Goal: Task Accomplishment & Management: Use online tool/utility

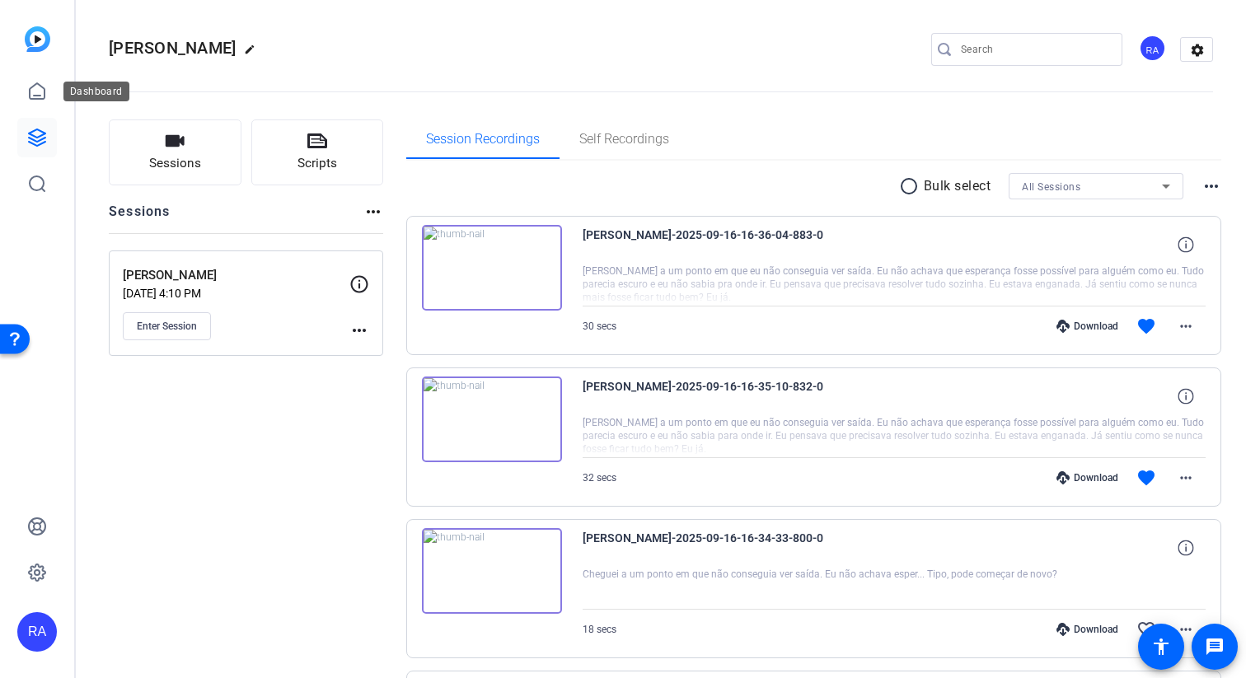
click at [43, 153] on link at bounding box center [37, 138] width 40 height 40
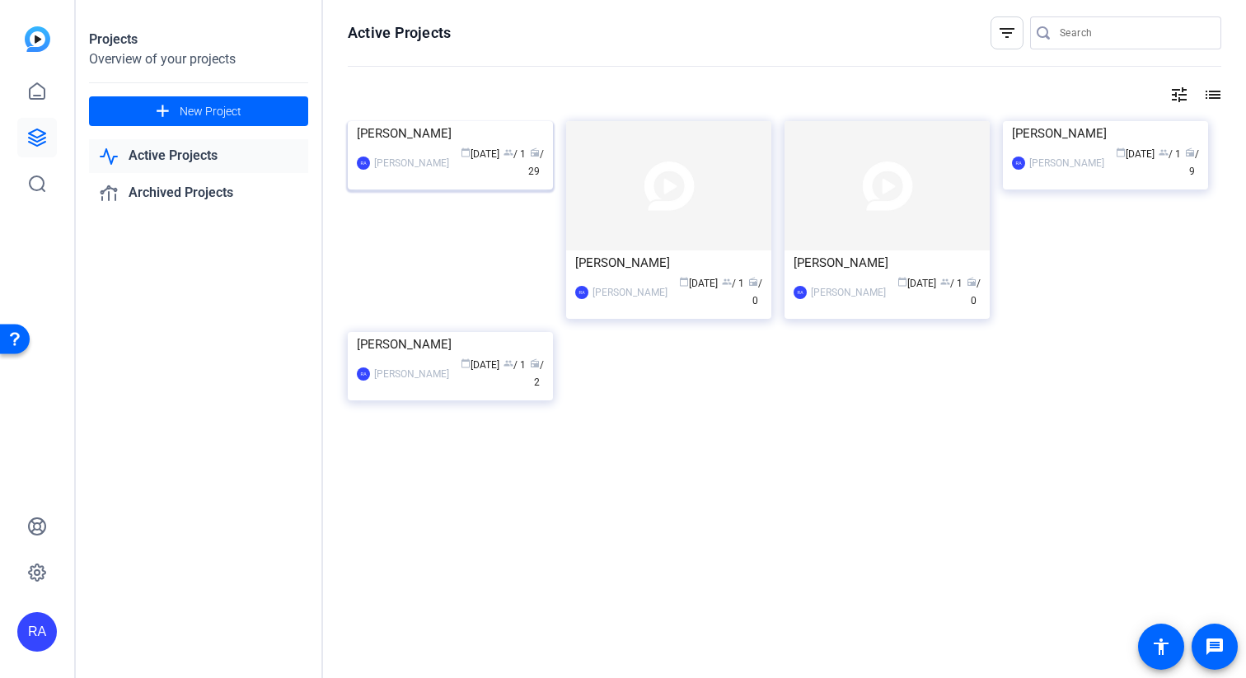
click at [469, 146] on div "Gustavo" at bounding box center [450, 133] width 187 height 25
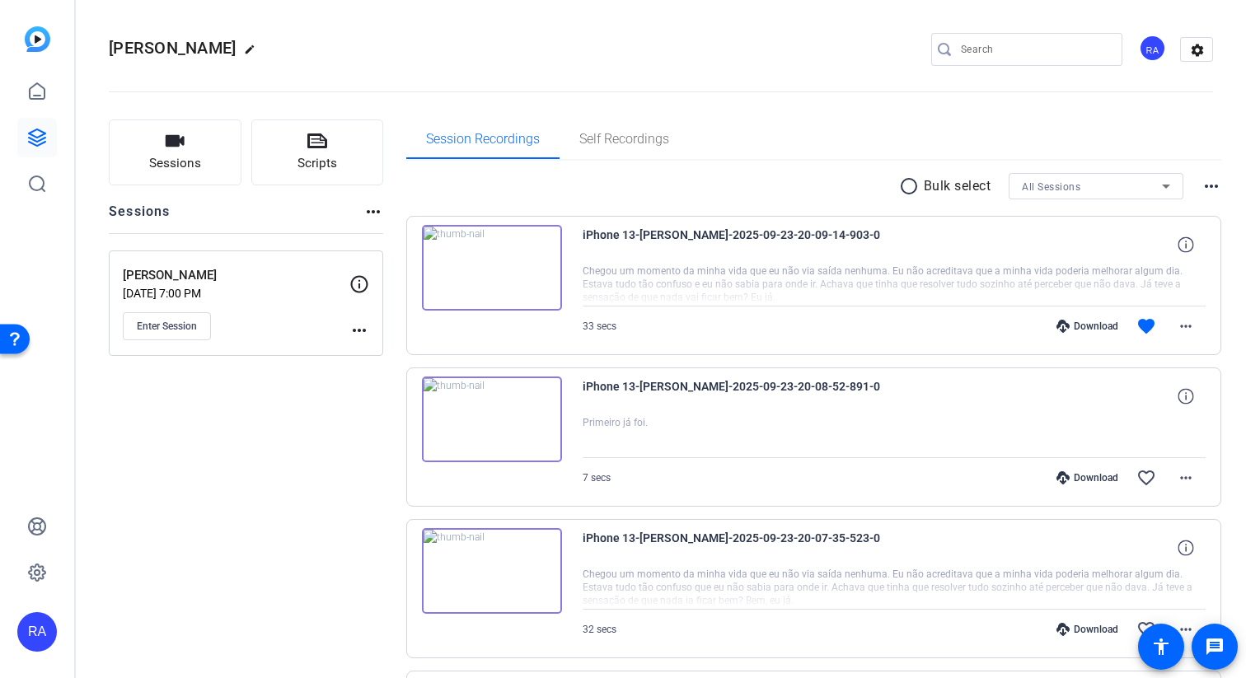
click at [363, 277] on icon at bounding box center [359, 283] width 17 height 17
click at [358, 285] on icon at bounding box center [359, 283] width 17 height 17
click at [370, 343] on div "Gustavo Sep 23, 2025 @ 7:00 PM Enter Session more_horiz" at bounding box center [246, 303] width 274 height 105
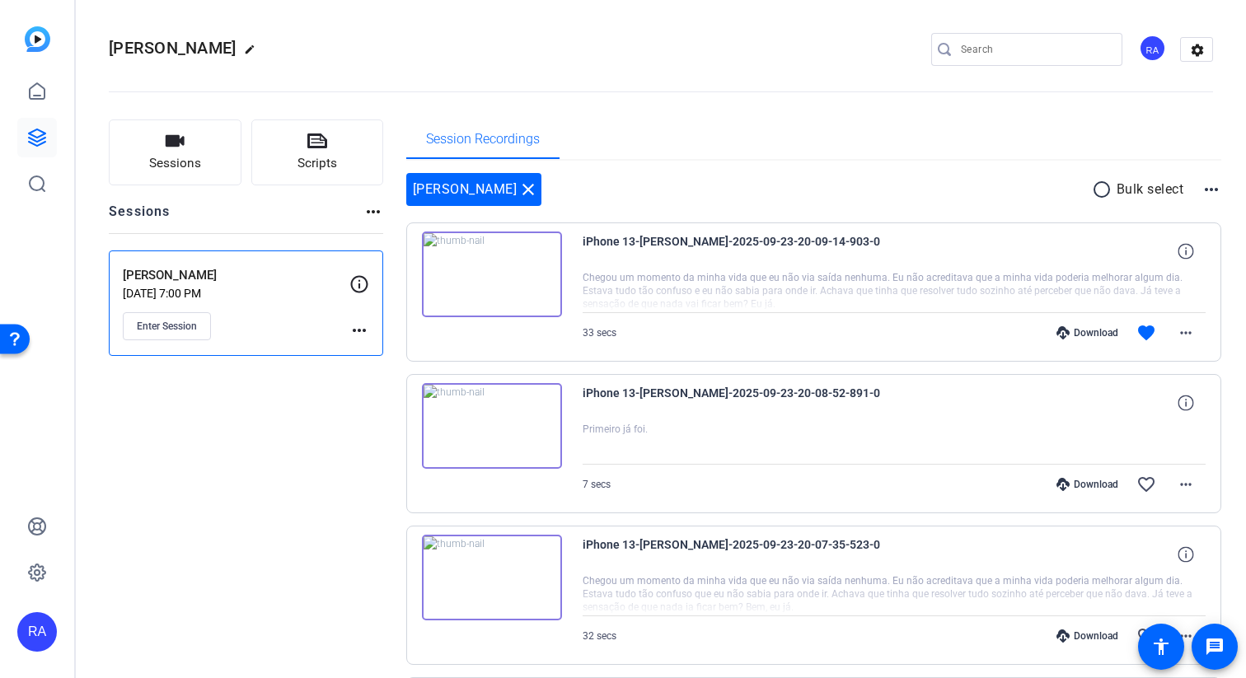
click at [369, 334] on div "Gustavo Sep 23, 2025 @ 7:00 PM Enter Session more_horiz" at bounding box center [246, 303] width 274 height 105
click at [360, 328] on mat-icon "more_horiz" at bounding box center [359, 331] width 20 height 20
click at [360, 328] on div at bounding box center [623, 339] width 1246 height 678
click at [358, 283] on icon at bounding box center [359, 283] width 17 height 17
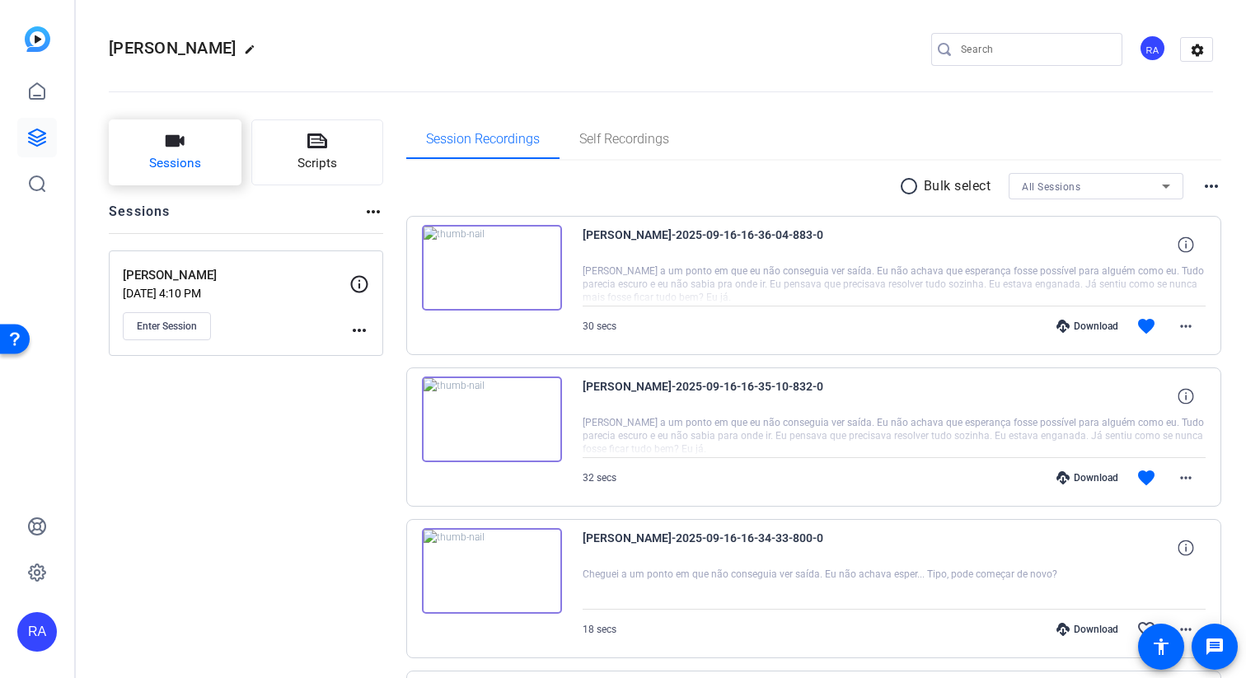
click at [208, 142] on button "Sessions" at bounding box center [175, 152] width 133 height 66
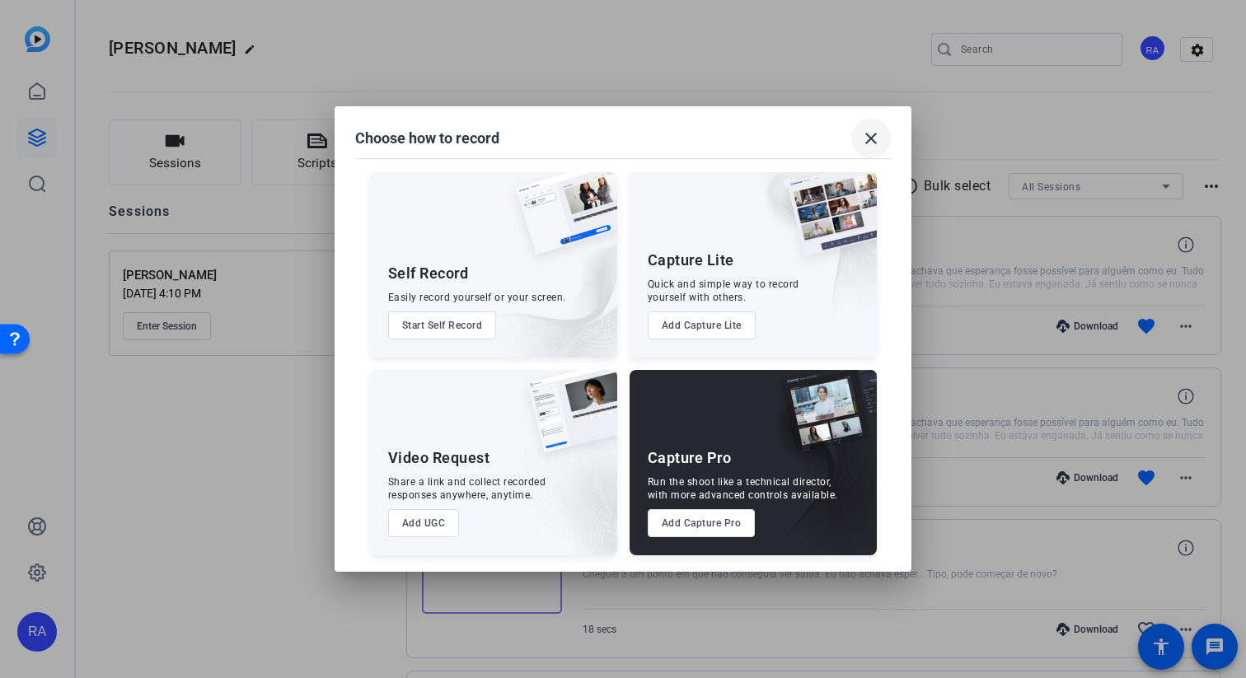
click at [880, 137] on mat-icon "close" at bounding box center [871, 139] width 20 height 20
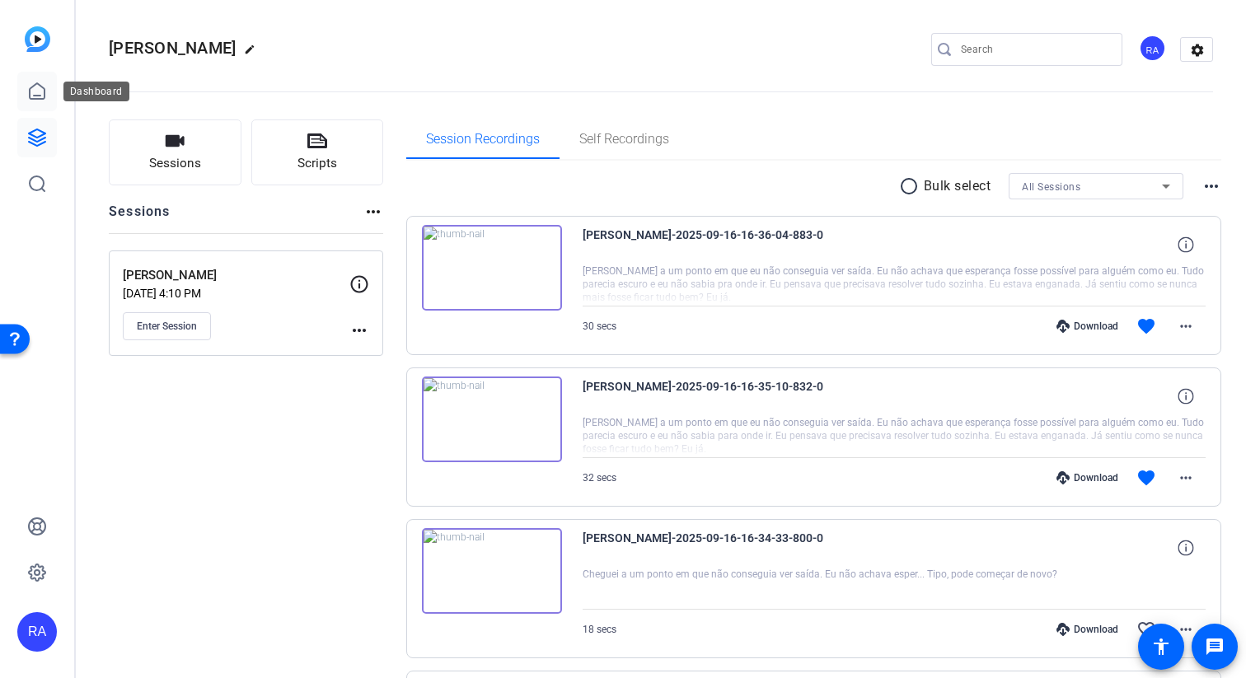
click at [29, 83] on icon at bounding box center [37, 92] width 20 height 20
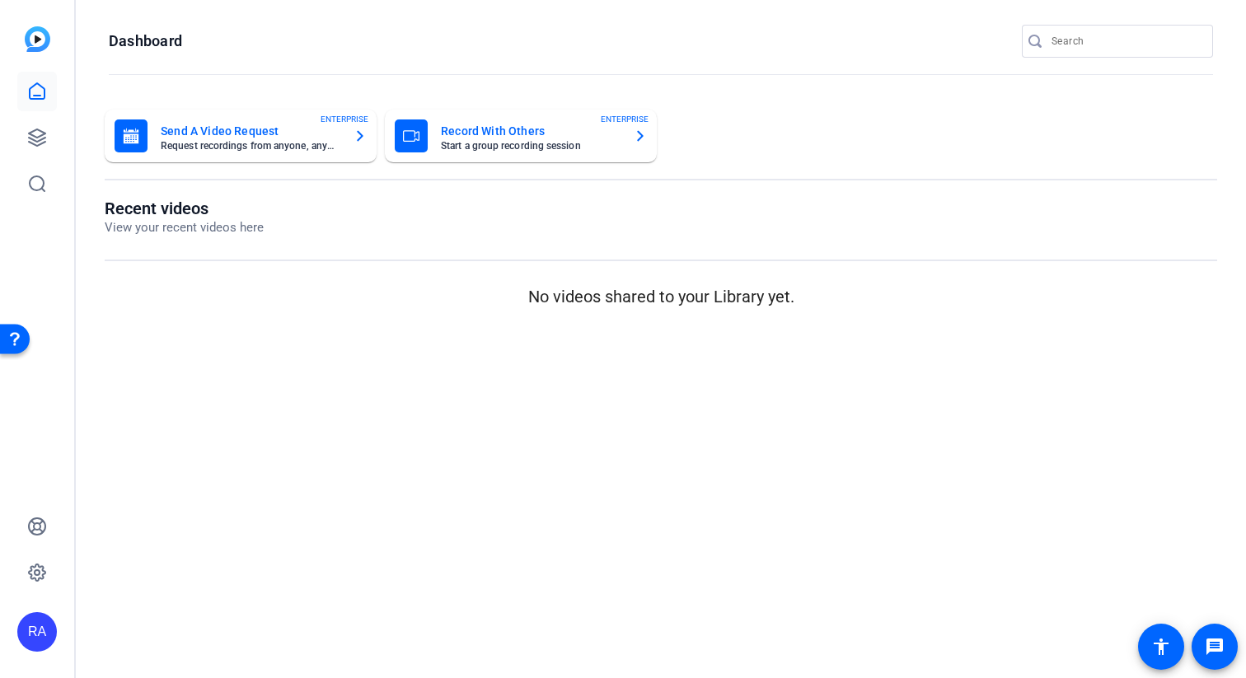
click at [493, 126] on mat-card-title "Record With Others" at bounding box center [531, 131] width 180 height 20
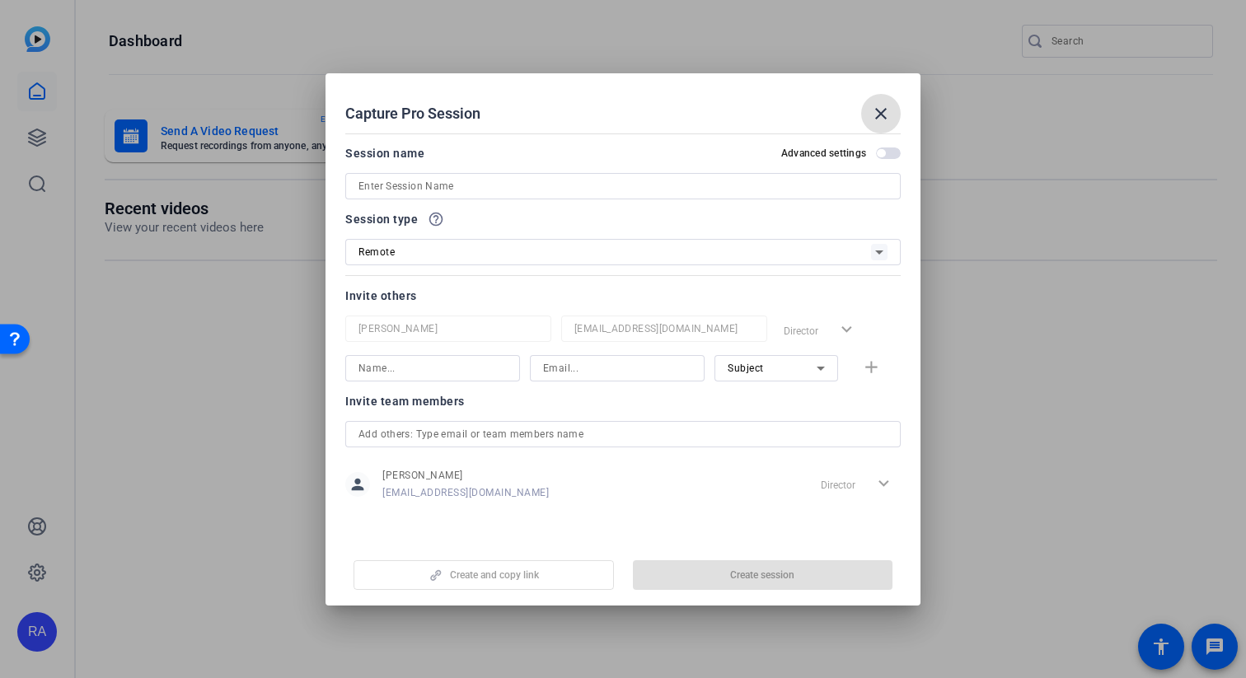
click at [477, 183] on input at bounding box center [622, 186] width 529 height 20
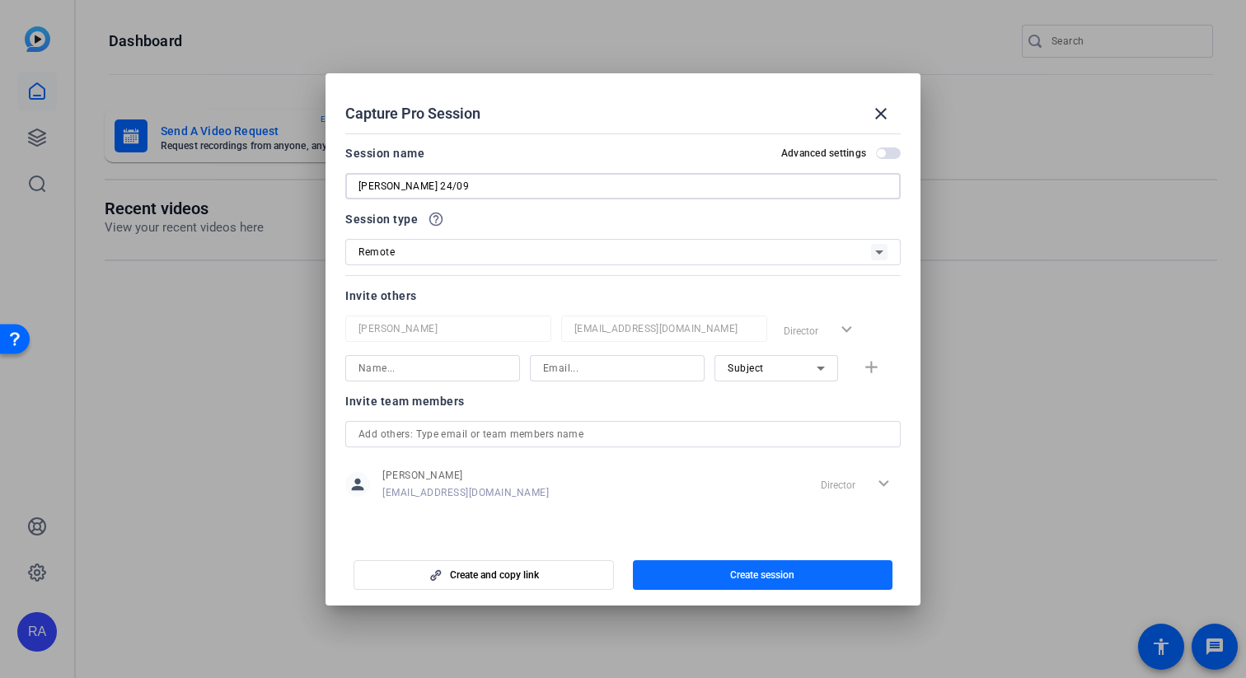
type input "[PERSON_NAME] 24/09"
click at [733, 566] on span "button" at bounding box center [763, 575] width 260 height 40
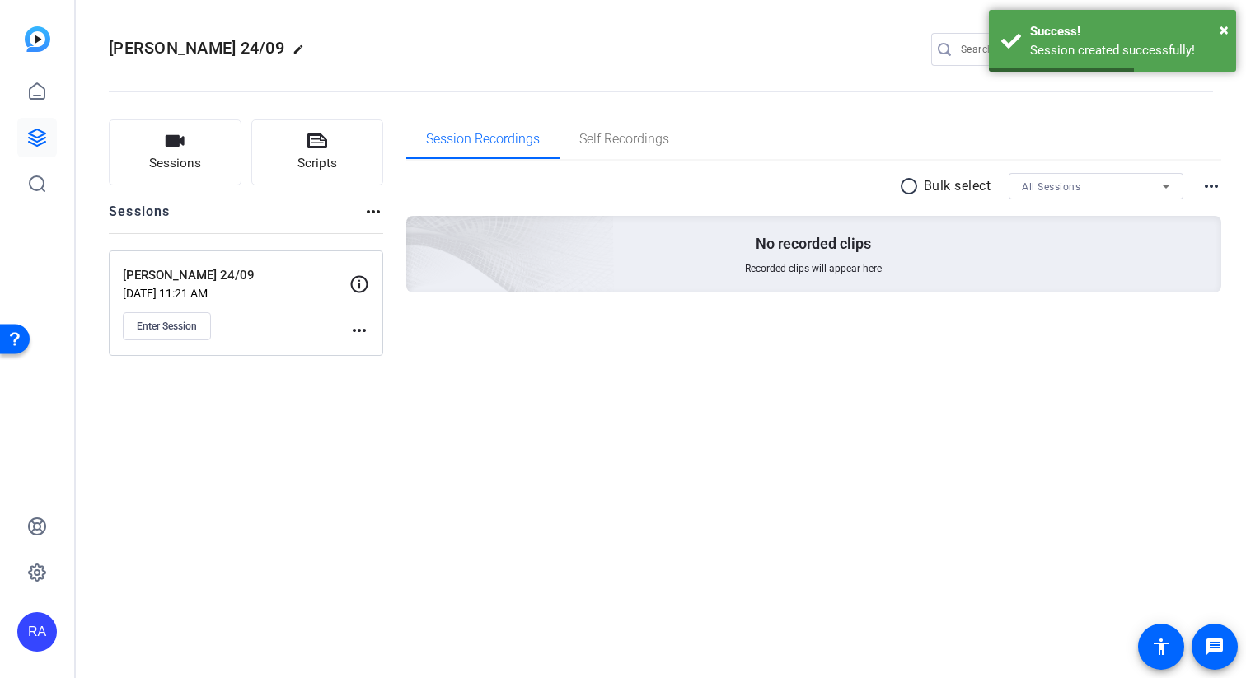
click at [352, 285] on icon at bounding box center [359, 283] width 17 height 17
click at [362, 280] on icon at bounding box center [359, 284] width 20 height 20
click at [368, 344] on div "Gustavo 24/09 Sep 24, 2025 @ 11:21 AM Enter Session more_horiz" at bounding box center [246, 303] width 274 height 105
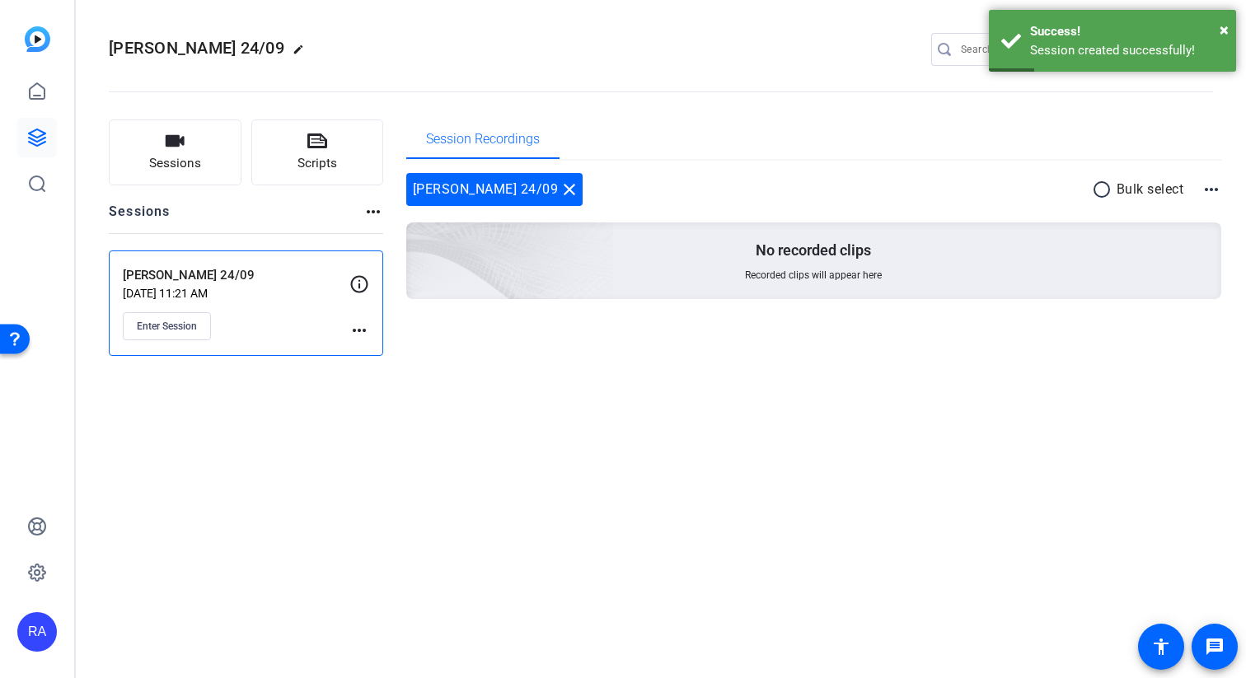
click at [367, 330] on mat-icon "more_horiz" at bounding box center [359, 331] width 20 height 20
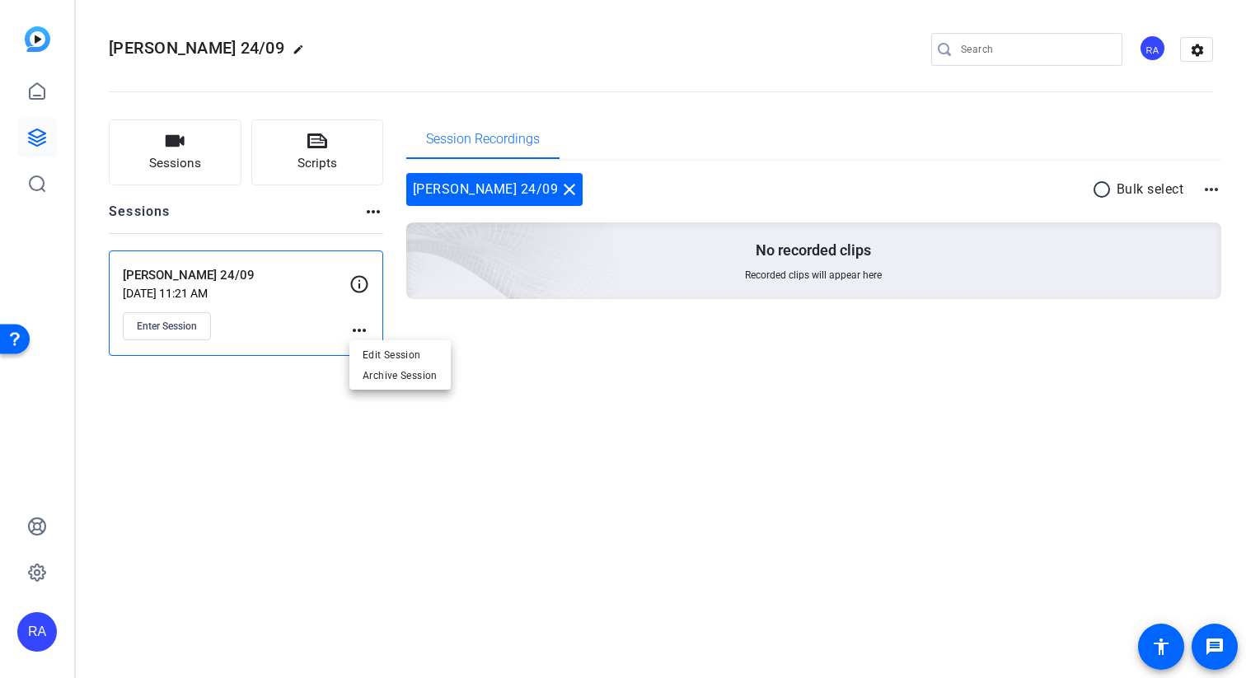
click at [361, 289] on div at bounding box center [623, 339] width 1246 height 678
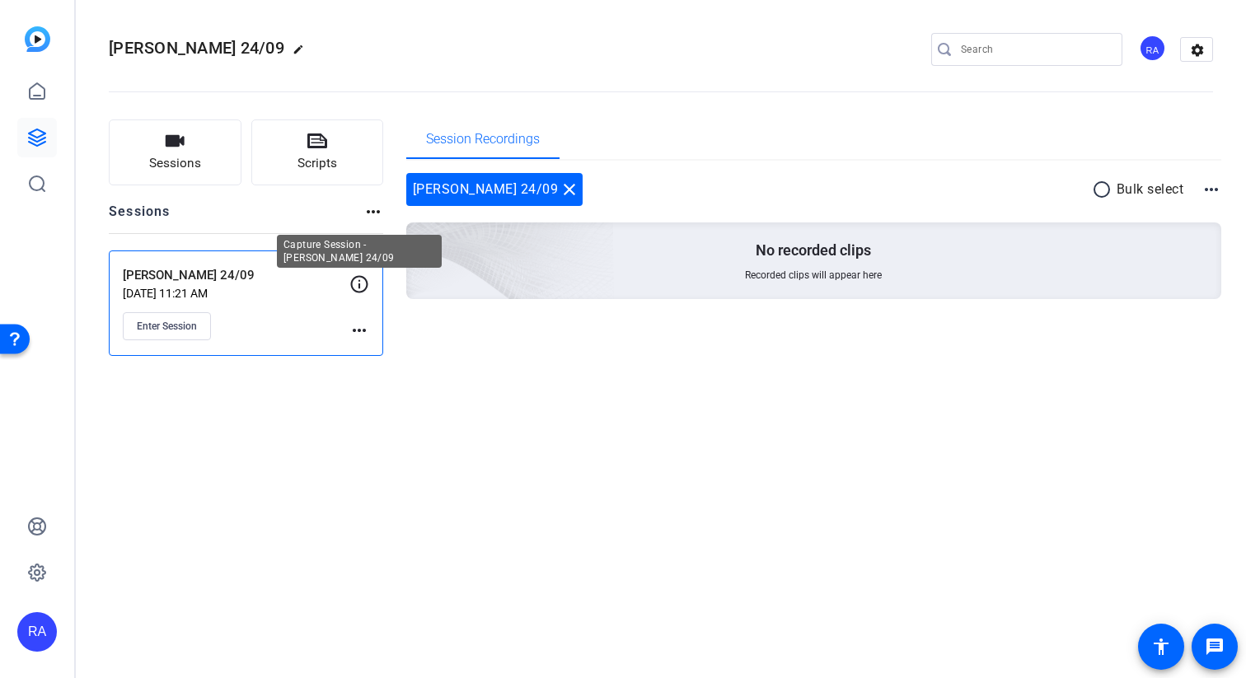
click at [360, 283] on icon at bounding box center [359, 284] width 20 height 20
click at [362, 338] on mat-icon "more_horiz" at bounding box center [359, 331] width 20 height 20
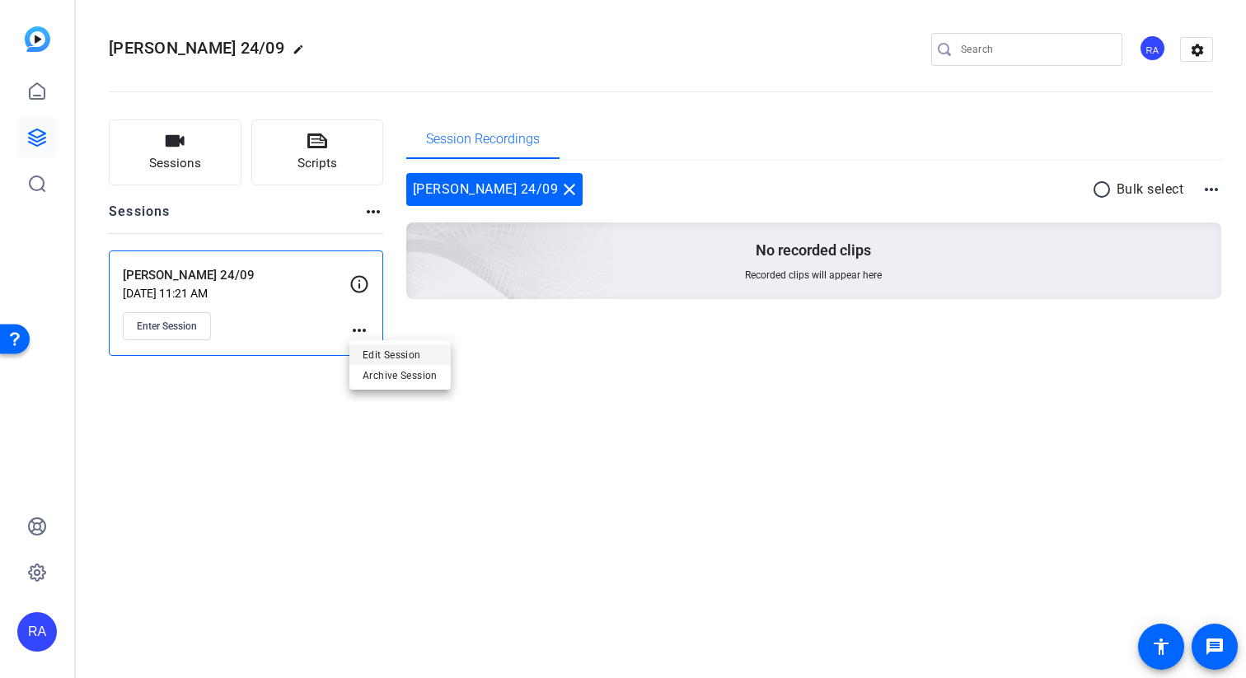
click at [410, 363] on span "Edit Session" at bounding box center [400, 354] width 75 height 20
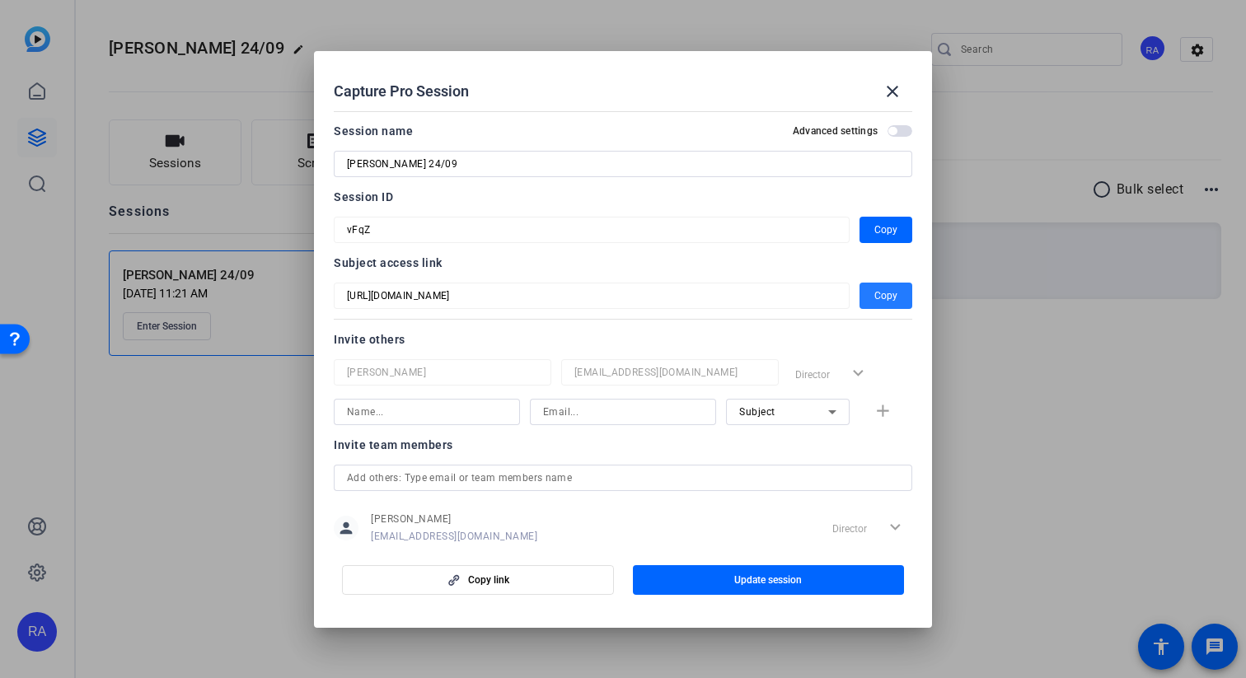
click at [881, 291] on span "Copy" at bounding box center [885, 296] width 23 height 20
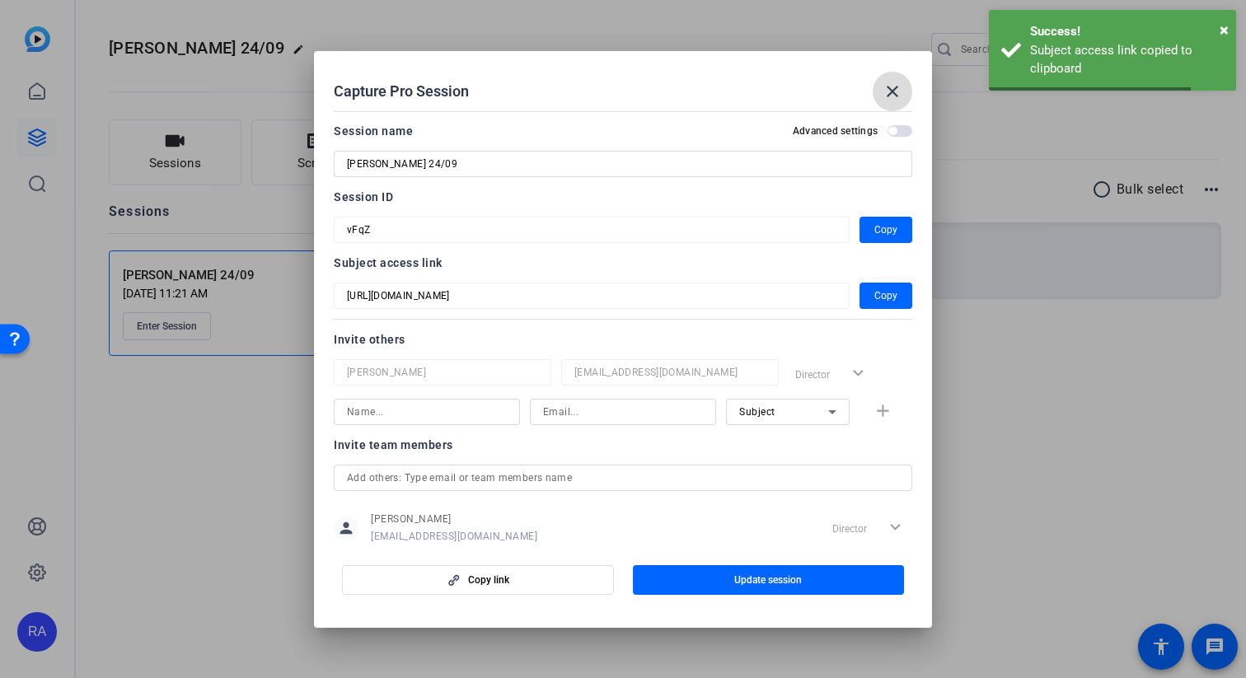
click at [889, 91] on mat-icon "close" at bounding box center [893, 92] width 20 height 20
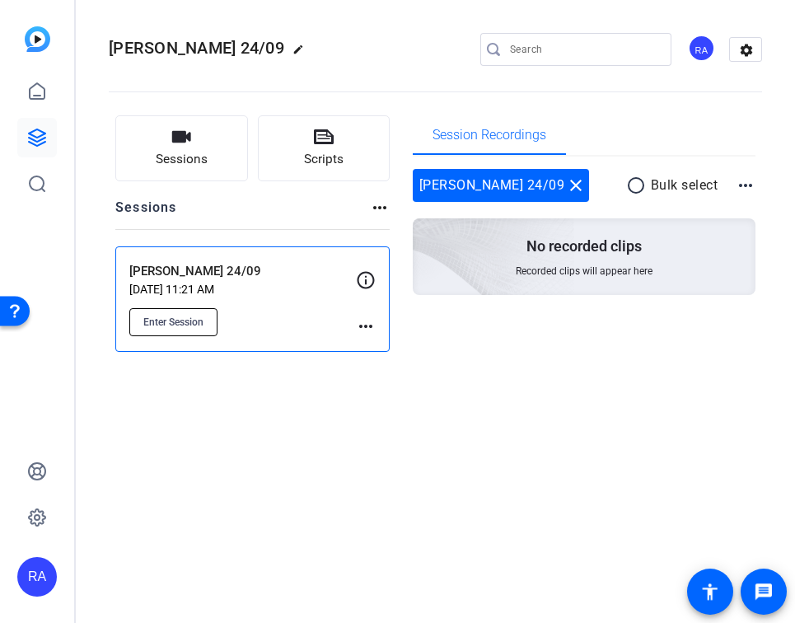
click at [191, 327] on span "Enter Session" at bounding box center [173, 322] width 60 height 13
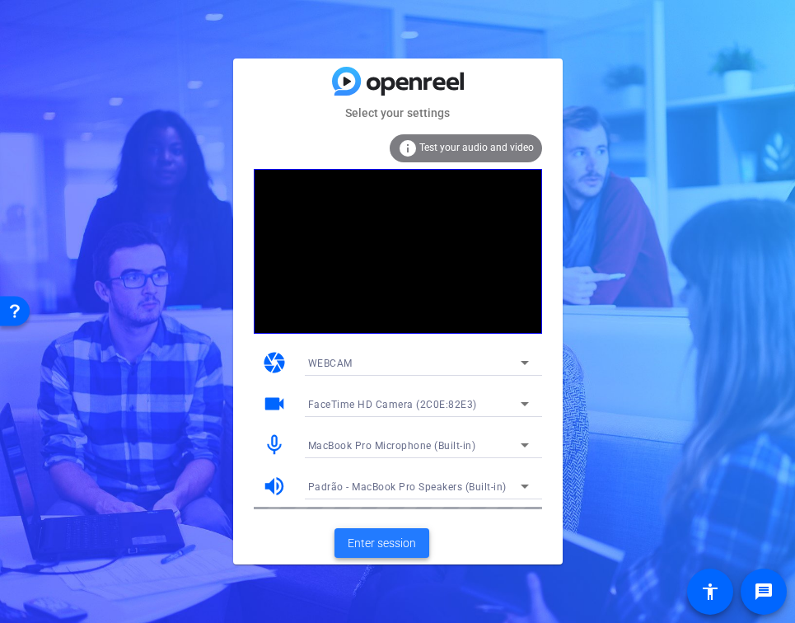
click at [400, 540] on span "Enter session" at bounding box center [382, 543] width 68 height 17
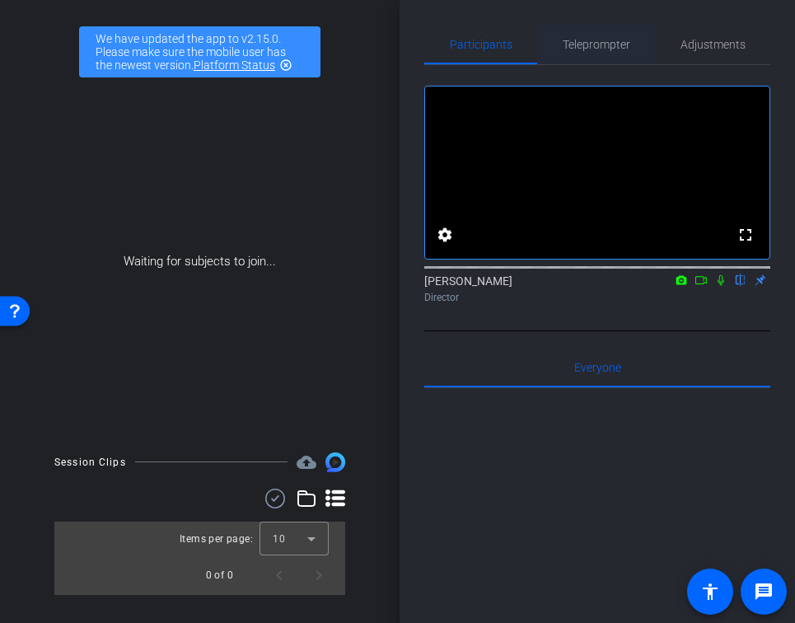
click at [593, 56] on span "Teleprompter" at bounding box center [597, 45] width 68 height 40
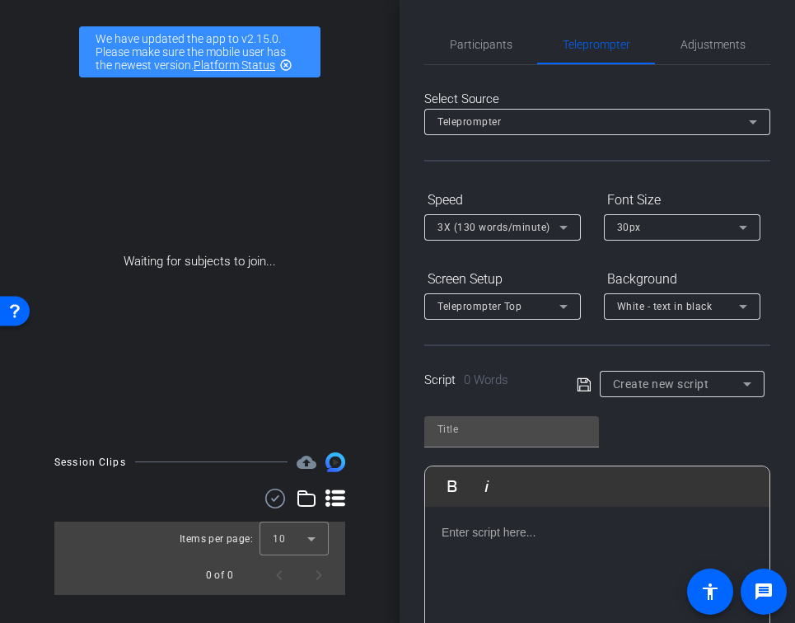
click at [553, 548] on div at bounding box center [597, 589] width 344 height 165
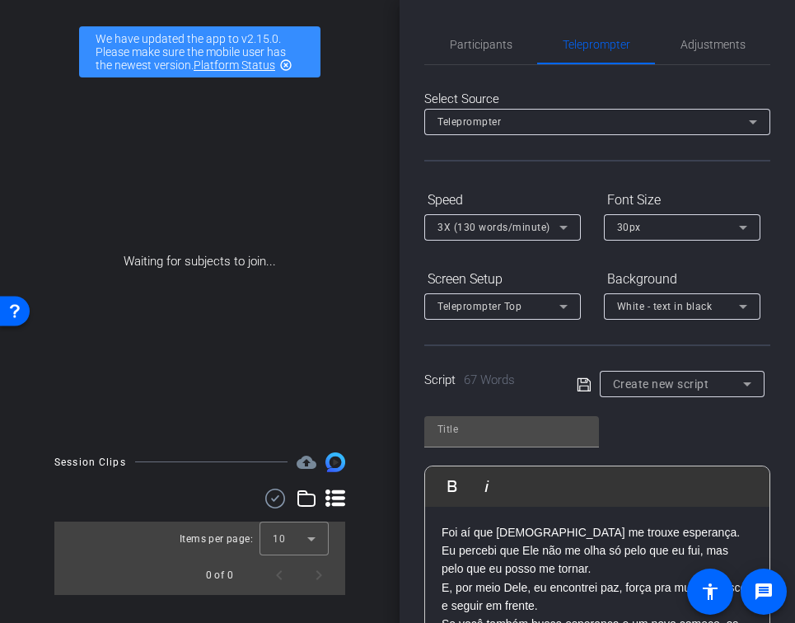
scroll to position [16, 0]
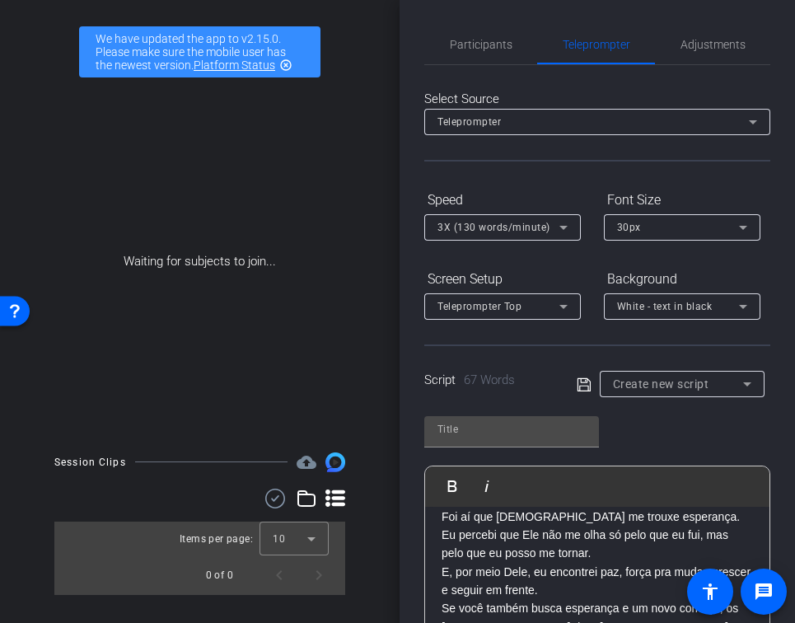
click at [443, 535] on p "Foi aí que [DEMOGRAPHIC_DATA] me trouxe esperança. Eu percebi que Ele não me ol…" at bounding box center [598, 535] width 312 height 55
click at [561, 555] on p "Foi aí que [DEMOGRAPHIC_DATA] me trouxe esperança. Eu percebi que Ele não me ol…" at bounding box center [598, 535] width 312 height 55
click at [471, 535] on p "Foi aí que [DEMOGRAPHIC_DATA] me trouxe esperança. Eu percebi que Ele não me ol…" at bounding box center [598, 535] width 312 height 55
click at [656, 541] on p "Foi aí que [DEMOGRAPHIC_DATA] me trouxe esperança. Eu percebi que [DEMOGRAPHIC_…" at bounding box center [598, 535] width 312 height 55
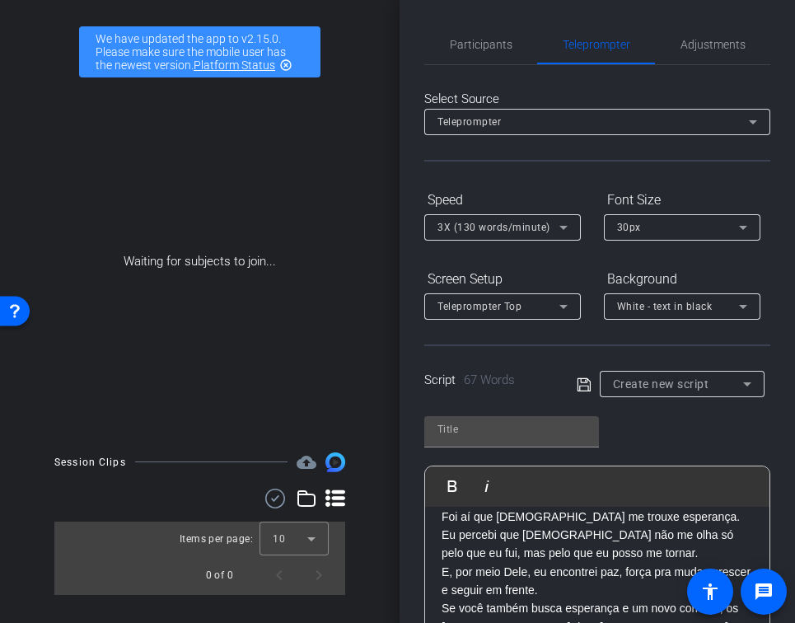
click at [591, 563] on p "E, por meio Dele, eu encontrei paz, força pra mudar, crescer e seguir em frente." at bounding box center [598, 581] width 312 height 37
click at [569, 548] on p "Foi aí que [DEMOGRAPHIC_DATA] me trouxe esperança. Eu percebi que [DEMOGRAPHIC_…" at bounding box center [598, 535] width 312 height 55
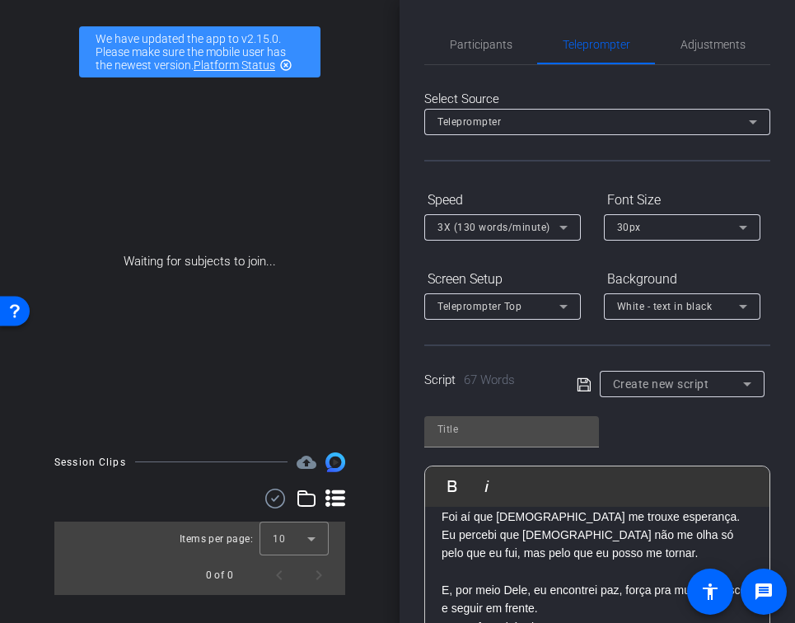
scroll to position [34, 0]
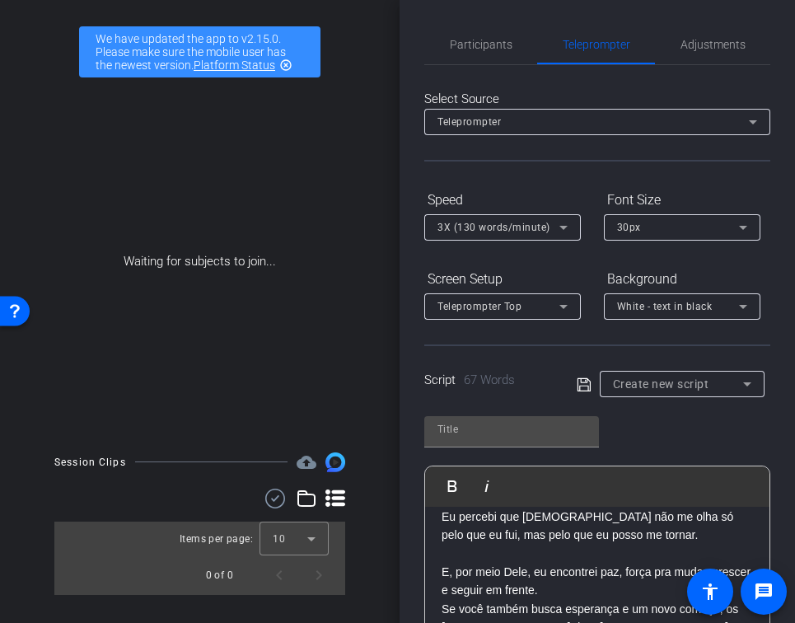
click at [441, 604] on div "Foi aí que [DEMOGRAPHIC_DATA] me trouxe esperança. Eu percebi que [DEMOGRAPHIC_…" at bounding box center [597, 572] width 344 height 199
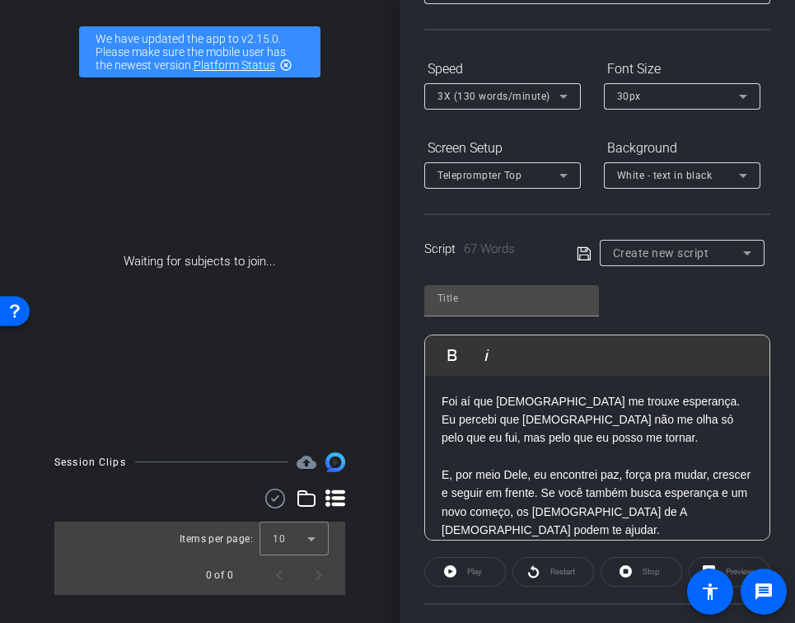
scroll to position [2, 0]
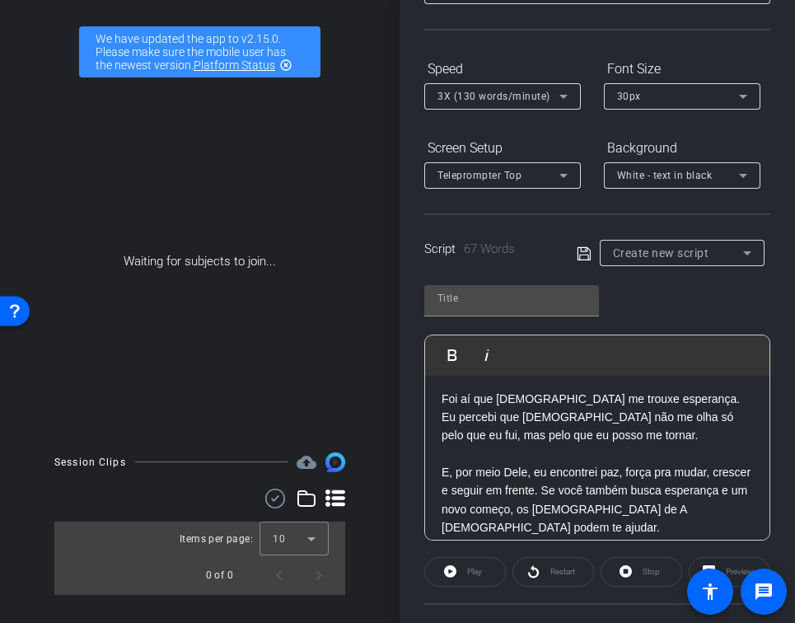
click at [646, 419] on p "Foi aí que [DEMOGRAPHIC_DATA] me trouxe esperança. Eu percebi que [DEMOGRAPHIC_…" at bounding box center [598, 417] width 312 height 55
click at [644, 419] on p "Foi aí que [DEMOGRAPHIC_DATA] me trouxe esperança. Eu percebi que [DEMOGRAPHIC_…" at bounding box center [598, 417] width 312 height 55
click at [676, 420] on p "Foi aí que [DEMOGRAPHIC_DATA] me trouxe esperança. Eu percebi que [DEMOGRAPHIC_…" at bounding box center [598, 417] width 312 height 55
click at [677, 400] on p "Foi aí que [DEMOGRAPHIC_DATA] me trouxe esperança. Eu percebi que [DEMOGRAPHIC_…" at bounding box center [598, 417] width 312 height 55
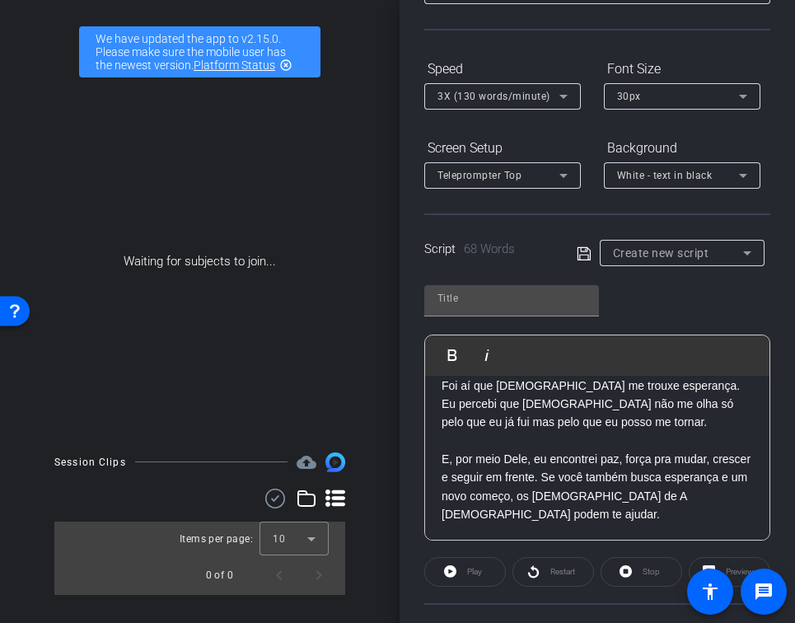
scroll to position [28, 0]
drag, startPoint x: 641, startPoint y: 524, endPoint x: 424, endPoint y: 441, distance: 232.2
click at [424, 441] on div "Play Play from this location Play Selected Play and display the selected text o…" at bounding box center [597, 438] width 346 height 206
copy p "E, por meio Dele, eu encontrei paz, força pra mudar, crescer e seguir em frente…"
click at [586, 432] on p at bounding box center [598, 441] width 312 height 18
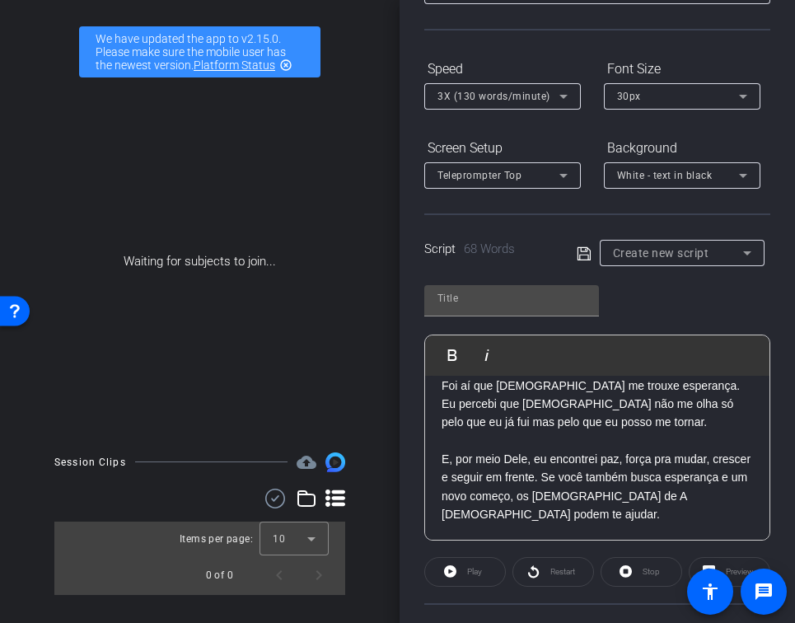
scroll to position [34, 0]
click at [513, 293] on input "text" at bounding box center [512, 298] width 148 height 20
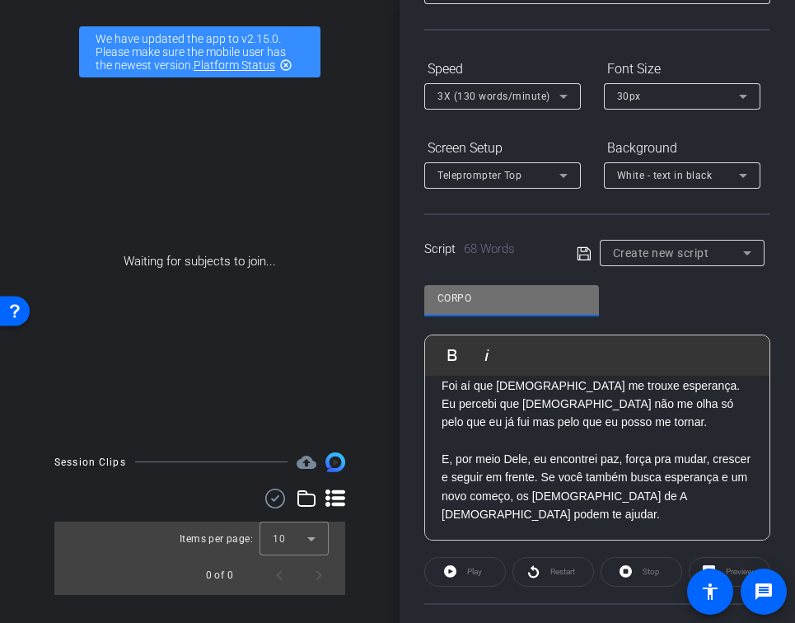
type input "CORPO"
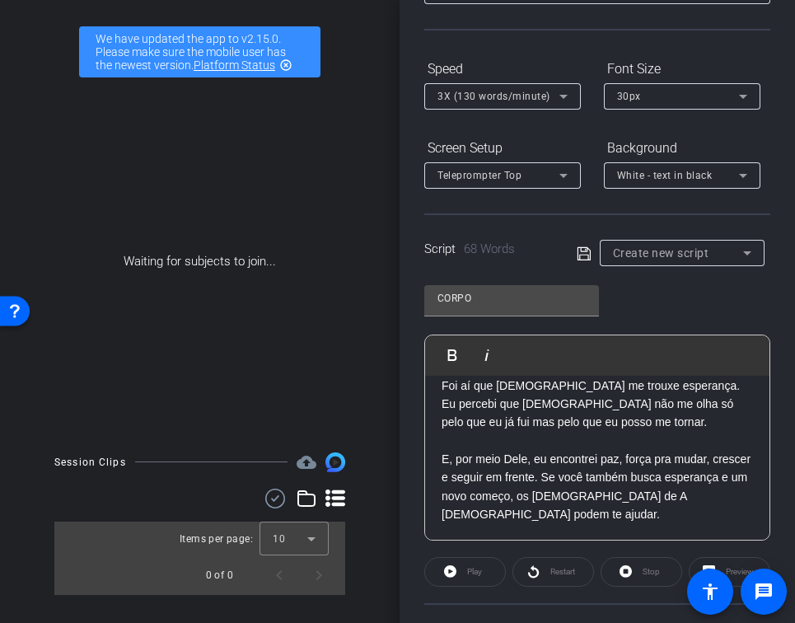
click at [658, 307] on div "CORPO Play Play from this location Play Selected Play and display the selected …" at bounding box center [597, 407] width 346 height 268
click at [677, 244] on div "Create new script" at bounding box center [678, 253] width 130 height 20
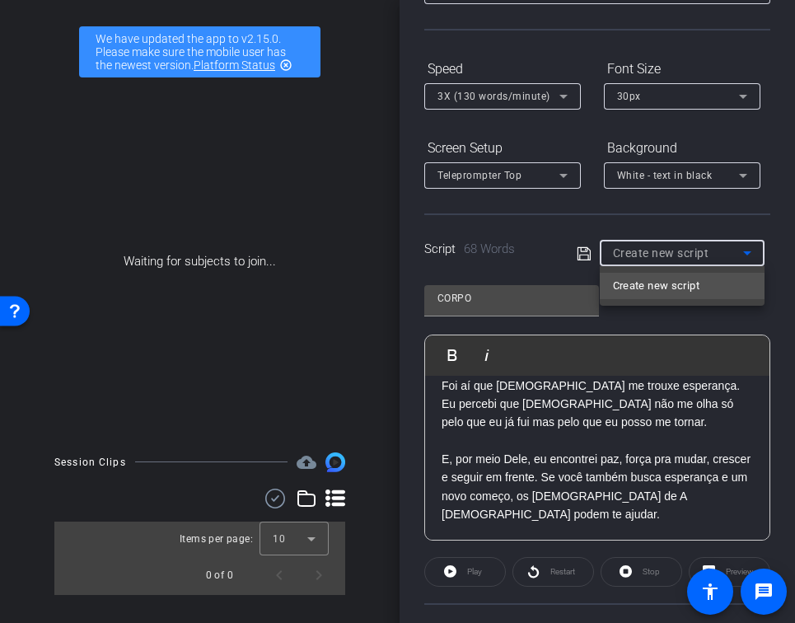
click at [607, 319] on div at bounding box center [397, 311] width 795 height 623
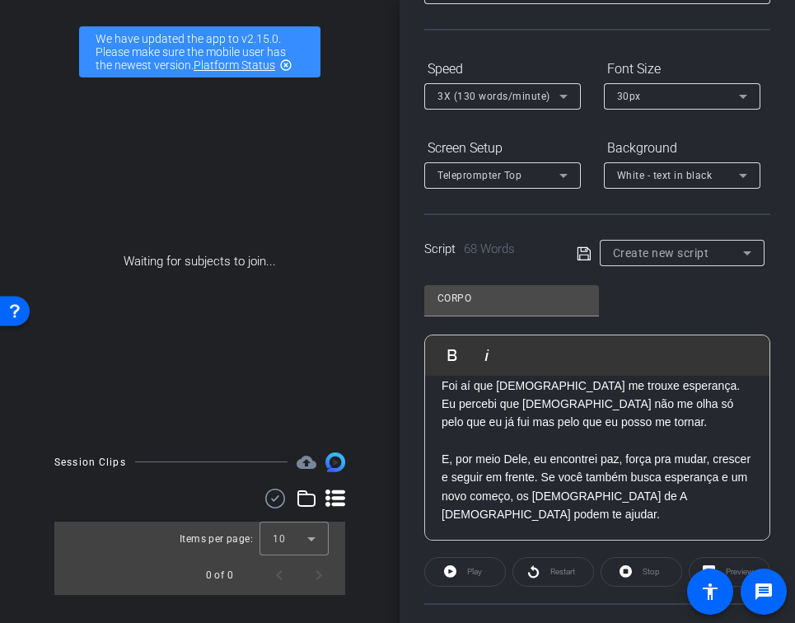
click at [587, 263] on icon at bounding box center [584, 254] width 15 height 20
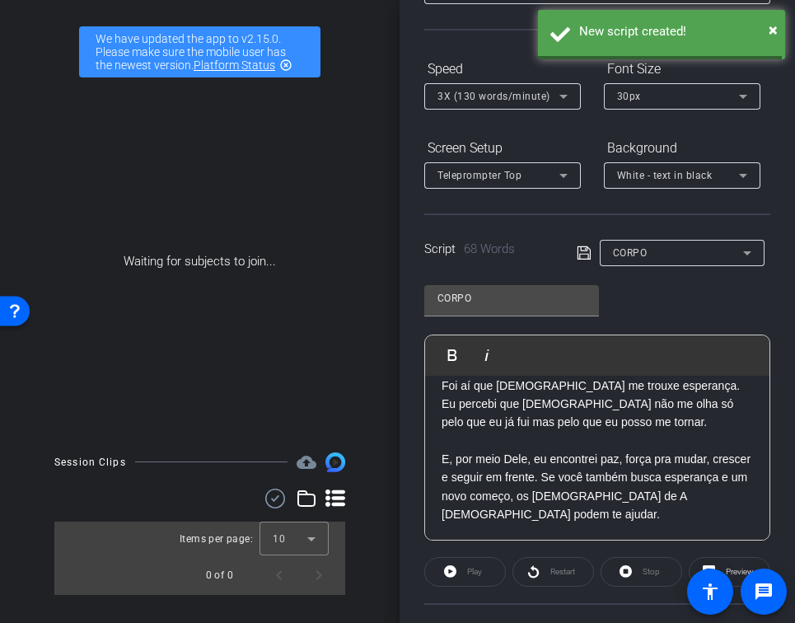
click at [583, 251] on icon at bounding box center [583, 252] width 13 height 13
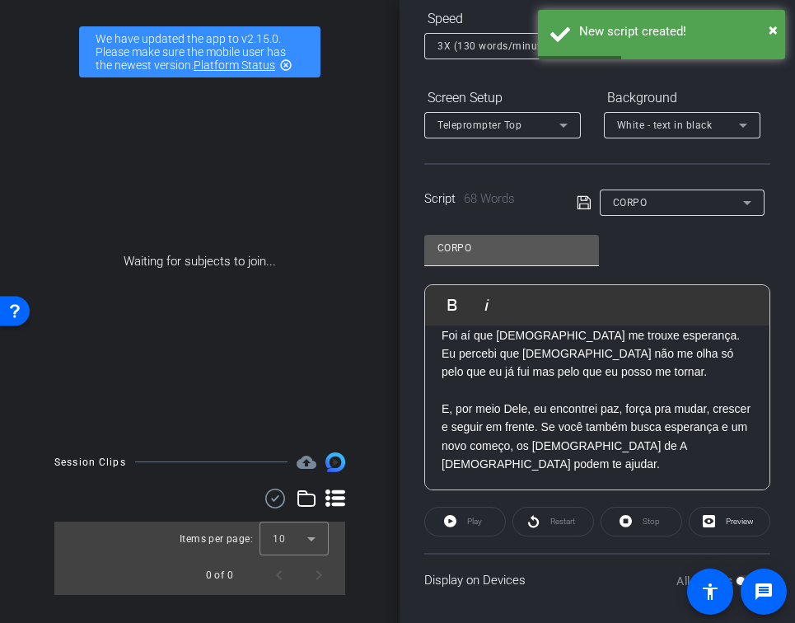
scroll to position [189, 0]
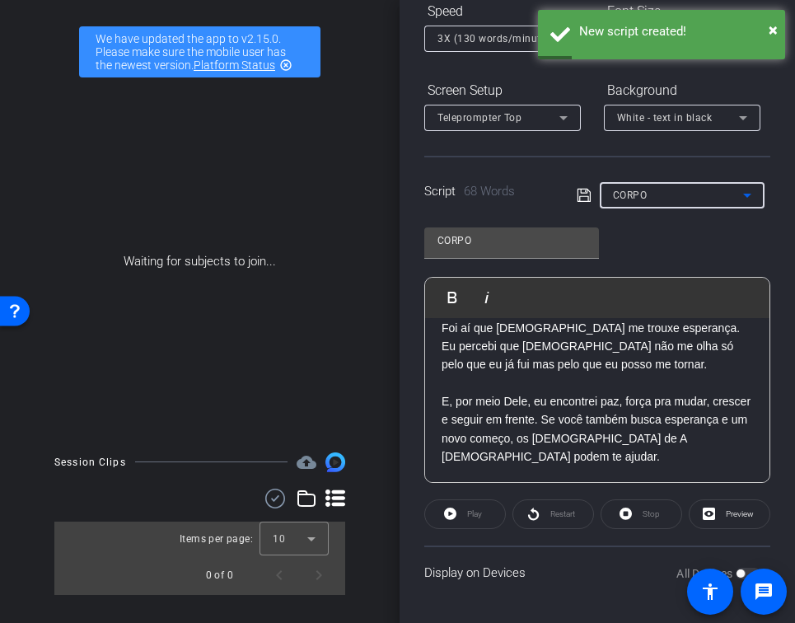
click at [630, 203] on div "CORPO" at bounding box center [678, 195] width 130 height 21
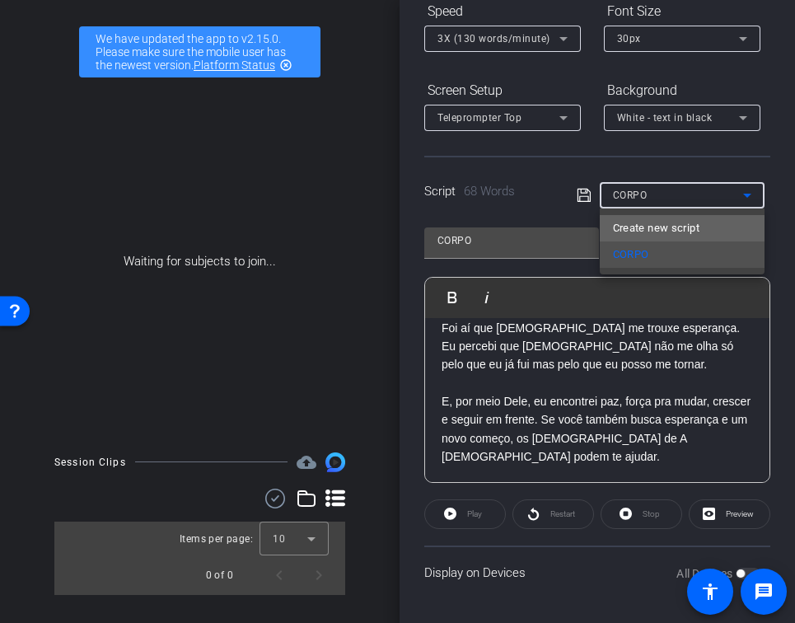
click at [638, 227] on span "Create new script" at bounding box center [656, 228] width 87 height 20
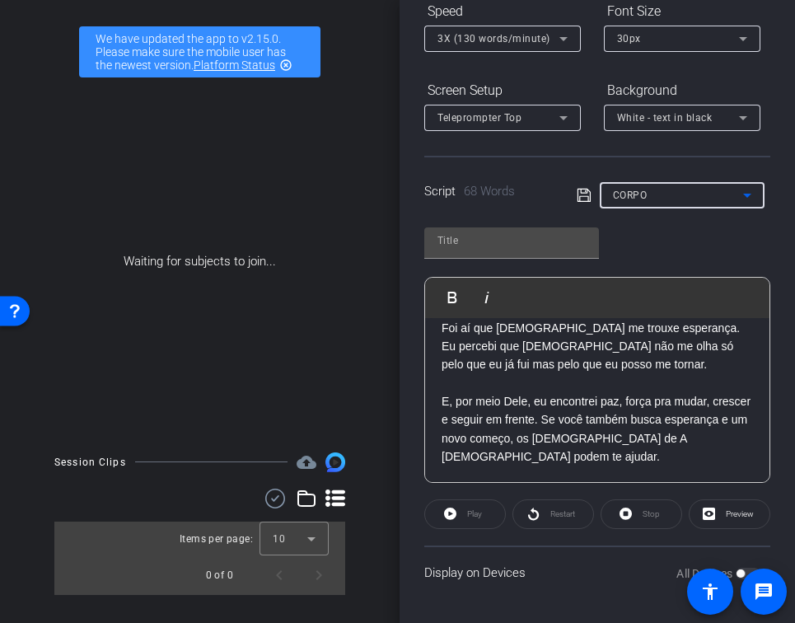
scroll to position [0, 0]
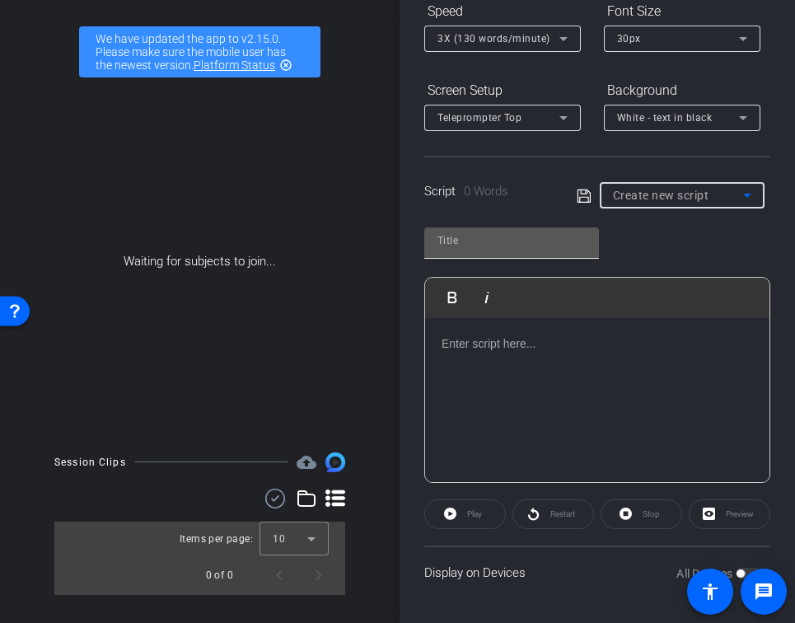
click at [499, 244] on input "text" at bounding box center [512, 241] width 148 height 20
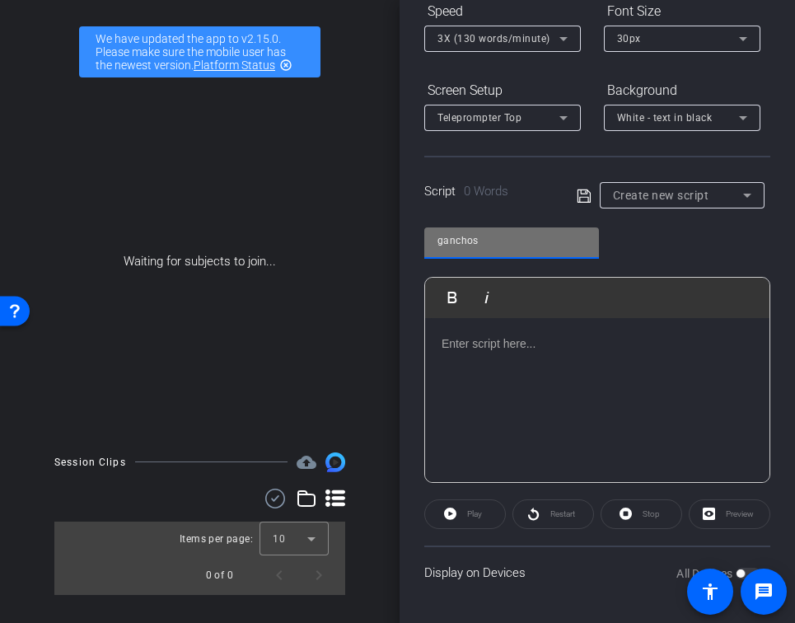
type input "ganchos"
click at [554, 358] on div at bounding box center [597, 400] width 344 height 165
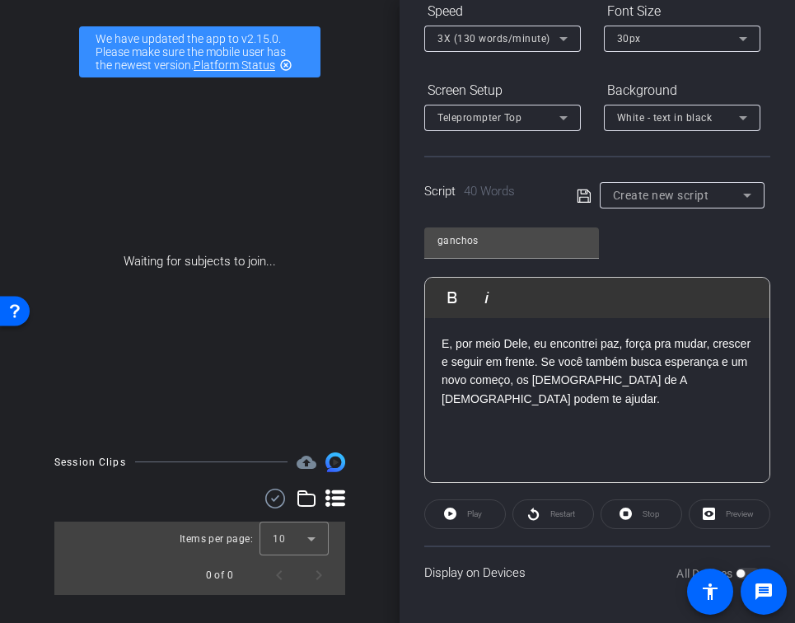
drag, startPoint x: 547, startPoint y: 440, endPoint x: 433, endPoint y: 342, distance: 150.2
click at [433, 342] on div "E, por meio Dele, eu encontrei paz, força pra mudar, crescer e seguir em frente…" at bounding box center [597, 400] width 344 height 165
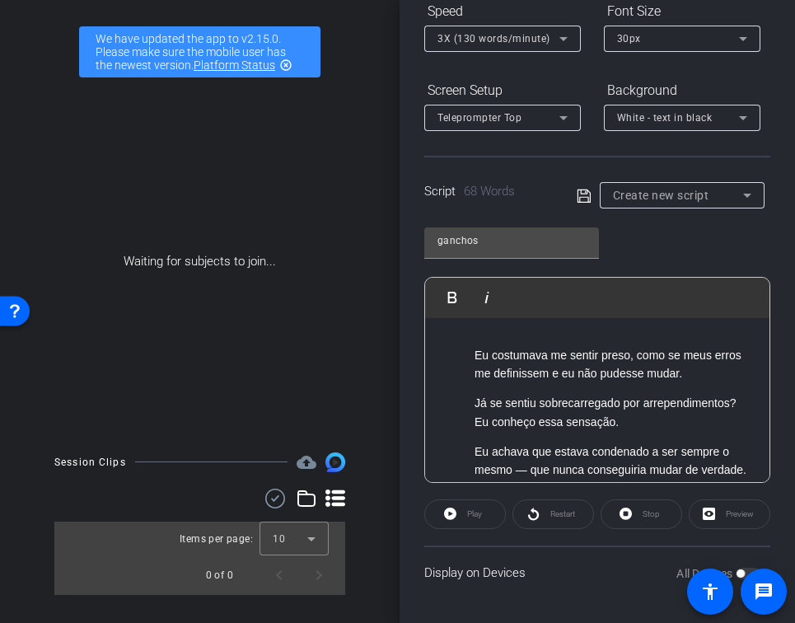
click at [477, 358] on p "Eu costumava me sentir preso, como se meus erros me definissem e eu não pudesse…" at bounding box center [614, 364] width 279 height 37
click at [723, 380] on p "1. Eu costumava me sentir preso, como se meus erros me definissem e eu não pude…" at bounding box center [614, 364] width 279 height 37
drag, startPoint x: 727, startPoint y: 378, endPoint x: 488, endPoint y: 355, distance: 240.1
click at [488, 355] on p "1. Eu costumava me sentir preso, como se meus erros me definissem e eu não pude…" at bounding box center [614, 364] width 279 height 37
click at [645, 444] on p "Eu achava que estava condenado a ser sempre o mesmo — que nunca conseguiria mud…" at bounding box center [614, 461] width 279 height 37
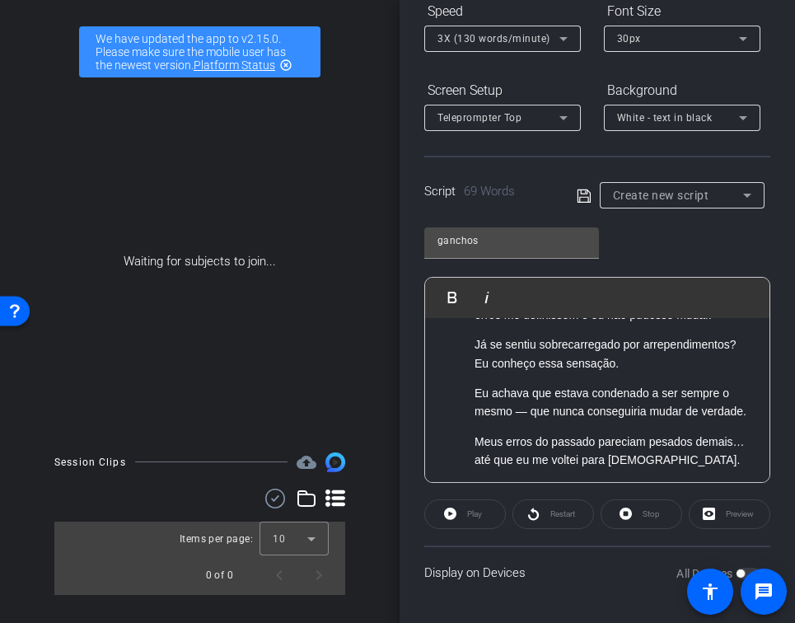
scroll to position [61, 0]
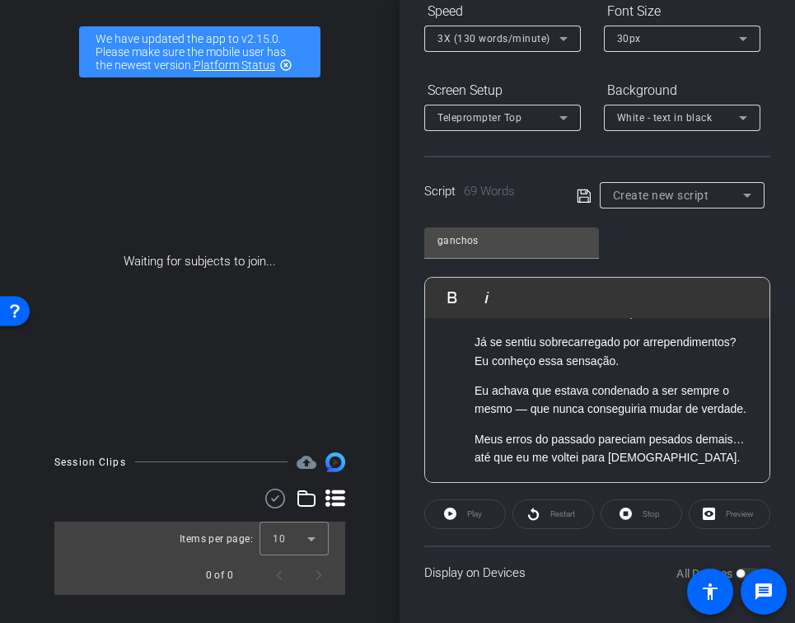
click at [524, 411] on p "Eu achava que estava condenado a ser sempre o mesmo — que nunca conseguiria mud…" at bounding box center [614, 400] width 279 height 37
drag, startPoint x: 746, startPoint y: 410, endPoint x: 442, endPoint y: 391, distance: 304.7
click at [442, 391] on ol "Eu achava que estava condenado a ser sempre o mesmo que nunca conseguiria mudar…" at bounding box center [598, 400] width 312 height 37
copy p "Eu achava que estava condenado a ser sempre o mesmo que nunca conseguiria mudar…"
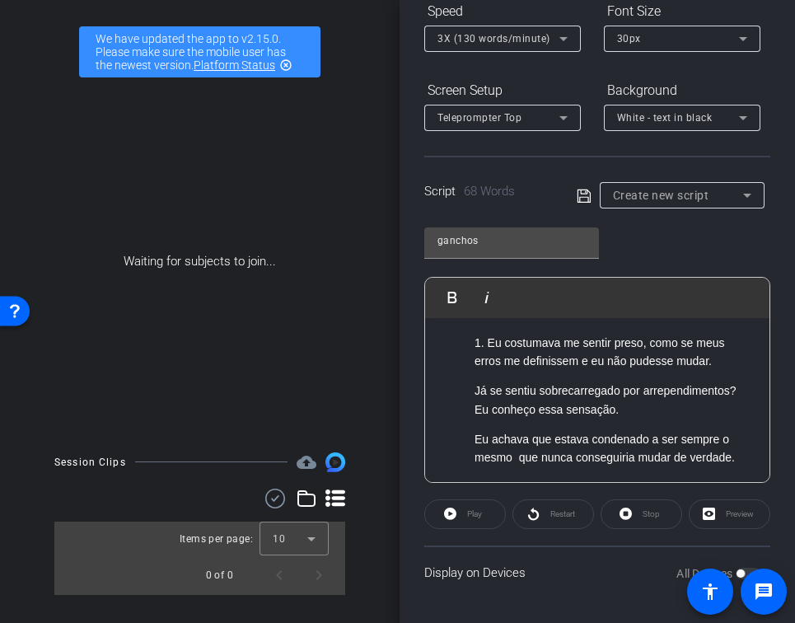
scroll to position [0, 0]
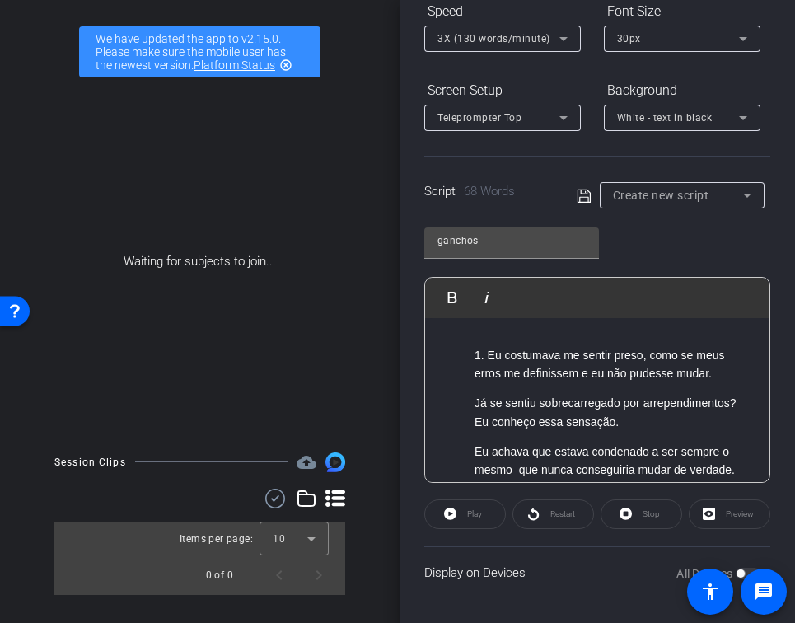
click at [477, 409] on p "Já se sentiu sobrecarregado por arrependimentos? Eu conheço essa sensação." at bounding box center [614, 412] width 279 height 37
drag, startPoint x: 659, startPoint y: 405, endPoint x: 745, endPoint y: 408, distance: 85.7
click at [745, 408] on p "2. Já se sentiu sobrecarregado por arrependimentos? Eu conheço essa sensação." at bounding box center [614, 412] width 279 height 37
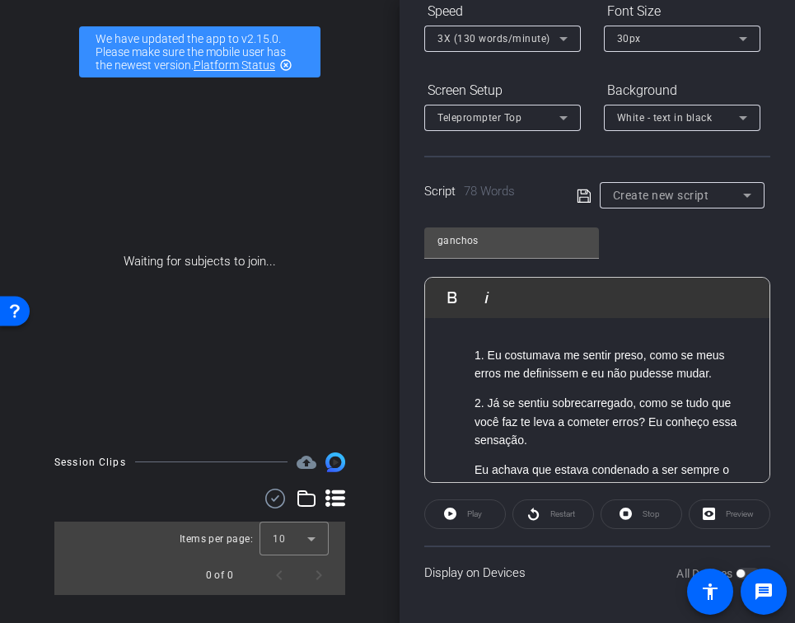
drag, startPoint x: 568, startPoint y: 444, endPoint x: 491, endPoint y: 406, distance: 85.5
click at [491, 406] on p "2. Já se sentiu sobrecarregado, como se tudo que você faz te leva a cometer err…" at bounding box center [614, 421] width 279 height 55
copy p "á se sentiu sobrecarregado, como se tudo que você faz te leva a cometer erros? …"
drag, startPoint x: 555, startPoint y: 442, endPoint x: 485, endPoint y: 410, distance: 77.1
click at [485, 410] on p "2. Já se sentiu sobrecarregado, como se tudo que você faz te leva a cometer err…" at bounding box center [614, 421] width 279 height 55
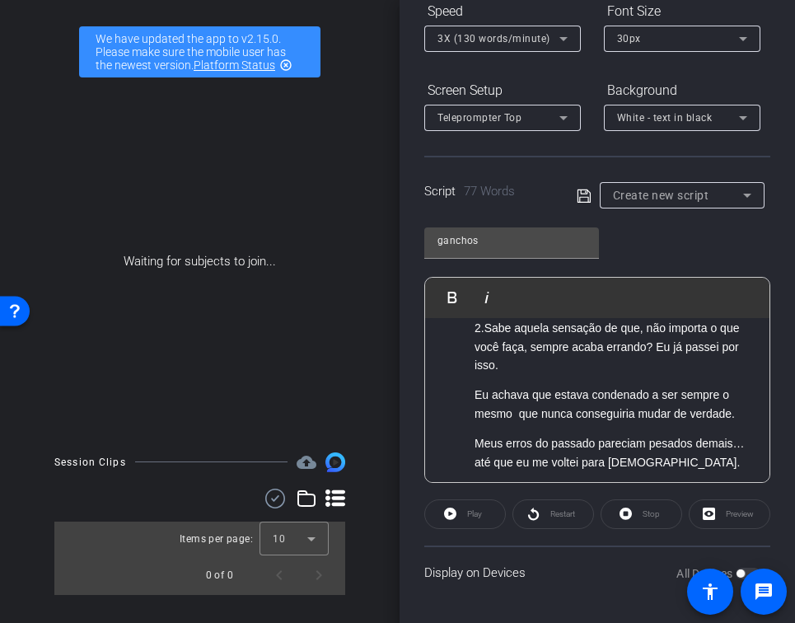
scroll to position [76, 0]
drag, startPoint x: 743, startPoint y: 411, endPoint x: 476, endPoint y: 398, distance: 268.2
click at [476, 398] on p "Eu achava que estava condenado a ser sempre o mesmo que nunca conseguiria mudar…" at bounding box center [614, 403] width 279 height 37
copy p "Eu achava que estava condenado a ser sempre o mesmo que nunca conseguiria mudar…"
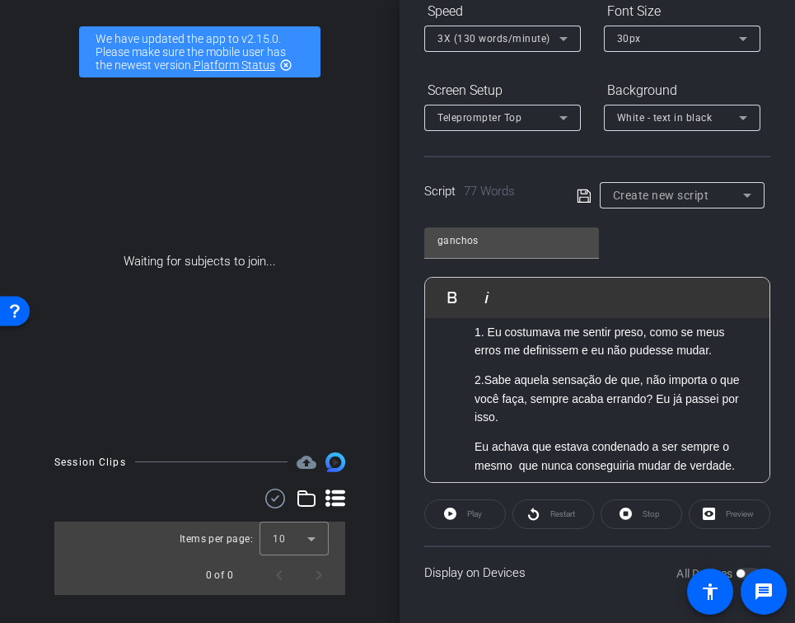
scroll to position [17, 0]
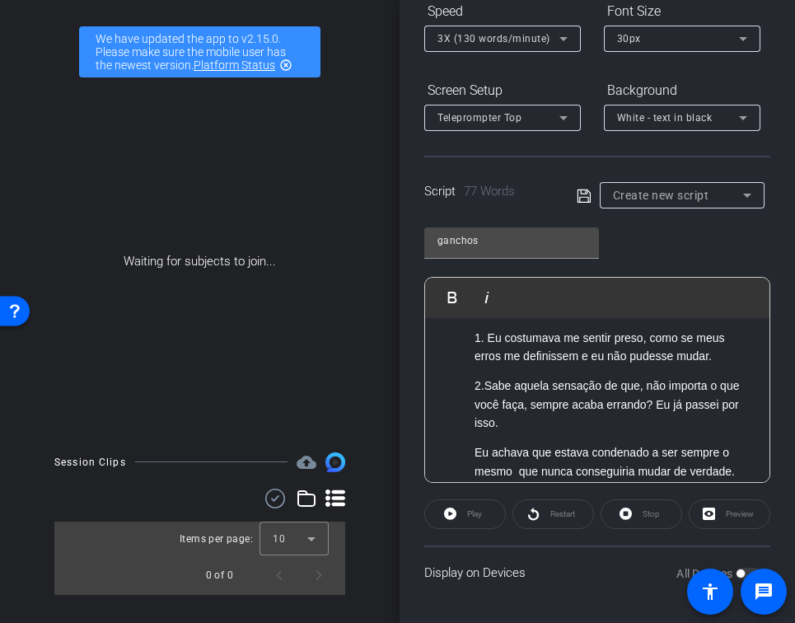
click at [488, 389] on p "2.Sabe aquela sensação de que, não importa o que você faça, sempre acaba errand…" at bounding box center [614, 404] width 279 height 55
click at [485, 386] on p "2.Sabe aquela sensação de que, não importa o que você faça, sempre acaba errand…" at bounding box center [614, 404] width 279 height 55
click at [476, 447] on p "Eu achava que estava condenado a ser sempre o mesmo que nunca conseguiria mudar…" at bounding box center [614, 461] width 279 height 37
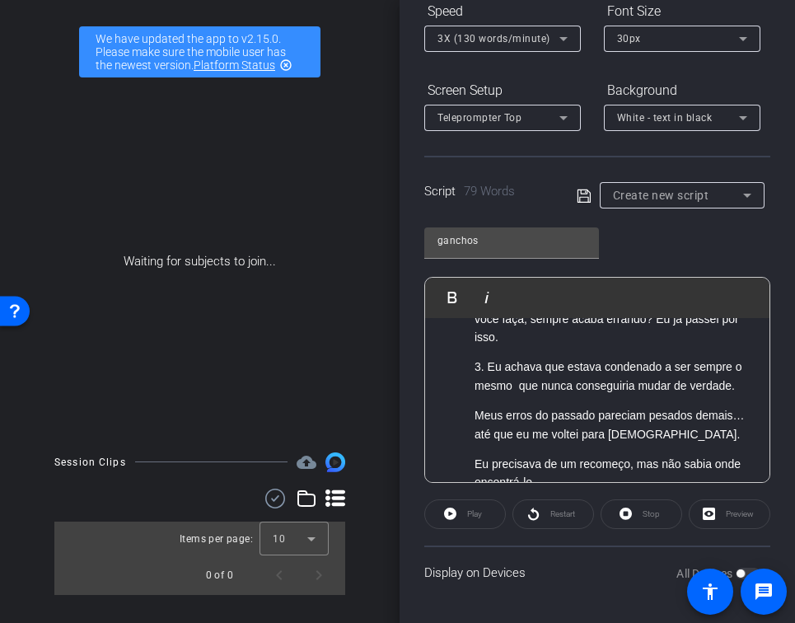
scroll to position [105, 0]
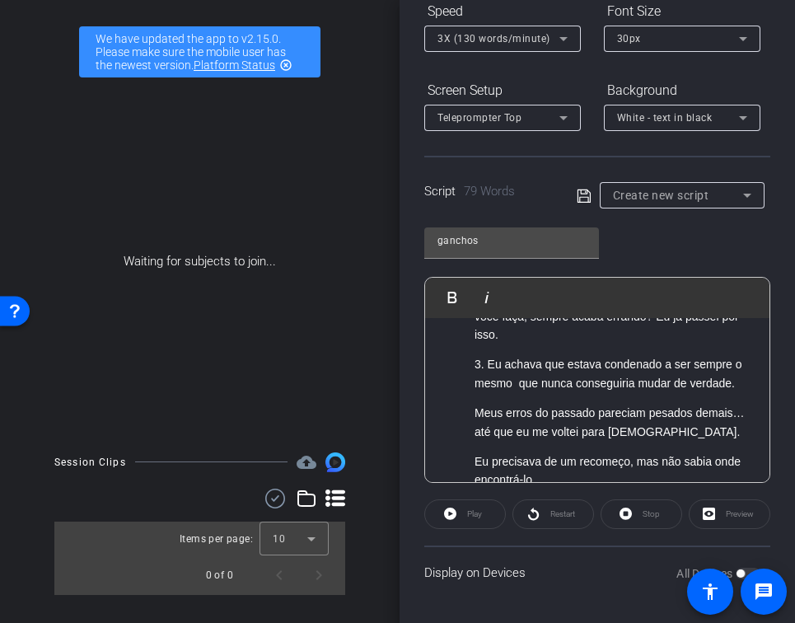
click at [744, 390] on p "3. Eu achava que estava condenado a ser sempre o mesmo que nunca conseguiria mu…" at bounding box center [614, 373] width 279 height 37
drag, startPoint x: 751, startPoint y: 388, endPoint x: 487, endPoint y: 366, distance: 264.6
click at [487, 366] on p "3. Eu achava que estava condenado a ser sempre o mesmo que nunca conseguiria mu…" at bounding box center [614, 373] width 279 height 37
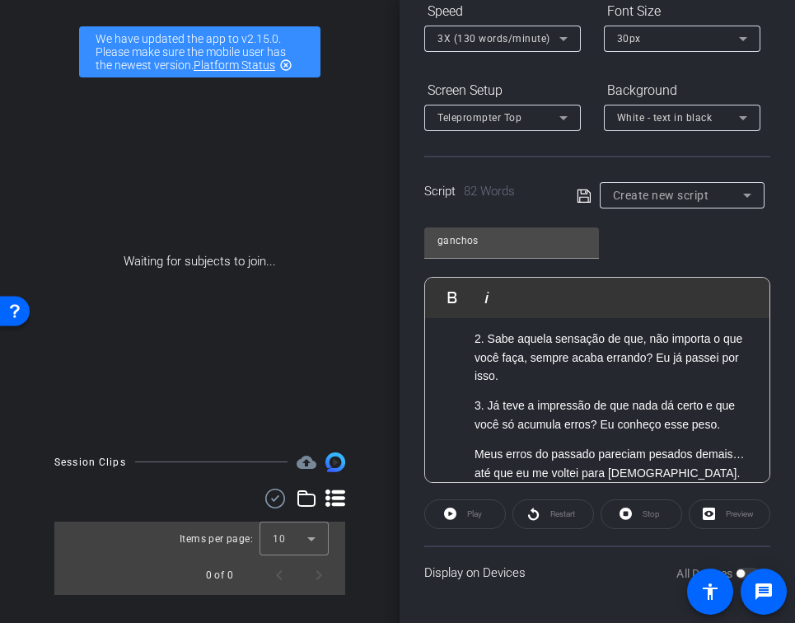
scroll to position [68, 0]
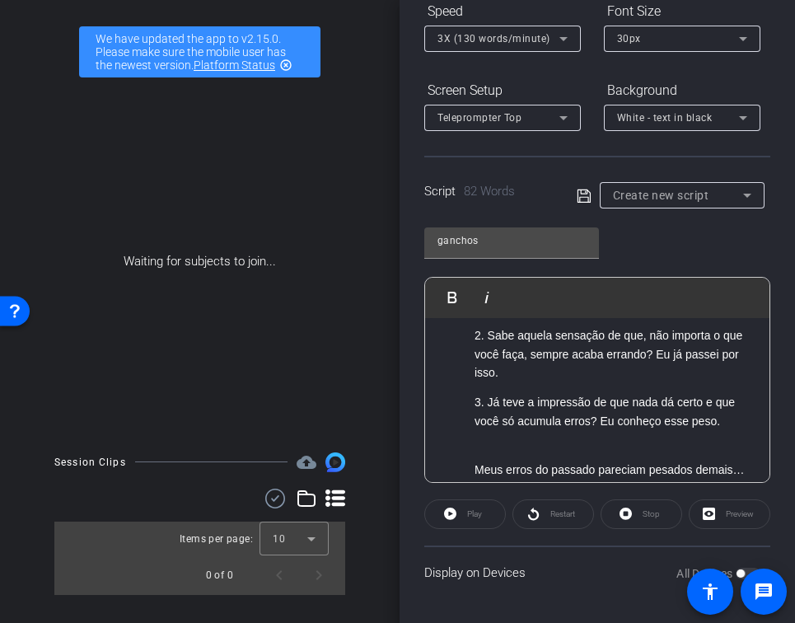
click at [709, 405] on p "3. Já teve a impressão de que nada dá certo e que você só acumula erros? Eu con…" at bounding box center [614, 411] width 279 height 37
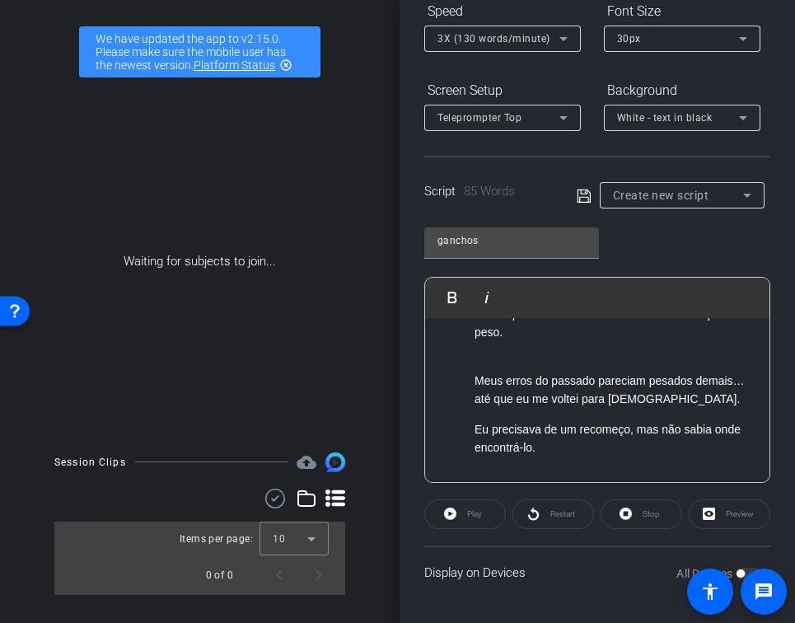
scroll to position [177, 0]
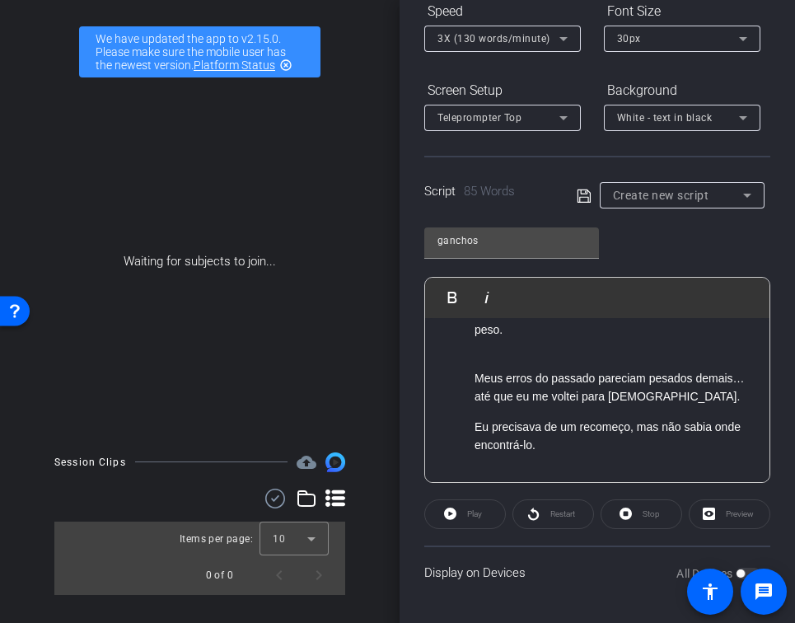
click at [541, 346] on p at bounding box center [614, 349] width 279 height 18
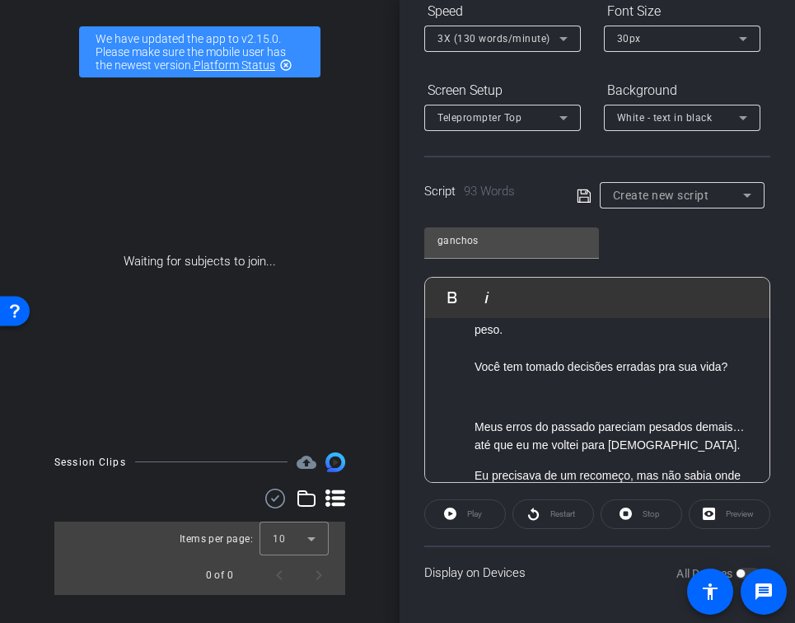
click at [476, 368] on p "Você tem tomado decisões erradas pra sua vida?" at bounding box center [614, 367] width 279 height 18
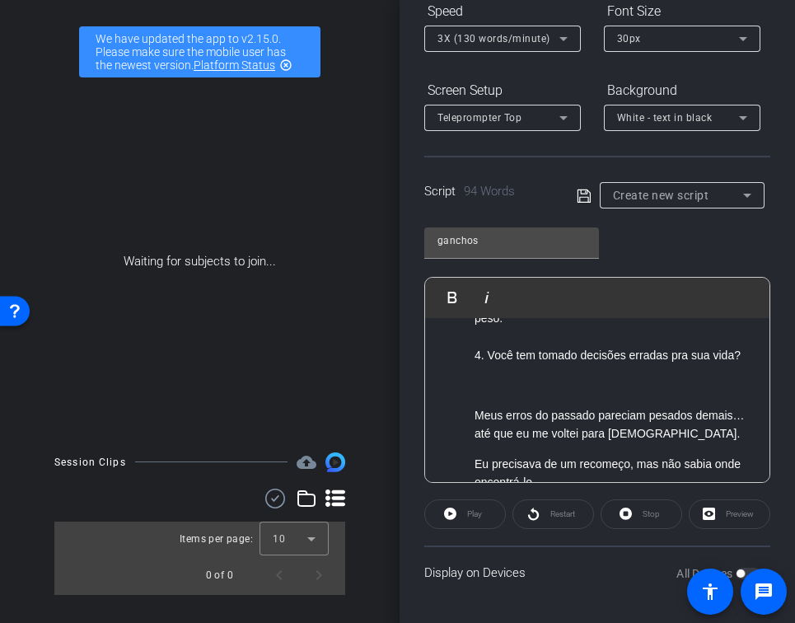
scroll to position [226, 0]
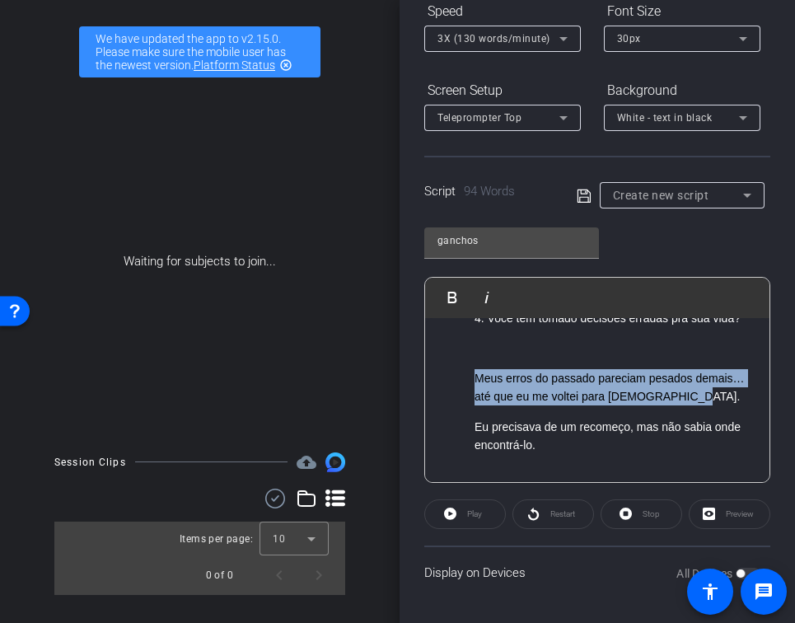
drag, startPoint x: 694, startPoint y: 405, endPoint x: 474, endPoint y: 385, distance: 221.0
click at [474, 385] on ol "Meus erros do passado pareciam pesados demais… até que eu me voltei para Jesus …" at bounding box center [598, 387] width 312 height 37
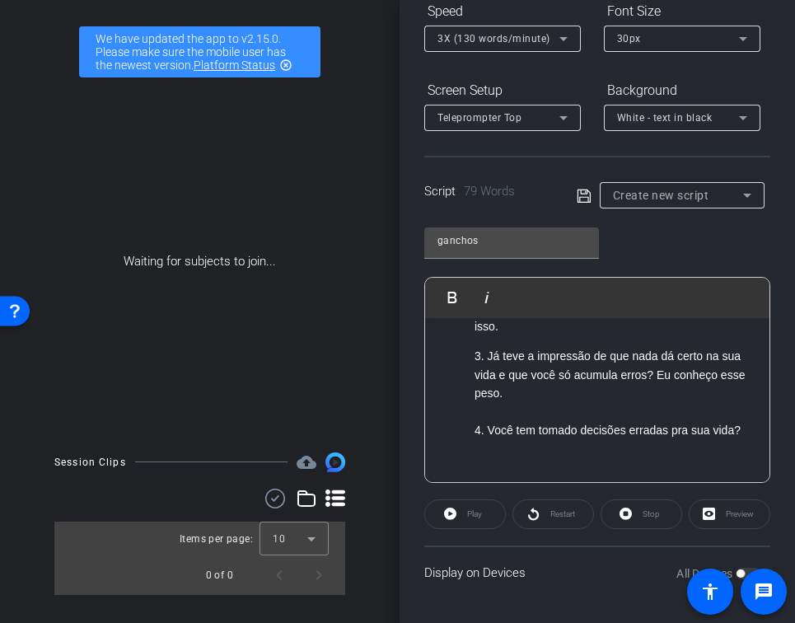
scroll to position [138, 0]
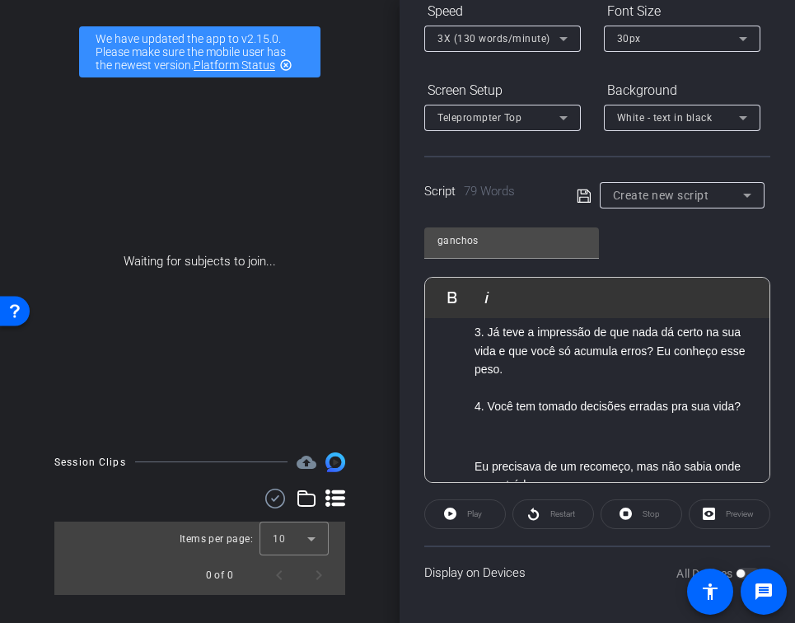
click at [476, 452] on div "1. Eu costumava me sentir preso, como se meus erros me definissem e eu não pude…" at bounding box center [597, 351] width 344 height 342
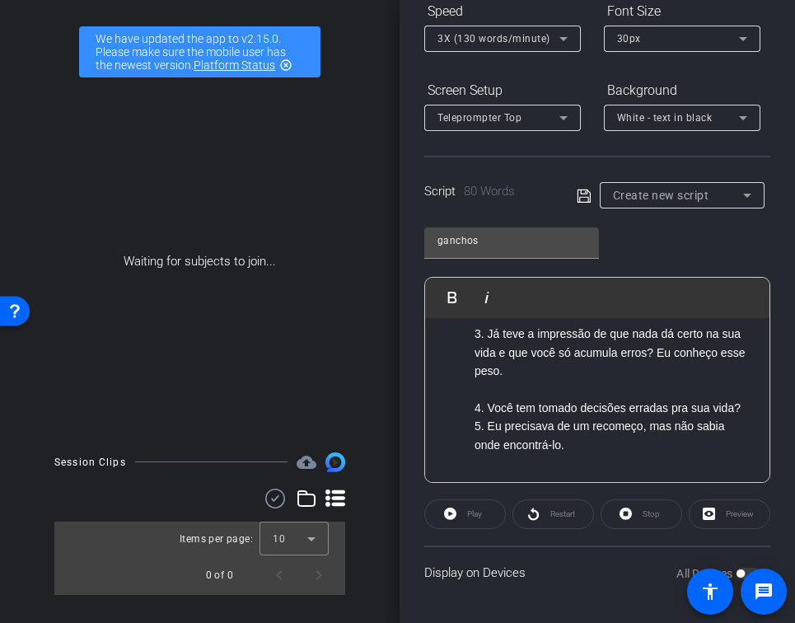
click at [754, 410] on div "1. Eu costumava me sentir preso, como se meus erros me definissem e eu não pude…" at bounding box center [597, 332] width 344 height 301
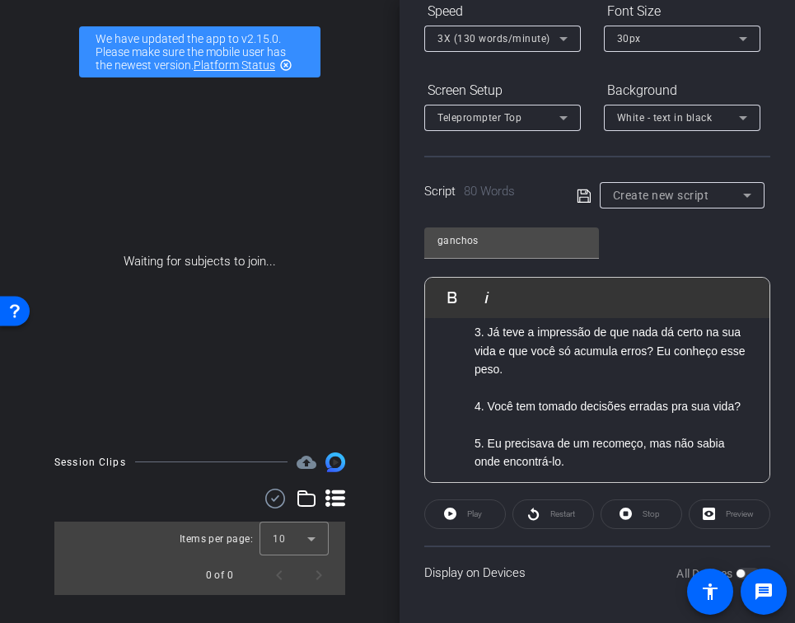
scroll to position [154, 0]
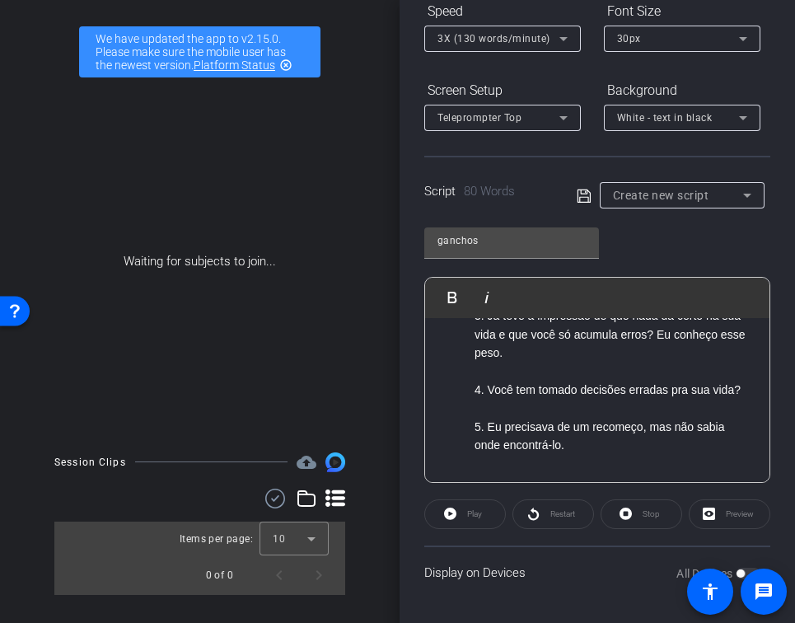
click at [479, 429] on p "5. Eu precisava de um recomeço, mas não sabia onde encontrá-lo." at bounding box center [614, 436] width 279 height 37
drag, startPoint x: 611, startPoint y: 442, endPoint x: 649, endPoint y: 429, distance: 39.4
click at [649, 429] on p "5. Eu precisava de um recomeço, mas não sabia onde encontrá-lo." at bounding box center [614, 436] width 279 height 37
click at [625, 451] on p "5. Eu precisava de um recomeço, mas não sabia onde encontrá-lo." at bounding box center [614, 436] width 279 height 37
click at [557, 428] on p "5. Eu precisava de um recomeço, mas não sabia onde encontrá-lo." at bounding box center [614, 436] width 279 height 37
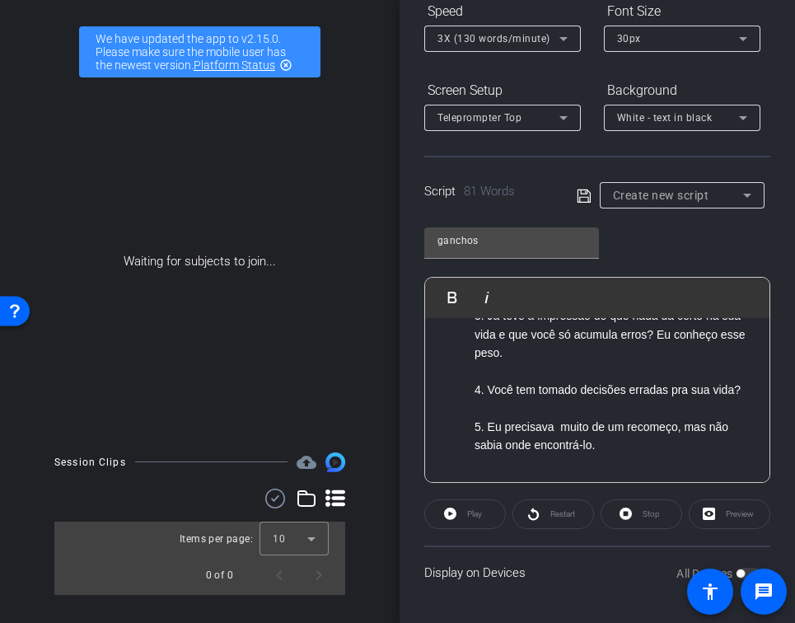
drag, startPoint x: 605, startPoint y: 450, endPoint x: 576, endPoint y: 448, distance: 28.9
click at [576, 448] on p "5. Eu precisava muito de um recomeço, mas não sabia onde encontrá-lo." at bounding box center [614, 436] width 279 height 37
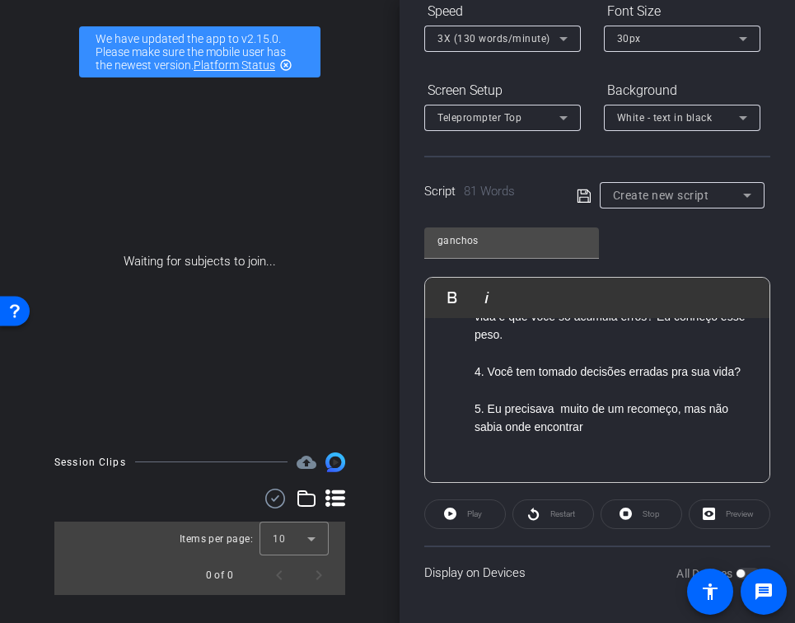
scroll to position [175, 0]
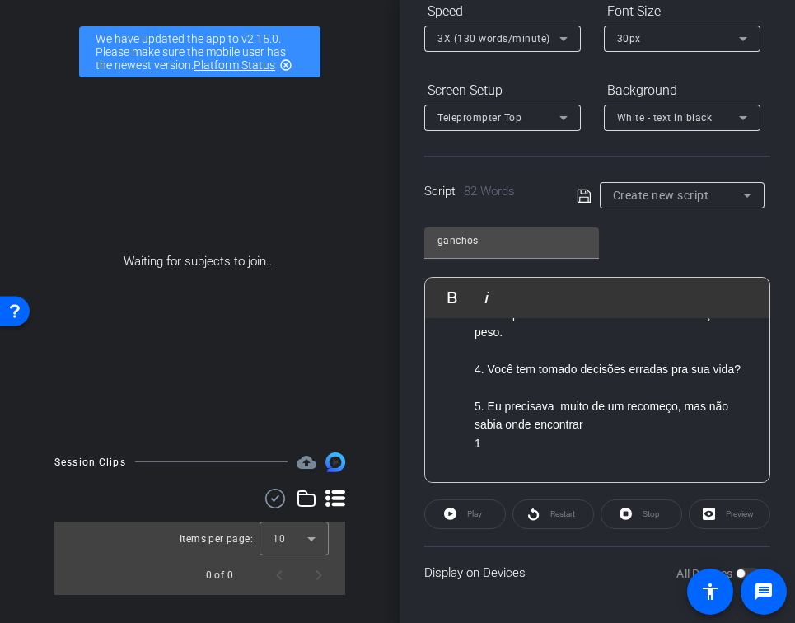
click at [654, 413] on p "5. Eu precisava muito de um recomeço, mas não sabia onde encontrar" at bounding box center [614, 415] width 279 height 37
click at [647, 425] on p "5. Eu precisava muito de um recomeço, mas não sabia onde encontrar" at bounding box center [614, 415] width 279 height 37
click at [571, 473] on div "1. Eu costumava me sentir preso, como se meus erros me definissem e eu não pude…" at bounding box center [597, 339] width 344 height 393
click at [529, 454] on p "1" at bounding box center [614, 461] width 279 height 18
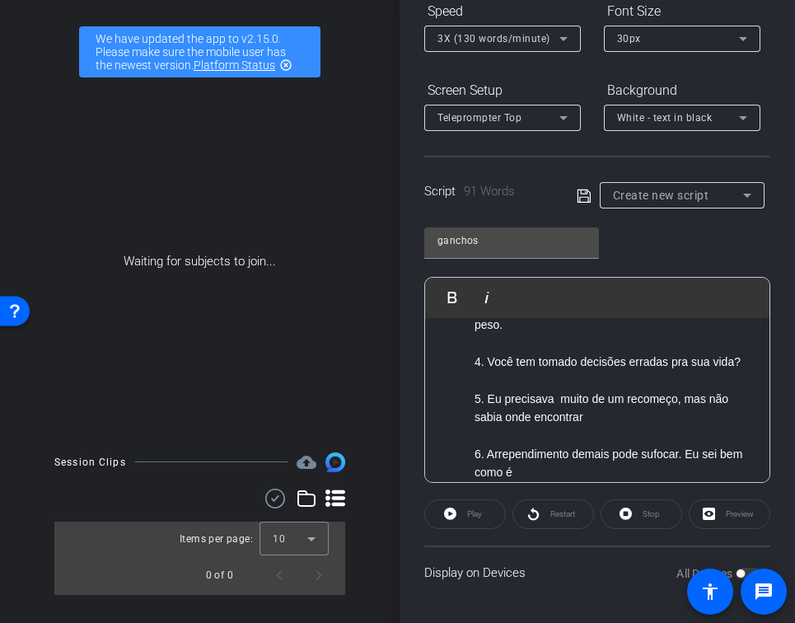
click at [491, 457] on p "​6. Arrependimento demais pode sufocar. Eu sei bem como é" at bounding box center [614, 463] width 279 height 37
click at [490, 455] on p "​6. Arrependimento demais pode sufocar. Eu sei bem como é" at bounding box center [614, 463] width 279 height 37
click at [534, 443] on p at bounding box center [614, 436] width 279 height 18
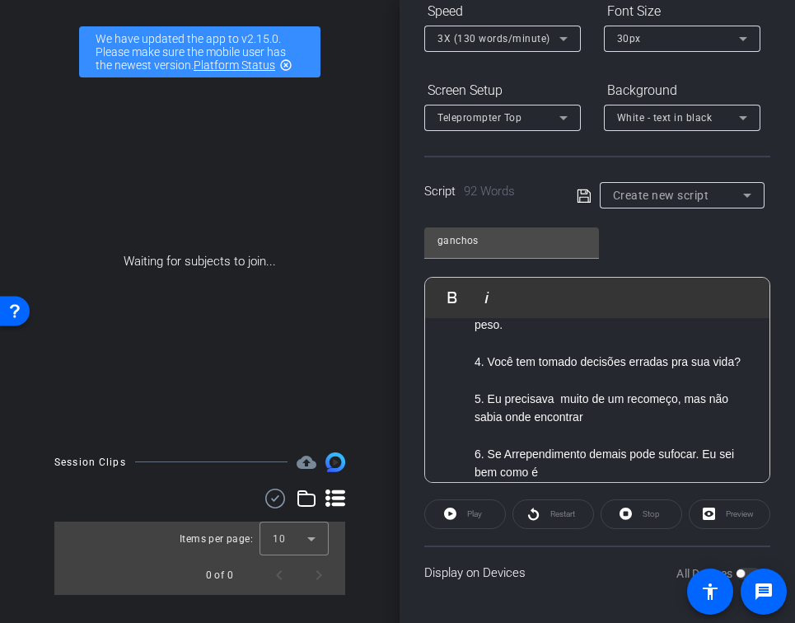
click at [536, 461] on p "6. Se Arrependimento demais pode sufocar. Eu sei bem como é" at bounding box center [614, 463] width 279 height 37
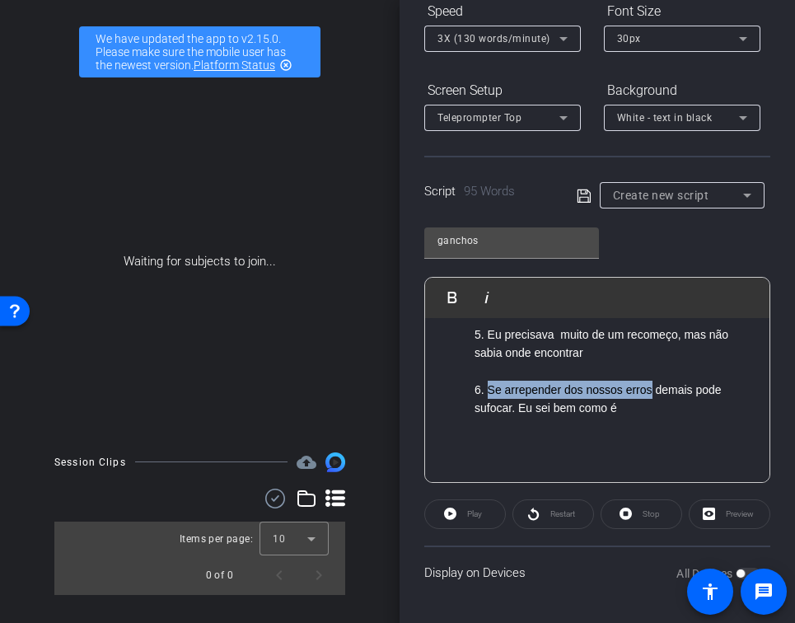
drag, startPoint x: 654, startPoint y: 388, endPoint x: 486, endPoint y: 395, distance: 167.4
click at [486, 395] on p "6. Se arrepender dos nossos erros demais pode sufocar. Eu sei bem como é" at bounding box center [614, 399] width 279 height 37
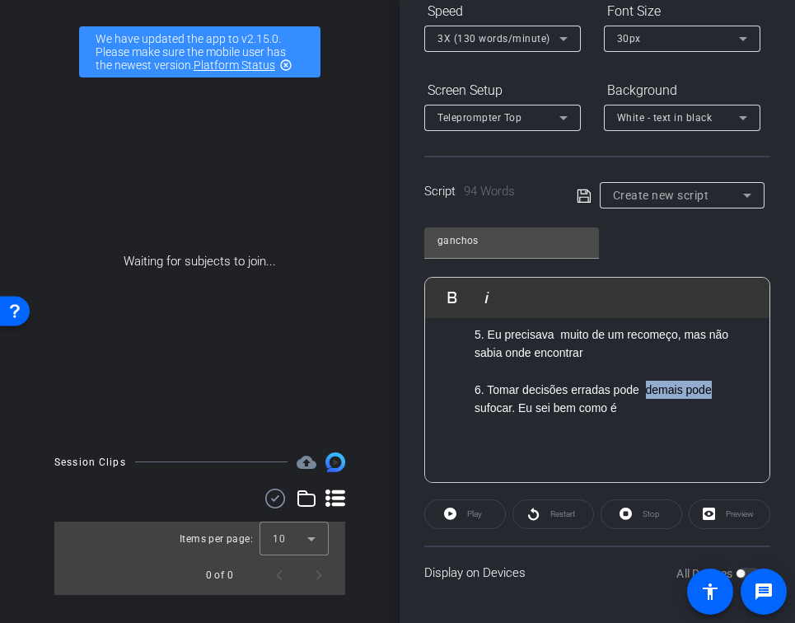
drag, startPoint x: 717, startPoint y: 394, endPoint x: 648, endPoint y: 394, distance: 69.2
click at [648, 394] on p "6. Tomar decisões erradas pode demais pode sufocar. Eu sei bem como é" at bounding box center [614, 399] width 279 height 37
click at [654, 389] on p "6. Tomar decisões erradas pode nos sufocar. Eu sei bem como é" at bounding box center [614, 399] width 279 height 37
click at [648, 388] on p "6. Tomar decisões erradas pode nos sufocar. Eu sei bem como é" at bounding box center [614, 399] width 279 height 37
click at [593, 417] on div "1. Eu costumava me sentir preso, como se meus erros me definissem e eu não pude…" at bounding box center [597, 277] width 344 height 411
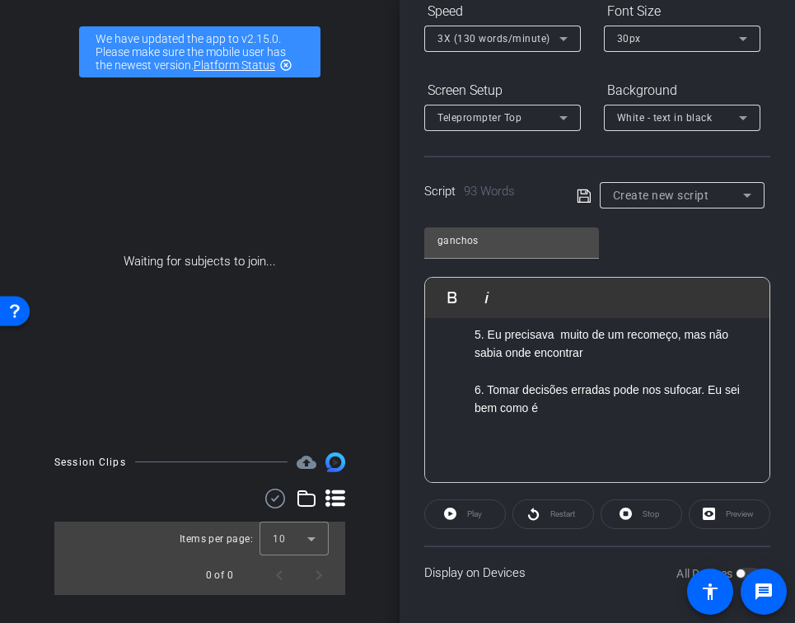
click at [578, 409] on p "6. Tomar decisões erradas pode nos sufocar. Eu sei bem como é" at bounding box center [614, 399] width 279 height 37
click at [625, 402] on p "6. Tomar decisões erradas pode nos sufocar. Eu sei bem como é essa sensação" at bounding box center [614, 399] width 279 height 37
click at [597, 445] on p "7." at bounding box center [614, 445] width 279 height 18
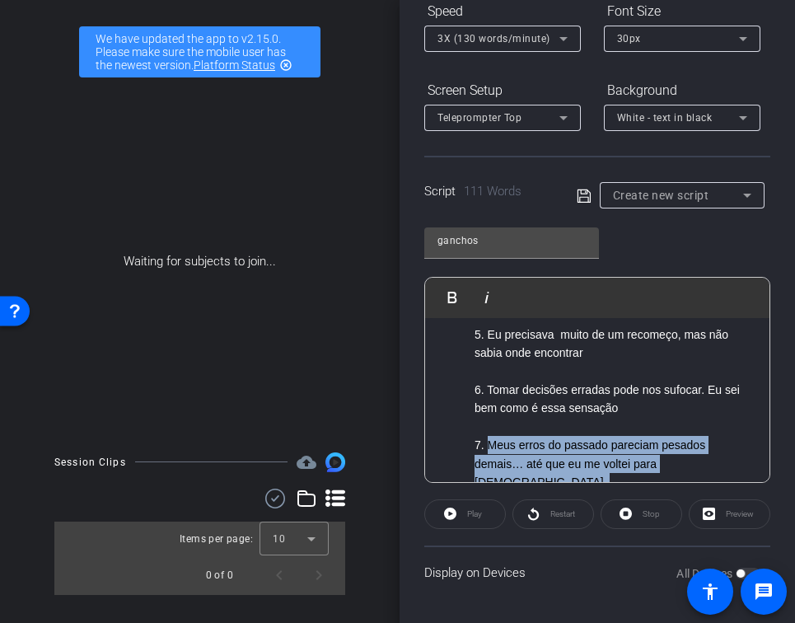
scroll to position [302, 0]
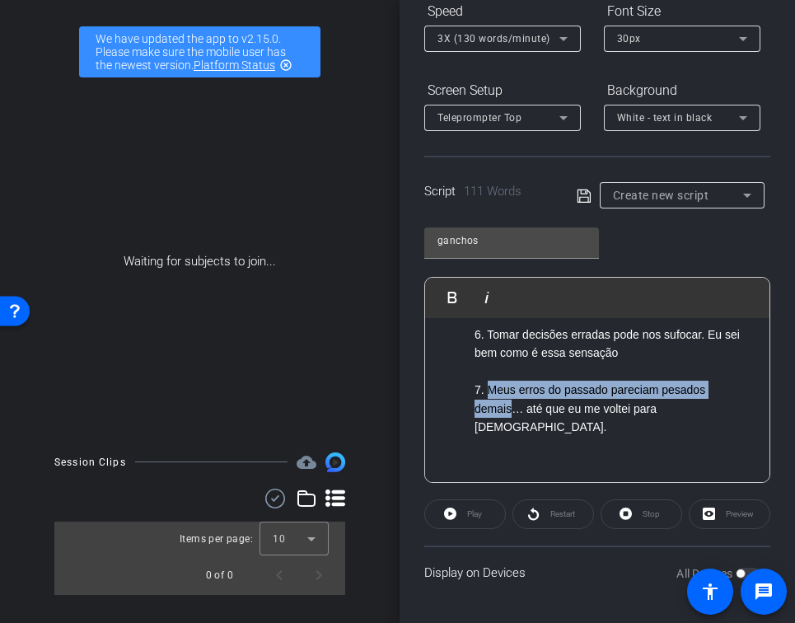
drag, startPoint x: 491, startPoint y: 446, endPoint x: 512, endPoint y: 415, distance: 37.5
click at [512, 415] on p "7. Meus erros do passado pareciam pesados demais… até que eu me voltei para Jes…" at bounding box center [614, 408] width 279 height 55
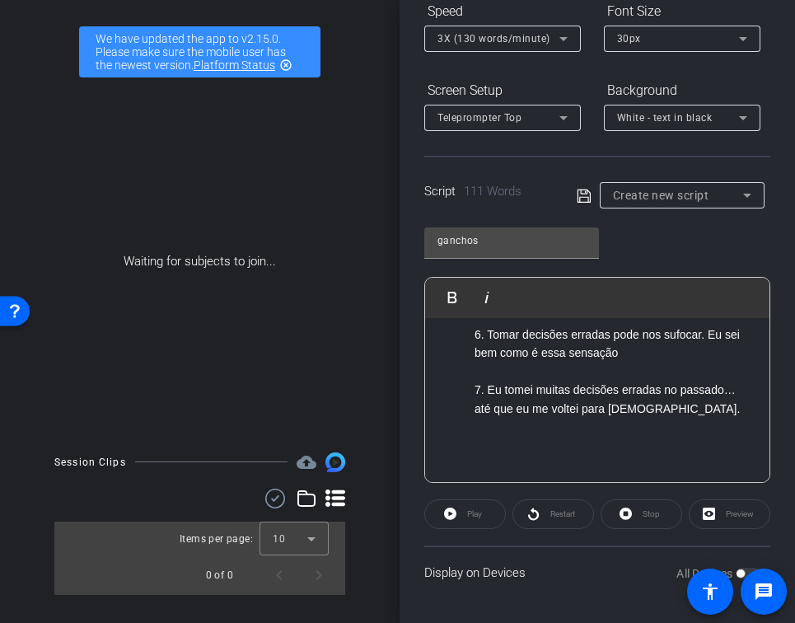
click at [709, 415] on p "7. Eu tomei muitas decisões erradas no passado… até que eu me voltei para Jesus…" at bounding box center [614, 399] width 279 height 37
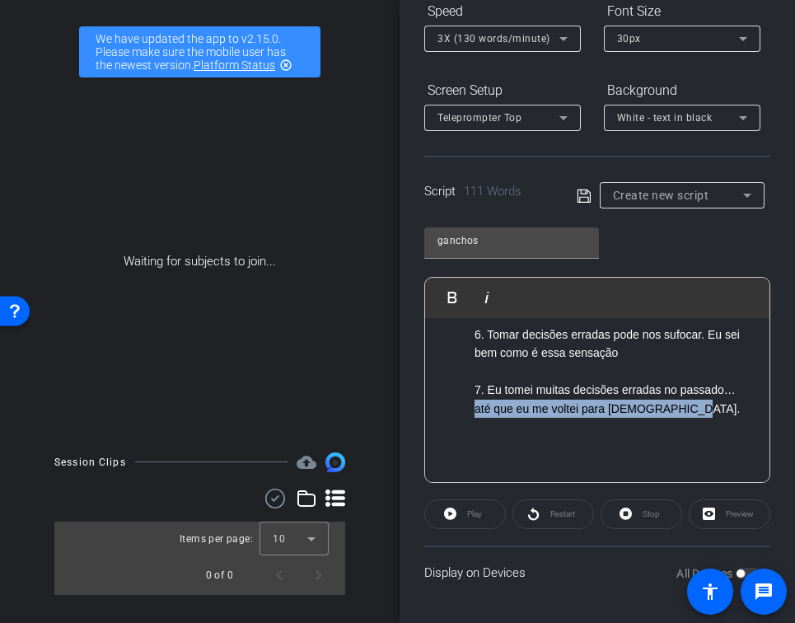
drag, startPoint x: 709, startPoint y: 415, endPoint x: 472, endPoint y: 414, distance: 236.5
click at [472, 414] on ol "3. Já teve a impressão de que nada dá certo na sua vida e que você só acumula e…" at bounding box center [598, 288] width 312 height 258
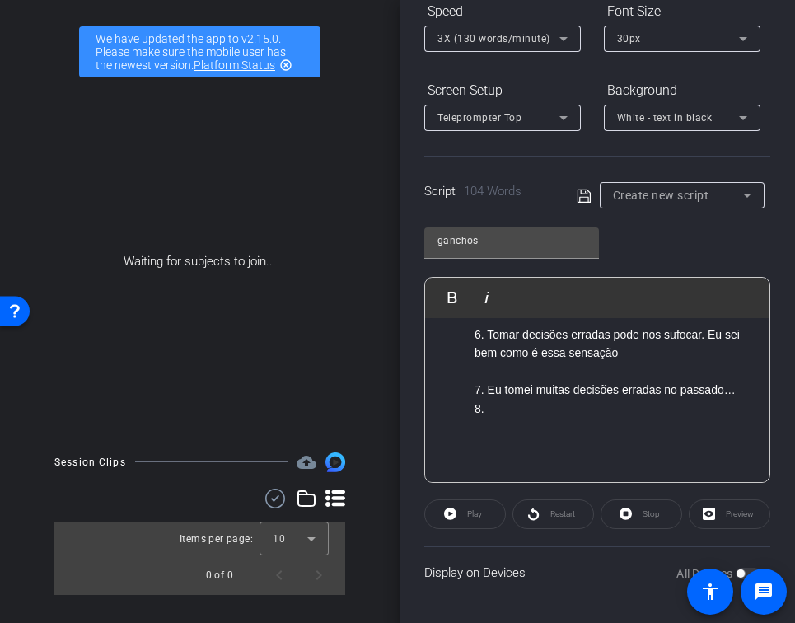
click at [745, 393] on p "7. Eu tomei muitas decisões erradas no passado…" at bounding box center [614, 390] width 279 height 18
click at [644, 420] on p "8." at bounding box center [614, 427] width 279 height 18
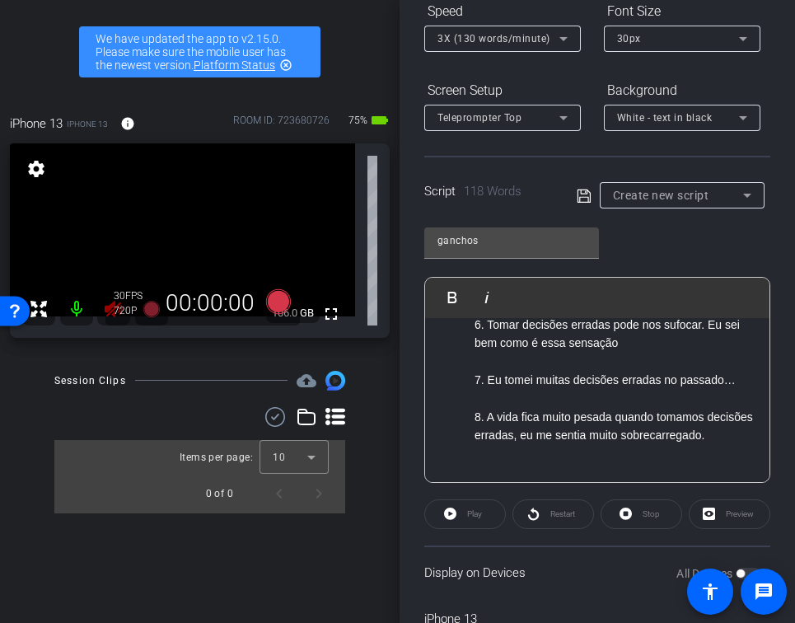
scroll to position [341, 0]
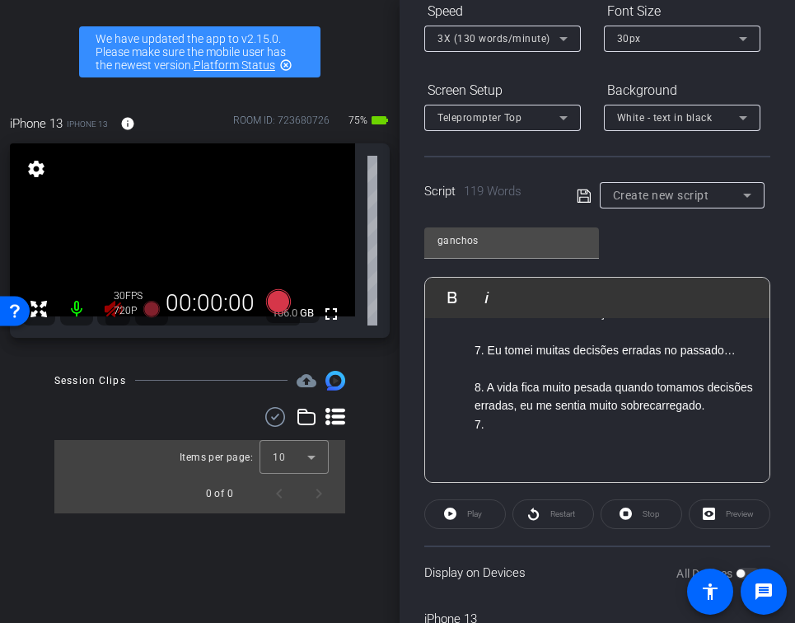
click at [621, 415] on p "8. A vida fica muito pesada quando tomamos decisões erradas, eu me sentia muito…" at bounding box center [614, 396] width 279 height 37
click at [599, 452] on p "7." at bounding box center [614, 442] width 279 height 18
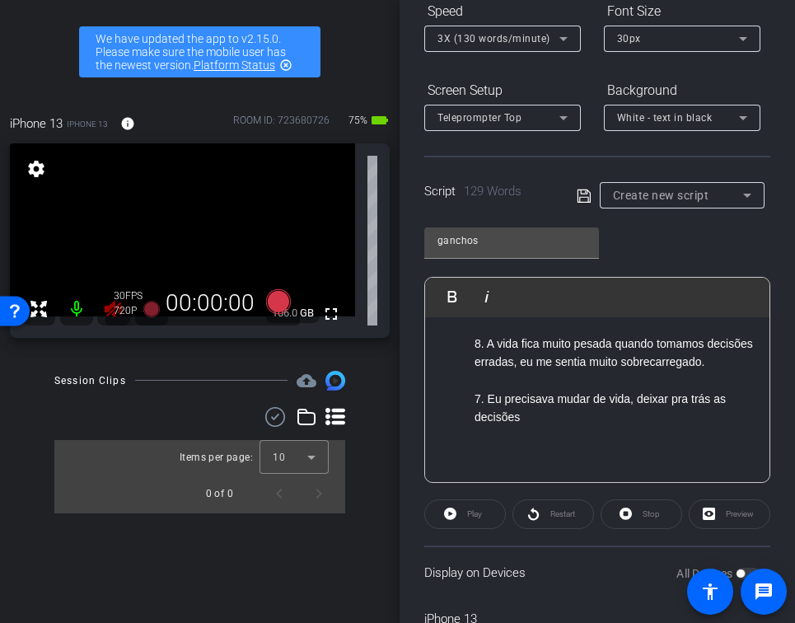
scroll to position [396, 0]
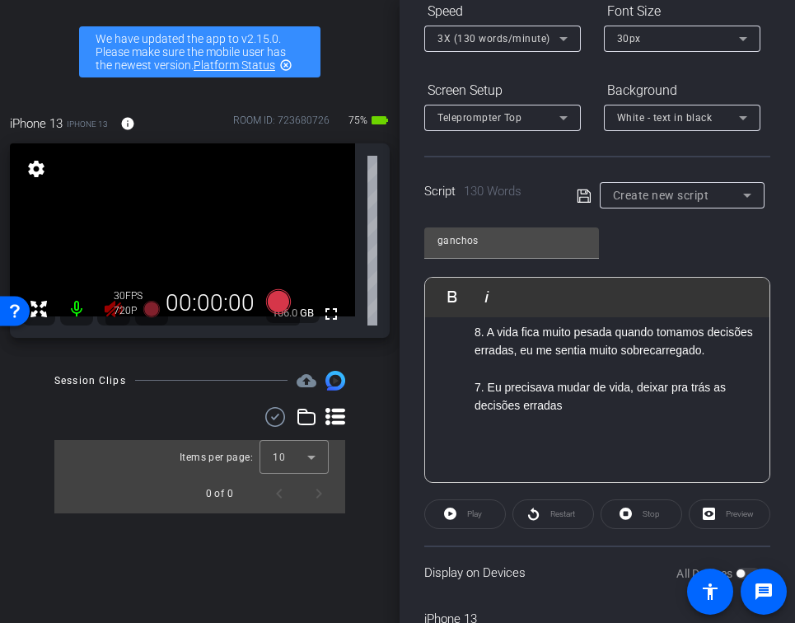
click at [488, 404] on p "7. Eu precisava mudar de vida, deixar pra trás as decisões erradas" at bounding box center [614, 396] width 279 height 37
click at [483, 405] on p "7. Eu precisava mudar de vida, deixar pra trás as decisões erradas" at bounding box center [614, 396] width 279 height 37
click at [482, 405] on p "7. Eu precisava mudar de vida, deixar pra trás as decisões erradas" at bounding box center [614, 396] width 279 height 37
click at [478, 406] on p "7. Eu precisava mudar de vida, deixar pra trás as decisões erradas" at bounding box center [614, 396] width 279 height 37
click at [575, 415] on p "9. Eu precisava mudar de vida, deixar pra trás as decisões erradas" at bounding box center [614, 396] width 279 height 37
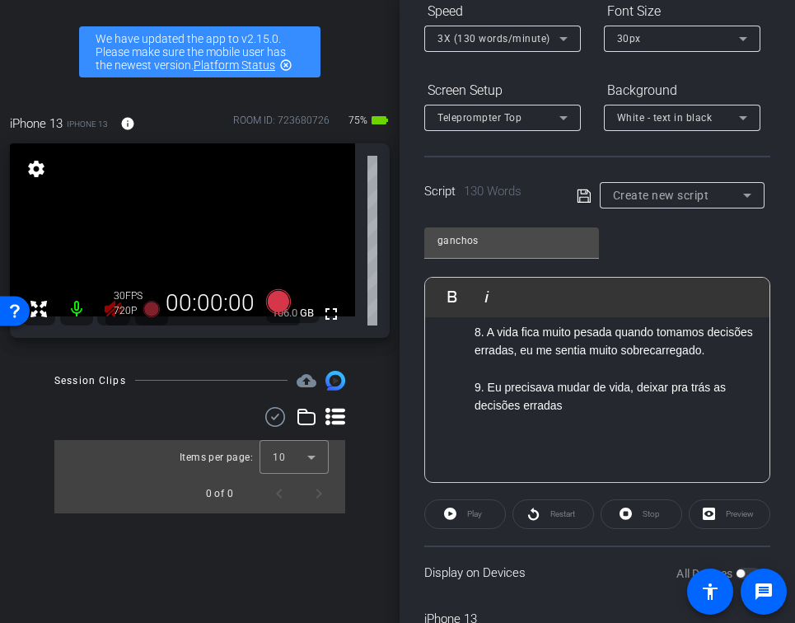
scroll to position [396, 0]
click at [587, 198] on icon at bounding box center [584, 196] width 15 height 20
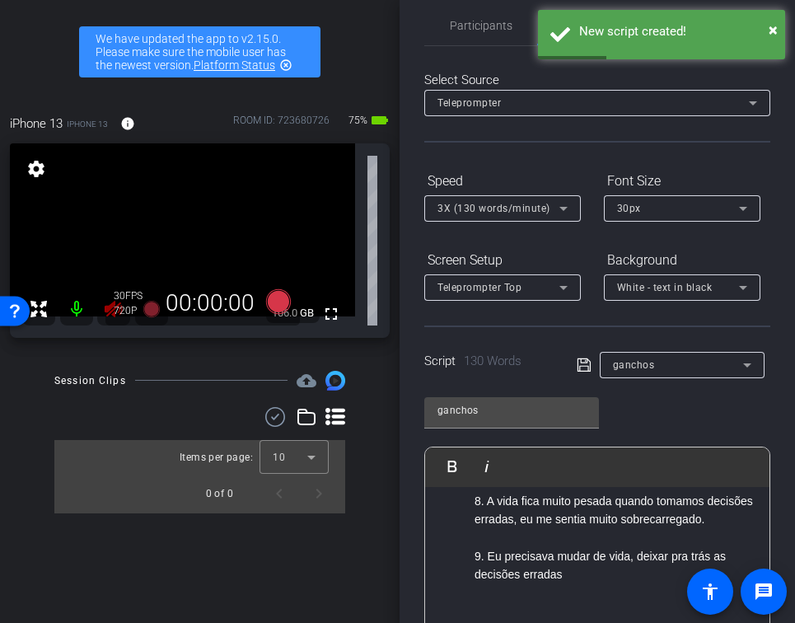
scroll to position [0, 0]
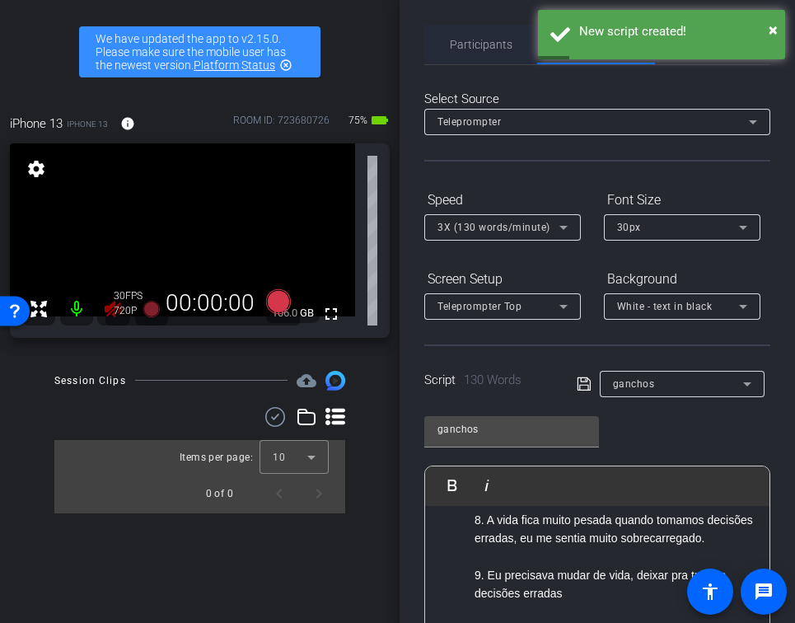
click at [480, 41] on span "Participants" at bounding box center [481, 45] width 63 height 12
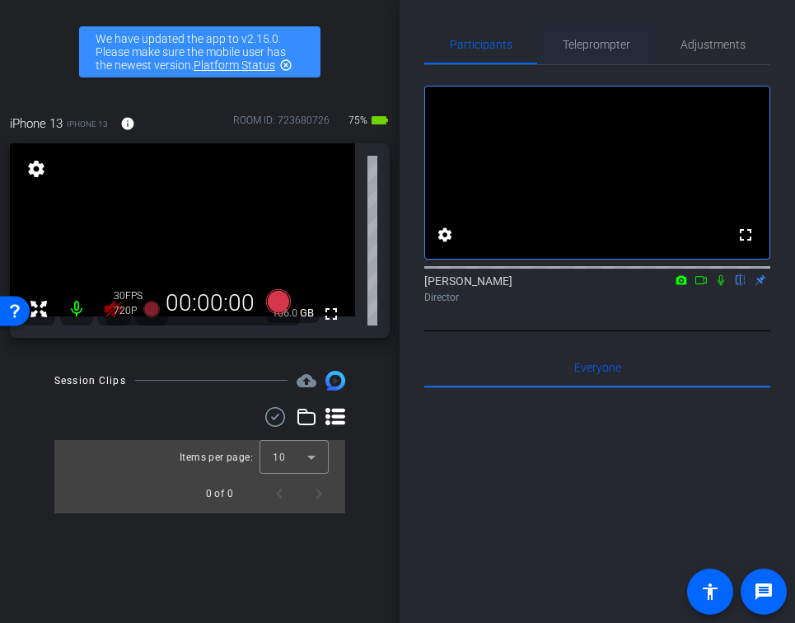
click at [573, 54] on span "Teleprompter" at bounding box center [597, 45] width 68 height 40
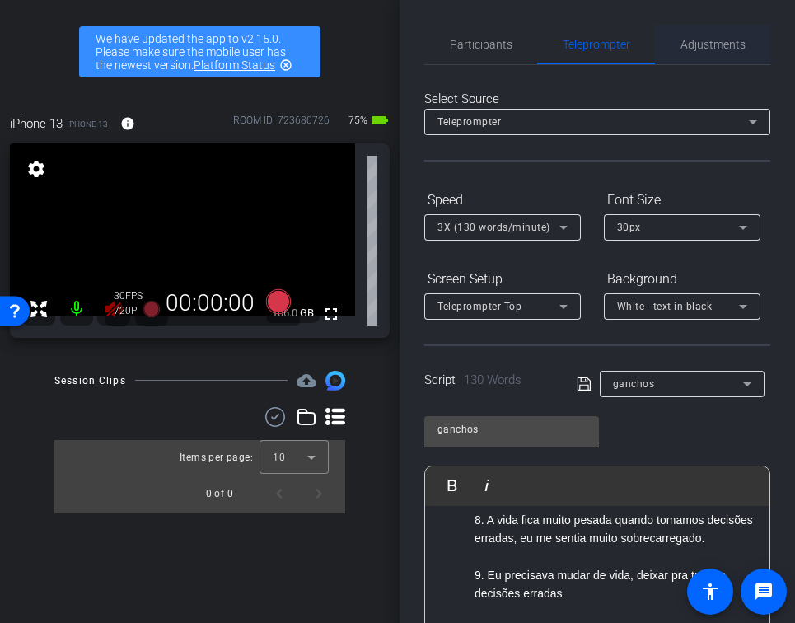
click at [691, 39] on span "Adjustments" at bounding box center [713, 45] width 65 height 12
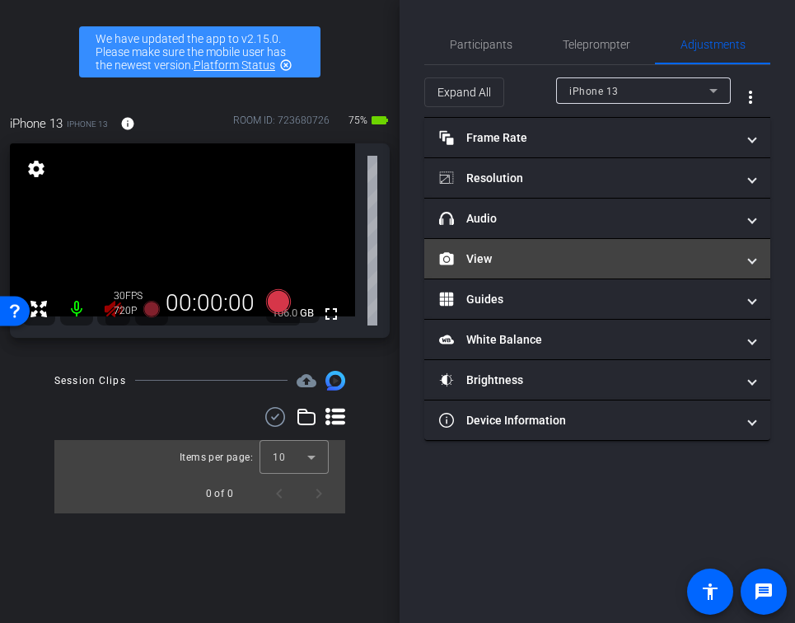
click at [624, 261] on mat-panel-title "View" at bounding box center [587, 259] width 297 height 17
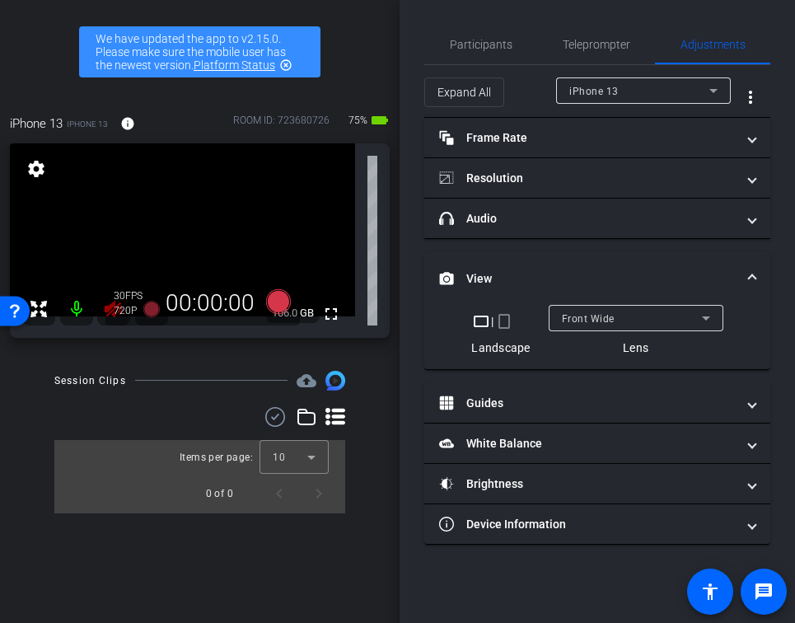
click at [503, 321] on mat-icon "crop_portrait" at bounding box center [504, 322] width 20 height 20
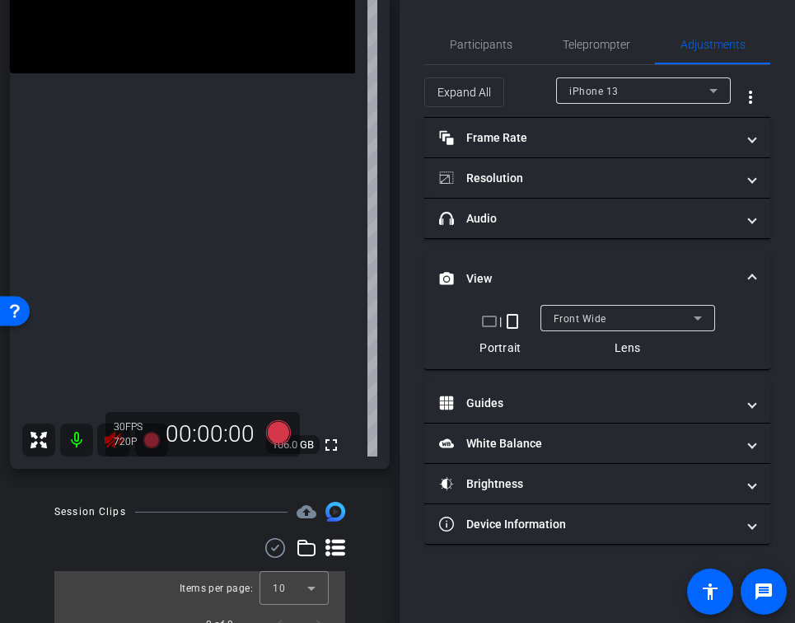
scroll to position [244, 0]
click at [564, 40] on span "Teleprompter" at bounding box center [597, 45] width 68 height 12
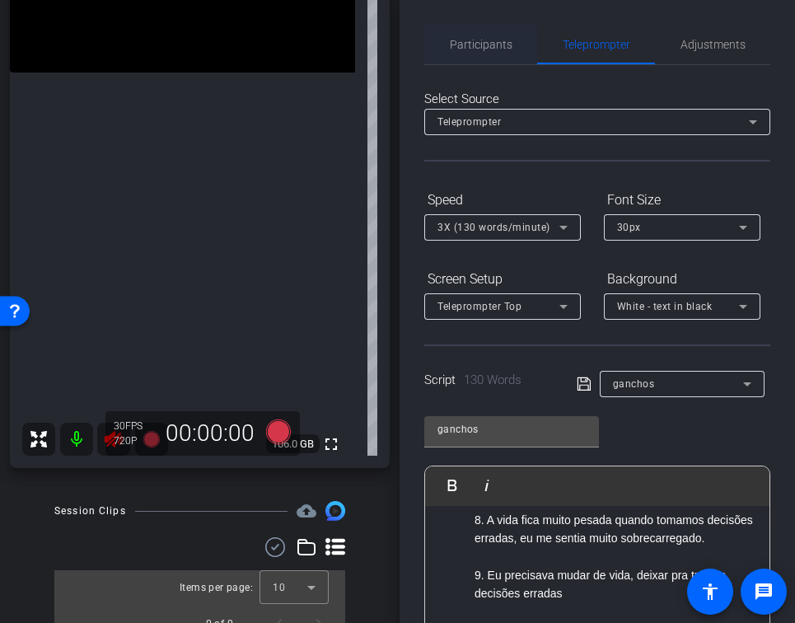
click at [503, 39] on span "Participants" at bounding box center [481, 45] width 63 height 12
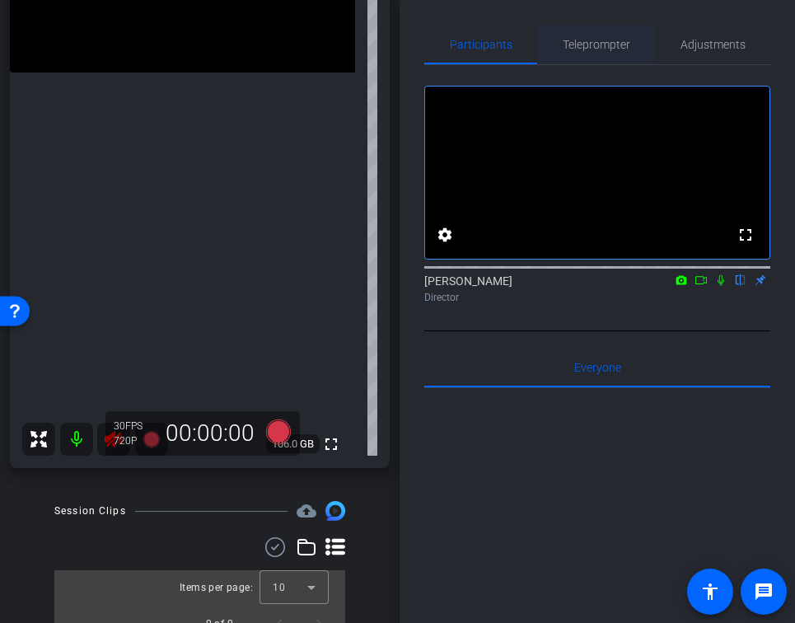
click at [634, 38] on div "Teleprompter" at bounding box center [596, 45] width 118 height 40
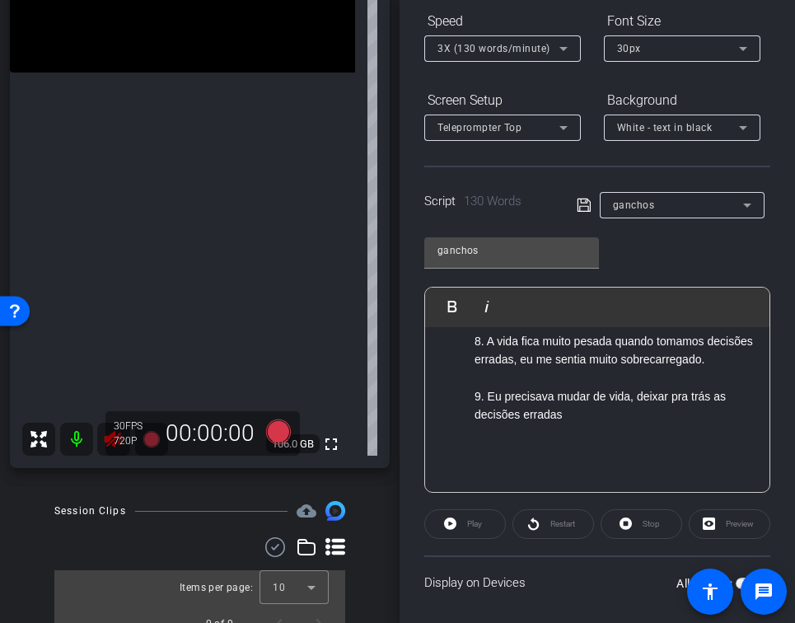
scroll to position [185, 0]
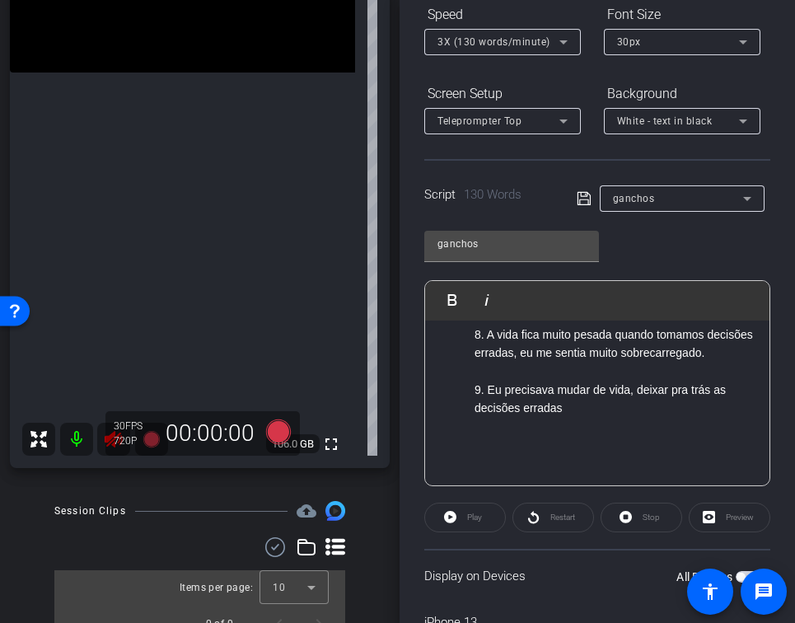
click at [622, 418] on p "9. Eu precisava mudar de vida, deixar pra trás as decisões erradas" at bounding box center [614, 399] width 279 height 37
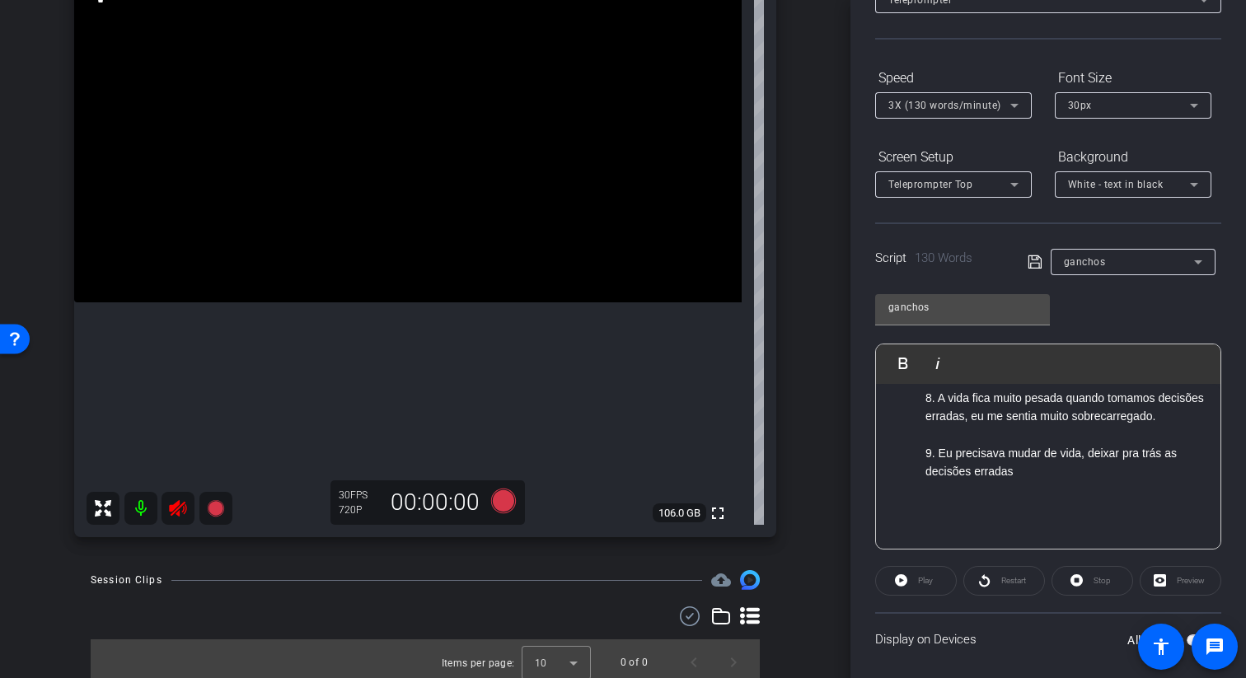
scroll to position [210, 0]
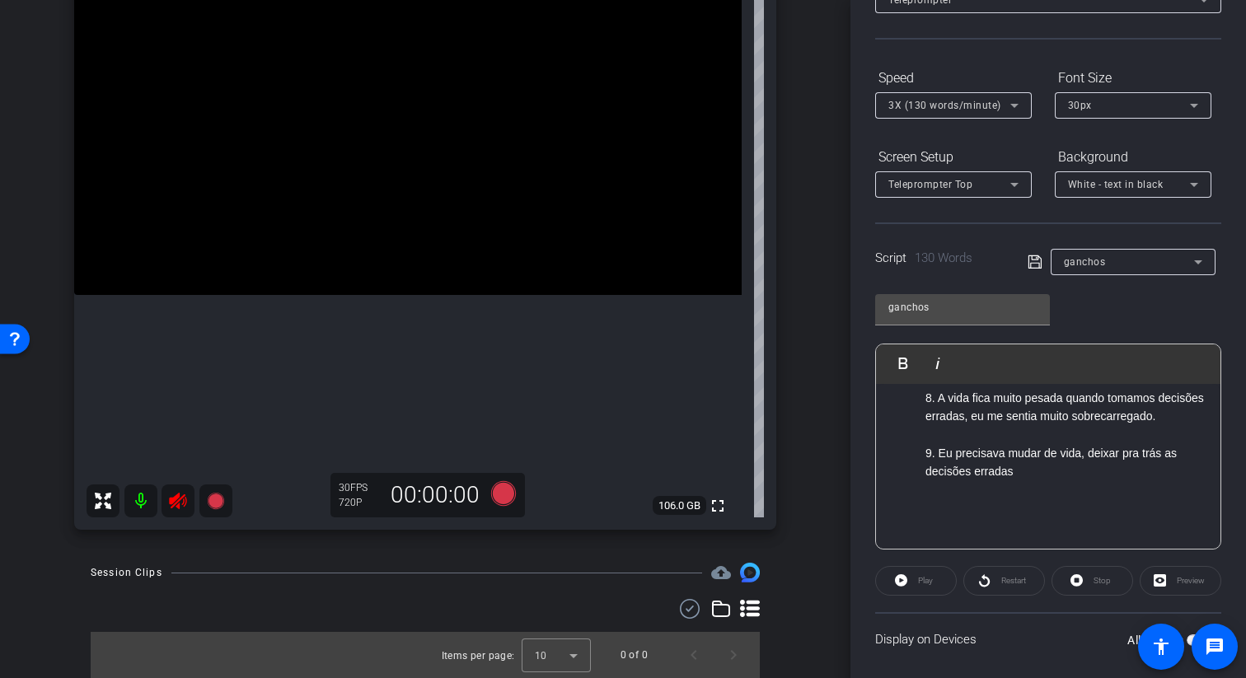
click at [182, 507] on icon at bounding box center [178, 501] width 20 height 20
click at [177, 502] on icon at bounding box center [177, 501] width 17 height 16
click at [794, 481] on p "9. Eu precisava mudar de vida, deixar pra trás as decisões erradas" at bounding box center [1064, 462] width 279 height 37
click at [794, 499] on ol "3. Já teve a impressão de que nada dá certo na sua vida e que você só acumula e…" at bounding box center [1048, 314] width 312 height 369
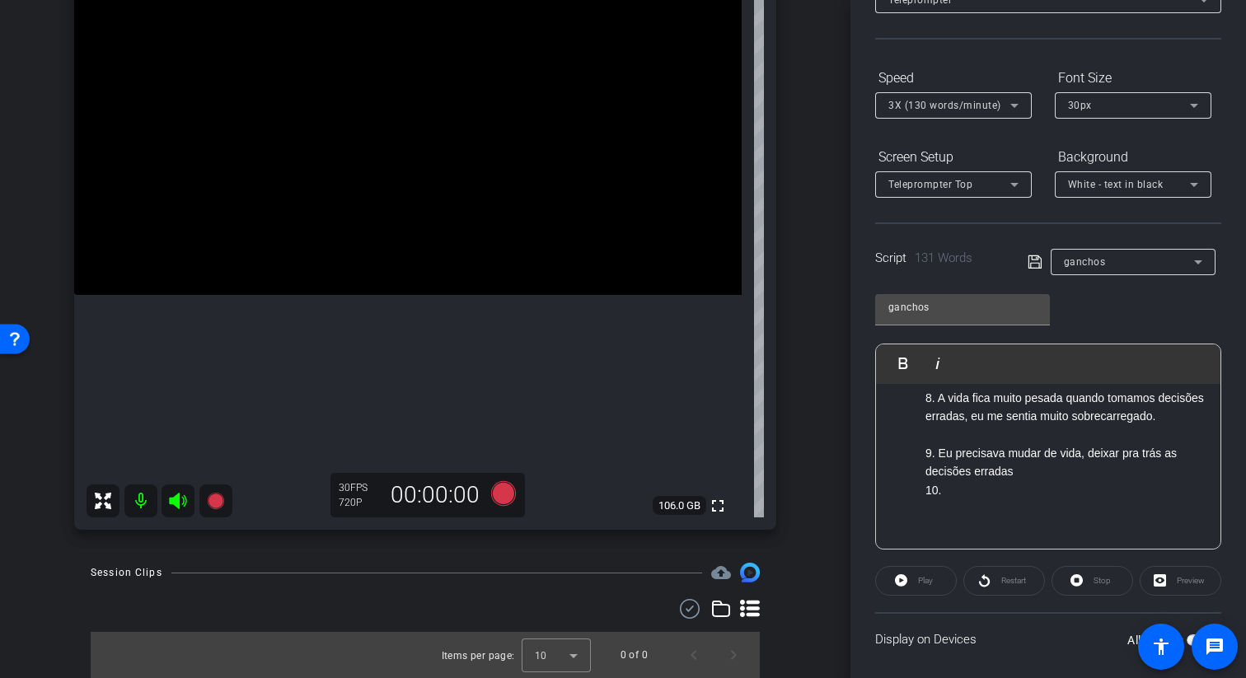
click at [794, 481] on p "9. Eu precisava mudar de vida, deixar pra trás as decisões erradas" at bounding box center [1064, 462] width 279 height 37
click at [794, 518] on p "10." at bounding box center [1064, 508] width 279 height 18
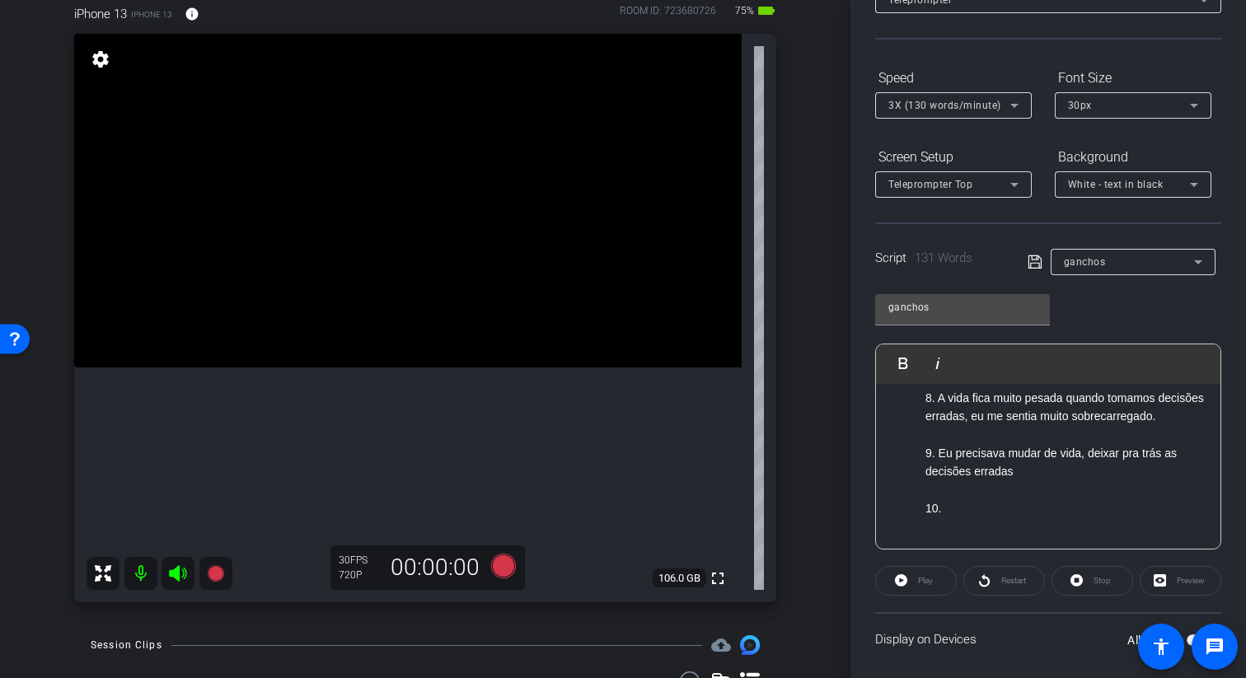
scroll to position [141, 0]
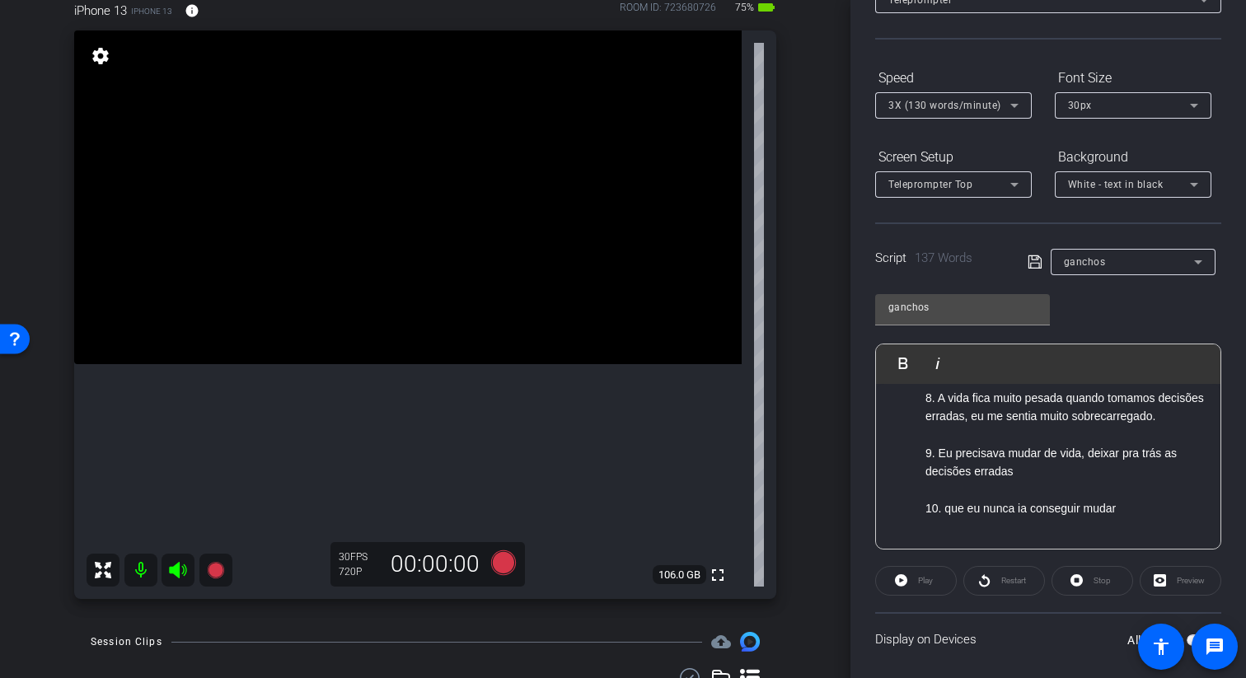
click at [794, 518] on p "10. que eu nunca ia conseguir mudar" at bounding box center [1064, 508] width 279 height 18
click at [794, 518] on p "10. Eu pensei que eu nunca ia conseguir mudar" at bounding box center [1064, 508] width 279 height 18
click at [794, 260] on icon at bounding box center [1035, 262] width 15 height 20
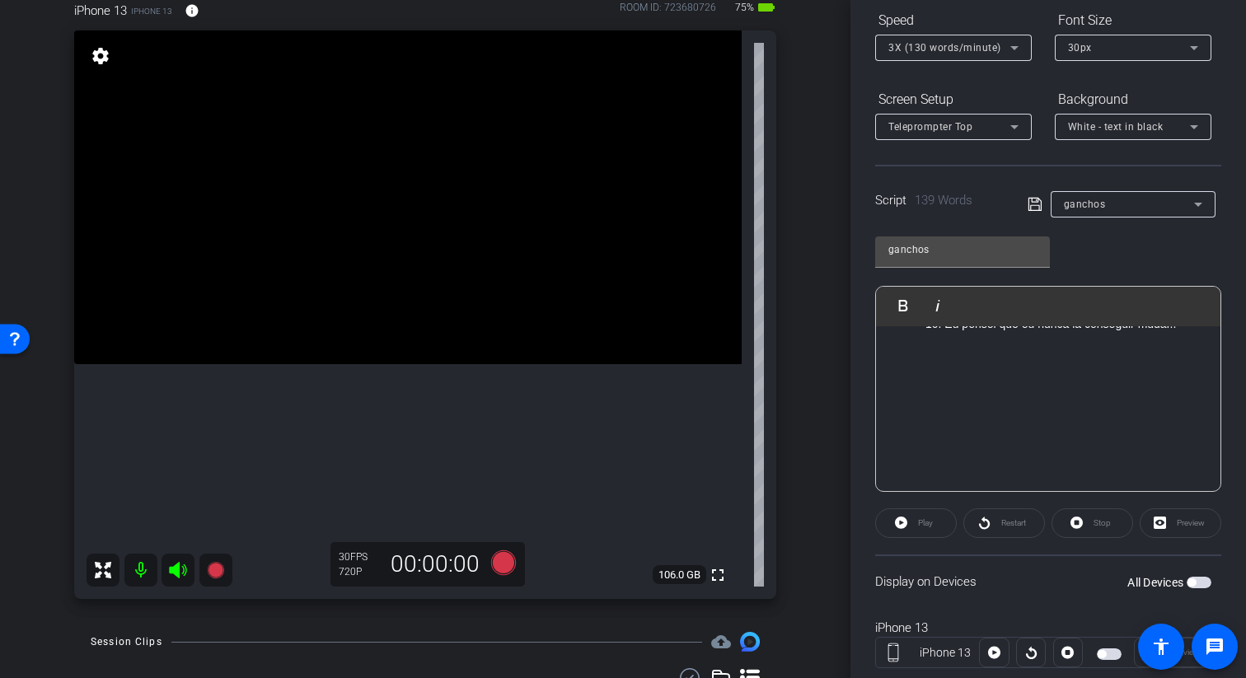
scroll to position [180, 0]
click at [794, 201] on div "ganchos" at bounding box center [1129, 203] width 130 height 21
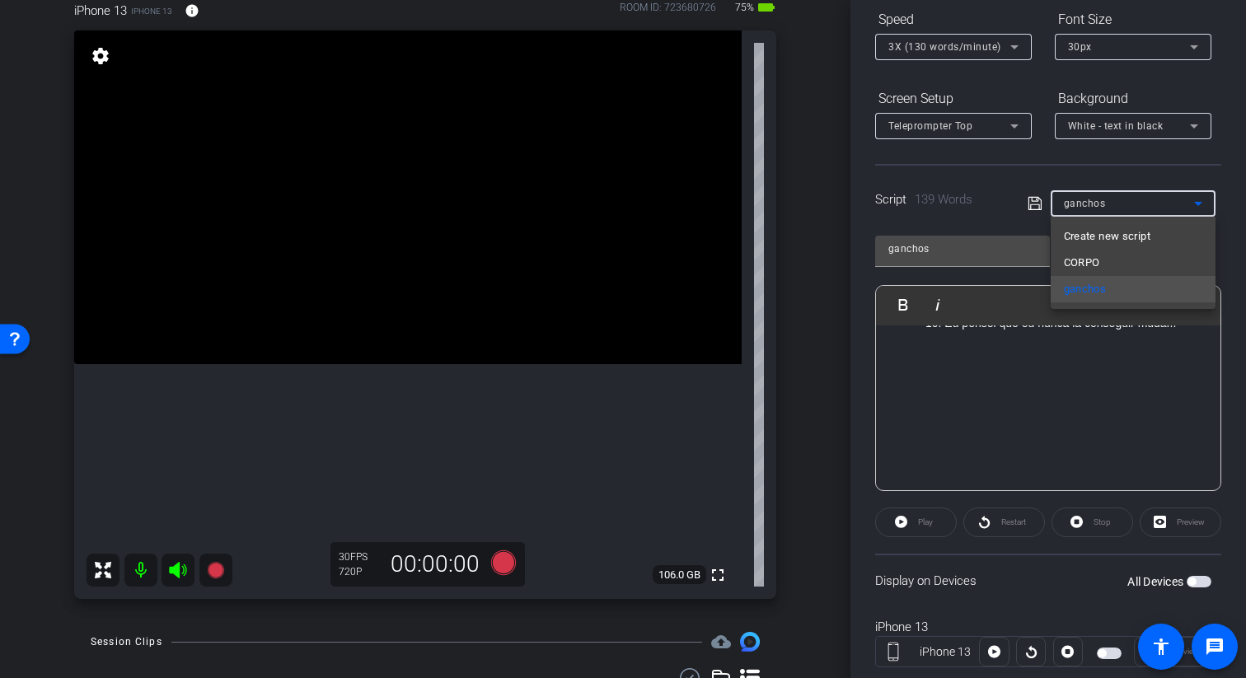
click at [794, 582] on div at bounding box center [623, 339] width 1246 height 678
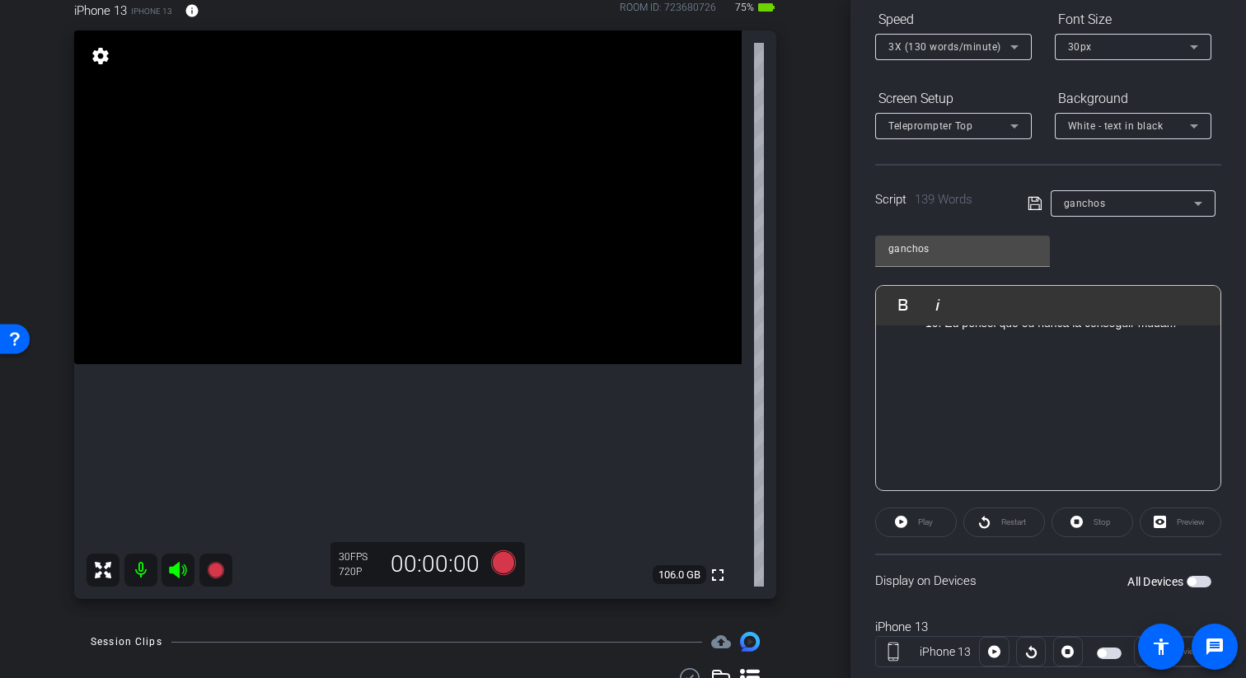
click at [794, 575] on div "All Devices" at bounding box center [1169, 582] width 84 height 16
click at [794, 576] on span "button" at bounding box center [1199, 582] width 25 height 12
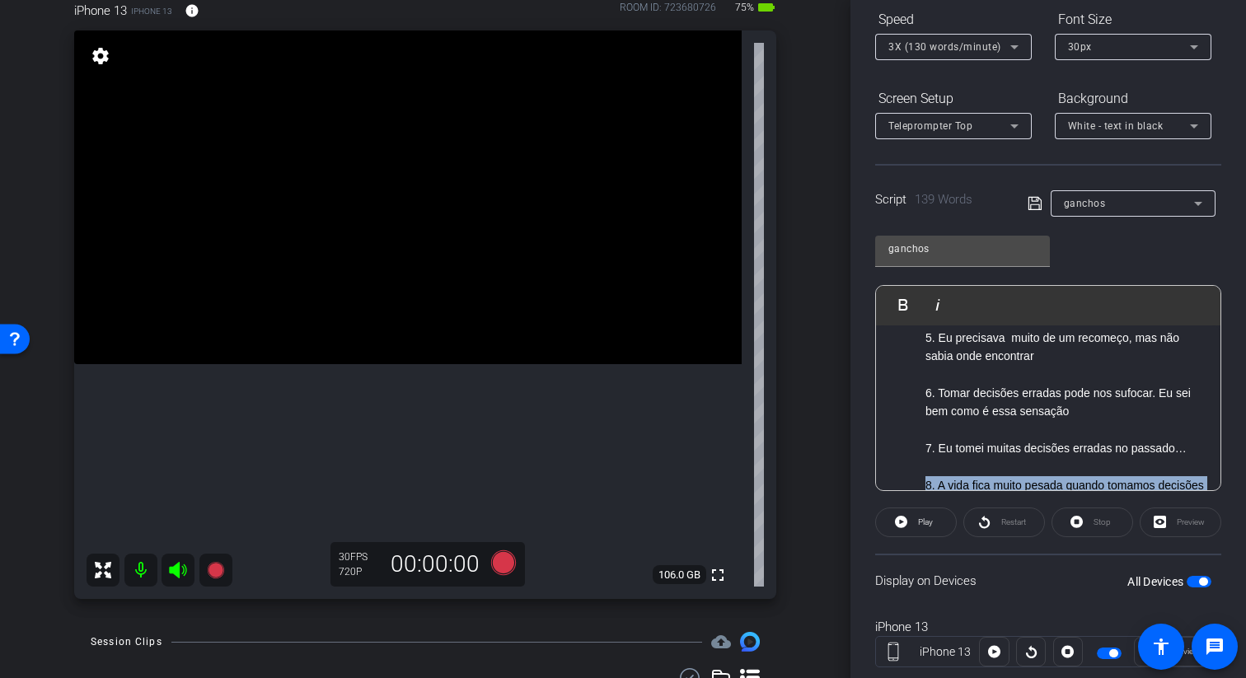
scroll to position [255, 0]
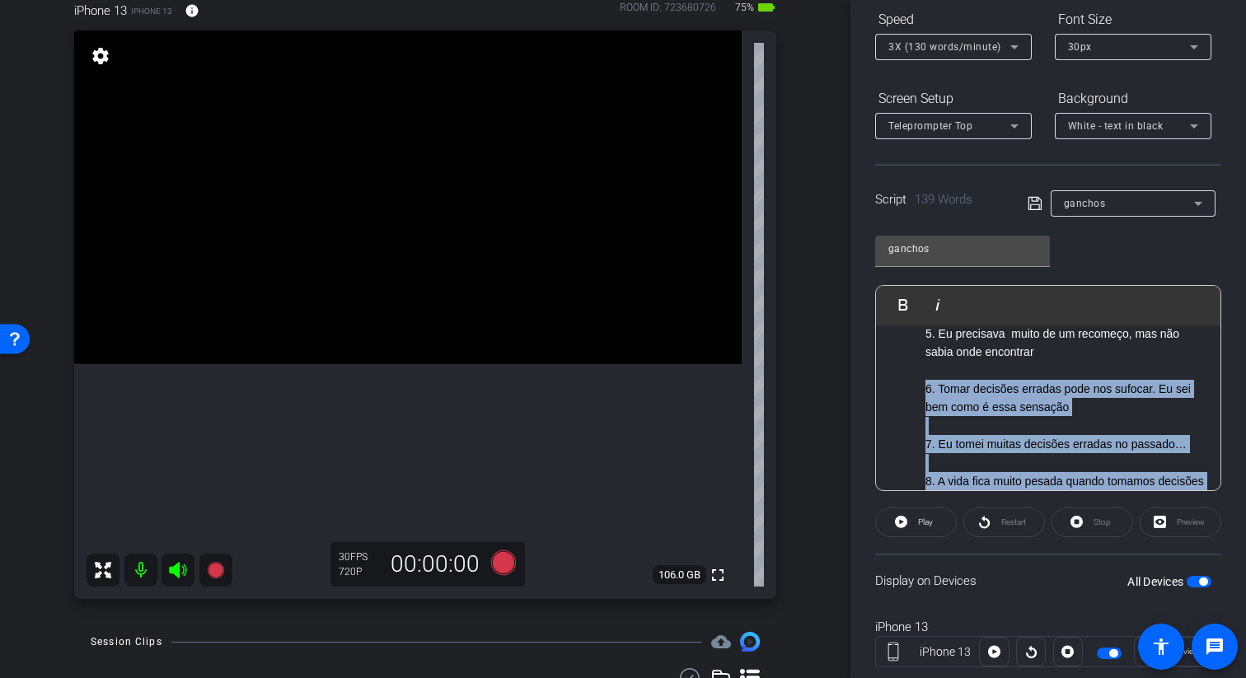
drag, startPoint x: 1201, startPoint y: 420, endPoint x: 922, endPoint y: 393, distance: 279.9
click at [794, 393] on ol "3. Já teve a impressão de que nada dá certo na sua vida e que você só acumula e…" at bounding box center [1048, 406] width 312 height 387
copy ol "6. Tomar decisões erradas pode nos sufocar. Eu sei bem como é essa sensação 7. …"
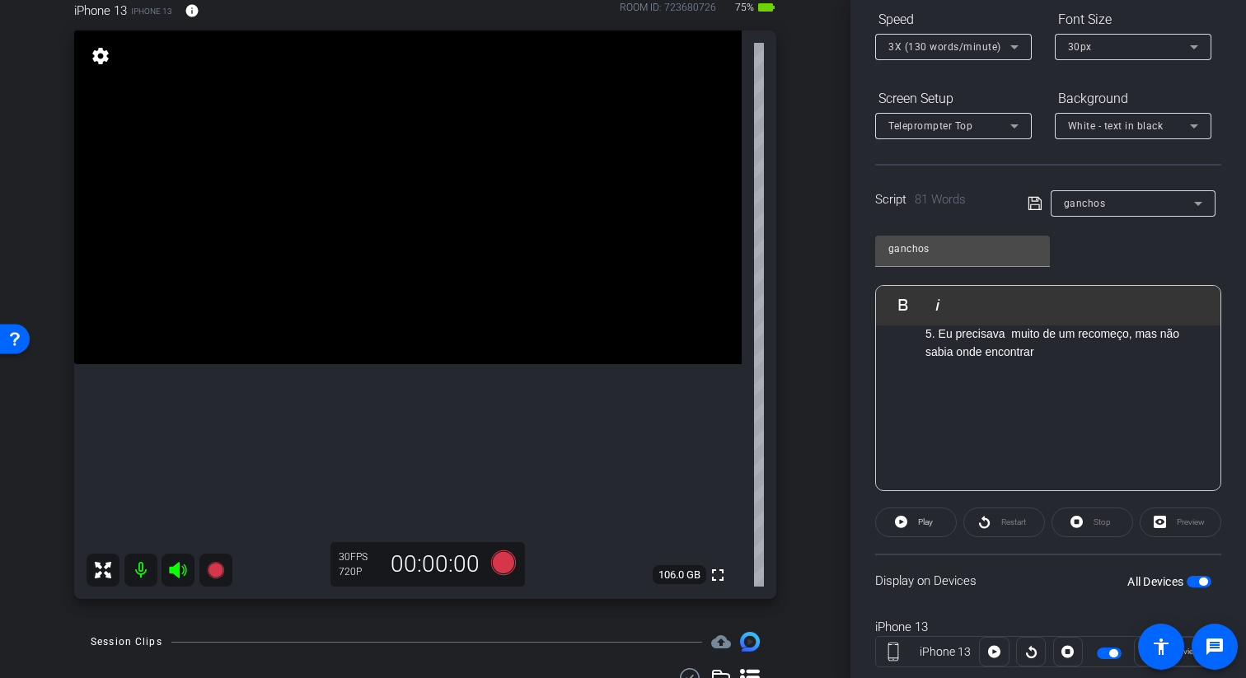
click at [794, 201] on icon at bounding box center [1035, 204] width 15 height 20
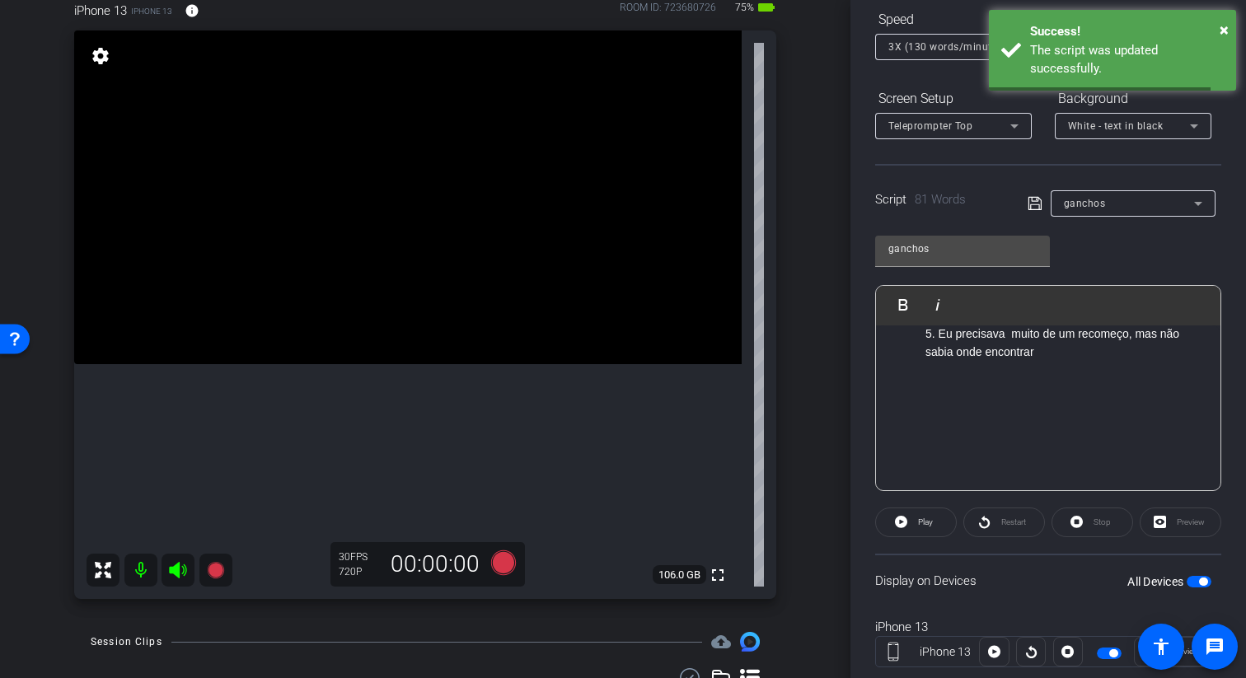
click at [794, 198] on span "ganchos" at bounding box center [1085, 204] width 42 height 12
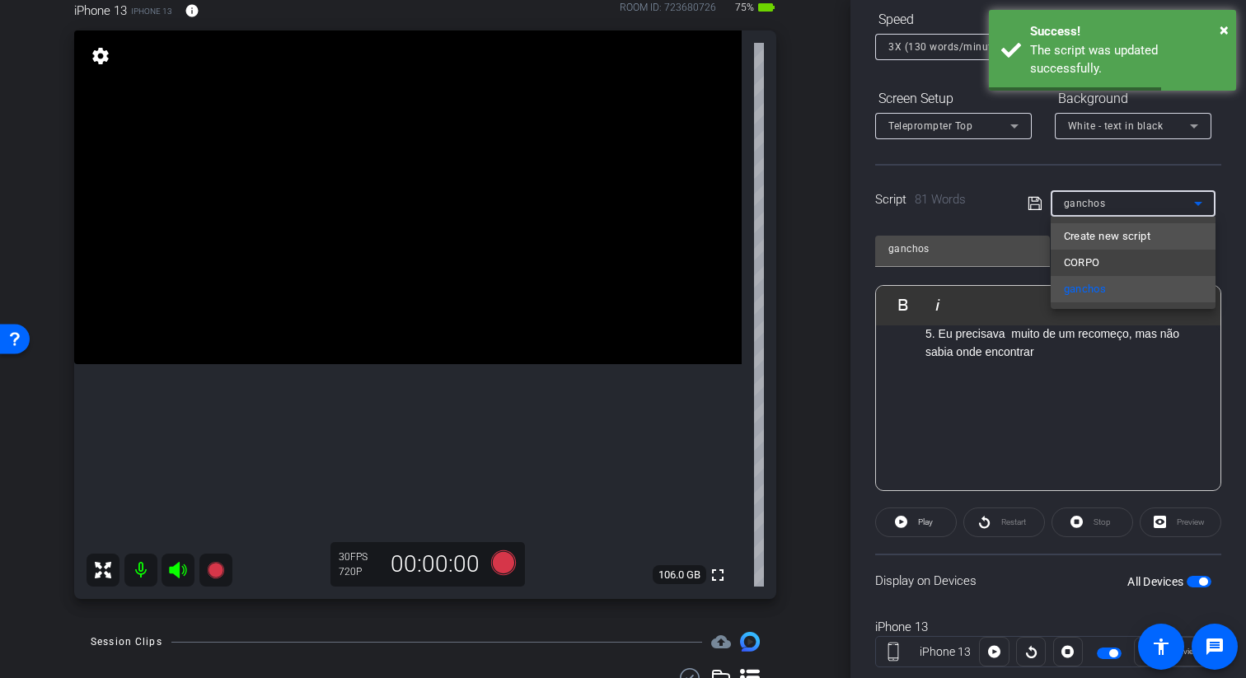
click at [794, 237] on span "Create new script" at bounding box center [1107, 237] width 87 height 20
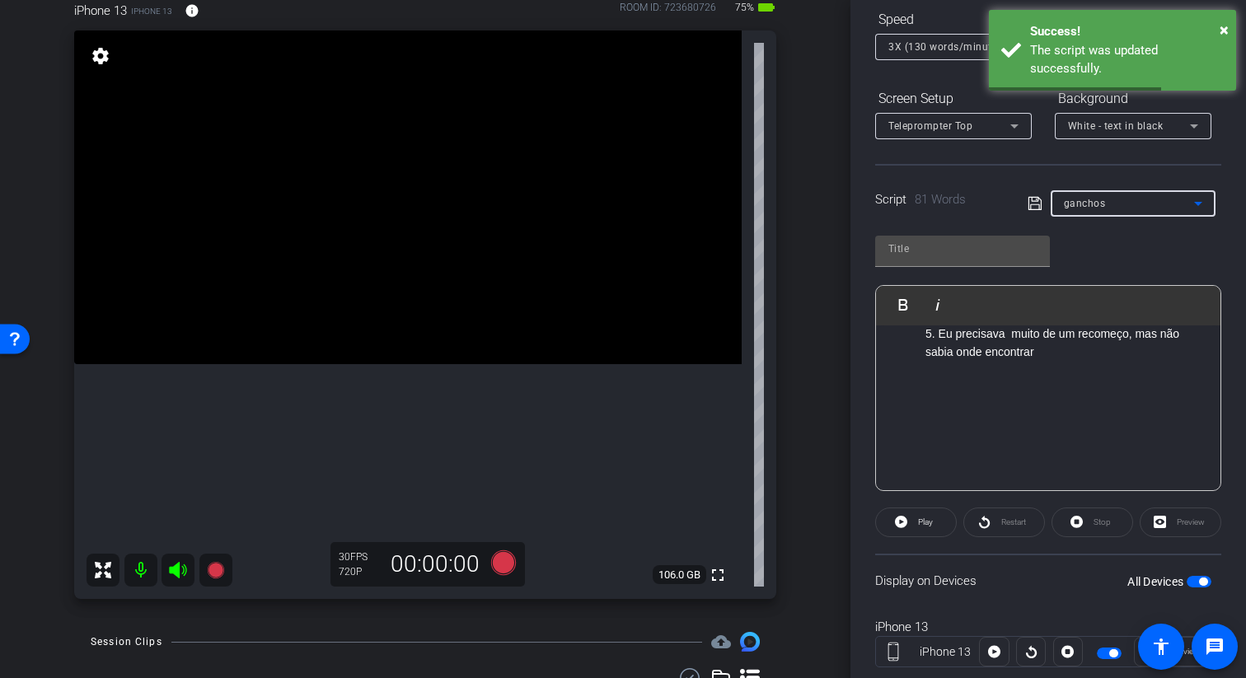
scroll to position [0, 0]
click at [794, 355] on p at bounding box center [1048, 351] width 312 height 18
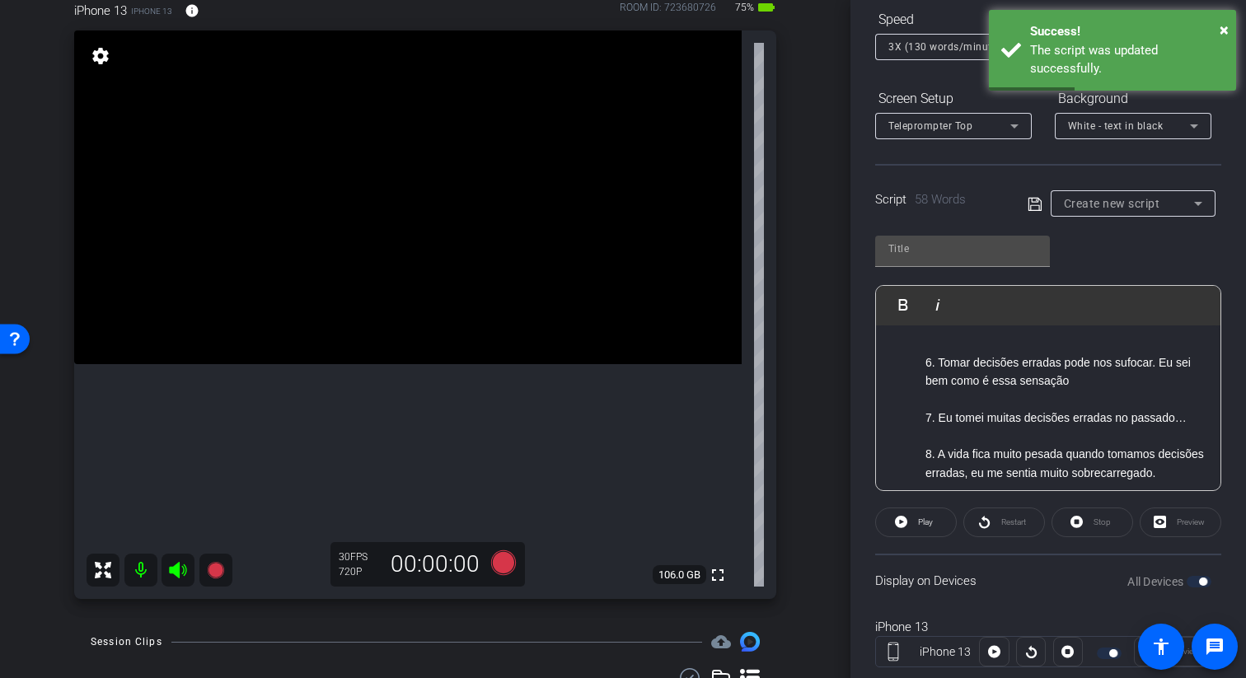
scroll to position [104, 0]
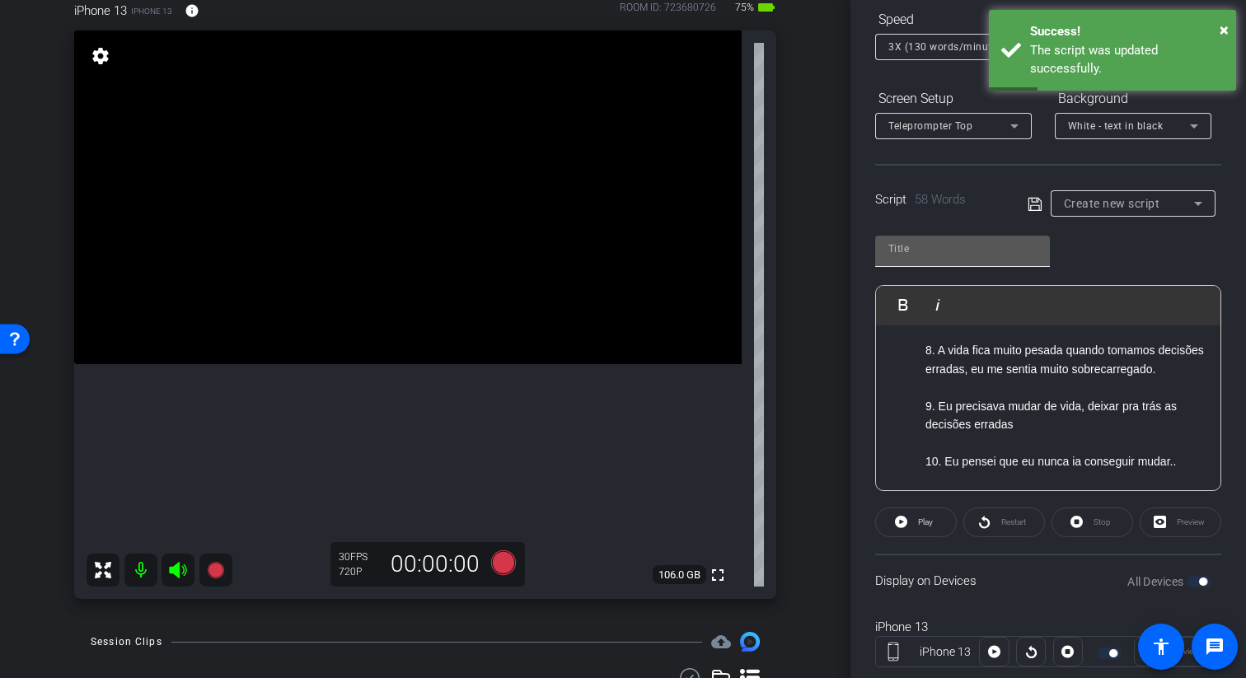
click at [794, 257] on input "text" at bounding box center [962, 249] width 148 height 20
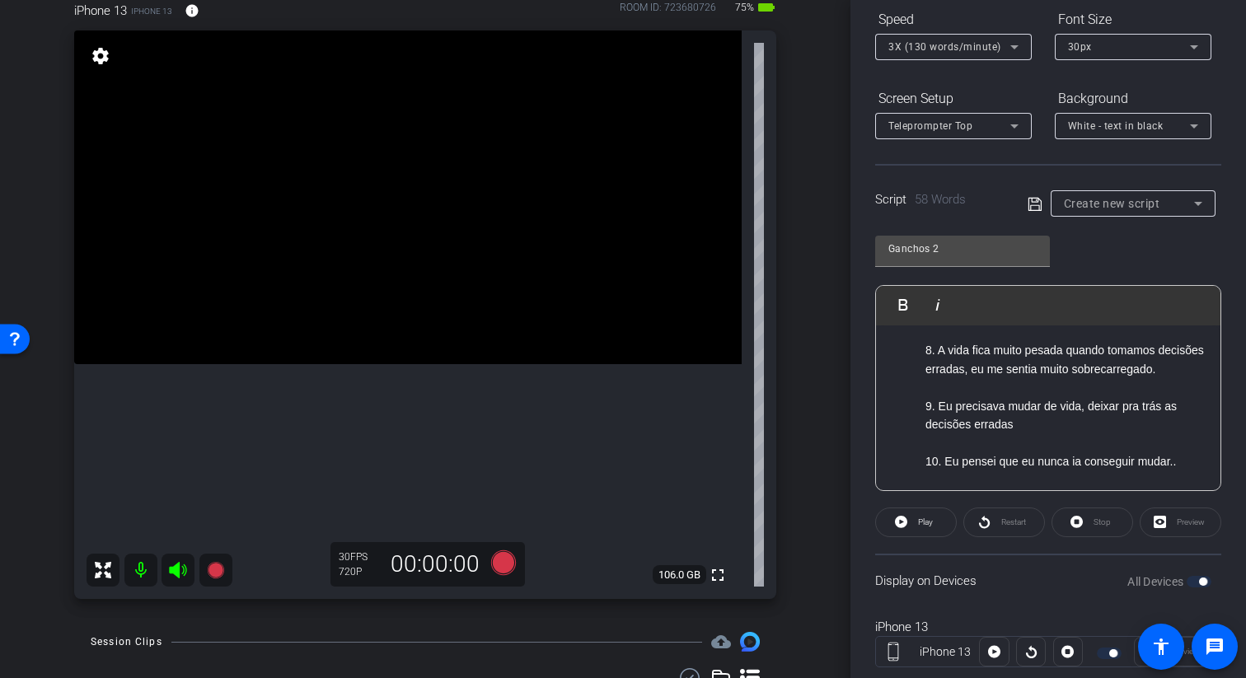
click at [794, 242] on div "Ganchos 2 Play Play from this location Play Selected Play and display the selec…" at bounding box center [1048, 357] width 346 height 268
click at [794, 197] on icon at bounding box center [1035, 204] width 15 height 20
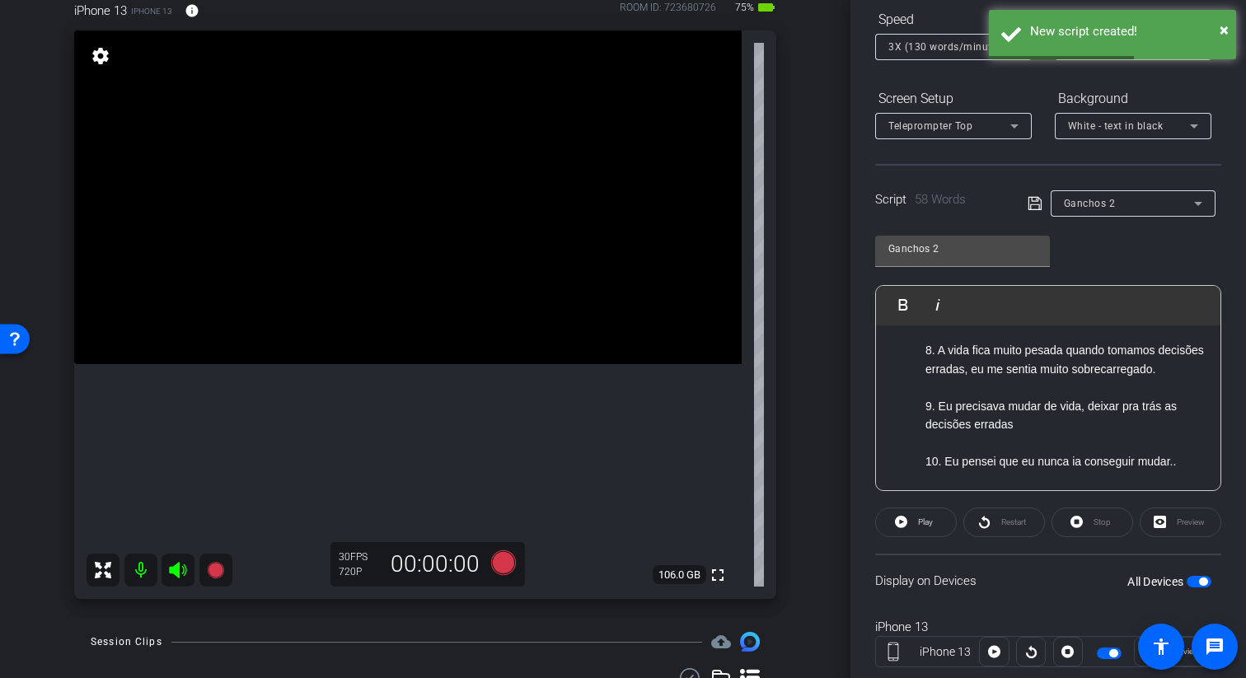
click at [794, 208] on div "Ganchos 2" at bounding box center [1129, 203] width 130 height 21
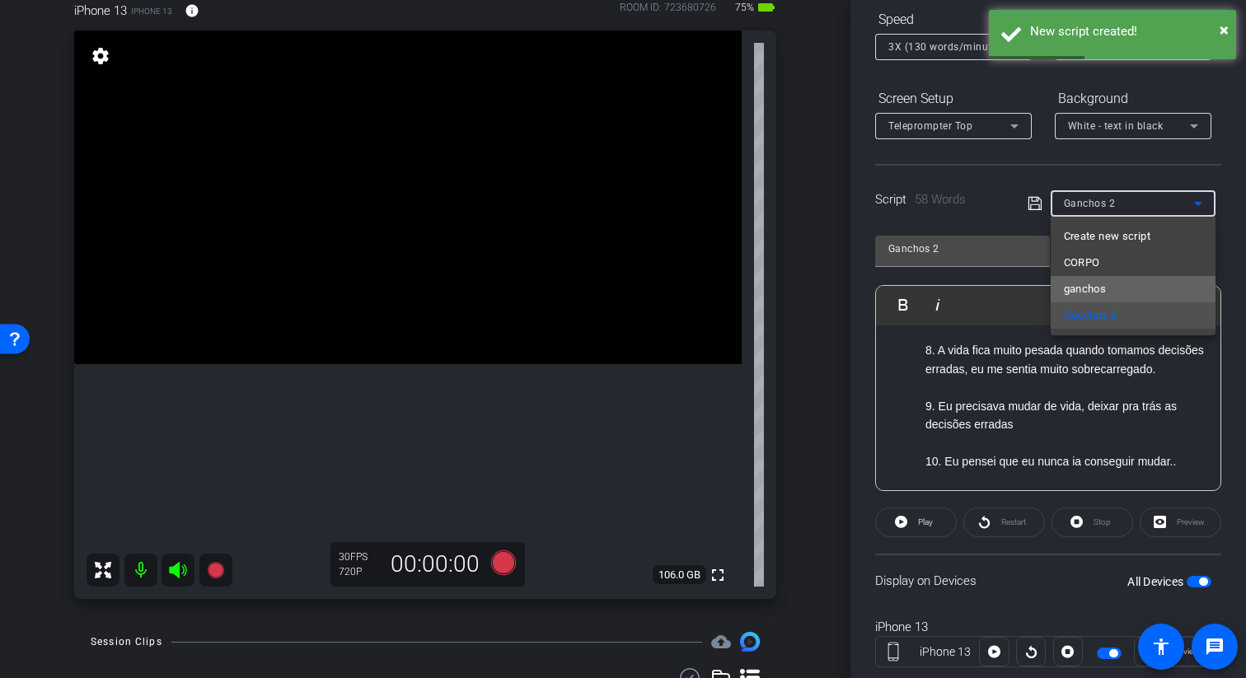
click at [794, 282] on mat-option "ganchos" at bounding box center [1133, 289] width 165 height 26
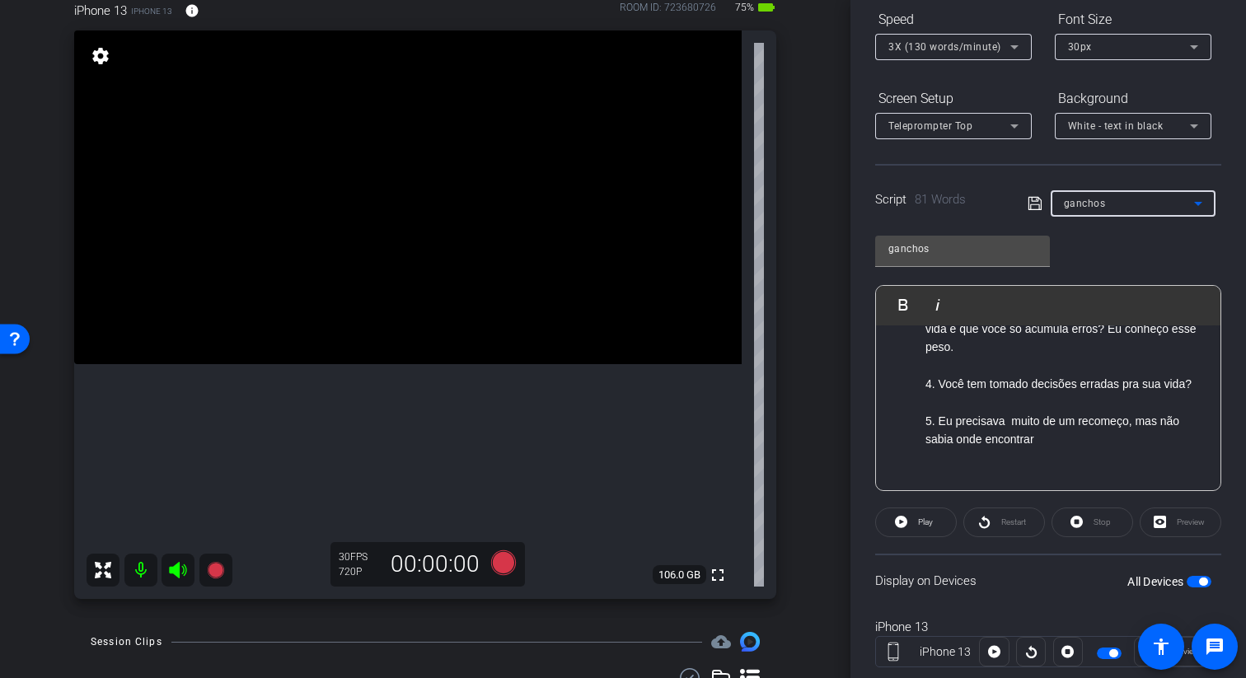
scroll to position [64, 0]
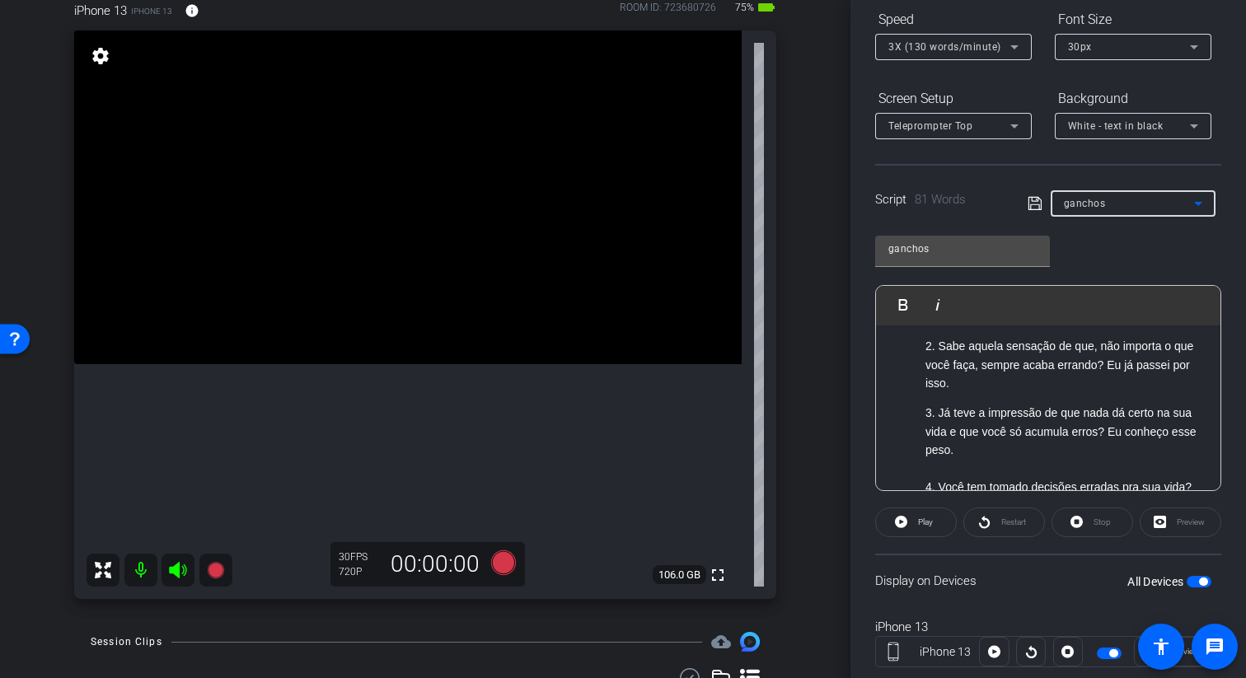
click at [794, 199] on div "Script 81 Words ganchos" at bounding box center [1048, 190] width 346 height 53
click at [794, 200] on div "Script 81 Words ganchos" at bounding box center [1048, 190] width 346 height 53
click at [794, 204] on icon at bounding box center [1035, 204] width 15 height 20
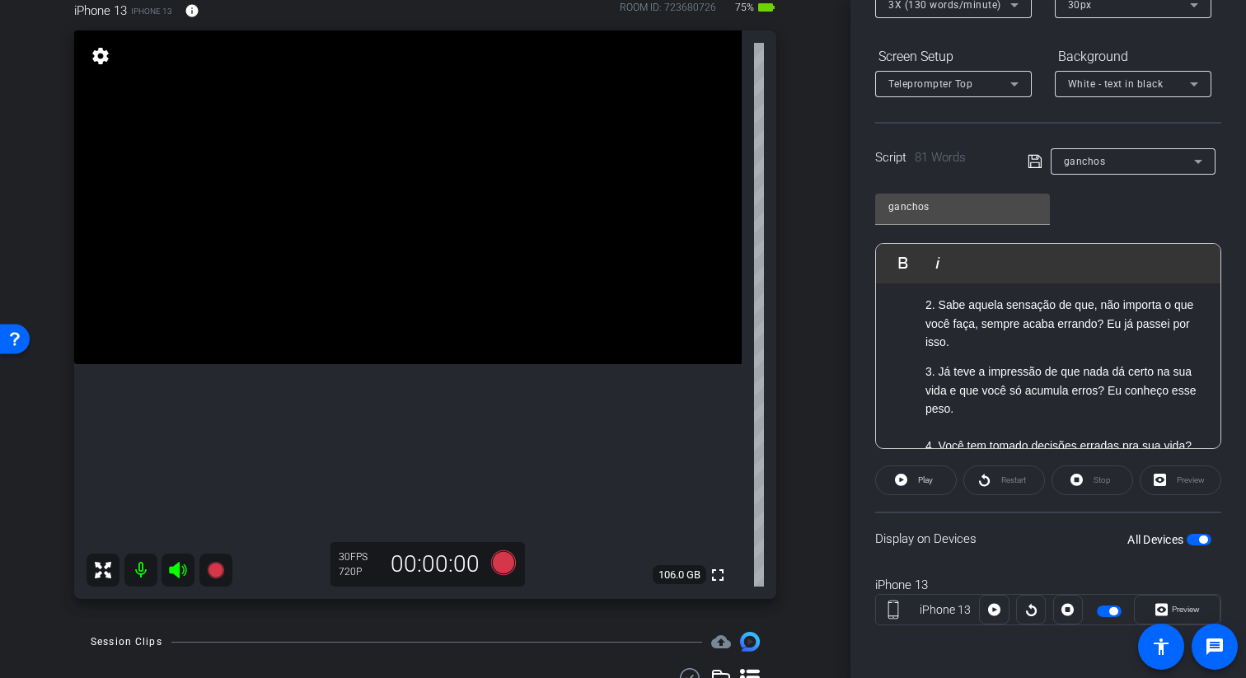
scroll to position [0, 0]
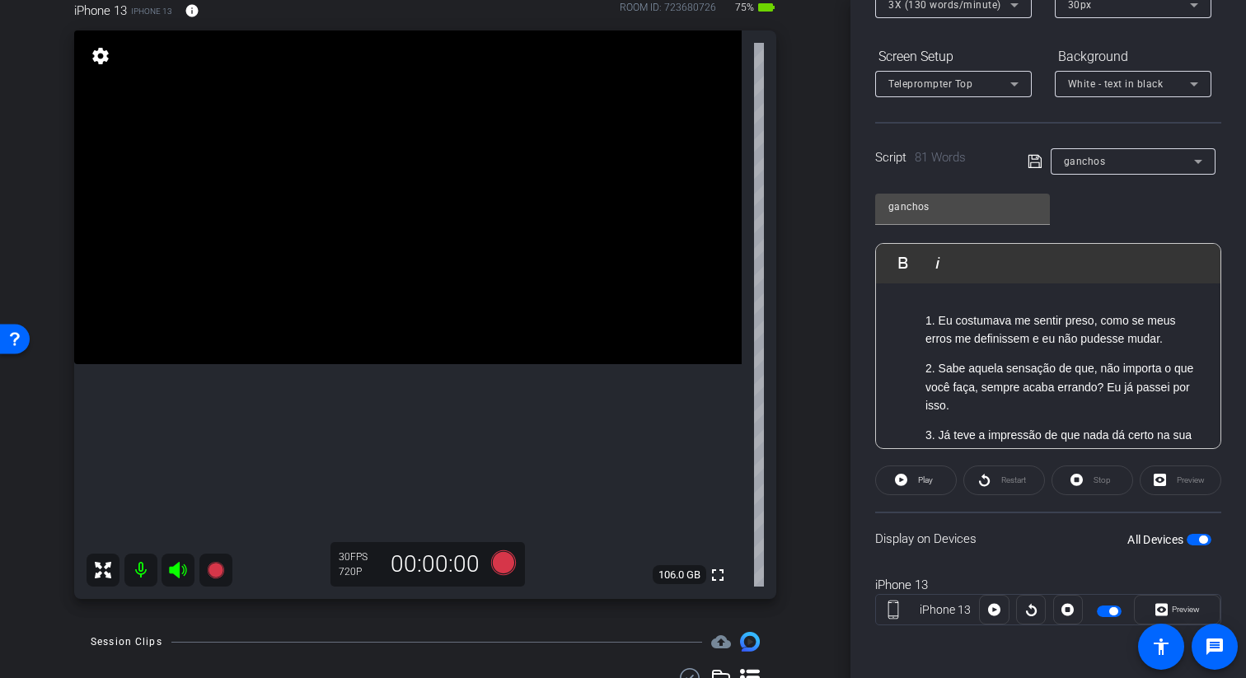
click at [794, 320] on p "1. Eu costumava me sentir preso, como se meus erros me definissem e eu não pude…" at bounding box center [1064, 330] width 279 height 37
drag, startPoint x: 1036, startPoint y: 320, endPoint x: 955, endPoint y: 323, distance: 80.8
click at [794, 323] on p "1. Eu costumava me sentir preso, como se meus erros me definissem e eu não pude…" at bounding box center [1064, 330] width 279 height 37
click at [794, 323] on p "1. Eu me sentir preso, como se meus erros me definissem e eu não pudesse mudar." at bounding box center [1064, 330] width 279 height 37
click at [794, 319] on p "1. Eu me sentia preso, como se meus erros me definissem e eu não pudesse mudar." at bounding box center [1064, 330] width 279 height 37
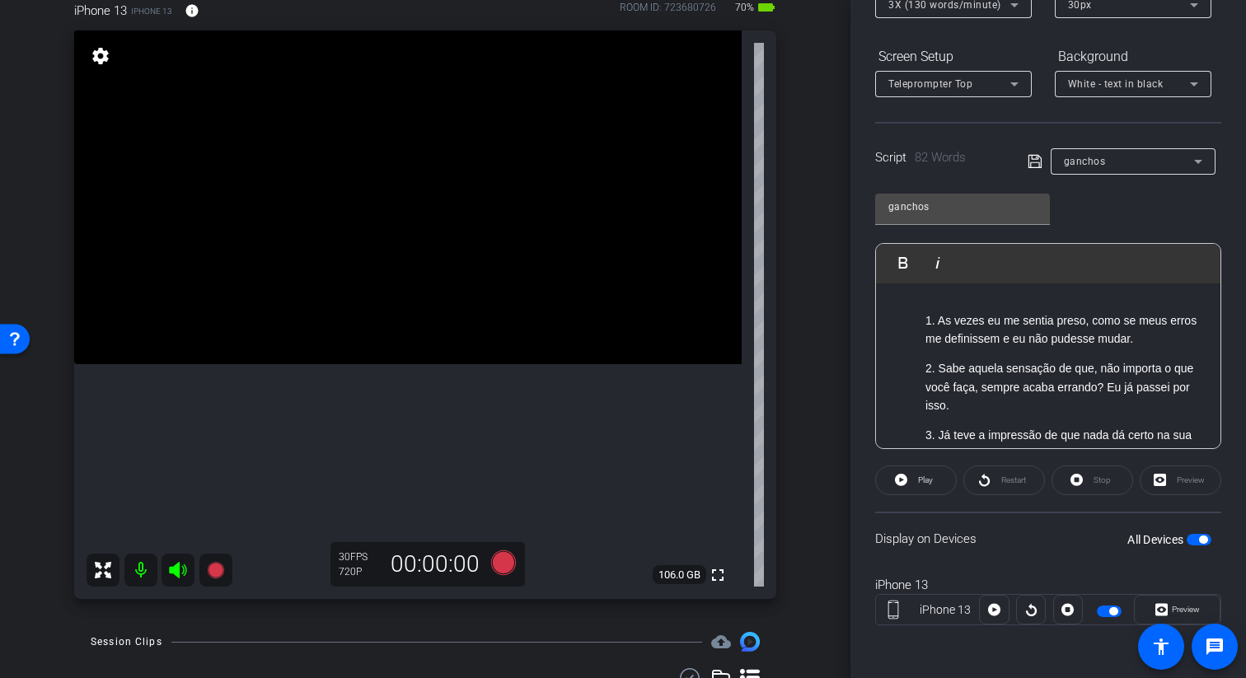
click at [774, 266] on div "fullscreen settings 106.0 GB" at bounding box center [425, 314] width 702 height 569
click at [794, 257] on div "iPhone 13 iPhone 13 info ROOM ID: 723680726 70% battery_std fullscreen settings…" at bounding box center [425, 294] width 768 height 641
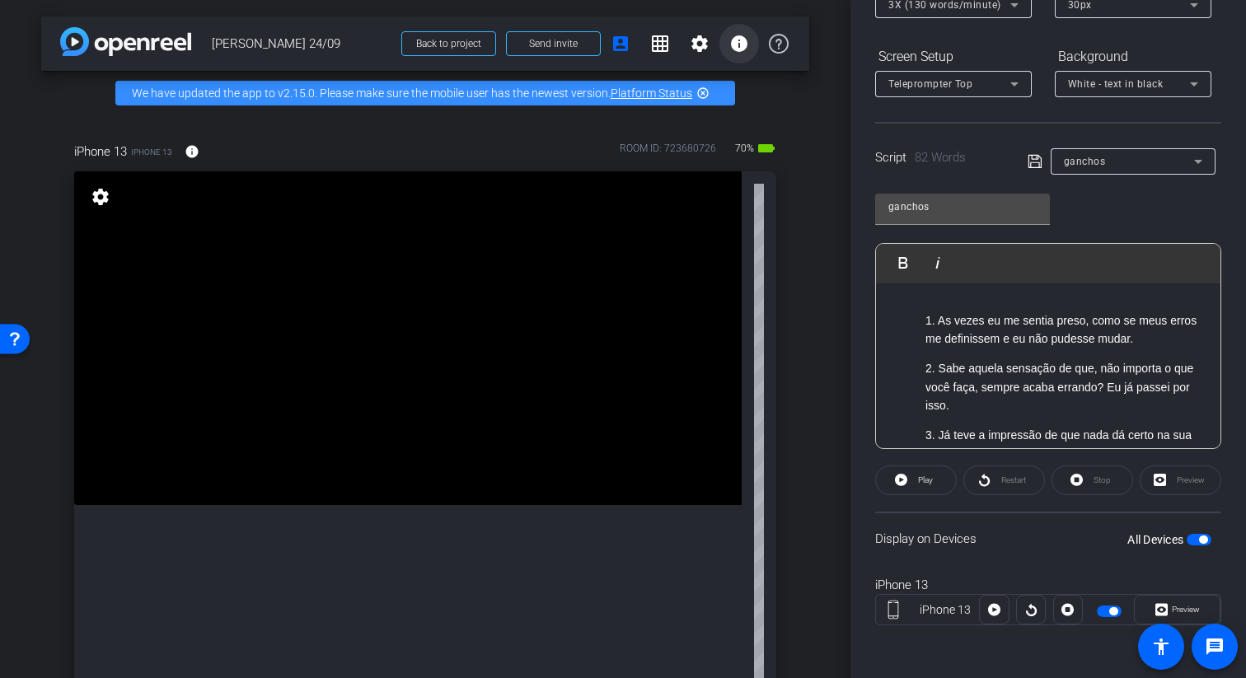
click at [741, 51] on mat-icon "info" at bounding box center [739, 44] width 20 height 20
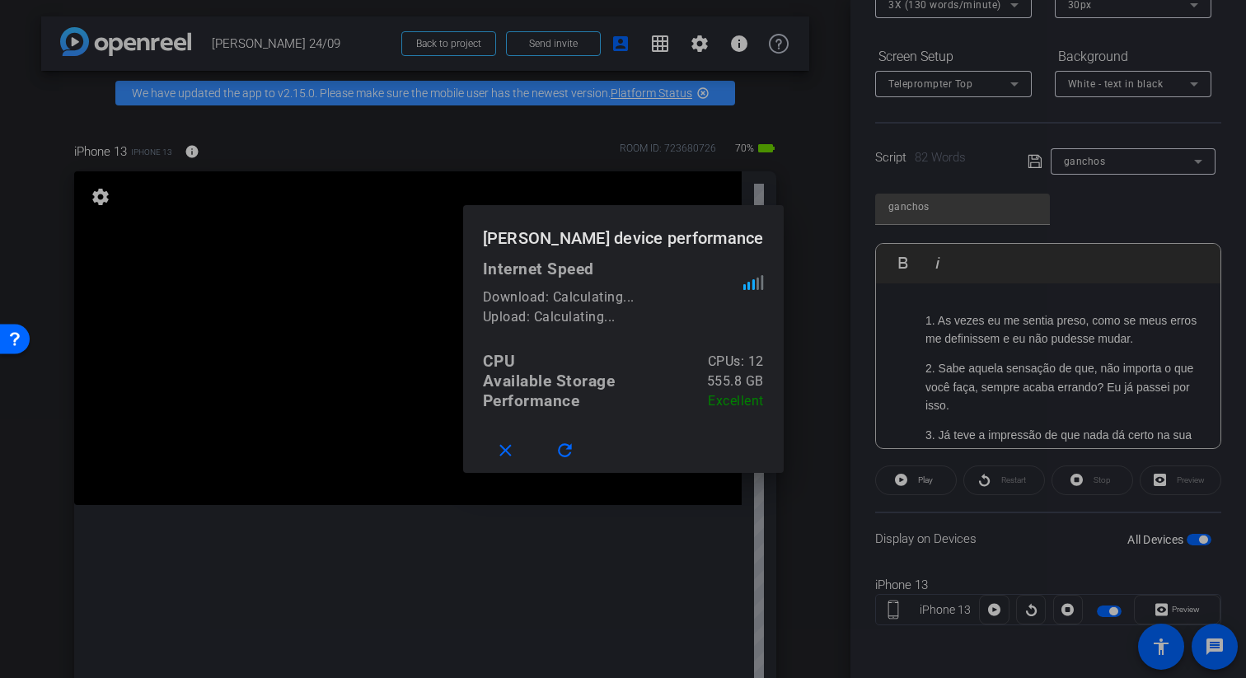
click at [736, 60] on div at bounding box center [623, 339] width 1246 height 678
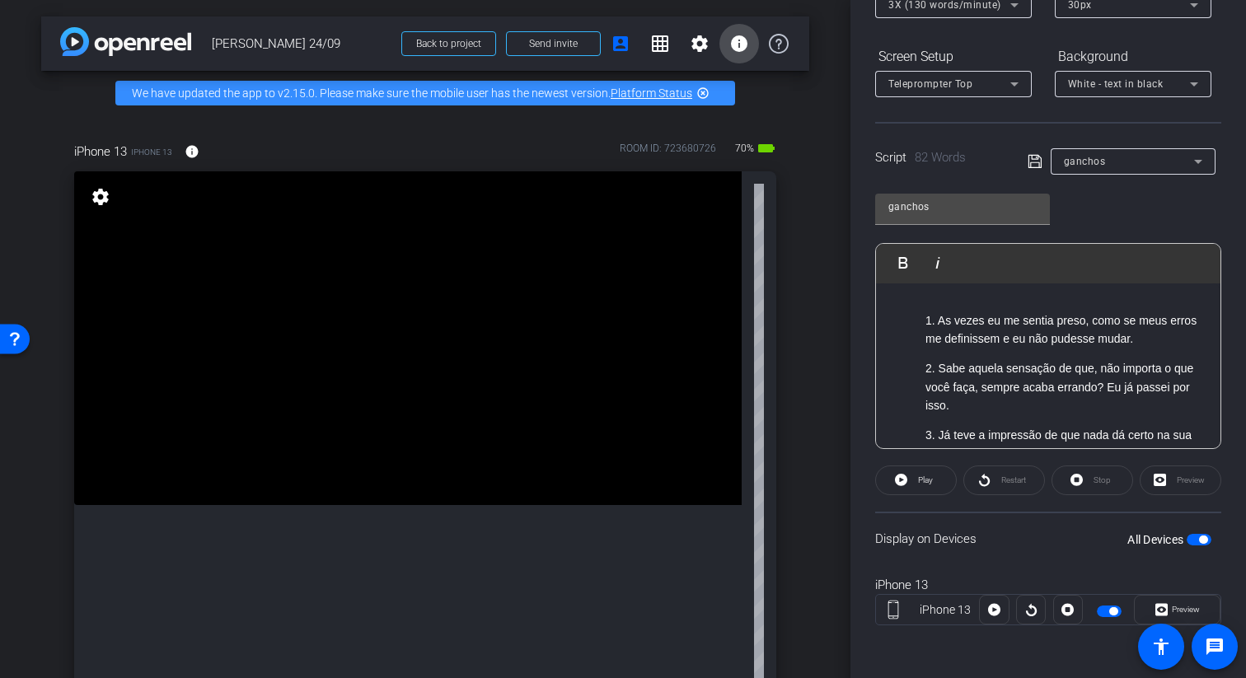
click at [736, 54] on span at bounding box center [739, 44] width 40 height 40
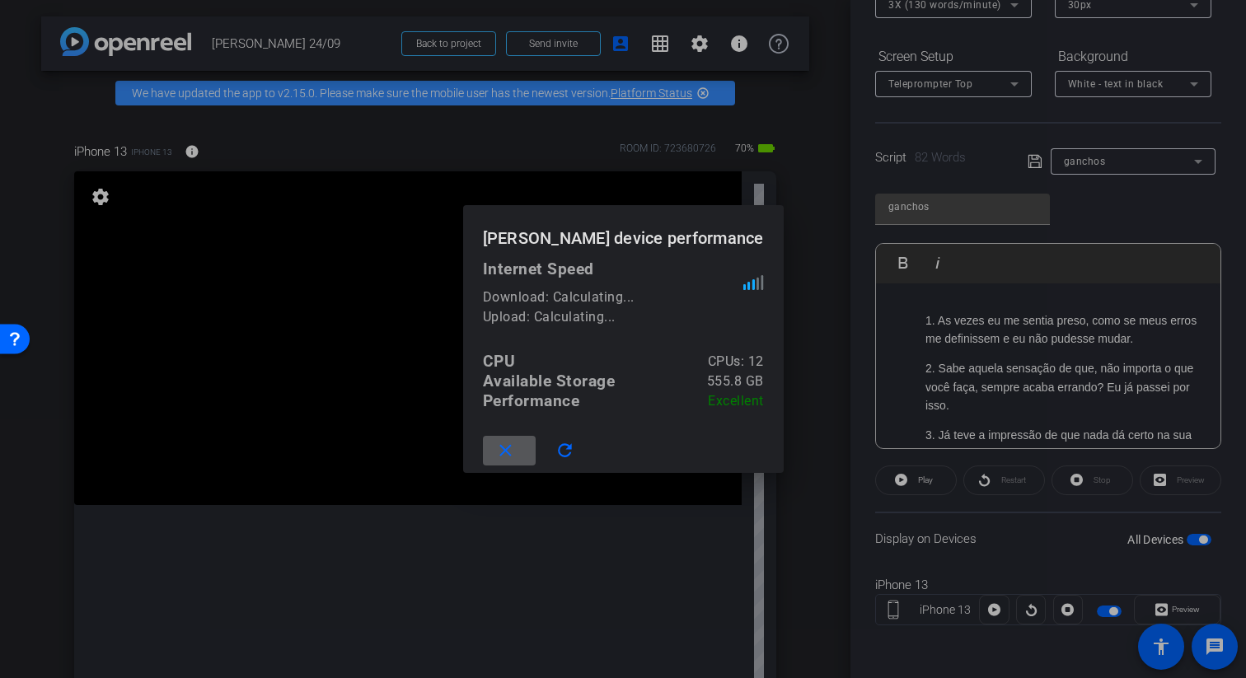
click at [744, 54] on div at bounding box center [623, 339] width 1246 height 678
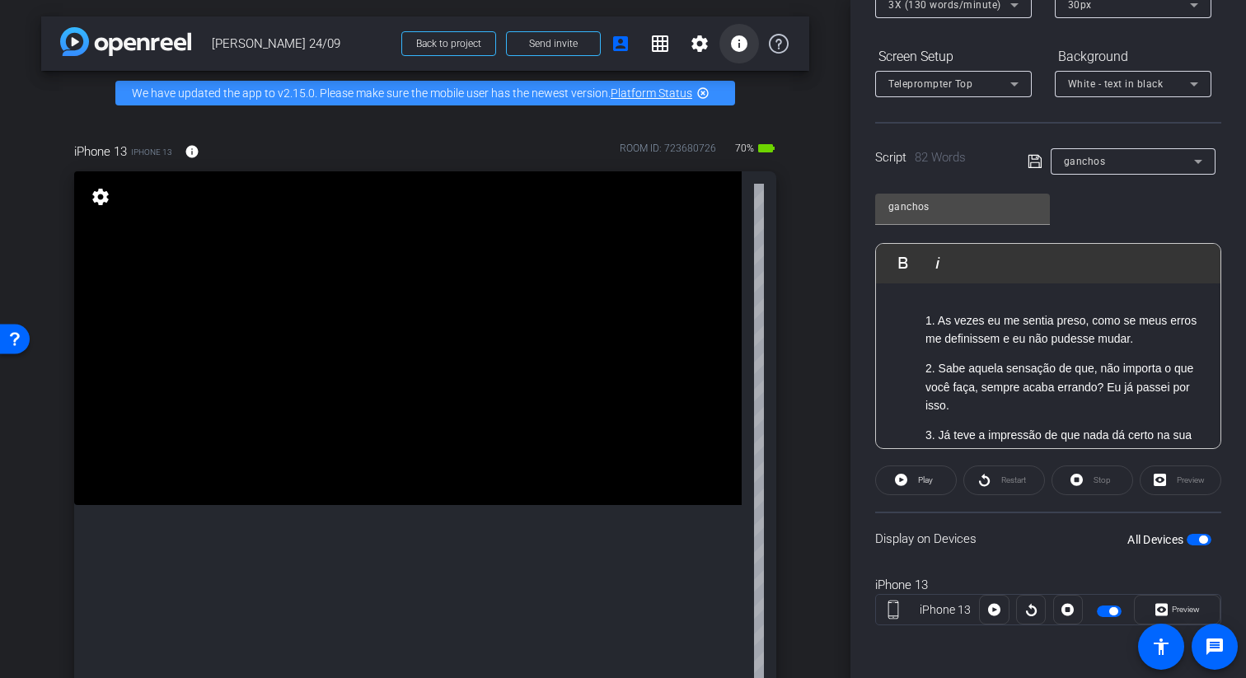
click at [740, 45] on mat-icon "info" at bounding box center [739, 44] width 20 height 20
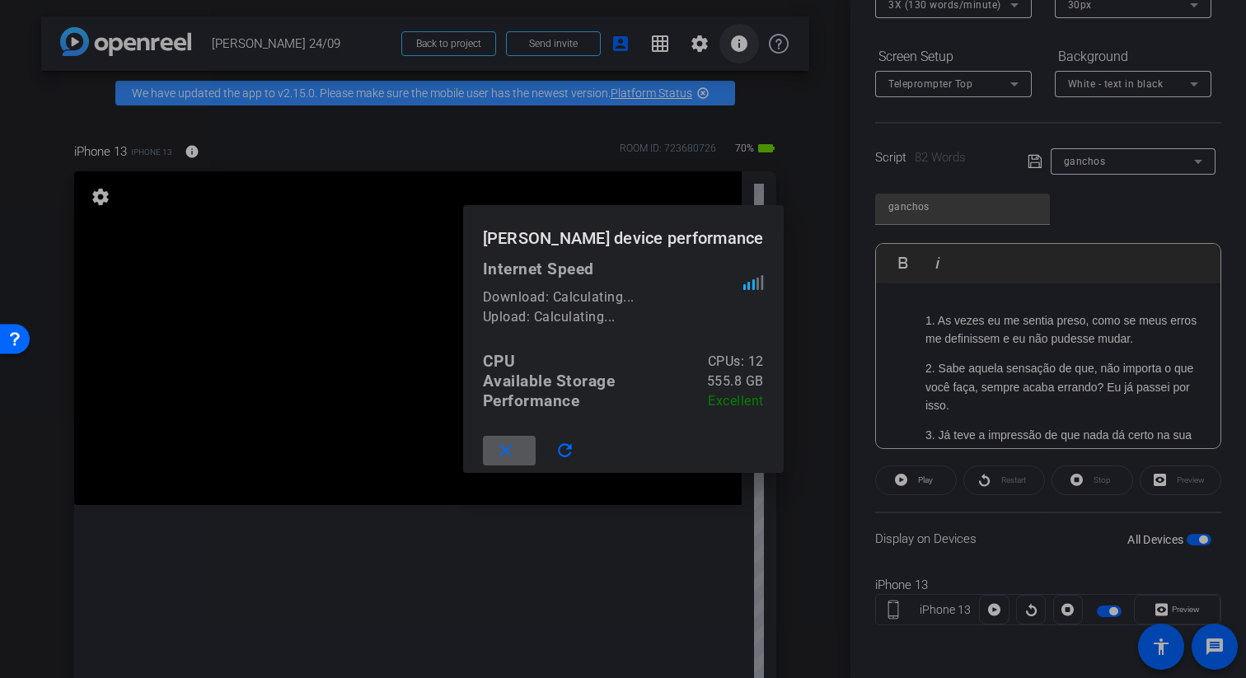
click at [740, 45] on div at bounding box center [623, 339] width 1246 height 678
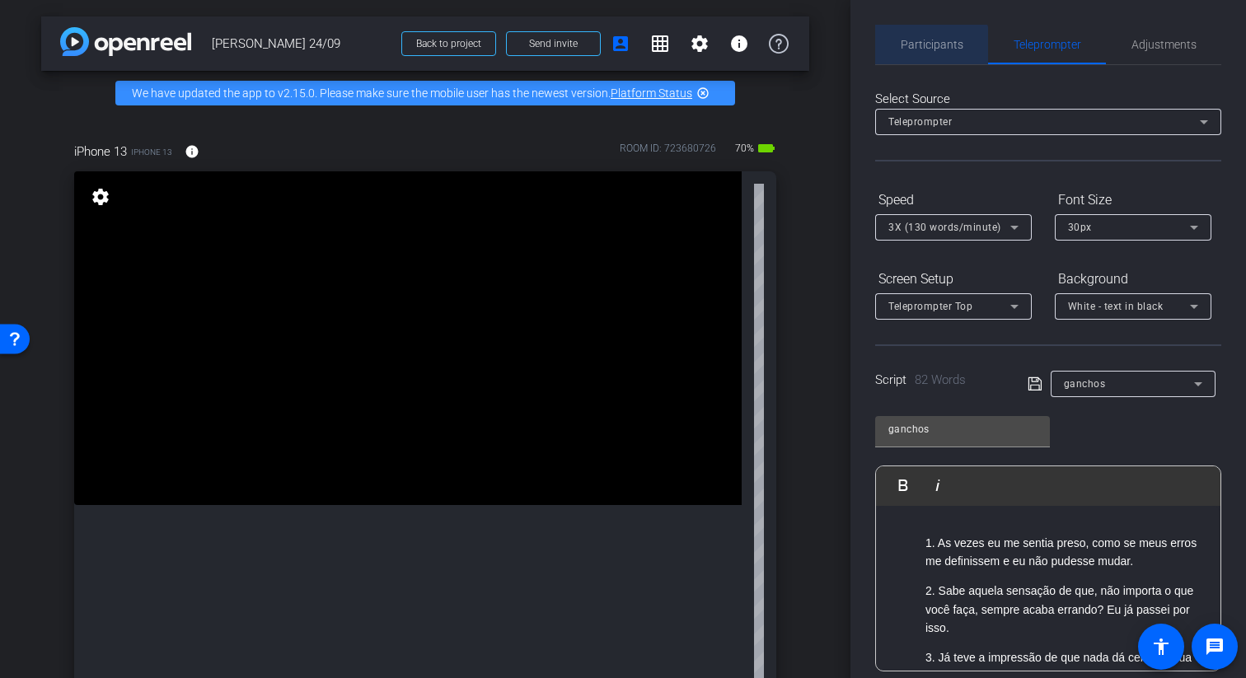
click at [794, 54] on span "Participants" at bounding box center [932, 45] width 63 height 40
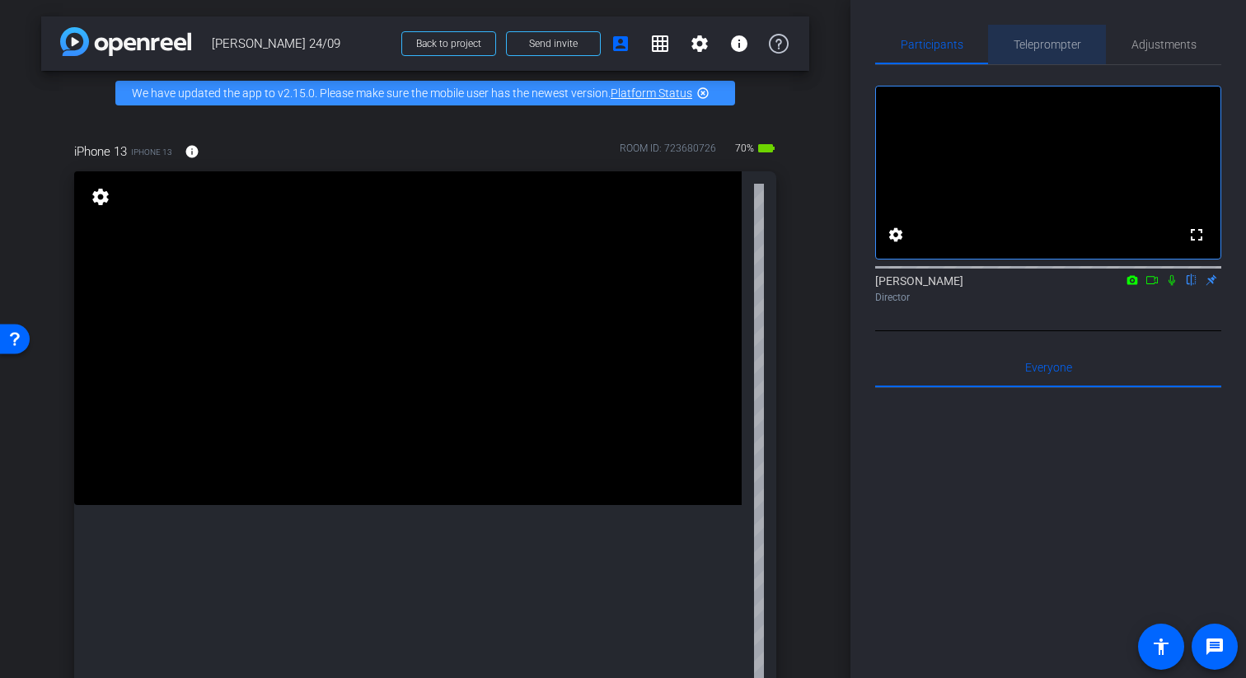
click at [794, 35] on span "Teleprompter" at bounding box center [1048, 45] width 68 height 40
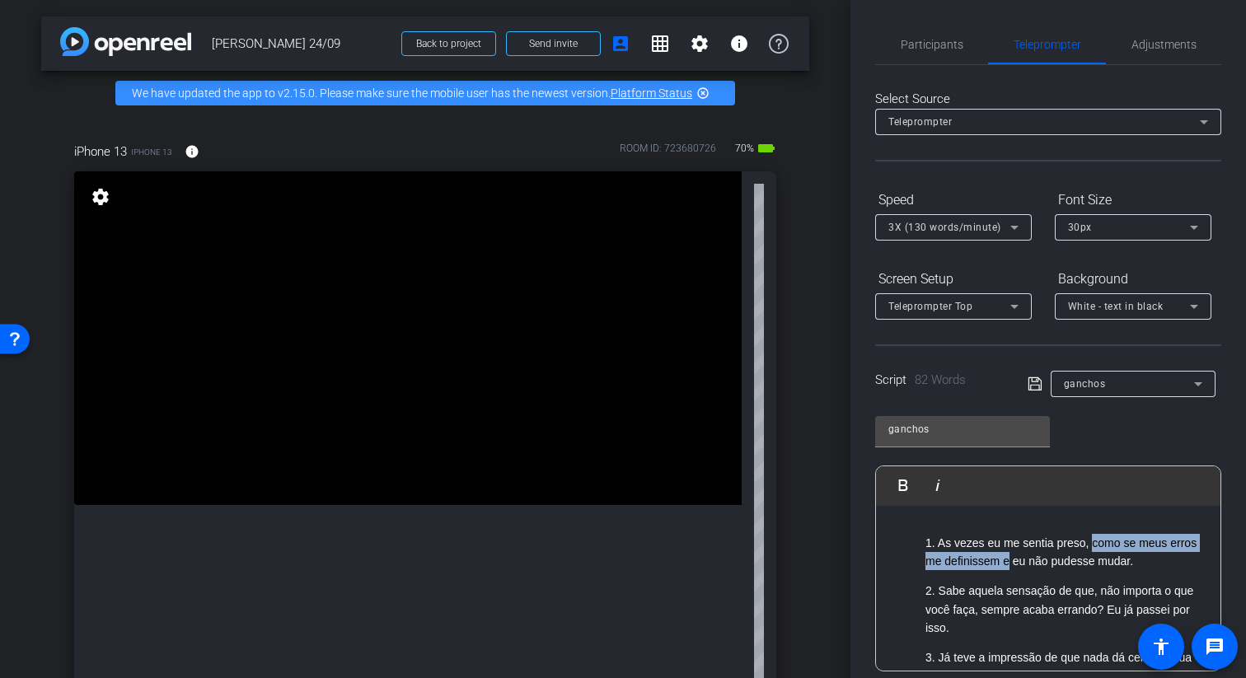
drag, startPoint x: 1011, startPoint y: 539, endPoint x: 1094, endPoint y: 546, distance: 83.6
click at [794, 546] on p "1. As vezes eu me sentia preso, como se meus erros me definissem e eu não pudes…" at bounding box center [1064, 552] width 279 height 37
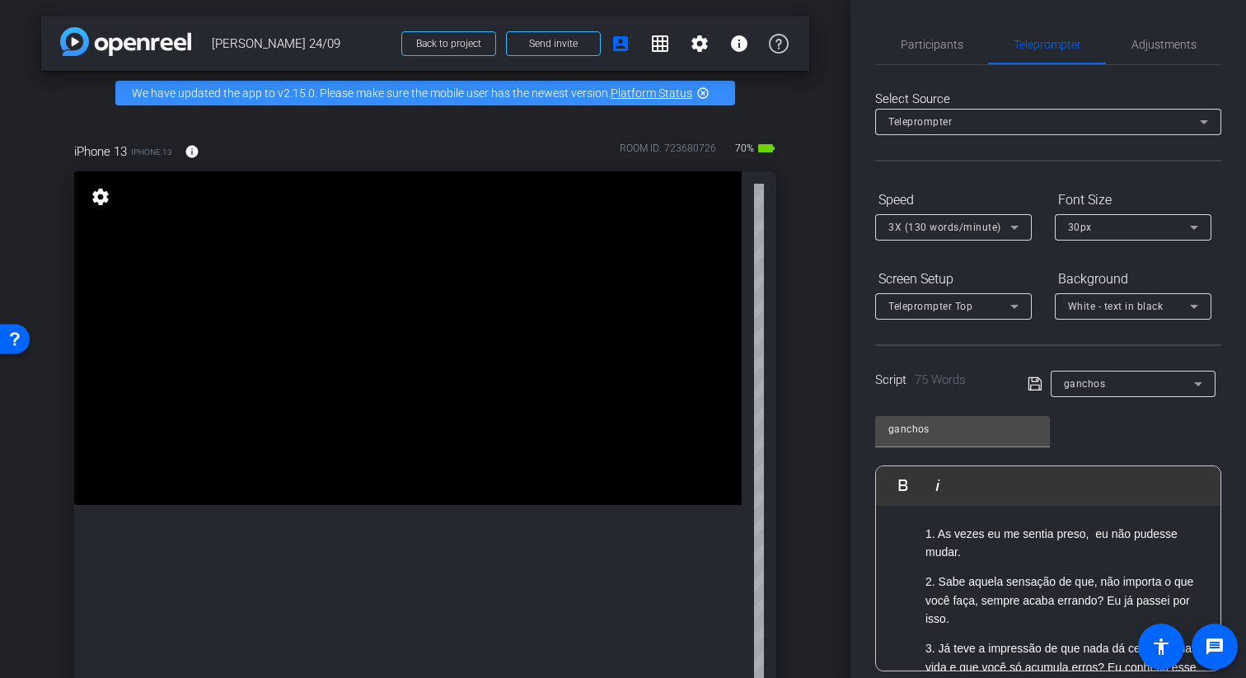
scroll to position [1, 0]
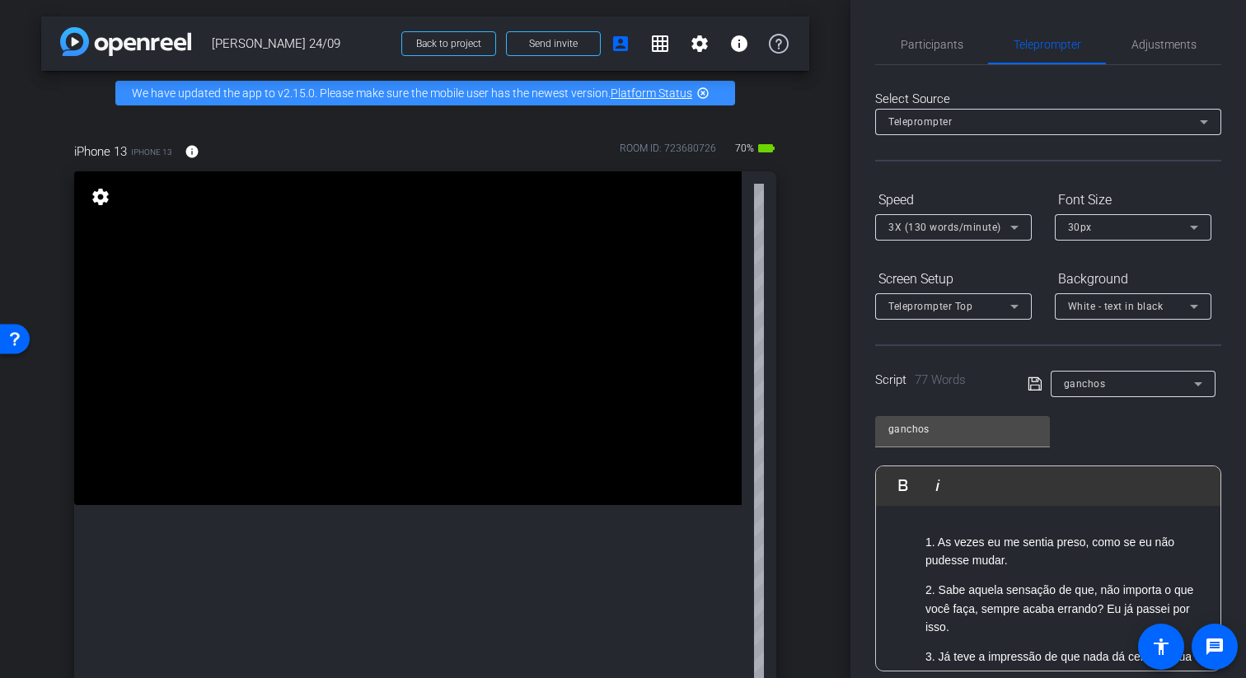
click at [794, 457] on div "ganchos Play Play from this location Play Selected Play and display the selecte…" at bounding box center [1048, 538] width 346 height 268
click at [794, 569] on p "1. As vezes eu me sentia preso, como se eu não pudesse mudar." at bounding box center [1064, 551] width 279 height 37
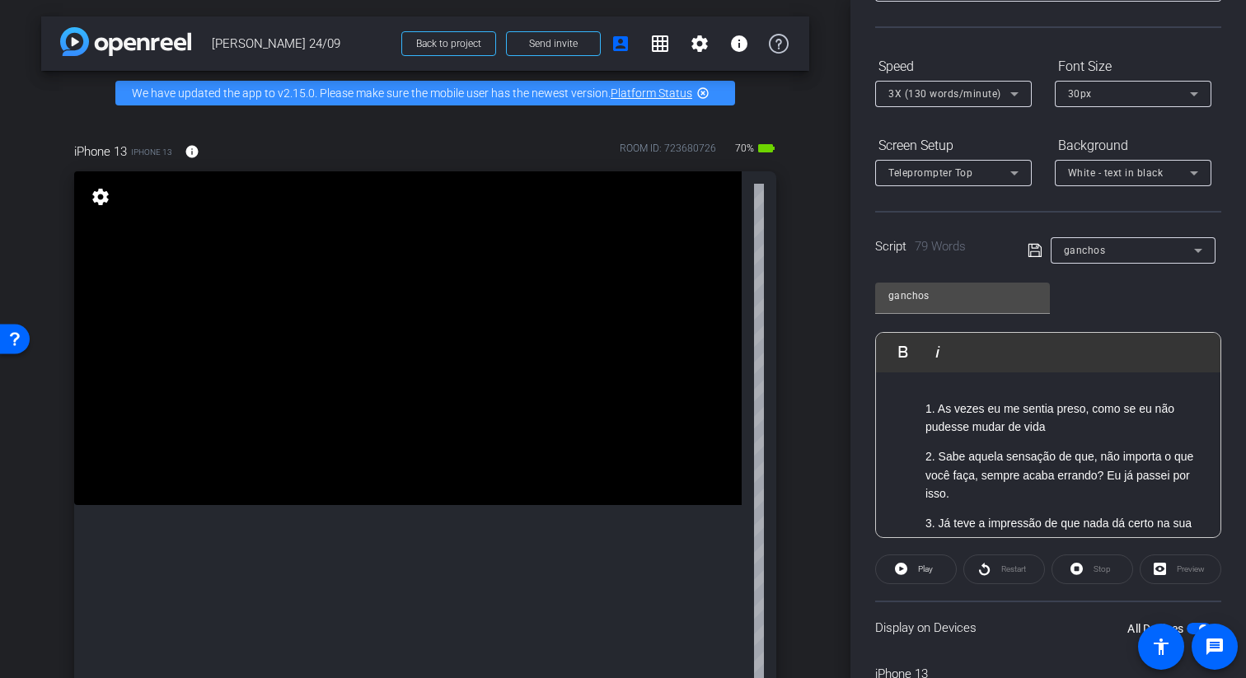
scroll to position [134, 0]
click at [794, 459] on p "2. Sabe aquela sensação de que, não importa o que você faça, sempre acaba erran…" at bounding box center [1064, 474] width 279 height 55
click at [794, 249] on icon at bounding box center [1035, 250] width 15 height 20
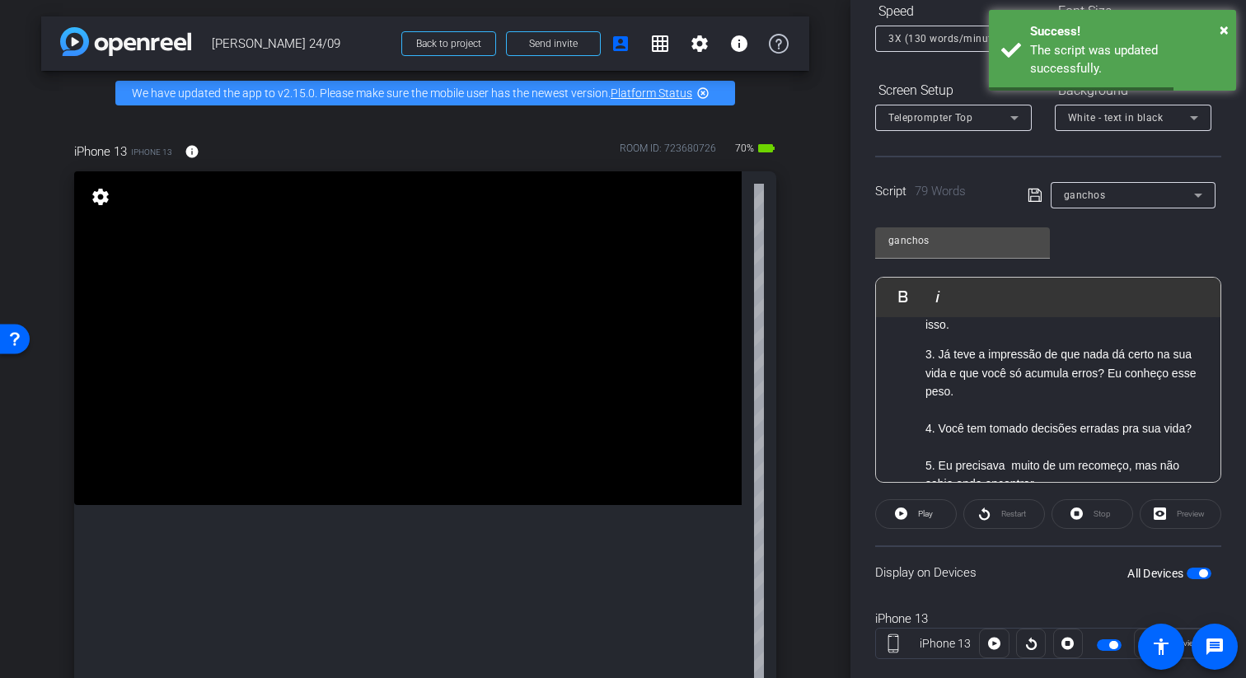
scroll to position [199, 0]
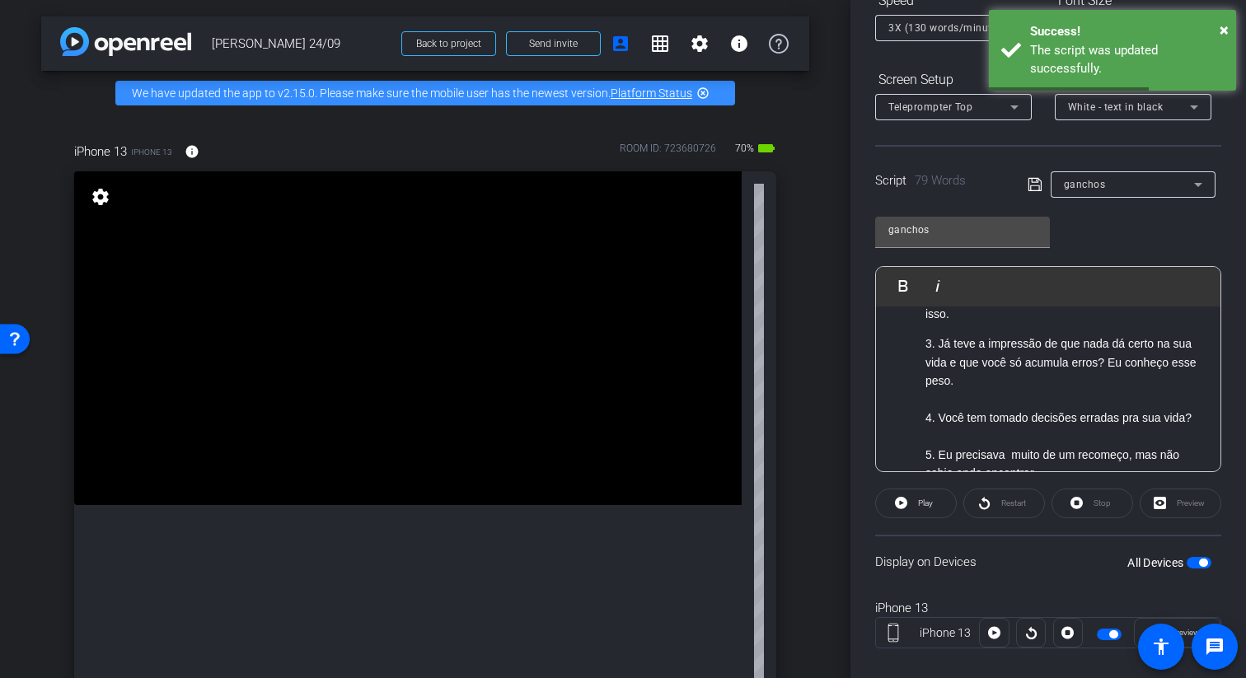
click at [794, 560] on span "button" at bounding box center [1199, 563] width 25 height 12
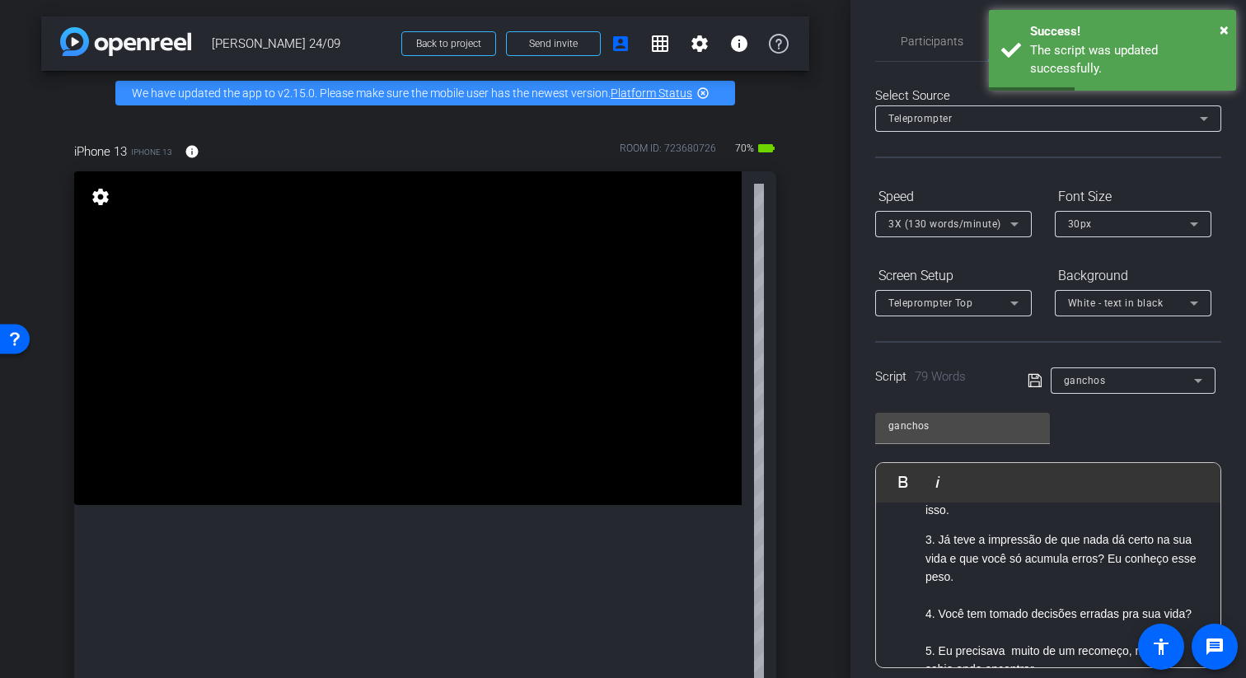
scroll to position [0, 0]
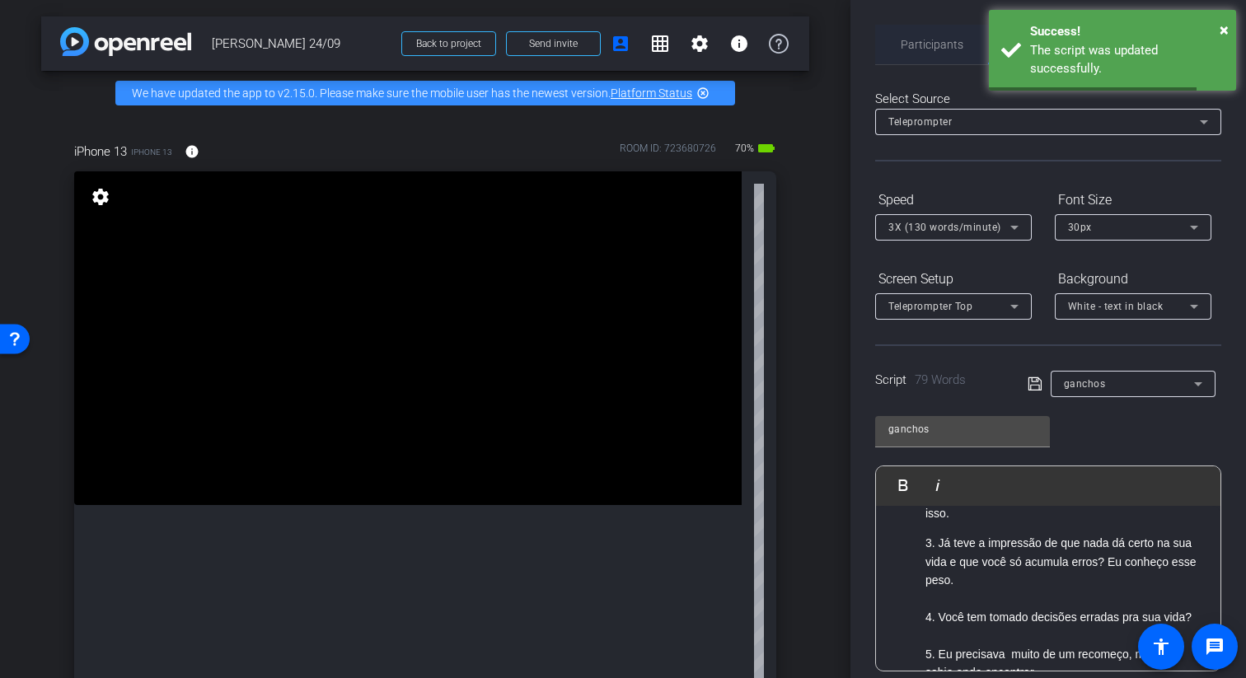
click at [794, 35] on span "Participants" at bounding box center [932, 45] width 63 height 40
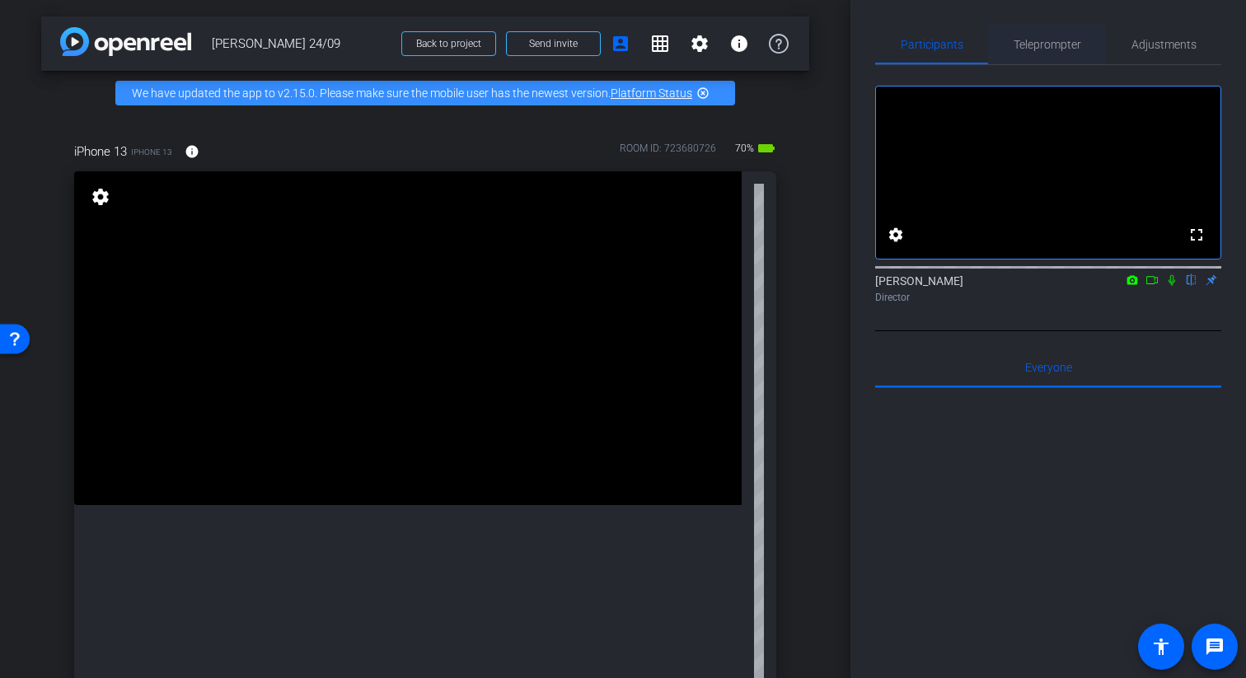
click at [794, 31] on span "Teleprompter" at bounding box center [1048, 45] width 68 height 40
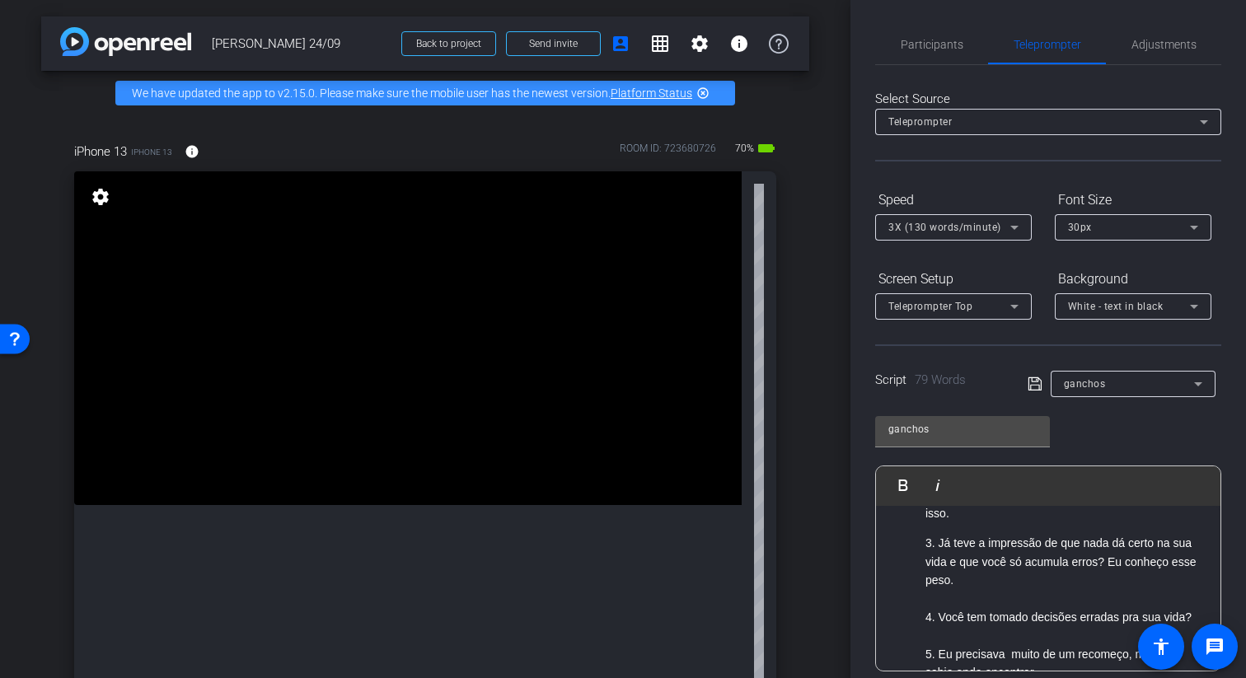
click at [794, 12] on div "Participants Teleprompter Adjustments settings Rachel Aranha flip Director Ever…" at bounding box center [1048, 339] width 396 height 678
click at [794, 39] on span "Adjustments" at bounding box center [1163, 45] width 65 height 12
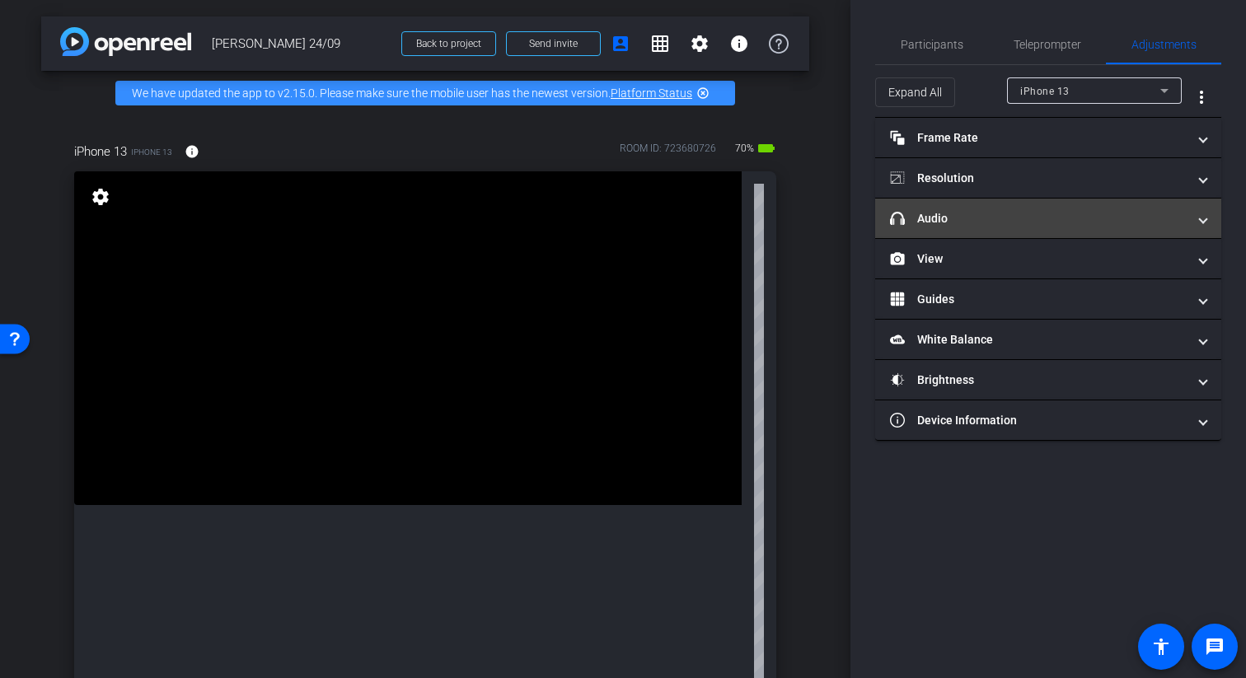
click at [794, 229] on mat-expansion-panel-header "headphone icon Audio" at bounding box center [1048, 219] width 346 height 40
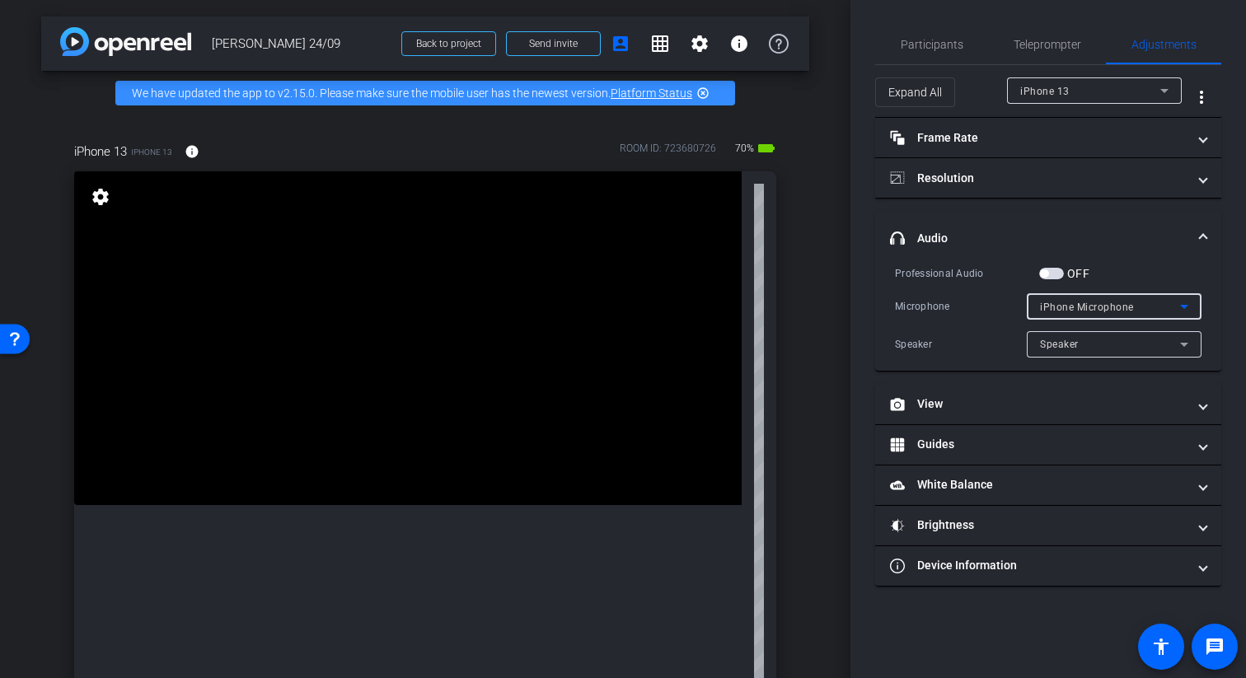
click at [794, 307] on span "iPhone Microphone" at bounding box center [1087, 308] width 94 height 12
click at [794, 335] on span "iPhone Microphone" at bounding box center [1087, 340] width 95 height 20
click at [794, 342] on div "Speaker" at bounding box center [1110, 344] width 140 height 21
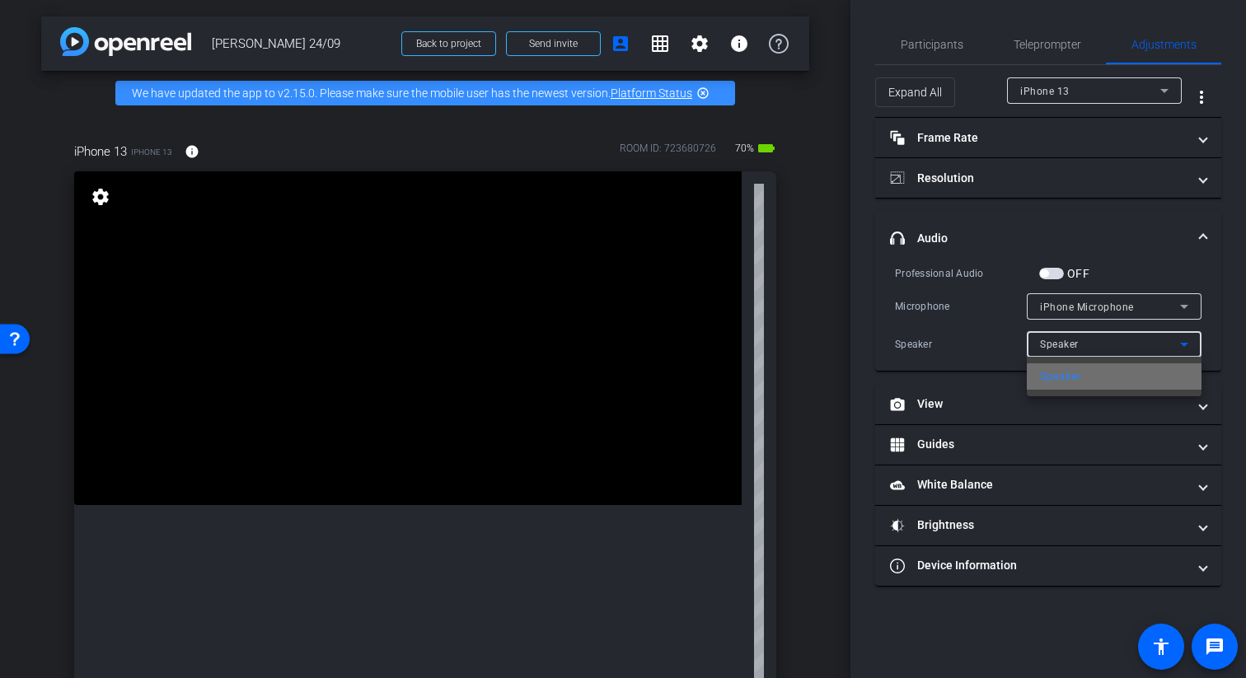
click at [794, 378] on mat-option "Speaker" at bounding box center [1114, 376] width 175 height 26
click at [794, 274] on span "button" at bounding box center [1051, 274] width 25 height 12
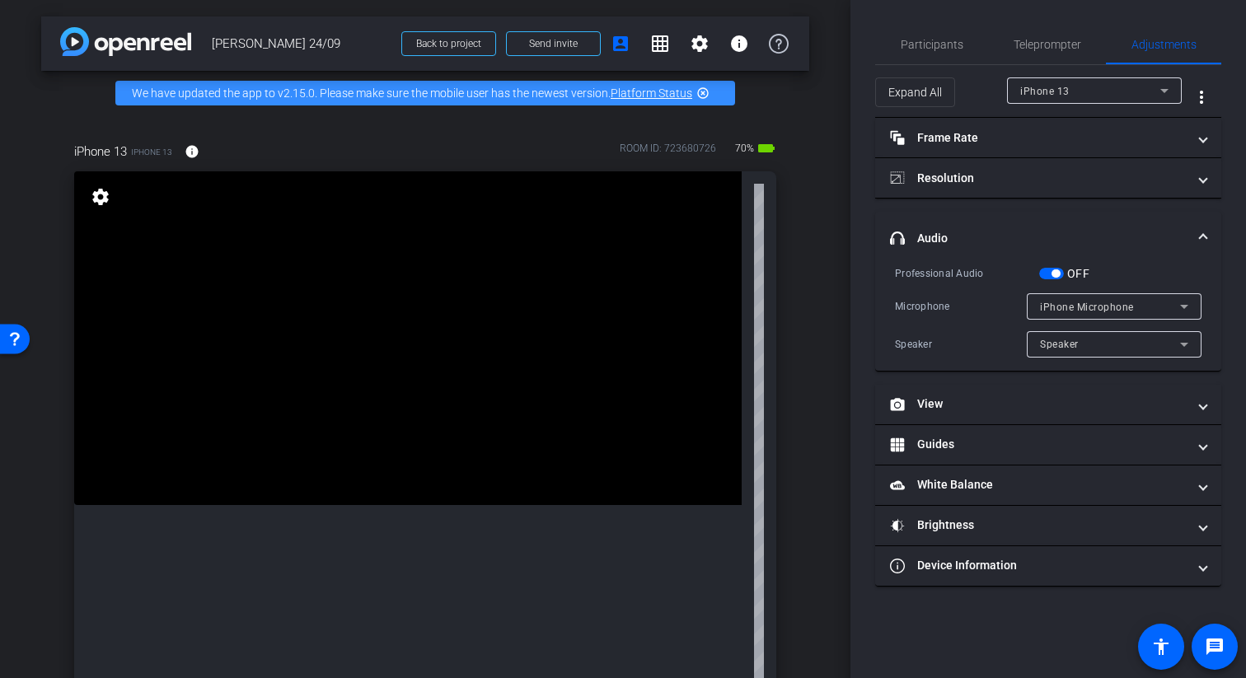
click at [794, 302] on div "iPhone Microphone" at bounding box center [1110, 307] width 140 height 21
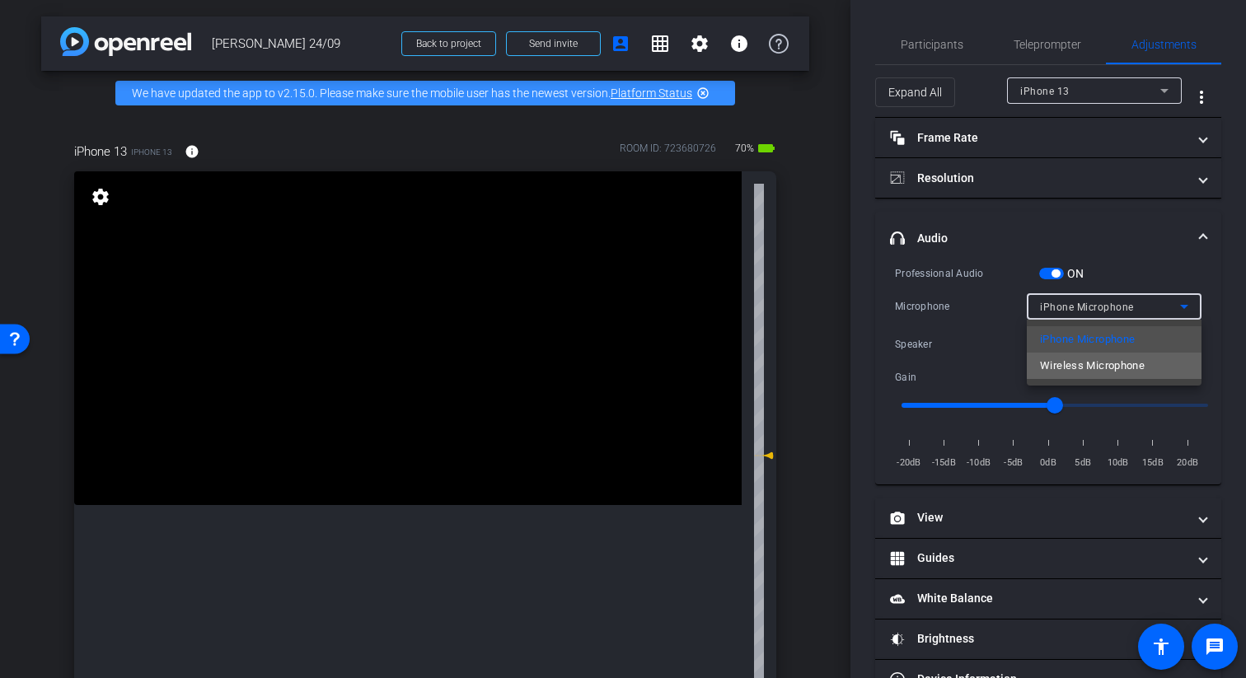
click at [794, 364] on mat-option "Wireless Microphone" at bounding box center [1114, 366] width 175 height 26
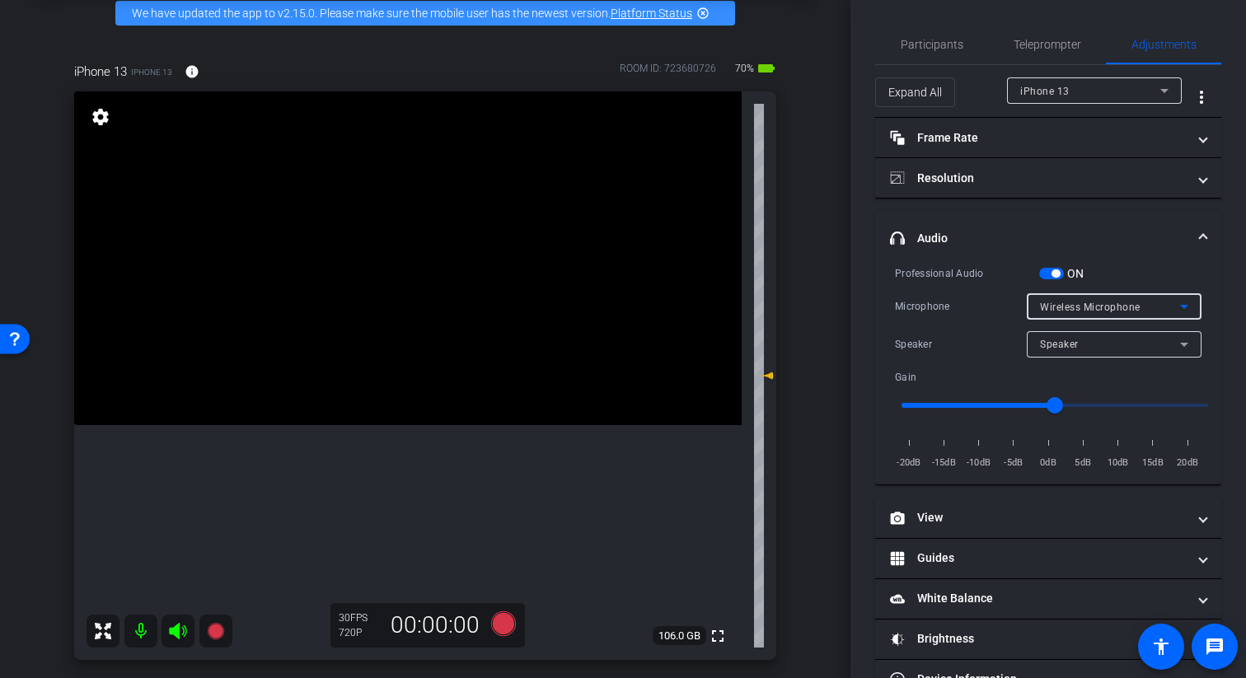
scroll to position [70, 0]
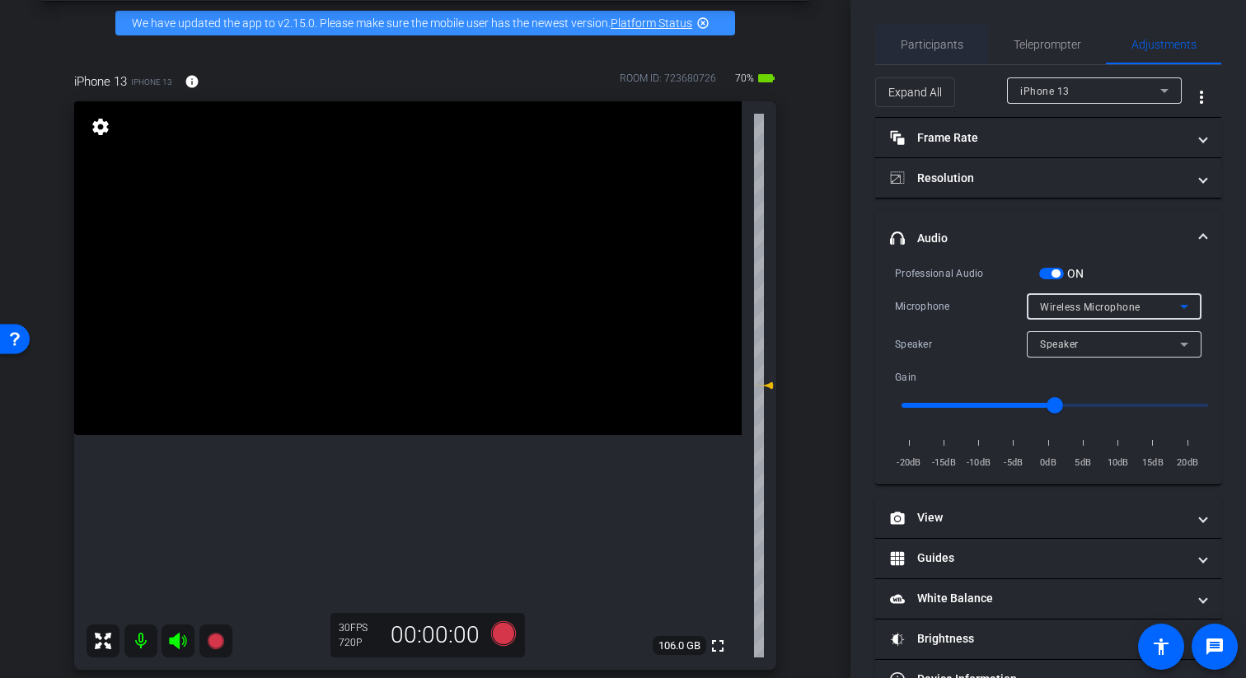
click at [794, 44] on span "Participants" at bounding box center [932, 45] width 63 height 12
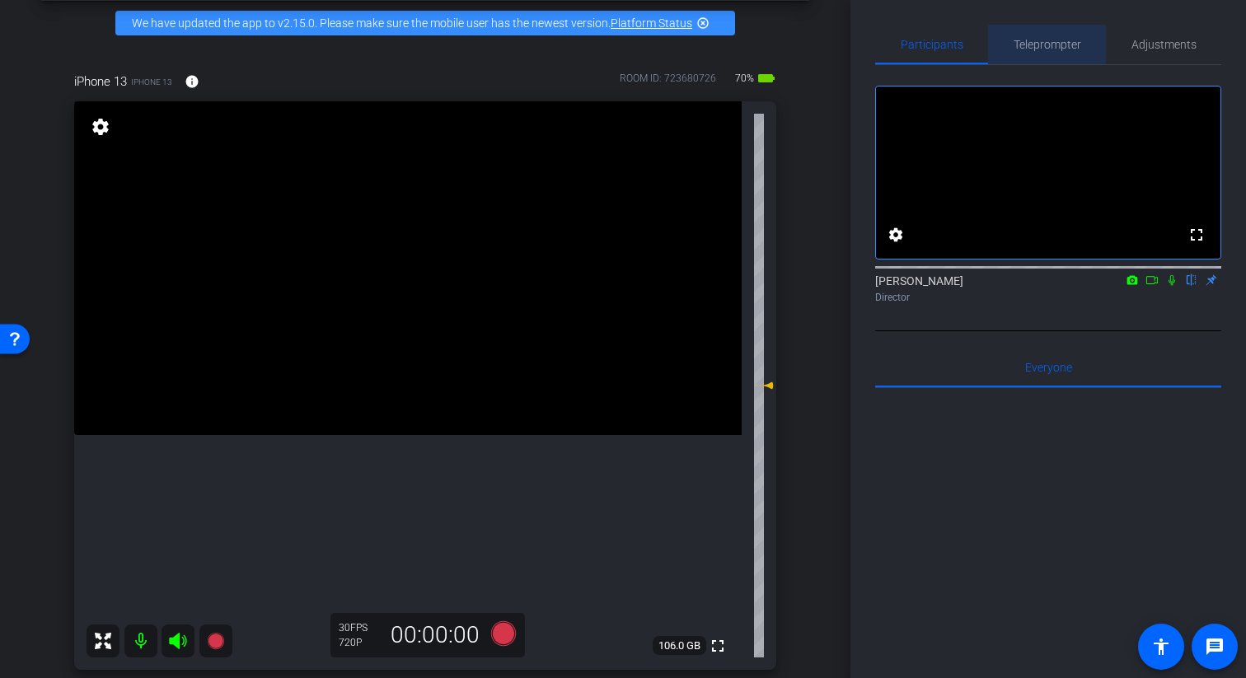
click at [794, 32] on span "Teleprompter" at bounding box center [1048, 45] width 68 height 40
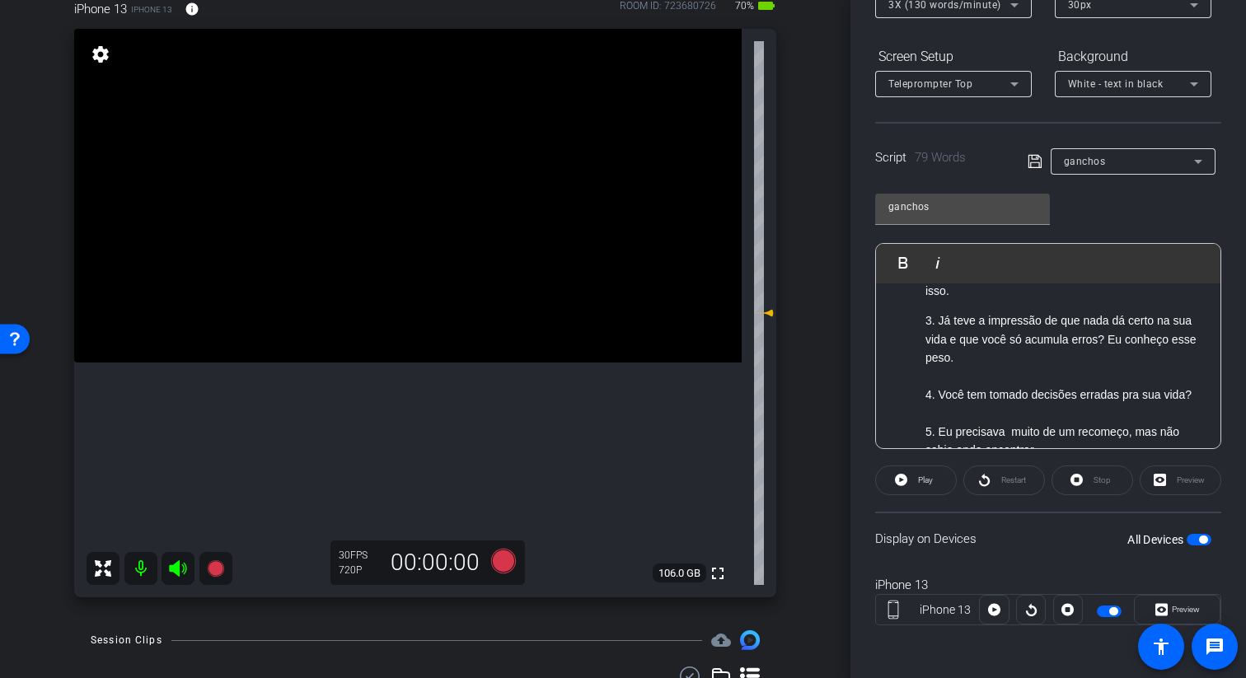
scroll to position [145, 0]
click at [507, 553] on icon at bounding box center [503, 558] width 25 height 25
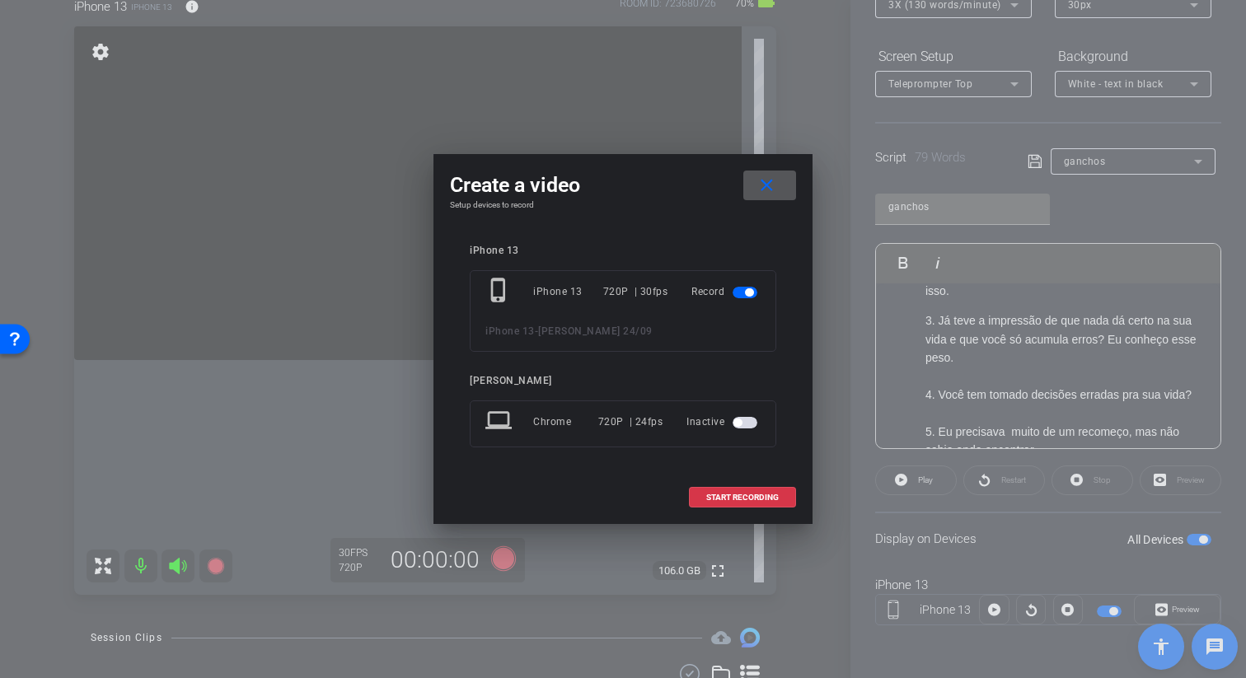
click at [770, 187] on mat-icon "close" at bounding box center [767, 186] width 21 height 21
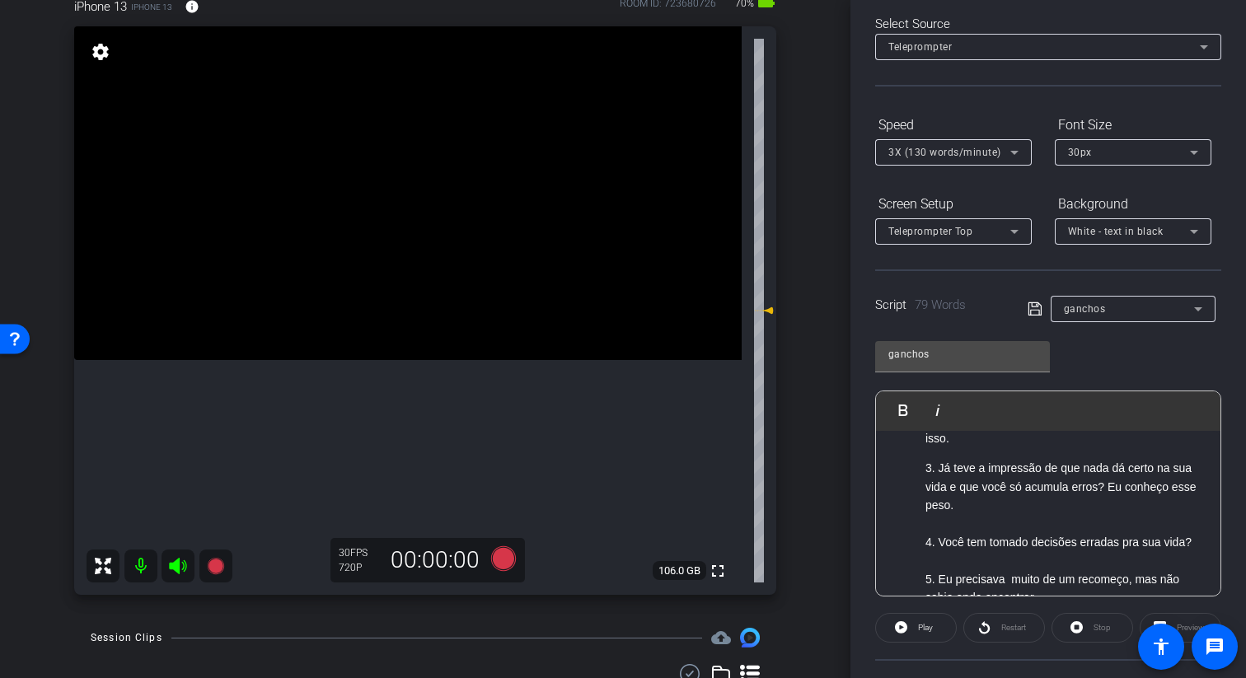
scroll to position [1, 0]
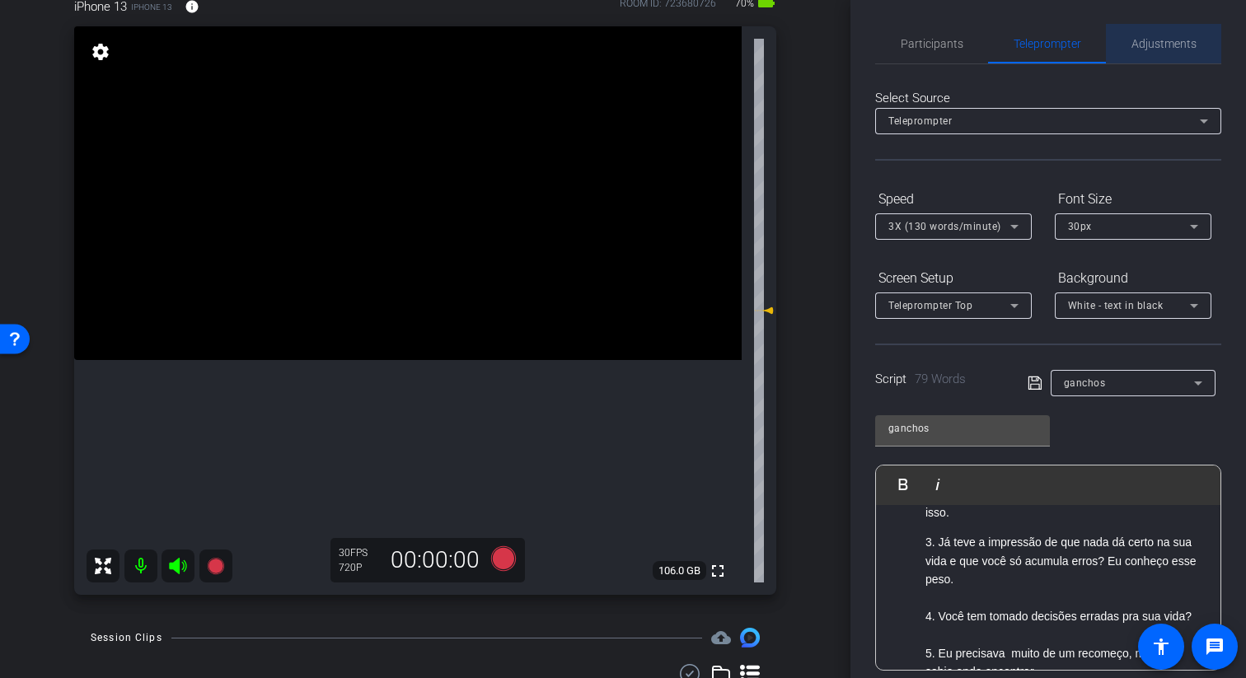
click at [794, 53] on span "Adjustments" at bounding box center [1163, 44] width 65 height 40
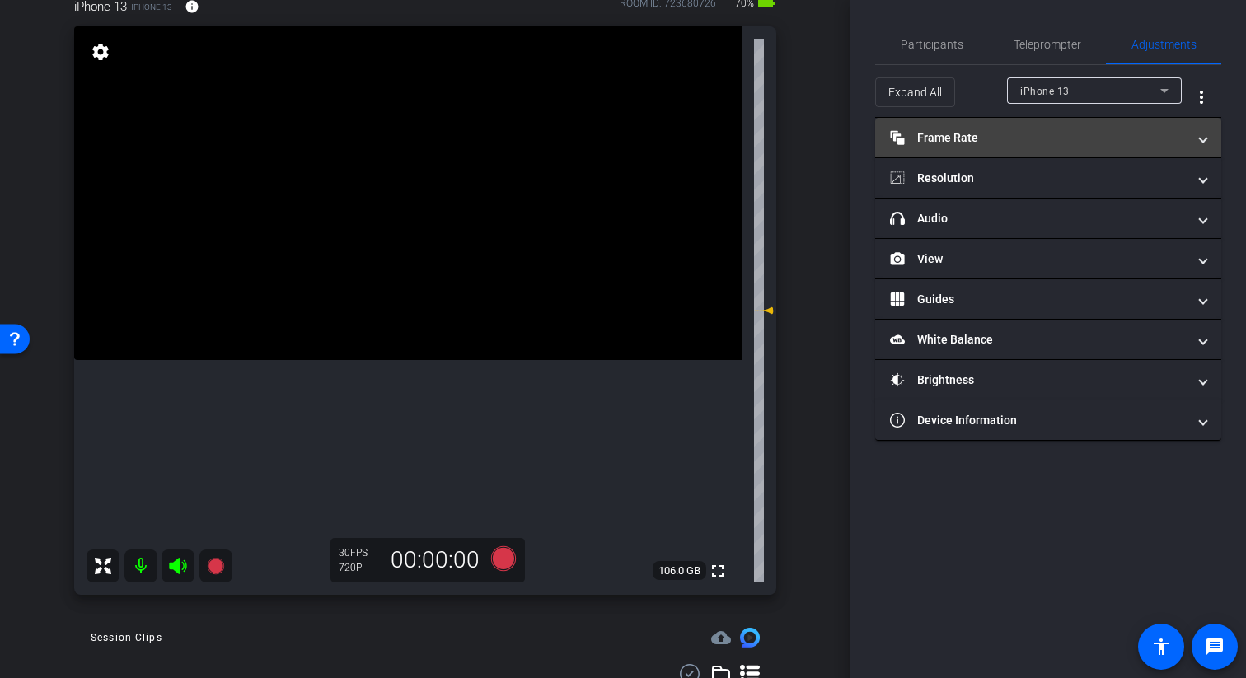
click at [794, 148] on mat-expansion-panel-header "Frame Rate Frame Rate" at bounding box center [1048, 138] width 346 height 40
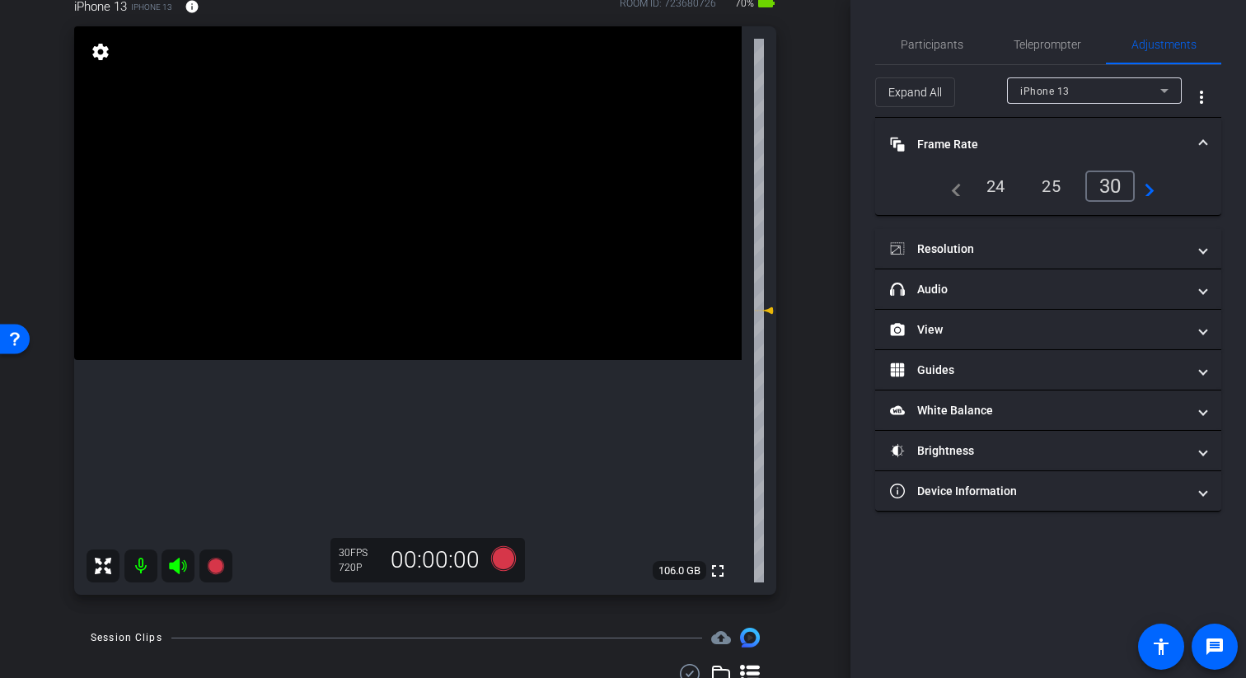
click at [794, 148] on mat-panel-title "Frame Rate Frame Rate" at bounding box center [1038, 144] width 297 height 17
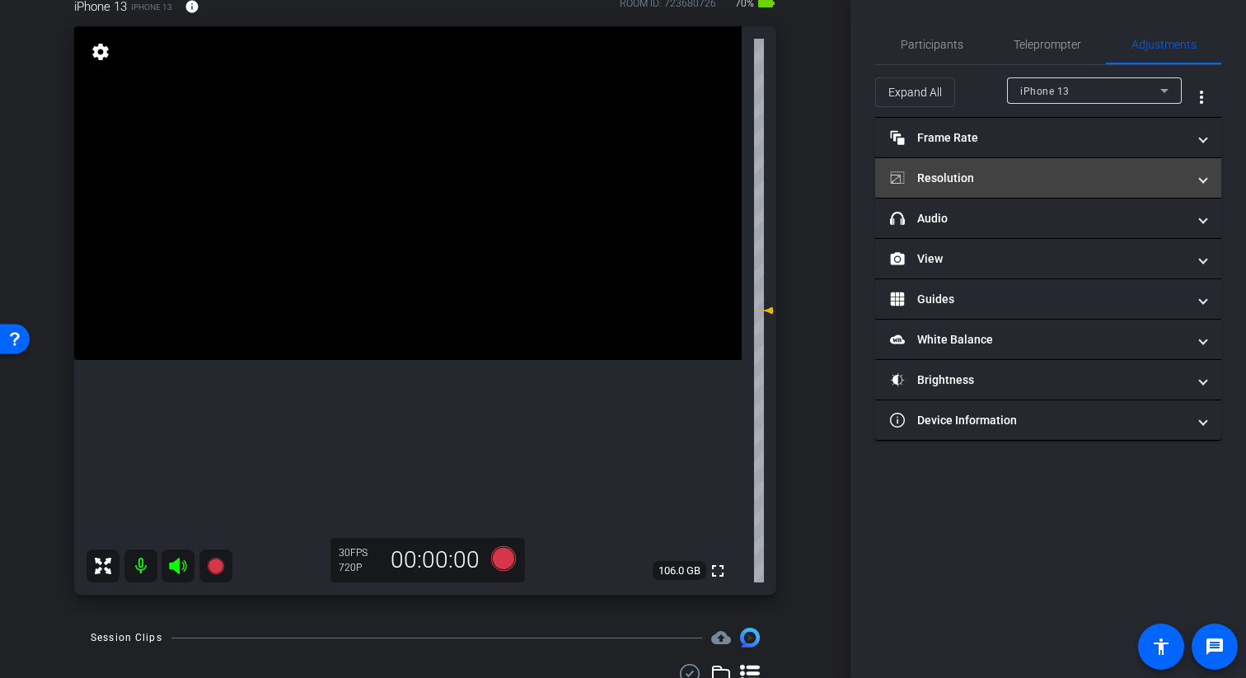
click at [794, 185] on mat-panel-title "Resolution" at bounding box center [1038, 178] width 297 height 17
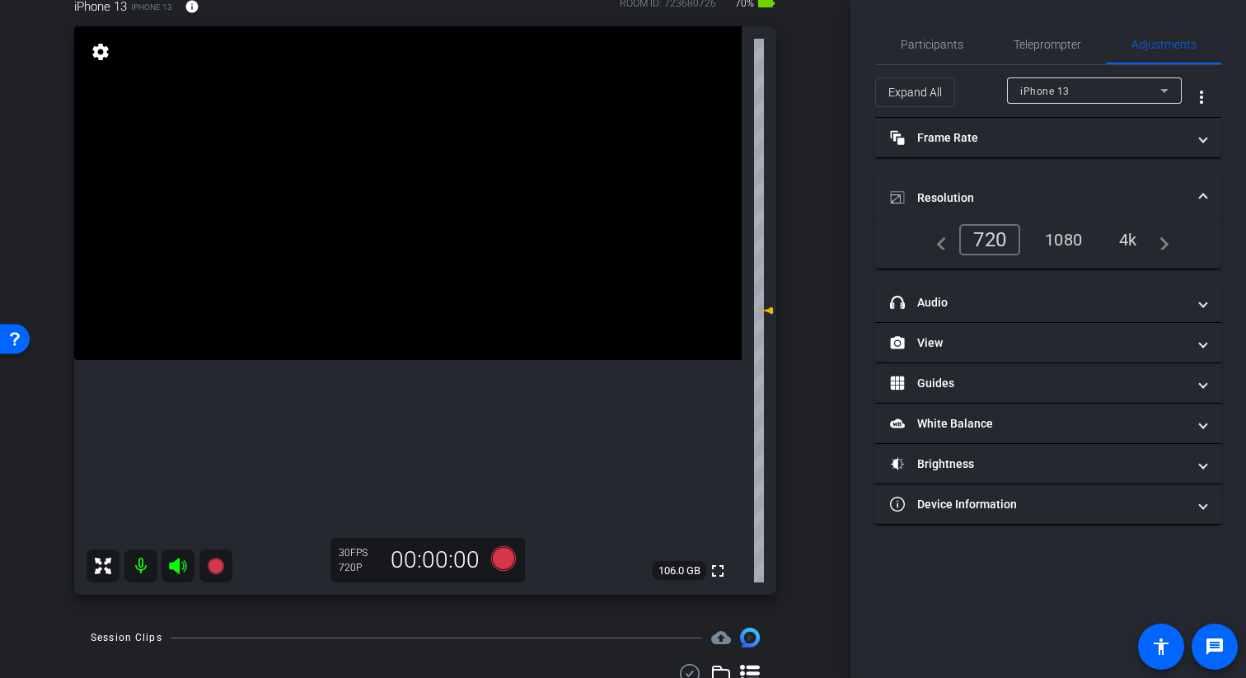
click at [794, 240] on div "4k" at bounding box center [1128, 240] width 43 height 28
click at [794, 239] on div "4k" at bounding box center [1128, 240] width 43 height 28
click at [794, 538] on div "Participants Teleprompter Adjustments settings Rachel Aranha flip Director Ever…" at bounding box center [1048, 339] width 396 height 678
click at [794, 40] on span "Teleprompter" at bounding box center [1048, 45] width 68 height 12
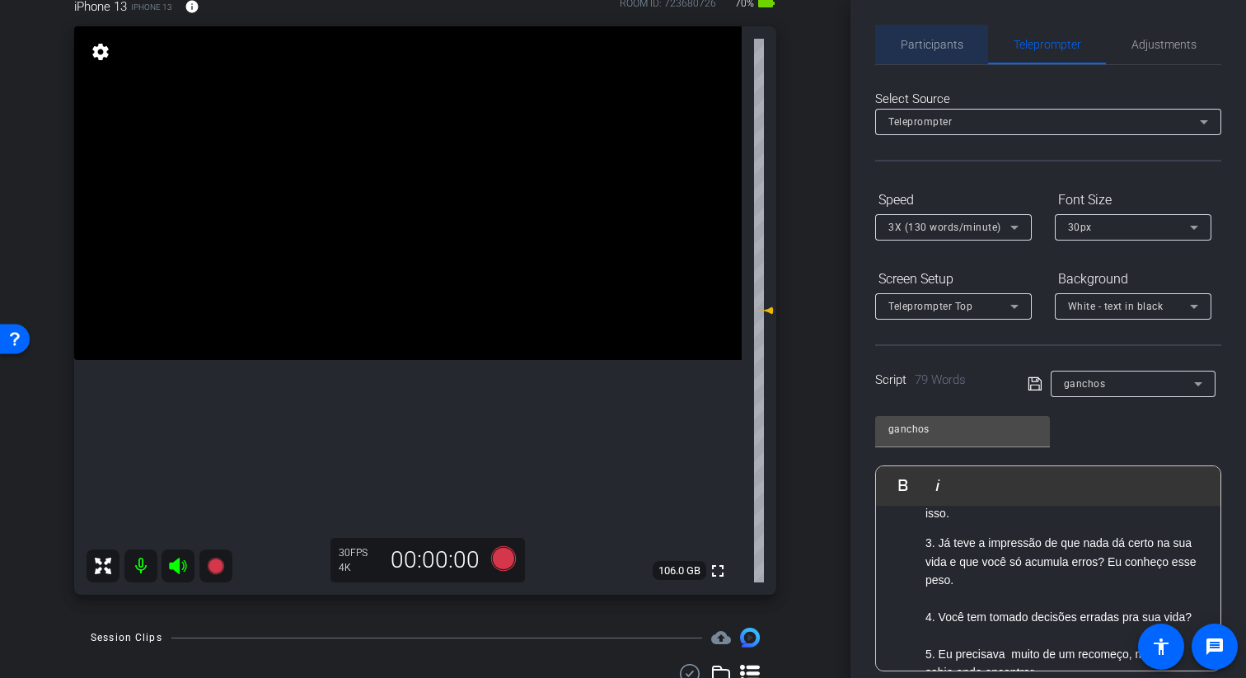
click at [794, 36] on span "Participants" at bounding box center [932, 45] width 63 height 40
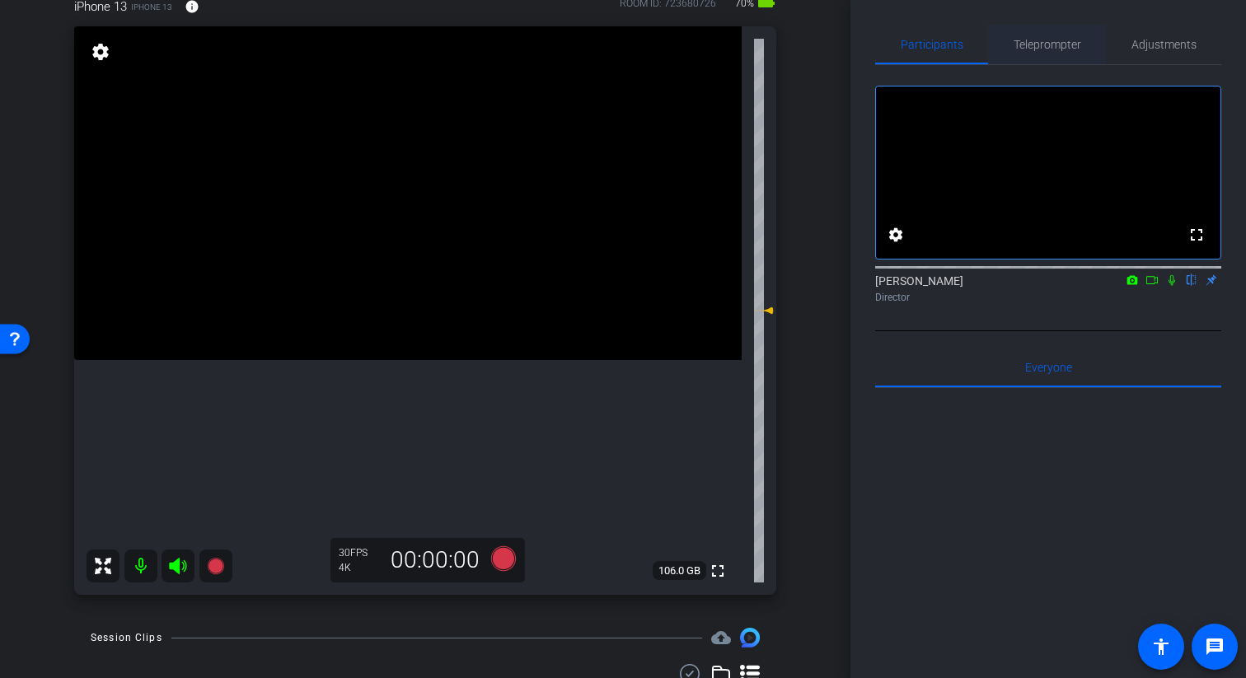
click at [794, 34] on span "Teleprompter" at bounding box center [1048, 45] width 68 height 40
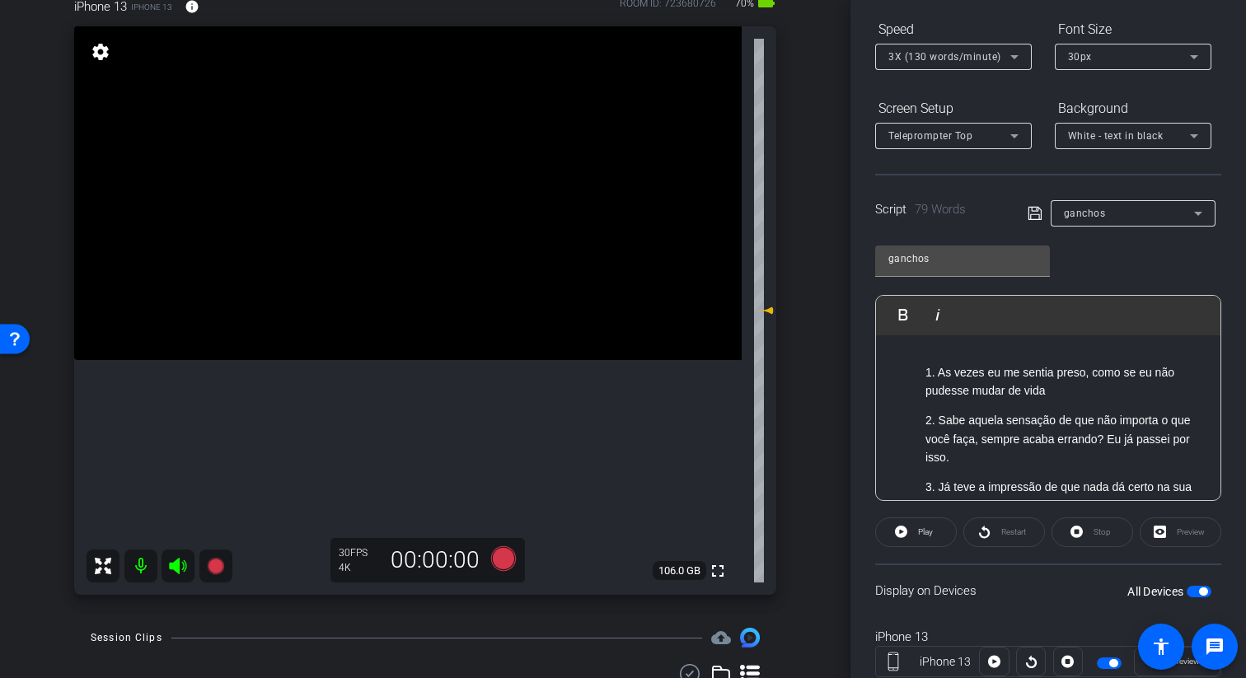
click at [794, 381] on p "1. As vezes eu me sentia preso, como se eu não pudesse mudar de vida" at bounding box center [1064, 381] width 279 height 37
click at [794, 393] on p "1. As vezes eu me sentia preso, como se eu não pudesse mudar de vida" at bounding box center [1064, 381] width 279 height 37
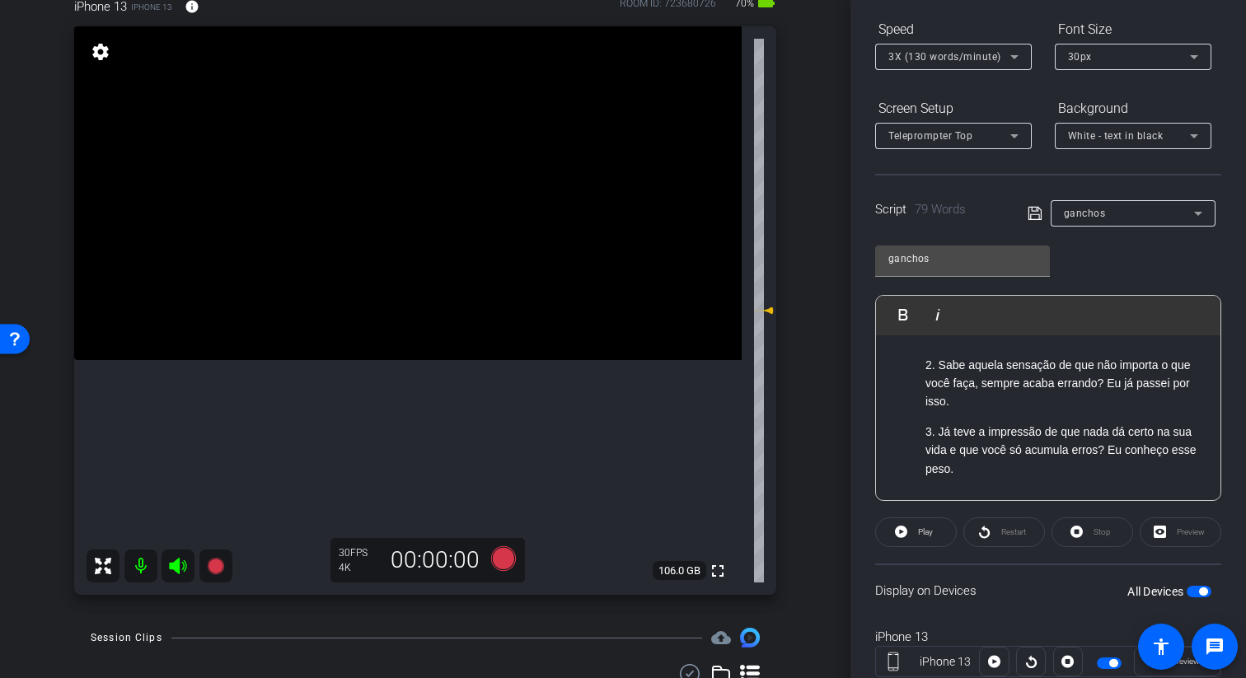
scroll to position [103, 0]
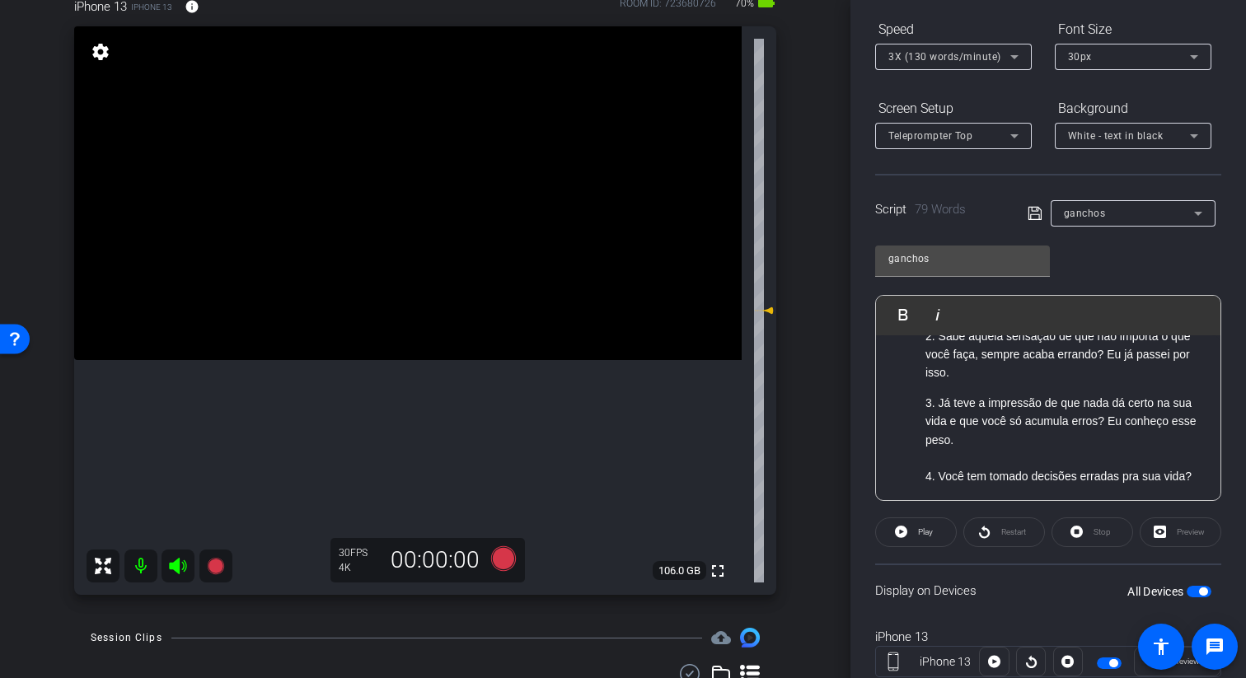
click at [794, 387] on div "1. As vezes eu me sentia preso, como se eu não pudesse mudar de vida 2. Sabe aq…" at bounding box center [1048, 484] width 344 height 504
click at [794, 382] on div "1. As vezes eu me sentia preso, como se eu não pudesse mudar de vida 2. Sabe aq…" at bounding box center [1048, 484] width 344 height 504
click at [794, 372] on p "2. Sabe aquela sensação de que não importa o que você faça, sempre acaba errand…" at bounding box center [1064, 354] width 279 height 55
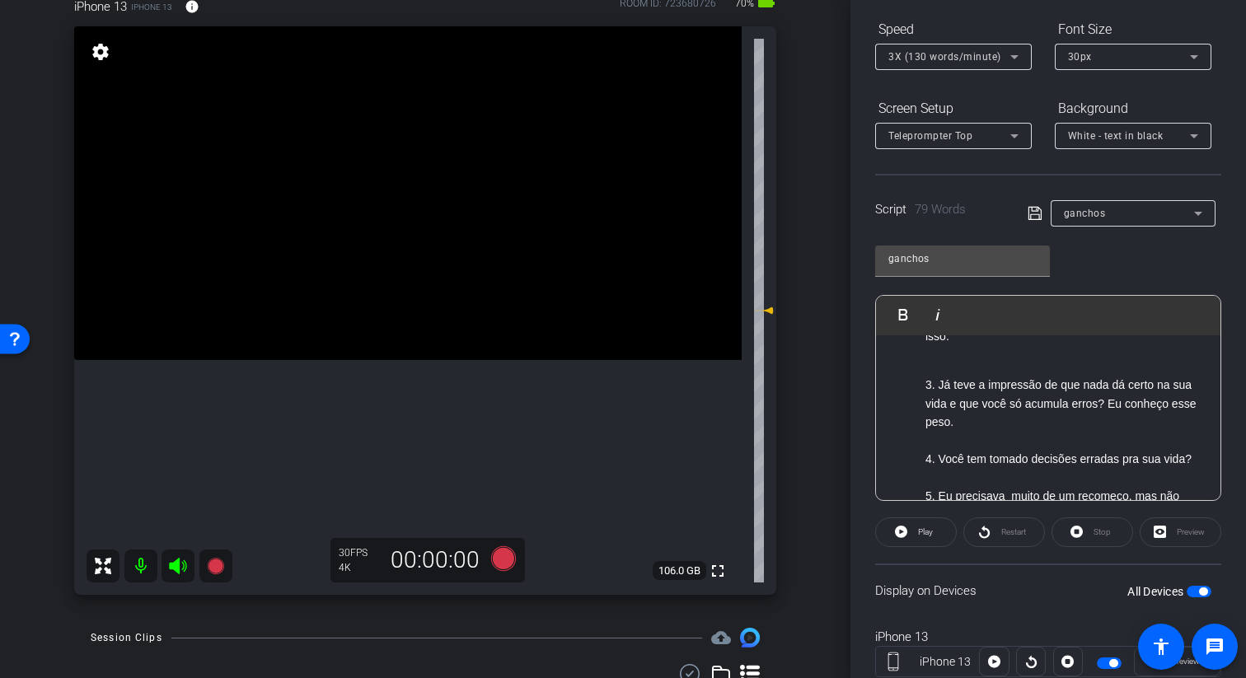
scroll to position [141, 0]
click at [794, 436] on p at bounding box center [1064, 438] width 279 height 18
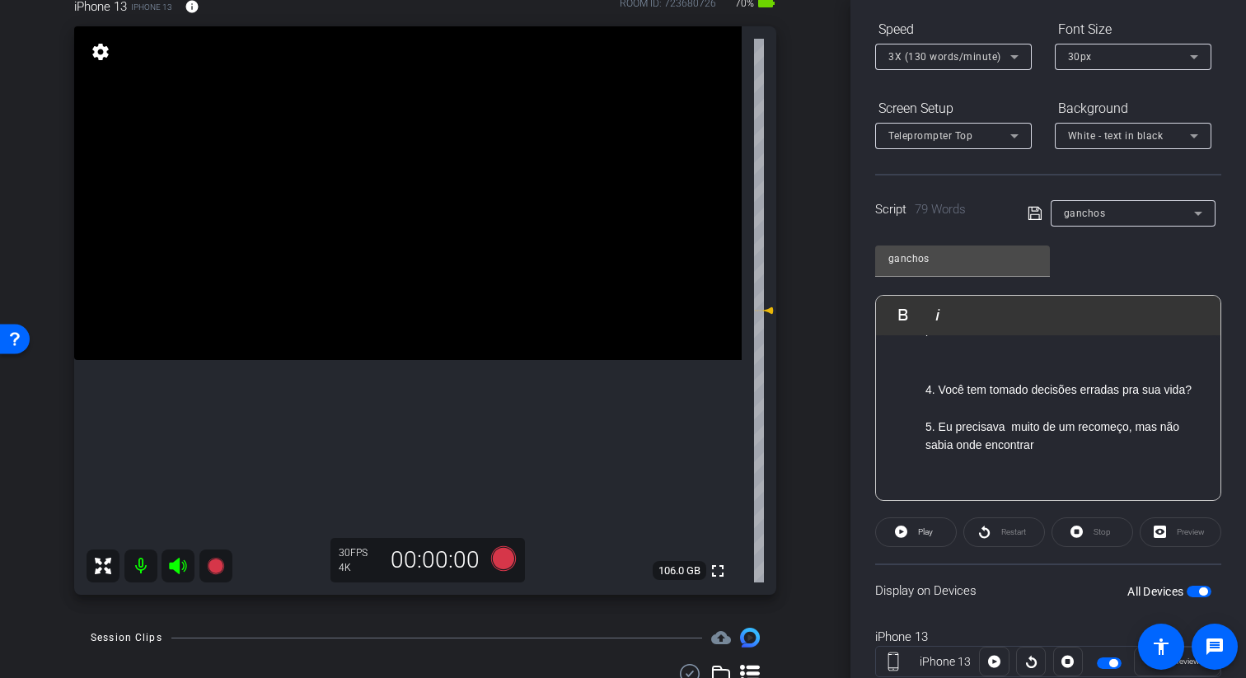
scroll to position [243, 0]
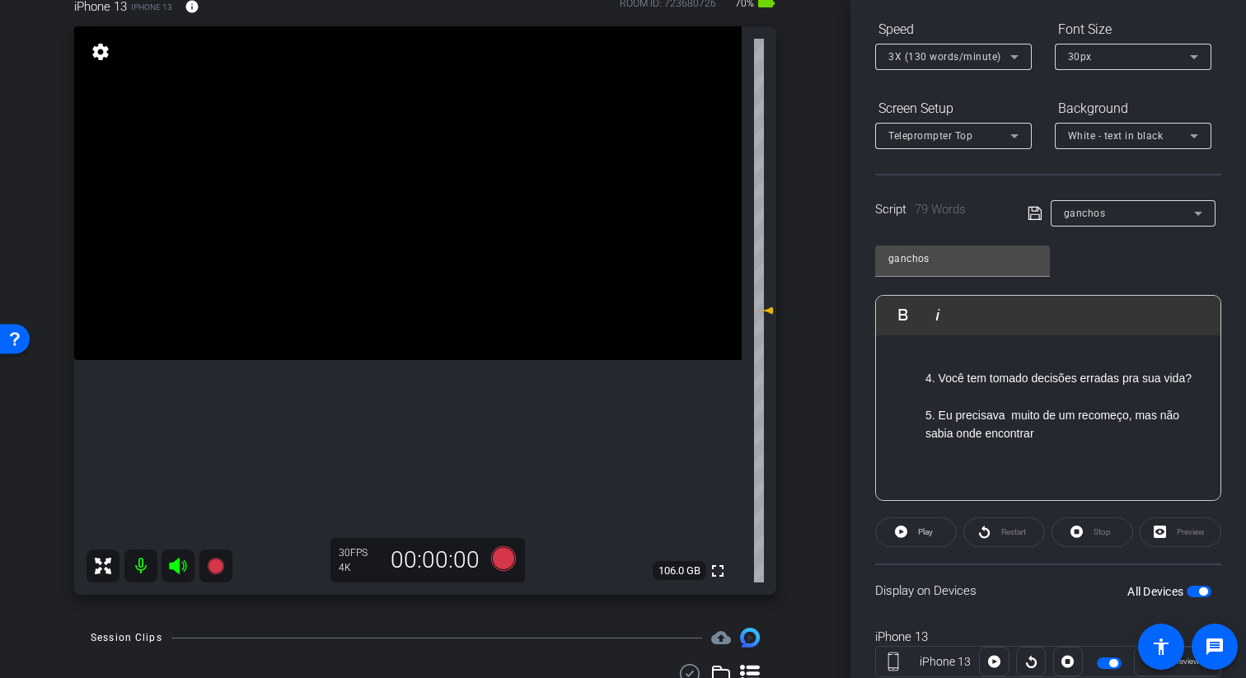
click at [794, 382] on div "1. As vezes eu me sentia preso, como se eu não pudesse mudar de vida 2. Sabe aq…" at bounding box center [1048, 364] width 344 height 545
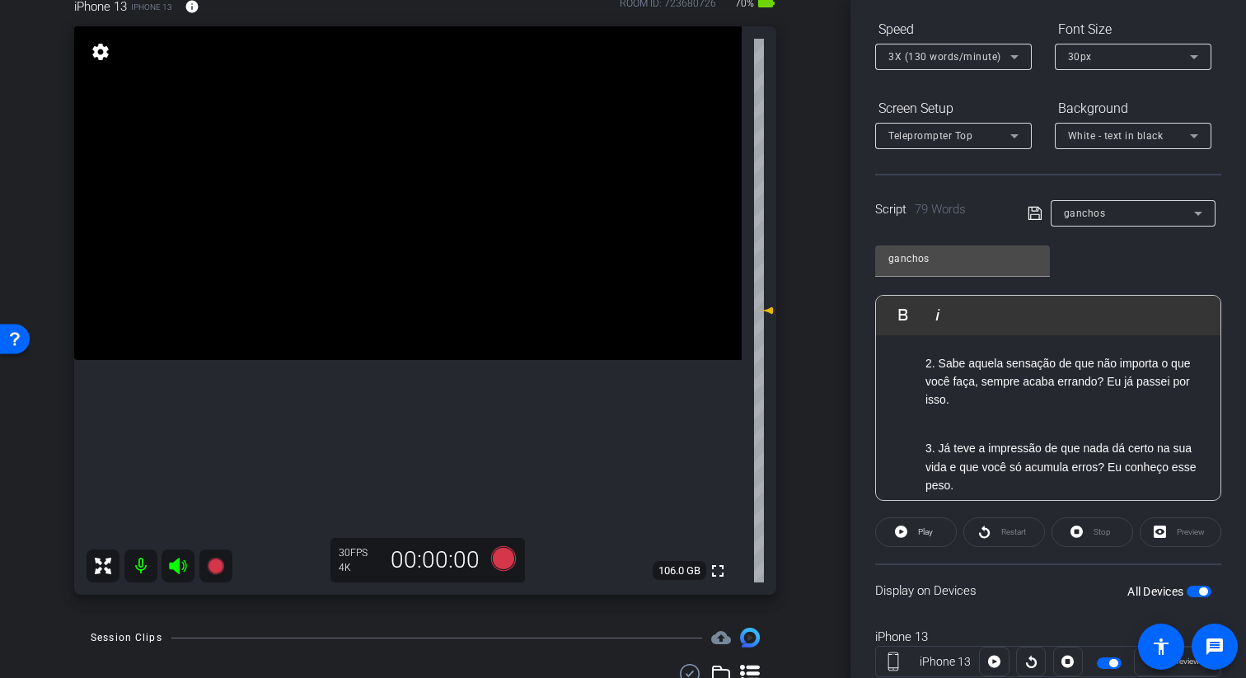
scroll to position [0, 0]
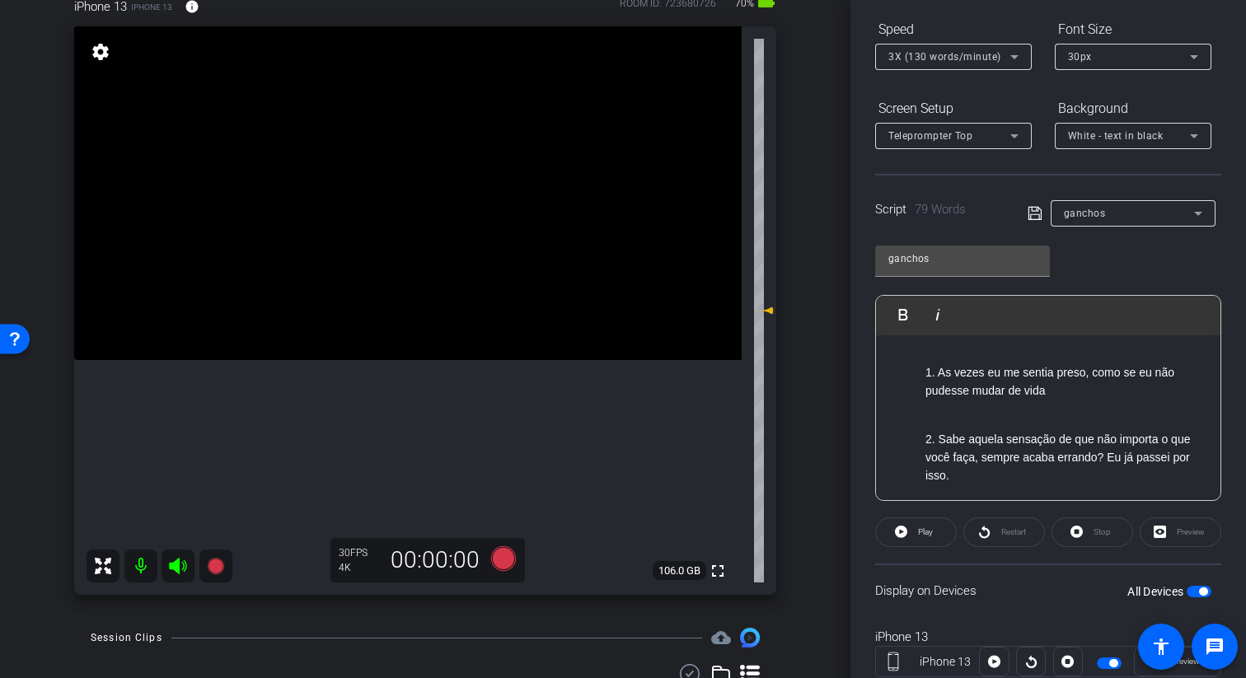
click at [794, 218] on icon at bounding box center [1034, 213] width 13 height 13
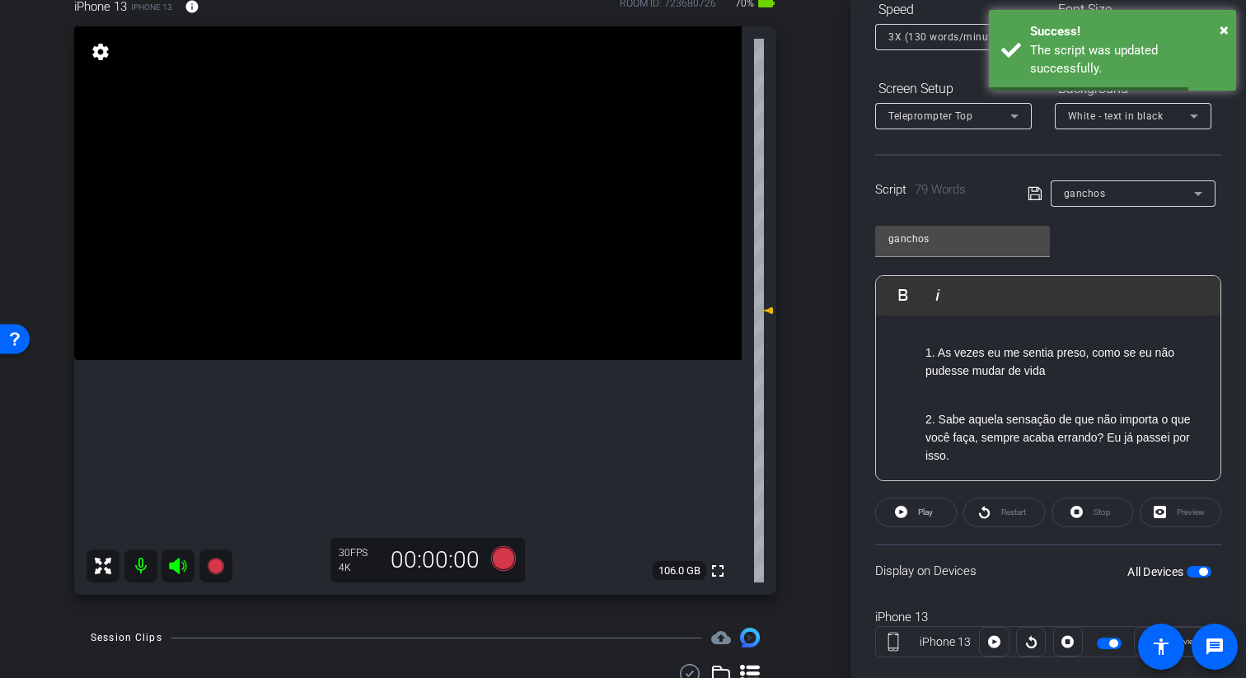
scroll to position [223, 0]
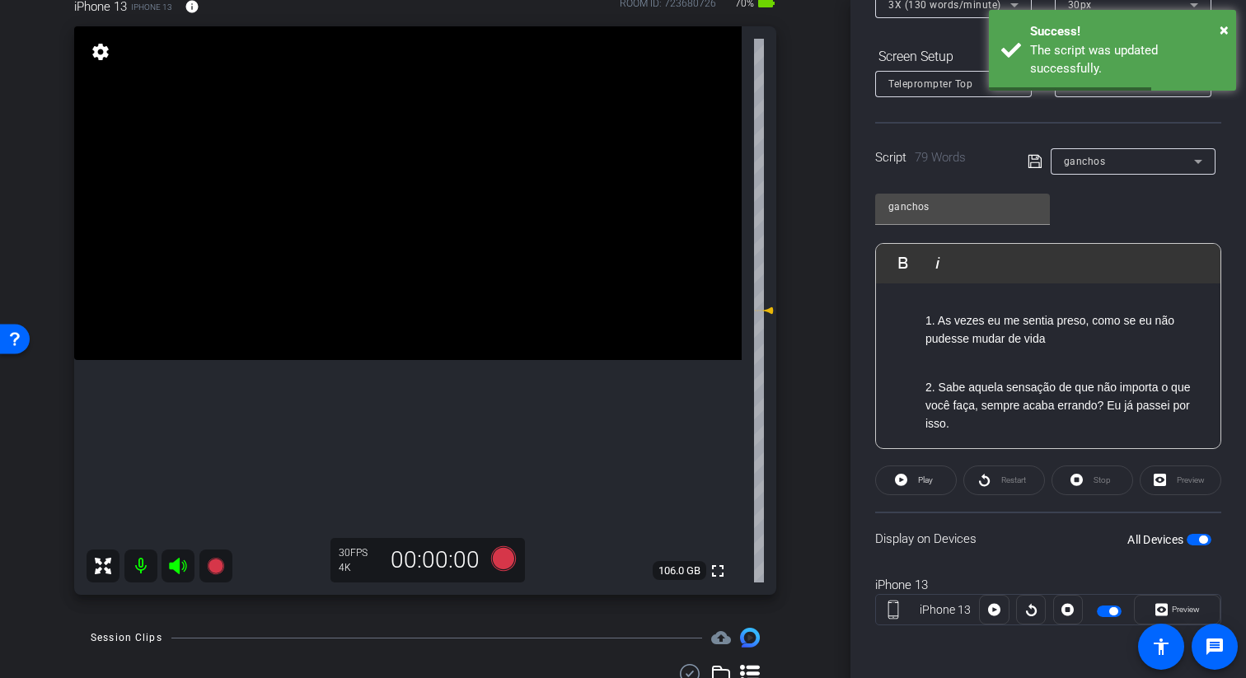
click at [794, 542] on span "button" at bounding box center [1199, 540] width 25 height 12
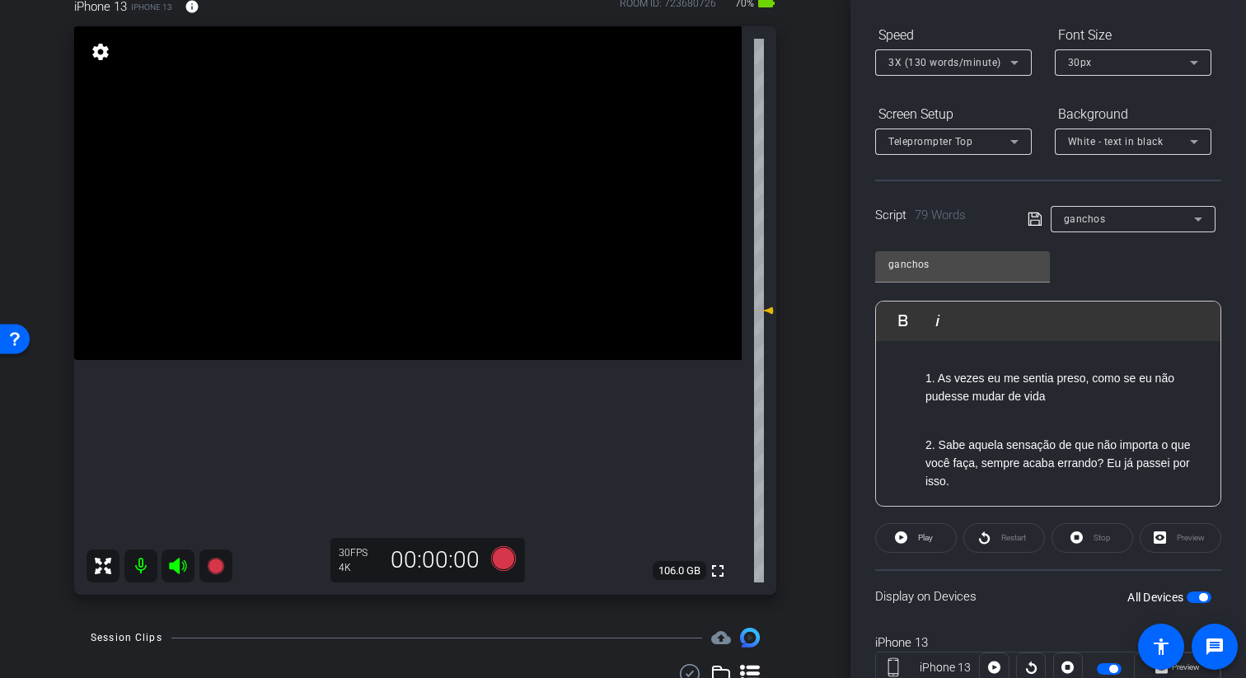
scroll to position [166, 0]
click at [501, 560] on icon at bounding box center [503, 558] width 25 height 25
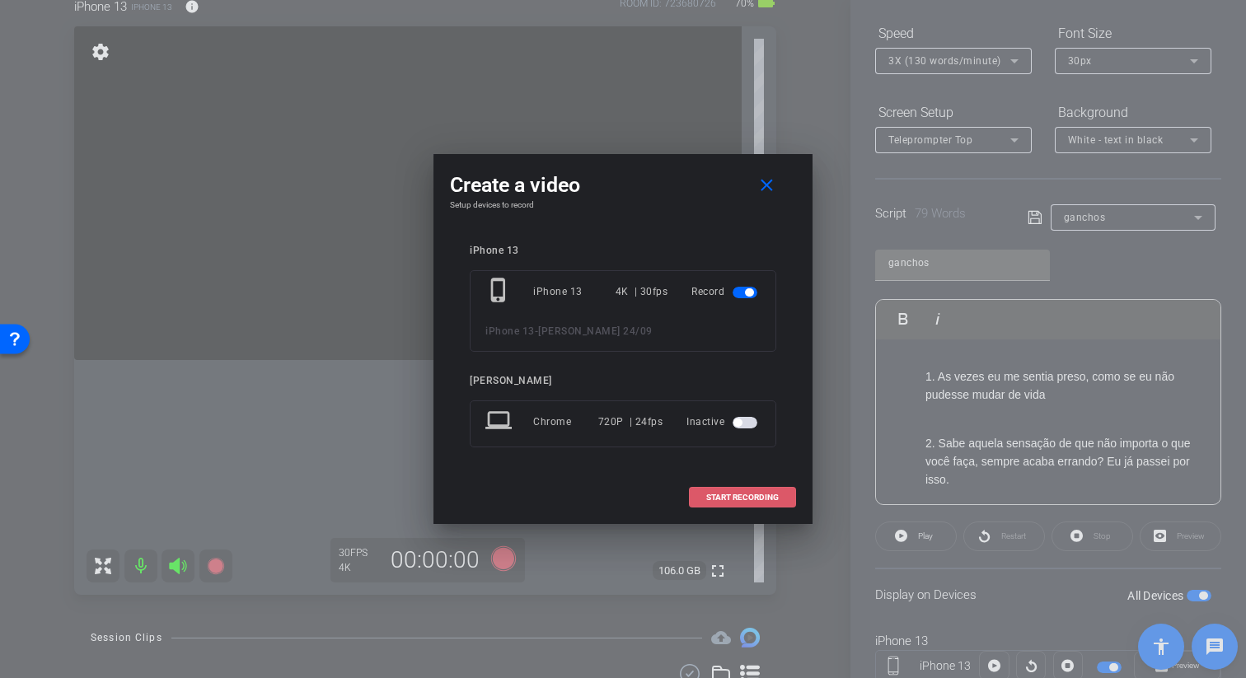
click at [724, 503] on span at bounding box center [742, 498] width 105 height 40
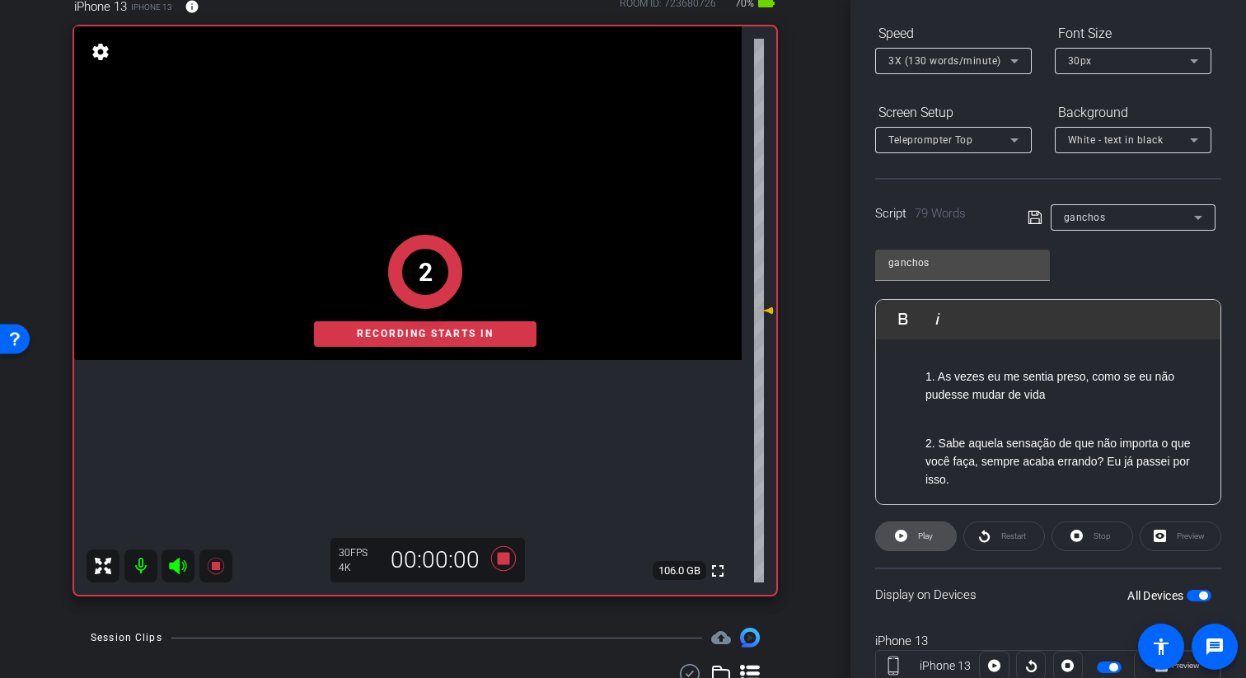
click at [794, 535] on span "Play" at bounding box center [925, 536] width 15 height 9
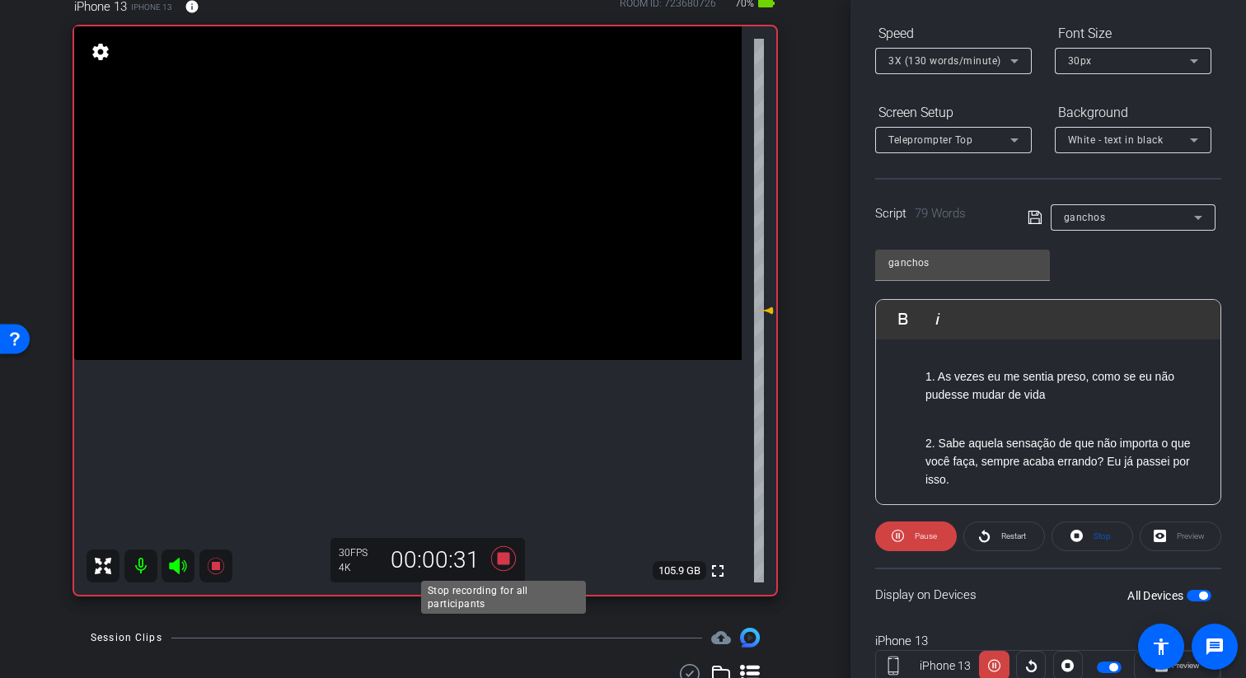
click at [514, 559] on icon at bounding box center [504, 559] width 40 height 30
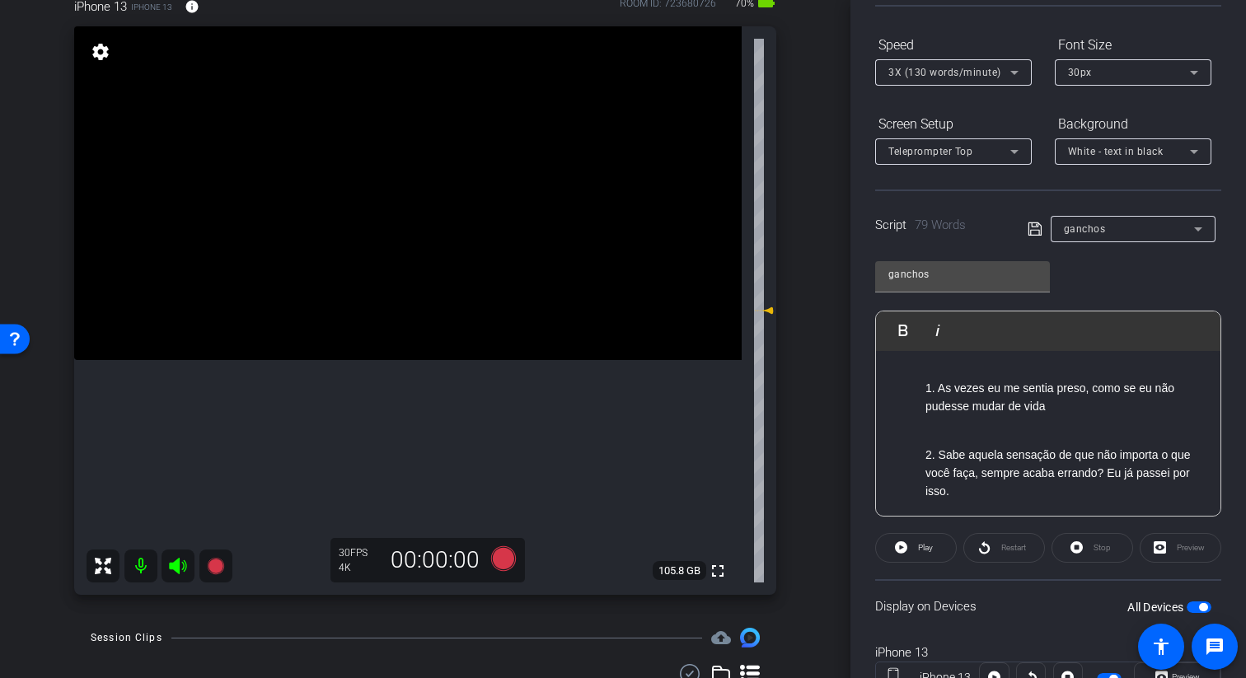
scroll to position [157, 0]
click at [794, 373] on div "1. As vezes eu me sentia preso, como se eu não pudesse mudar de vida 2. Sabe aq…" at bounding box center [1048, 631] width 344 height 564
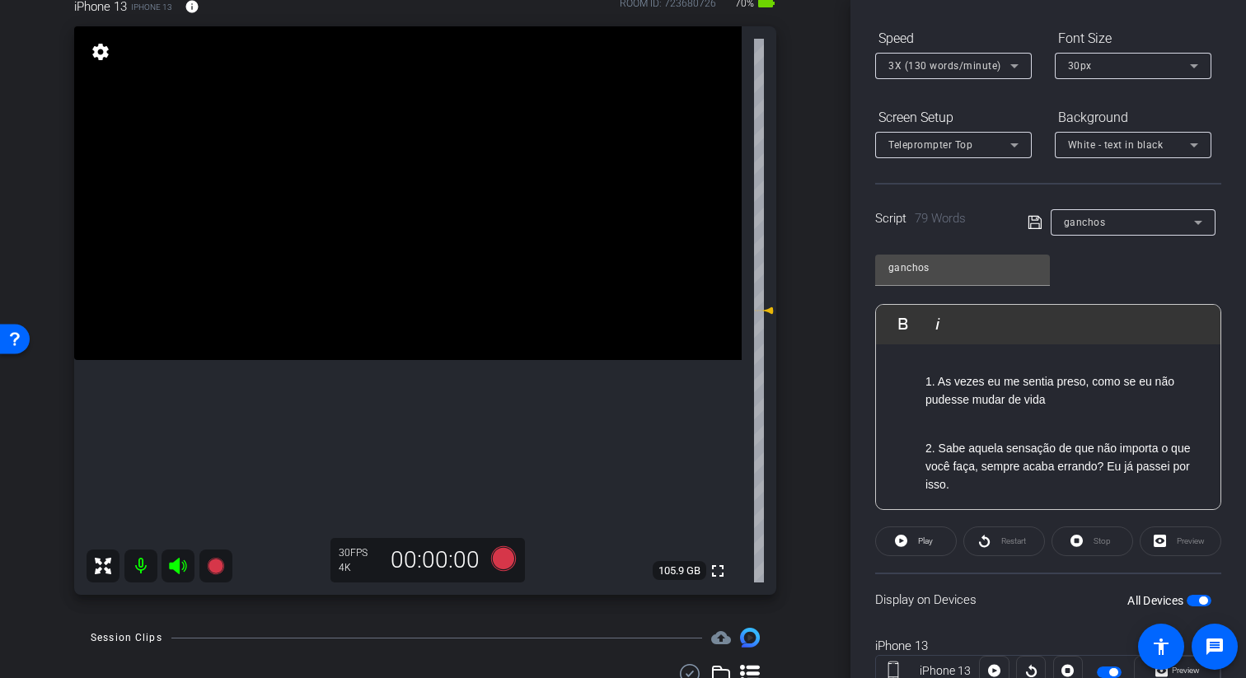
click at [794, 411] on p at bounding box center [1064, 418] width 279 height 18
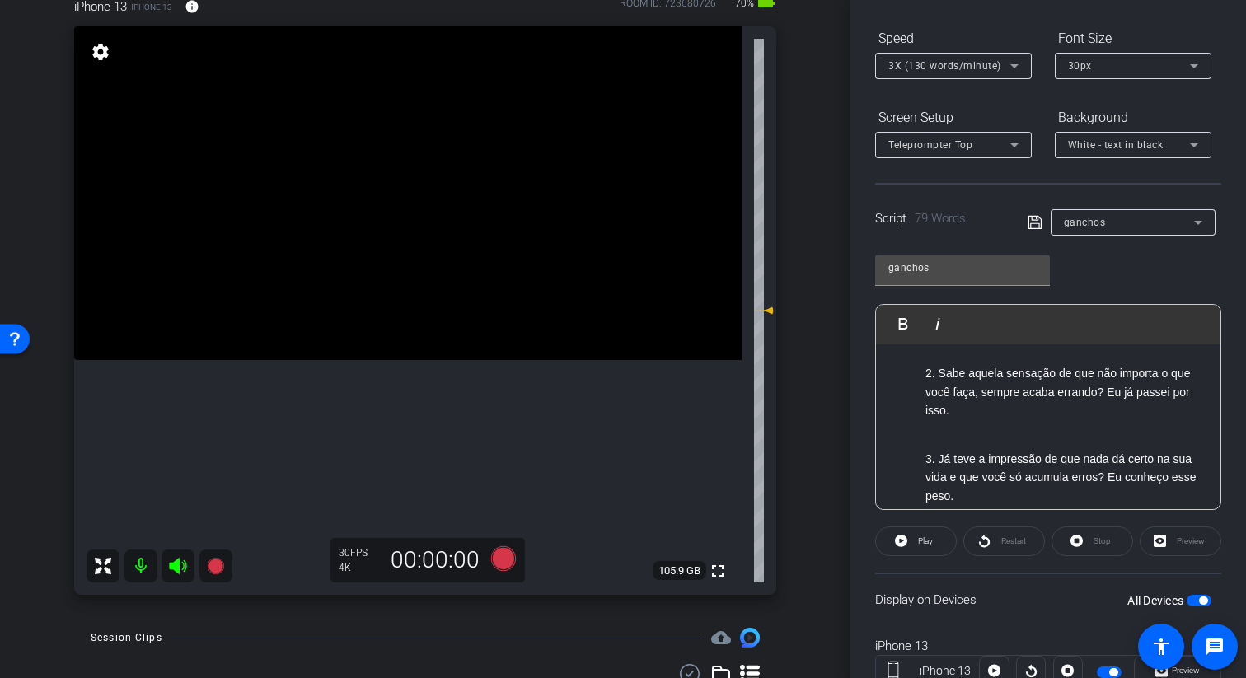
scroll to position [134, 0]
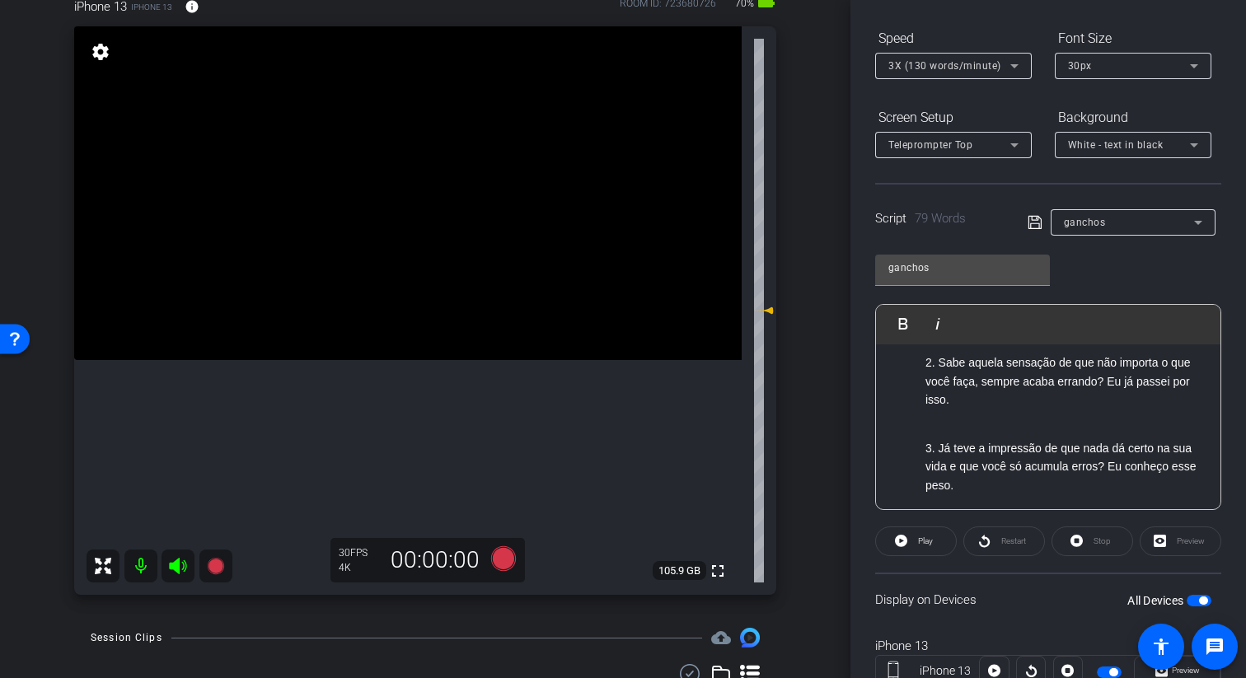
click at [794, 425] on p at bounding box center [1064, 419] width 279 height 18
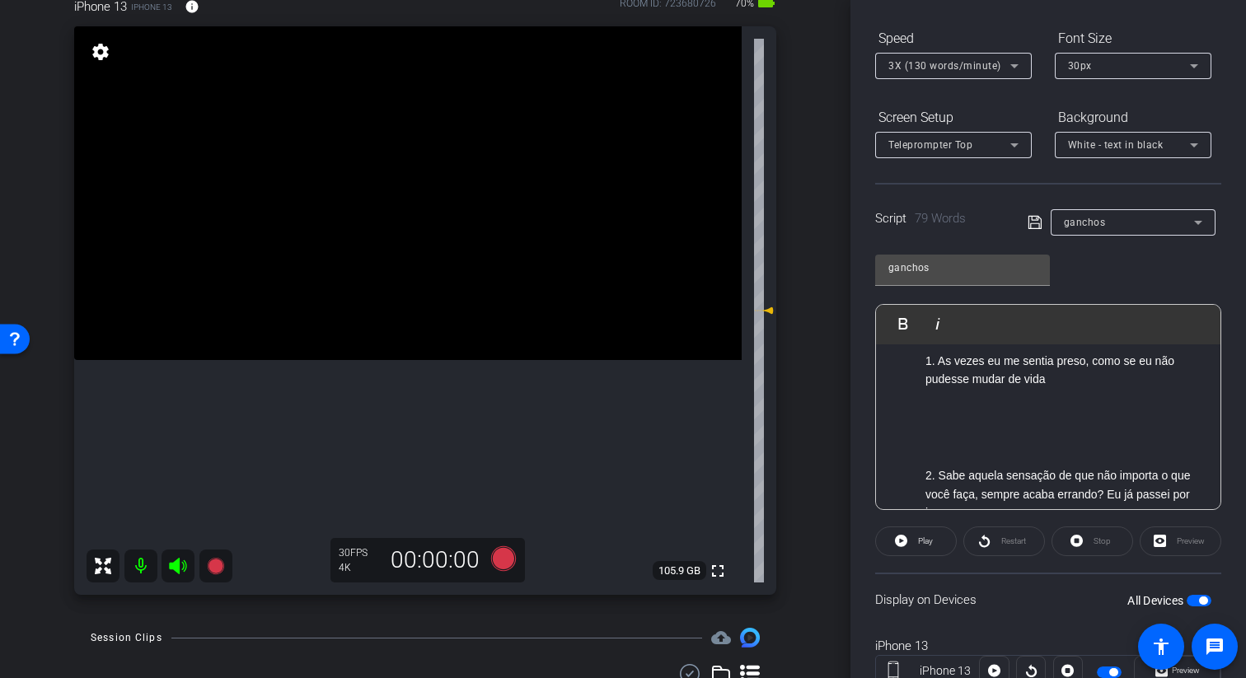
scroll to position [0, 0]
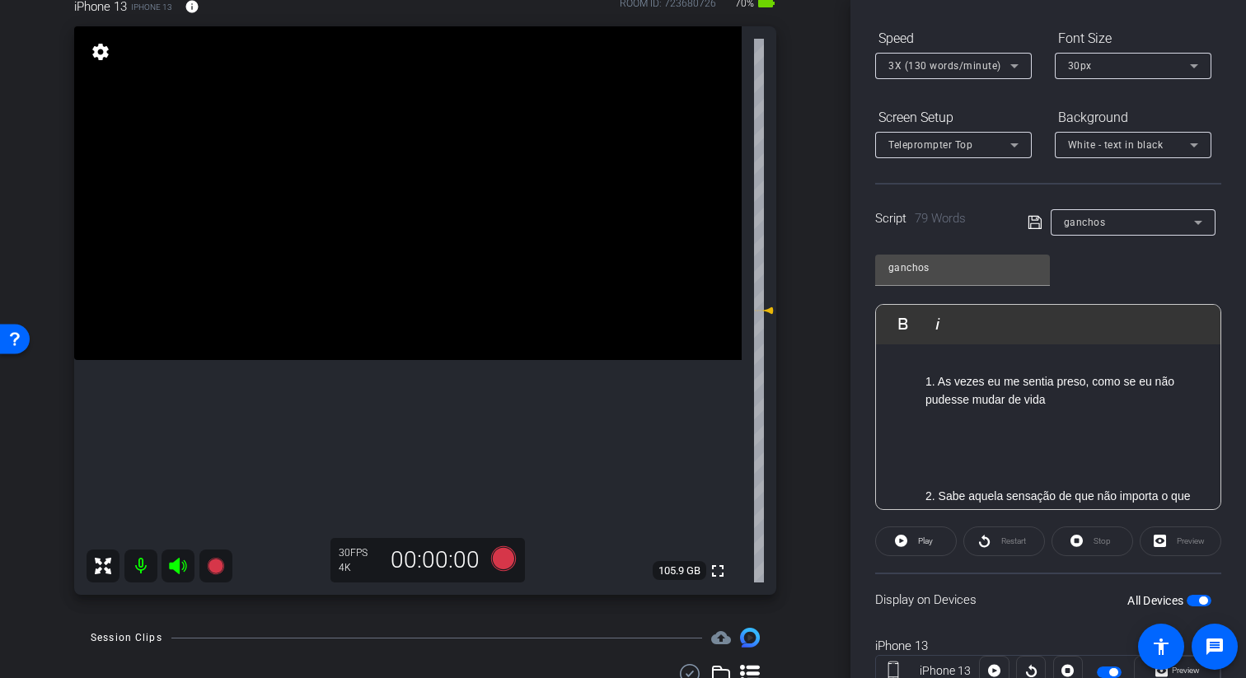
click at [794, 442] on p at bounding box center [1048, 448] width 312 height 18
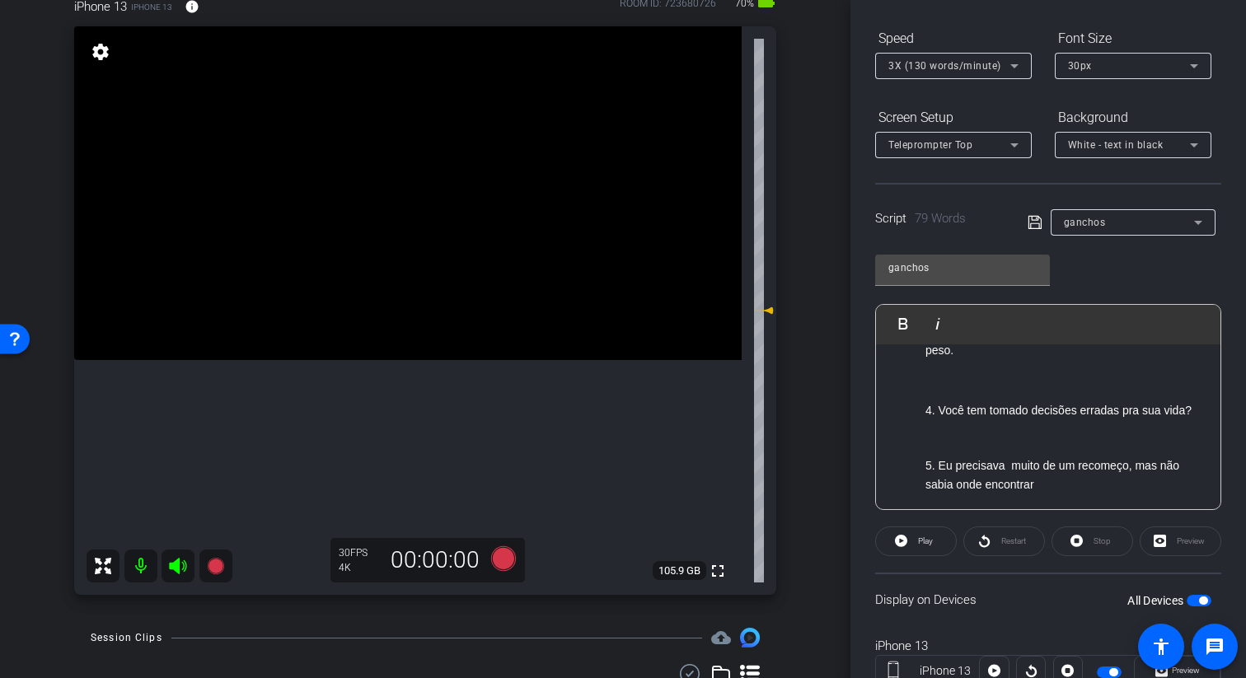
scroll to position [361, 0]
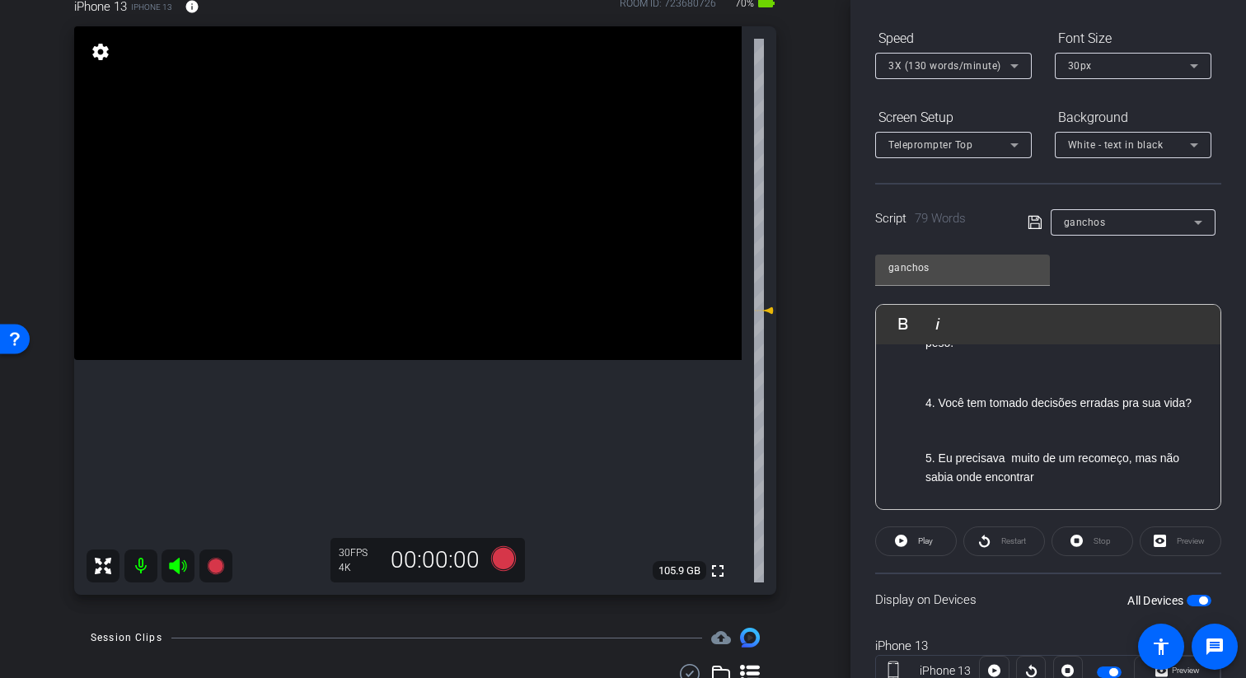
click at [794, 377] on p at bounding box center [1048, 373] width 312 height 18
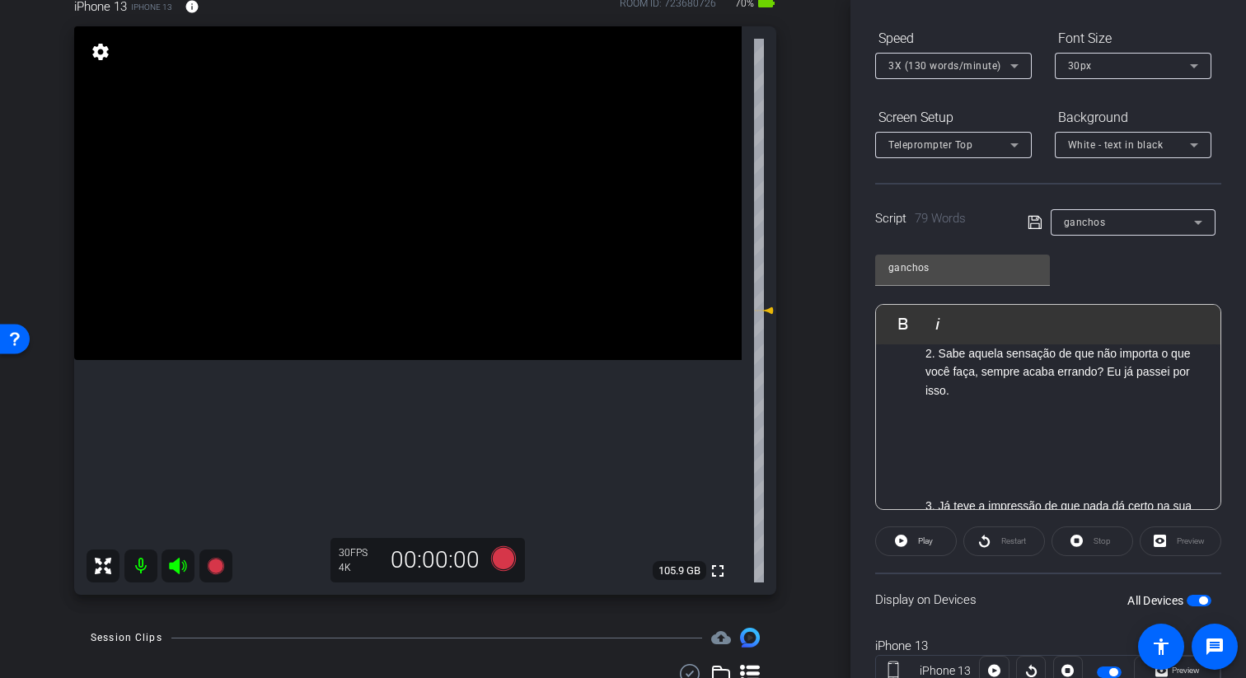
scroll to position [143, 0]
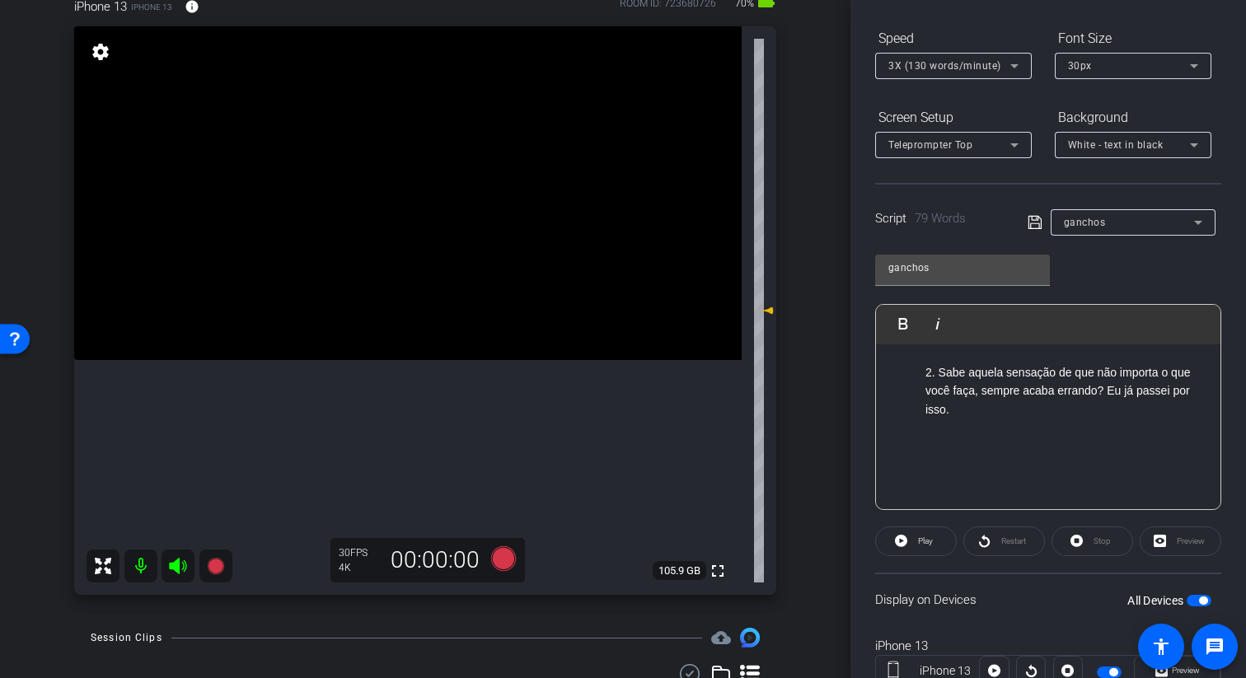
click at [794, 471] on p at bounding box center [1048, 476] width 312 height 18
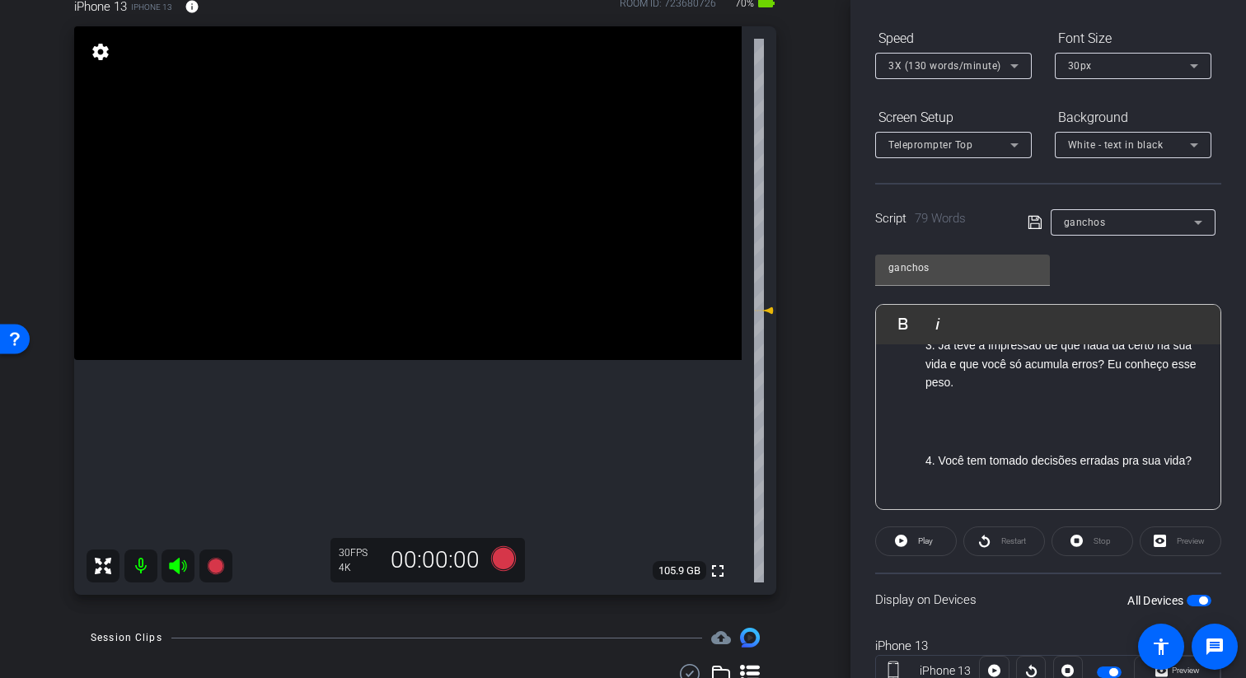
scroll to position [311, 0]
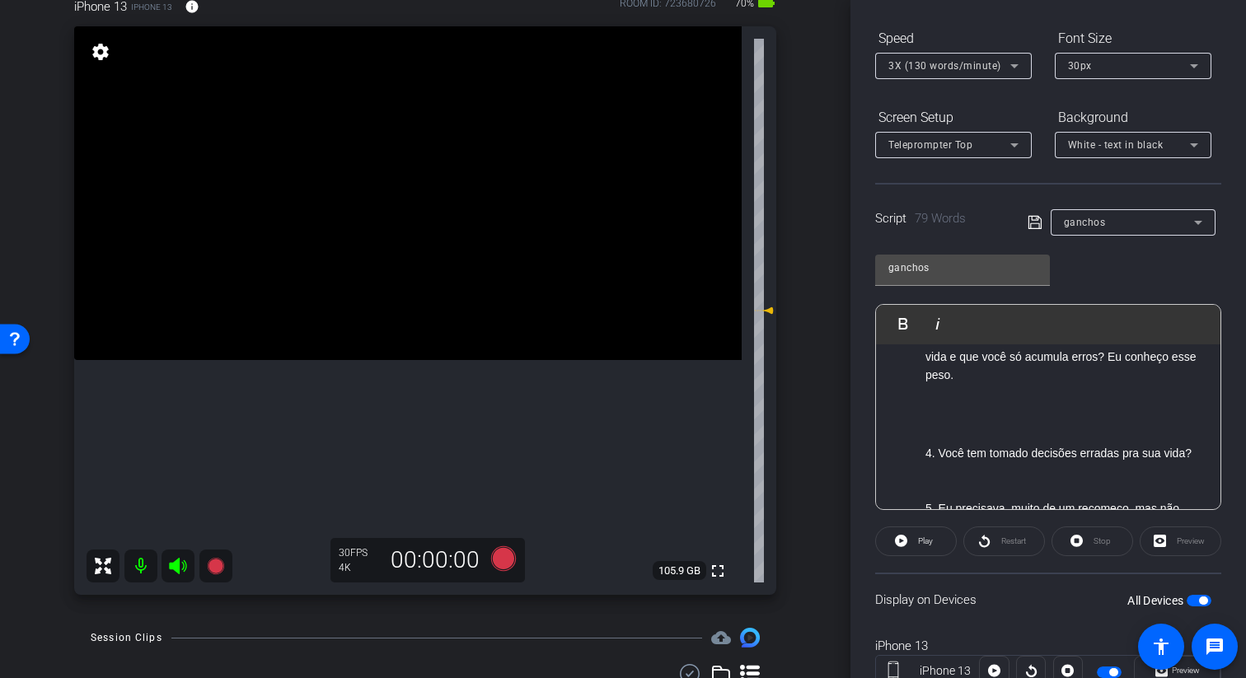
click at [794, 463] on p at bounding box center [1064, 472] width 279 height 18
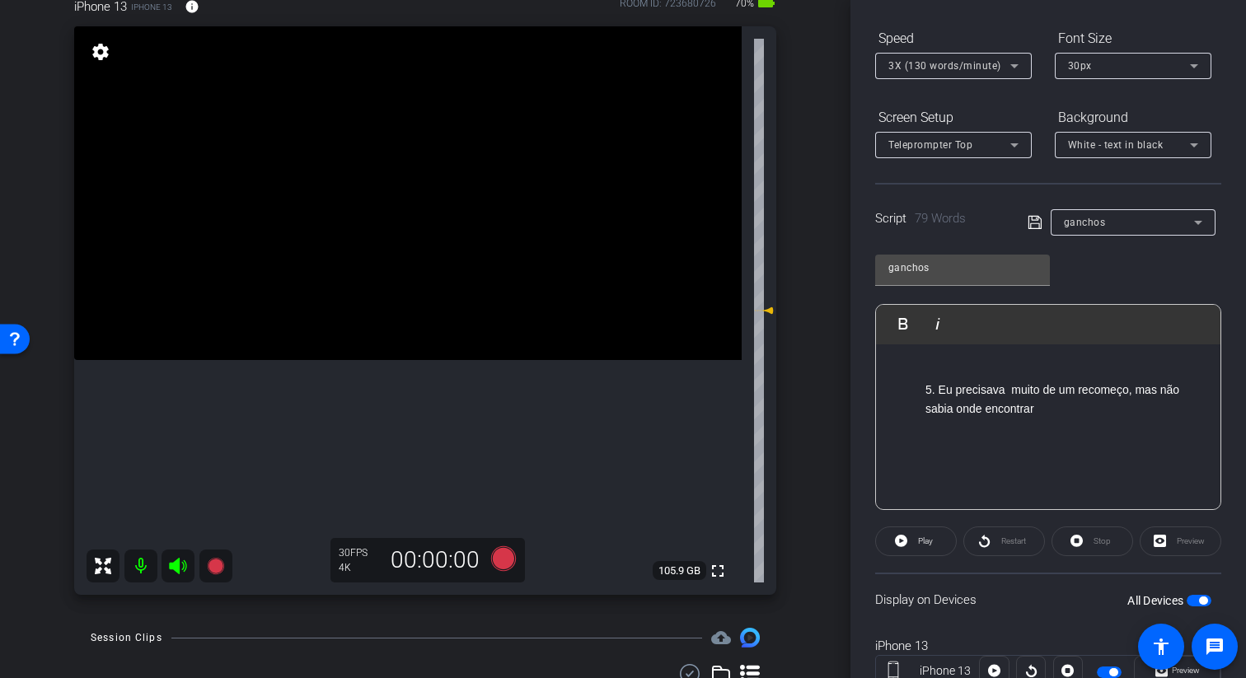
scroll to position [461, 0]
click at [794, 65] on span "3X (130 words/minute)" at bounding box center [944, 66] width 113 height 12
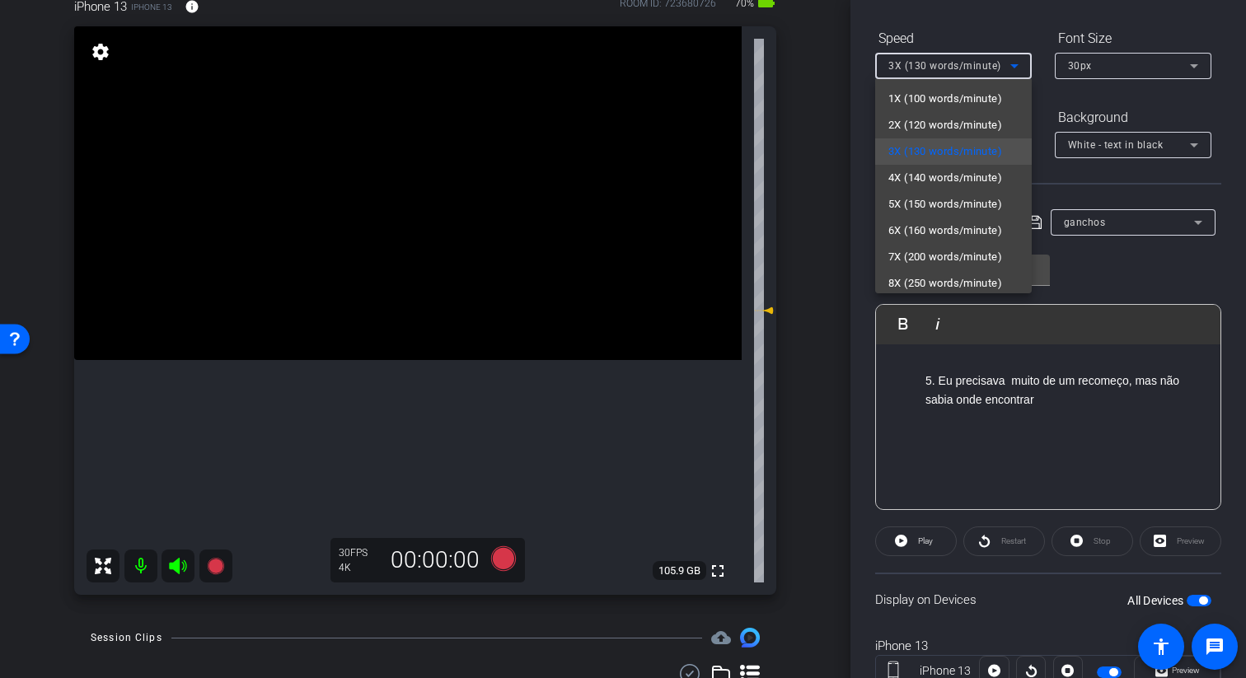
click at [794, 65] on div at bounding box center [623, 339] width 1246 height 678
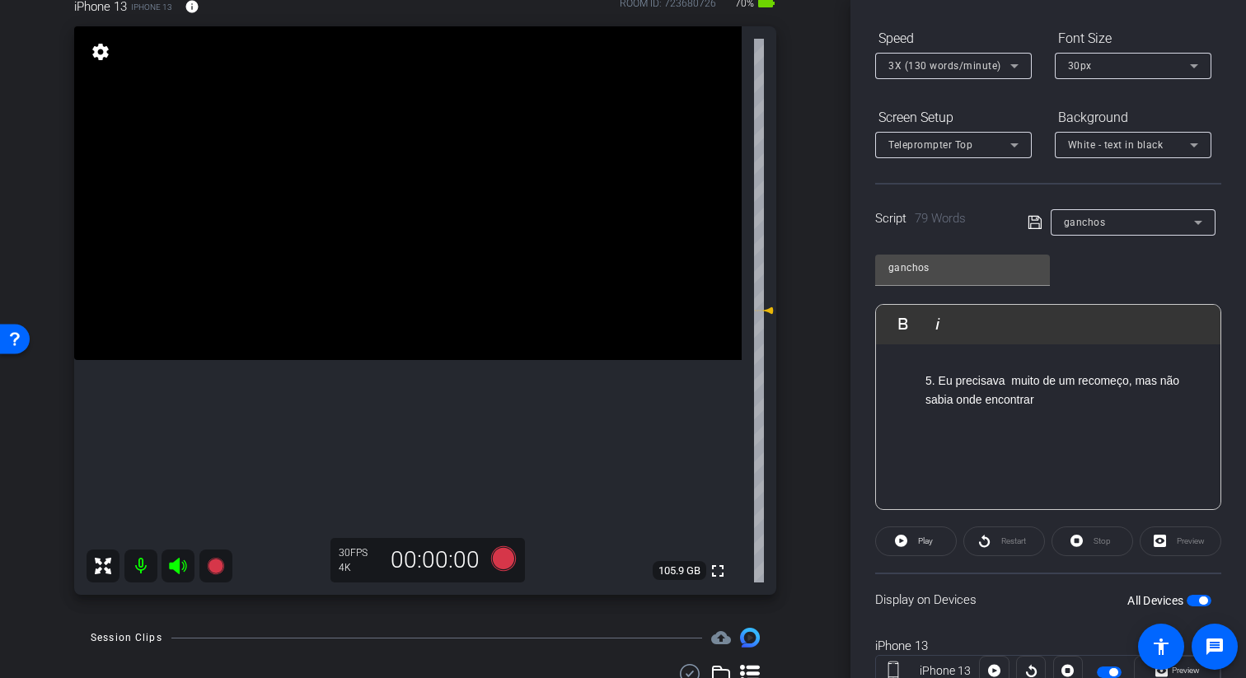
click at [794, 284] on div "ganchos Play Play from this location Play Selected Play and display the selecte…" at bounding box center [1048, 376] width 346 height 268
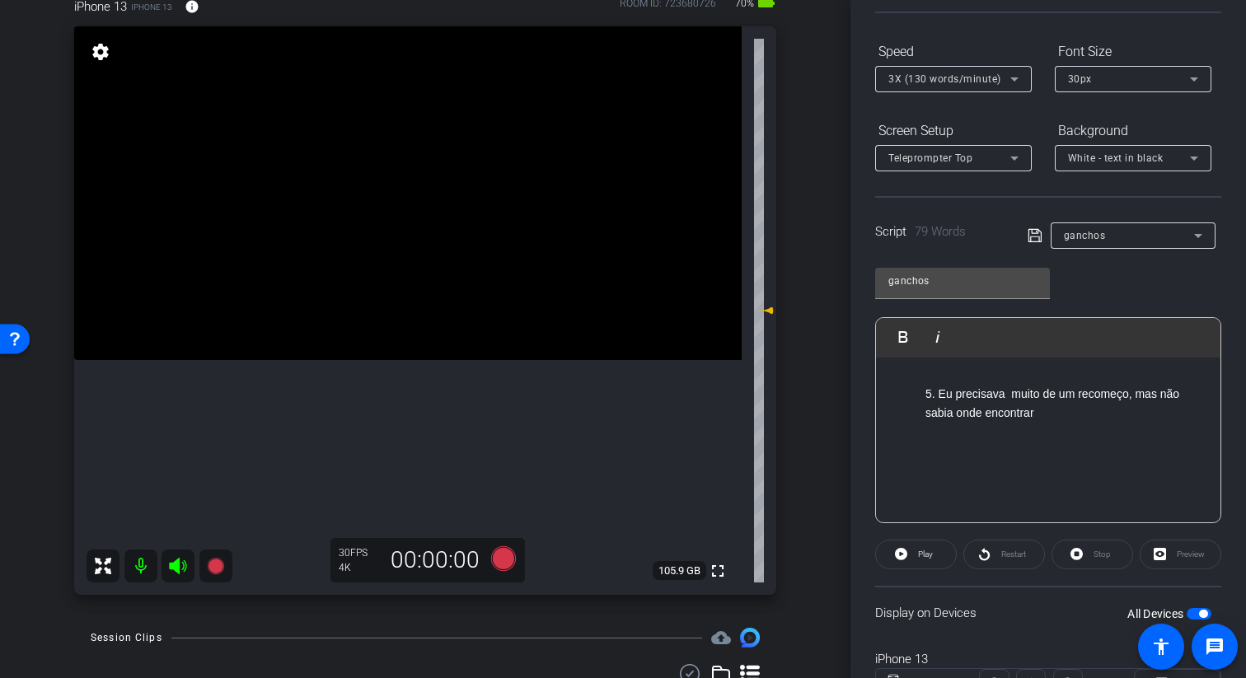
scroll to position [148, 0]
click at [794, 77] on icon at bounding box center [1015, 80] width 20 height 20
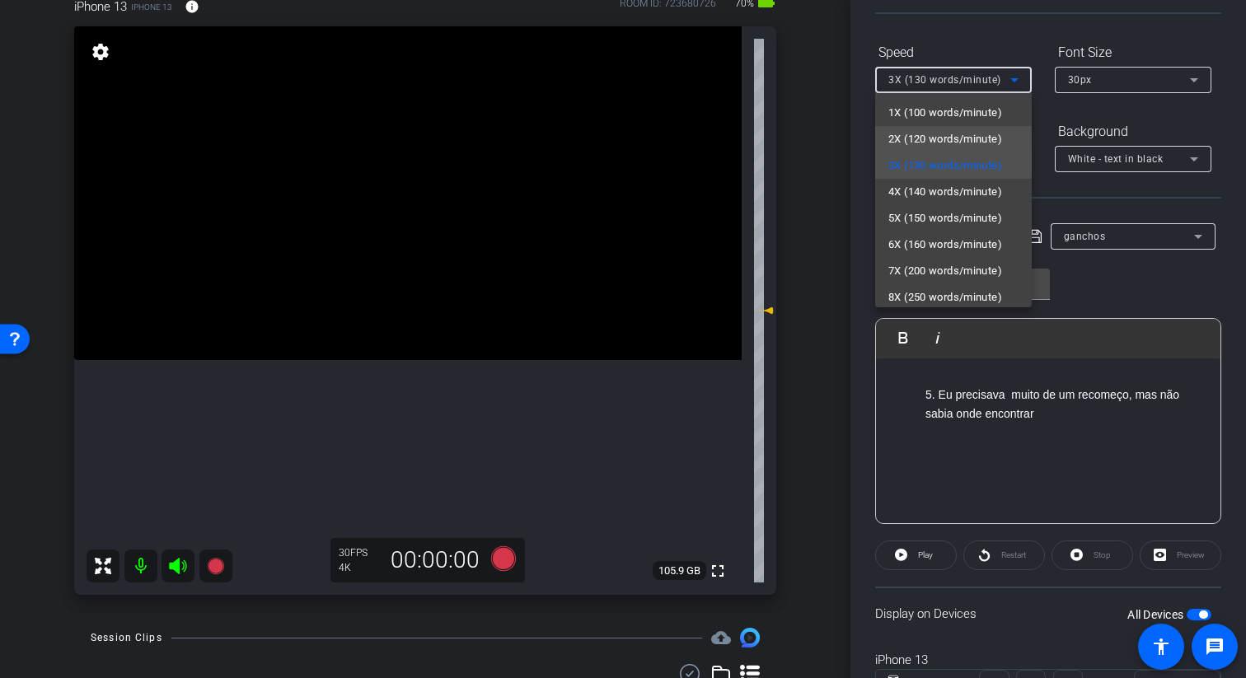
click at [794, 135] on span "2X (120 words/minute)" at bounding box center [945, 139] width 114 height 20
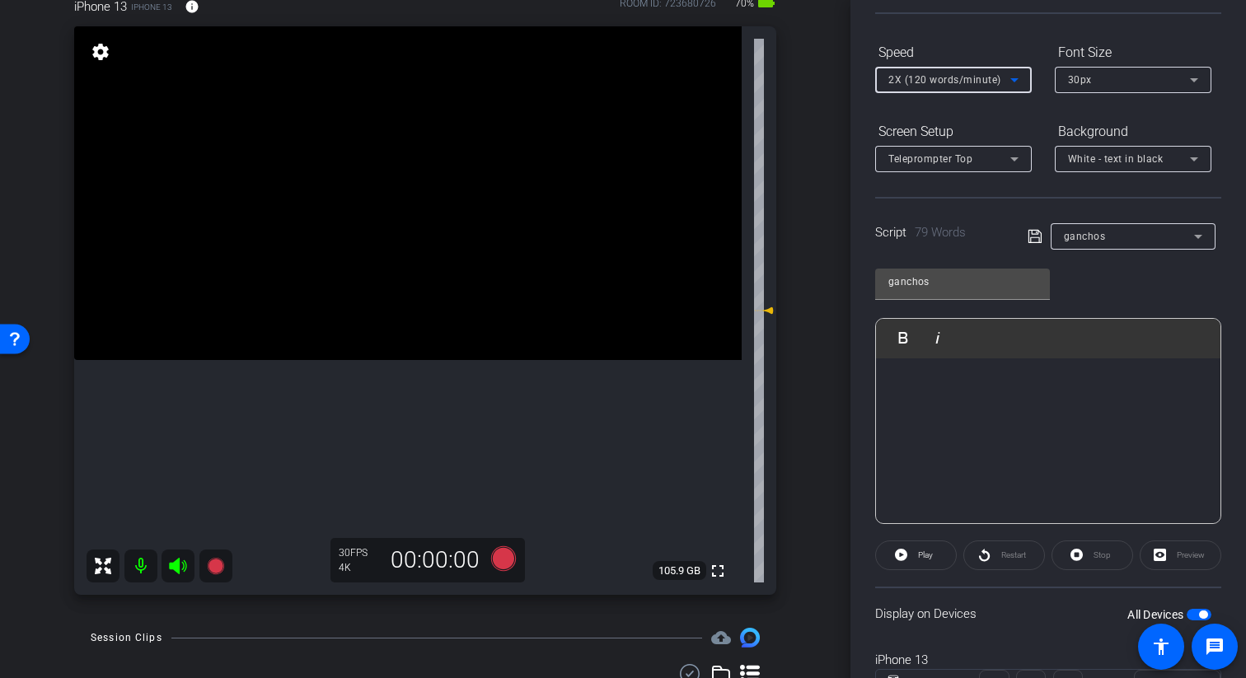
scroll to position [555, 0]
click at [794, 613] on span "button" at bounding box center [1199, 615] width 25 height 12
click at [794, 557] on span at bounding box center [916, 556] width 80 height 40
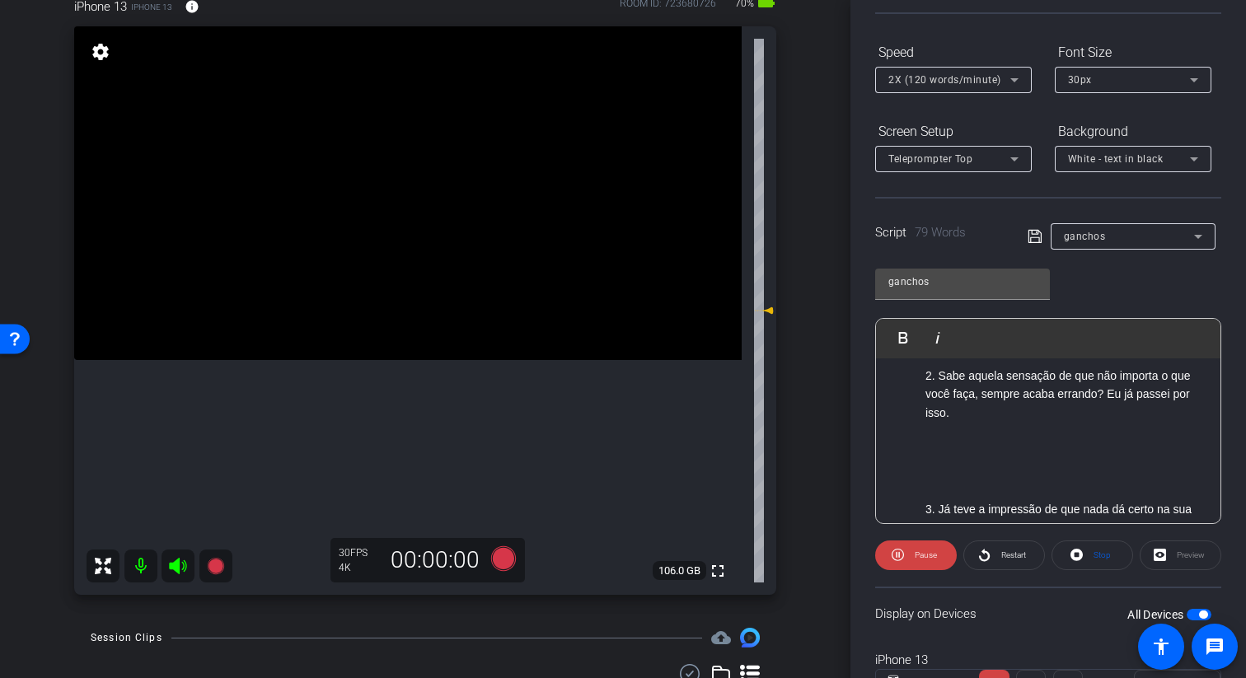
scroll to position [156, 0]
click at [794, 448] on p at bounding box center [1048, 440] width 312 height 18
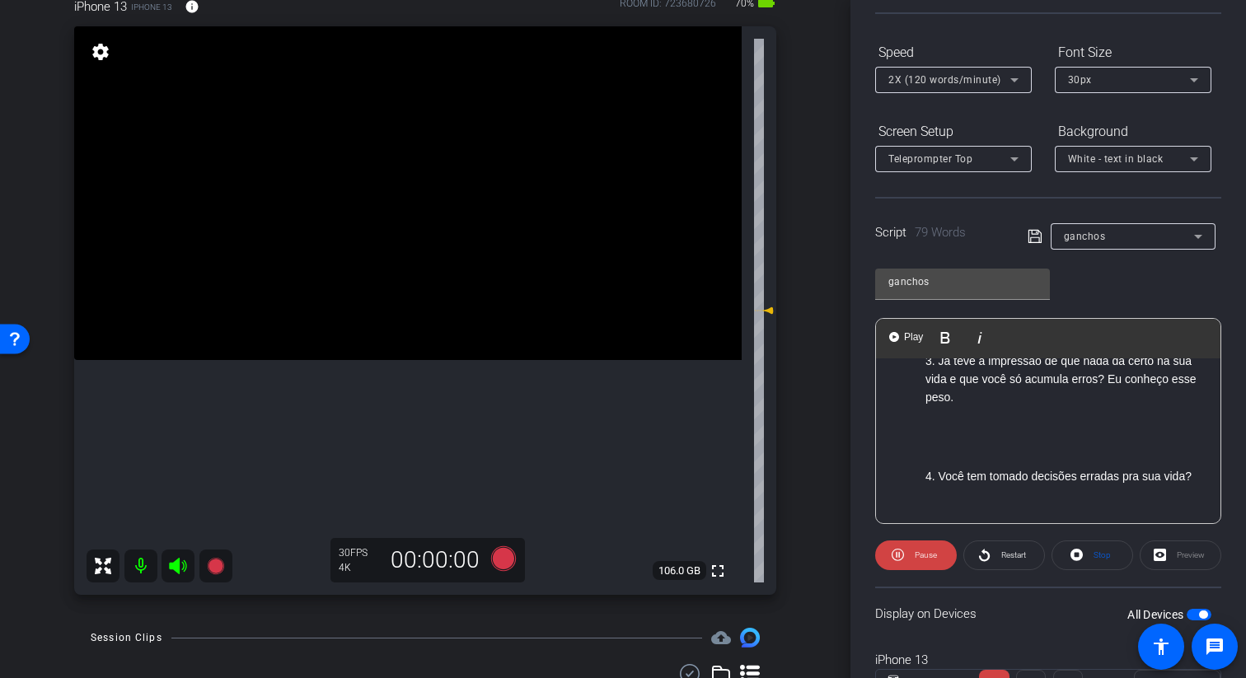
scroll to position [322, 0]
click at [794, 504] on p at bounding box center [1048, 504] width 312 height 18
click at [794, 438] on p at bounding box center [1048, 444] width 312 height 18
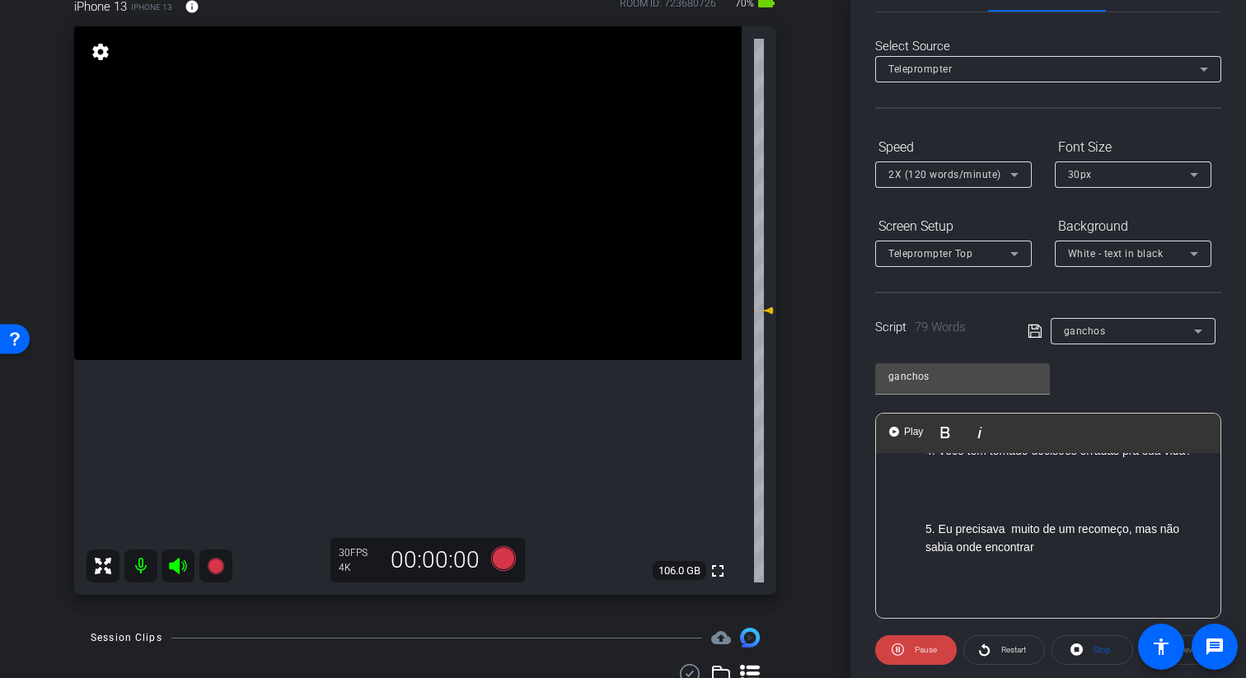
scroll to position [464, 0]
click at [794, 622] on icon at bounding box center [898, 650] width 12 height 21
click at [794, 510] on p at bounding box center [1064, 506] width 279 height 18
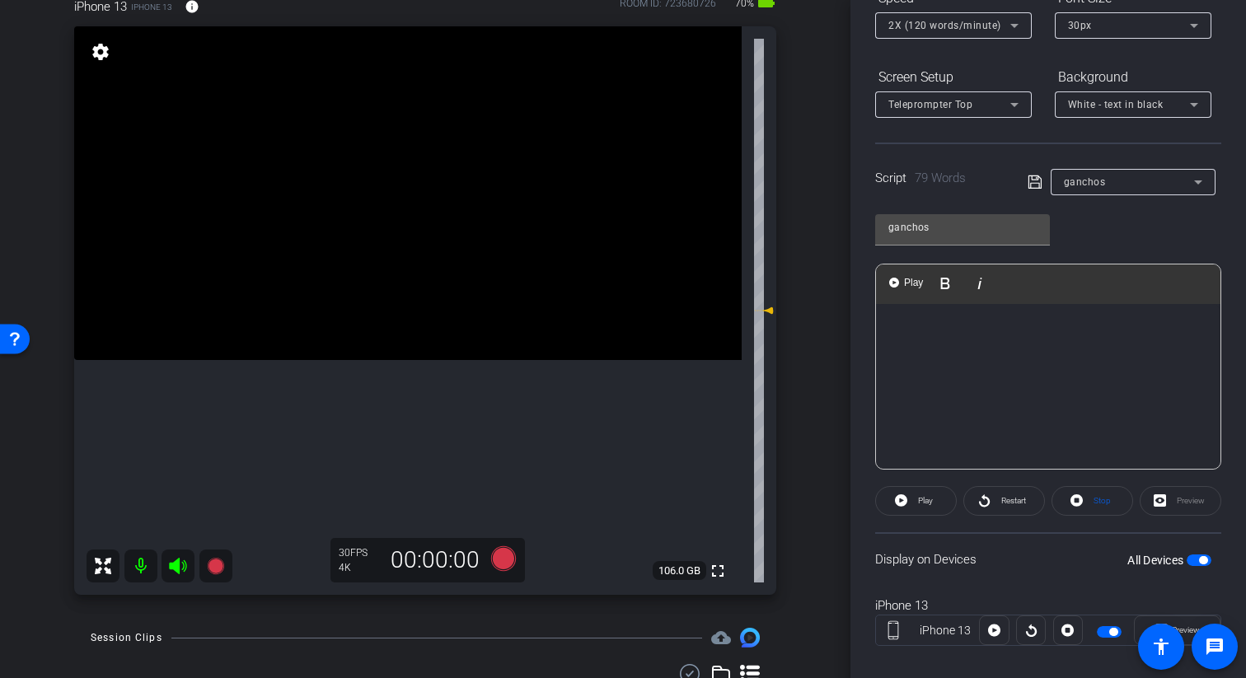
scroll to position [223, 0]
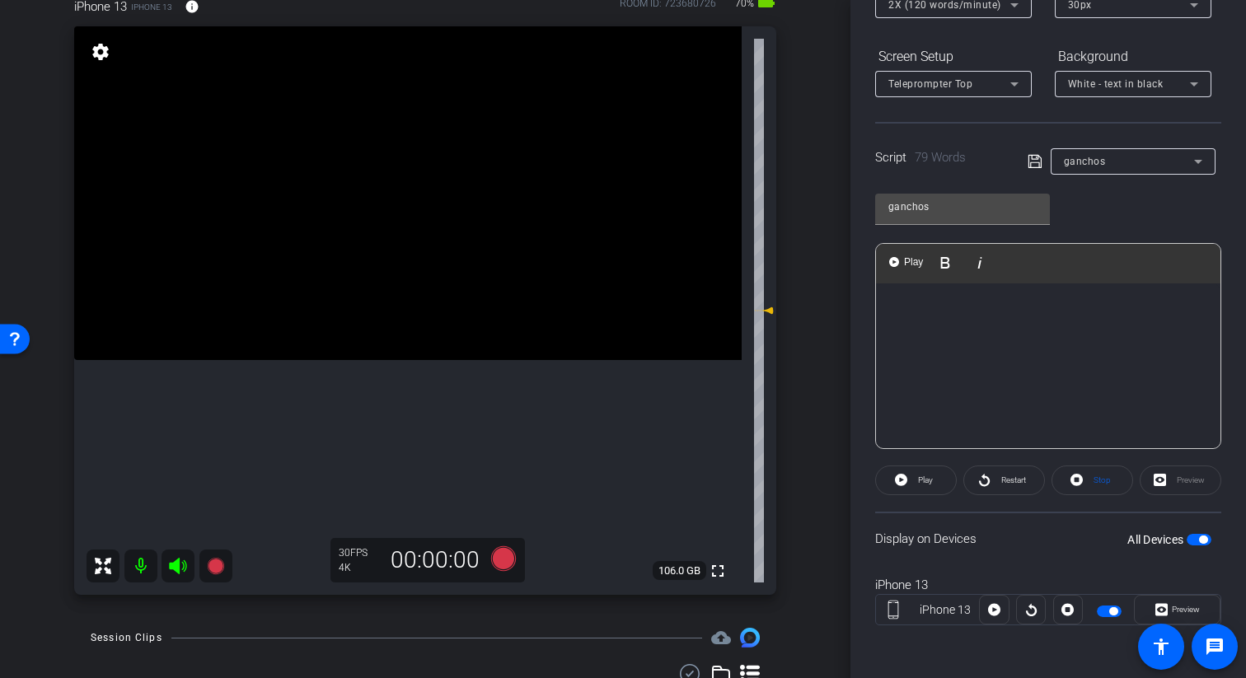
click at [794, 162] on icon at bounding box center [1035, 162] width 15 height 20
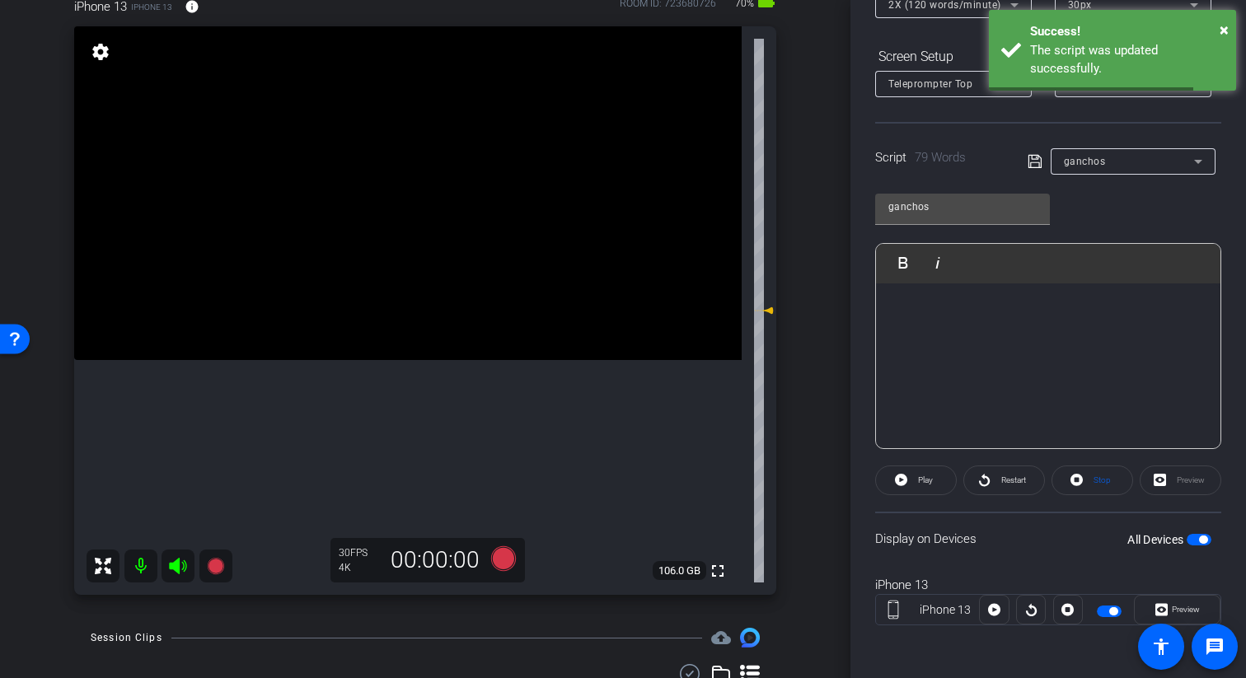
click at [794, 537] on span "button" at bounding box center [1199, 540] width 25 height 12
click at [794, 531] on mat-slide-toggle "All Devices" at bounding box center [1169, 539] width 84 height 19
click at [794, 540] on span "button" at bounding box center [1199, 540] width 25 height 12
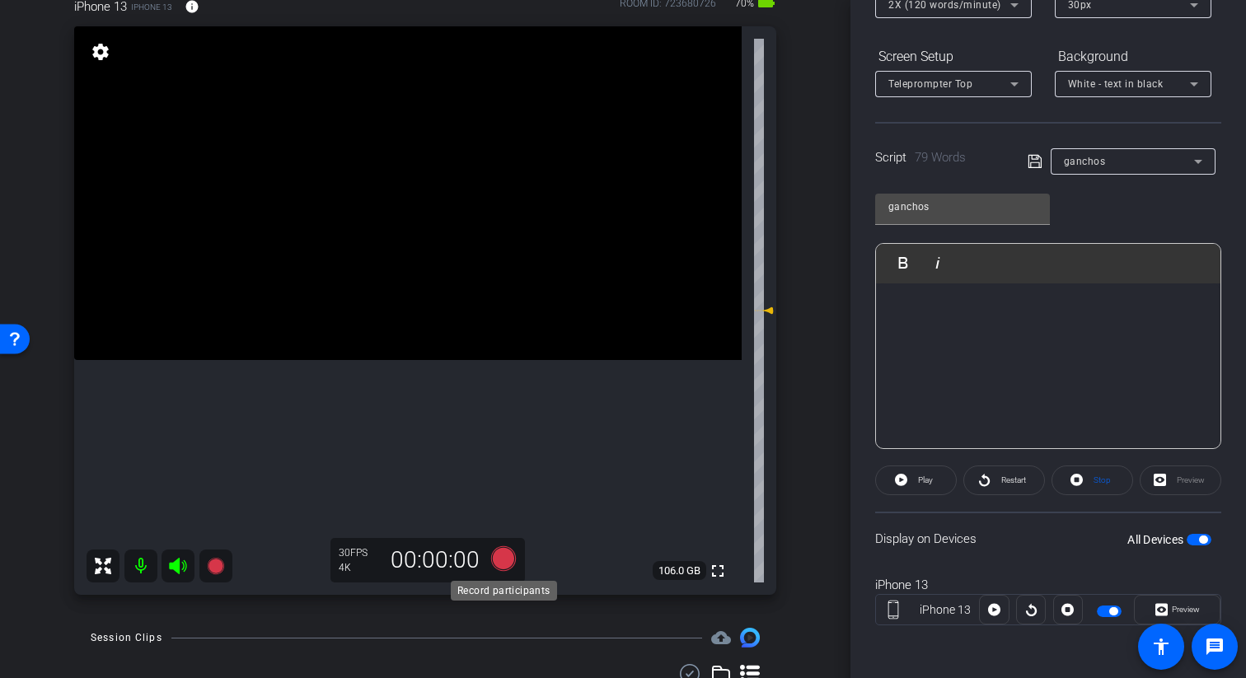
click at [499, 558] on icon at bounding box center [503, 558] width 25 height 25
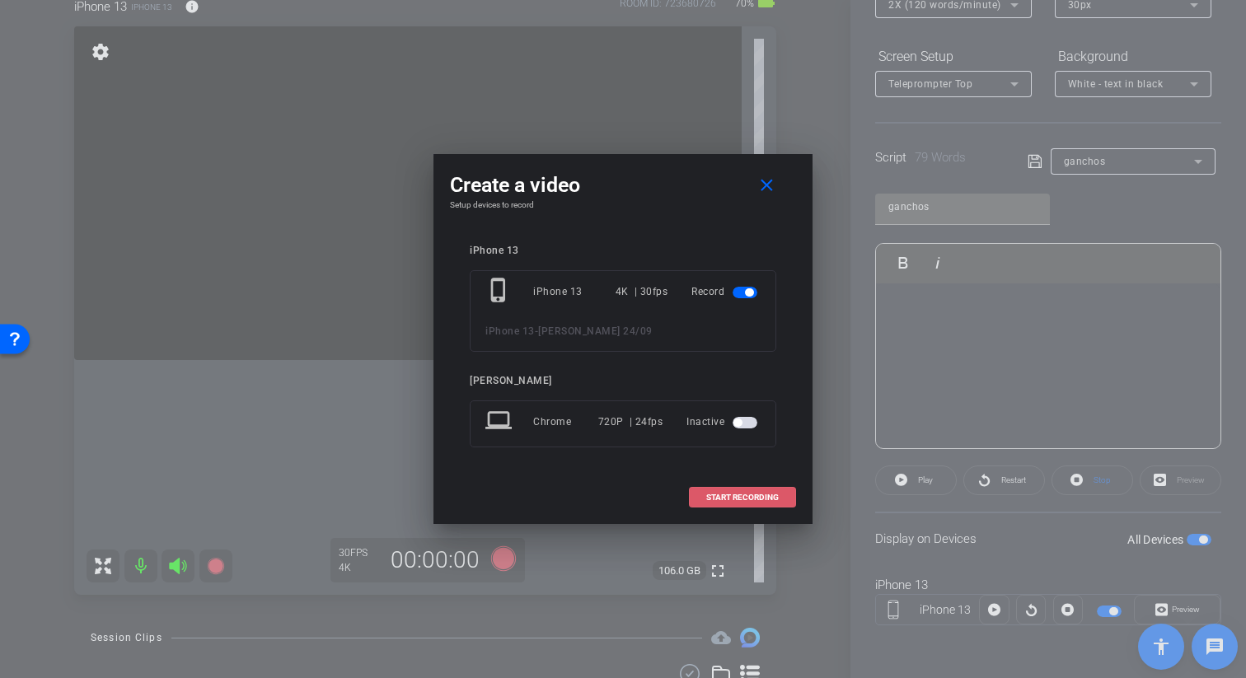
click at [757, 502] on span "START RECORDING" at bounding box center [742, 498] width 73 height 8
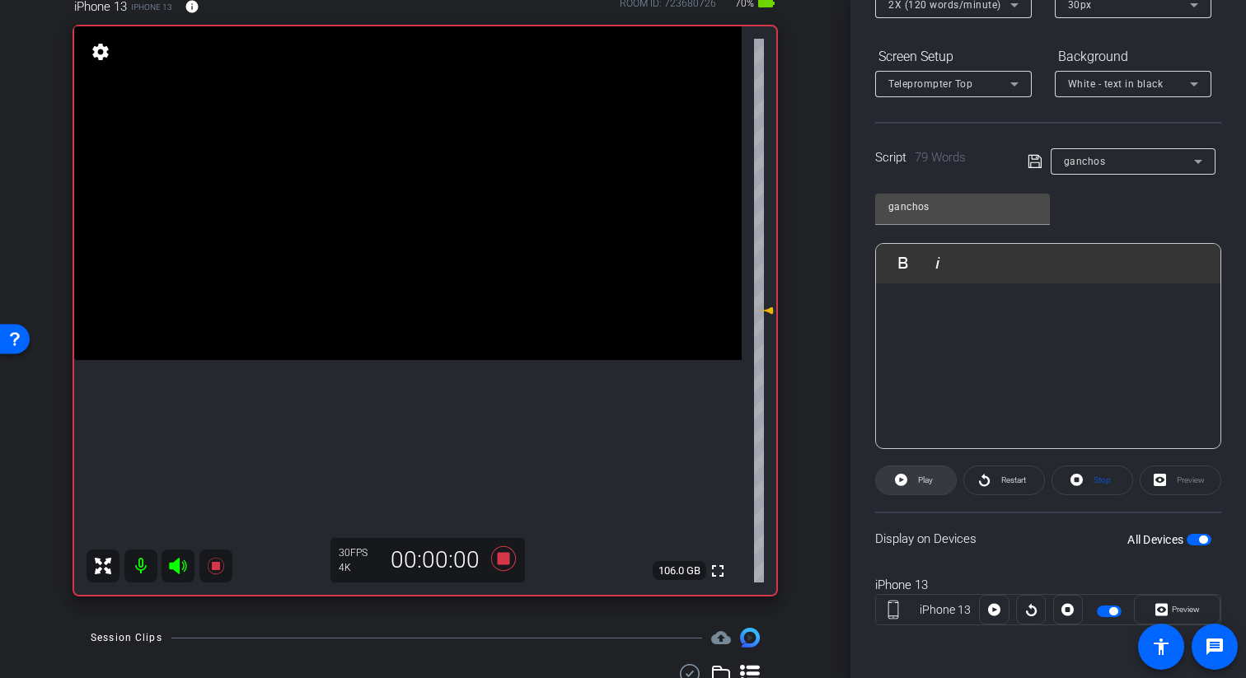
click at [794, 486] on icon at bounding box center [901, 480] width 12 height 21
click at [794, 479] on icon at bounding box center [901, 480] width 12 height 12
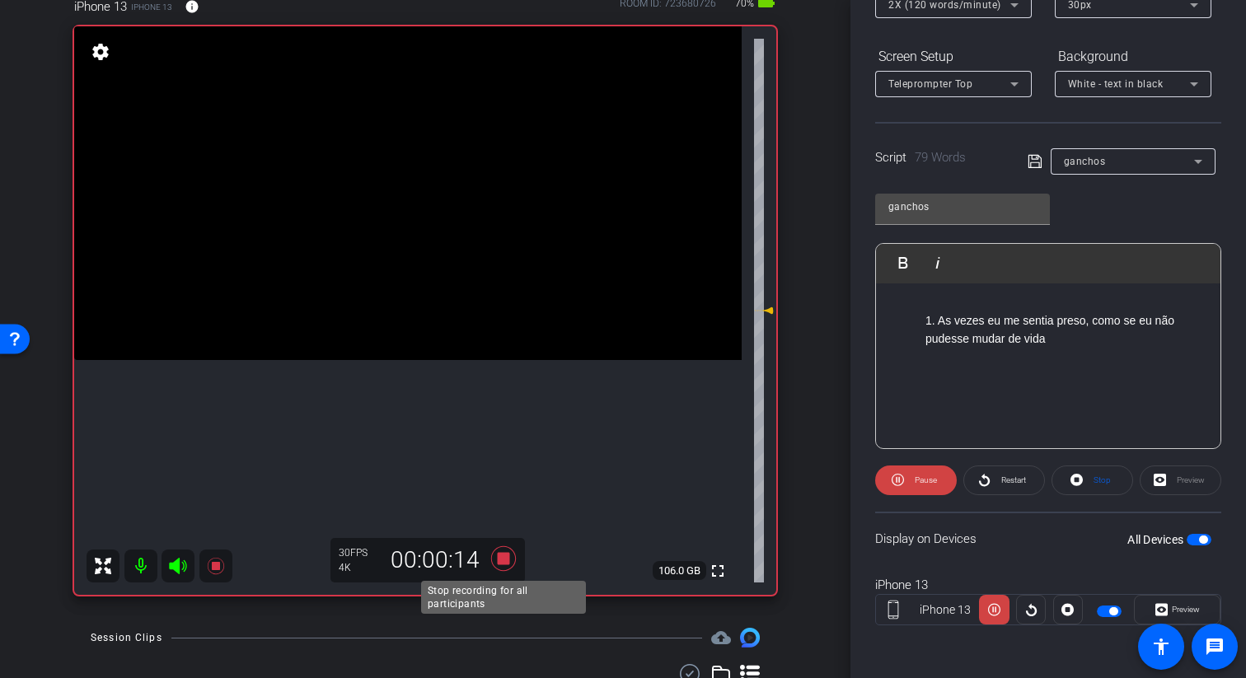
click at [508, 561] on icon at bounding box center [503, 558] width 25 height 25
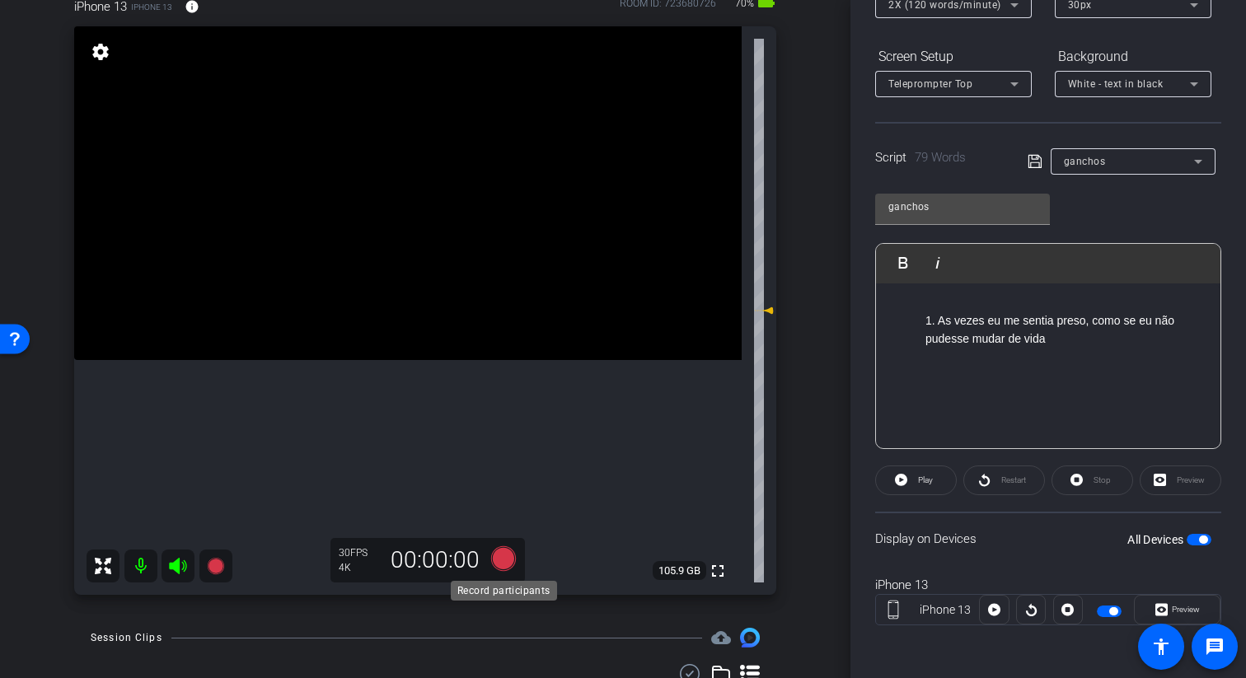
click at [508, 559] on icon at bounding box center [503, 558] width 25 height 25
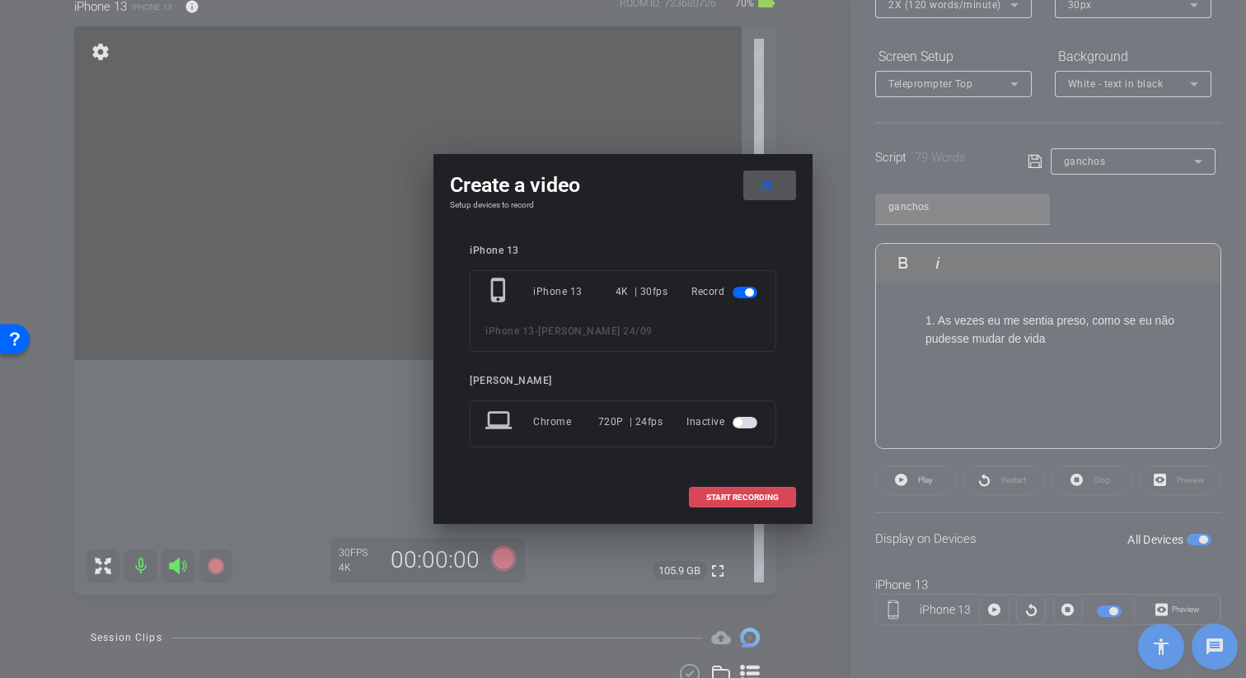
click at [752, 499] on span "START RECORDING" at bounding box center [742, 498] width 73 height 8
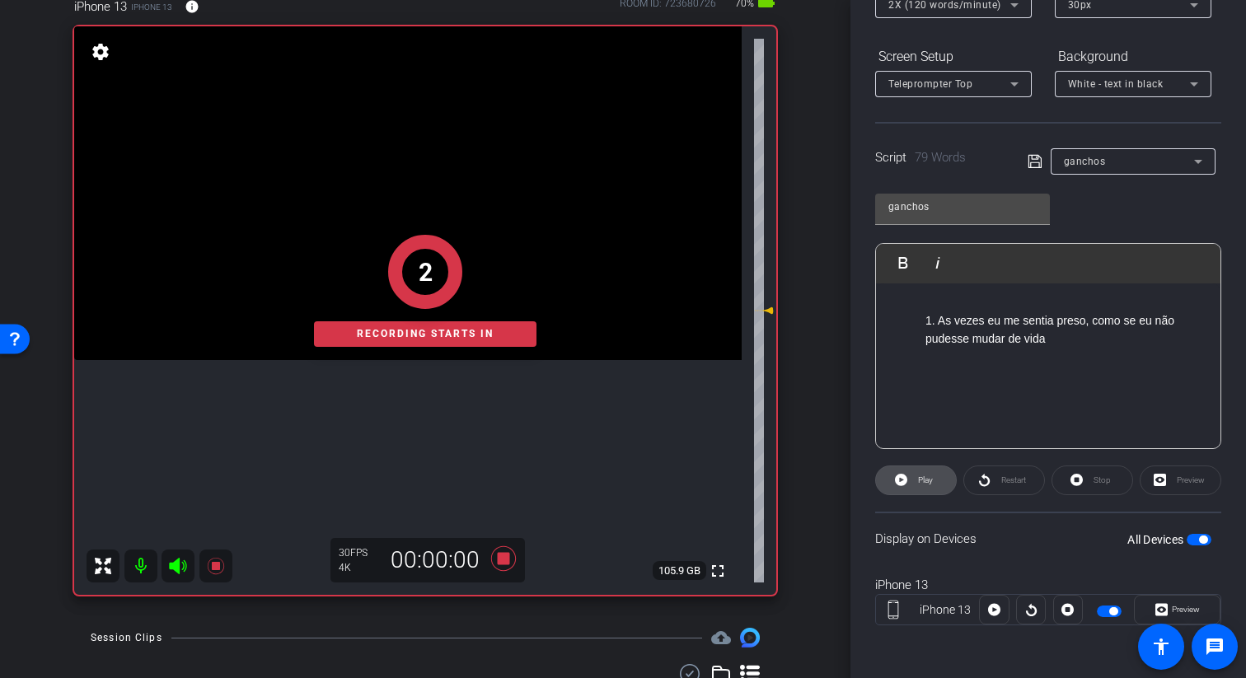
click at [794, 478] on icon at bounding box center [901, 480] width 12 height 12
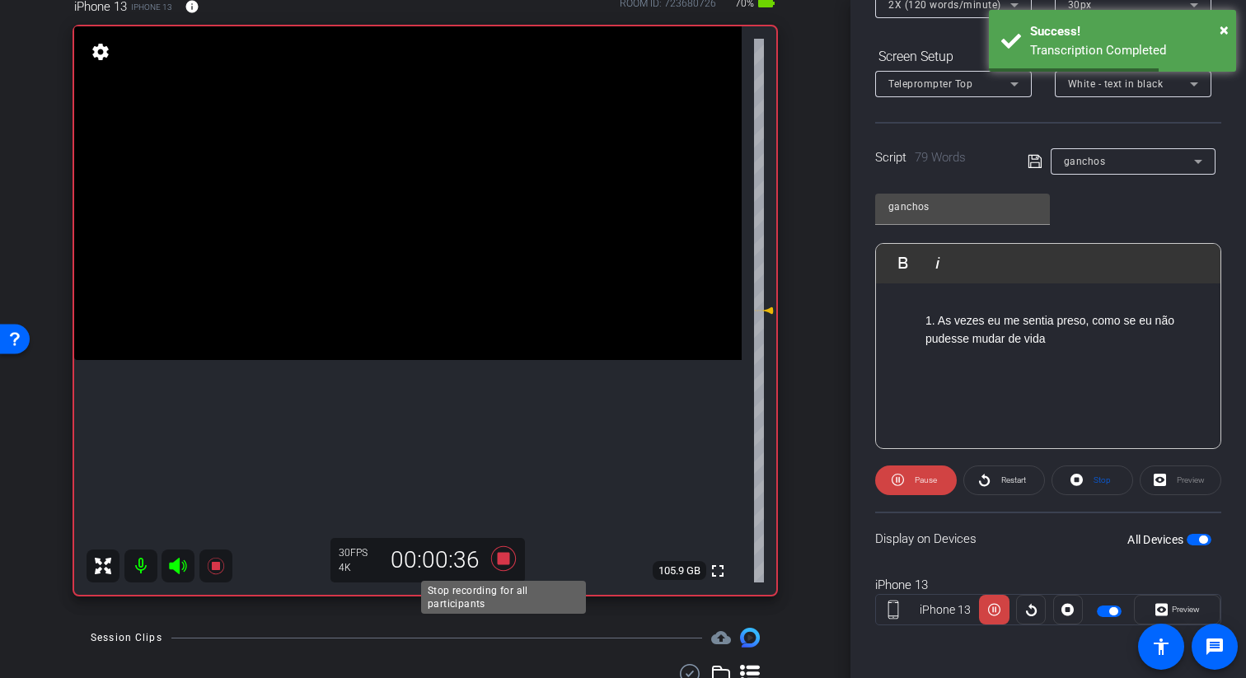
click at [505, 560] on icon at bounding box center [503, 558] width 25 height 25
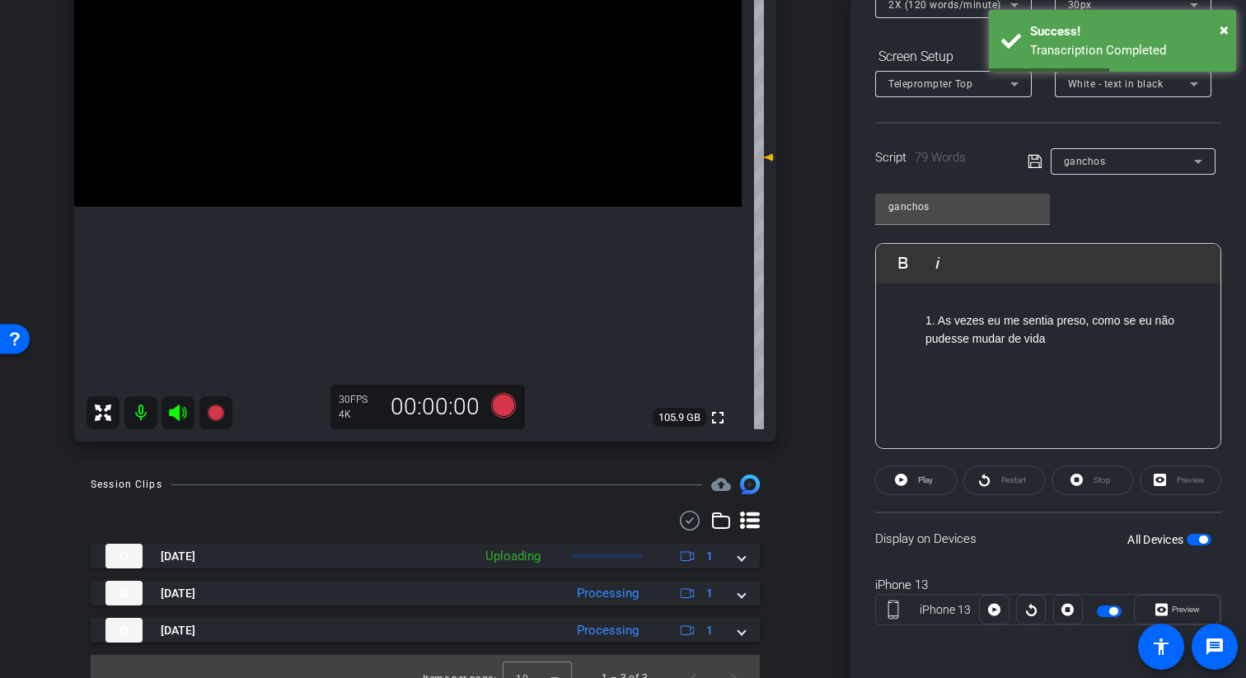
scroll to position [321, 0]
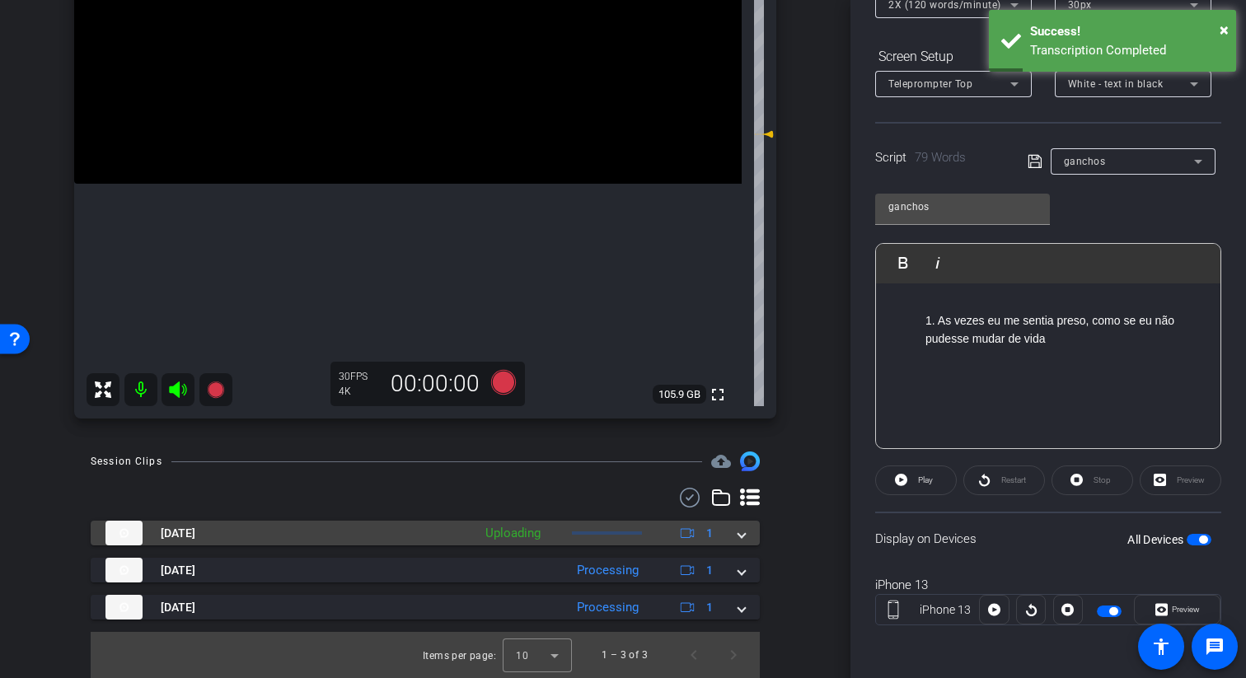
click at [743, 531] on span at bounding box center [741, 533] width 7 height 17
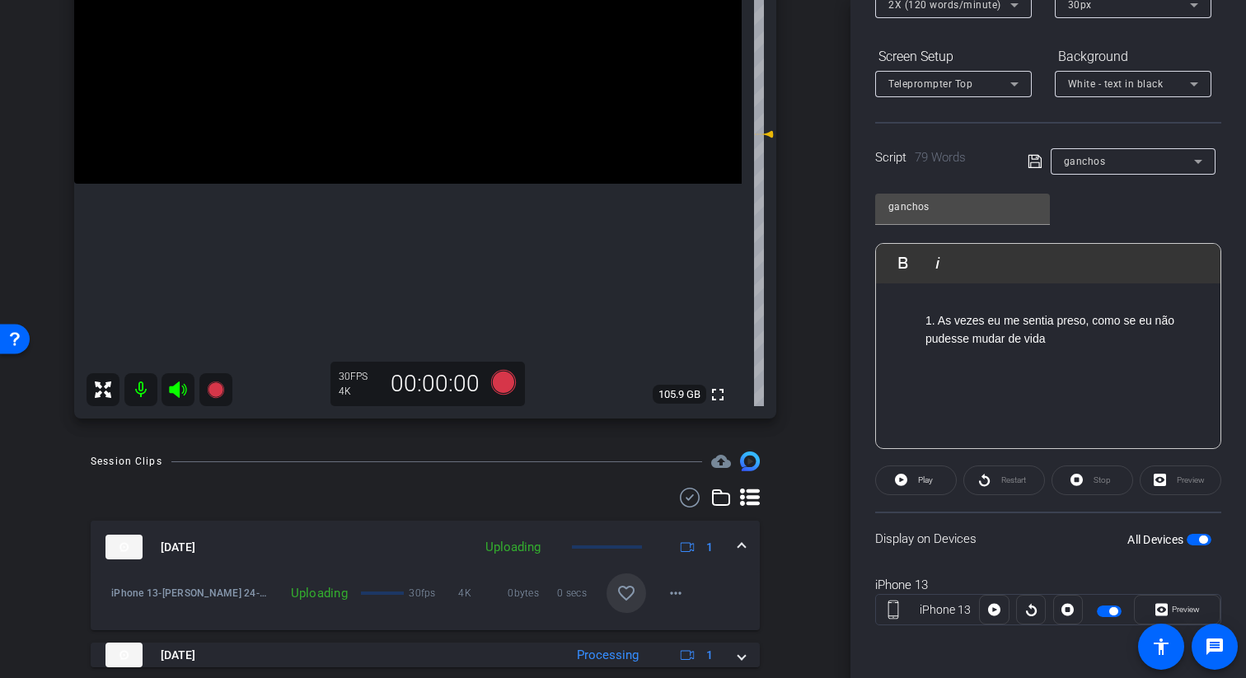
click at [629, 590] on mat-icon "favorite_border" at bounding box center [626, 593] width 20 height 20
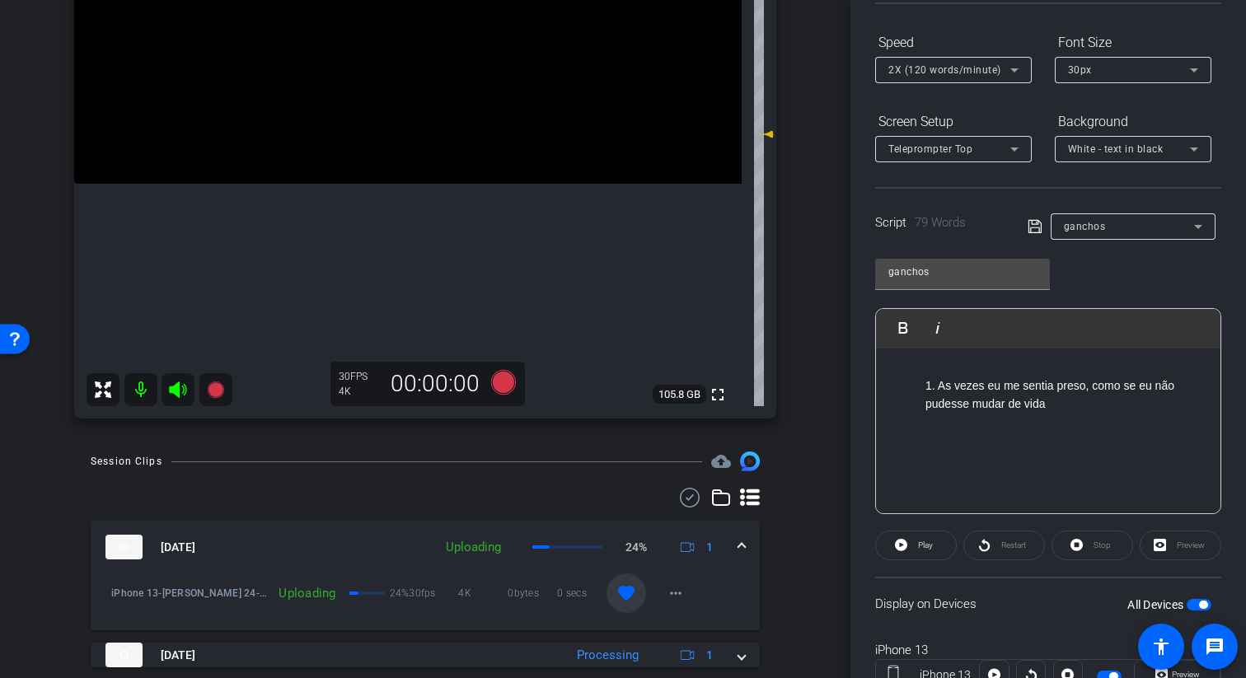
scroll to position [148, 0]
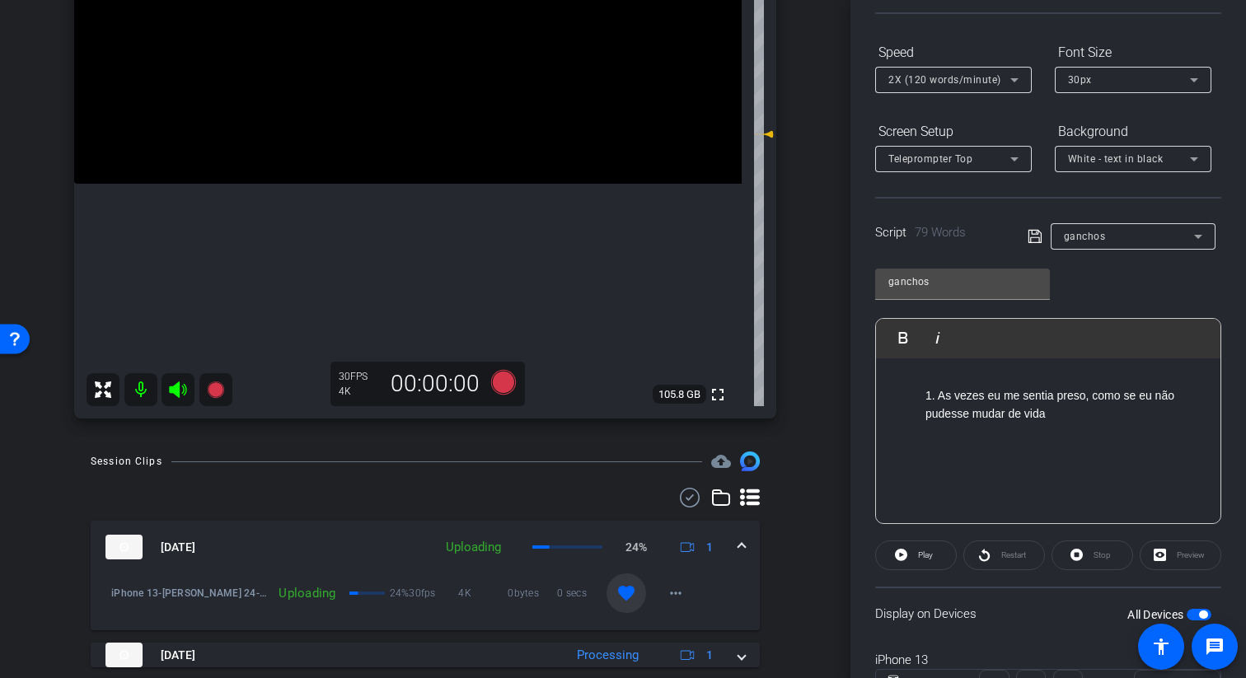
click at [794, 419] on p "1. As vezes eu me sentia preso, como se eu não pudesse mudar de vida" at bounding box center [1064, 405] width 279 height 37
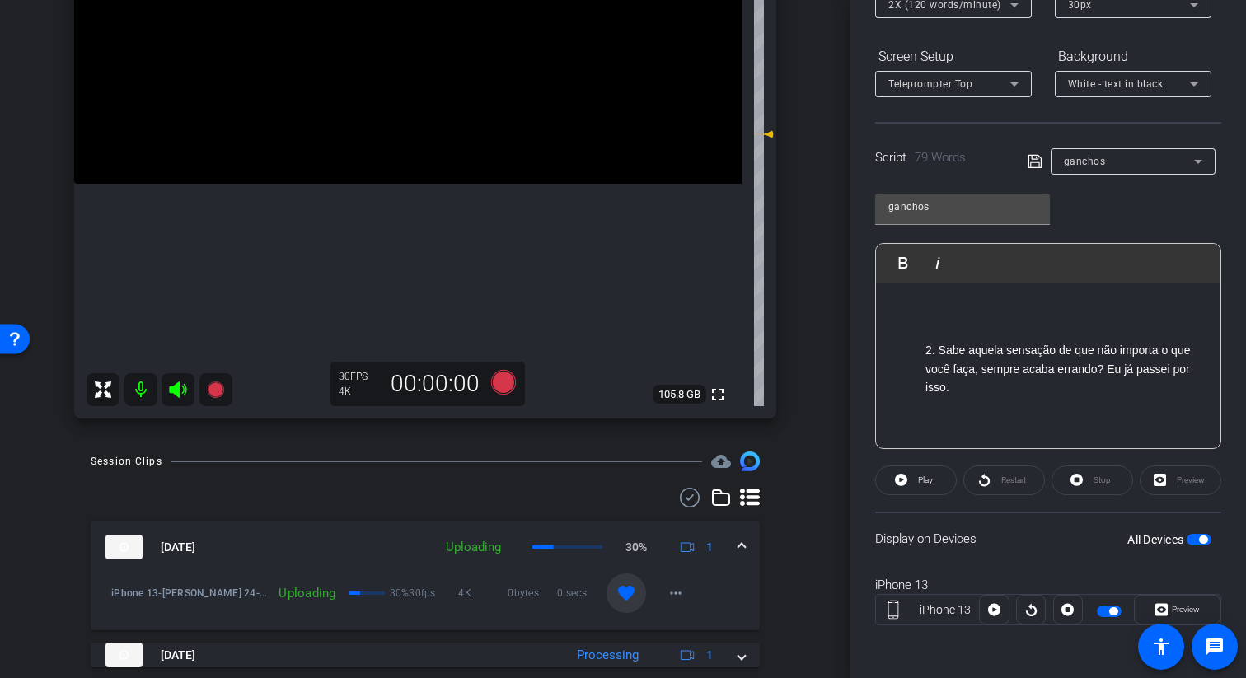
scroll to position [139, 0]
click at [794, 371] on p "2. Sabe aquela sensação de que não importa o que você faça, sempre acaba errand…" at bounding box center [1064, 351] width 279 height 55
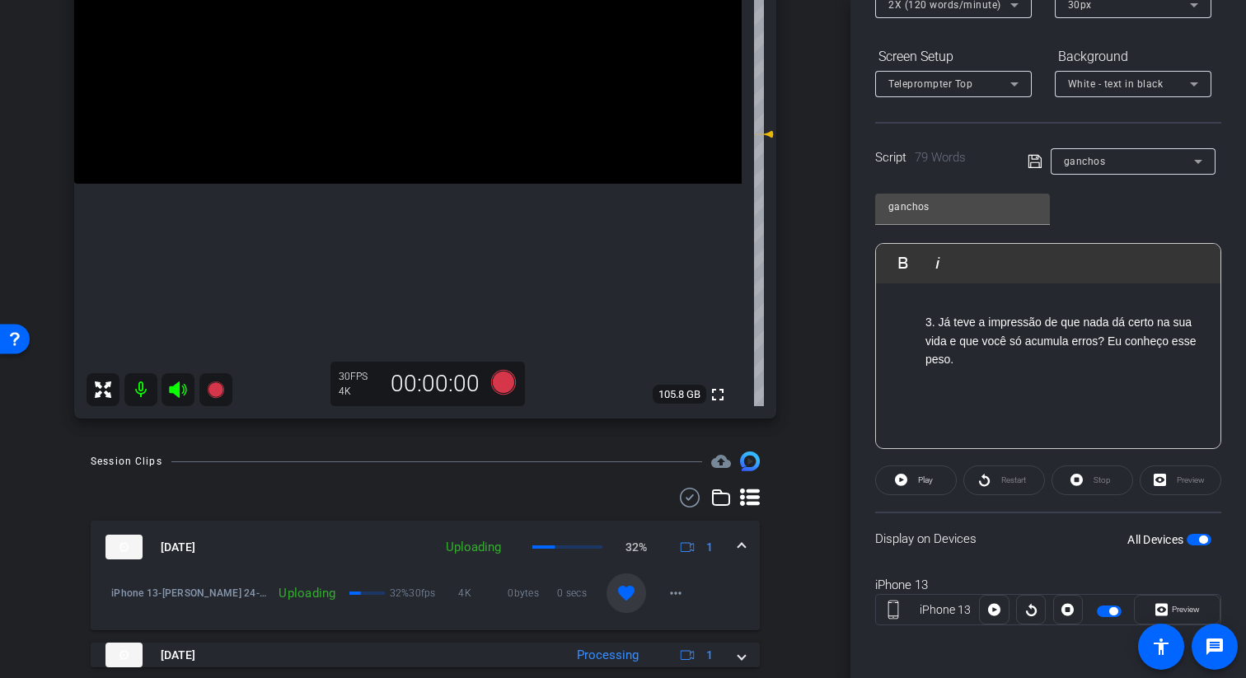
click at [794, 405] on p at bounding box center [1048, 408] width 312 height 18
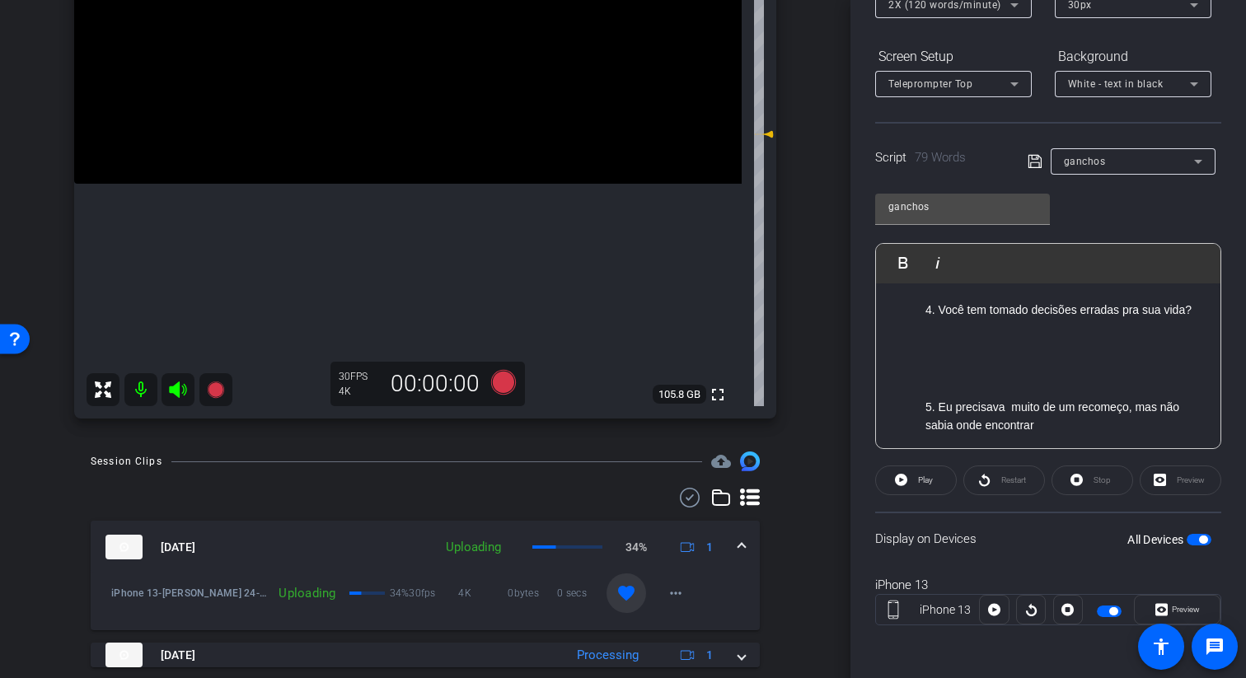
scroll to position [498, 0]
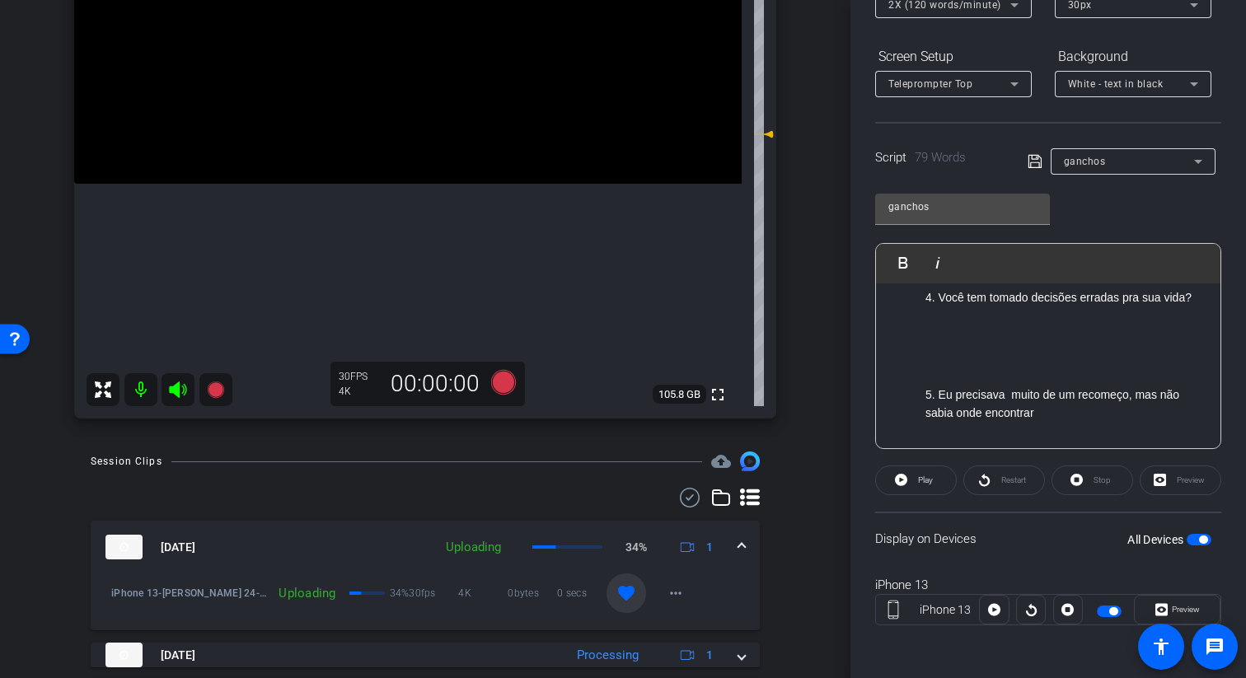
click at [794, 348] on p at bounding box center [1048, 346] width 312 height 18
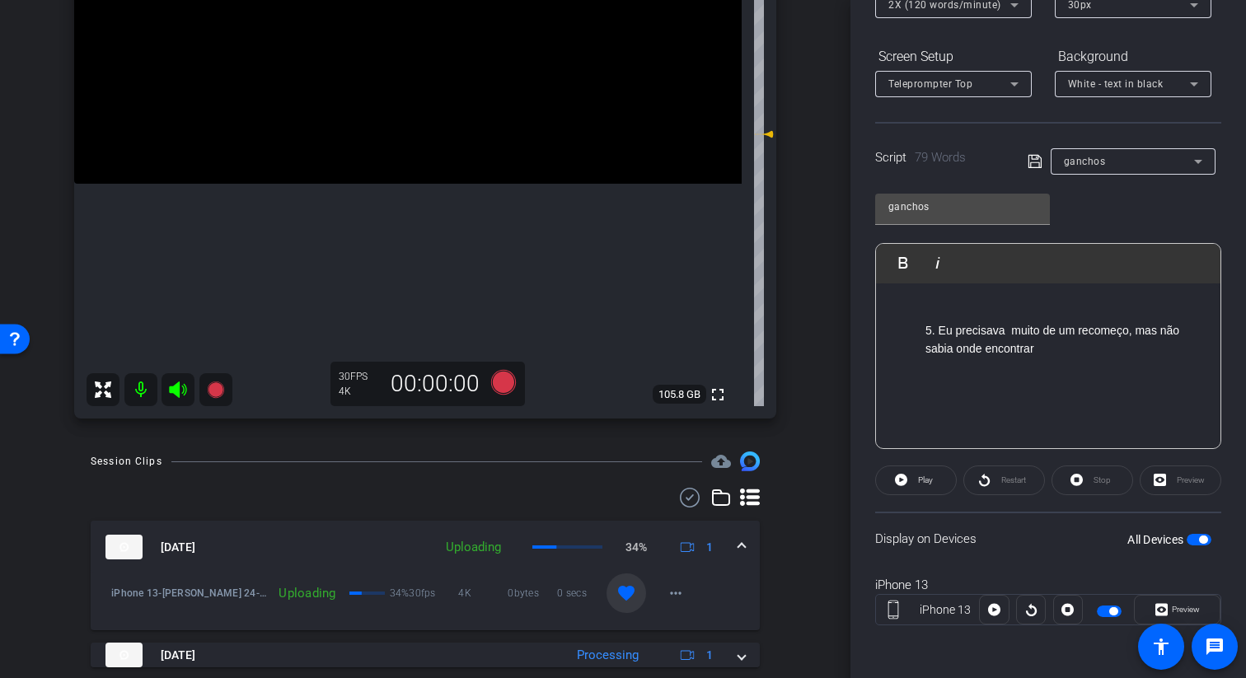
scroll to position [592, 0]
click at [794, 343] on p "5. Eu precisava muito de um recomeço, mas não sabia onde encontrar" at bounding box center [1064, 328] width 279 height 37
click at [794, 157] on icon at bounding box center [1035, 162] width 15 height 20
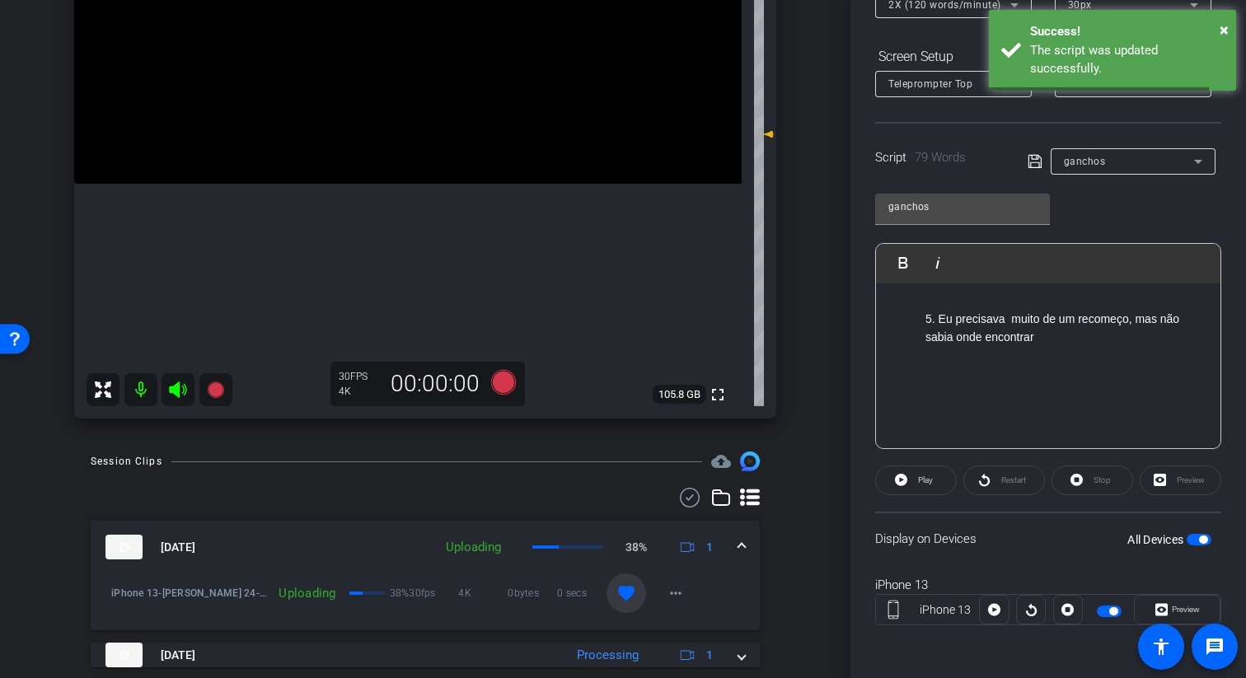
scroll to position [651, 0]
click at [794, 534] on span "button" at bounding box center [1199, 540] width 25 height 12
click at [794, 541] on span "button" at bounding box center [1199, 540] width 25 height 12
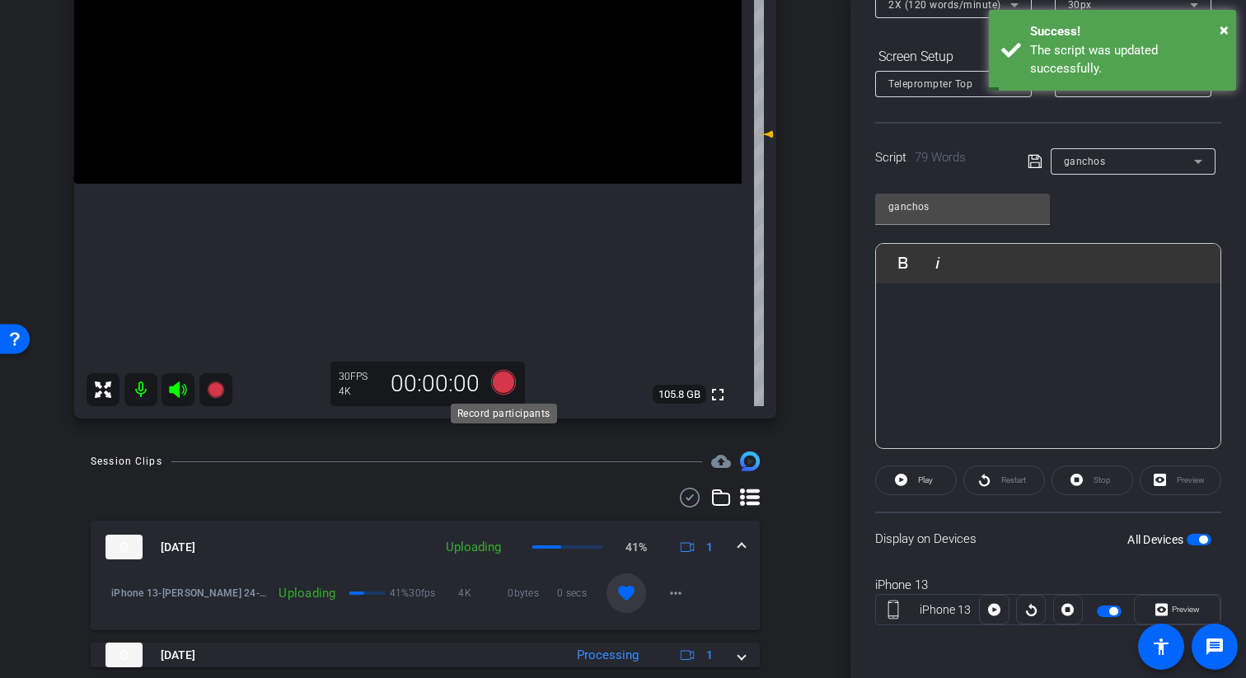
click at [509, 382] on icon at bounding box center [503, 382] width 25 height 25
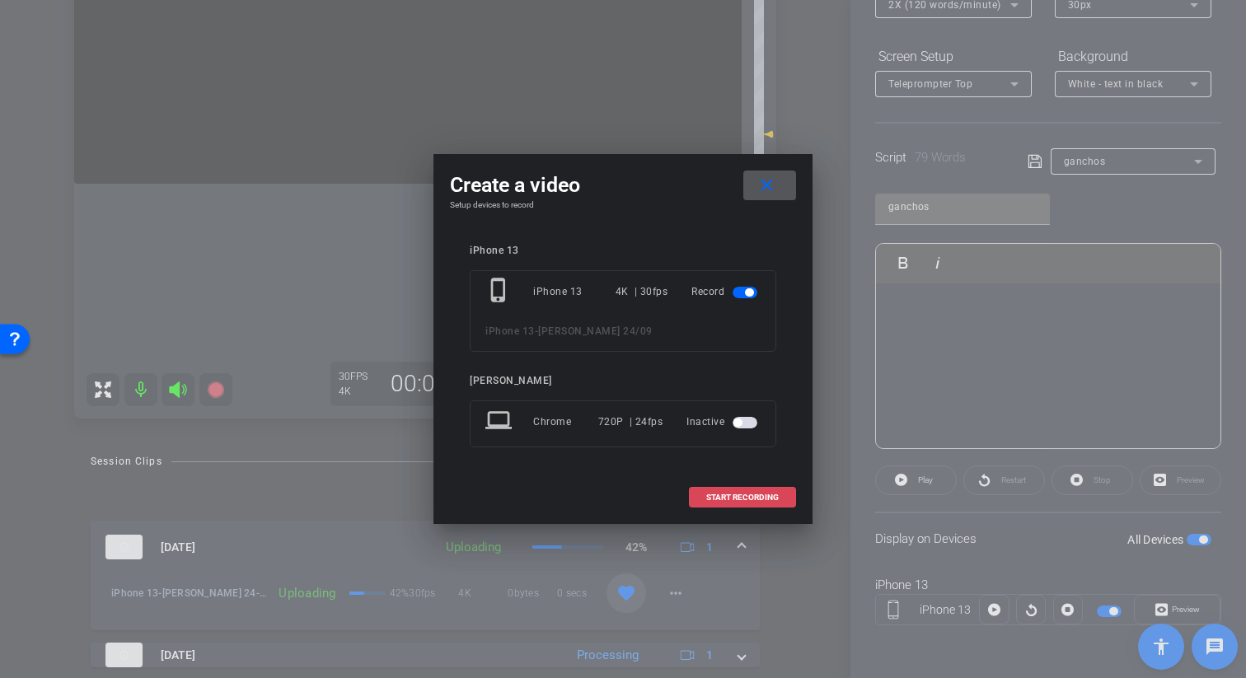
click at [752, 495] on span "START RECORDING" at bounding box center [742, 498] width 73 height 8
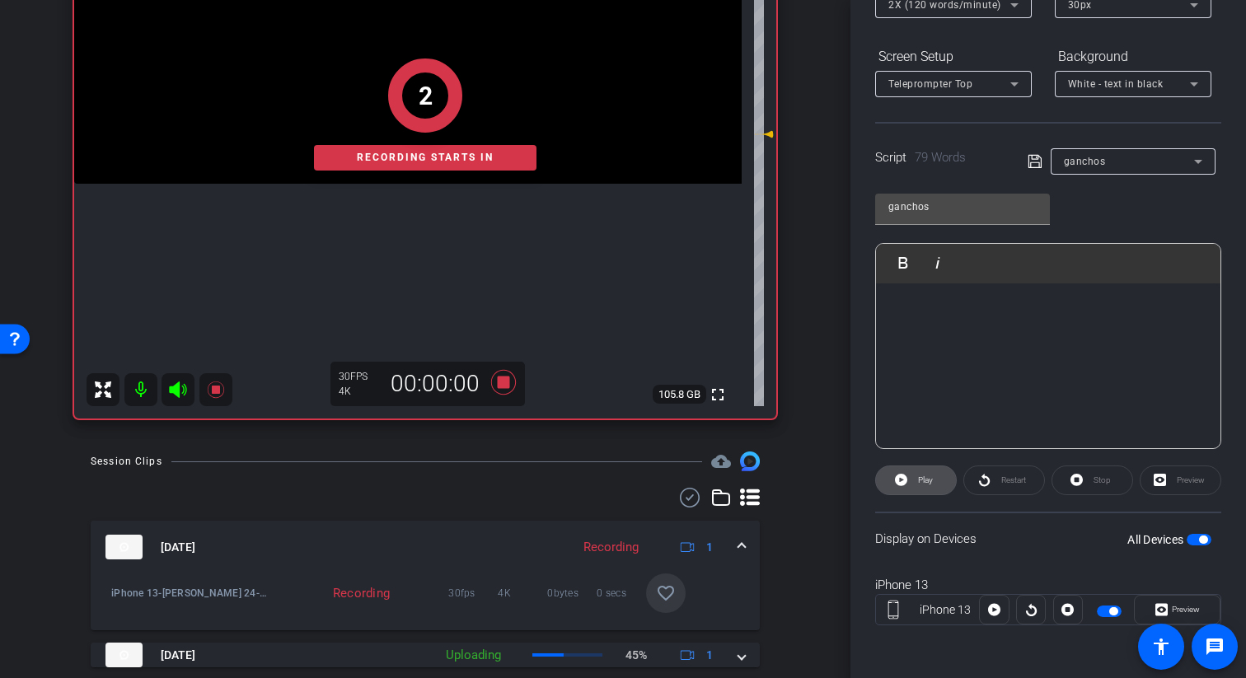
click at [794, 465] on span at bounding box center [916, 481] width 80 height 40
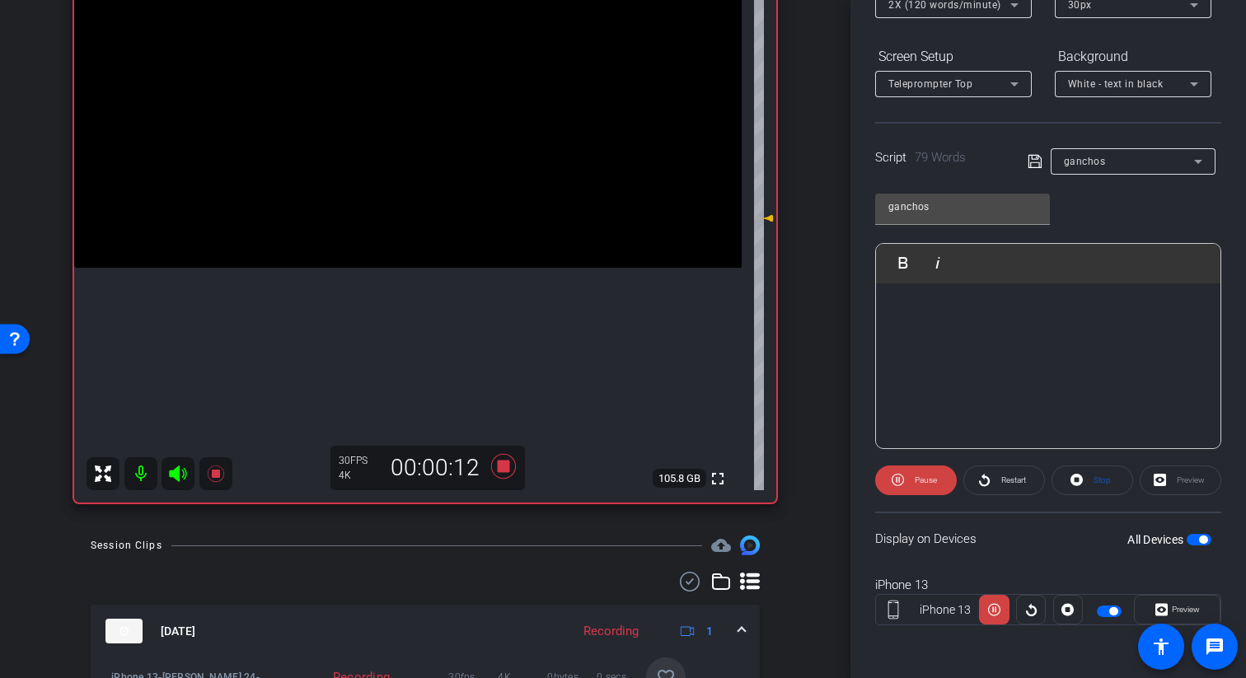
scroll to position [237, 0]
click at [502, 474] on icon at bounding box center [504, 467] width 40 height 30
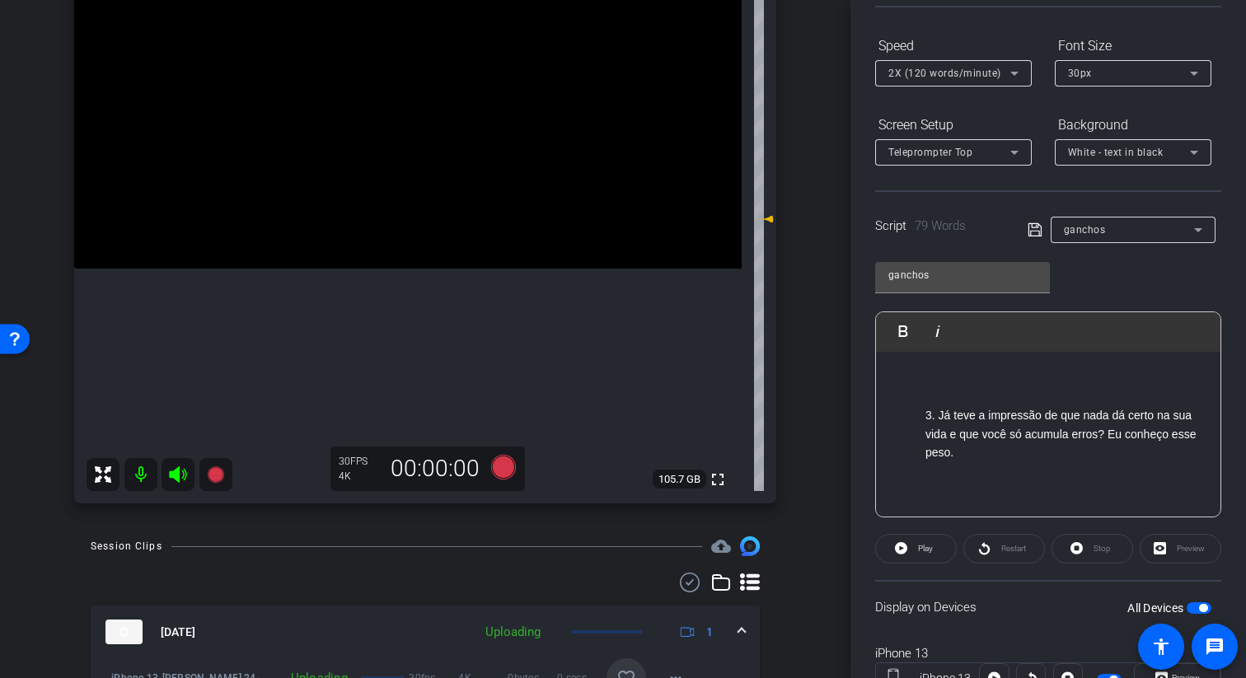
scroll to position [120, 0]
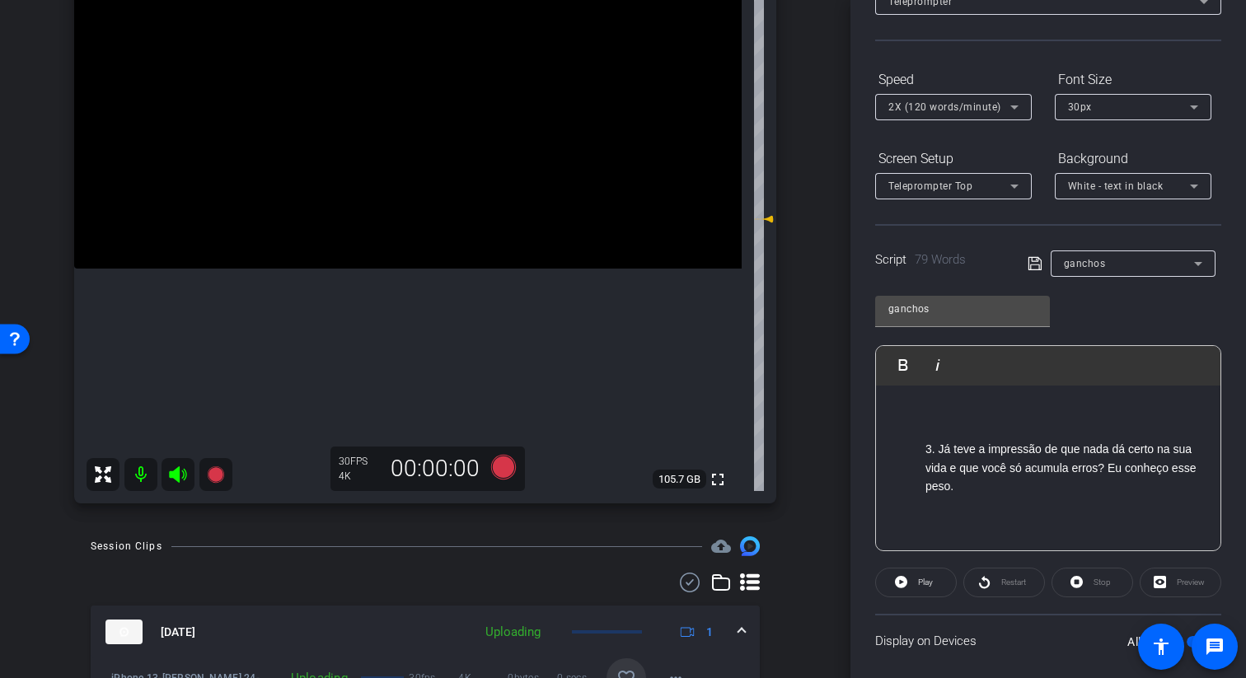
click at [794, 96] on div "2X (120 words/minute)" at bounding box center [949, 106] width 122 height 21
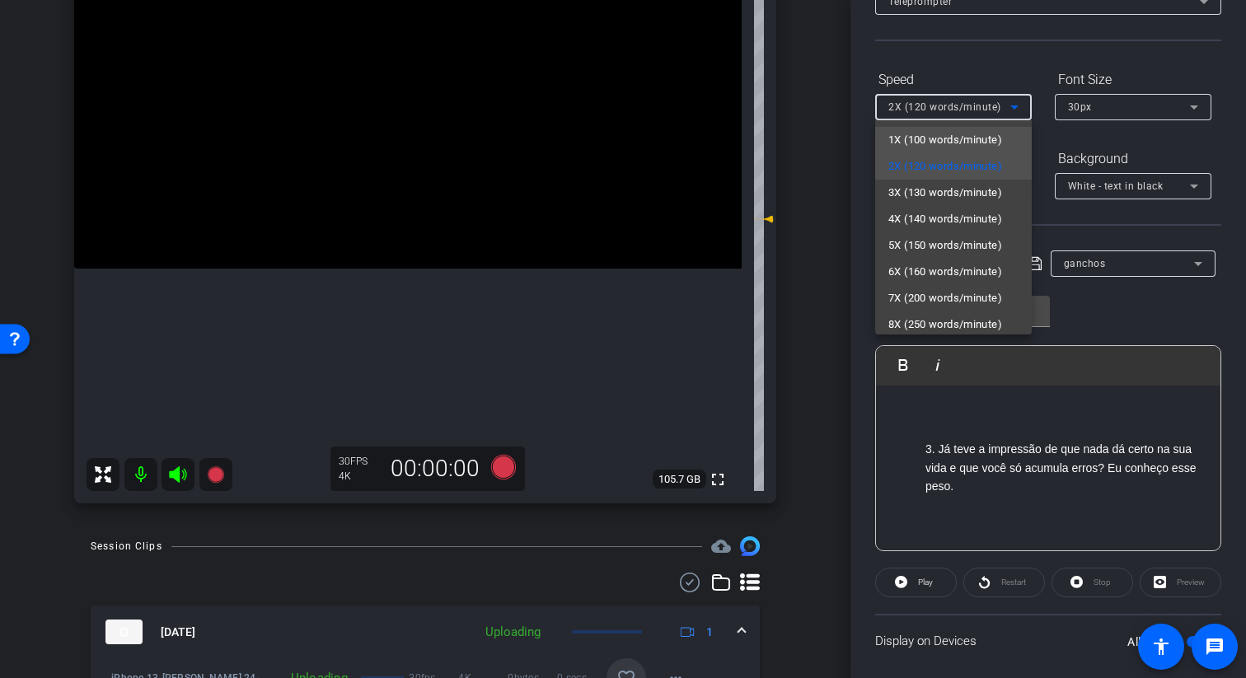
click at [794, 142] on span "1X (100 words/minute)" at bounding box center [945, 140] width 114 height 20
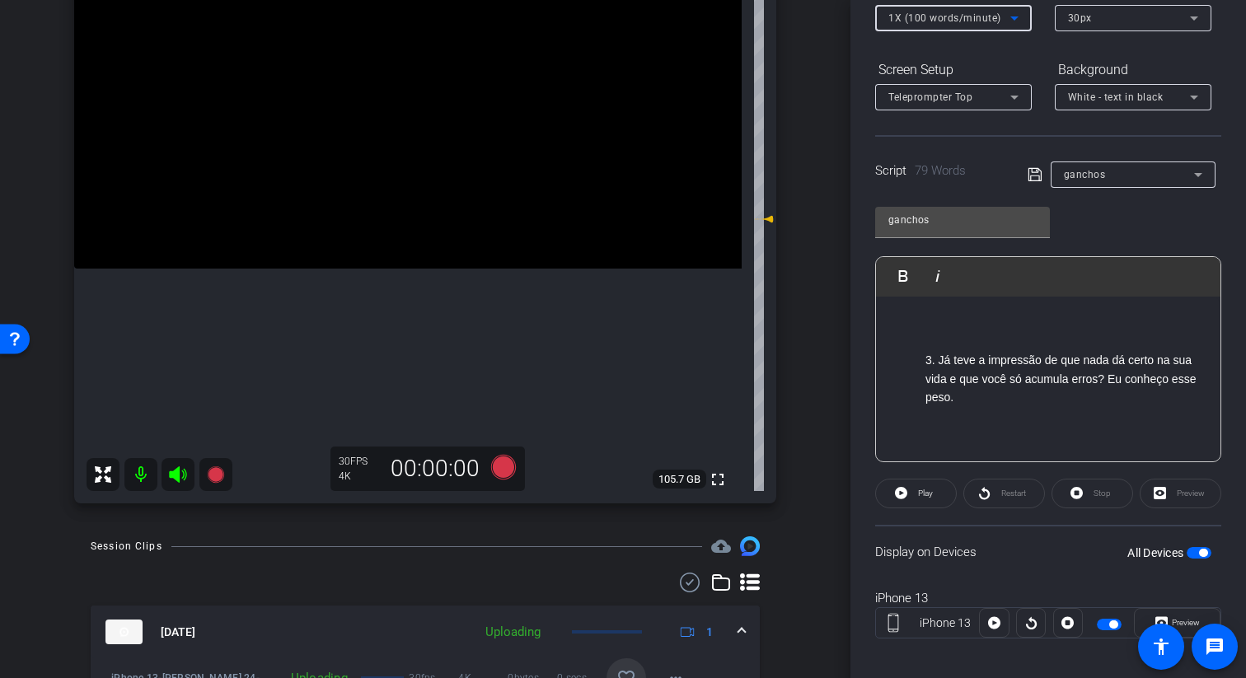
scroll to position [211, 0]
click at [794, 552] on span "button" at bounding box center [1203, 551] width 8 height 8
click at [794, 552] on span "button" at bounding box center [1199, 552] width 25 height 12
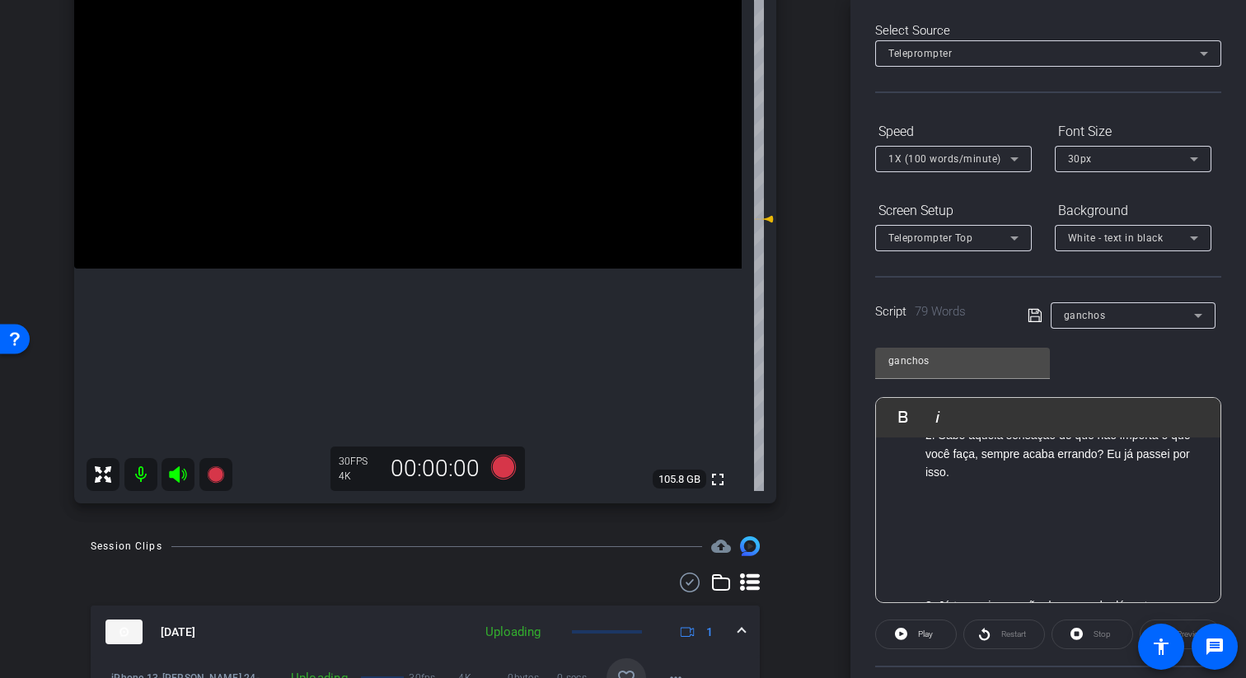
scroll to position [91, 0]
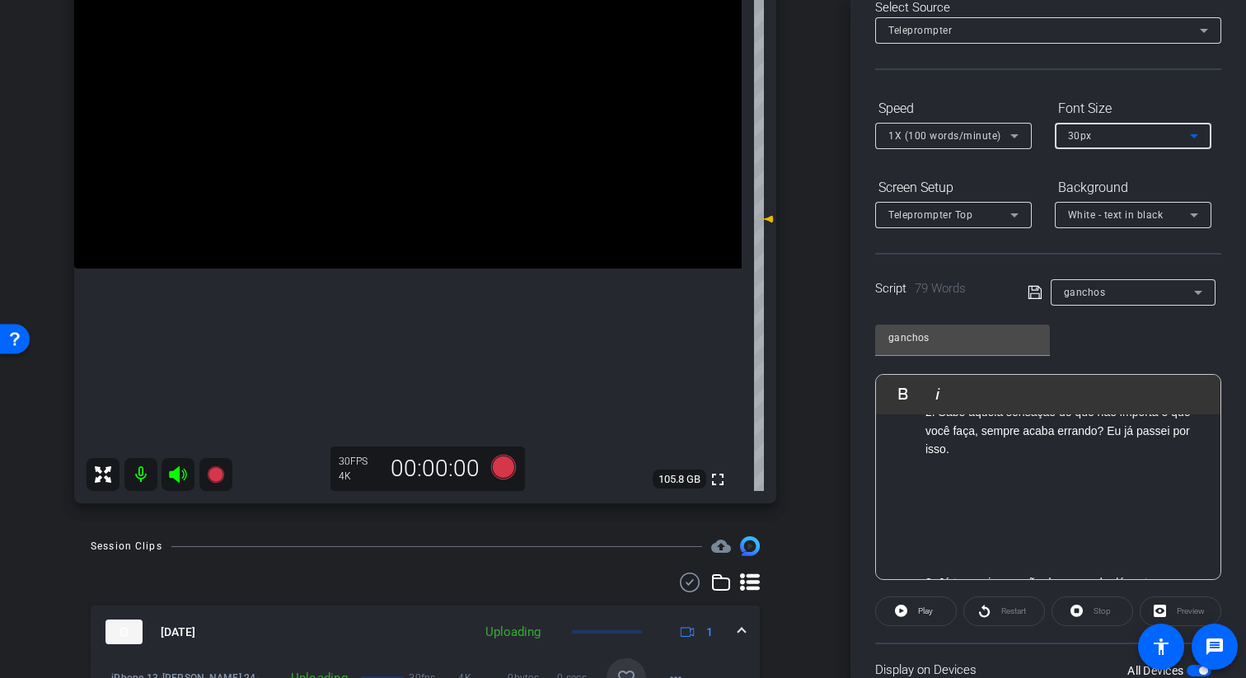
click at [794, 141] on span "30px" at bounding box center [1080, 136] width 24 height 12
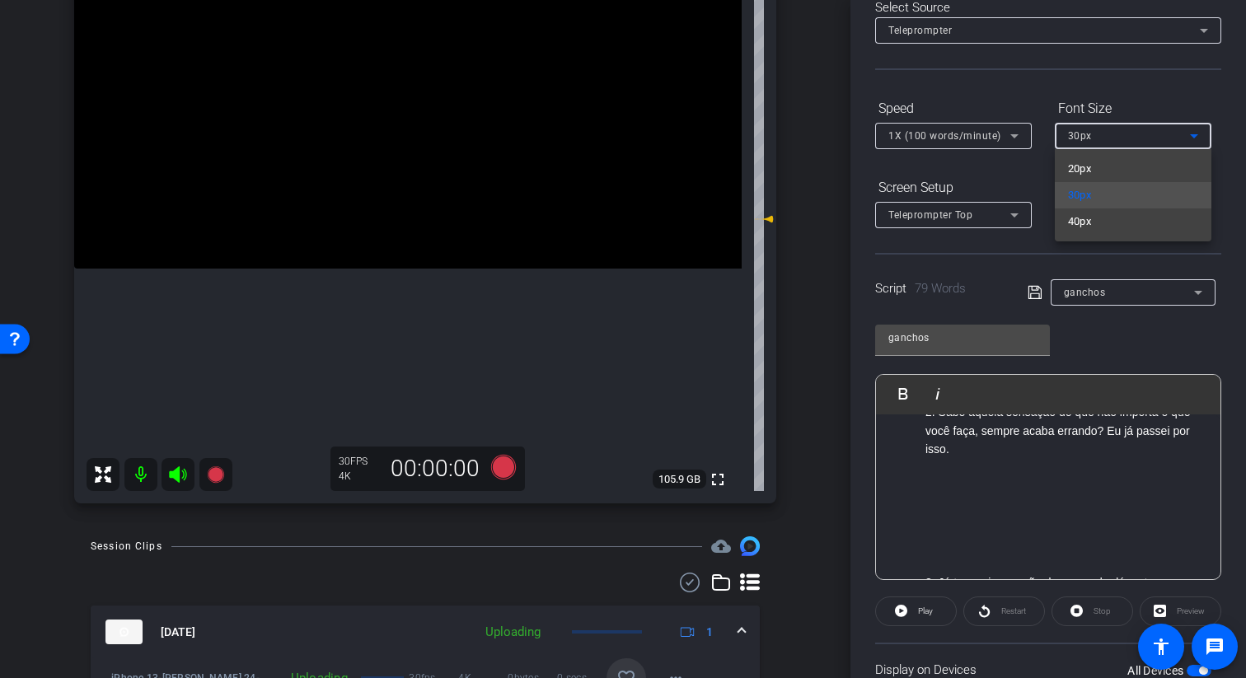
click at [794, 123] on div at bounding box center [623, 339] width 1246 height 678
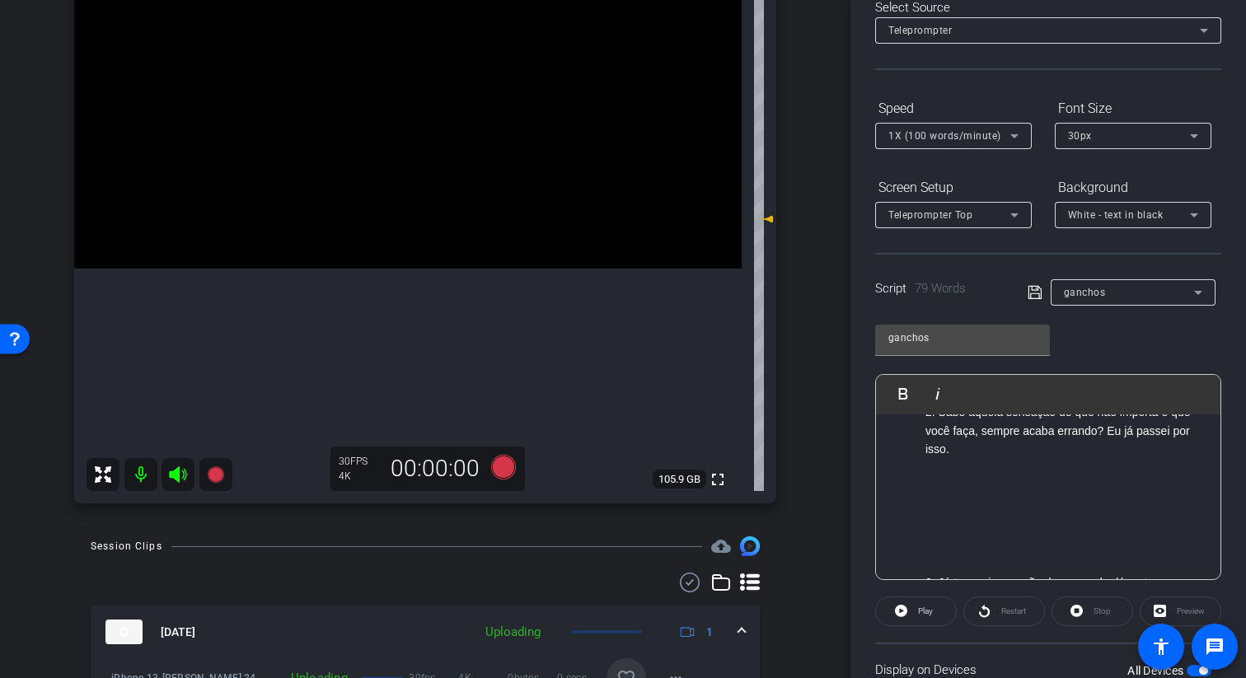
scroll to position [0, 0]
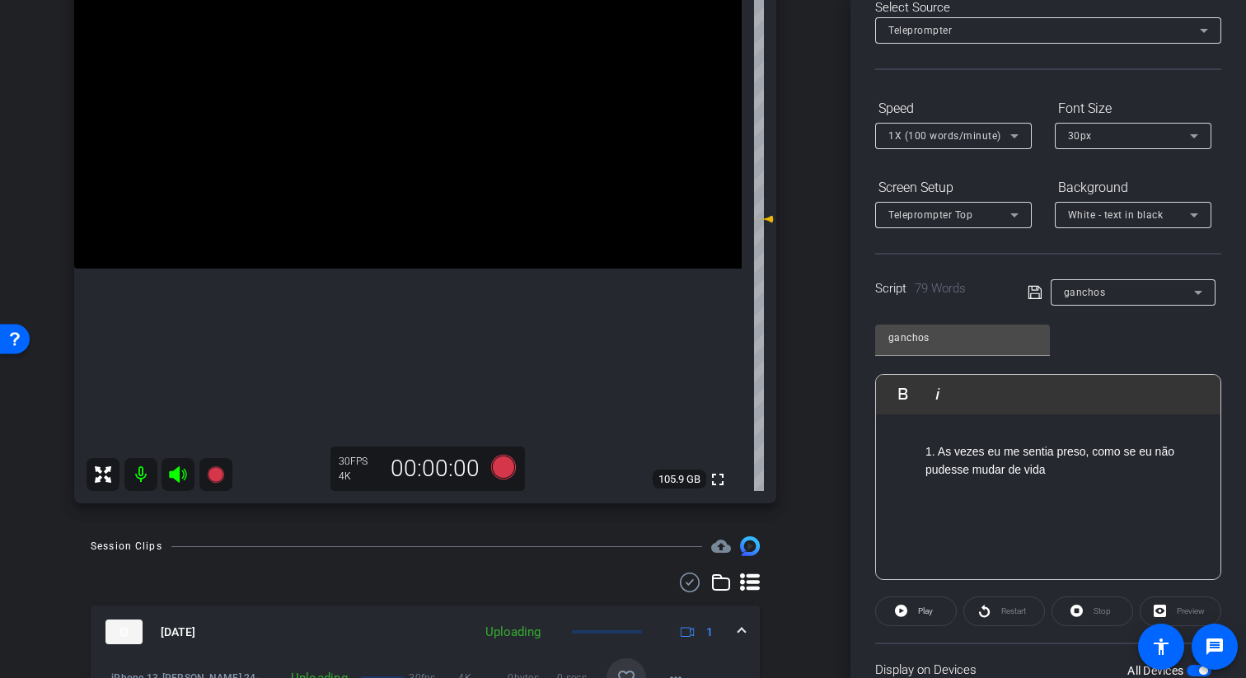
click at [794, 449] on p "1. As vezes eu me sentia preso, como se eu não pudesse mudar de vida" at bounding box center [1064, 461] width 279 height 37
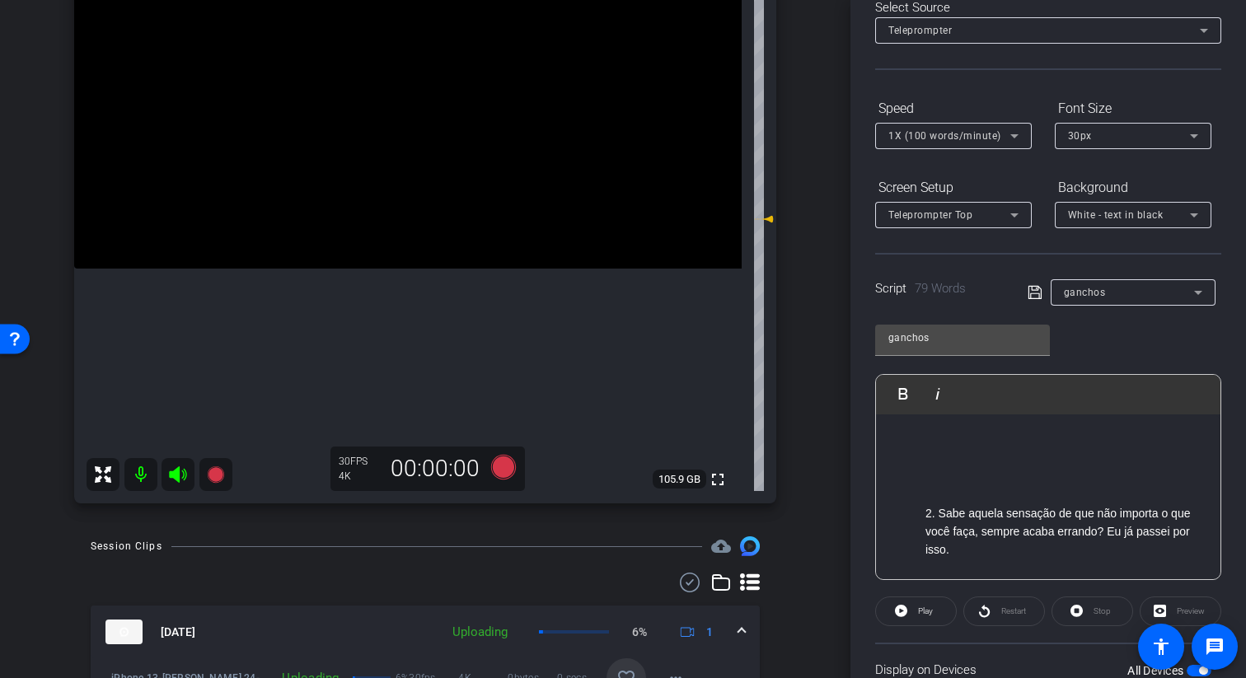
scroll to position [111, 0]
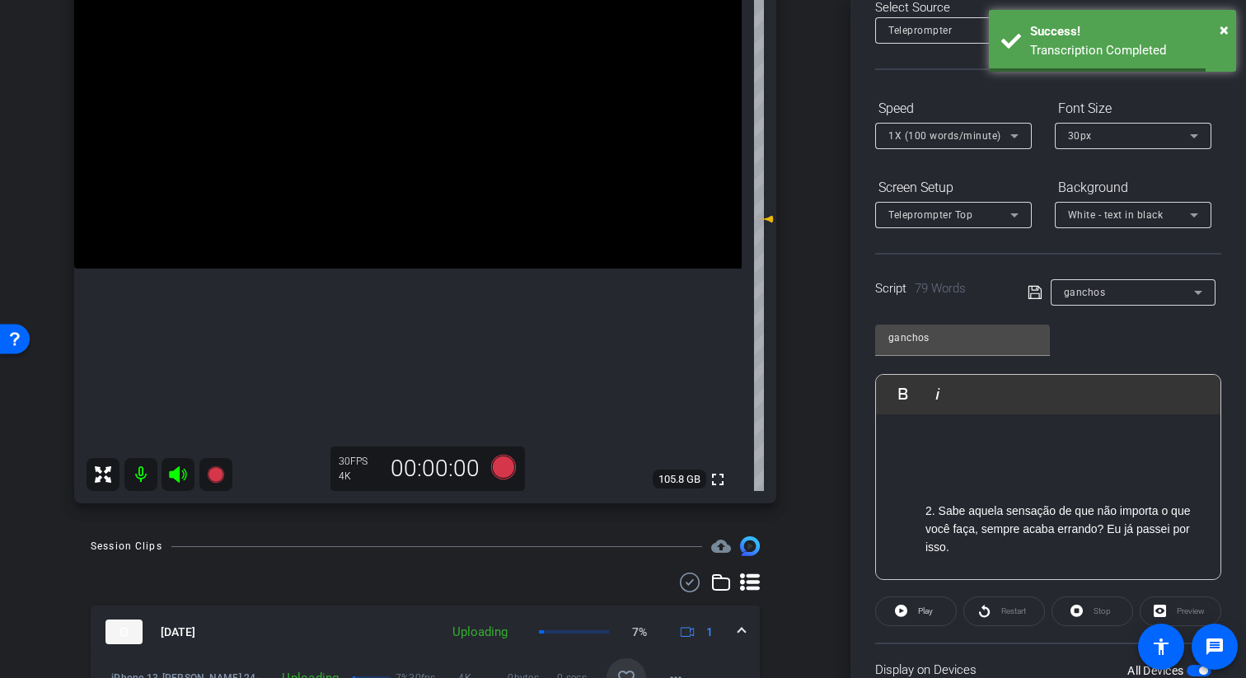
click at [794, 510] on ol "2. Sabe aquela sensação de que não importa o que você faça, sempre acaba errand…" at bounding box center [1048, 539] width 312 height 74
click at [794, 481] on p at bounding box center [1048, 480] width 312 height 18
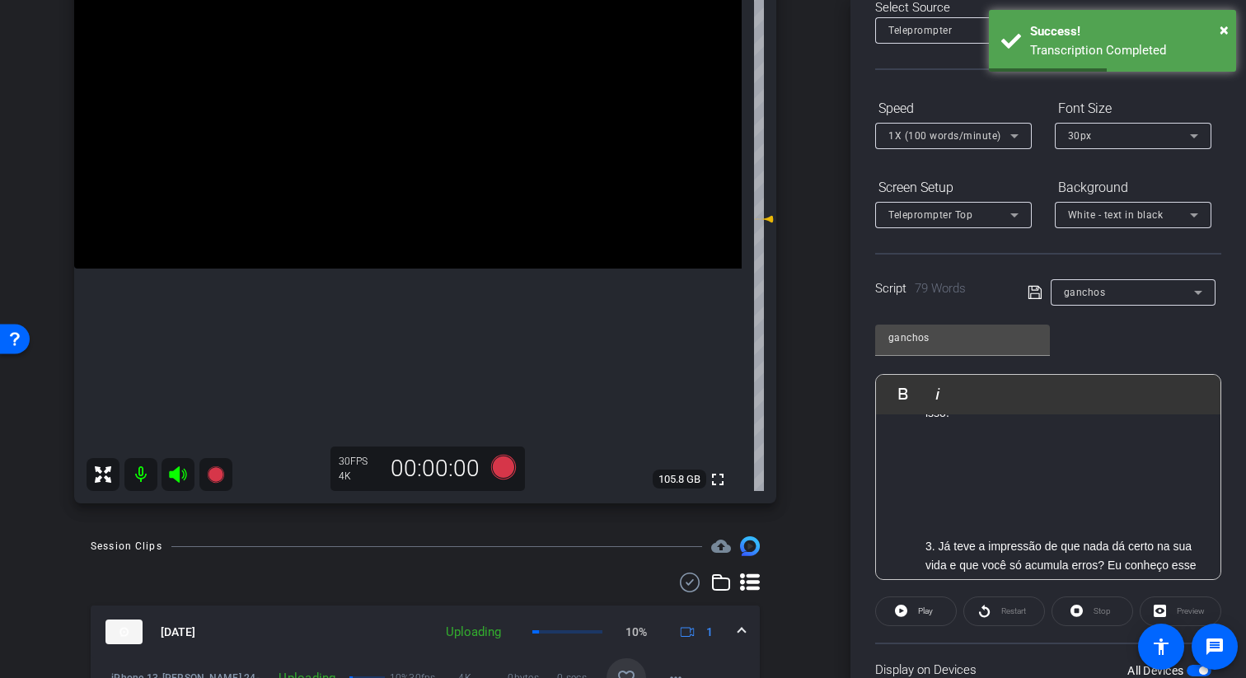
scroll to position [266, 0]
click at [794, 526] on div "1. As vezes eu me sentia preso, como se eu não pudesse mudar de vida 2. Sabe aq…" at bounding box center [1048, 600] width 344 height 905
click at [794, 504] on p at bounding box center [1048, 496] width 312 height 18
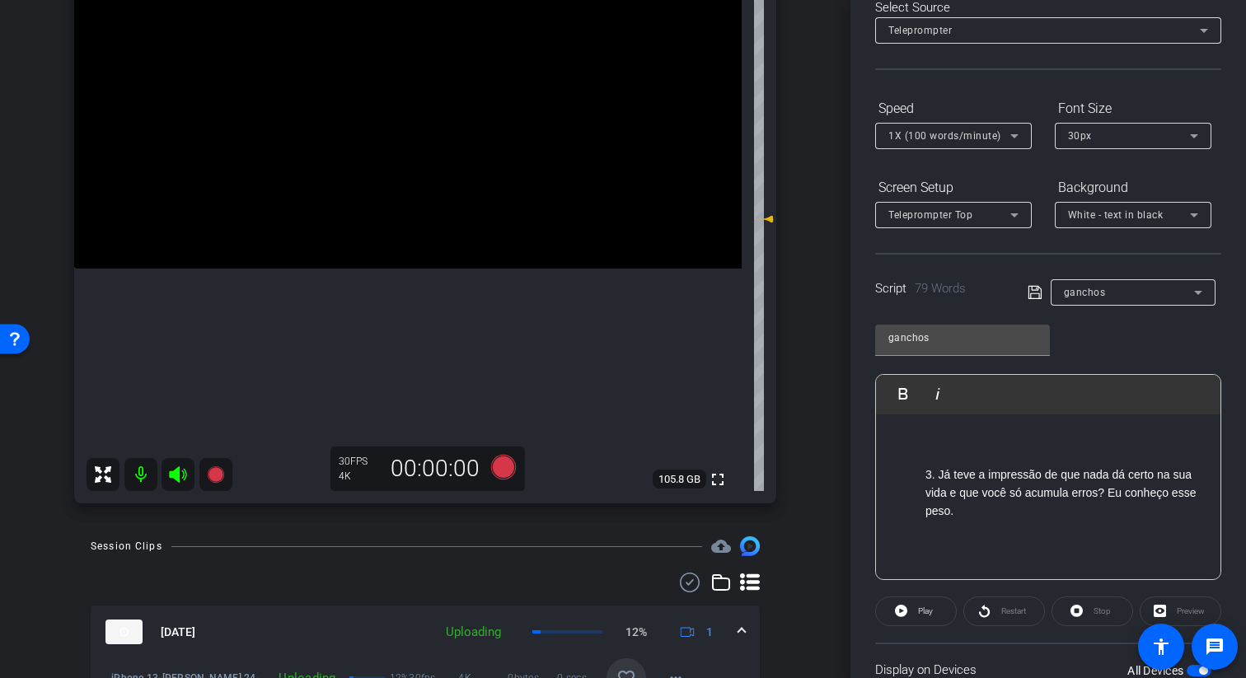
scroll to position [372, 0]
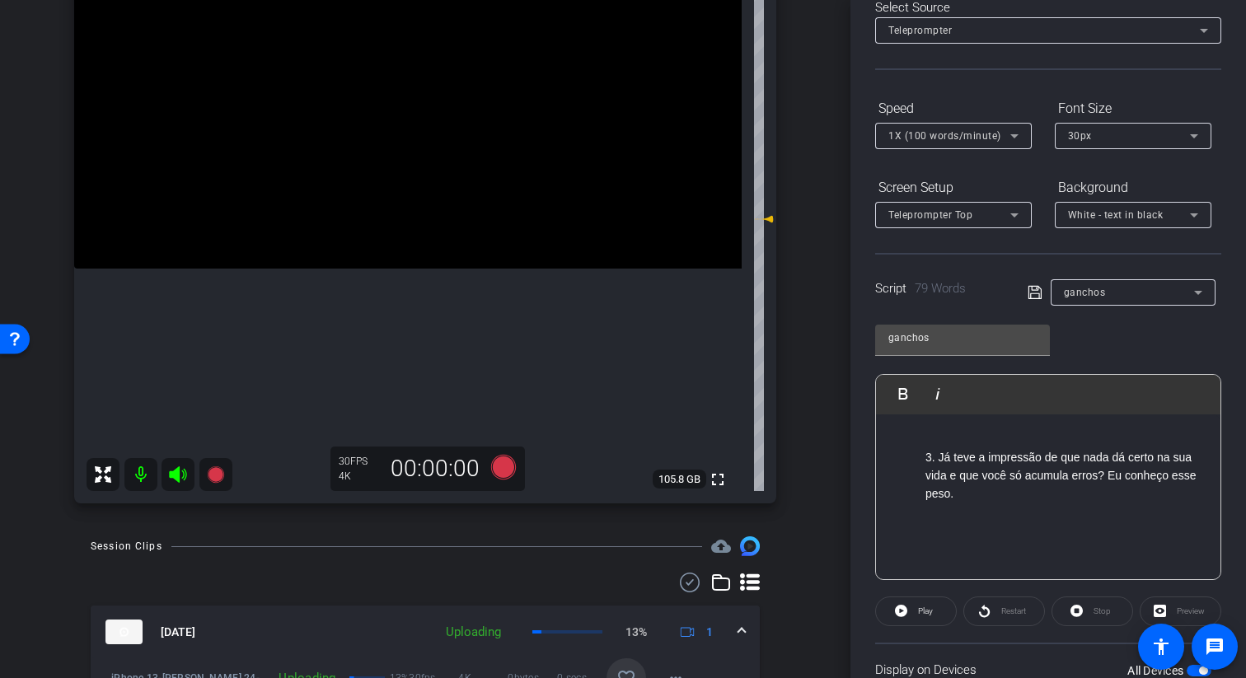
click at [794, 570] on p at bounding box center [1048, 579] width 312 height 18
click at [794, 530] on p at bounding box center [1048, 522] width 312 height 18
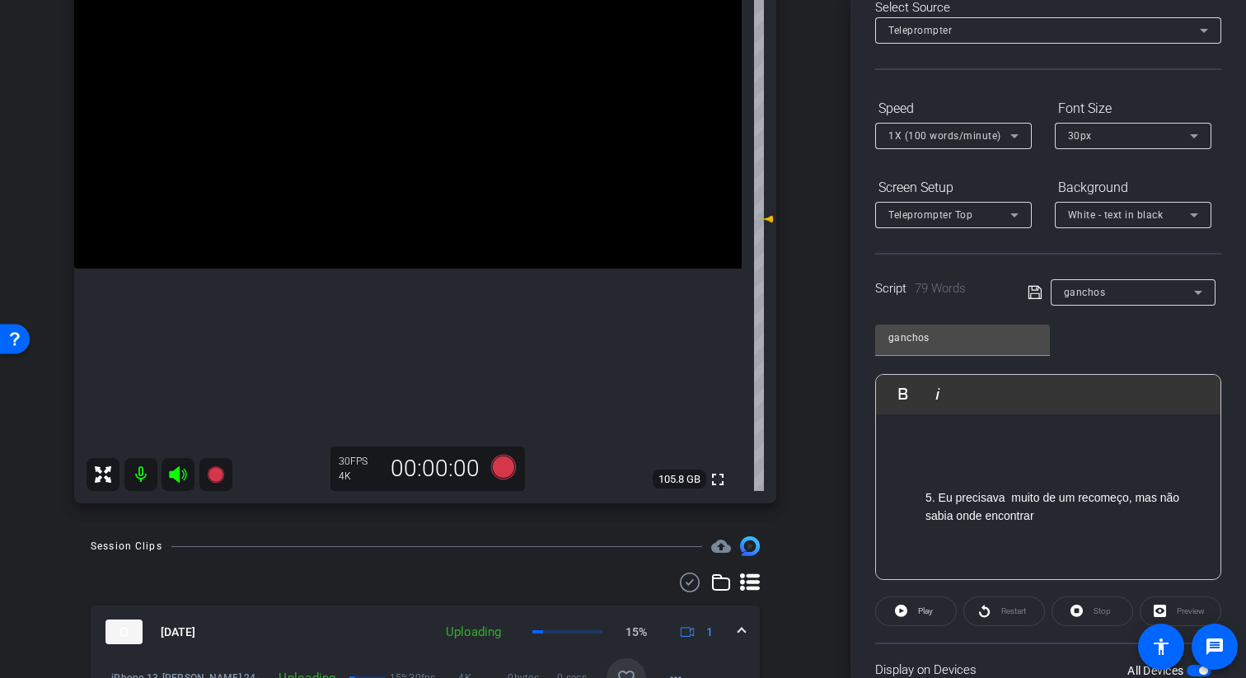
scroll to position [696, 0]
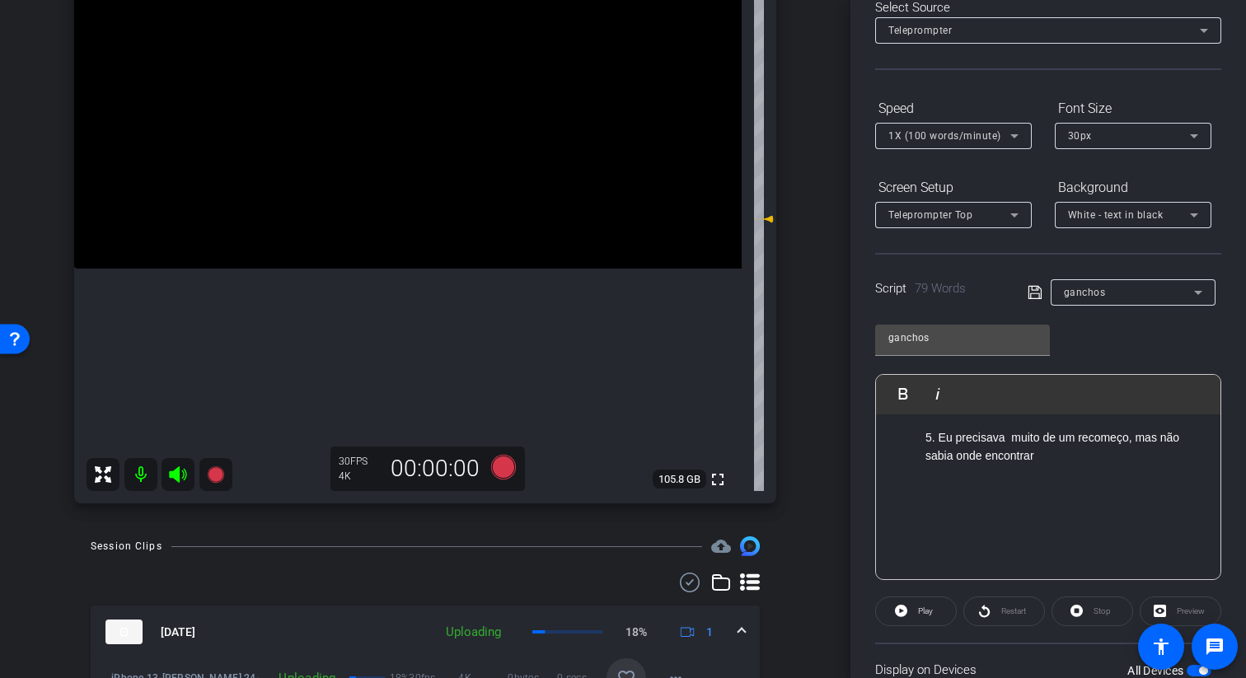
click at [794, 290] on icon at bounding box center [1034, 292] width 13 height 13
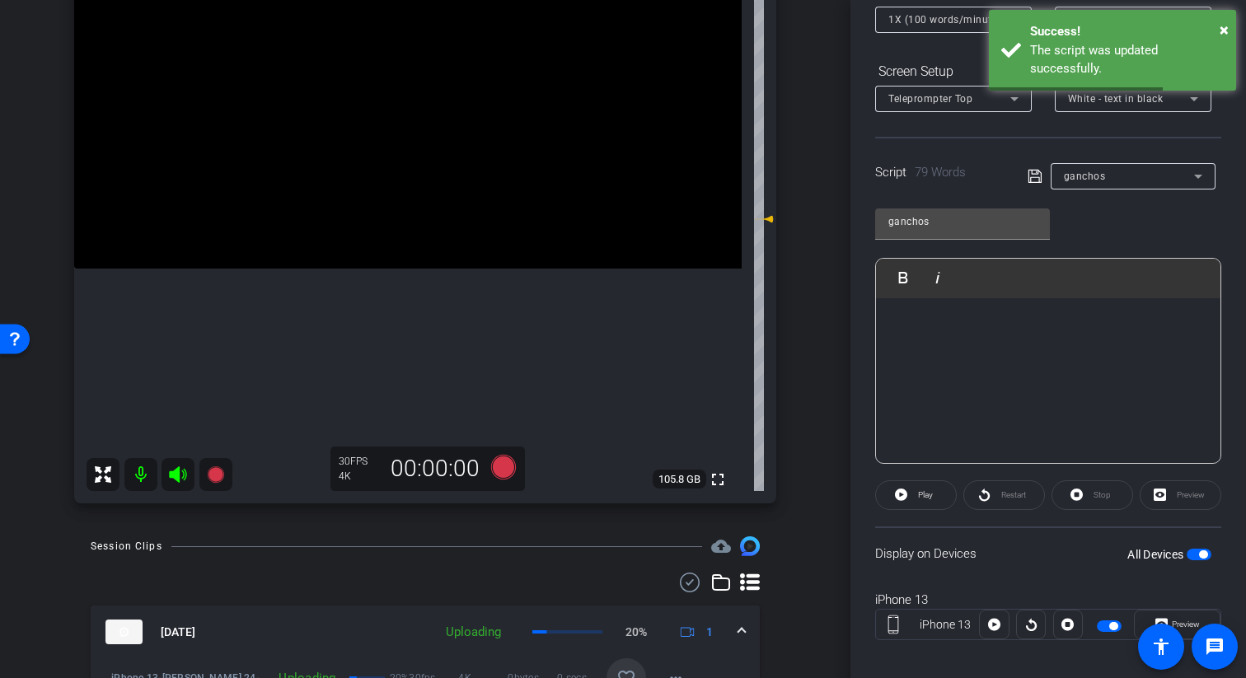
scroll to position [209, 0]
click at [794, 550] on span "button" at bounding box center [1203, 553] width 8 height 8
click at [794, 551] on span "button" at bounding box center [1199, 553] width 25 height 12
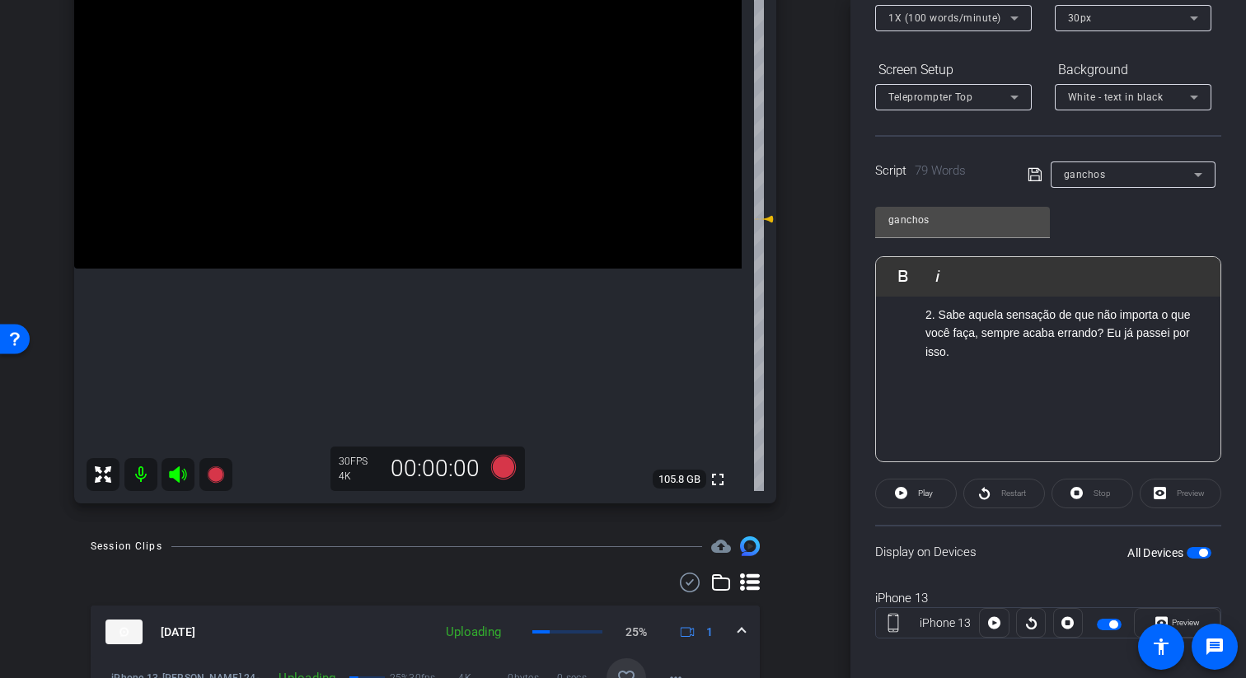
scroll to position [0, 0]
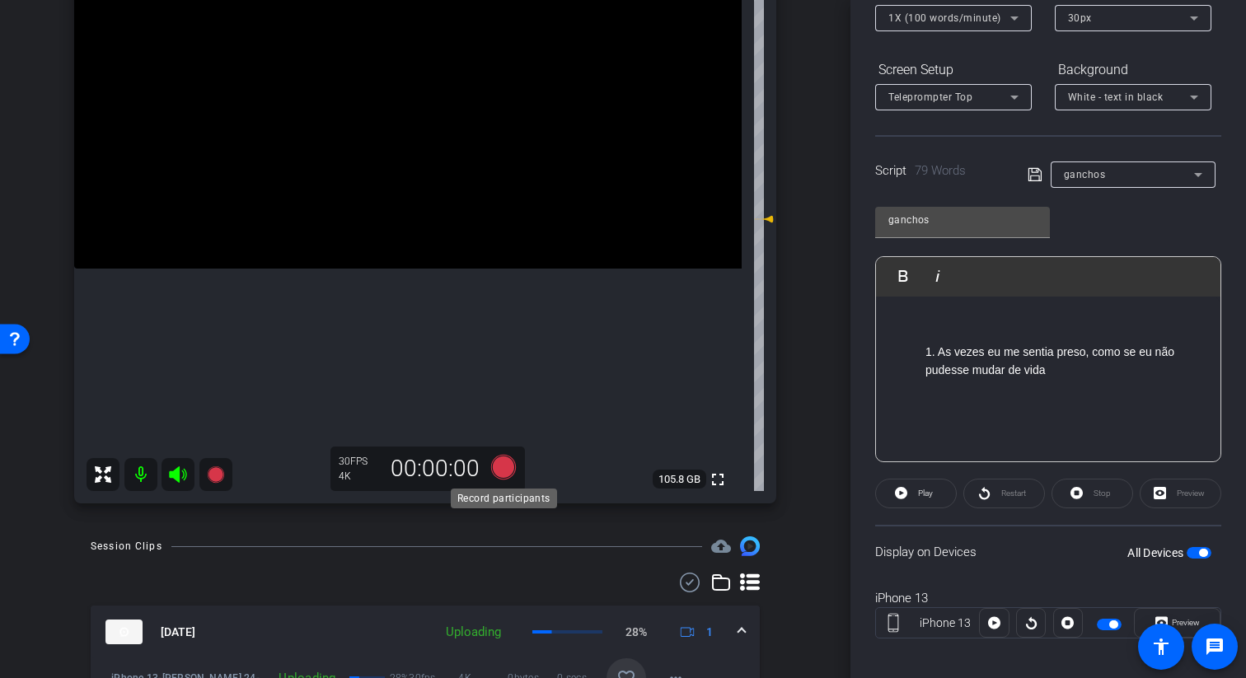
click at [508, 471] on icon at bounding box center [503, 467] width 25 height 25
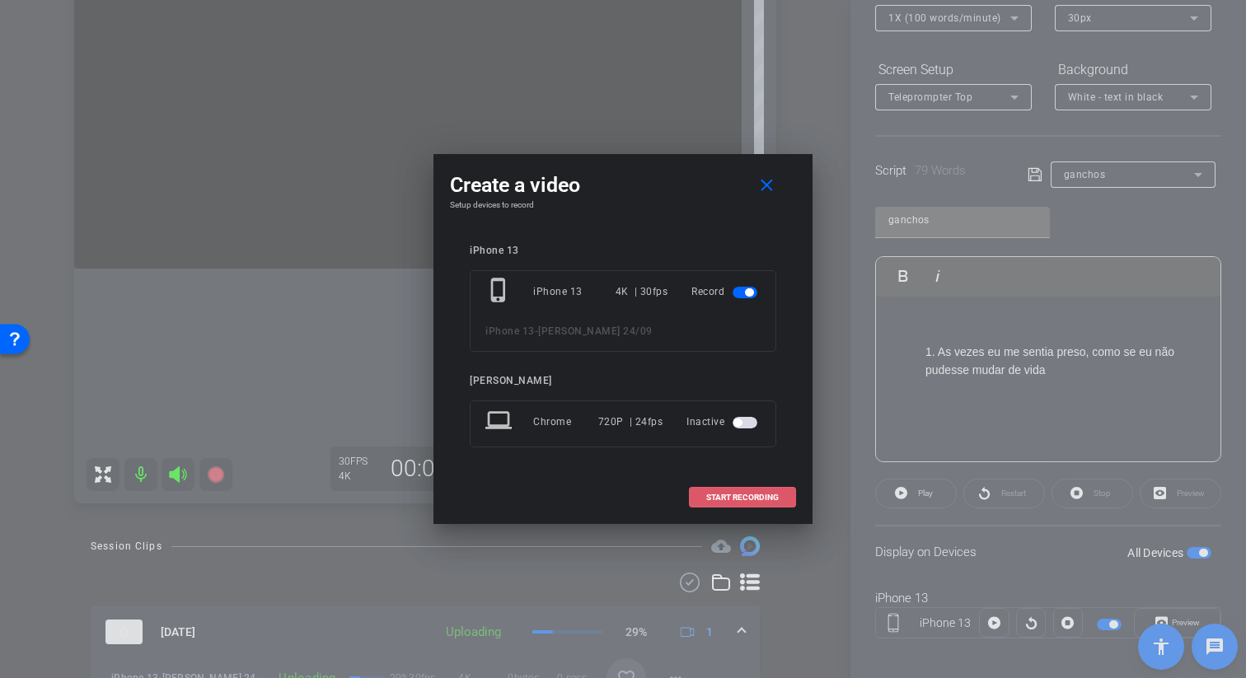
click at [789, 498] on span at bounding box center [742, 498] width 105 height 40
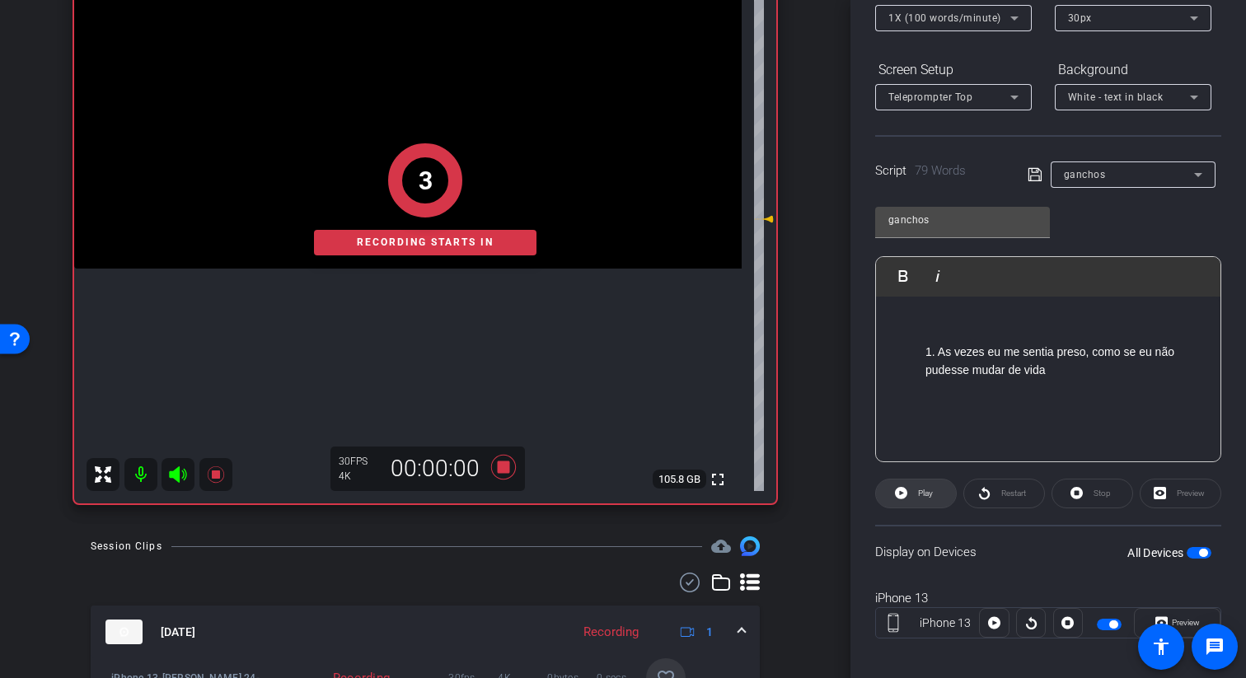
click at [794, 493] on icon at bounding box center [901, 493] width 12 height 12
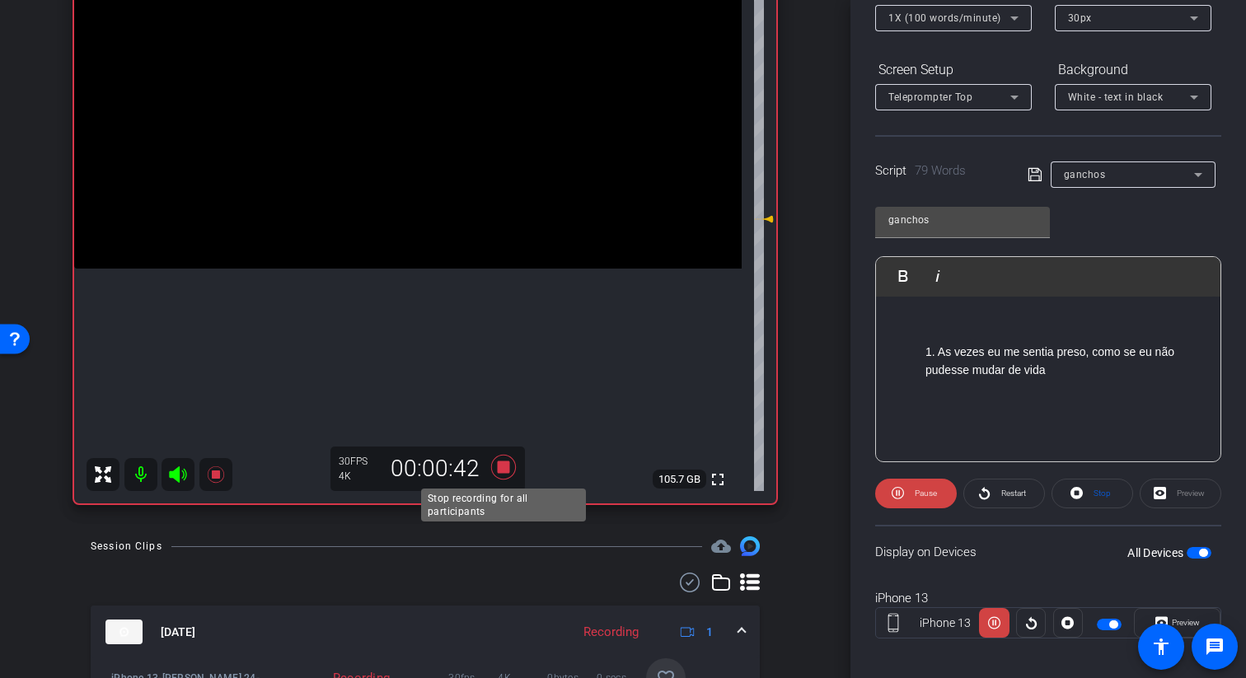
click at [504, 472] on icon at bounding box center [503, 467] width 25 height 25
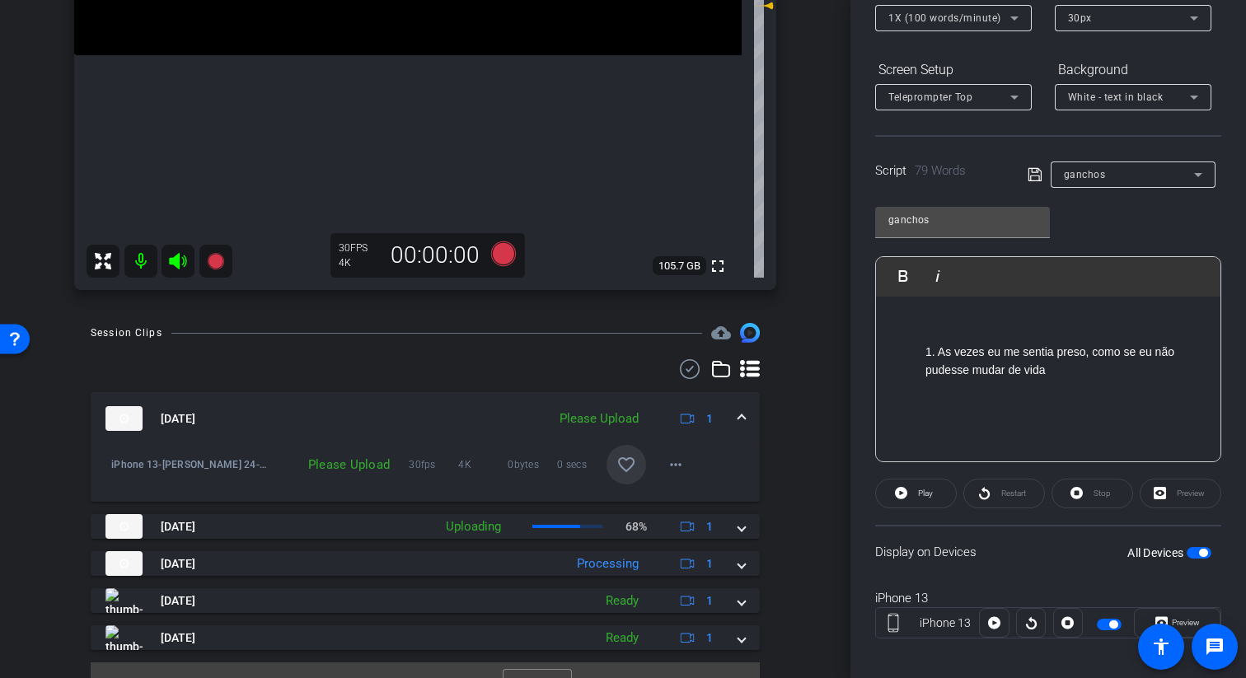
scroll to position [461, 0]
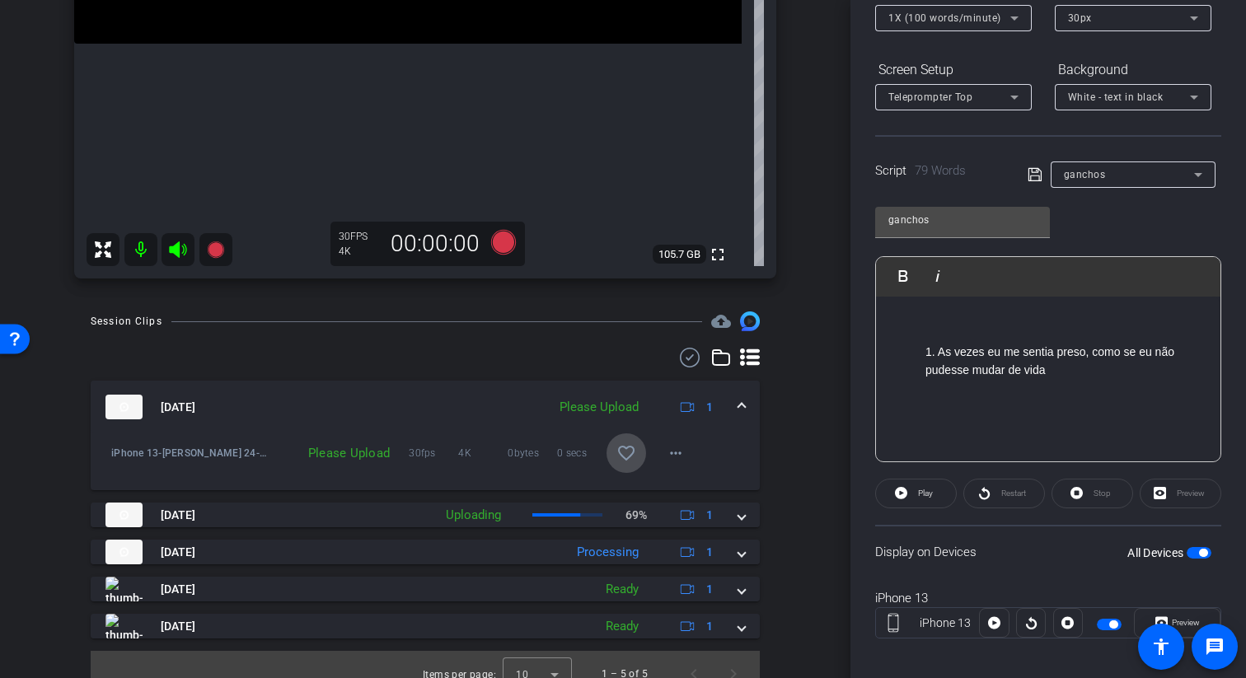
click at [629, 457] on mat-icon "favorite_border" at bounding box center [626, 453] width 20 height 20
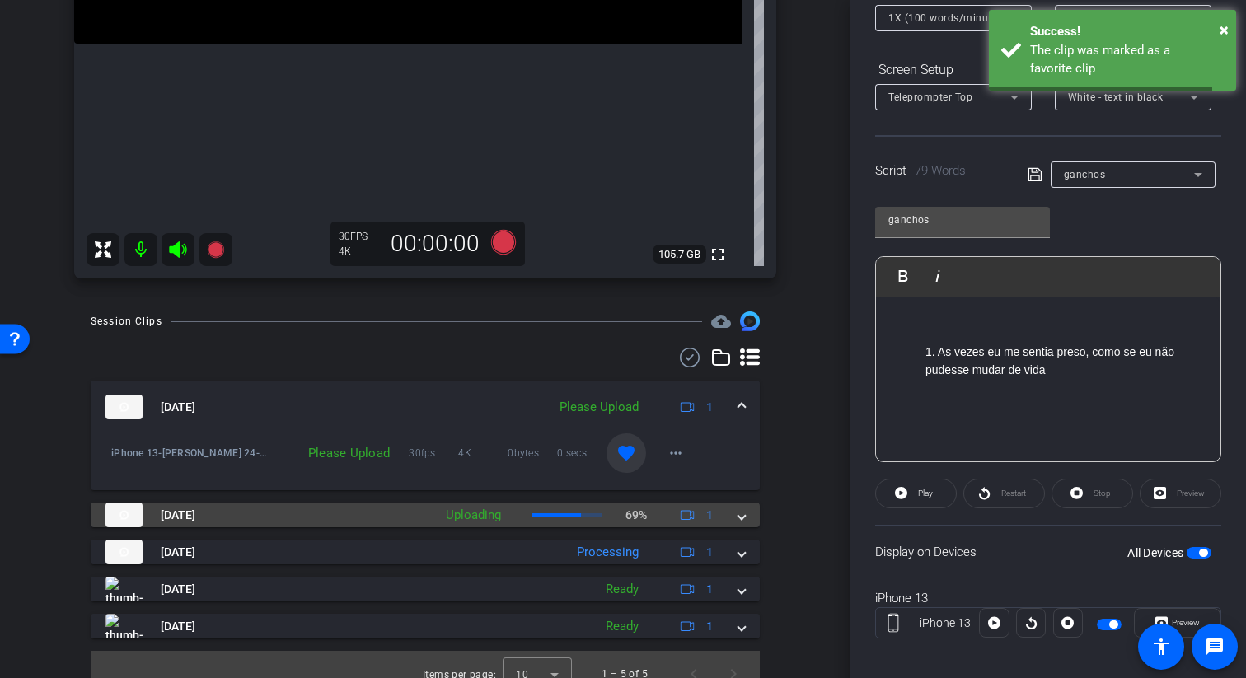
click at [739, 508] on span at bounding box center [741, 515] width 7 height 17
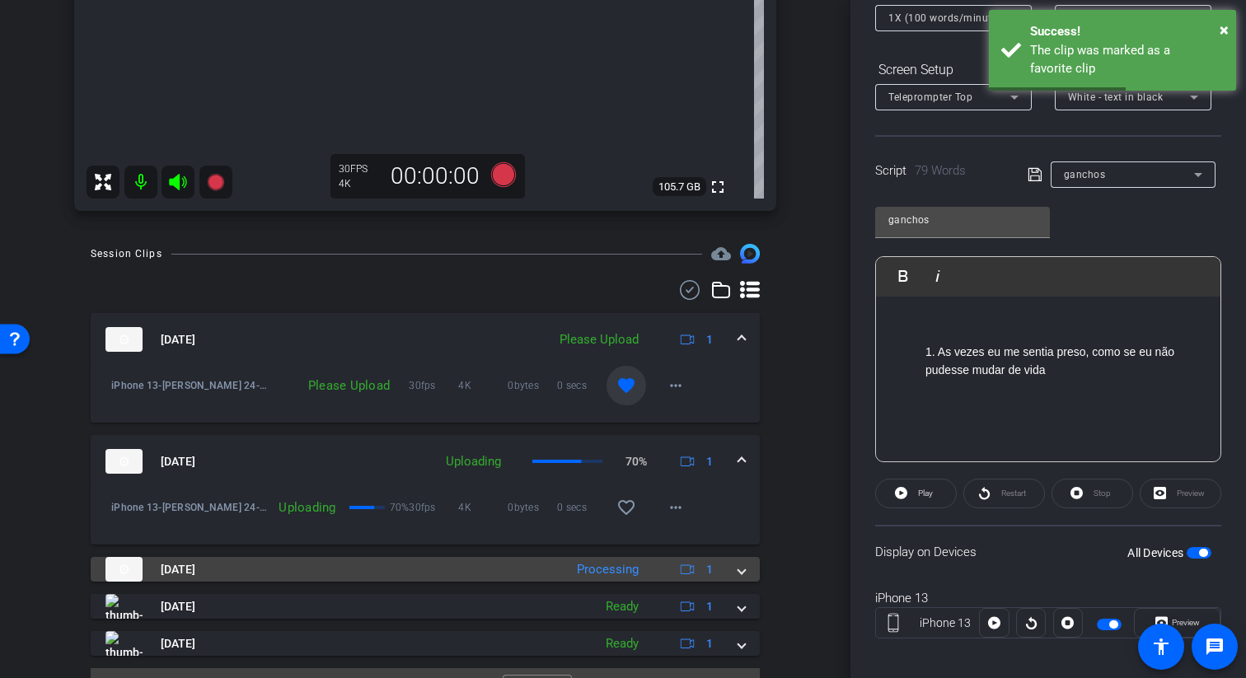
click at [733, 567] on div "Sep 24, 2025 Processing 1" at bounding box center [421, 569] width 633 height 25
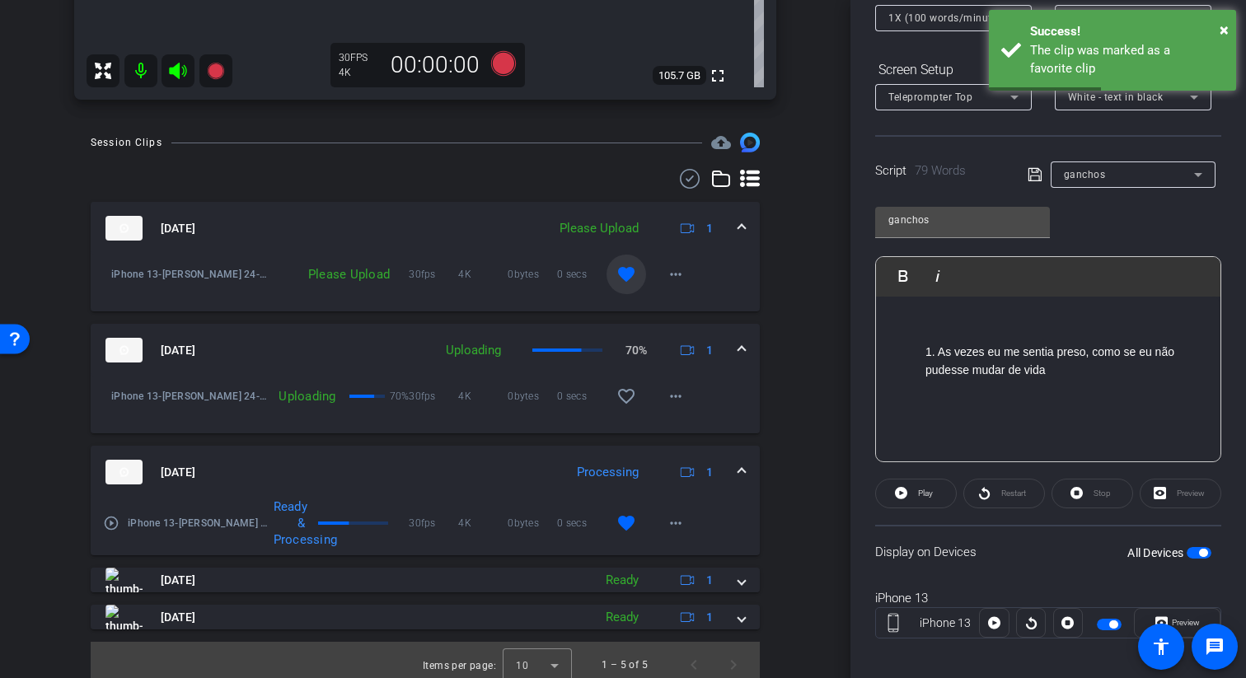
scroll to position [650, 0]
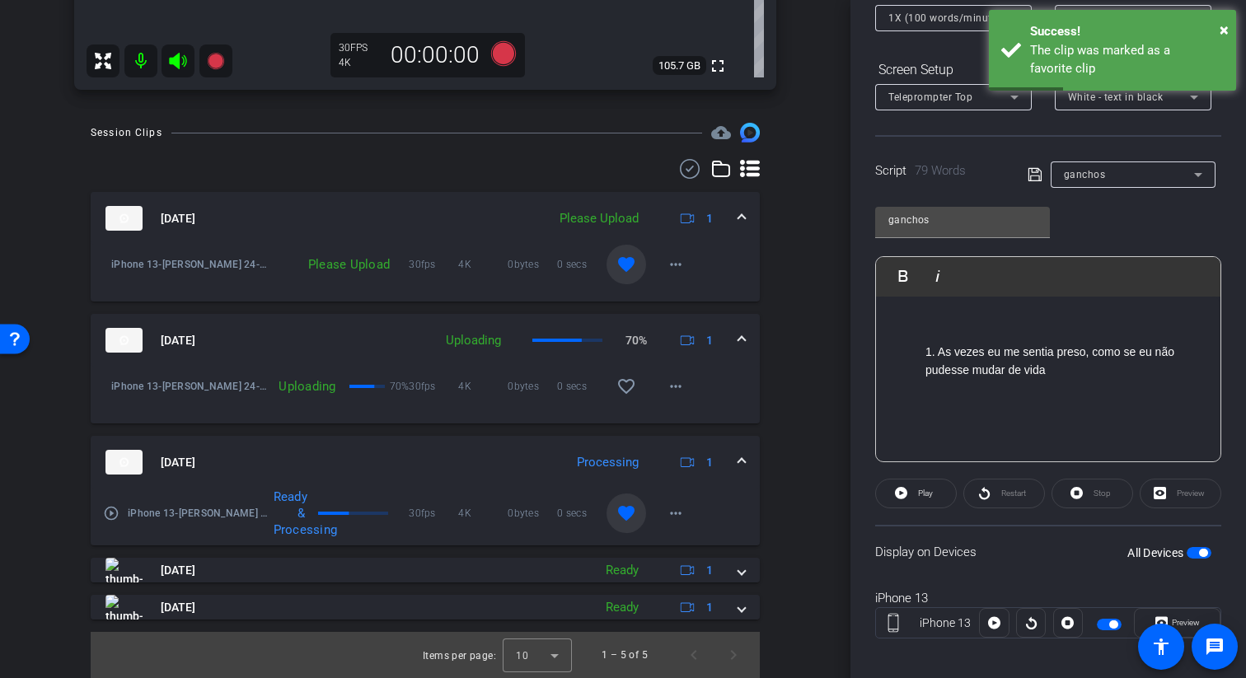
click at [631, 508] on mat-icon "favorite" at bounding box center [626, 514] width 20 height 20
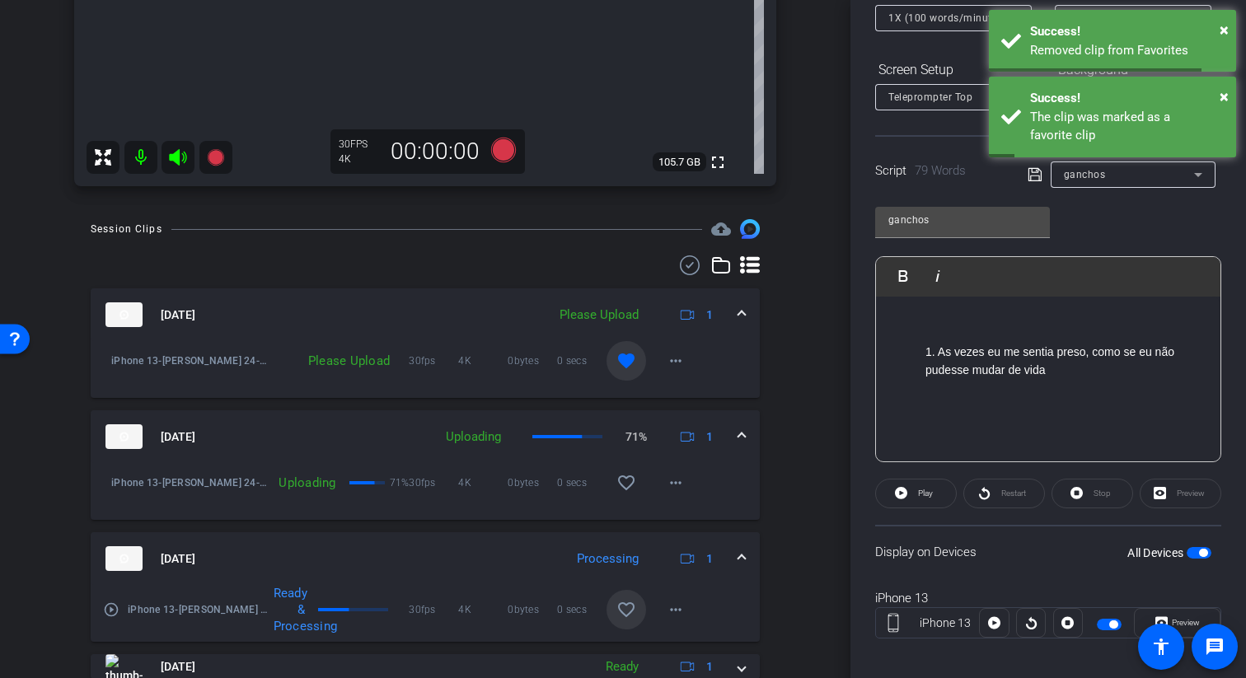
scroll to position [542, 0]
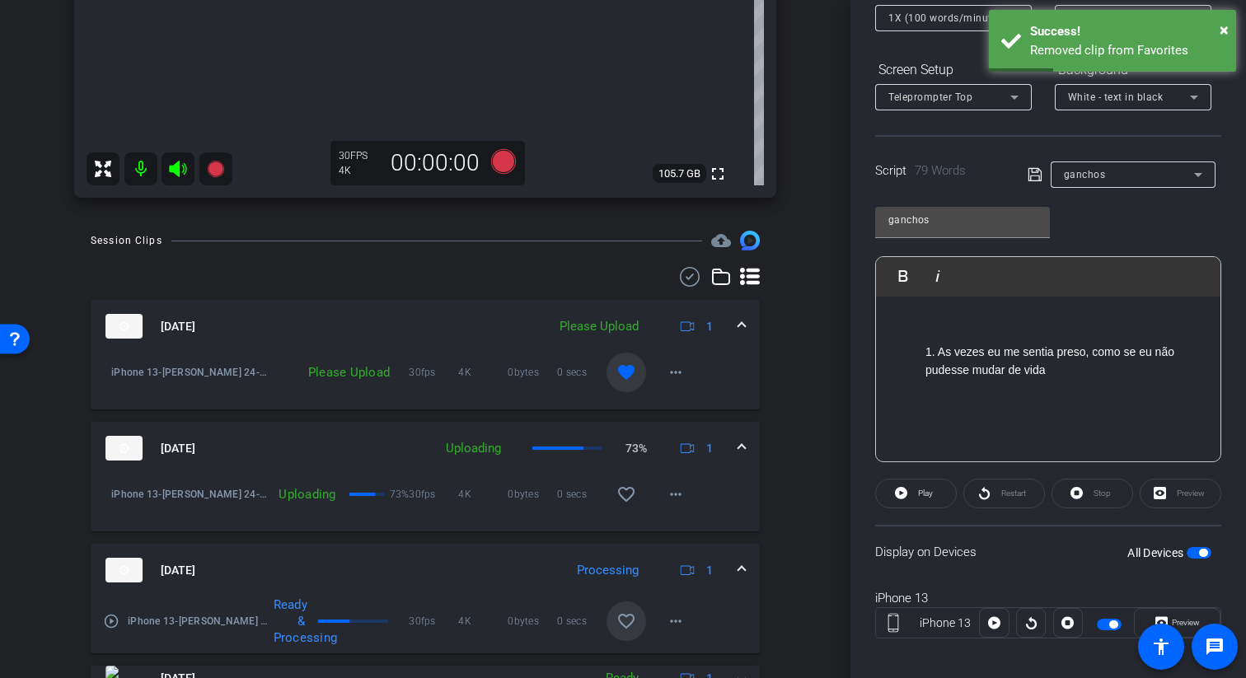
click at [794, 238] on div at bounding box center [962, 247] width 175 height 18
click at [794, 230] on div "ganchos" at bounding box center [962, 220] width 148 height 26
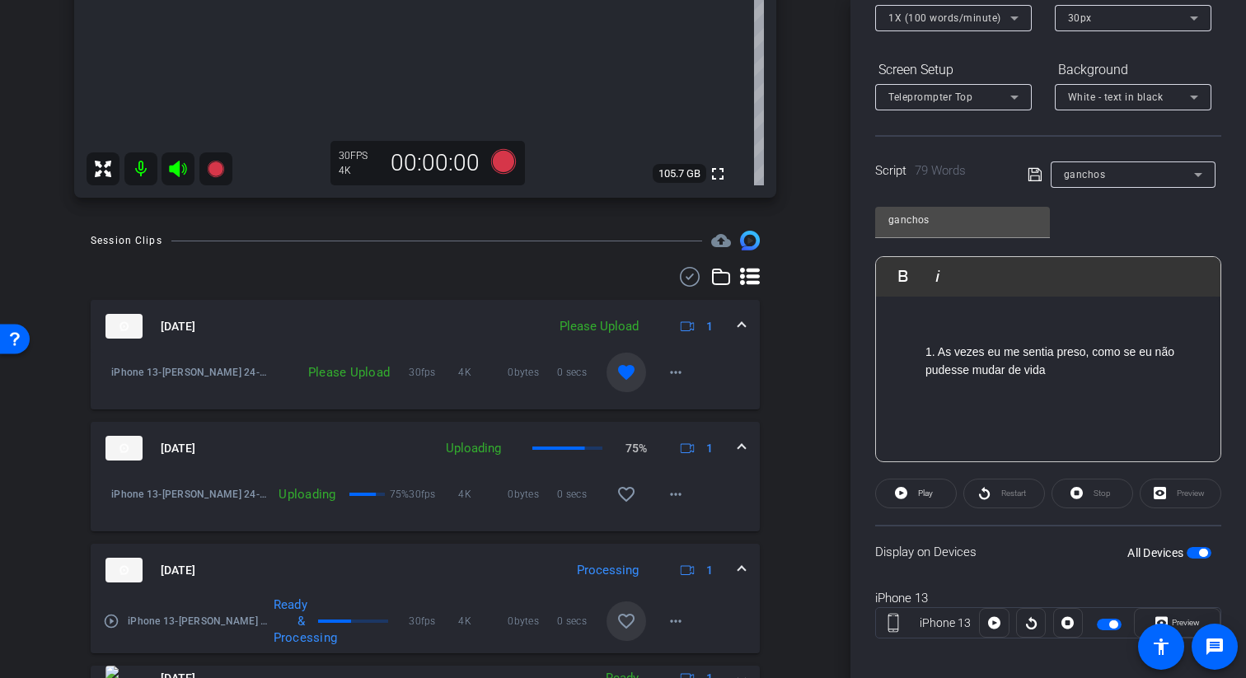
click at [794, 238] on div "ganchos Play Play from this location Play Selected Play and display the selecte…" at bounding box center [1048, 328] width 346 height 268
click at [794, 157] on div "Script 79 Words ganchos" at bounding box center [1048, 161] width 346 height 53
click at [794, 173] on span "ganchos" at bounding box center [1085, 175] width 42 height 12
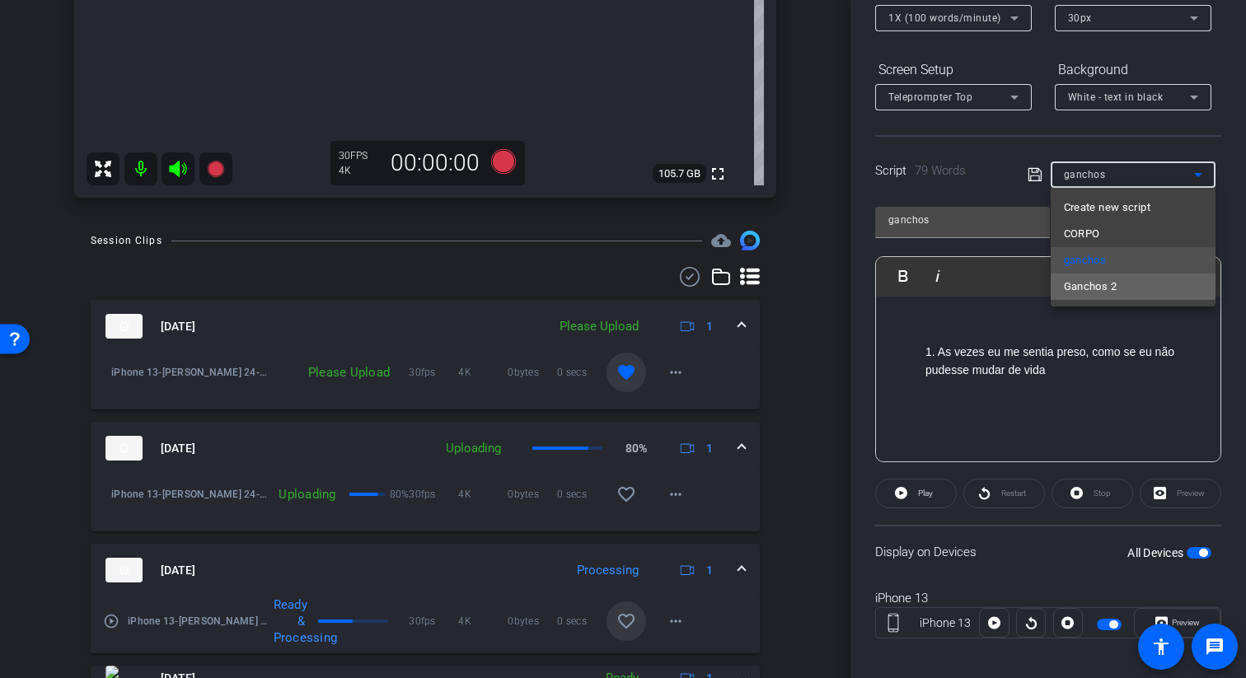
click at [794, 283] on span "Ganchos 2" at bounding box center [1090, 287] width 53 height 20
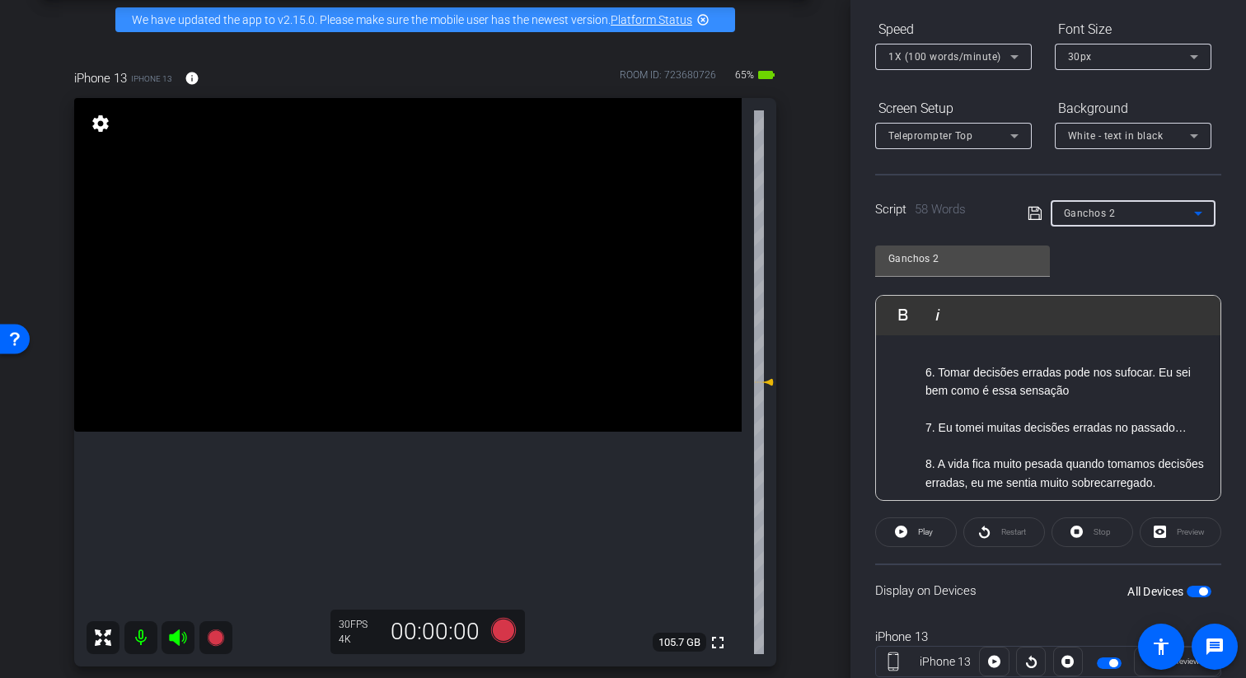
scroll to position [183, 0]
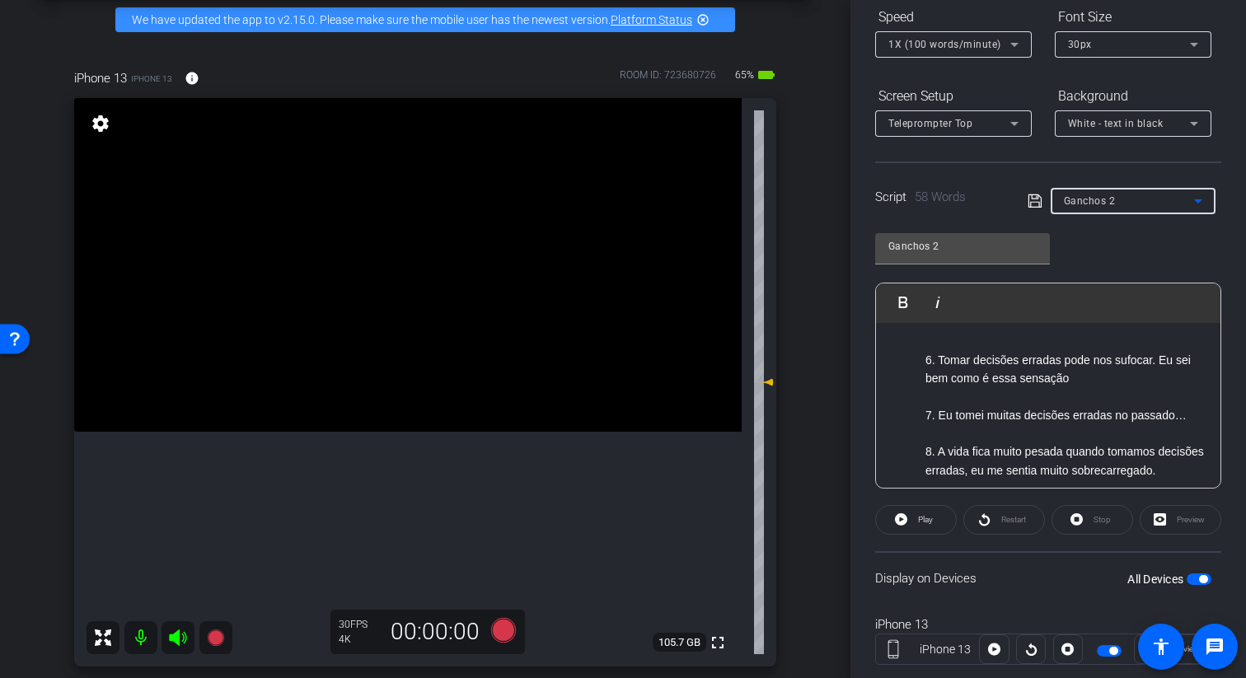
click at [794, 360] on p "6. Tomar decisões erradas pode nos sufocar. Eu sei bem como é essa sensação" at bounding box center [1064, 369] width 279 height 37
click at [794, 354] on p "6. Tomar decisões erradas pode nos deixar sufocar. Eu sei bem como é essa sensa…" at bounding box center [1064, 369] width 279 height 37
click at [794, 380] on p "6. Tomar decisões erradas pode nos deixar sufocados. Eu sei bem como é essa sen…" at bounding box center [1064, 369] width 279 height 37
click at [794, 383] on p "6. Tomar decisões erradas pode nos deixar sufocados eu sei bem como é essa sens…" at bounding box center [1064, 369] width 279 height 37
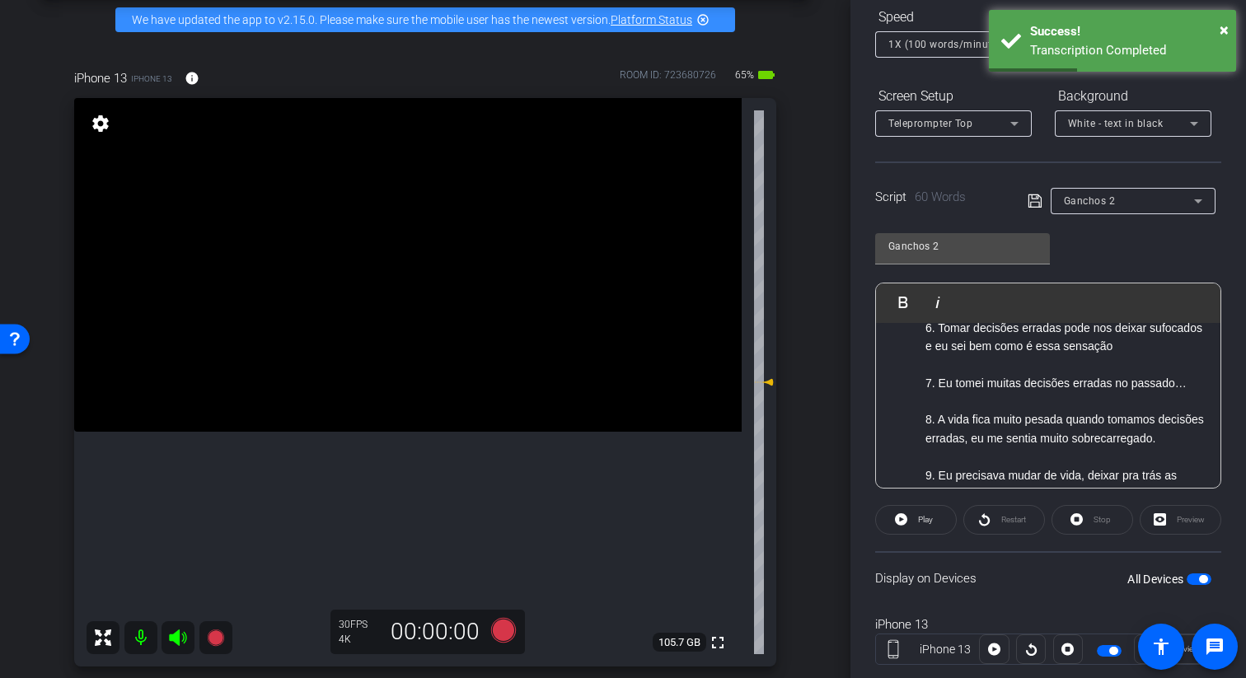
scroll to position [18, 0]
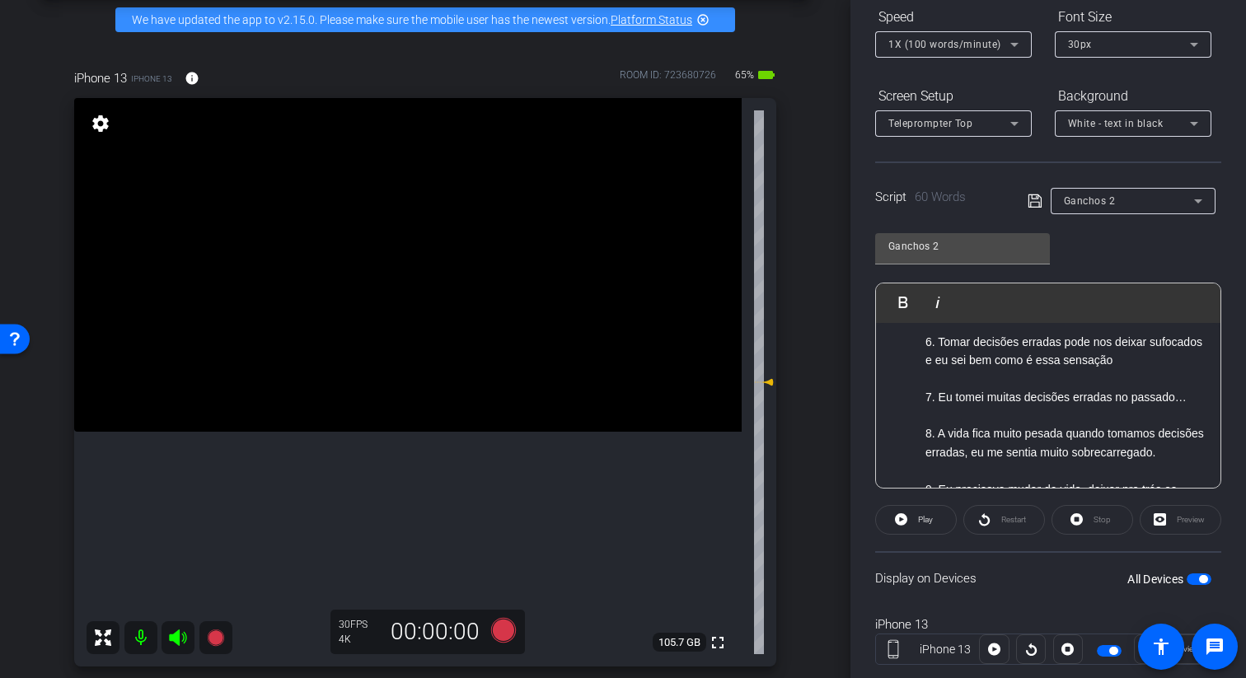
click at [794, 208] on icon at bounding box center [1035, 201] width 15 height 20
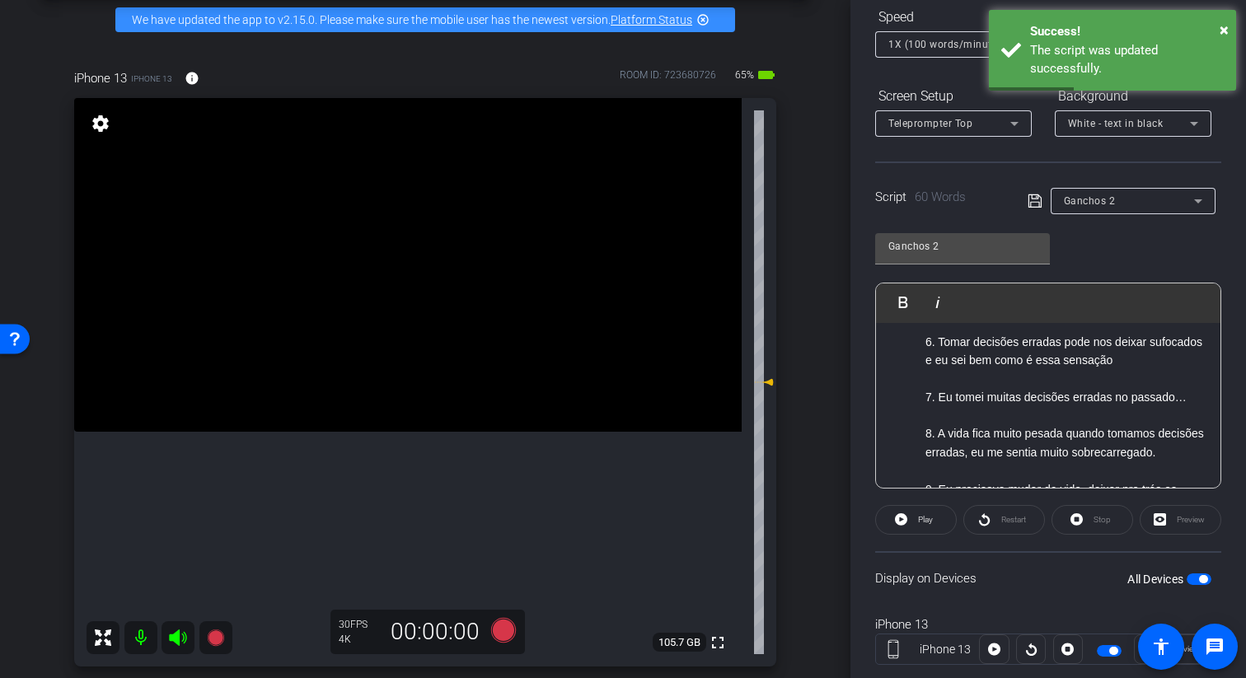
click at [794, 580] on span "button" at bounding box center [1199, 580] width 25 height 12
click at [794, 580] on span "button" at bounding box center [1192, 579] width 8 height 8
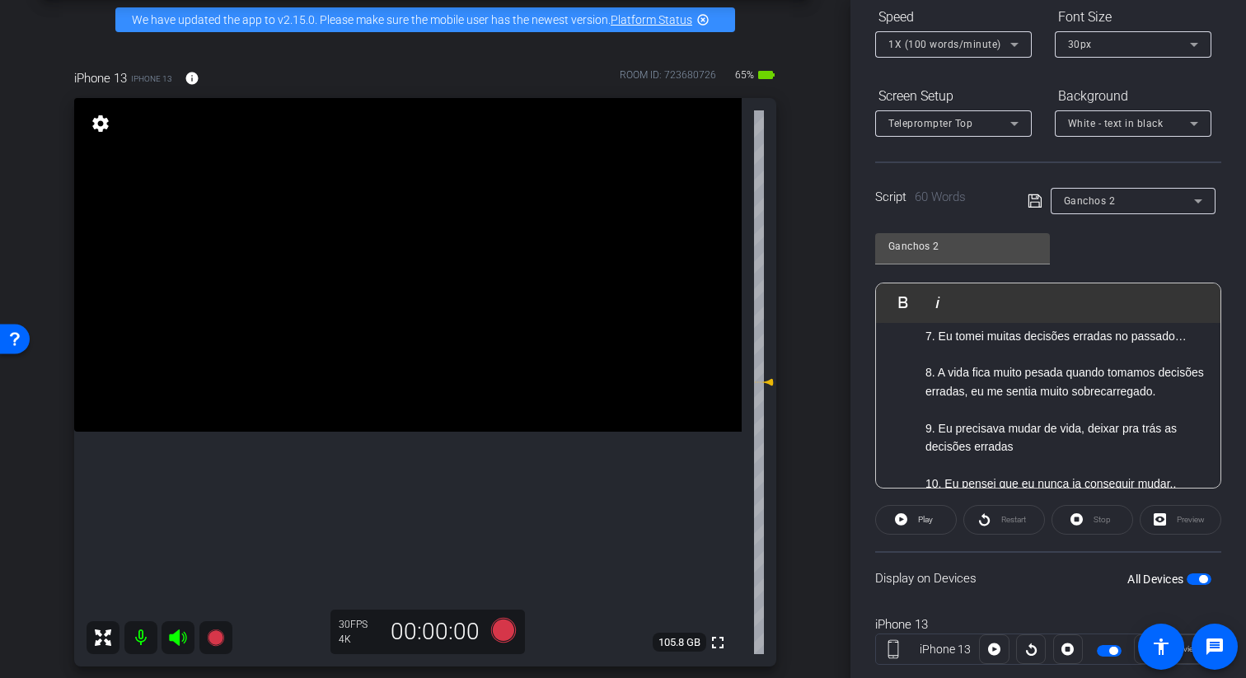
scroll to position [80, 0]
click at [794, 219] on div at bounding box center [1133, 223] width 165 height 18
click at [794, 206] on span "Ganchos 2" at bounding box center [1090, 201] width 52 height 12
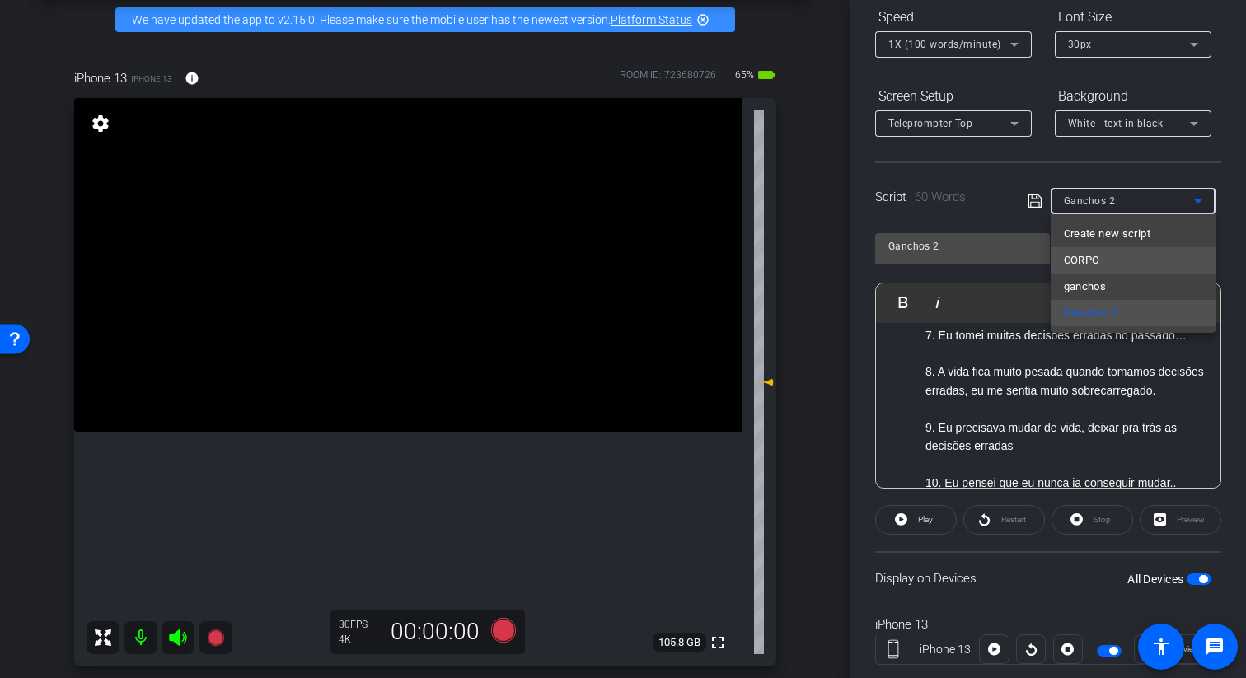
click at [794, 265] on mat-option "CORPO" at bounding box center [1133, 260] width 165 height 26
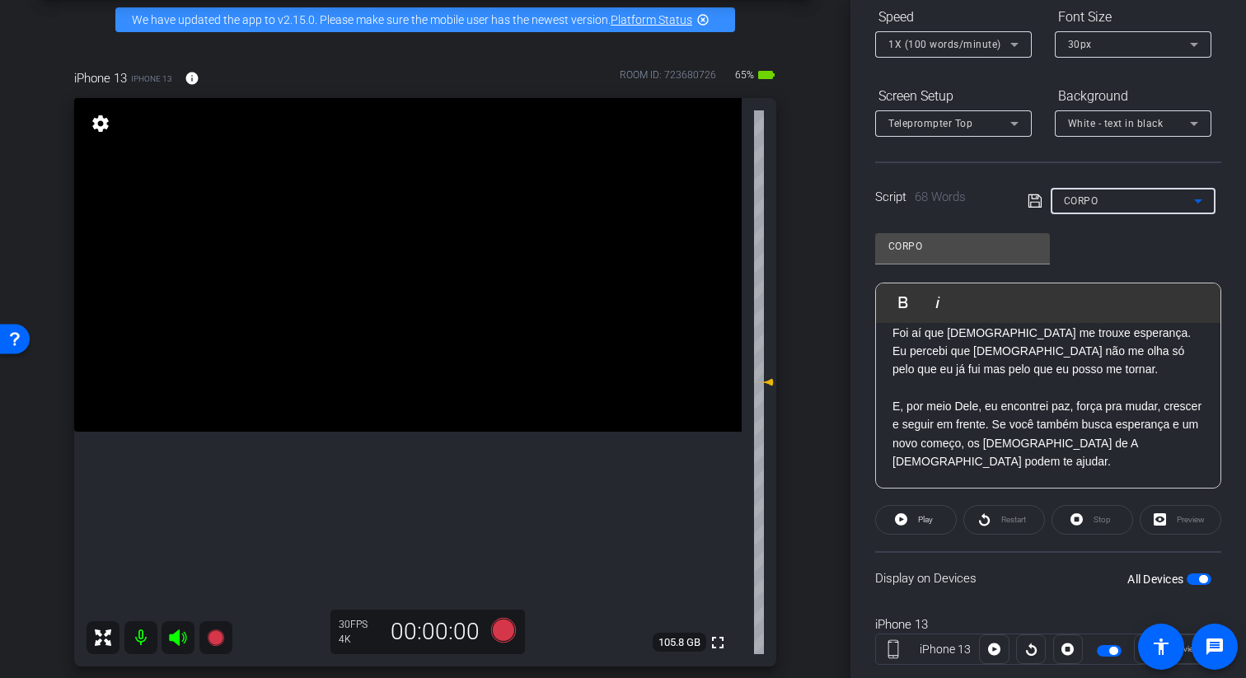
scroll to position [0, 0]
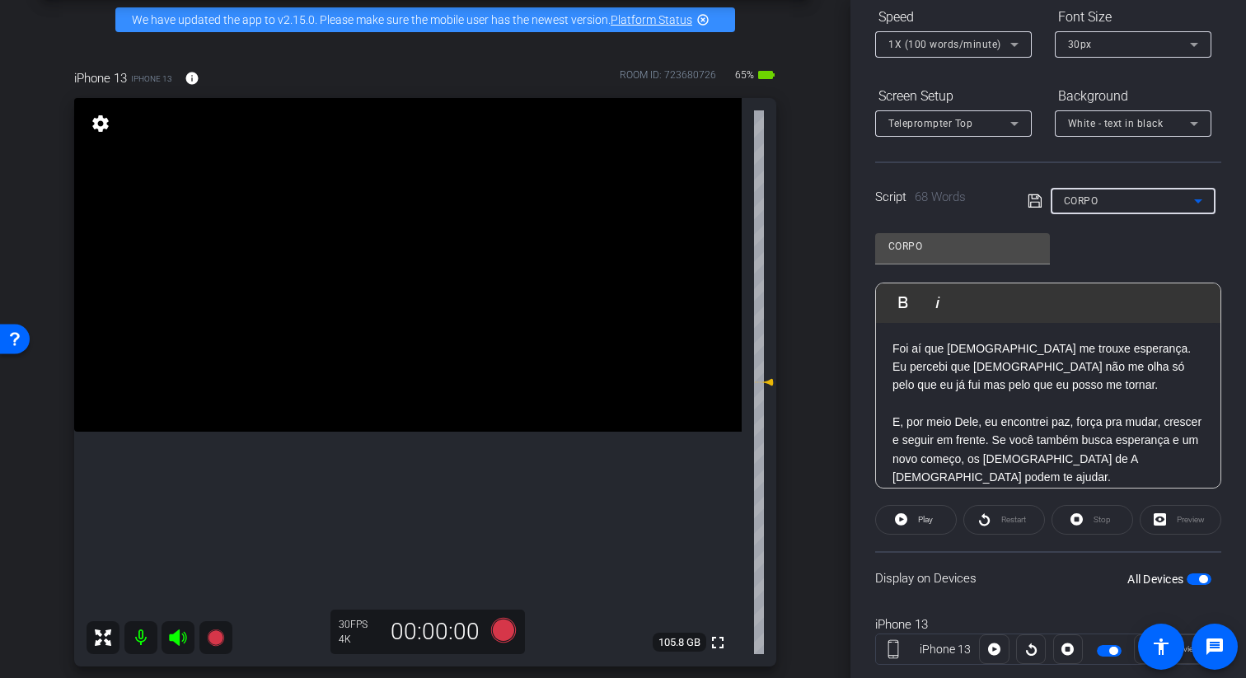
click at [794, 212] on div "CORPO" at bounding box center [1133, 201] width 138 height 26
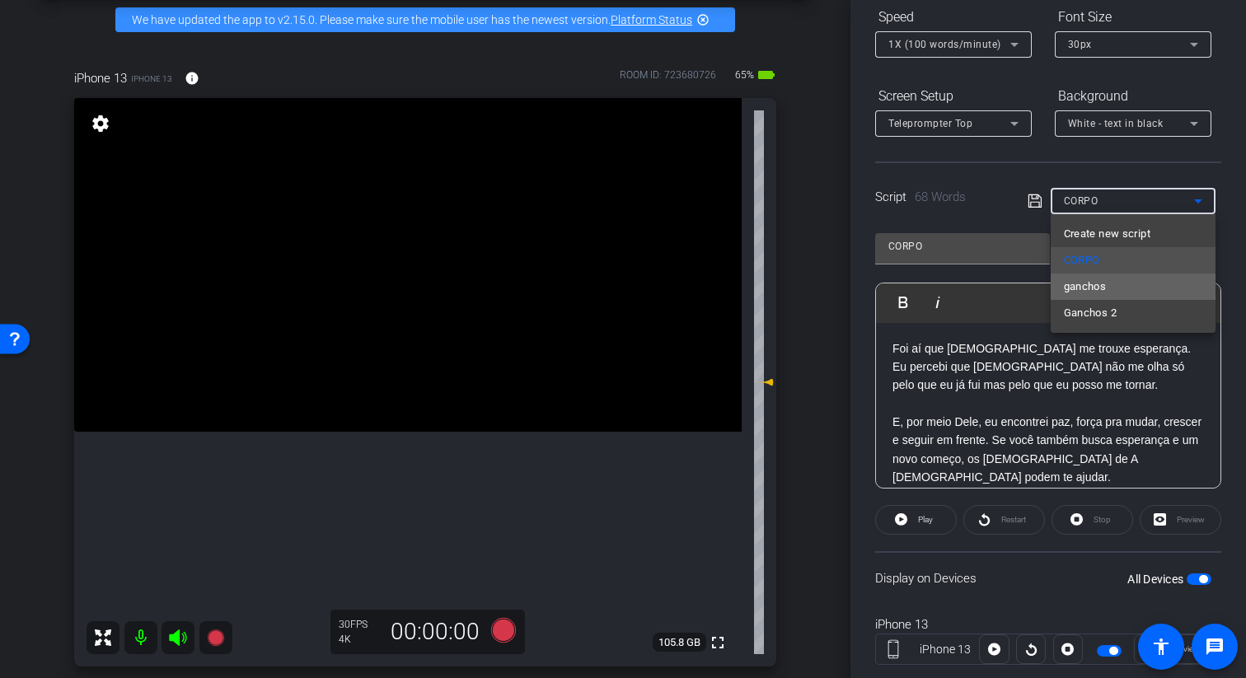
click at [794, 282] on mat-option "ganchos" at bounding box center [1133, 287] width 165 height 26
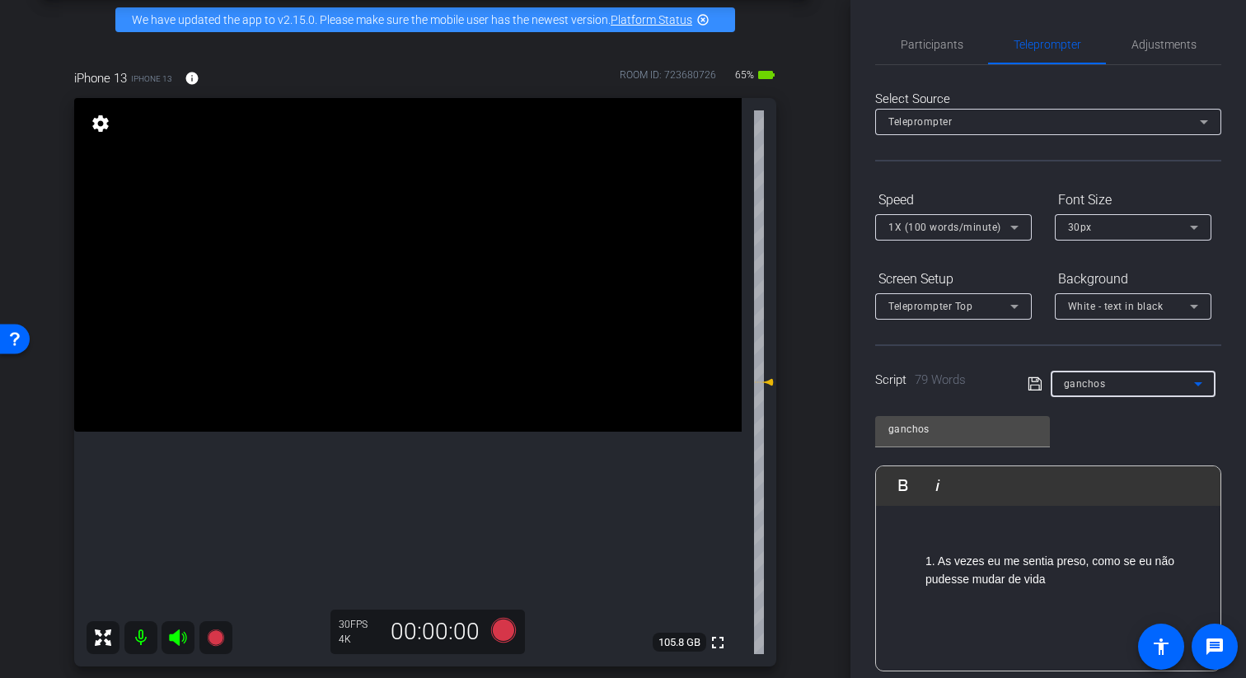
click at [794, 377] on div "ganchos" at bounding box center [1129, 383] width 130 height 21
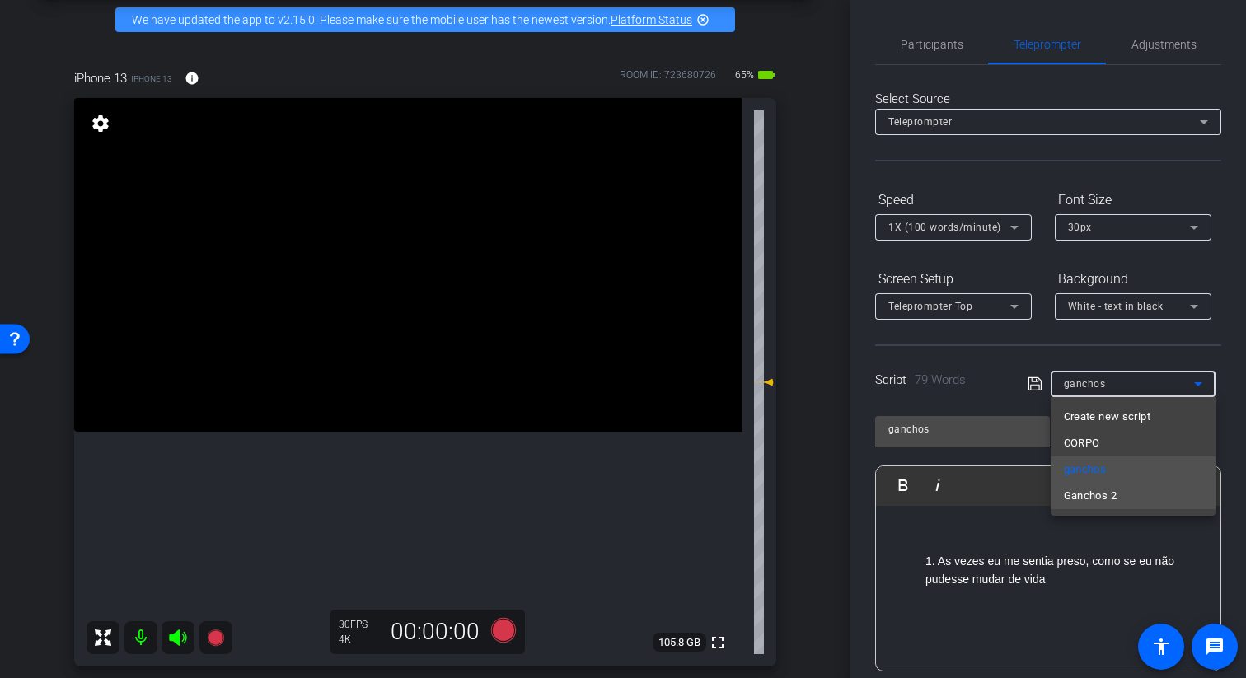
click at [794, 494] on mat-option "Ganchos 2" at bounding box center [1133, 496] width 165 height 26
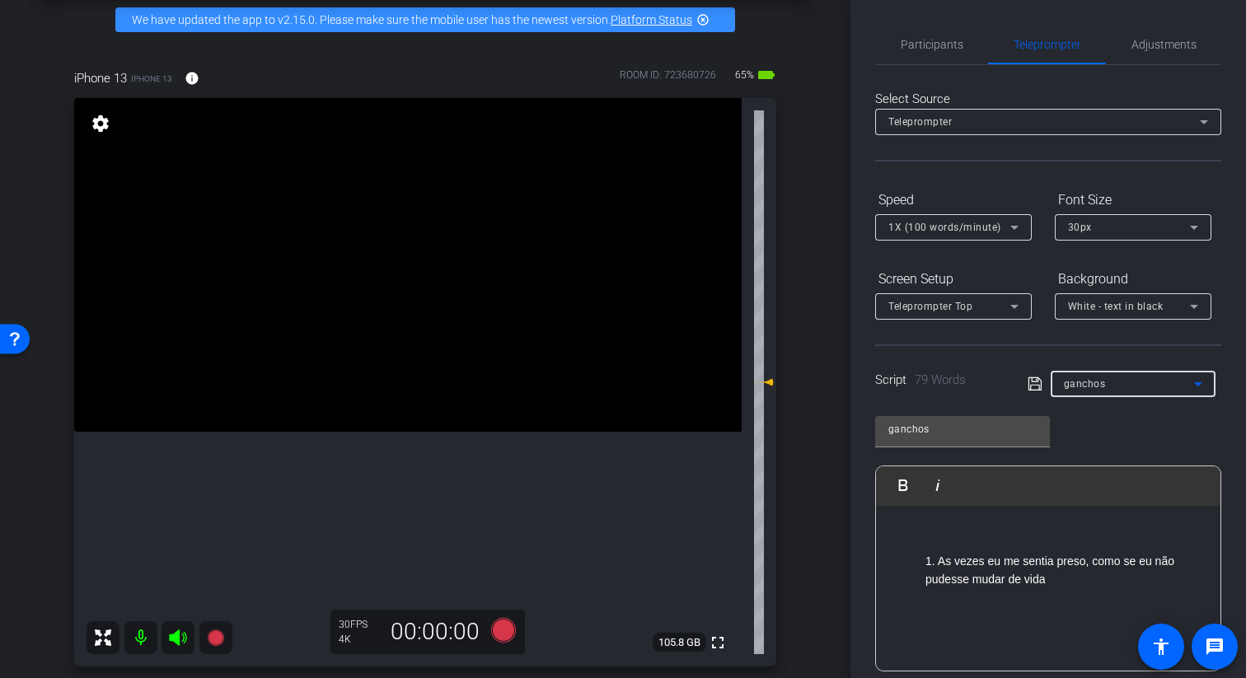
type input "Ganchos 2"
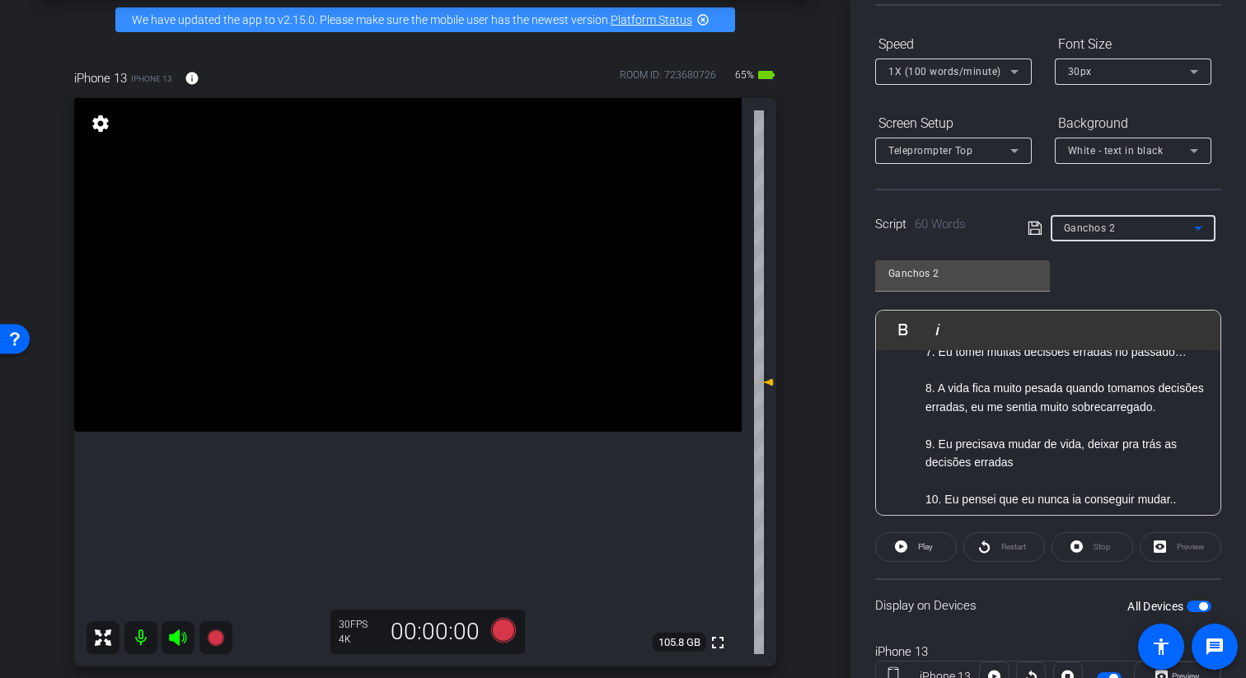
scroll to position [84, 0]
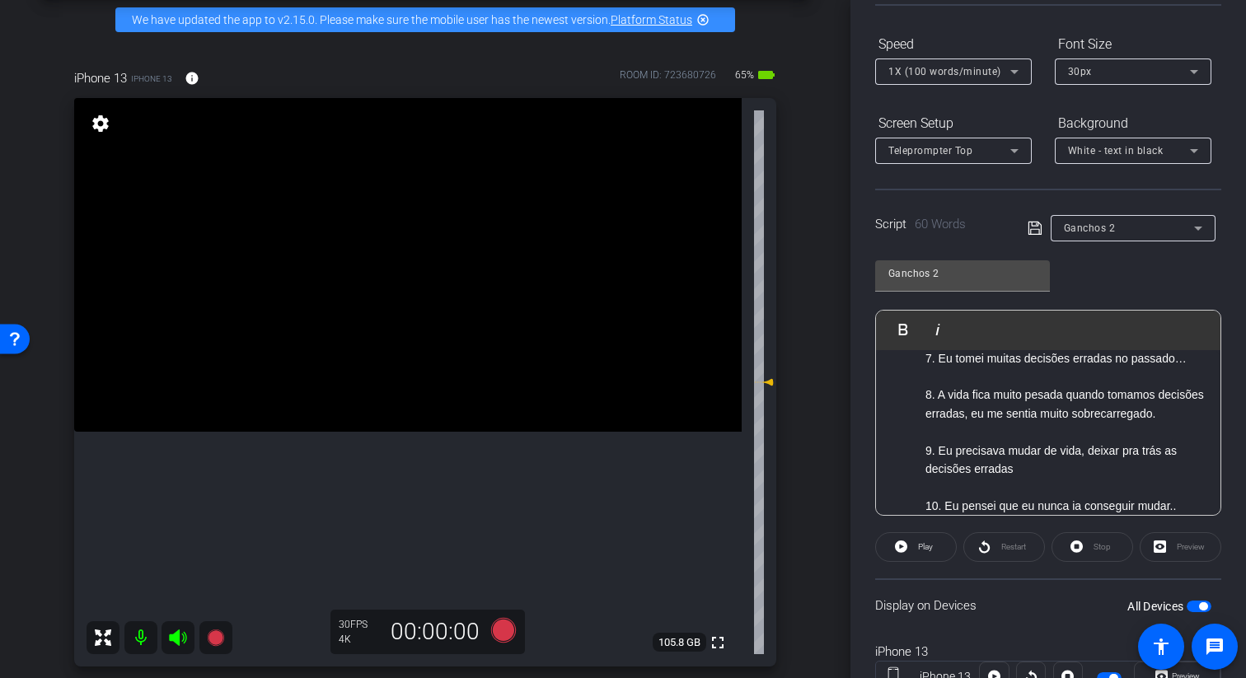
click at [794, 415] on p "8. A vida fica muito pesada quando tomamos decisões erradas, eu me sentia muito…" at bounding box center [1064, 404] width 279 height 37
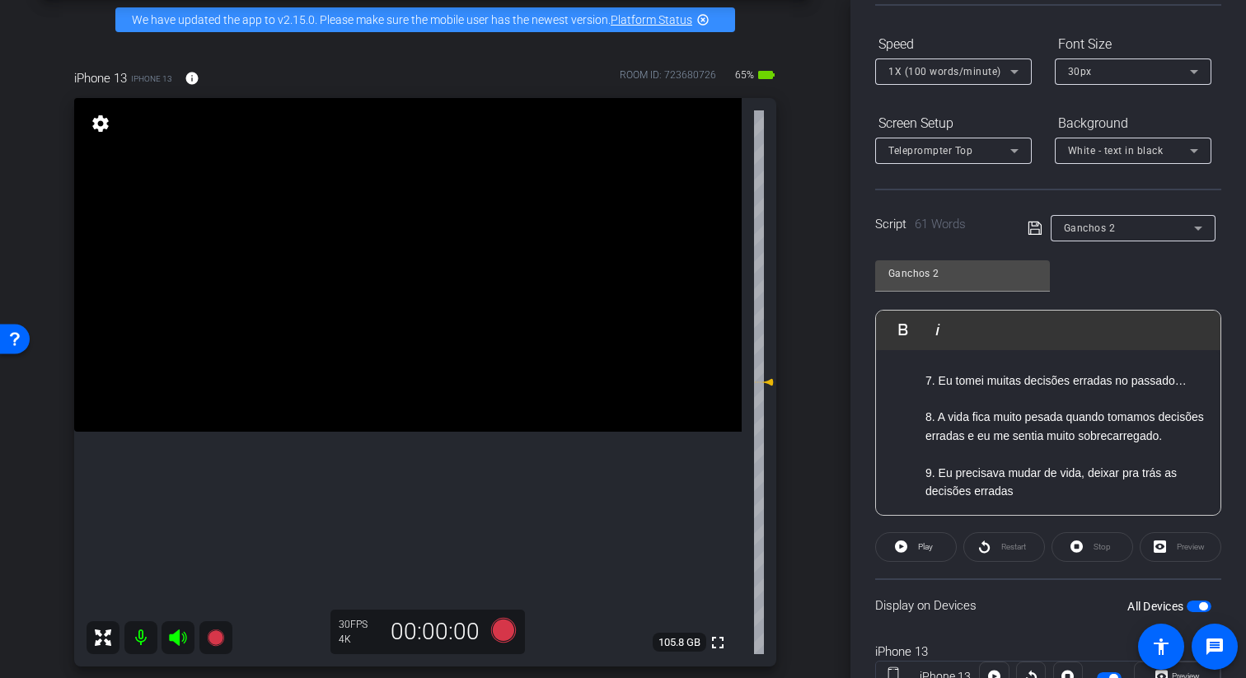
scroll to position [0, 0]
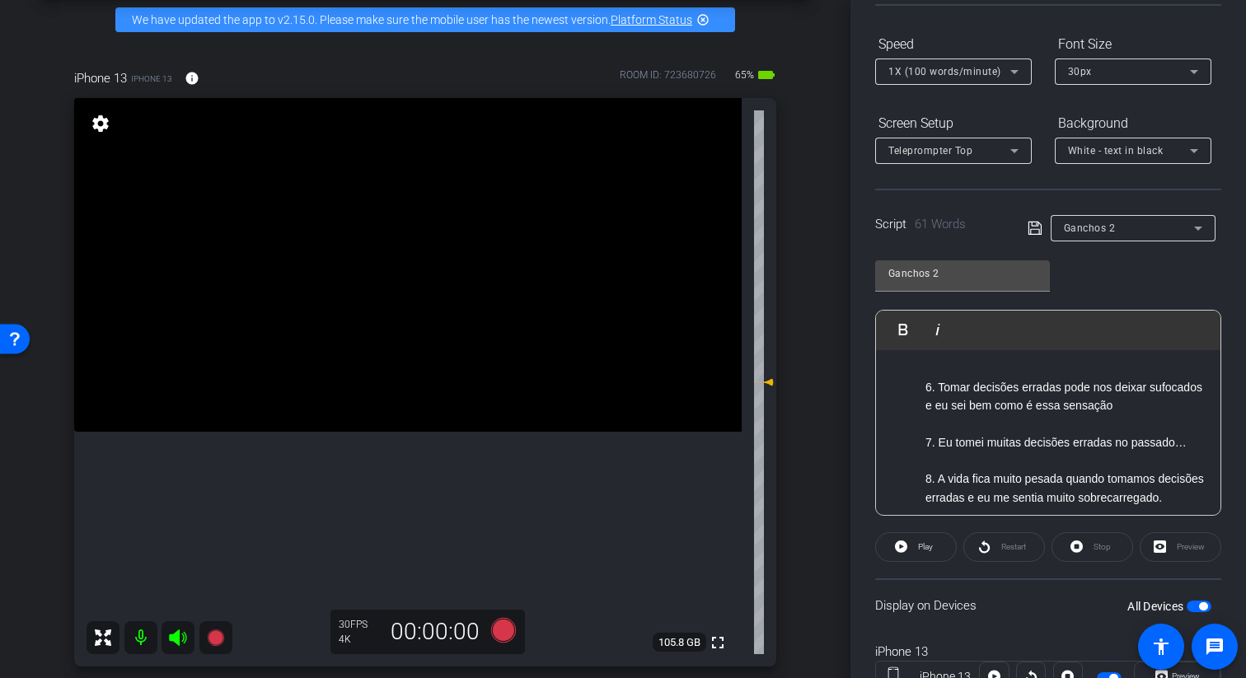
click at [794, 428] on p at bounding box center [1064, 424] width 279 height 18
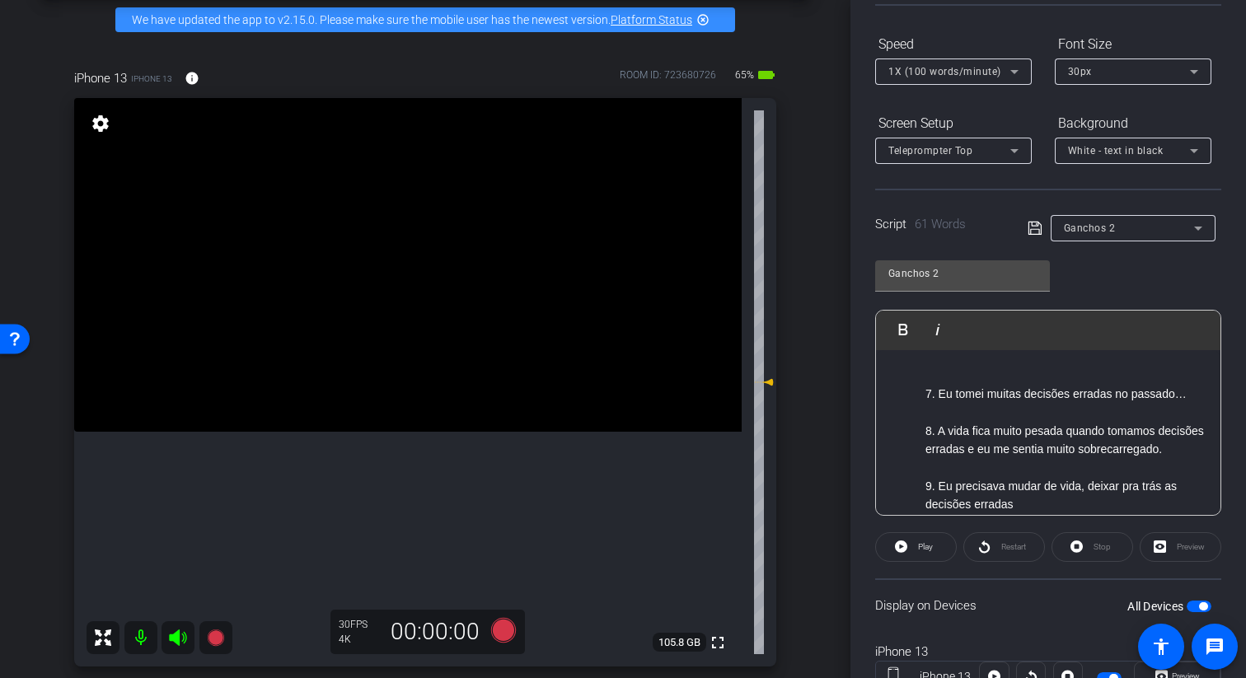
scroll to position [82, 0]
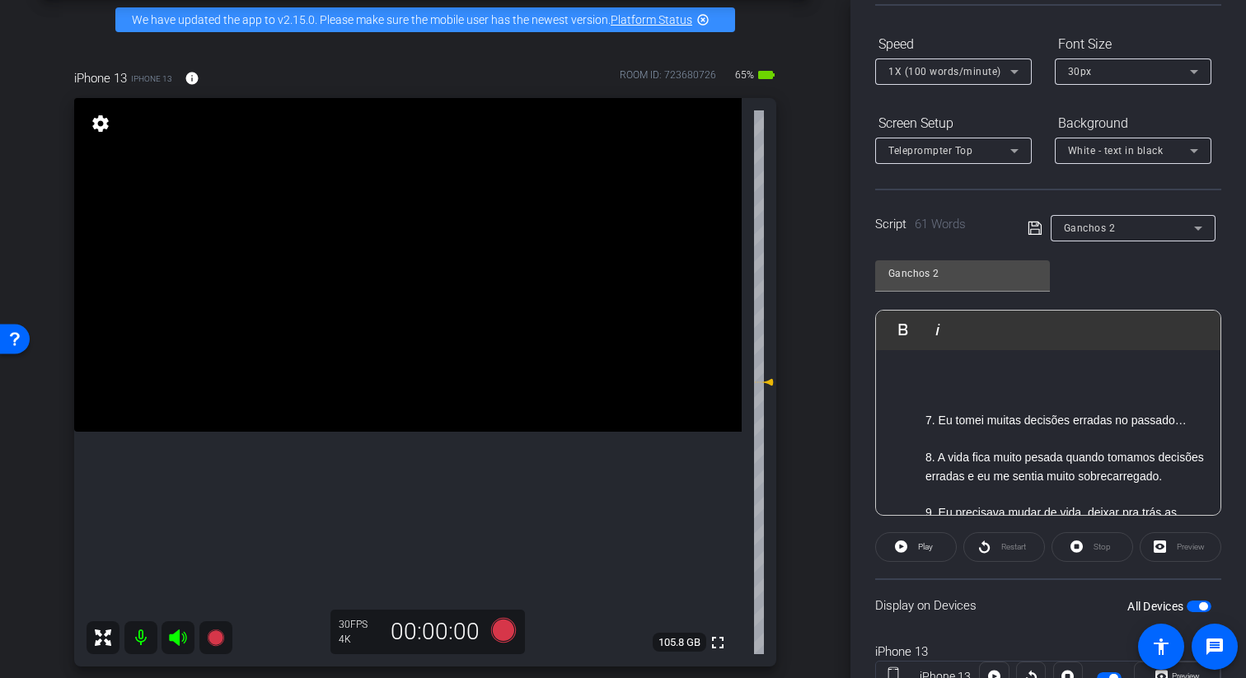
click at [794, 445] on p at bounding box center [1064, 439] width 279 height 18
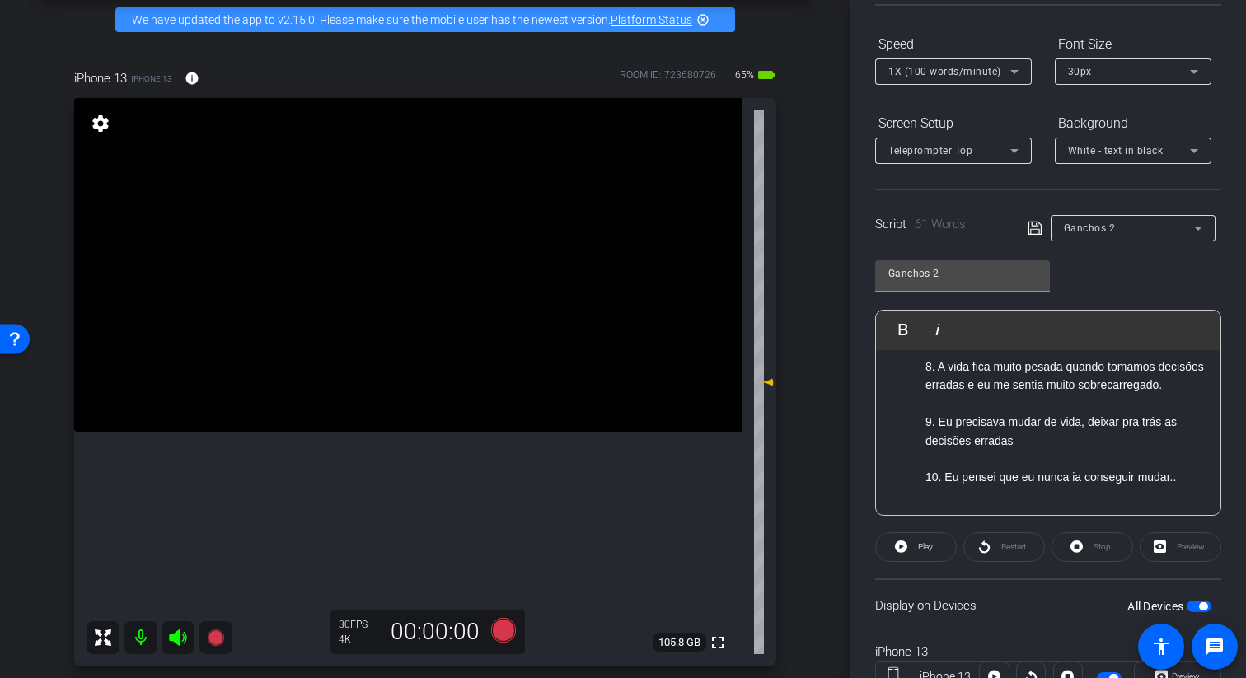
click at [794, 401] on p at bounding box center [1064, 404] width 279 height 18
click at [794, 446] on p "9. Eu precisava mudar de vida, deixar pra trás as decisões erradas" at bounding box center [1064, 431] width 279 height 37
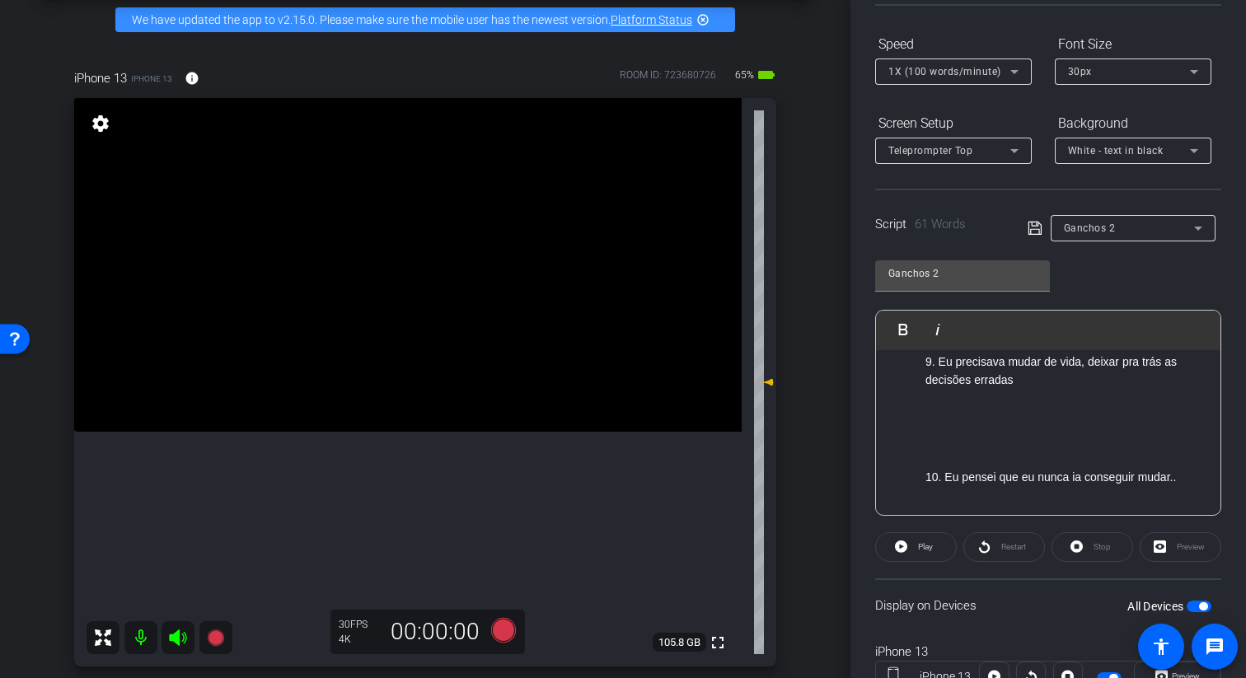
scroll to position [371, 0]
click at [794, 557] on span at bounding box center [916, 547] width 80 height 40
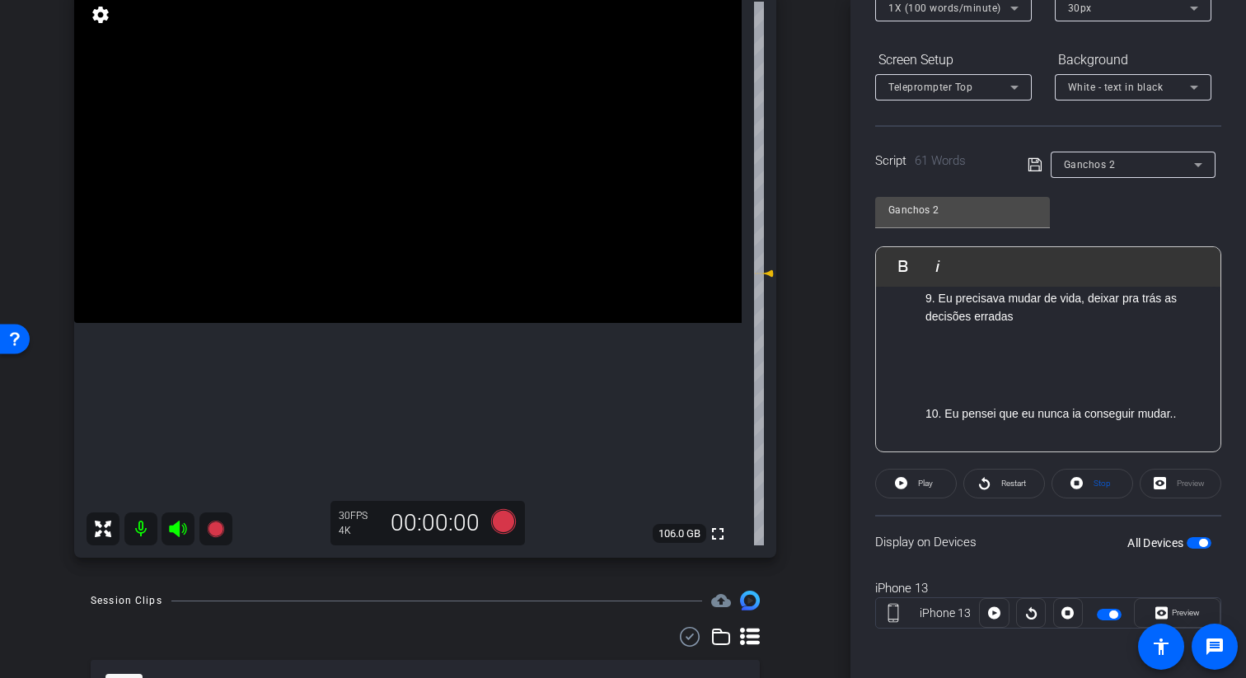
scroll to position [184, 0]
click at [794, 84] on span "Teleprompter Top" at bounding box center [930, 88] width 84 height 12
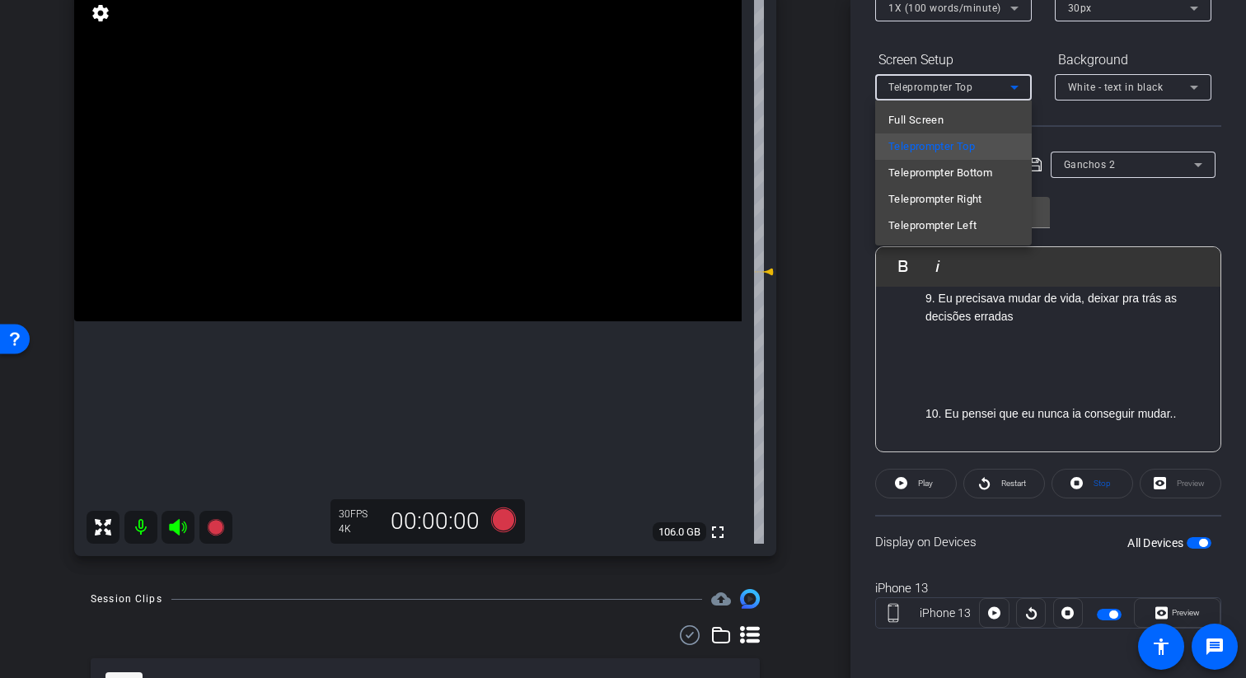
click at [794, 84] on div at bounding box center [623, 339] width 1246 height 678
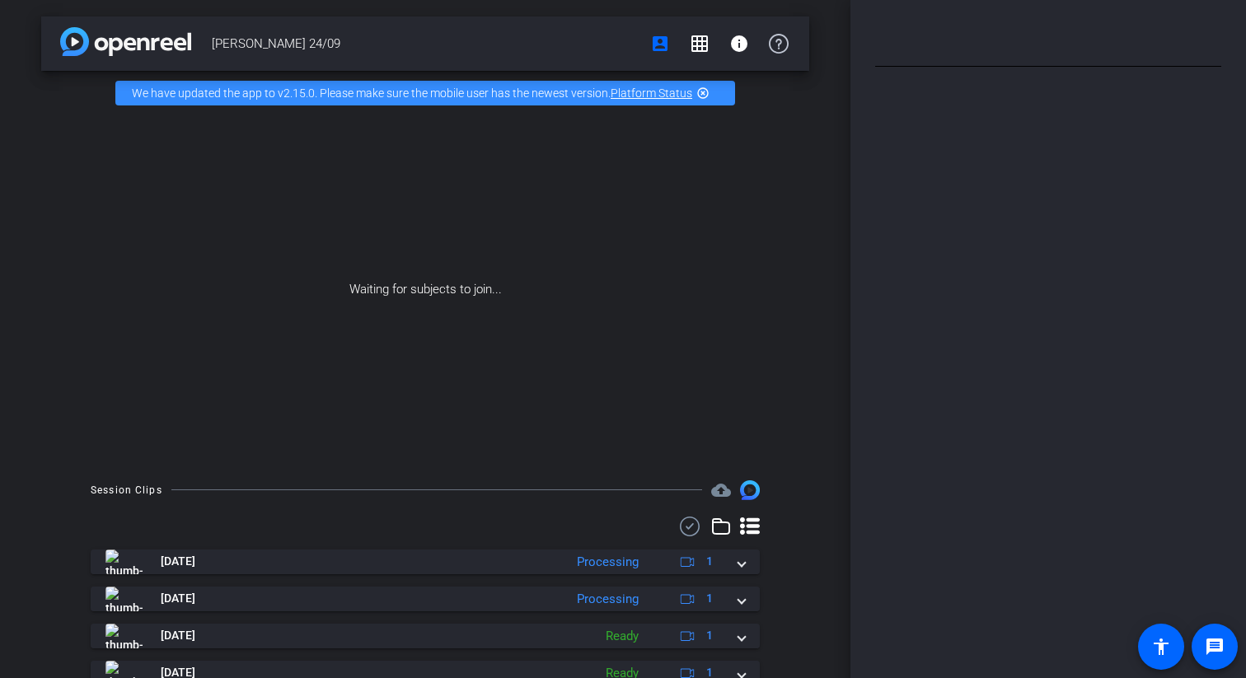
type input "Ganchos 2"
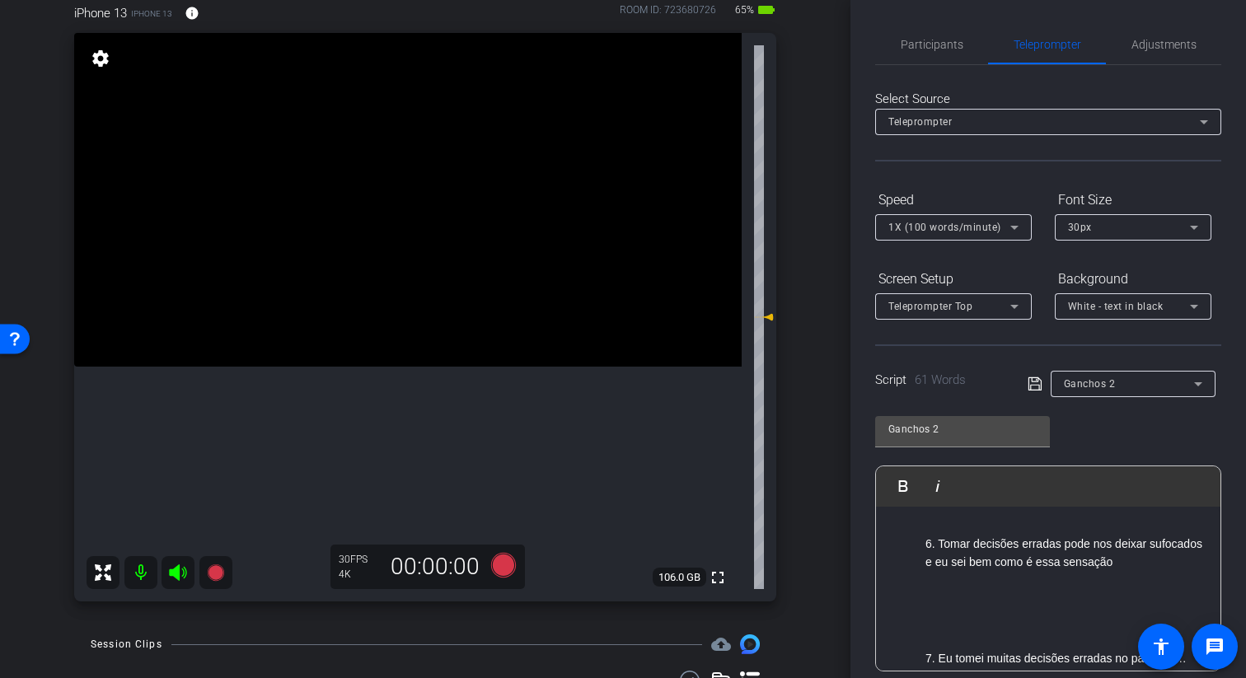
scroll to position [142, 0]
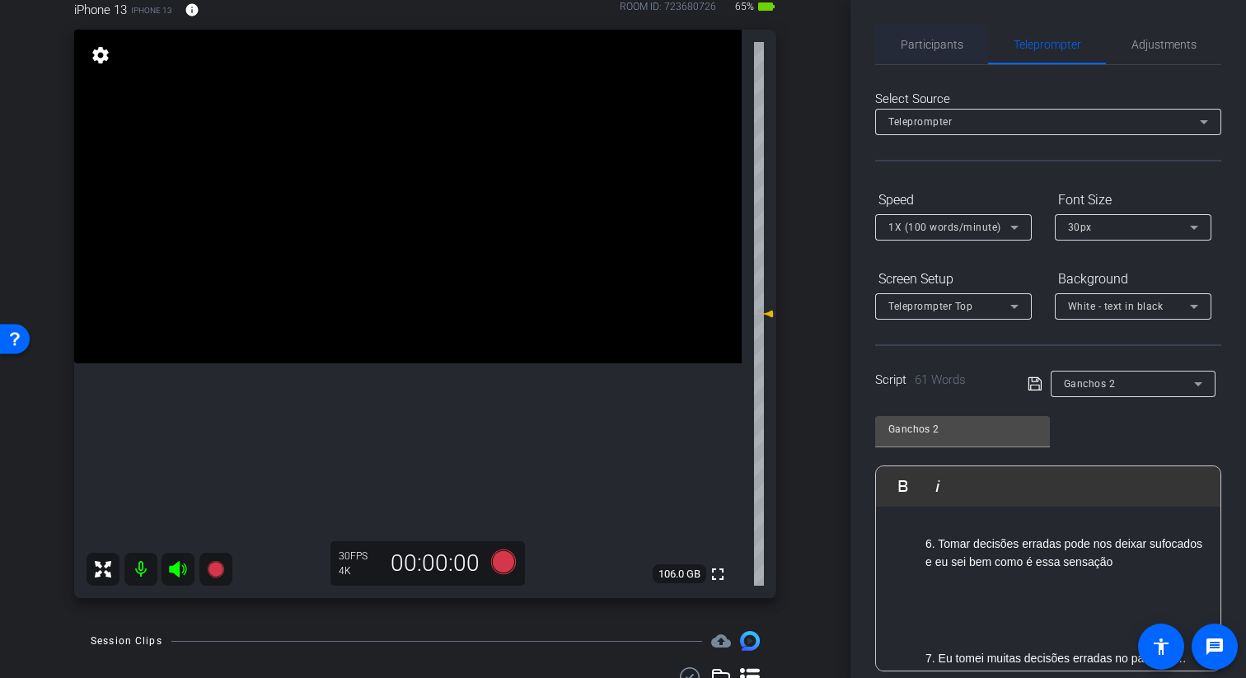
click at [969, 56] on div "Participants" at bounding box center [931, 45] width 113 height 40
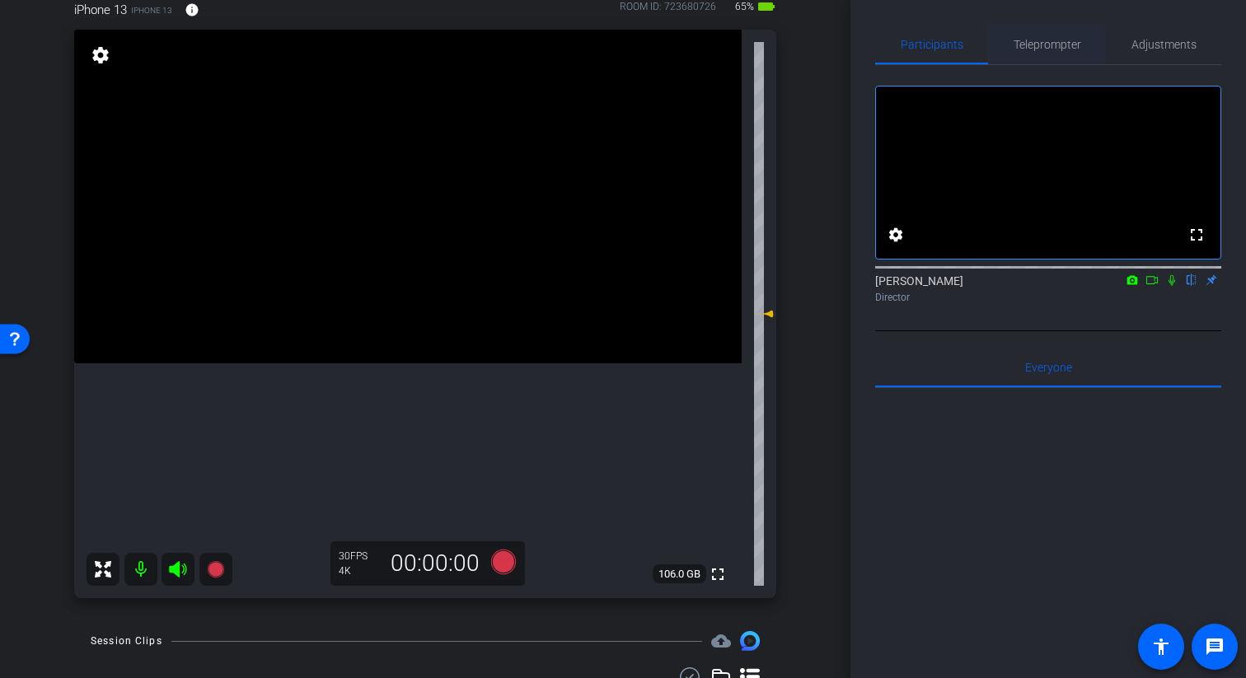
click at [1047, 54] on span "Teleprompter" at bounding box center [1048, 45] width 68 height 40
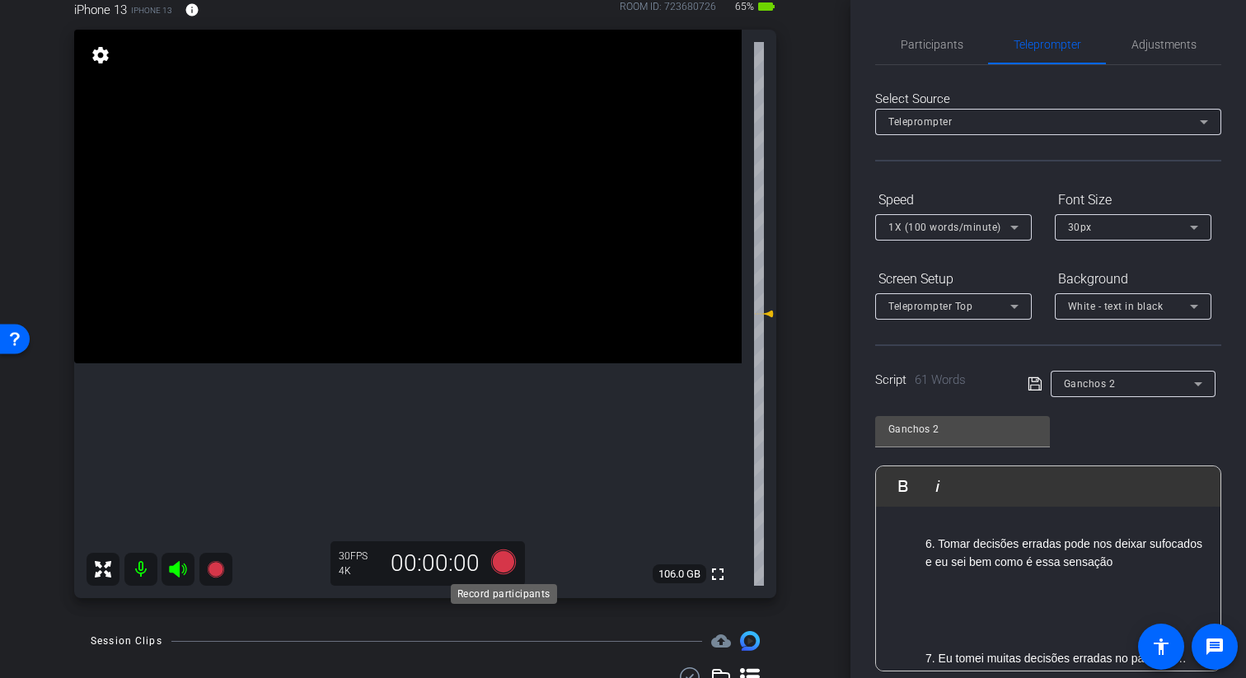
click at [502, 566] on icon at bounding box center [503, 562] width 25 height 25
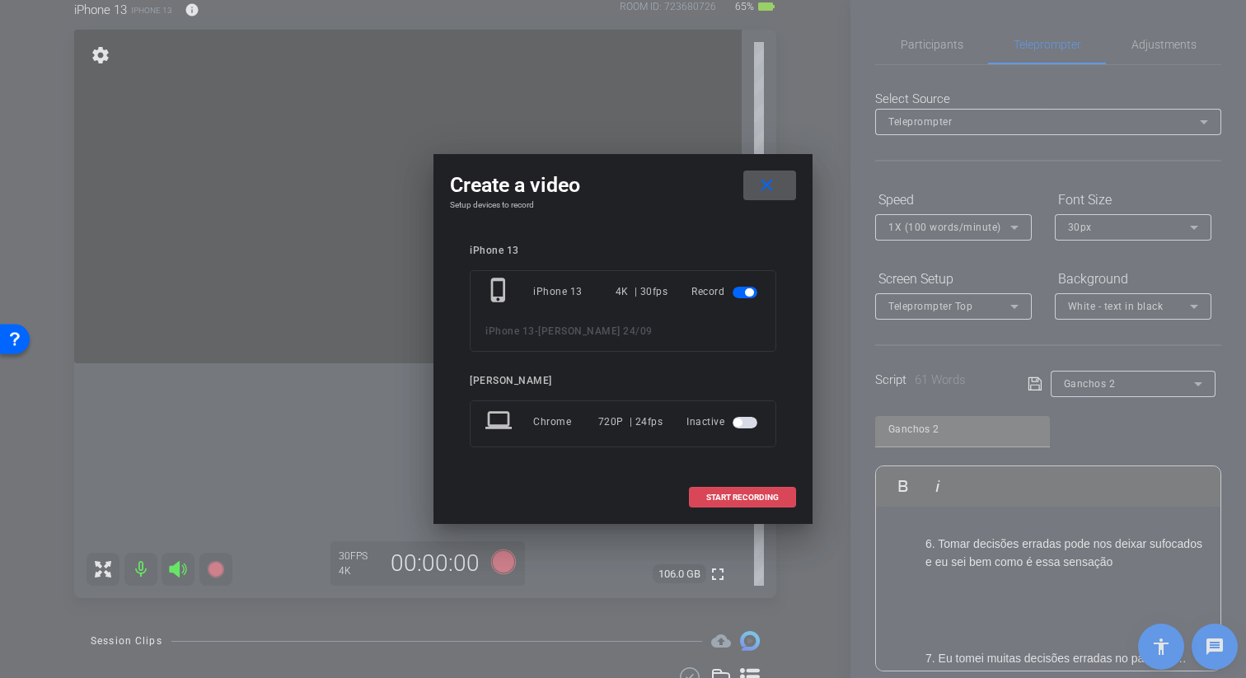
click at [759, 499] on span "START RECORDING" at bounding box center [742, 498] width 73 height 8
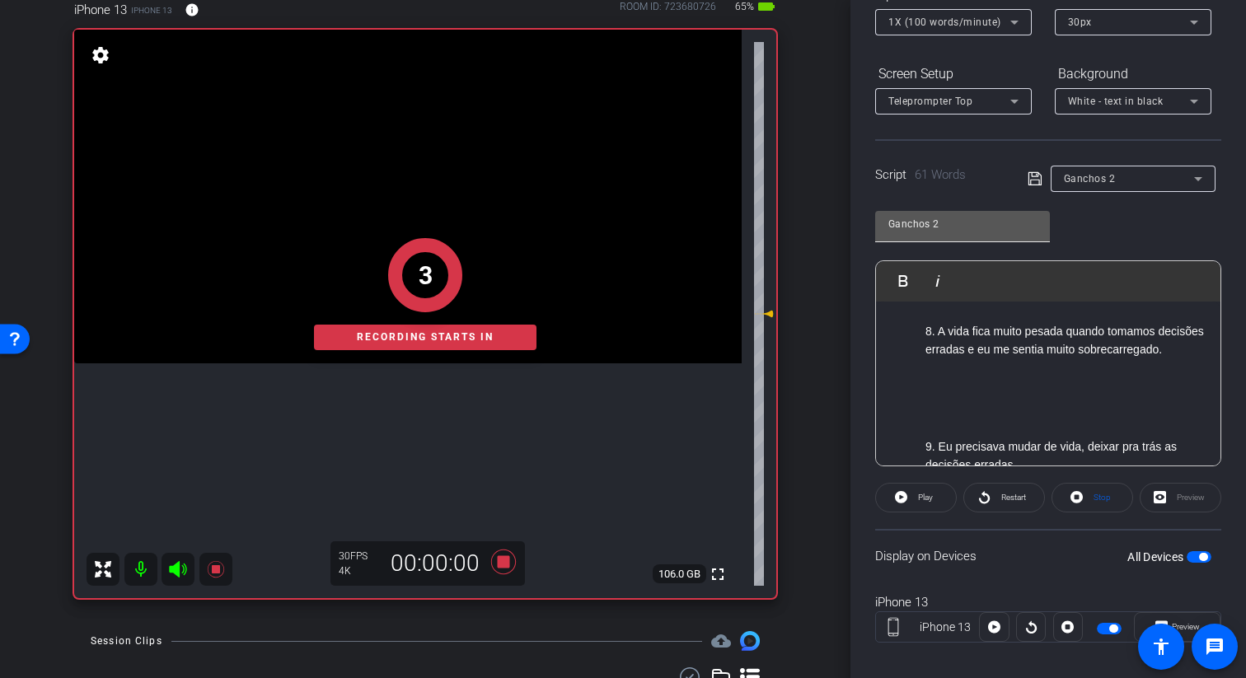
scroll to position [223, 0]
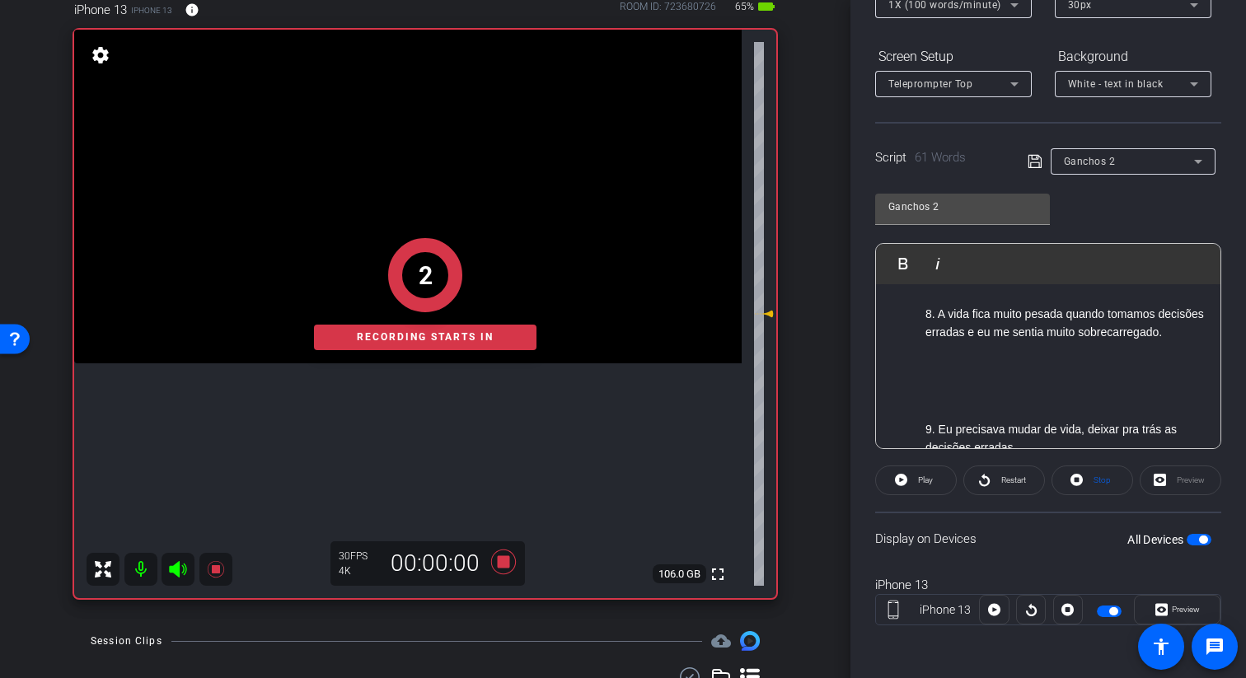
click at [1198, 543] on span "button" at bounding box center [1199, 540] width 25 height 12
click at [1203, 543] on span "button" at bounding box center [1199, 540] width 25 height 12
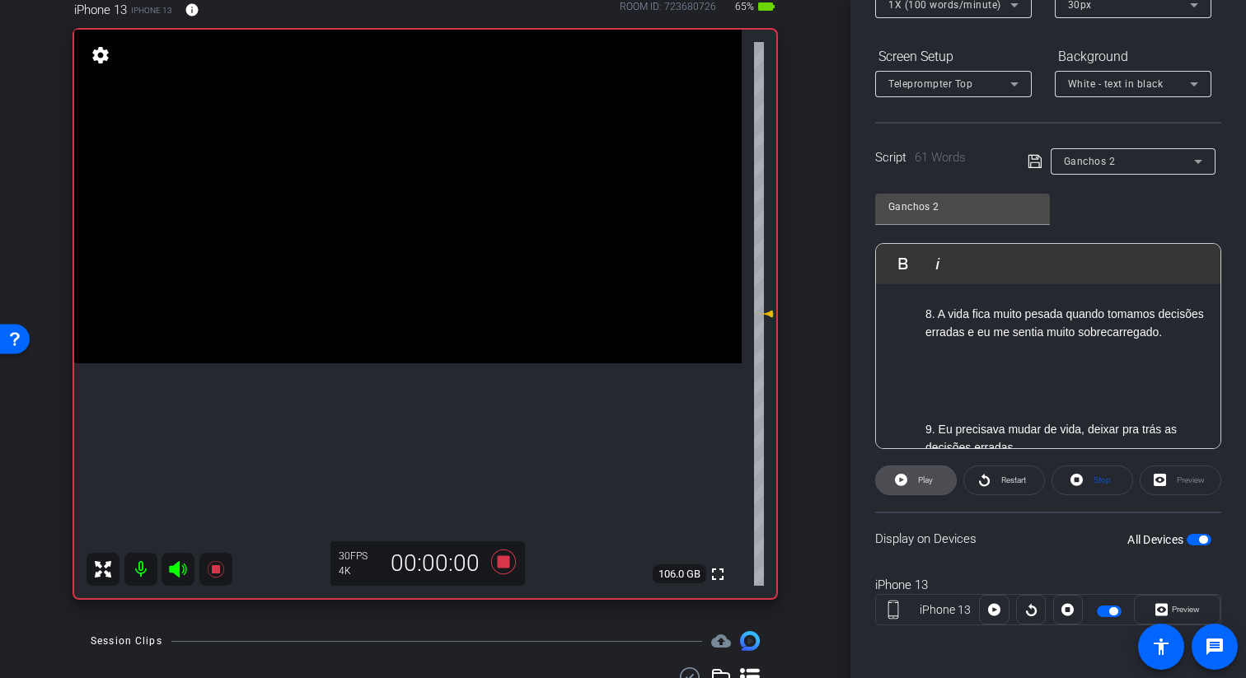
click at [916, 484] on span "Play" at bounding box center [923, 480] width 19 height 23
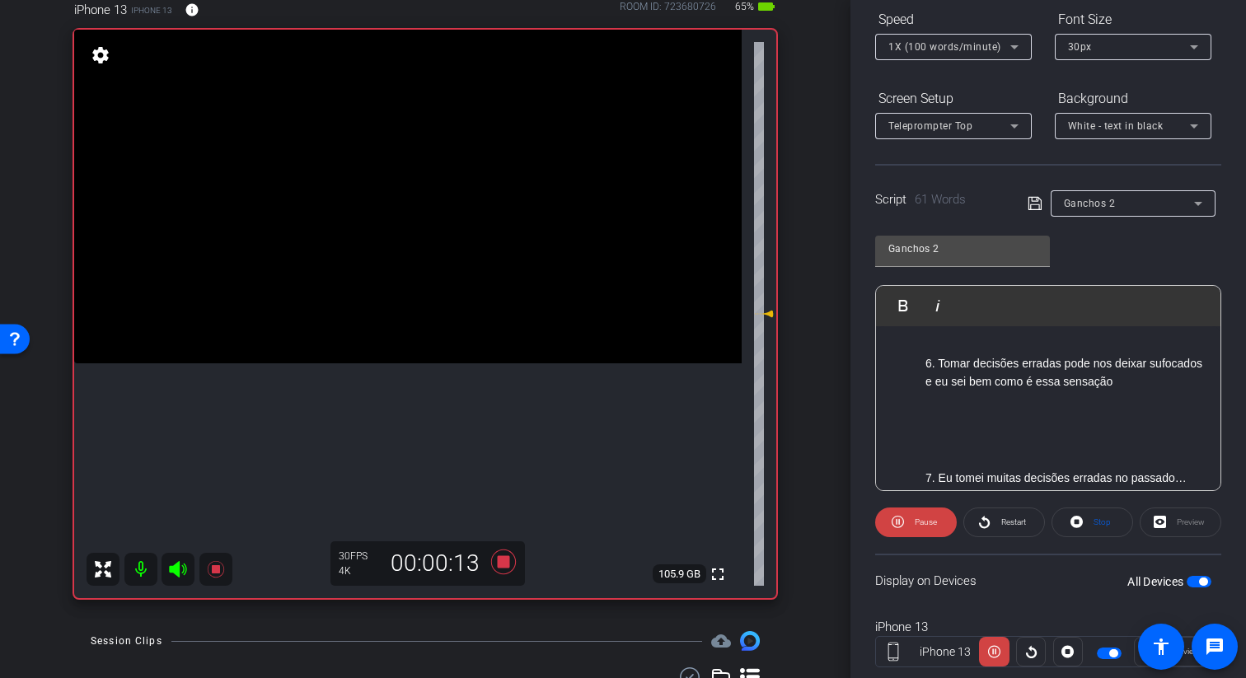
scroll to position [191, 0]
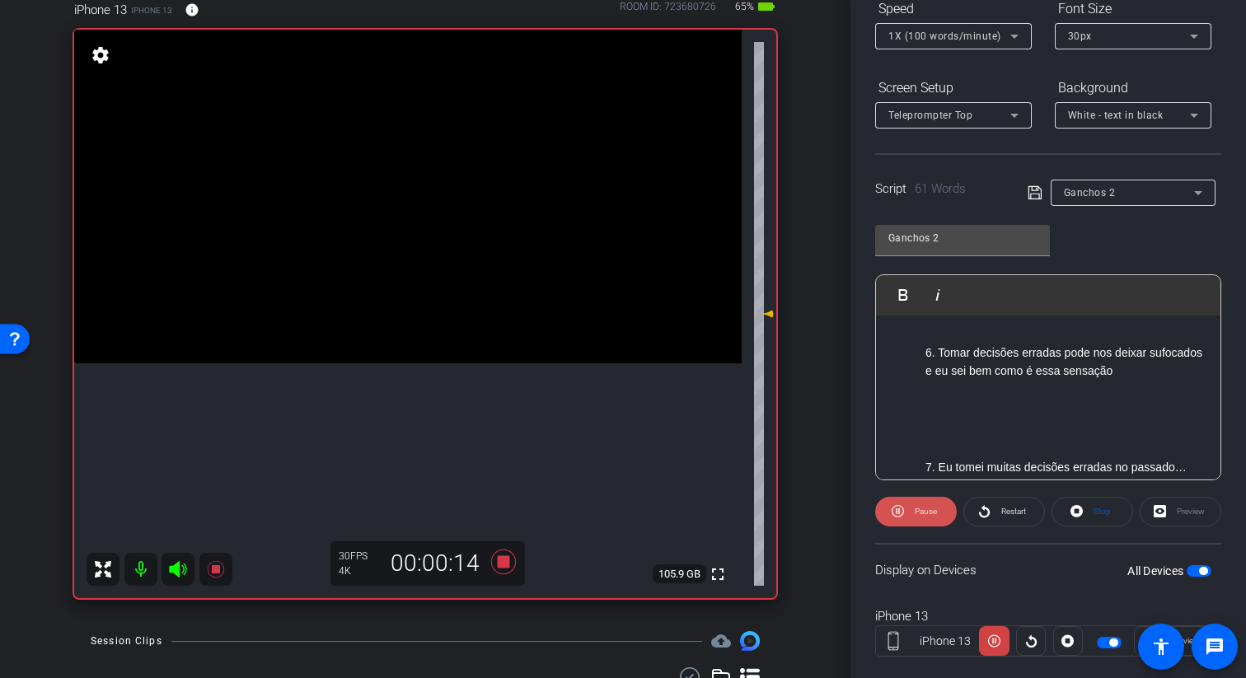
click at [929, 508] on span "Pause" at bounding box center [926, 511] width 22 height 9
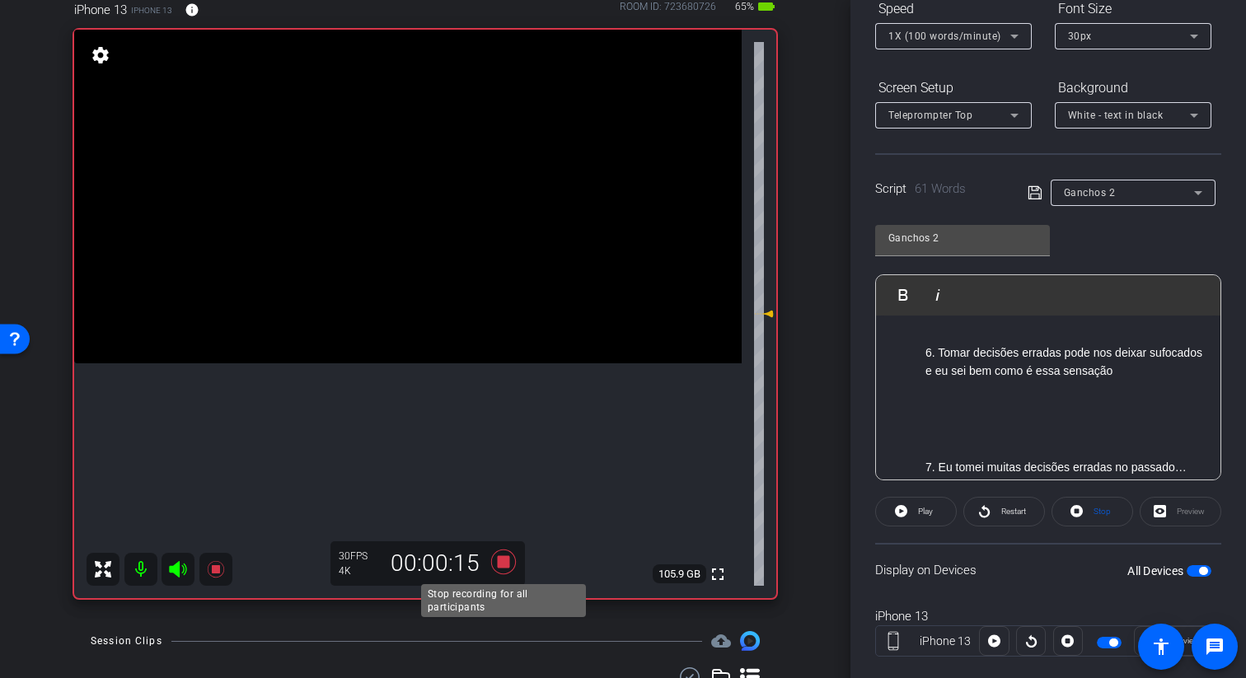
click at [499, 561] on icon at bounding box center [503, 562] width 25 height 25
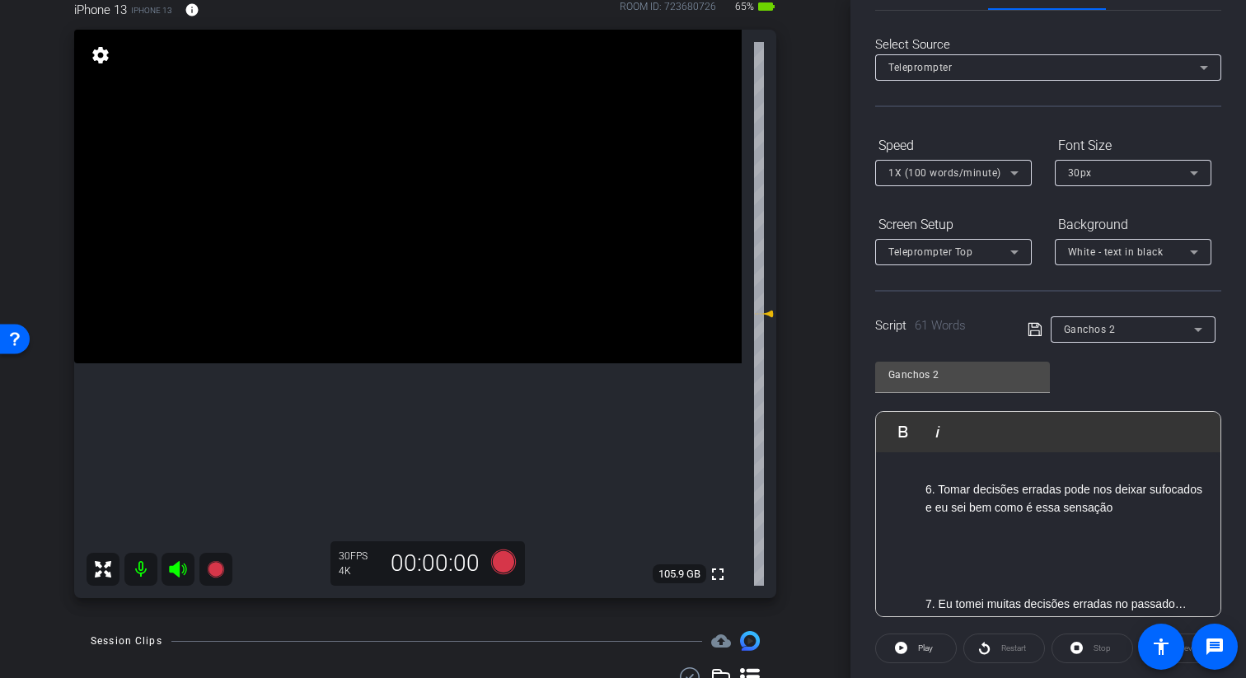
scroll to position [91, 0]
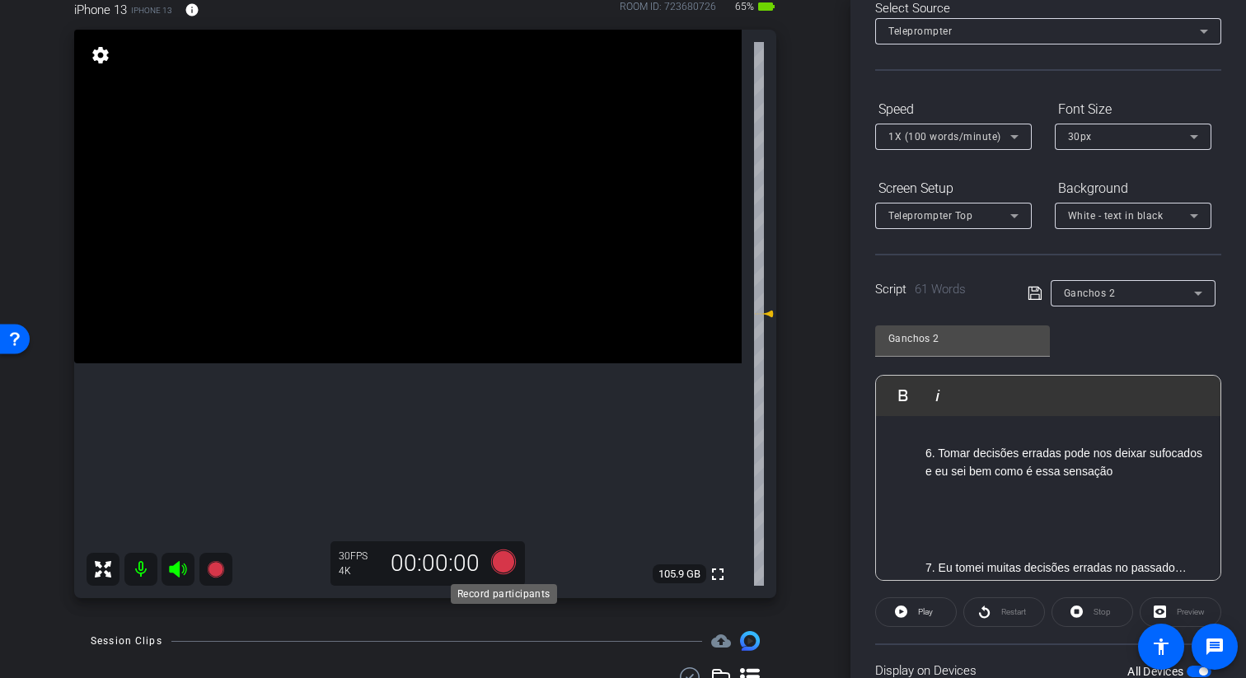
click at [503, 560] on icon at bounding box center [503, 562] width 25 height 25
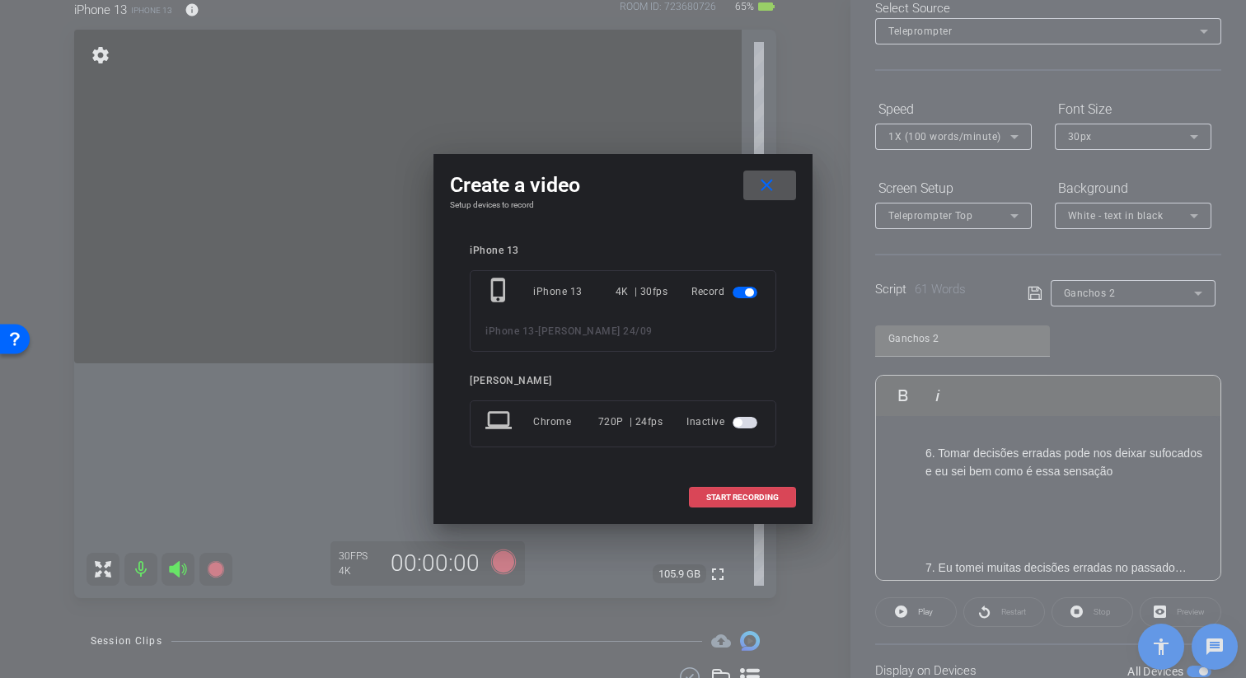
click at [746, 494] on span "START RECORDING" at bounding box center [742, 498] width 73 height 8
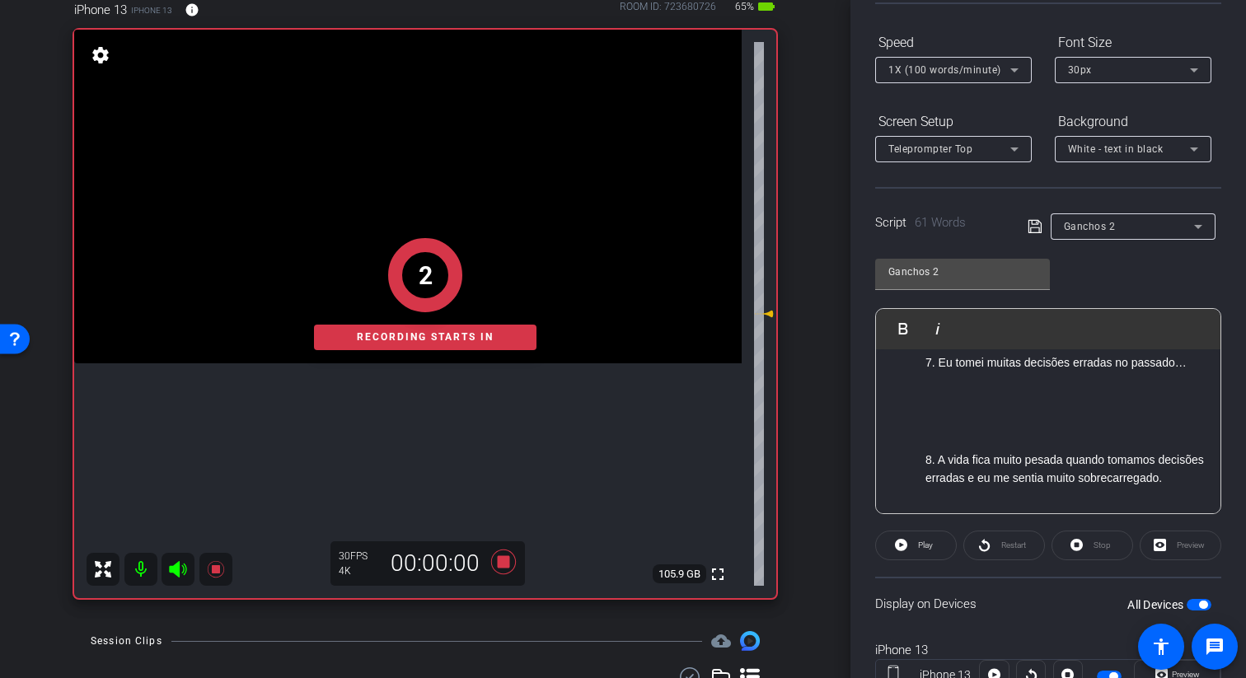
scroll to position [163, 0]
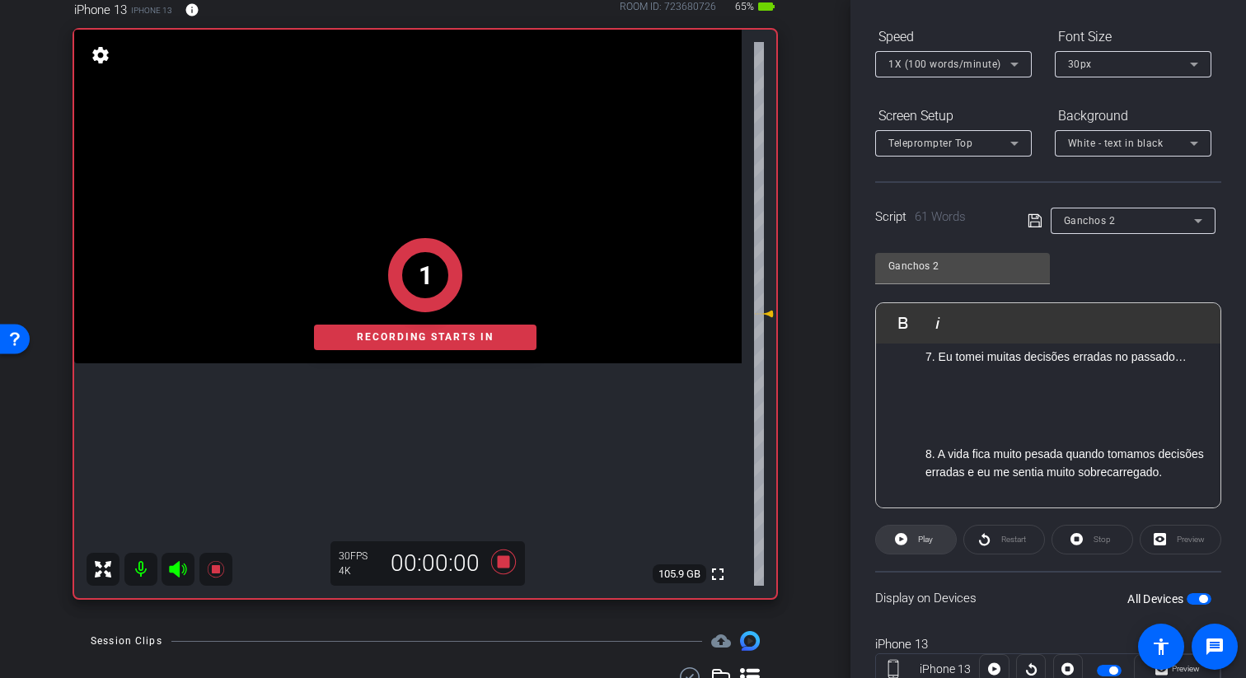
click at [906, 536] on icon at bounding box center [901, 539] width 12 height 12
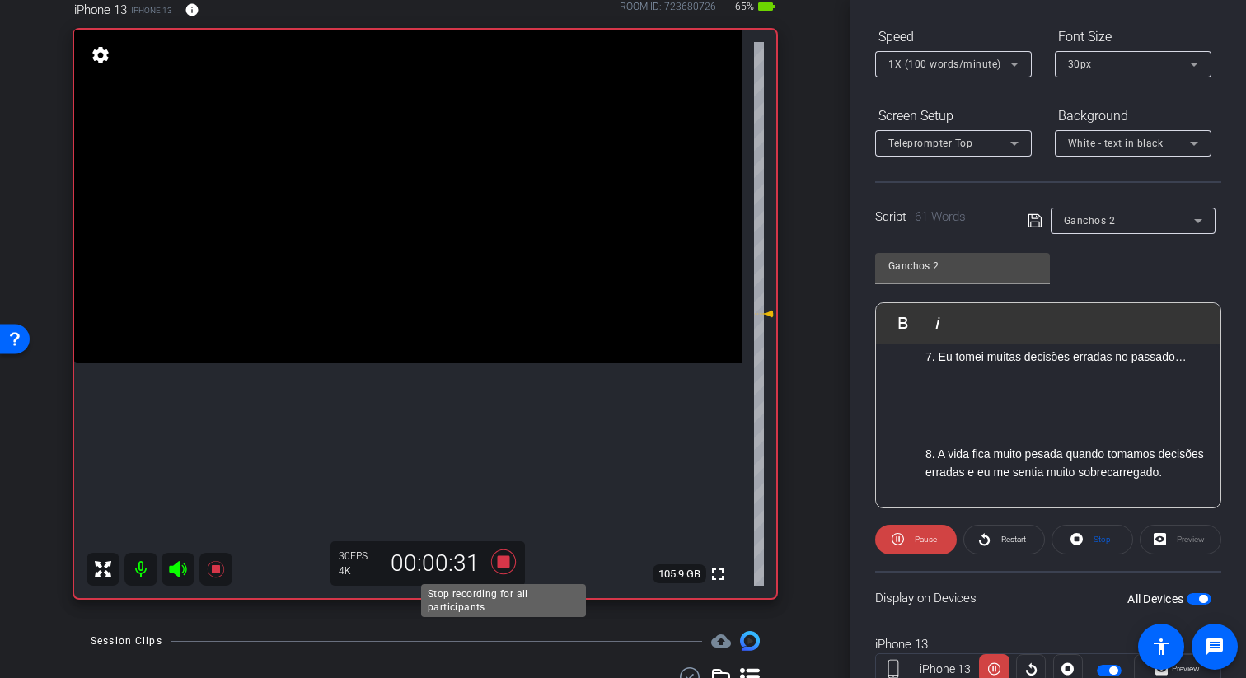
click at [497, 561] on icon at bounding box center [504, 562] width 40 height 30
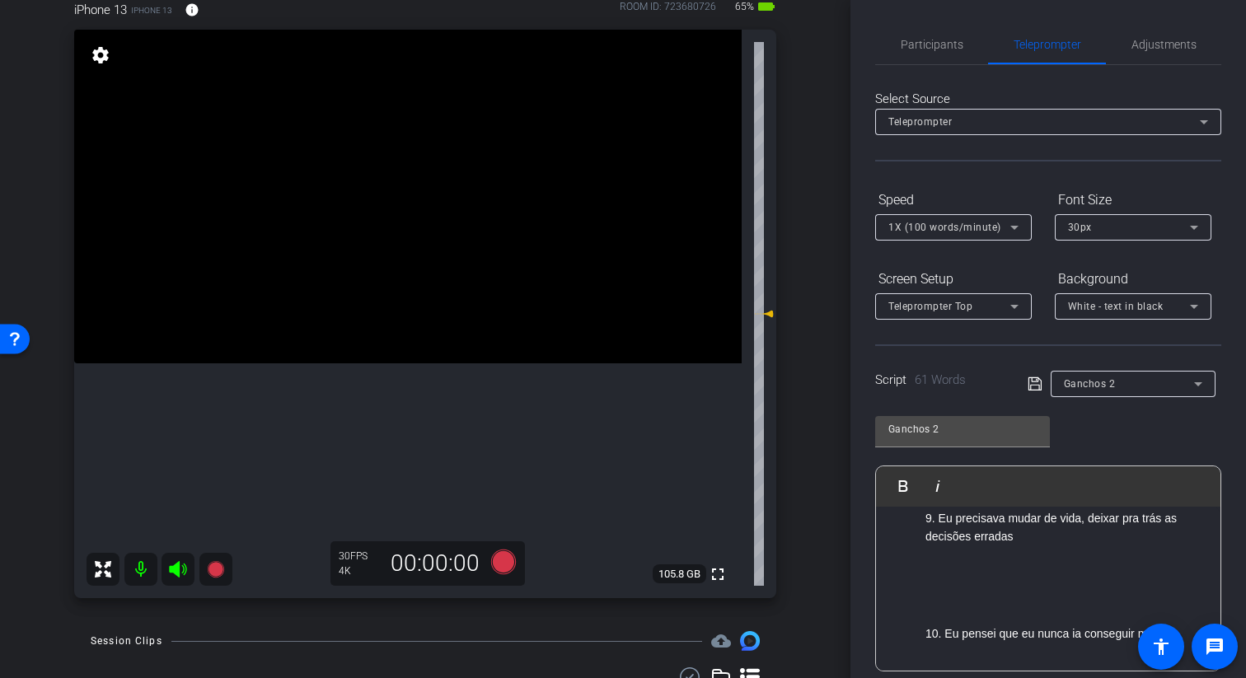
scroll to position [1, 0]
click at [1006, 220] on icon at bounding box center [1015, 227] width 20 height 20
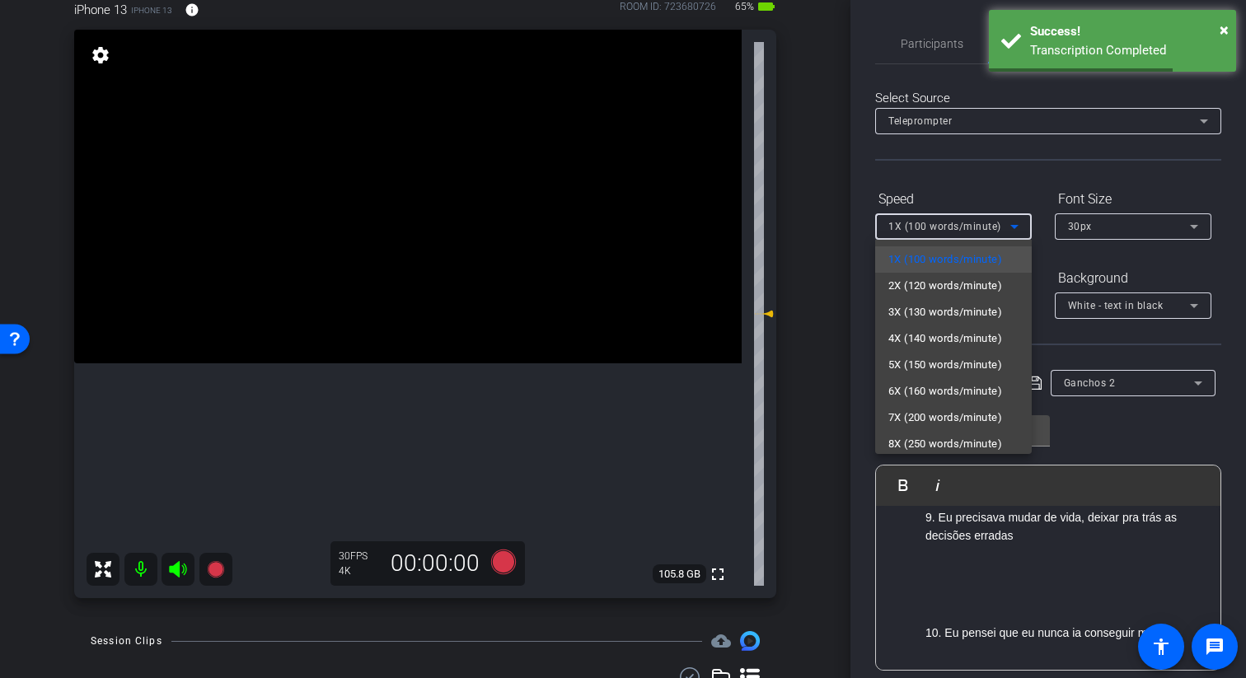
click at [1011, 218] on div at bounding box center [623, 339] width 1246 height 678
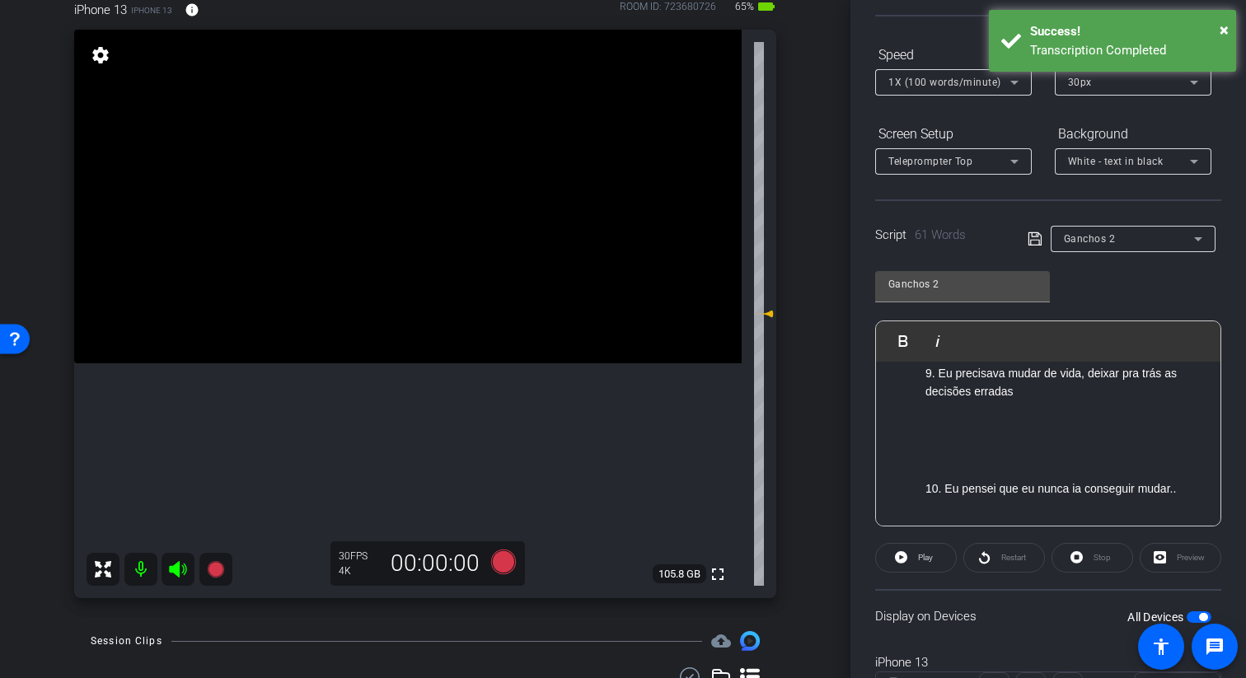
scroll to position [143, 0]
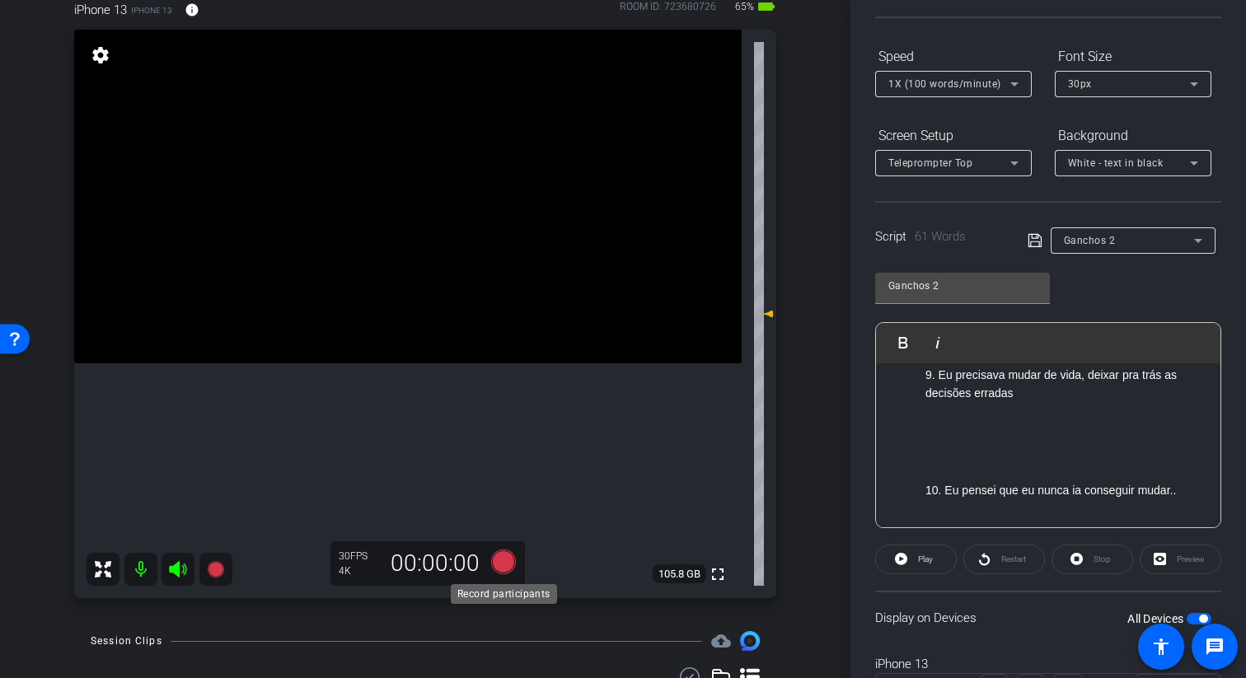
click at [500, 560] on icon at bounding box center [503, 562] width 25 height 25
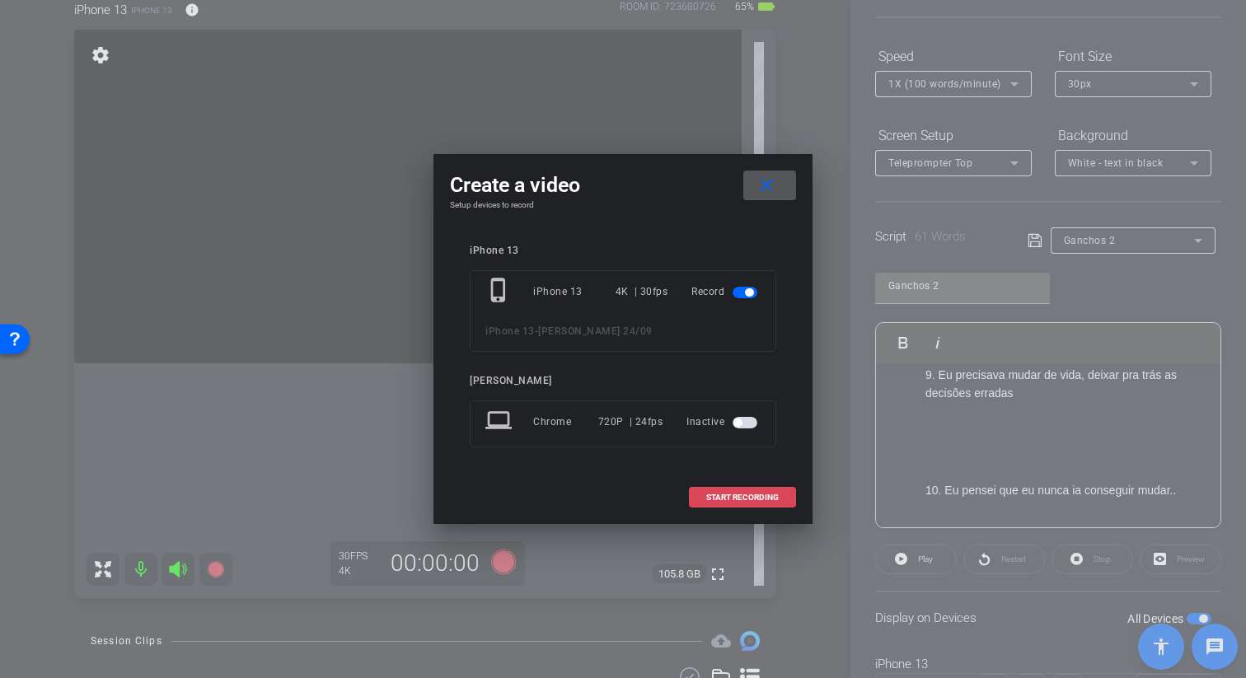
click at [724, 494] on span "START RECORDING" at bounding box center [742, 498] width 73 height 8
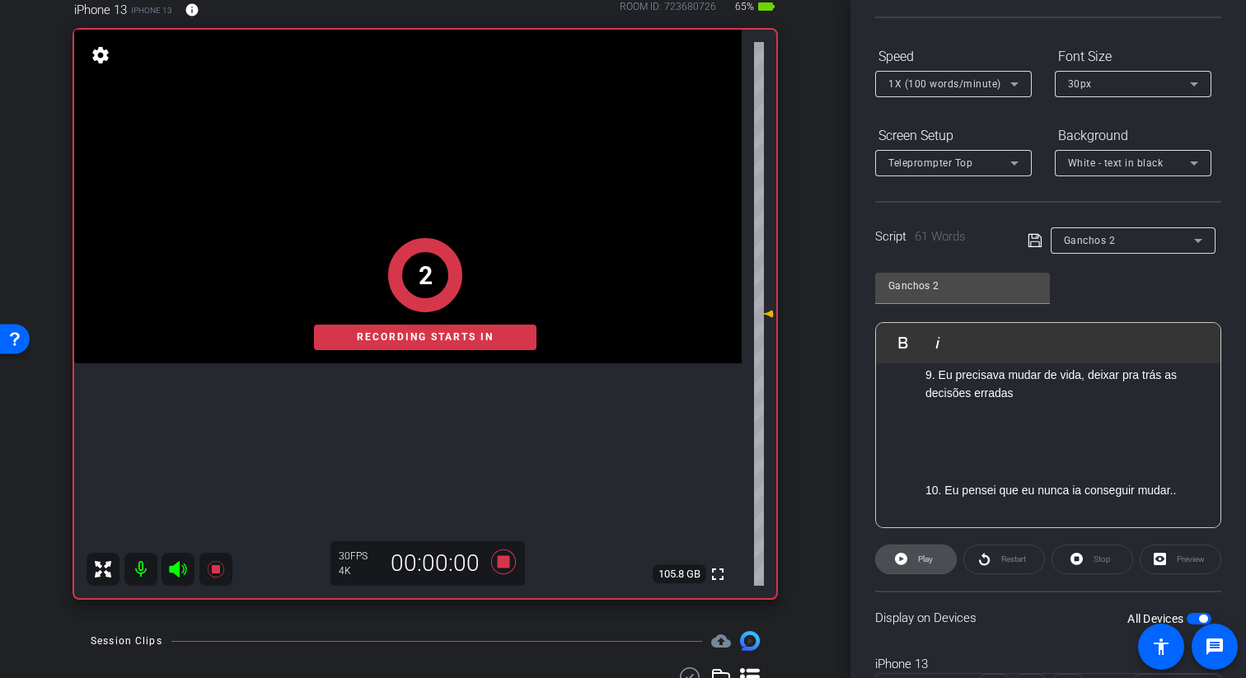
click at [904, 565] on icon at bounding box center [901, 559] width 12 height 21
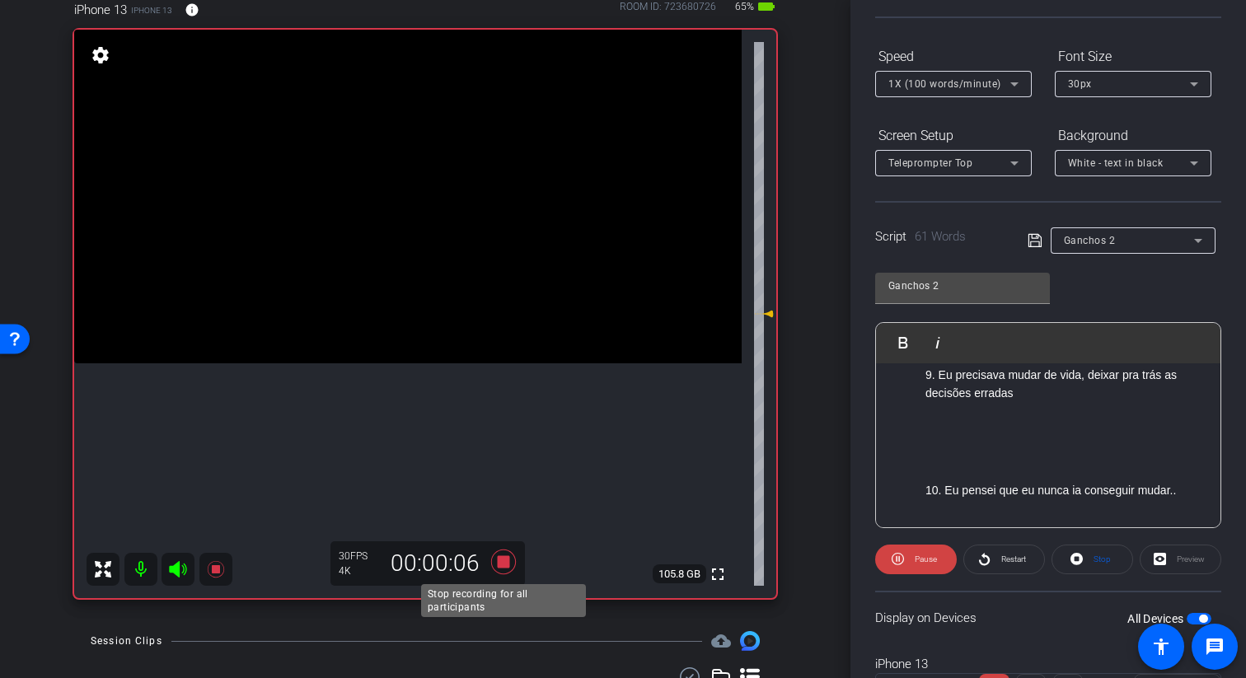
click at [507, 571] on icon at bounding box center [504, 562] width 40 height 30
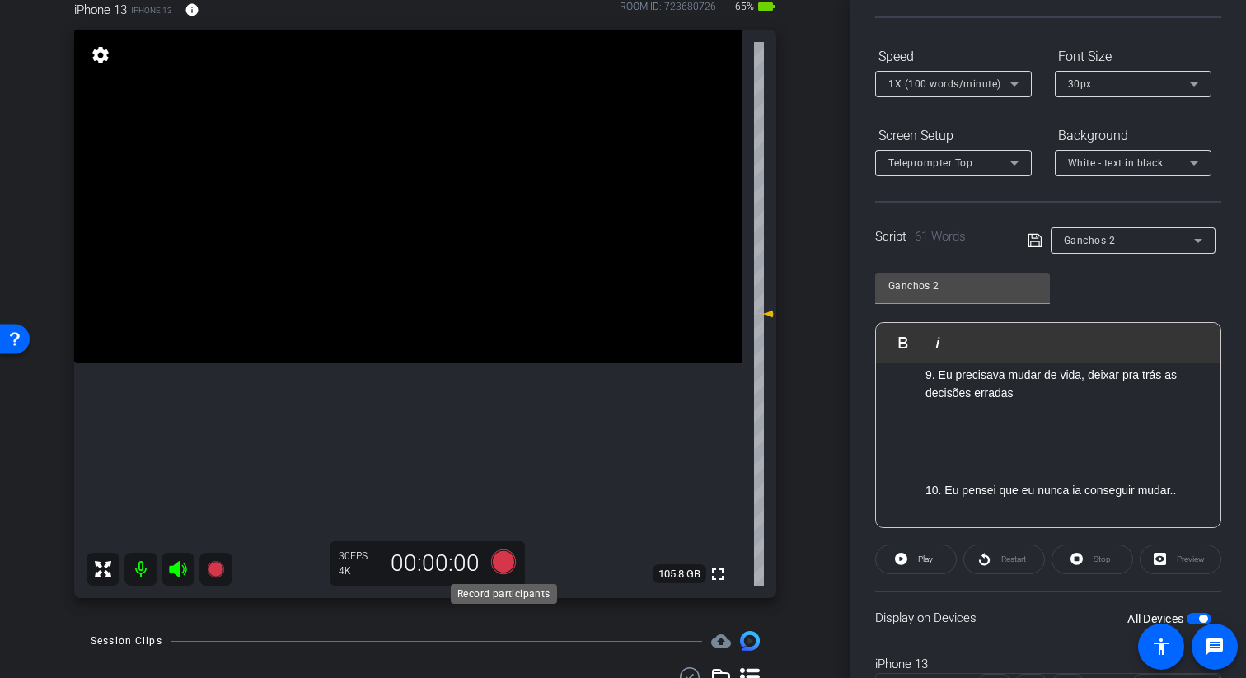
click at [507, 558] on icon at bounding box center [503, 562] width 25 height 25
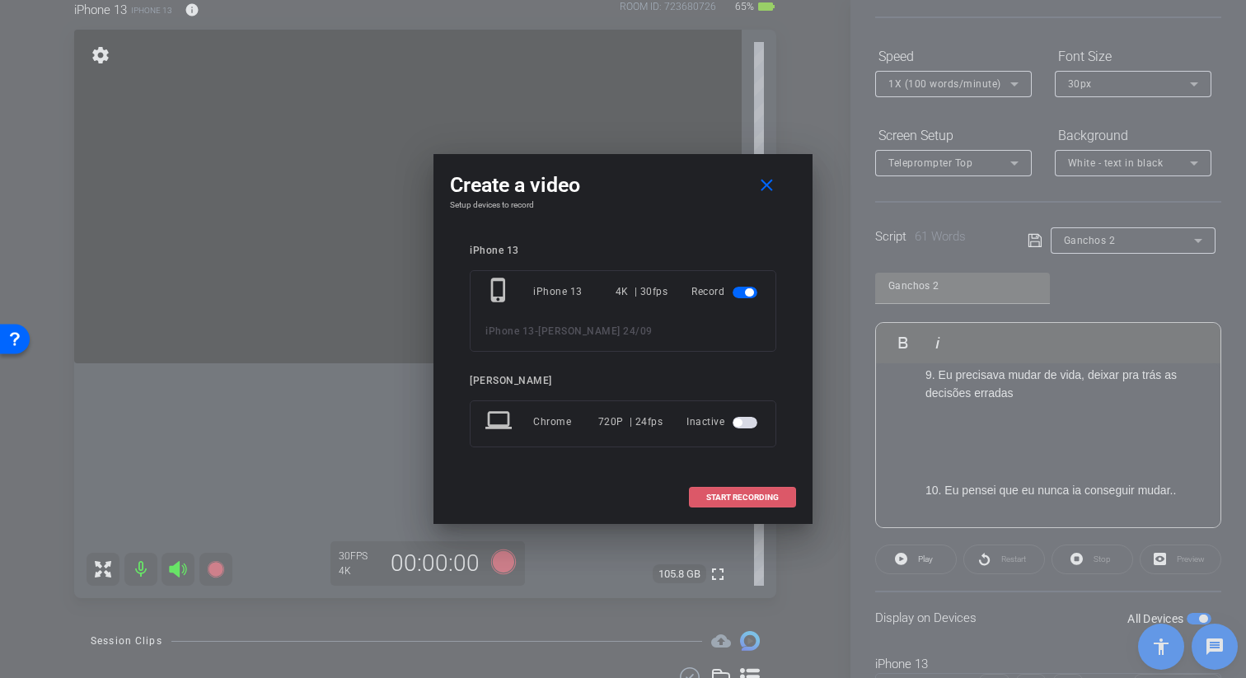
click at [723, 494] on span "START RECORDING" at bounding box center [742, 498] width 73 height 8
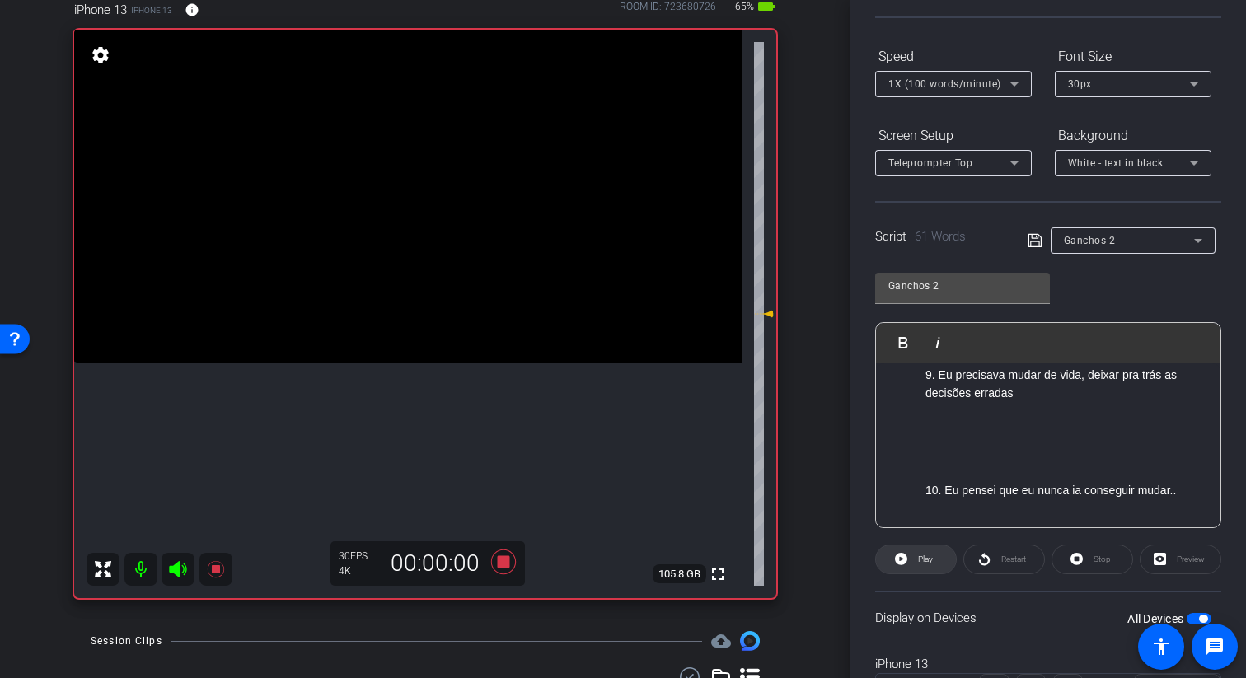
click at [904, 559] on icon at bounding box center [901, 559] width 12 height 12
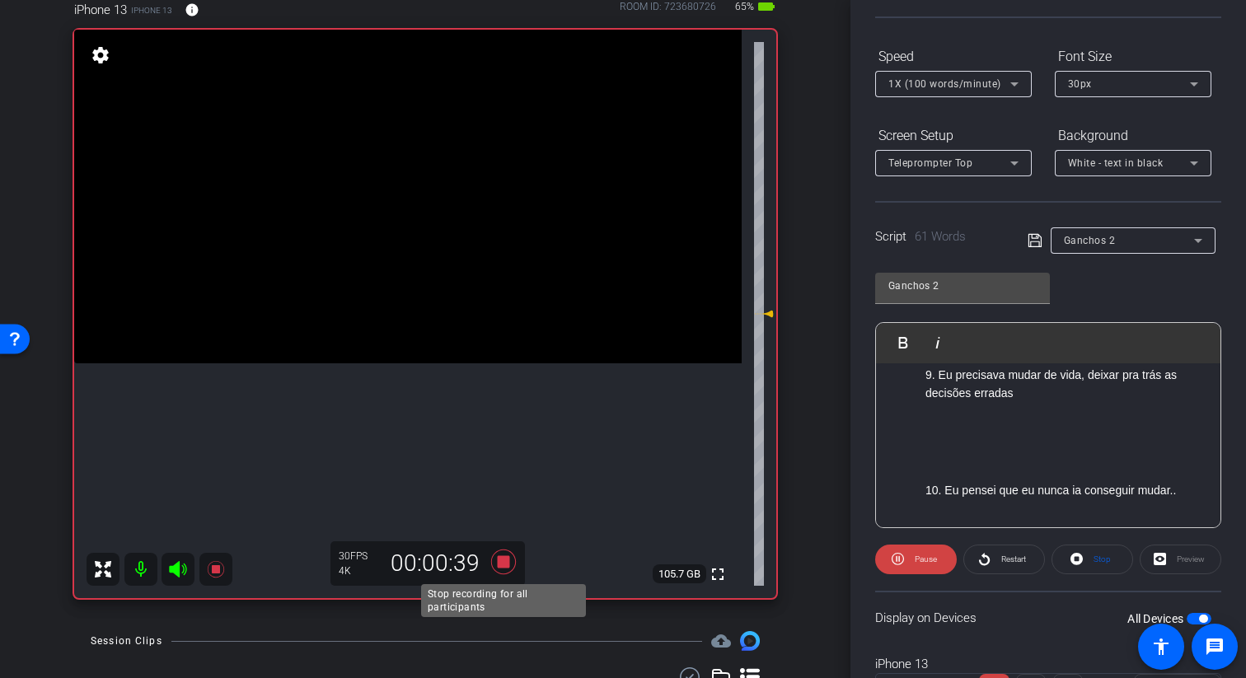
click at [501, 555] on icon at bounding box center [504, 562] width 40 height 30
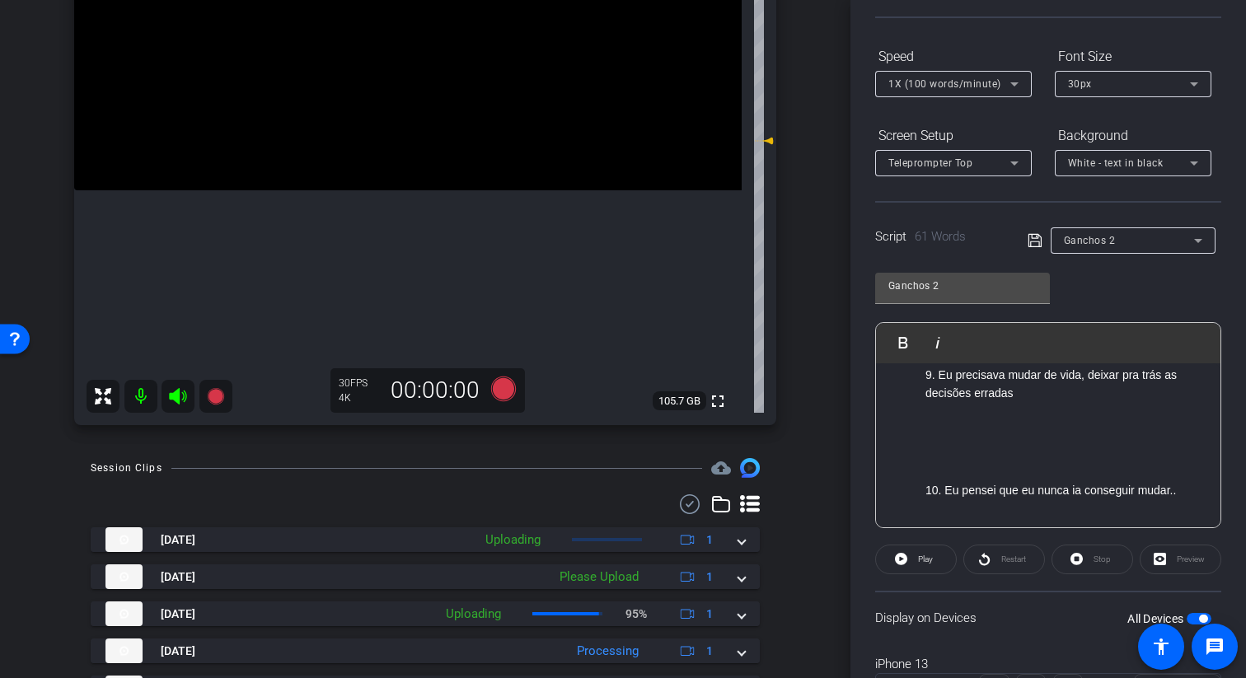
scroll to position [301, 0]
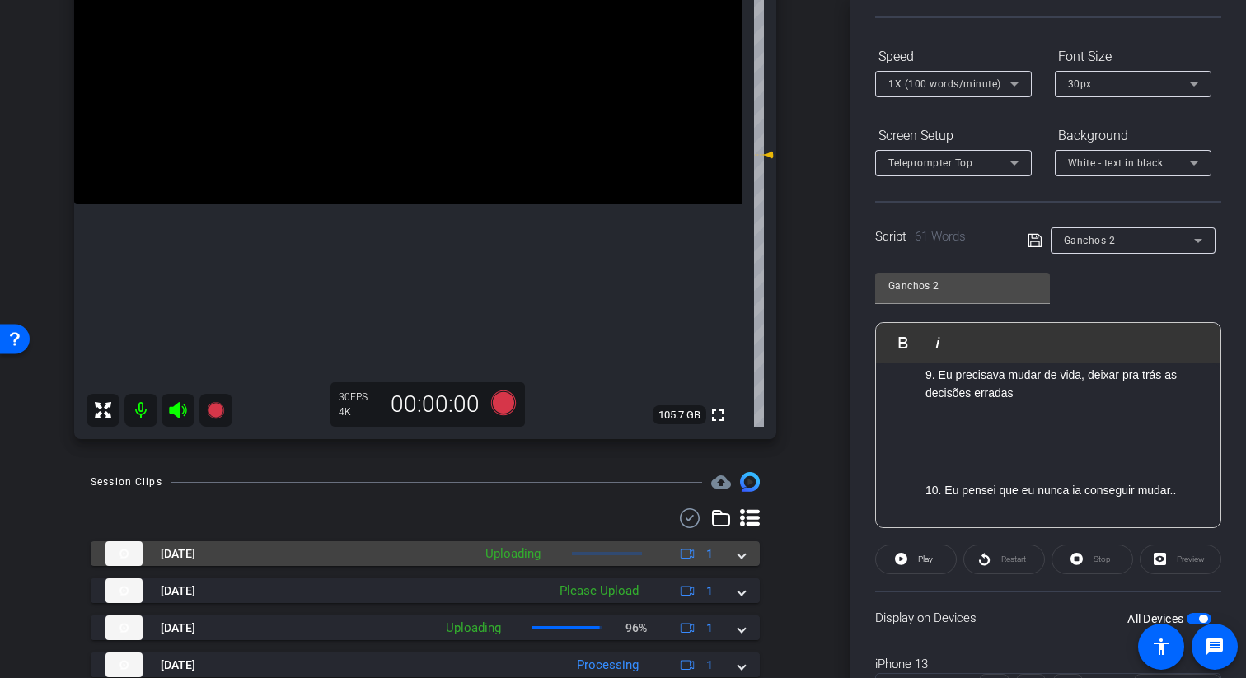
click at [746, 555] on mat-expansion-panel-header "Sep 24, 2025 Uploading 1" at bounding box center [425, 553] width 669 height 25
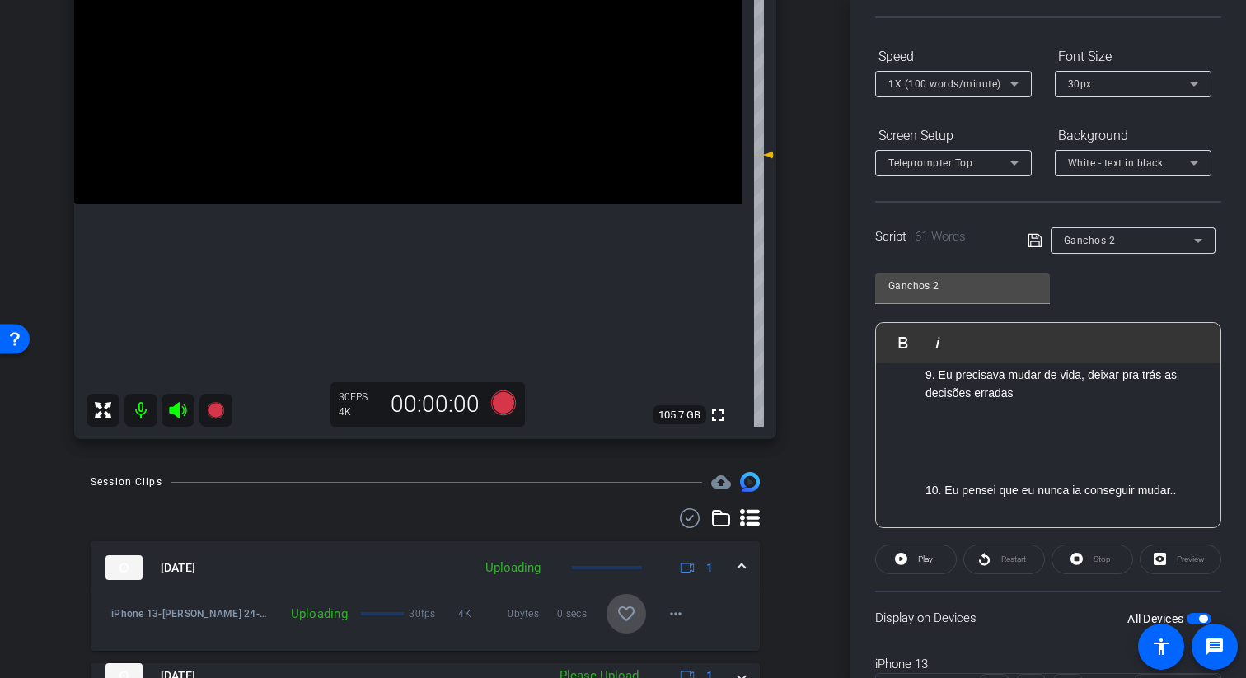
click at [625, 610] on mat-icon "favorite_border" at bounding box center [626, 614] width 20 height 20
drag, startPoint x: 1021, startPoint y: 396, endPoint x: 1091, endPoint y: 380, distance: 71.8
click at [1091, 380] on p "9. Eu precisava mudar de vida, deixar pra trás as decisões erradas" at bounding box center [1064, 384] width 279 height 37
drag, startPoint x: 1065, startPoint y: 392, endPoint x: 1092, endPoint y: 377, distance: 31.4
click at [1092, 377] on p "9. Eu precisava mudar de vida, deixar pra trás as decisões erradas" at bounding box center [1064, 384] width 279 height 37
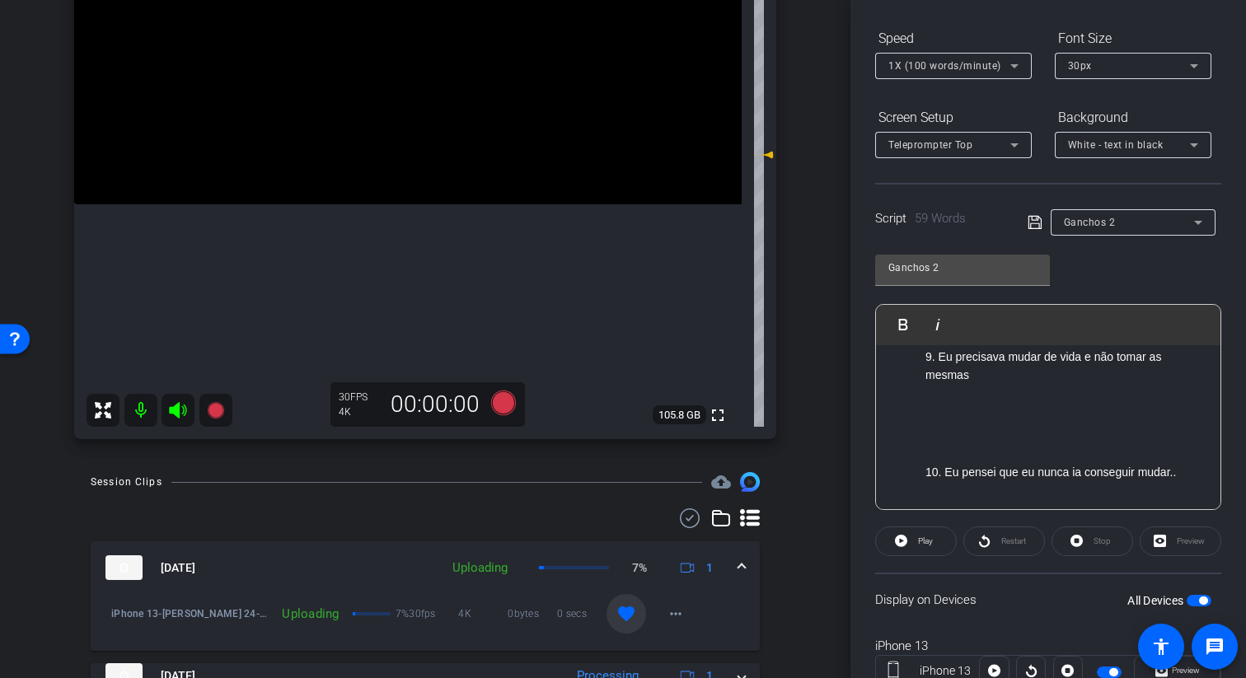
scroll to position [143, 0]
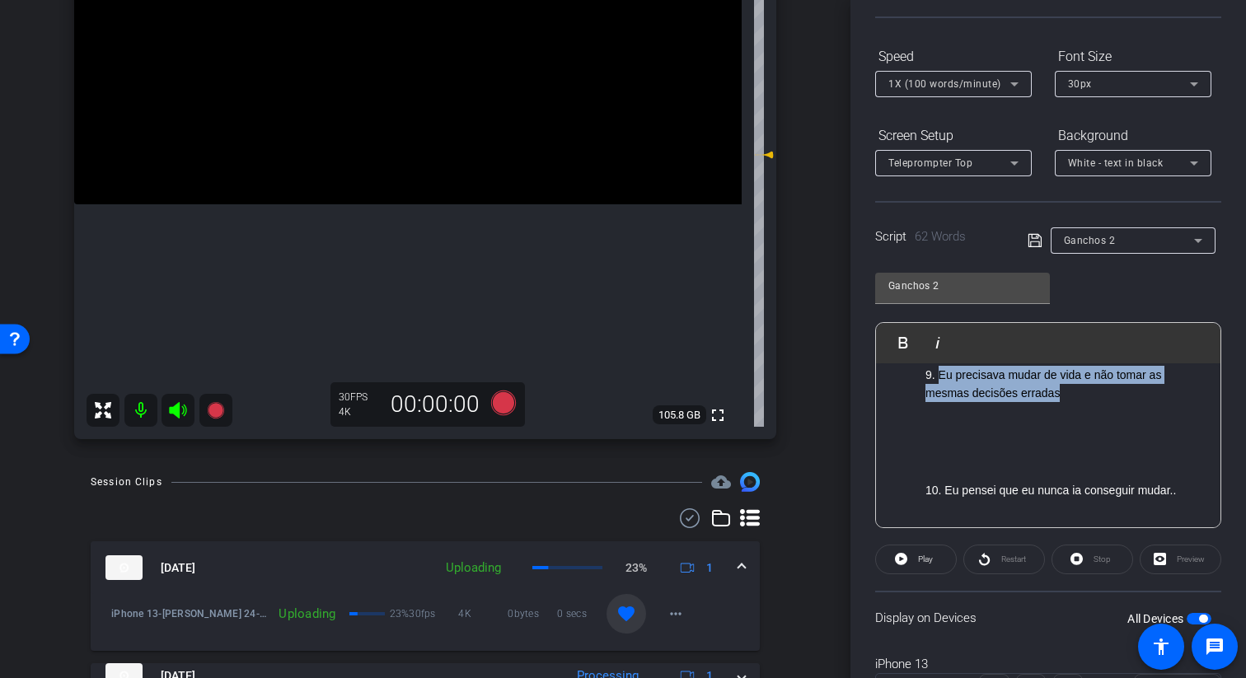
drag, startPoint x: 1061, startPoint y: 391, endPoint x: 937, endPoint y: 378, distance: 124.2
click at [937, 378] on p "9. Eu precisava mudar de vida e não tomar as mesmas decisões erradas" at bounding box center [1064, 384] width 279 height 37
copy p "Eu precisava mudar de vida e não tomar as mesmas decisões erradas"
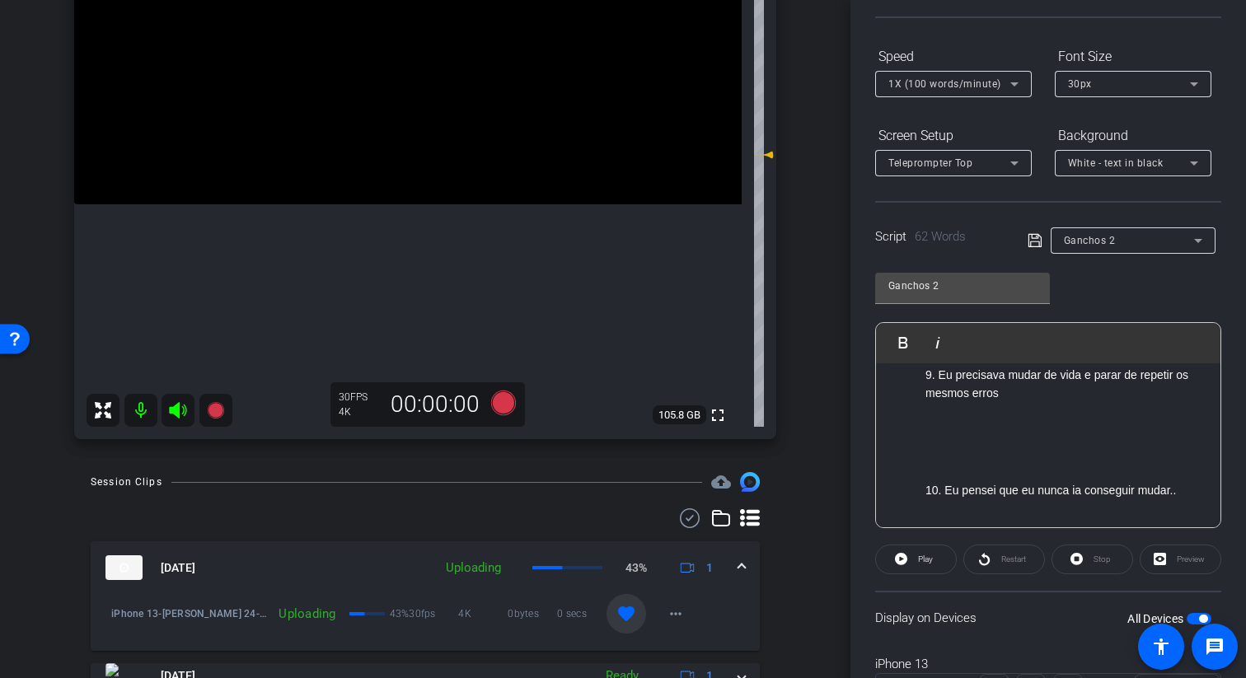
click at [627, 612] on mat-icon "favorite" at bounding box center [626, 614] width 20 height 20
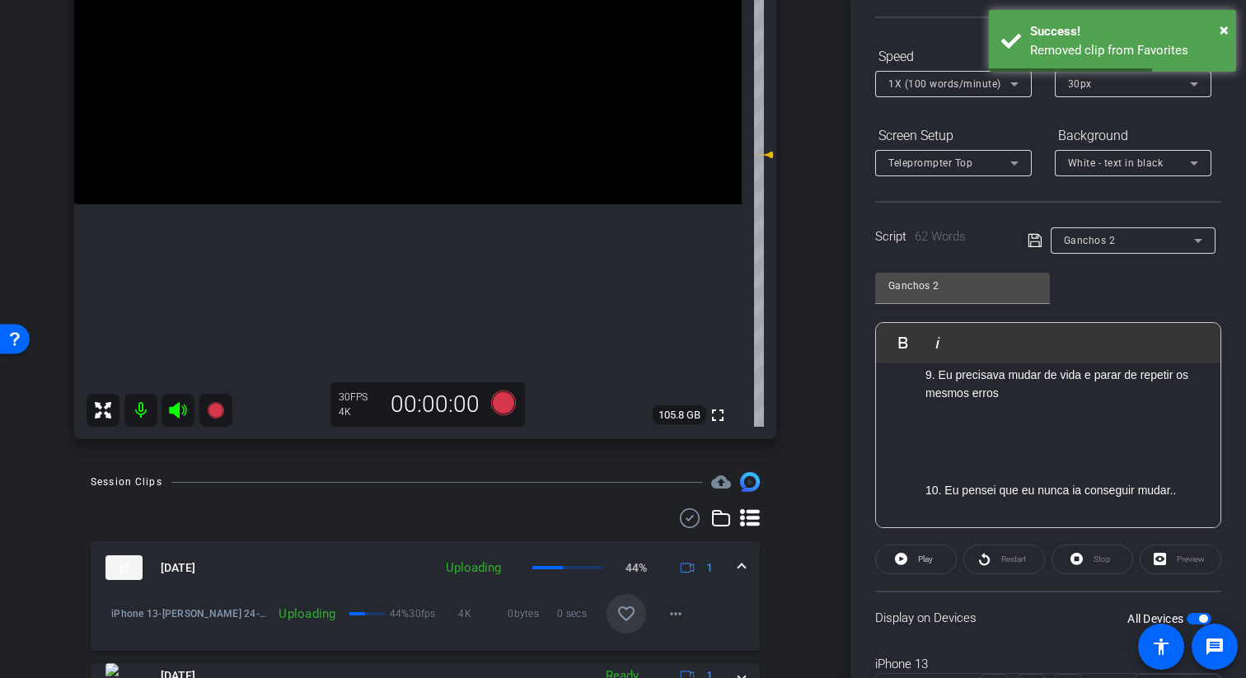
click at [1024, 239] on div "Script 62 Words Ganchos 2" at bounding box center [1048, 227] width 346 height 53
click at [1031, 240] on icon at bounding box center [1035, 241] width 15 height 20
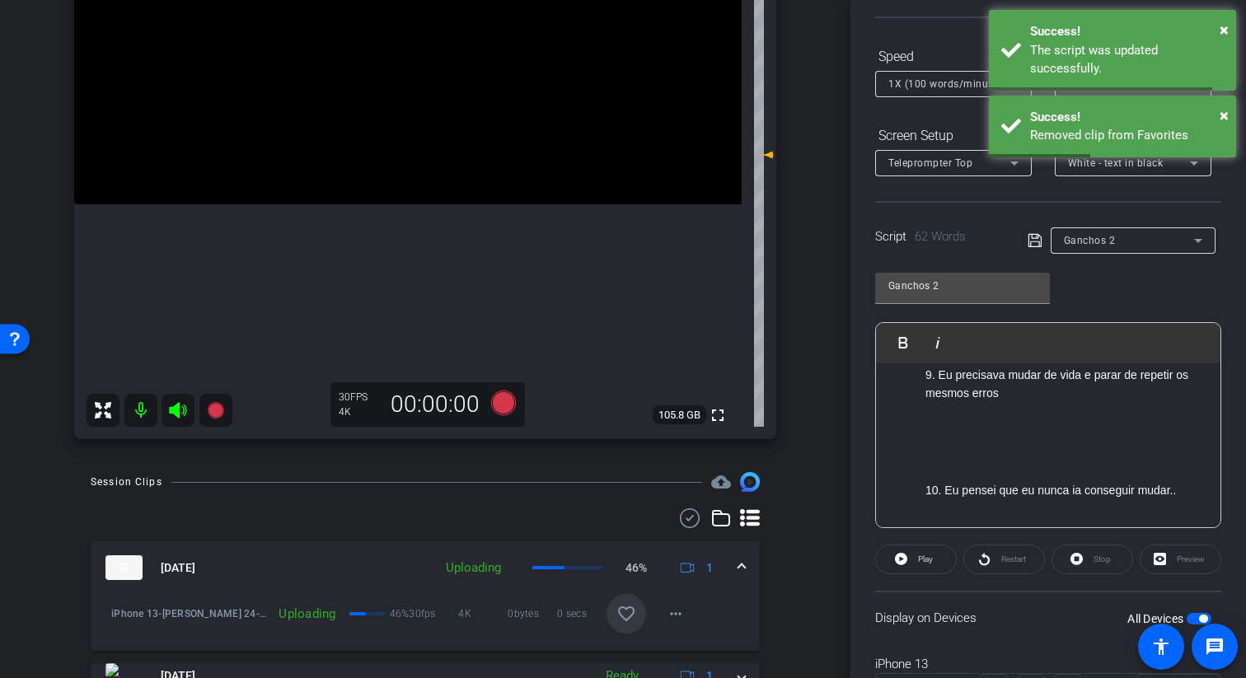
scroll to position [223, 0]
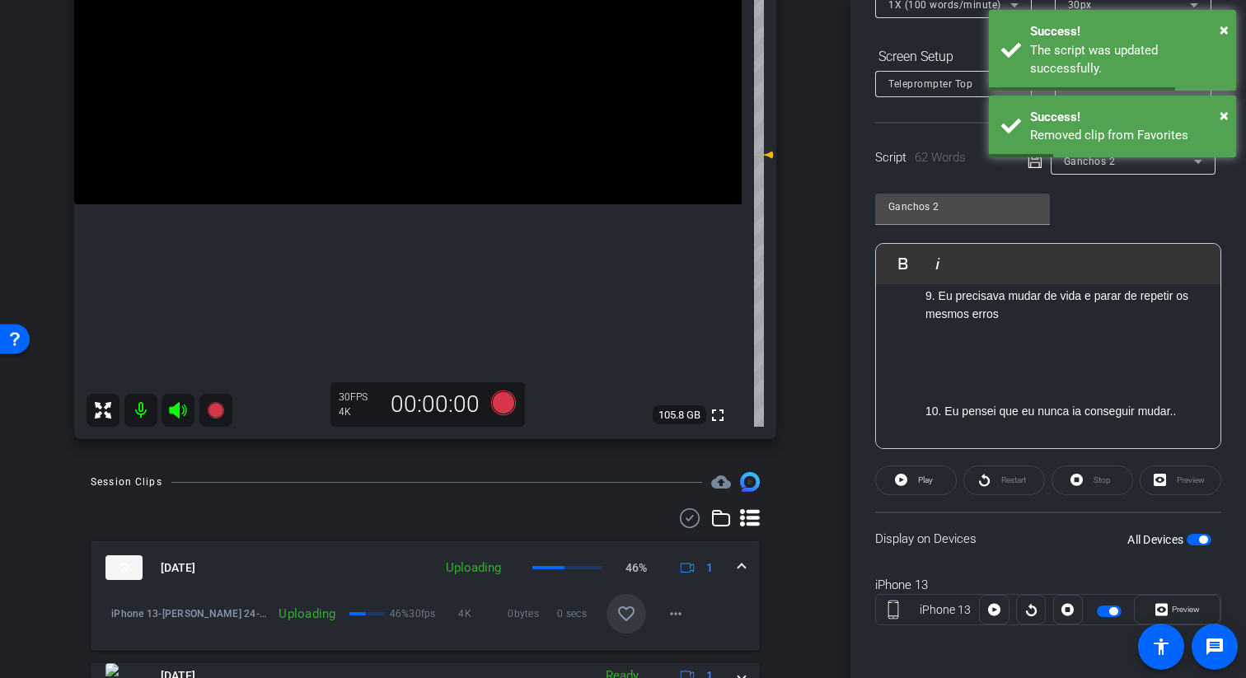
click at [1193, 546] on div "All Devices" at bounding box center [1169, 540] width 84 height 16
click at [1197, 540] on span "button" at bounding box center [1199, 540] width 25 height 12
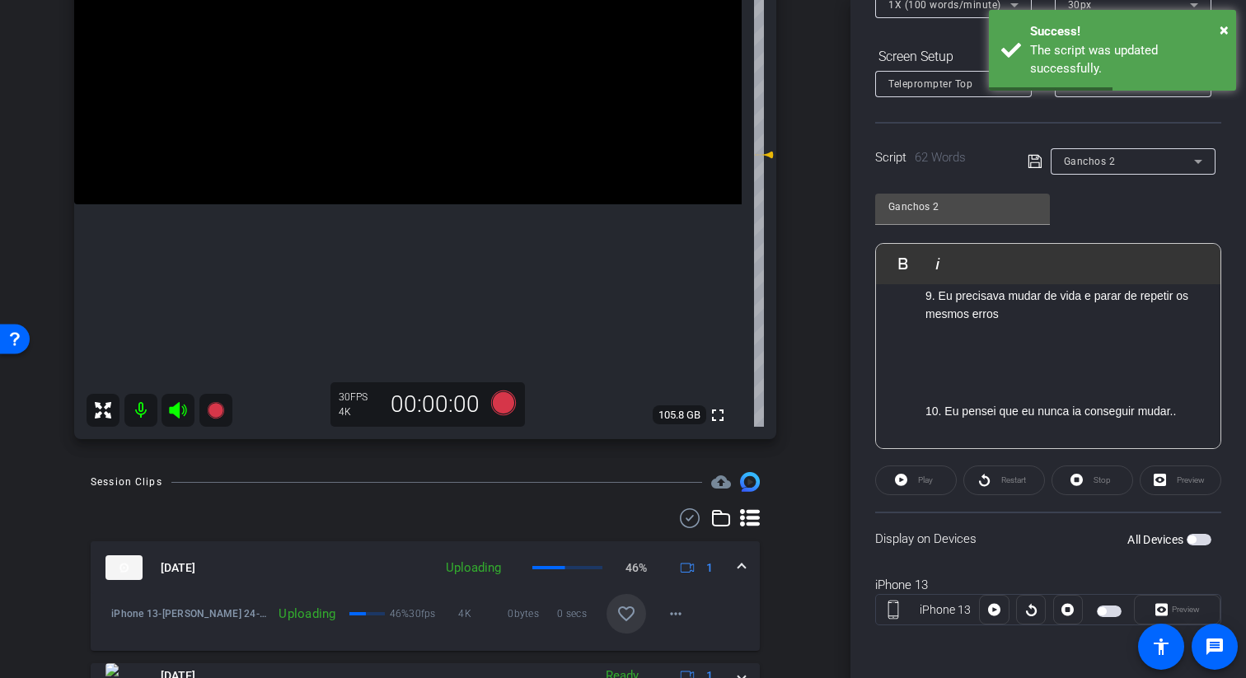
click at [1197, 540] on span "button" at bounding box center [1199, 540] width 25 height 12
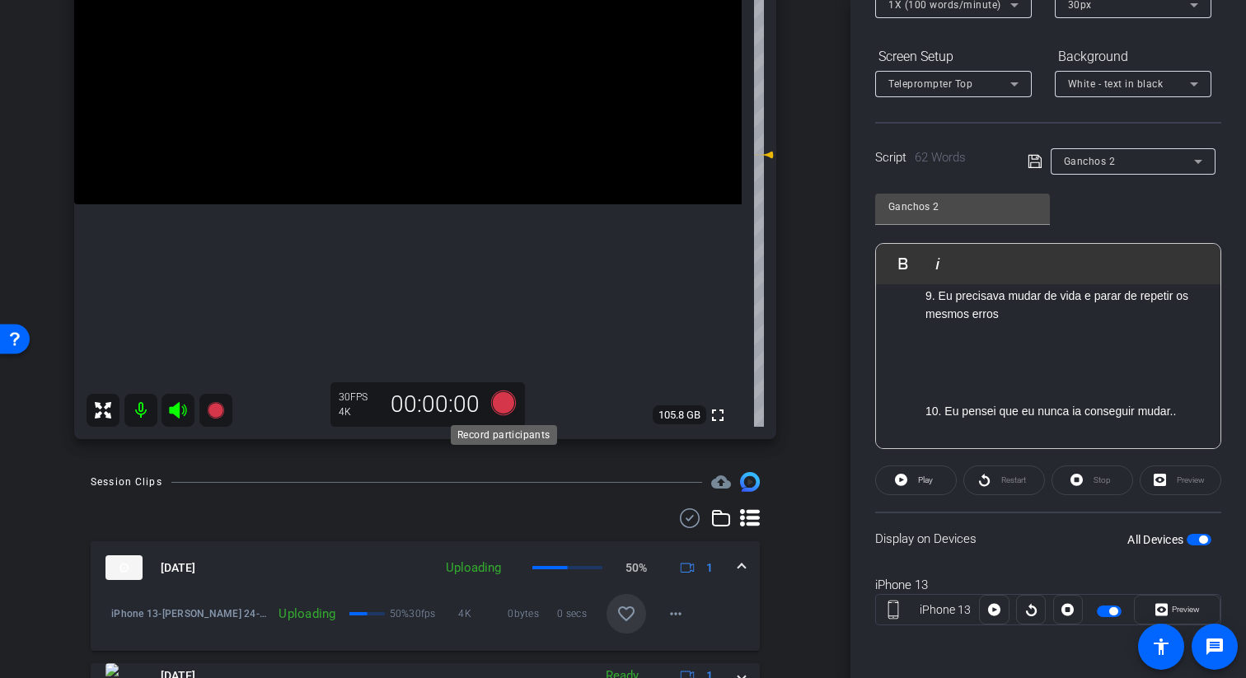
click at [497, 396] on icon at bounding box center [503, 403] width 25 height 25
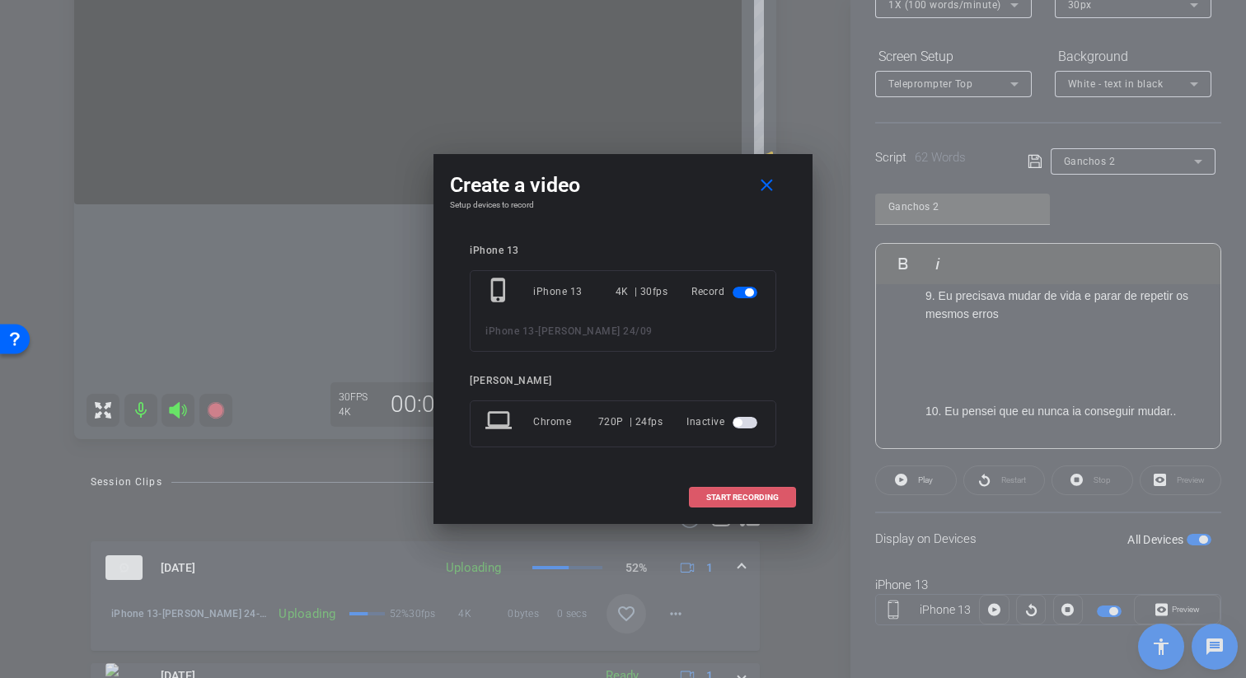
click at [708, 490] on span at bounding box center [742, 498] width 105 height 40
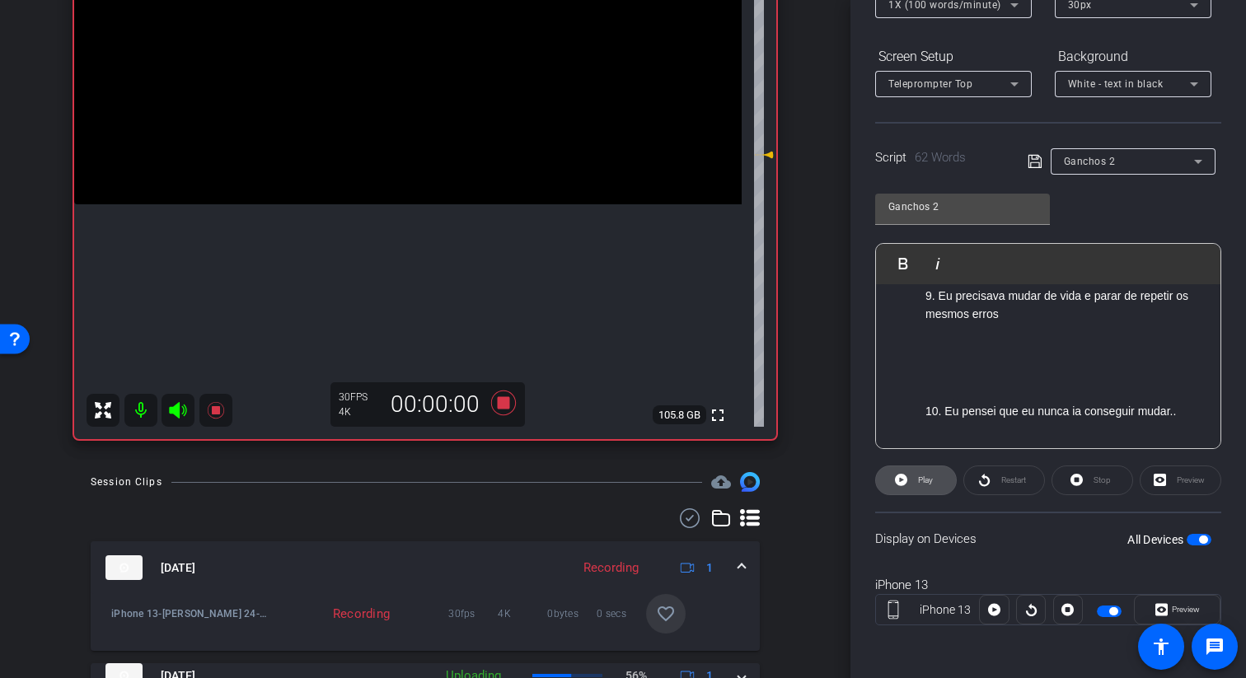
click at [914, 484] on span "Play" at bounding box center [923, 480] width 19 height 23
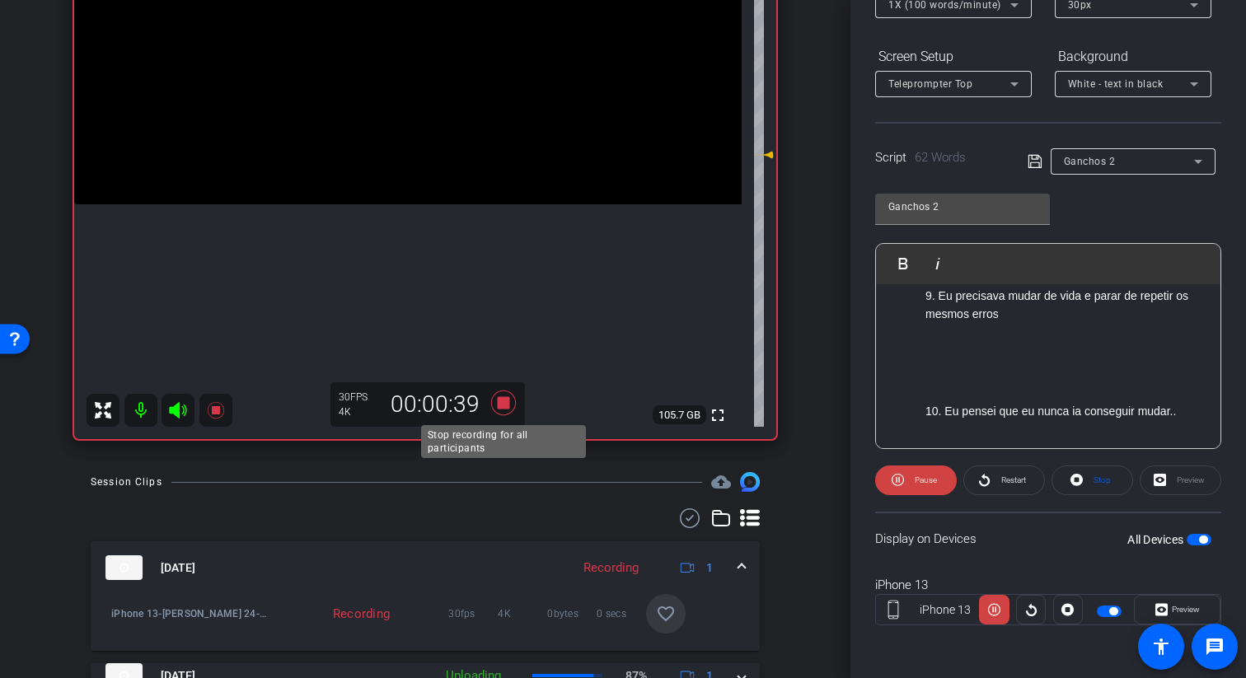
click at [501, 397] on icon at bounding box center [504, 403] width 40 height 30
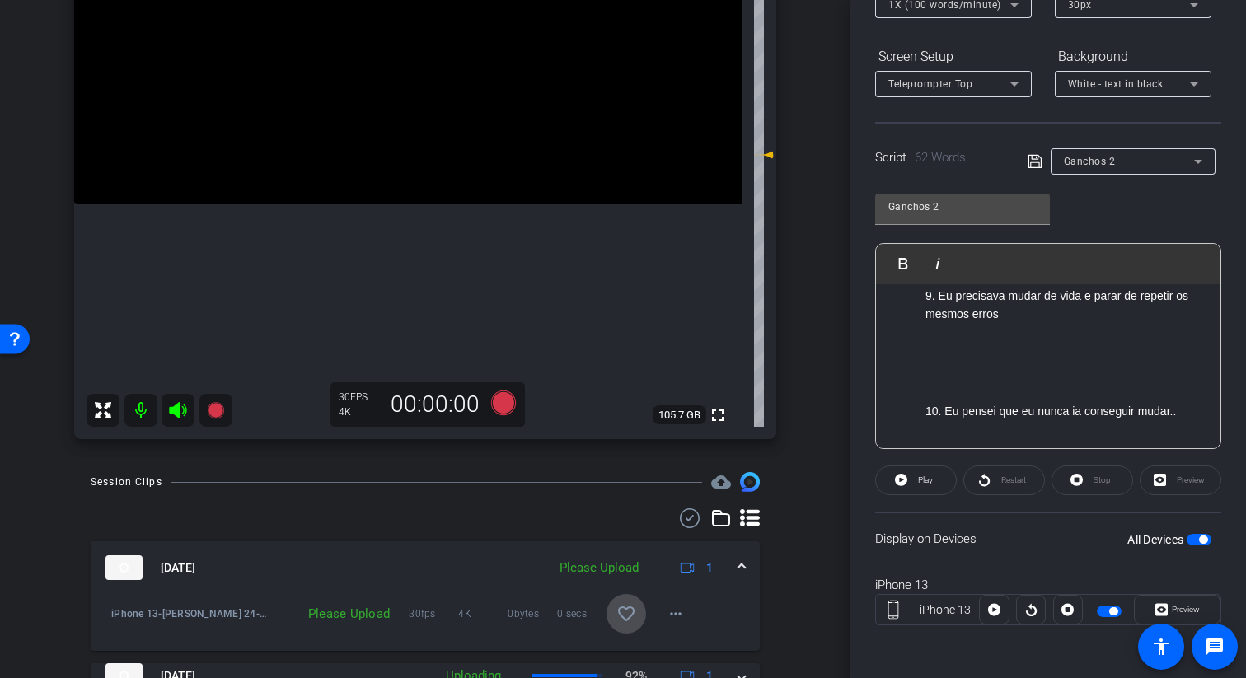
click at [629, 615] on mat-icon "favorite_border" at bounding box center [626, 614] width 20 height 20
click at [1117, 173] on div "Ganchos 2" at bounding box center [1133, 161] width 138 height 26
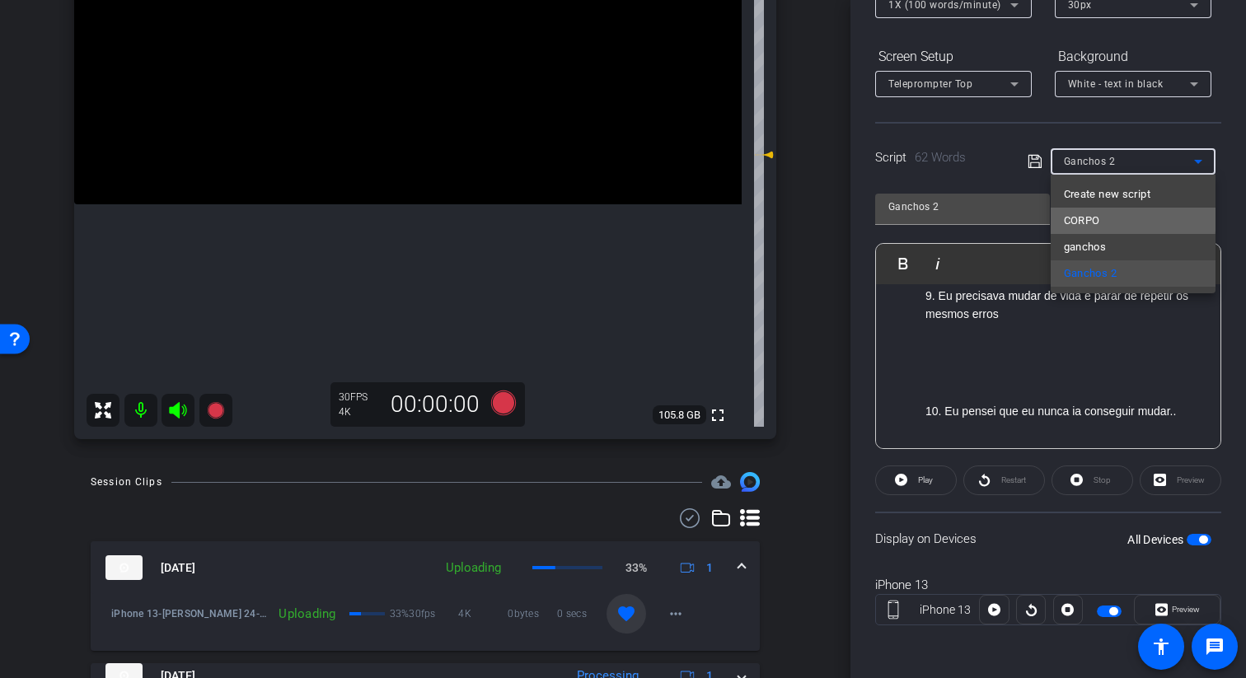
click at [1129, 219] on mat-option "CORPO" at bounding box center [1133, 221] width 165 height 26
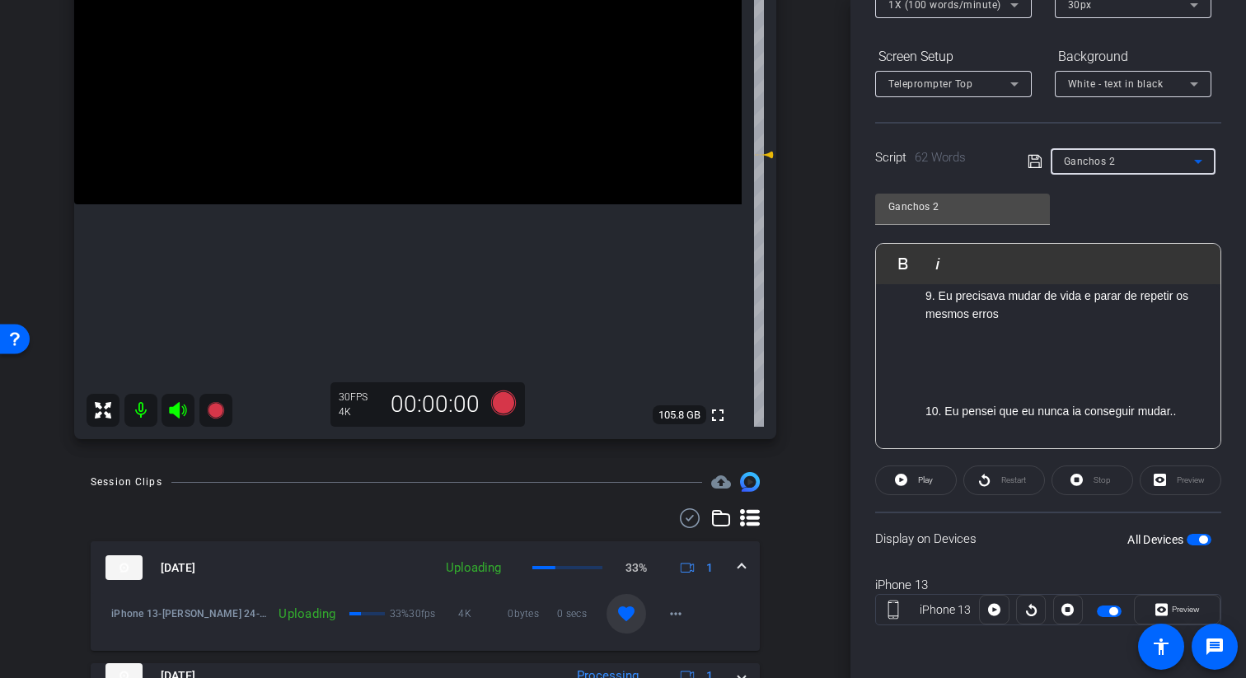
type input "CORPO"
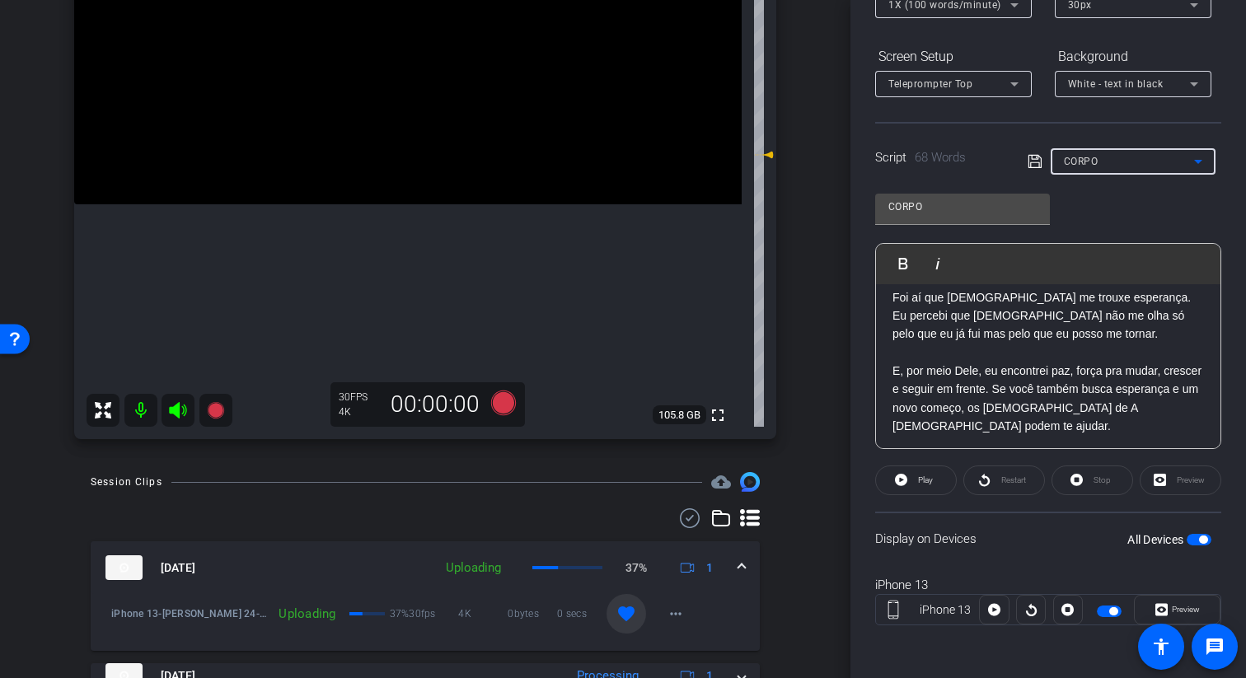
scroll to position [0, 0]
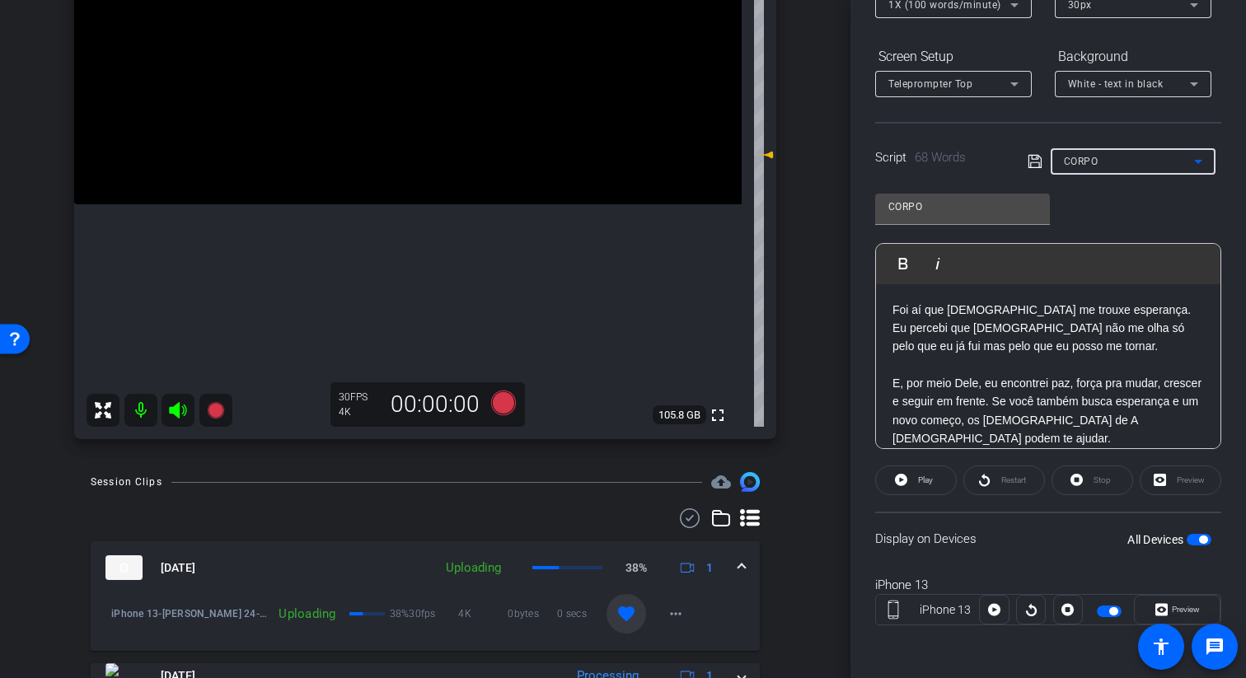
click at [947, 316] on p "Foi aí que Jesus Cristo me trouxe esperança. Eu percebi que Jesus não me olha s…" at bounding box center [1048, 328] width 312 height 55
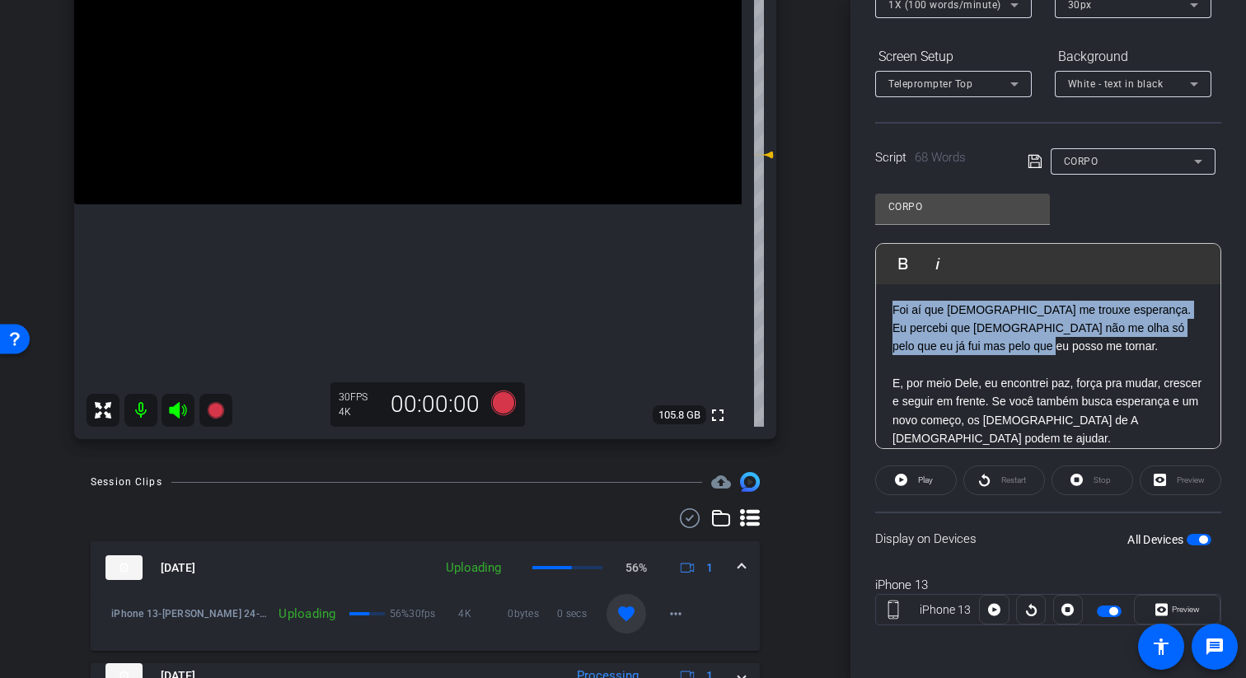
drag, startPoint x: 1000, startPoint y: 349, endPoint x: 884, endPoint y: 313, distance: 120.7
click at [884, 313] on div "Foi aí que Jesus Cristo me trouxe esperança. Eu percebi que Jesus não me olha s…" at bounding box center [1048, 374] width 344 height 180
copy p "Foi aí que Jesus Cristo me trouxe esperança. Eu percebi que Jesus não me olha s…"
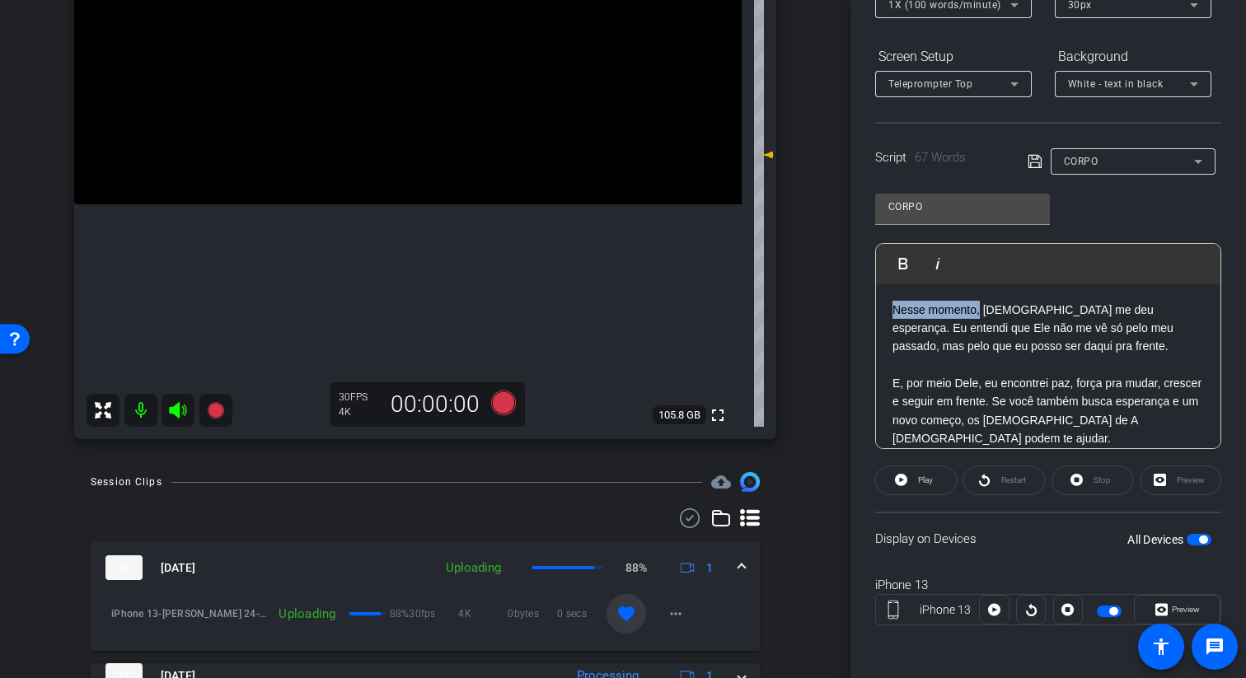
drag, startPoint x: 979, startPoint y: 312, endPoint x: 890, endPoint y: 314, distance: 89.0
click at [890, 314] on div "Nesse momento, Jesus Cristo me deu esperança. Eu entendi que Ele não me vê só p…" at bounding box center [1048, 374] width 344 height 180
click at [905, 310] on p "Ai eu conheci Jesus Cristo me deu esperança. Eu entendi que Ele não me vê só pe…" at bounding box center [1048, 328] width 312 height 55
drag, startPoint x: 979, startPoint y: 311, endPoint x: 923, endPoint y: 312, distance: 56.0
click at [923, 312] on p "Foi ai a Jesus Cristo me deu esperança. Eu entendi que Ele não me vê só pelo me…" at bounding box center [1048, 328] width 312 height 55
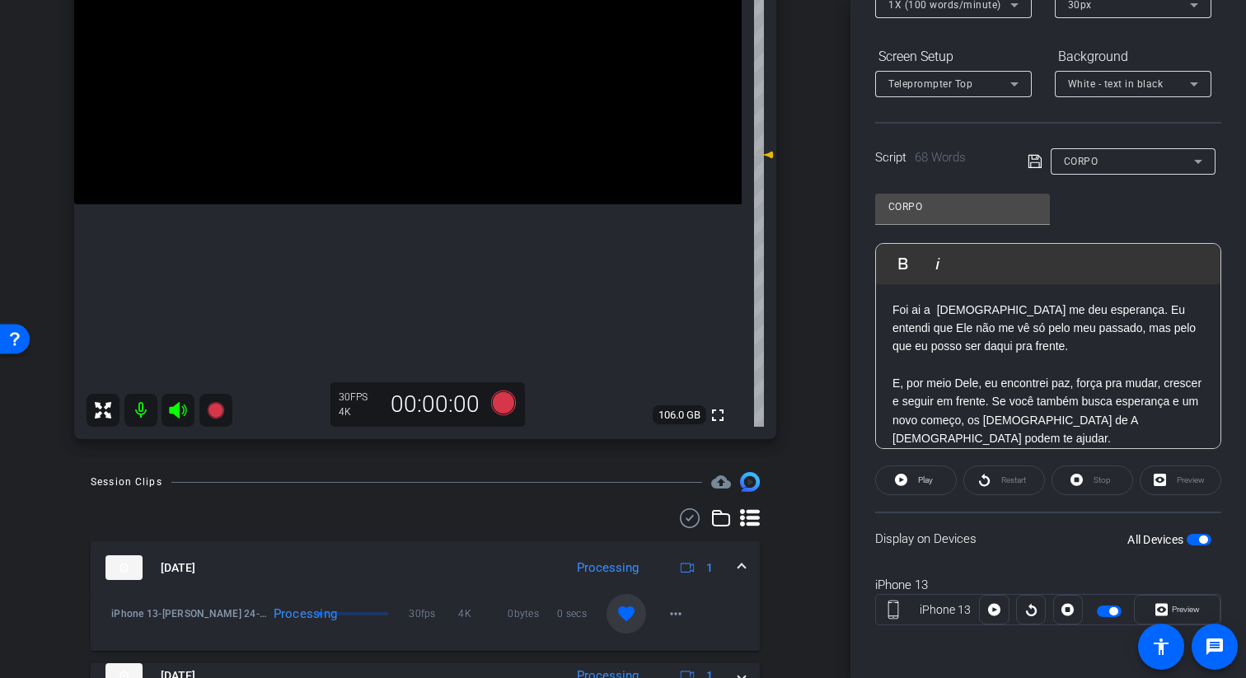
click at [930, 312] on p "Foi ai a Jesus Cristo me deu esperança. Eu entendi que Ele não me vê só pelo me…" at bounding box center [1048, 328] width 312 height 55
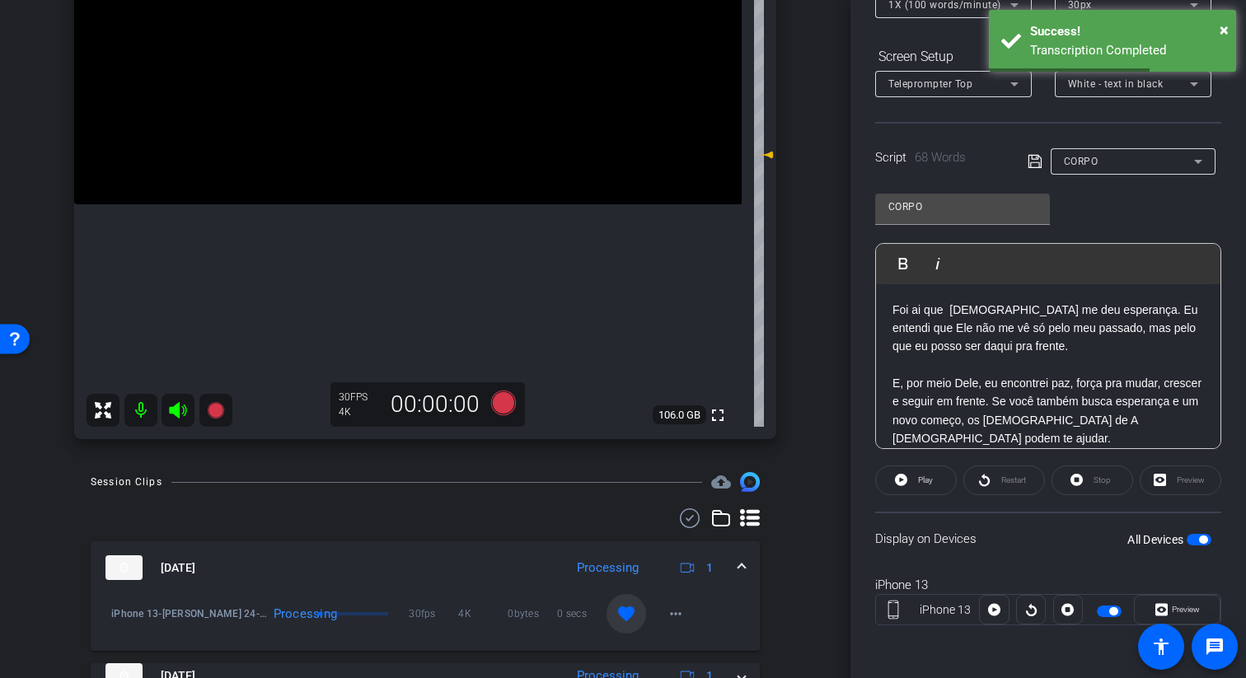
click at [949, 314] on p "Foi ai que Jesus Cristo me deu esperança. Eu entendi que Ele não me vê só pelo …" at bounding box center [1048, 328] width 312 height 55
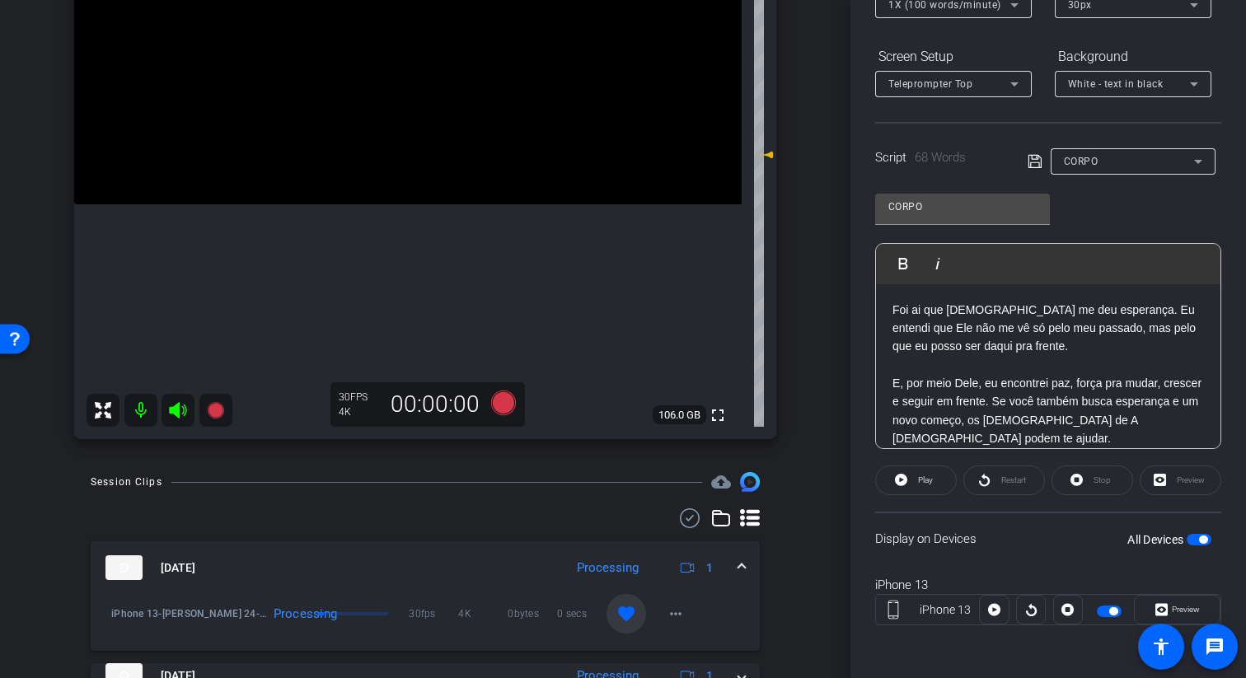
click at [1037, 155] on icon at bounding box center [1034, 161] width 13 height 13
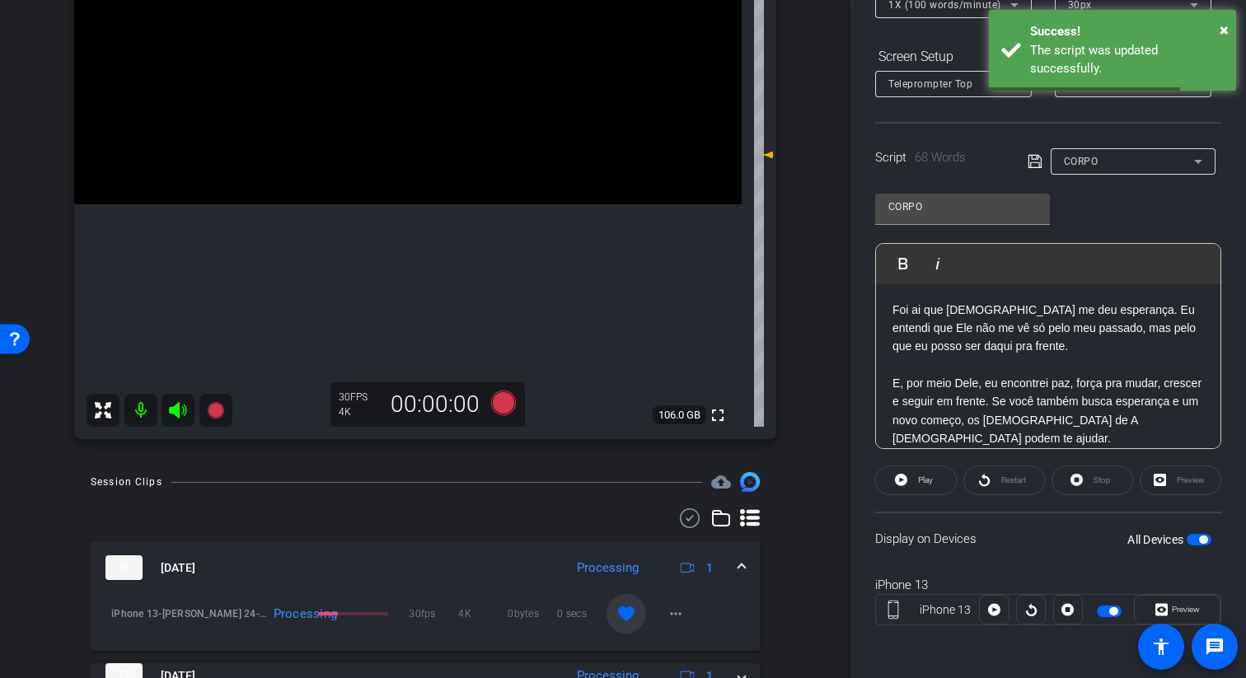
click at [1197, 539] on span "button" at bounding box center [1199, 540] width 25 height 12
click at [1200, 534] on span "button" at bounding box center [1199, 540] width 25 height 12
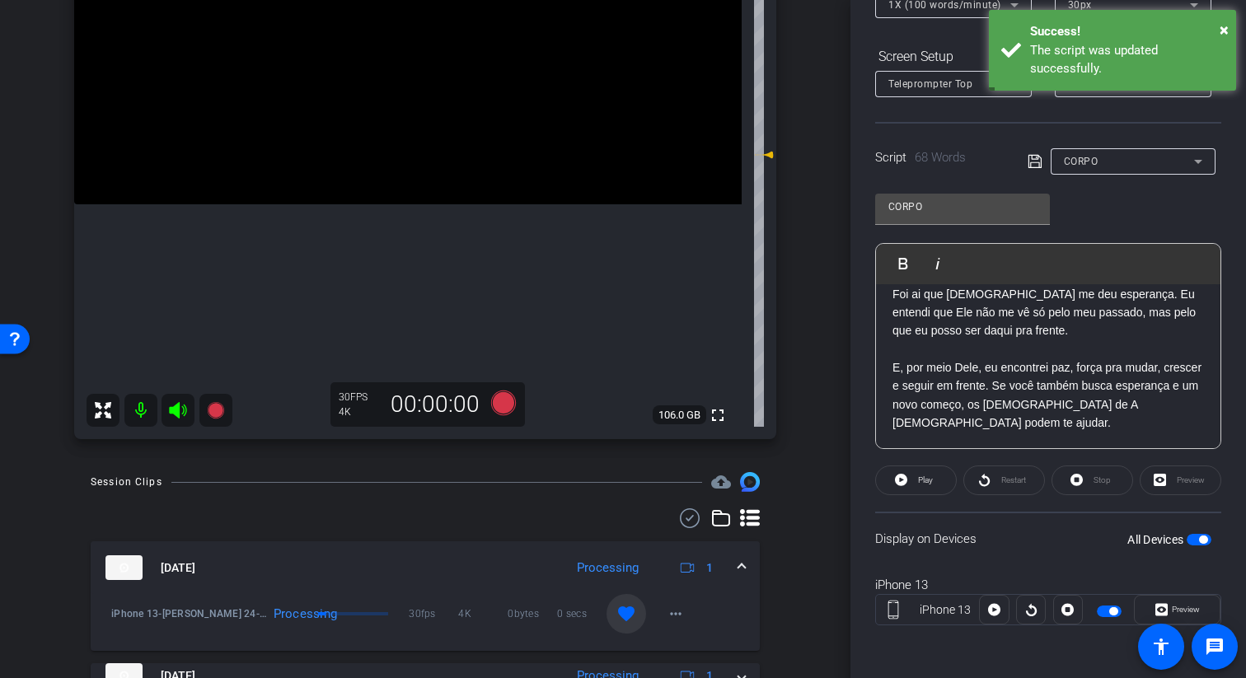
scroll to position [34, 0]
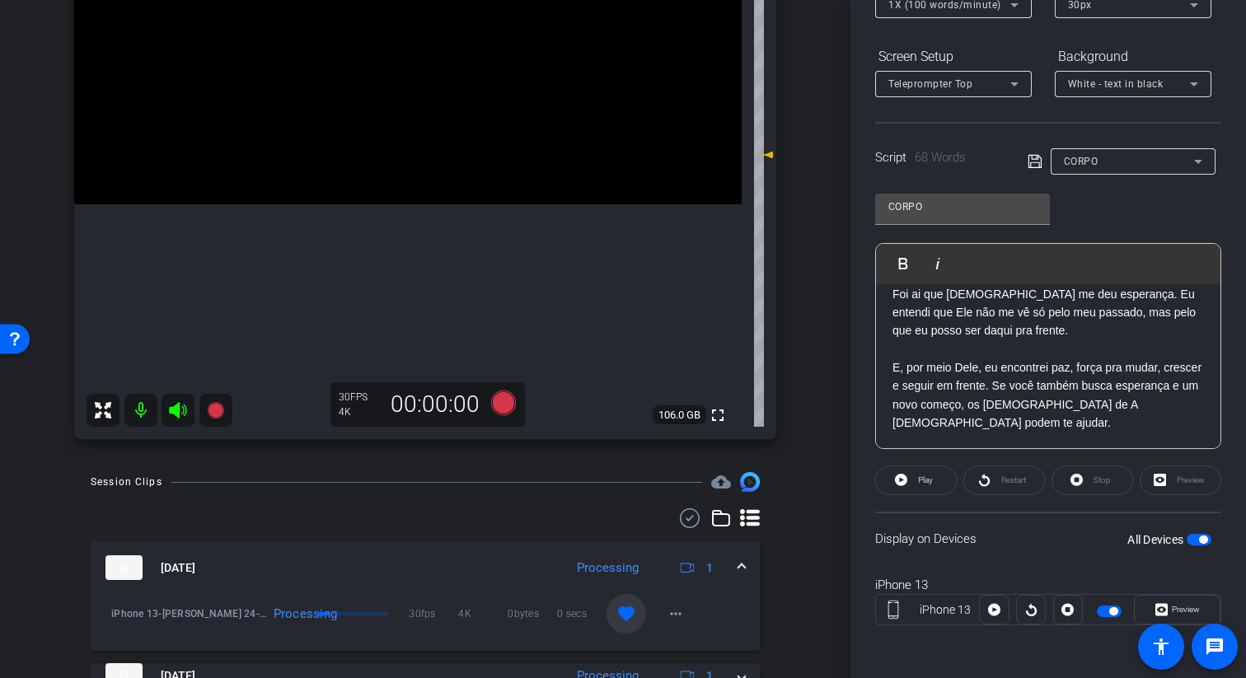
drag, startPoint x: 1026, startPoint y: 427, endPoint x: 1138, endPoint y: 410, distance: 113.3
click at [1138, 410] on p "E, por meio Dele, eu encontrei paz, força pra mudar, crescer e seguir em frente…" at bounding box center [1048, 395] width 312 height 74
click at [1152, 358] on p "E, por meio Dele, eu encontrei paz, força pra mudar, crescer e seguir em frente…" at bounding box center [1048, 395] width 312 height 74
click at [1174, 358] on p "E, por meio Dele, eu encontrei paz, força pra mudar, crescer e seguir em frente…" at bounding box center [1048, 395] width 312 height 74
click at [1173, 358] on p "E, por meio Dele, eu encontrei paz, força pra mudar, crescer e seguir em frente…" at bounding box center [1048, 395] width 312 height 74
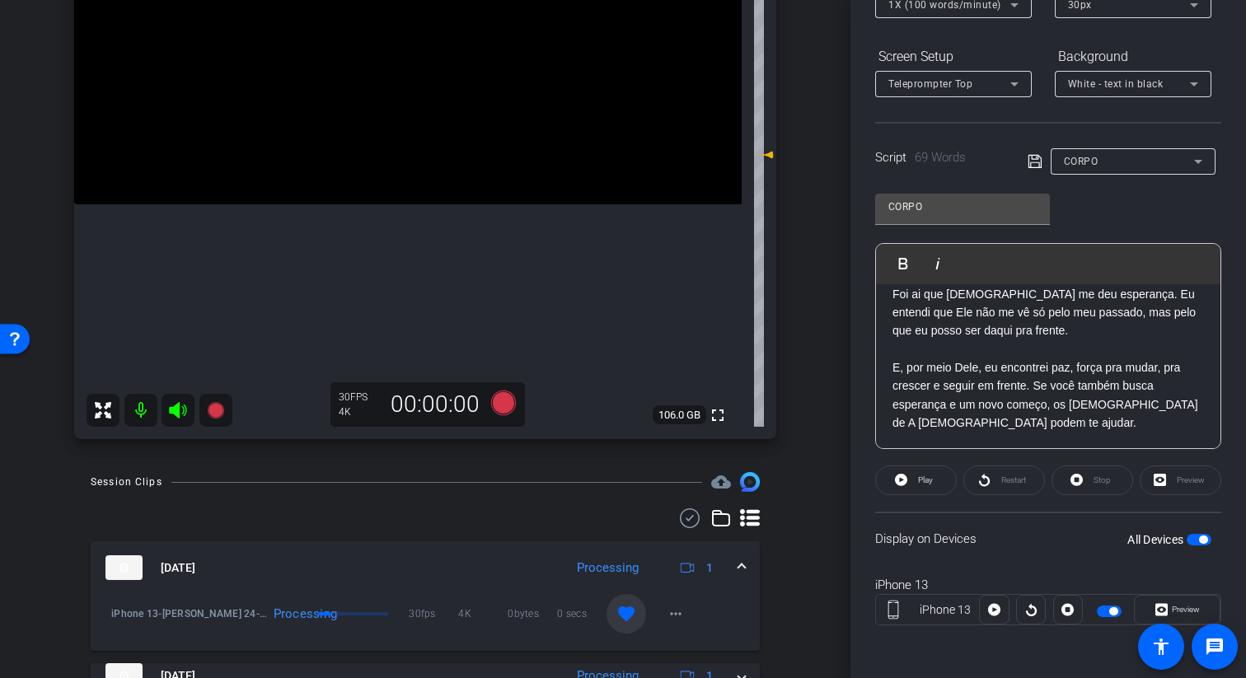
click at [1044, 162] on span at bounding box center [1039, 160] width 23 height 15
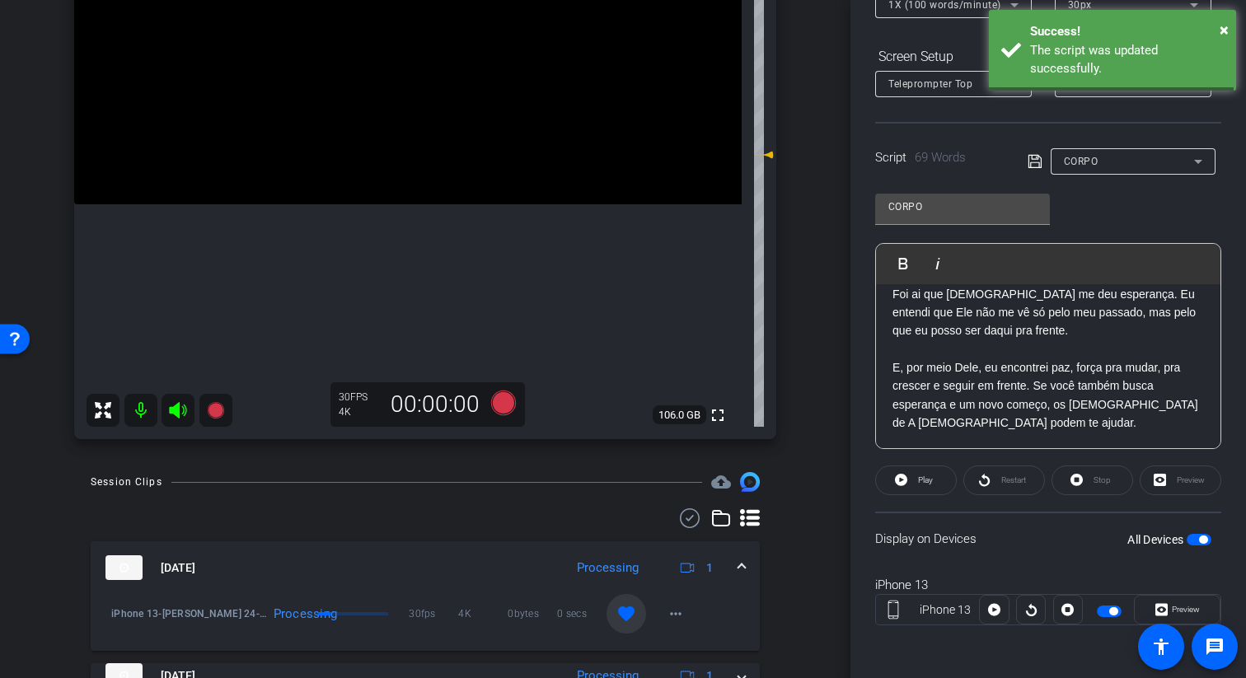
click at [1038, 162] on icon at bounding box center [1034, 161] width 13 height 13
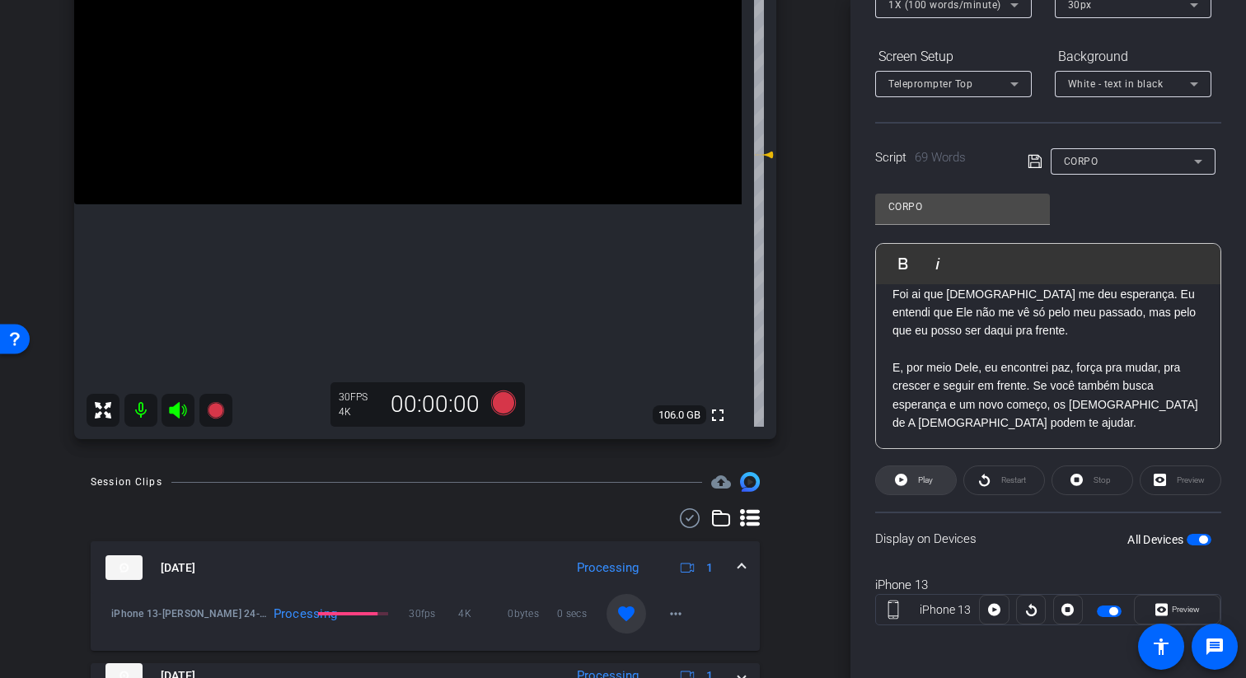
click at [892, 479] on span at bounding box center [916, 481] width 80 height 40
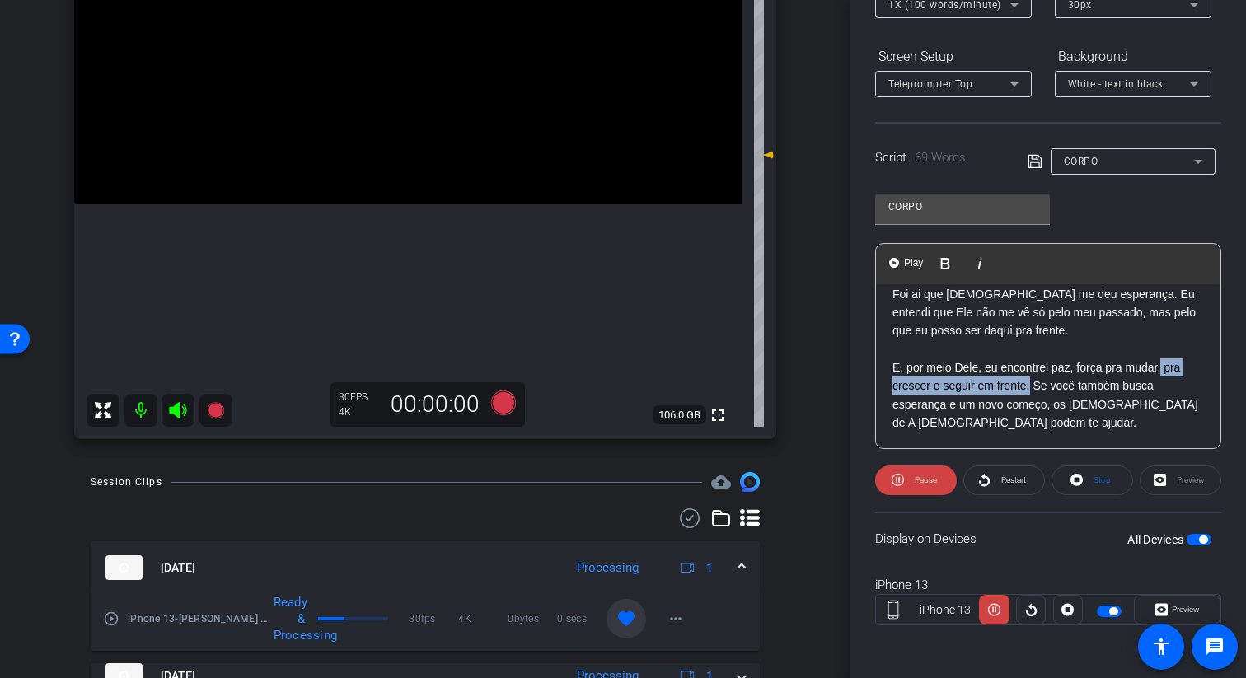
drag, startPoint x: 1033, startPoint y: 368, endPoint x: 1164, endPoint y: 353, distance: 132.0
click at [1164, 358] on p "E, por meio Dele, eu encontrei paz, força pra mudar, pra crescer e seguir em fr…" at bounding box center [1048, 395] width 312 height 74
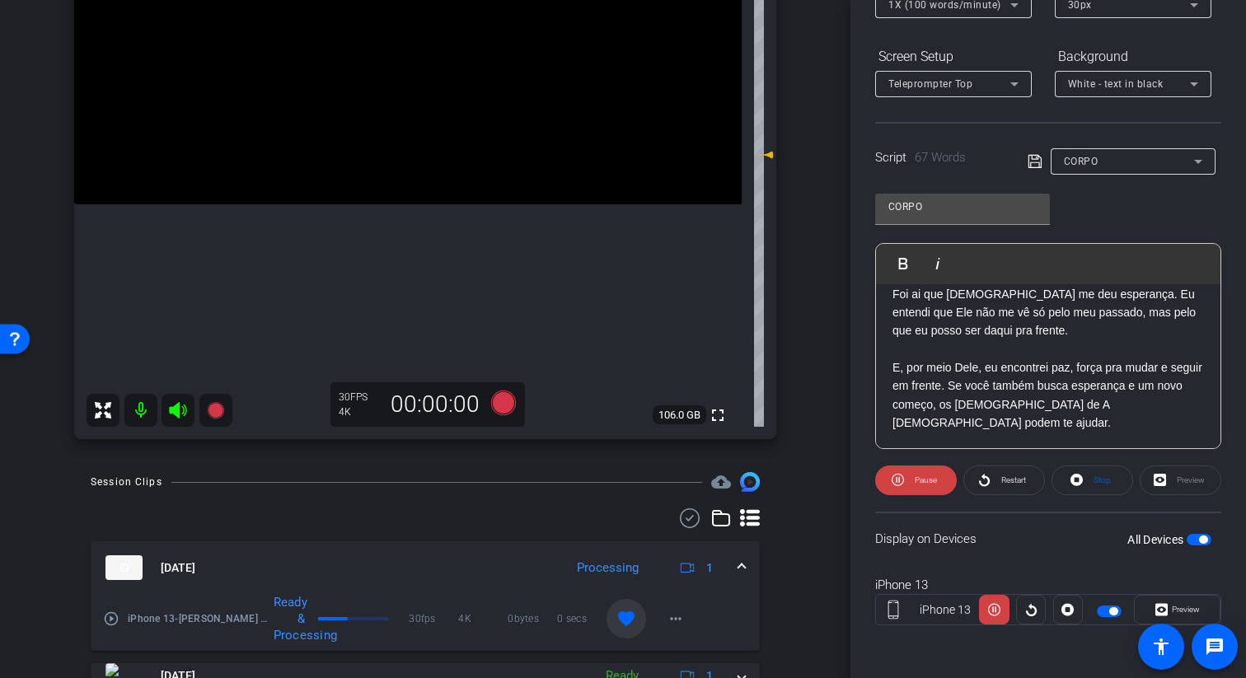
click at [1199, 540] on span "button" at bounding box center [1203, 540] width 8 height 8
click at [1028, 155] on icon at bounding box center [1035, 162] width 15 height 20
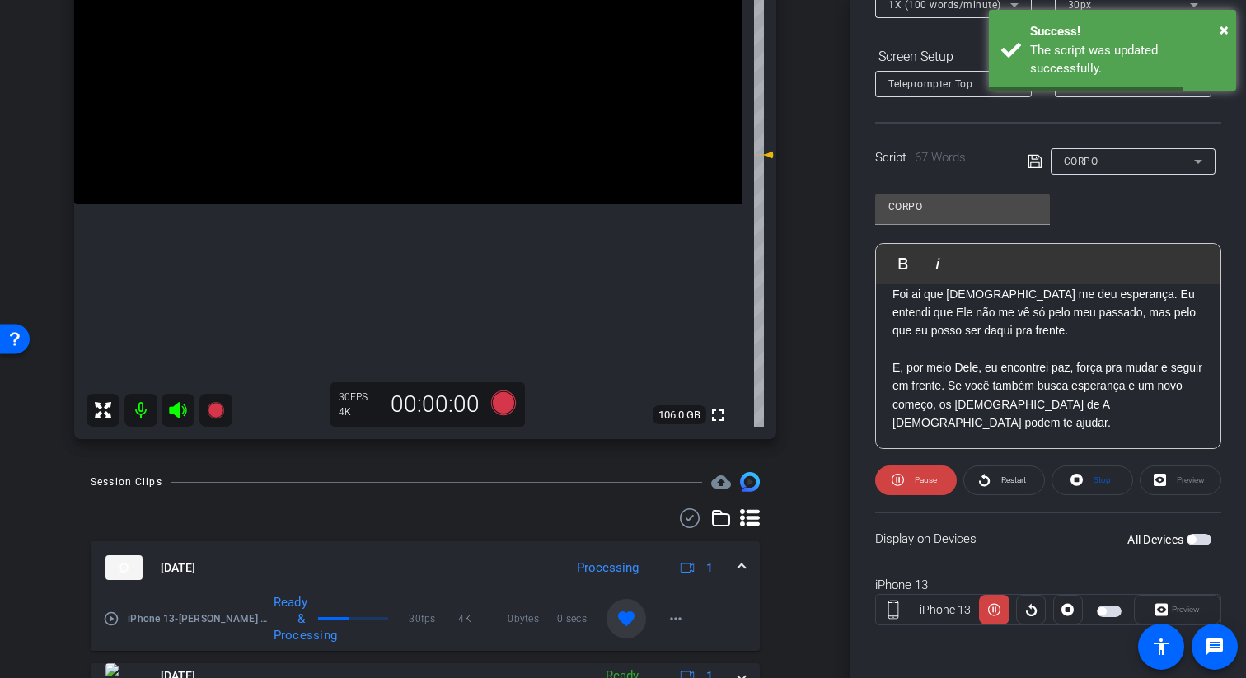
click at [1202, 536] on span "button" at bounding box center [1199, 540] width 25 height 12
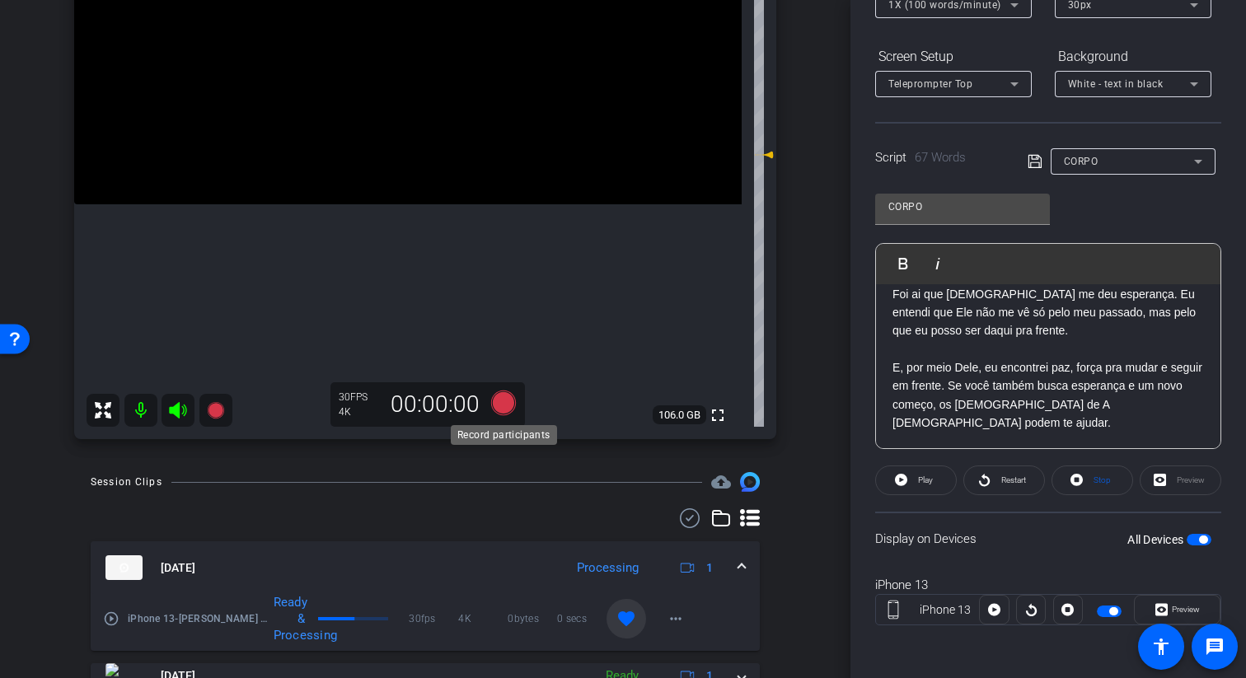
click at [510, 398] on icon at bounding box center [503, 403] width 25 height 25
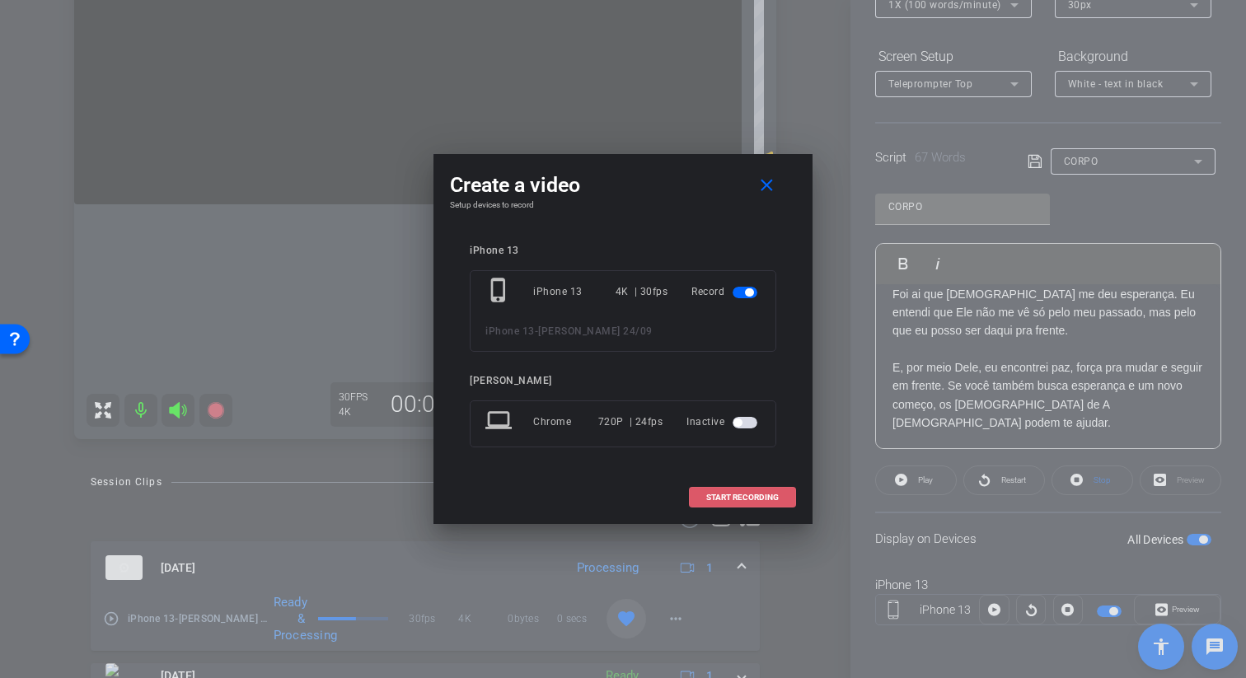
click at [774, 494] on span "START RECORDING" at bounding box center [742, 498] width 73 height 8
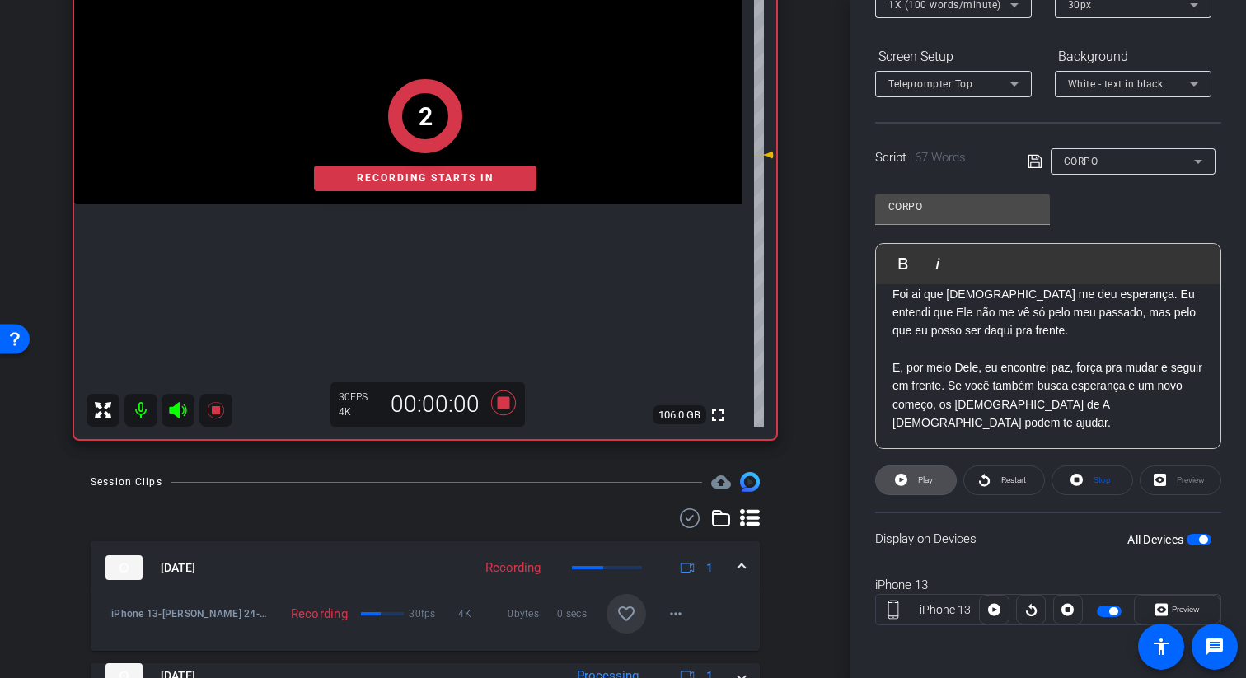
click at [896, 481] on icon at bounding box center [901, 480] width 12 height 12
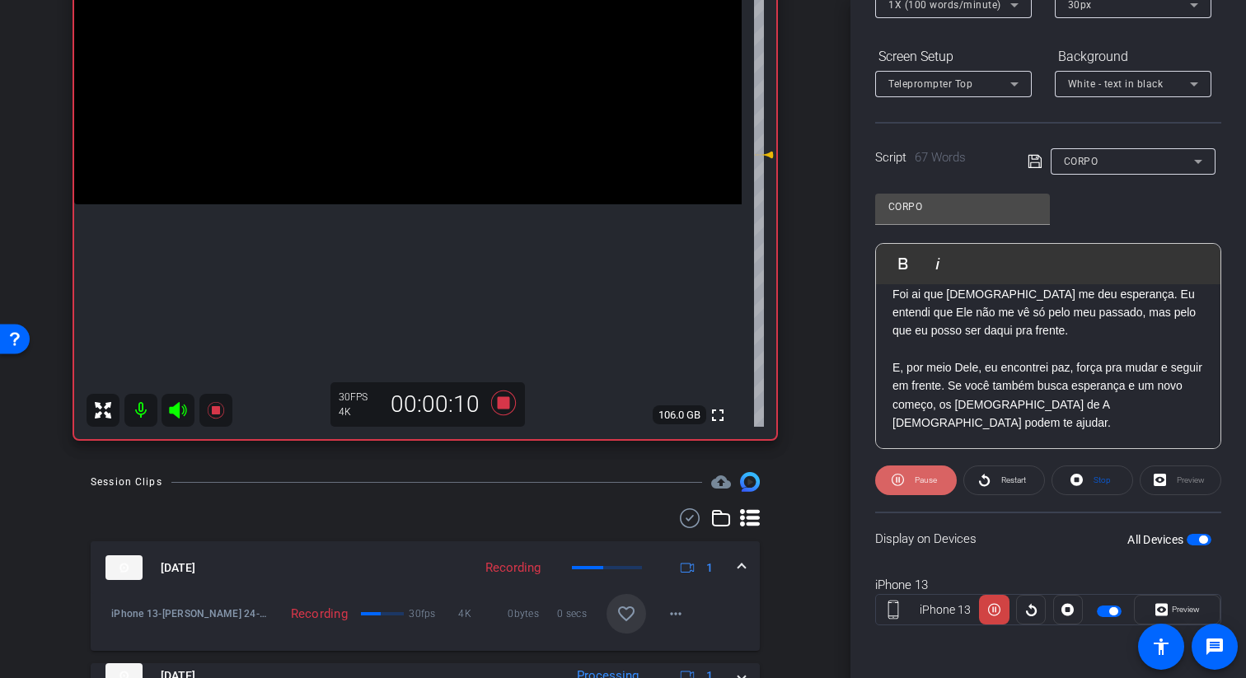
click at [917, 476] on span "Pause" at bounding box center [926, 480] width 22 height 9
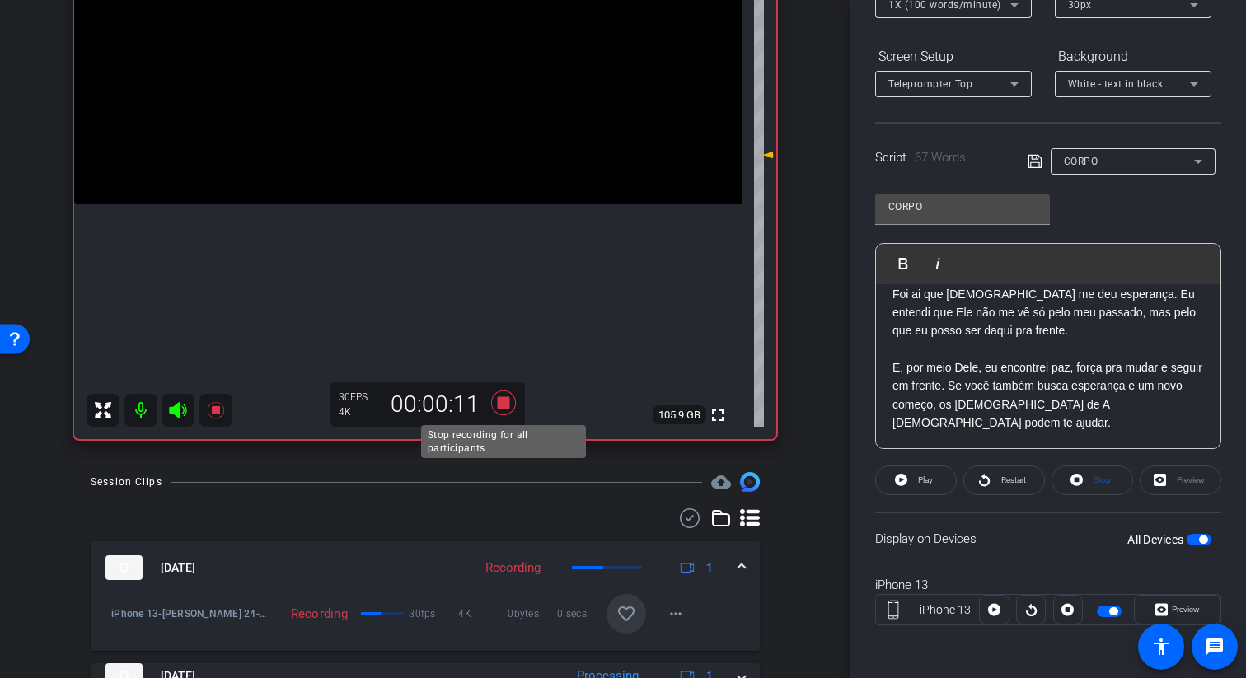
click at [499, 408] on icon at bounding box center [503, 403] width 25 height 25
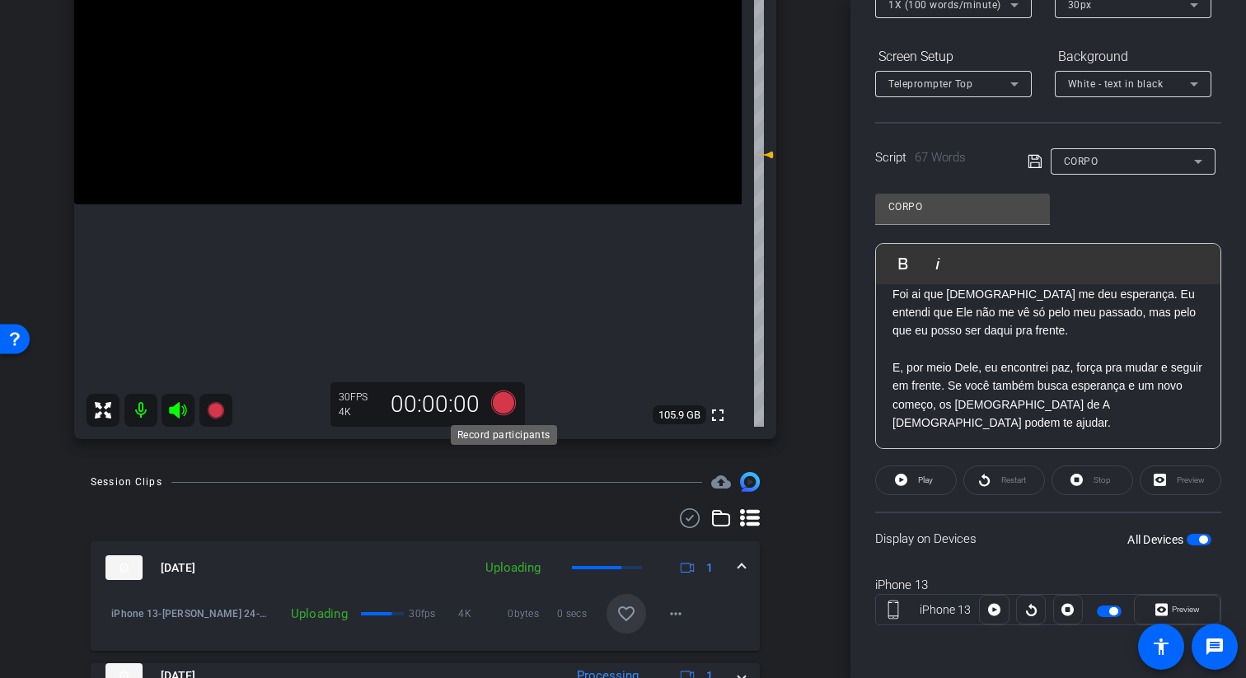
click at [509, 401] on icon at bounding box center [503, 403] width 25 height 25
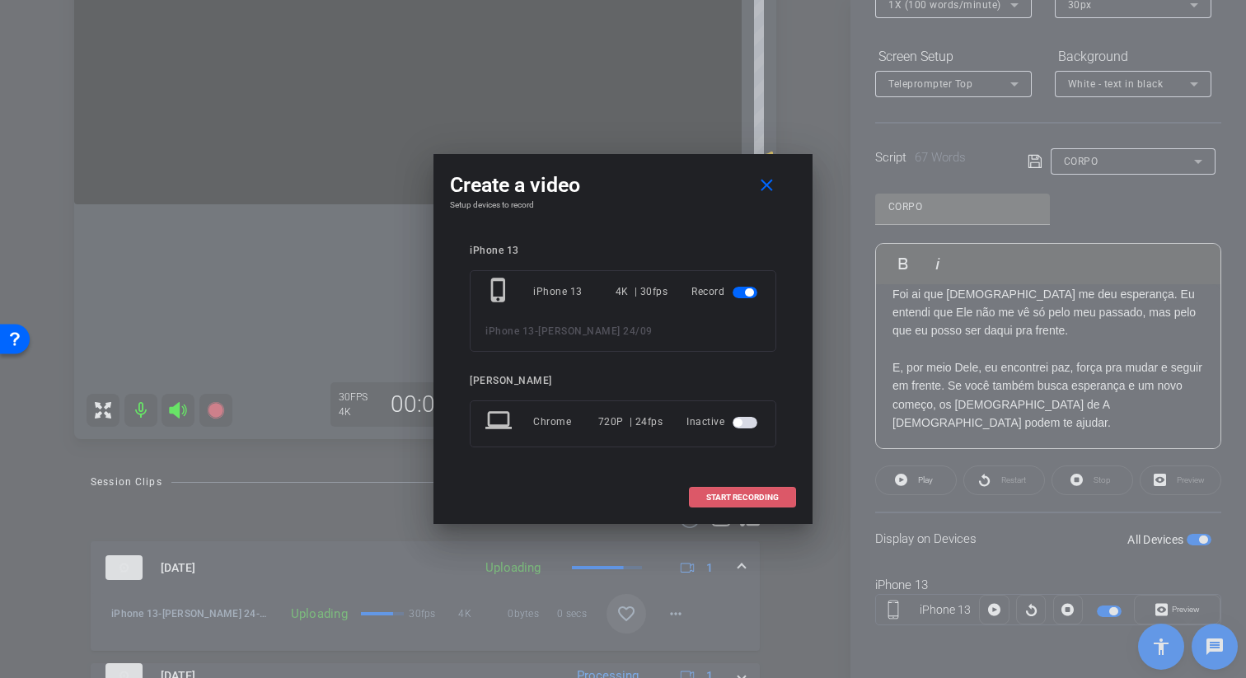
click at [733, 498] on span "START RECORDING" at bounding box center [742, 498] width 73 height 8
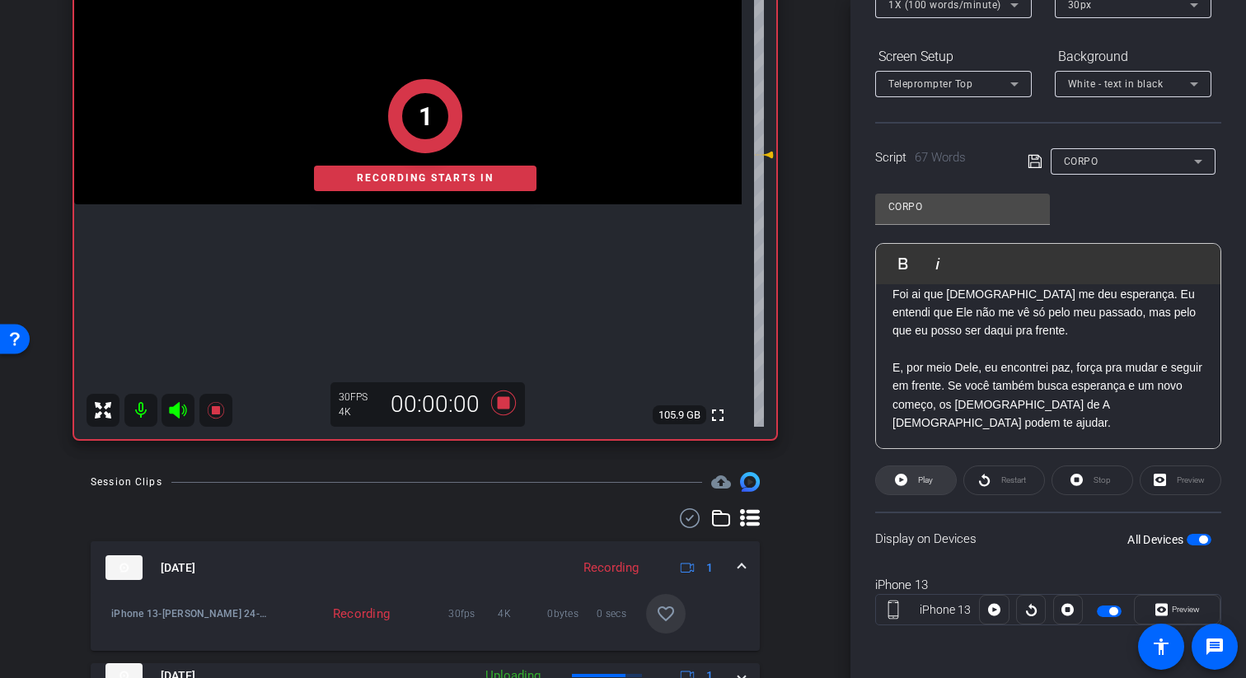
click at [904, 480] on icon at bounding box center [901, 480] width 12 height 12
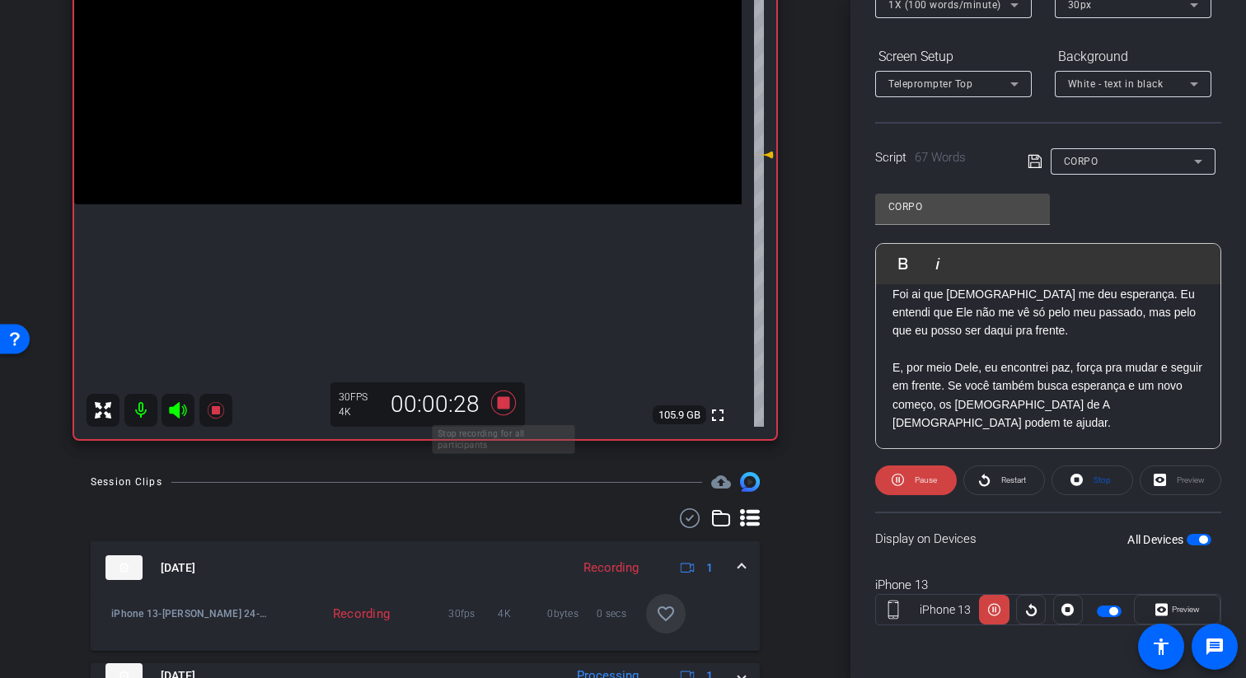
click at [506, 400] on icon at bounding box center [503, 403] width 25 height 25
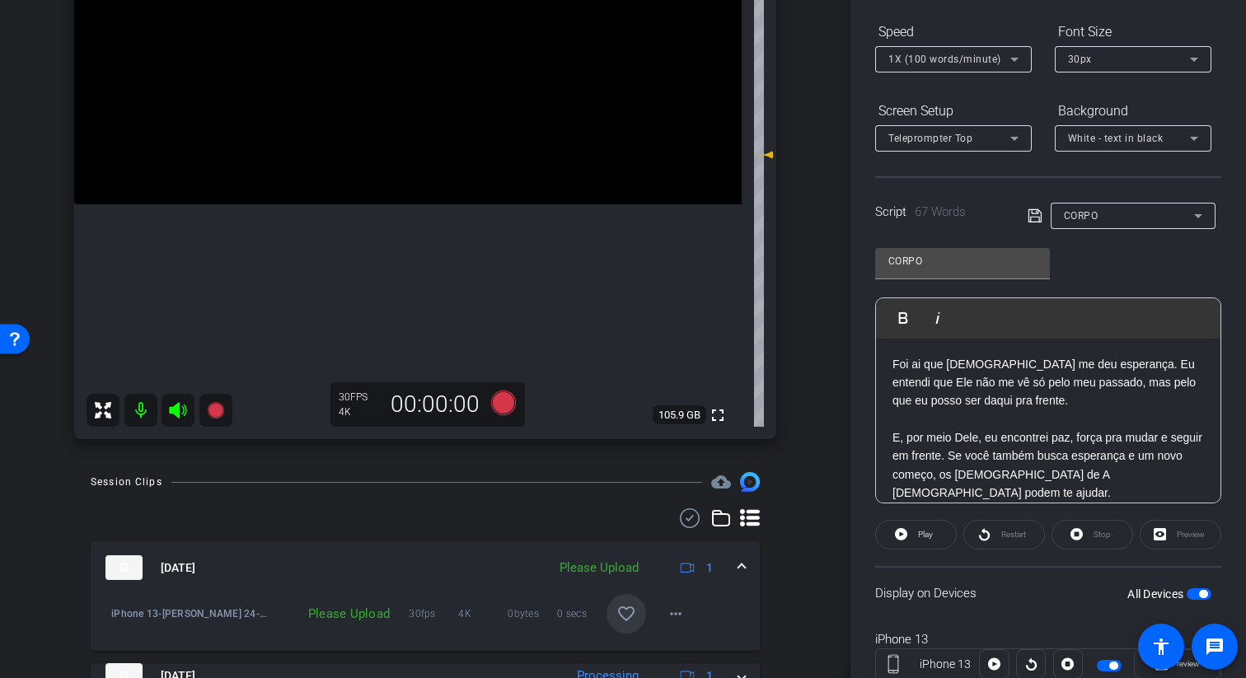
scroll to position [167, 0]
click at [1000, 66] on div "1X (100 words/minute)" at bounding box center [949, 59] width 122 height 21
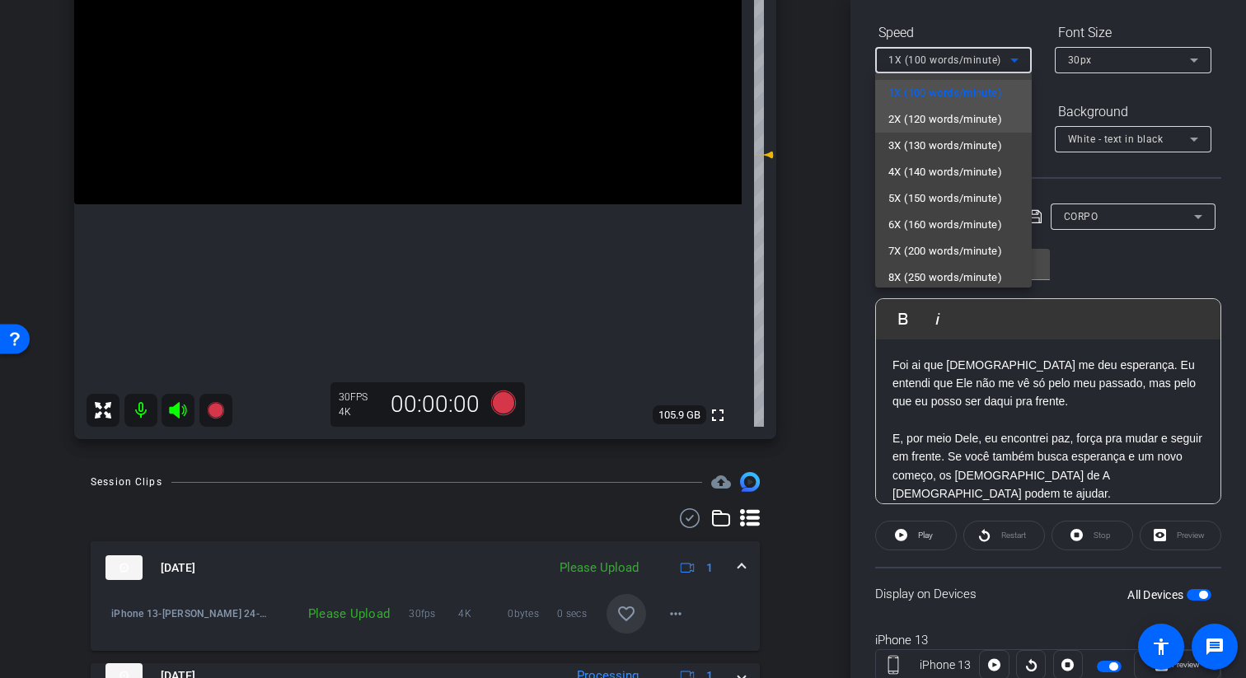
click at [979, 113] on span "2X (120 words/minute)" at bounding box center [945, 120] width 114 height 20
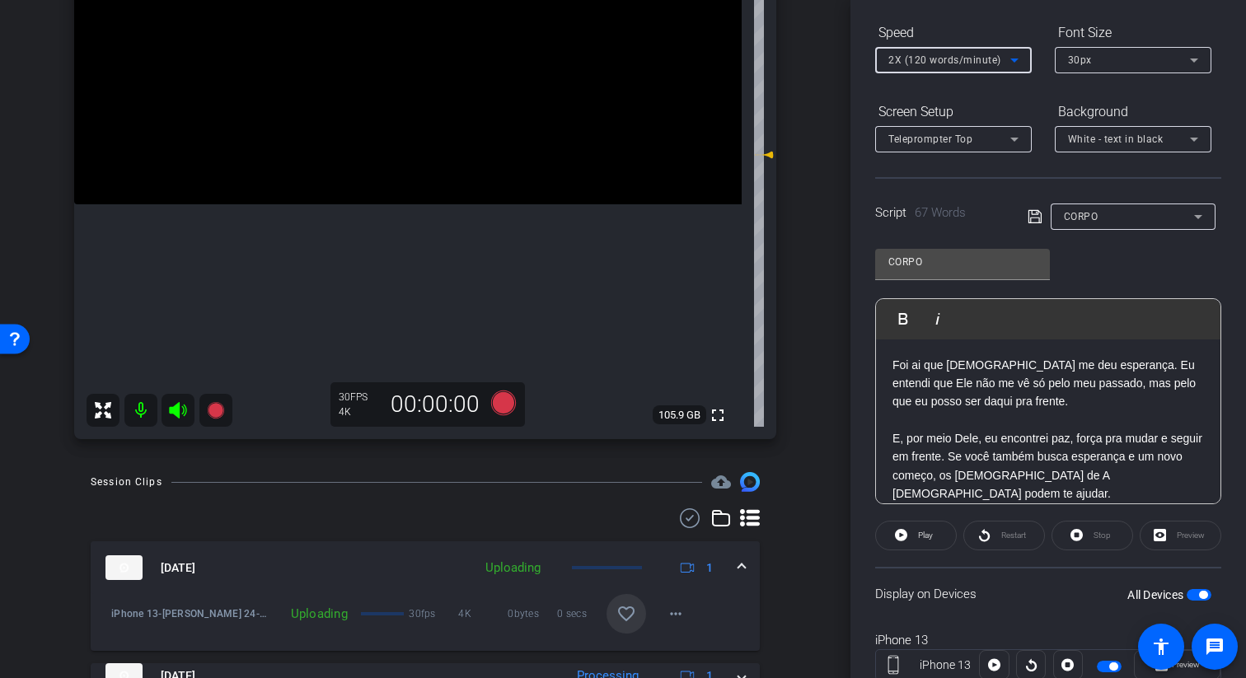
scroll to position [16, 0]
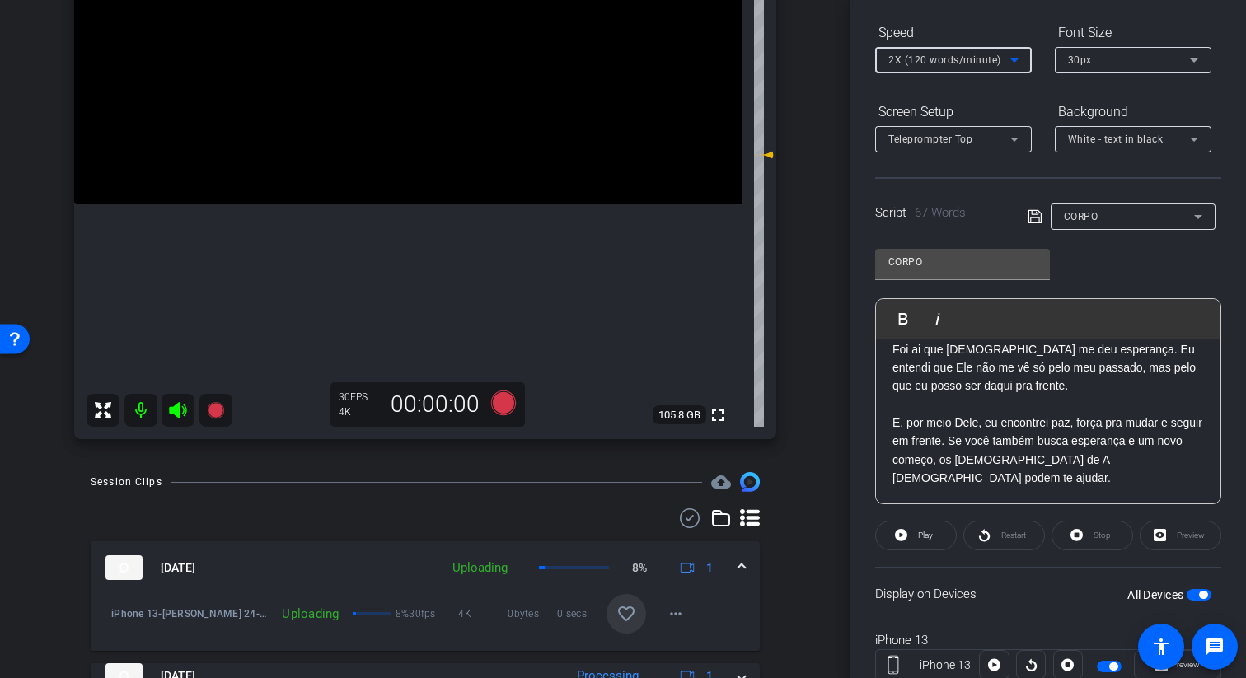
click at [1124, 445] on p "E, por meio Dele, eu encontrei paz, força pra mudar e seguir em frente. Se você…" at bounding box center [1048, 451] width 312 height 74
click at [942, 461] on p "E, por meio Dele, eu encontrei paz, força pra mudar e seguir em frente. Se você…" at bounding box center [1048, 451] width 312 height 74
click at [498, 407] on icon at bounding box center [503, 403] width 25 height 25
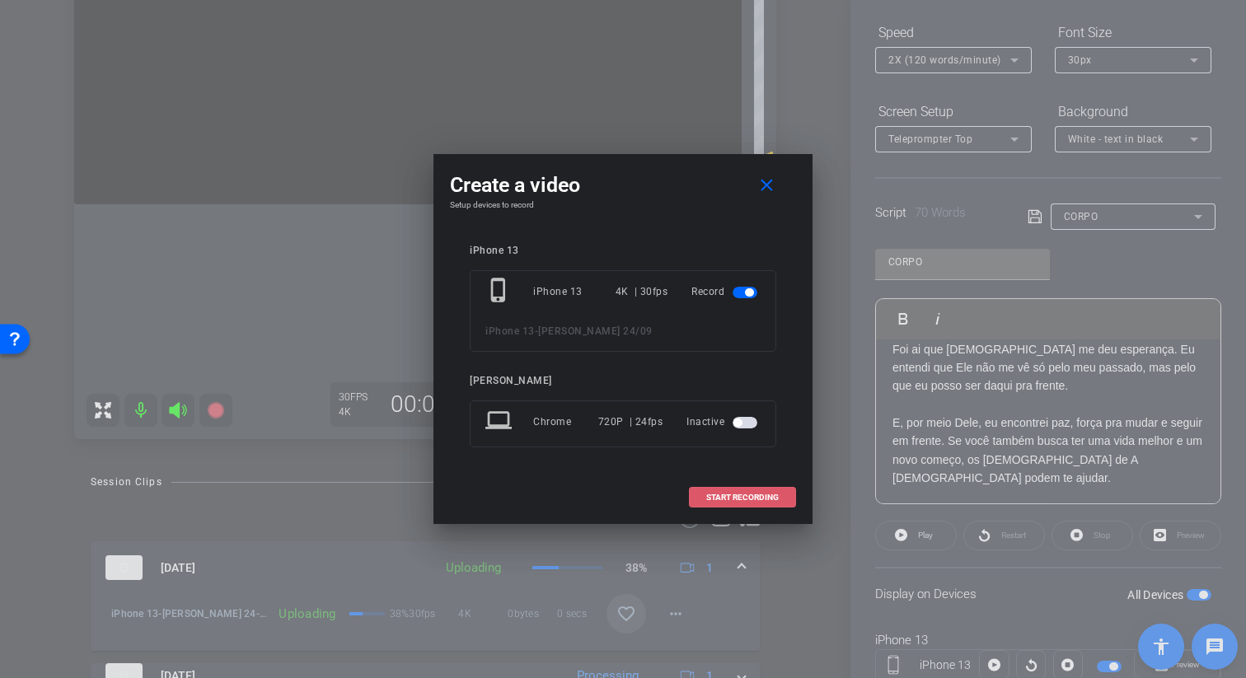
click at [754, 494] on span "START RECORDING" at bounding box center [742, 498] width 73 height 8
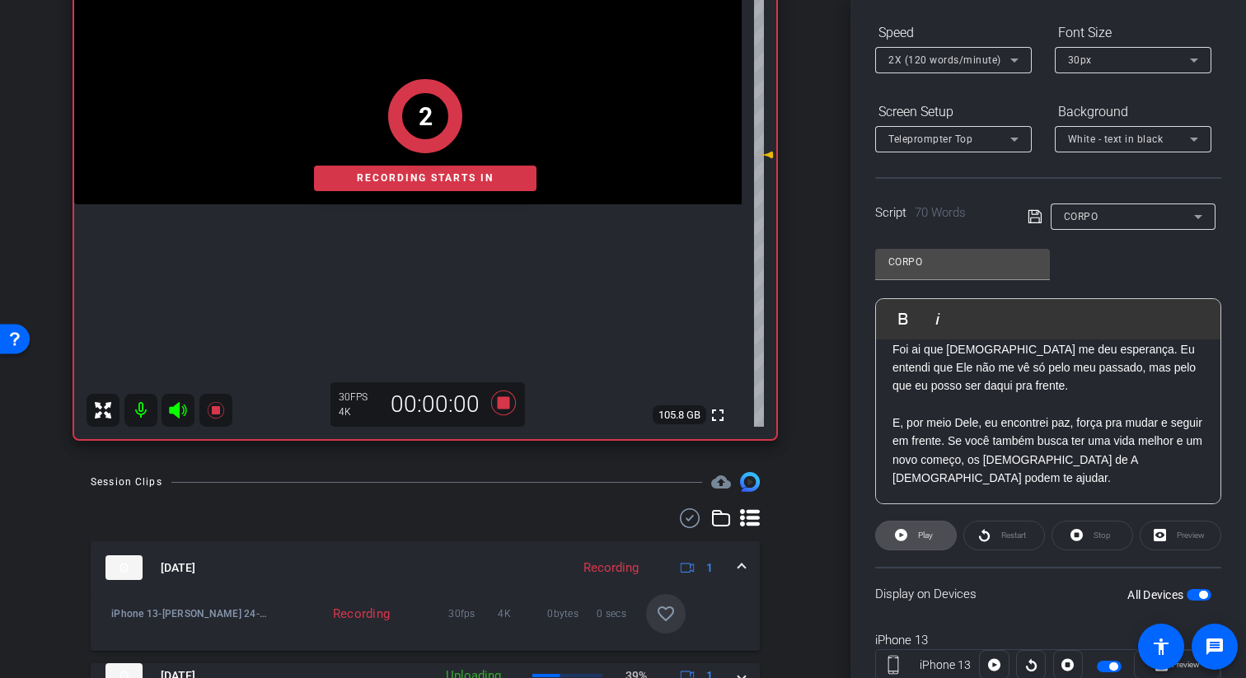
click at [921, 531] on span "Play" at bounding box center [925, 535] width 15 height 9
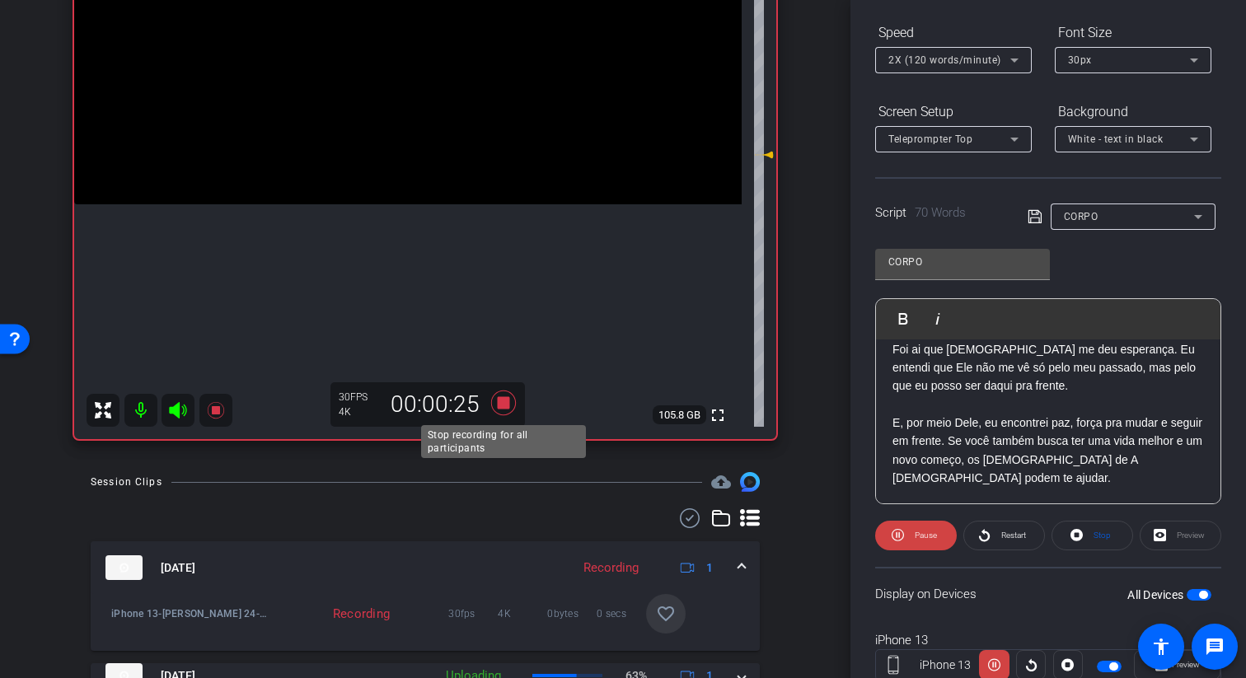
click at [508, 405] on icon at bounding box center [503, 403] width 25 height 25
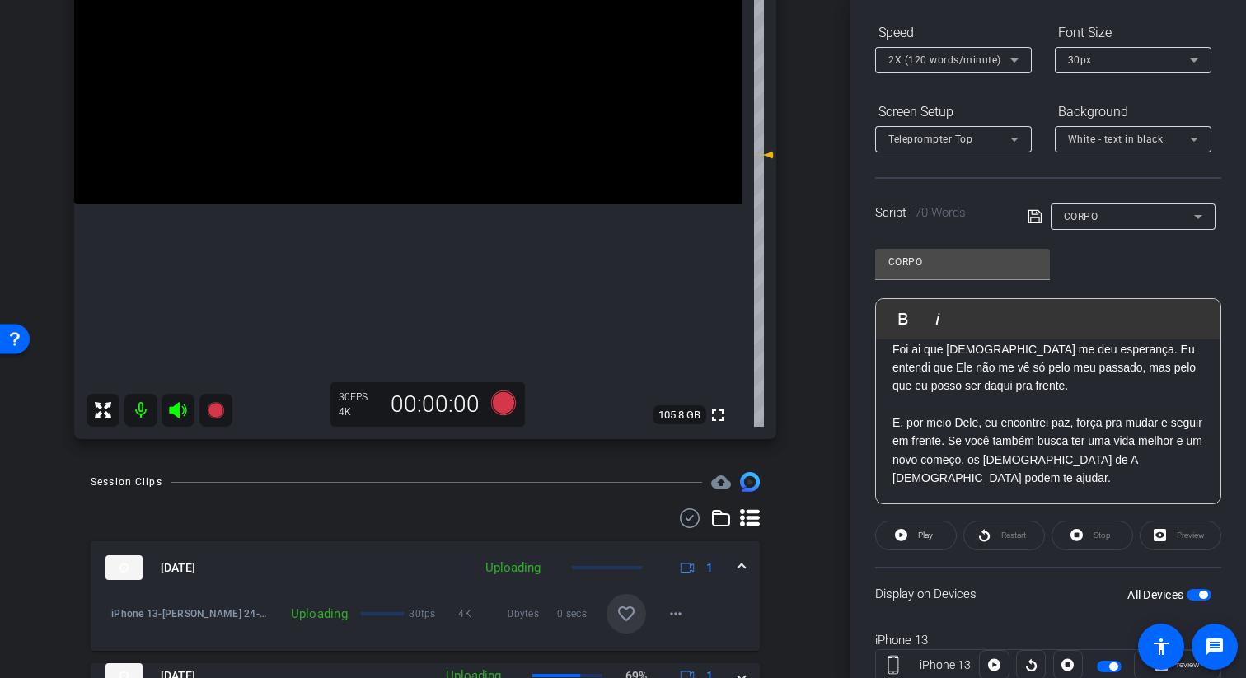
click at [626, 609] on mat-icon "favorite_border" at bounding box center [626, 614] width 20 height 20
click at [498, 401] on icon at bounding box center [503, 403] width 25 height 25
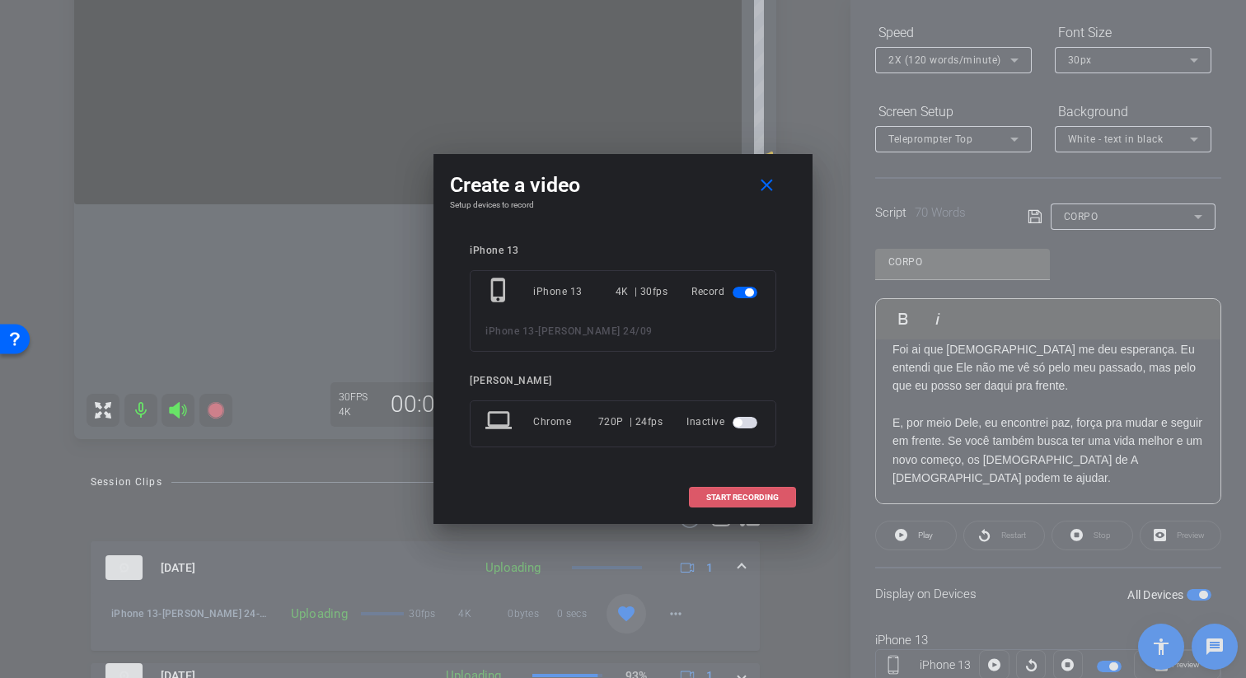
click at [710, 507] on span at bounding box center [742, 498] width 105 height 40
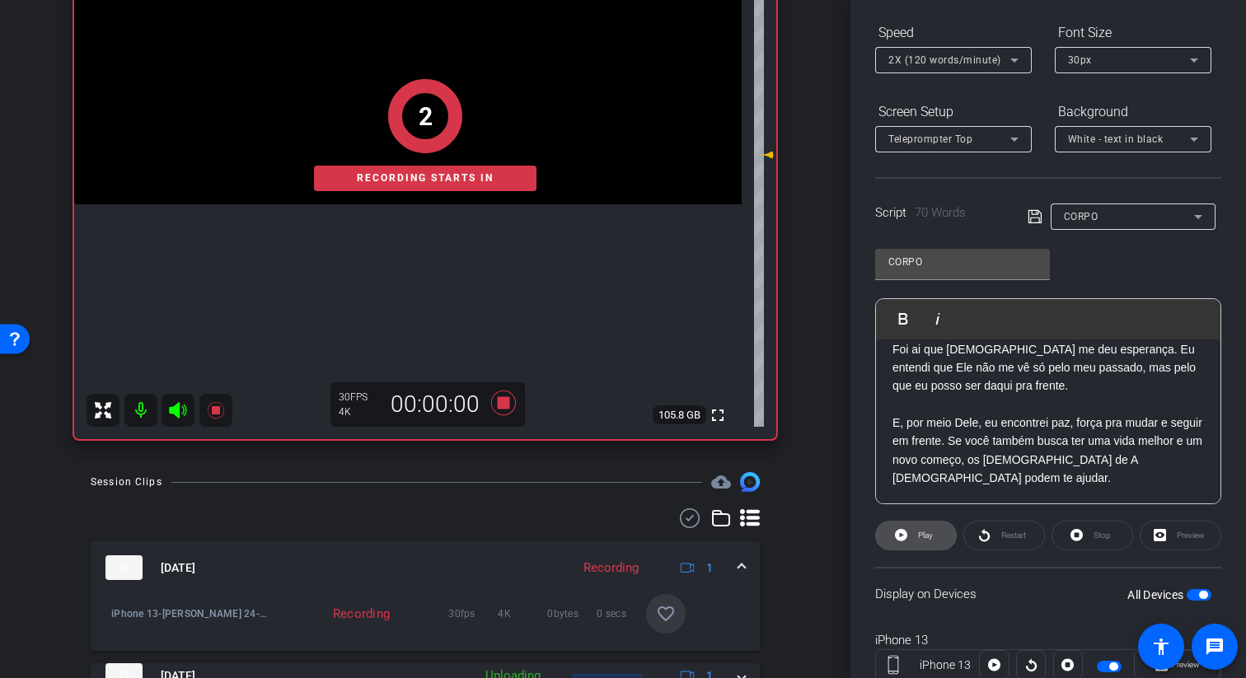
click at [914, 536] on span "Play" at bounding box center [923, 535] width 19 height 23
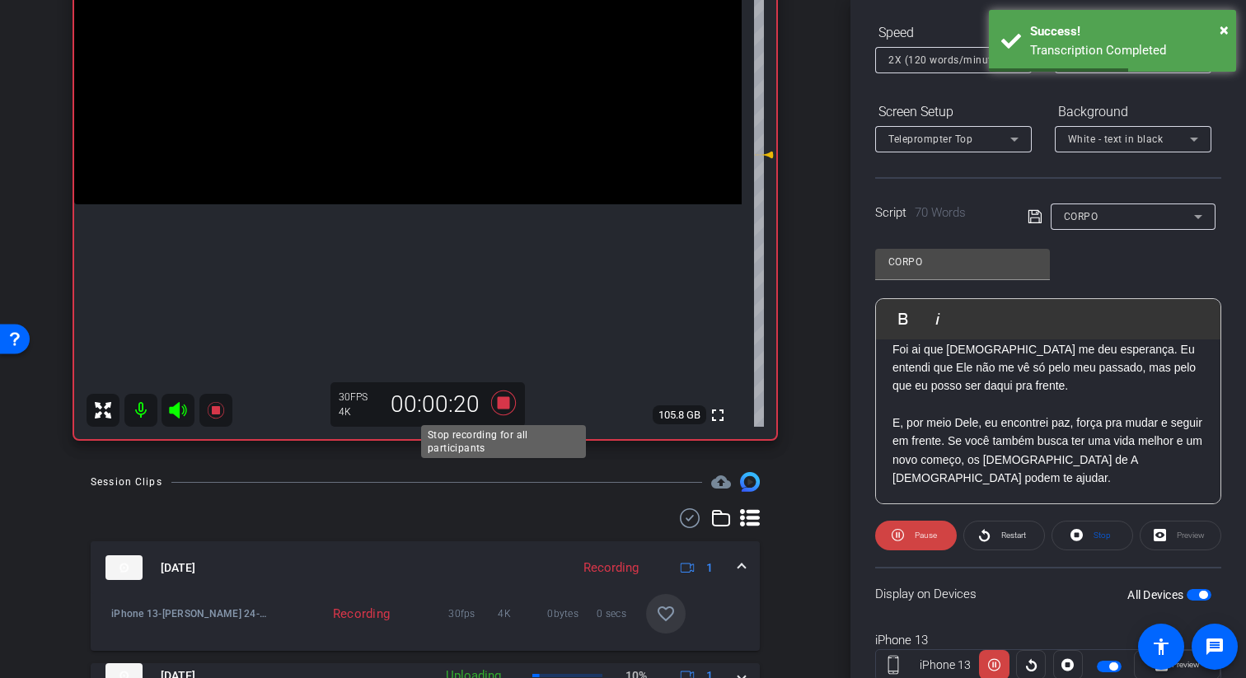
click at [497, 407] on icon at bounding box center [503, 403] width 25 height 25
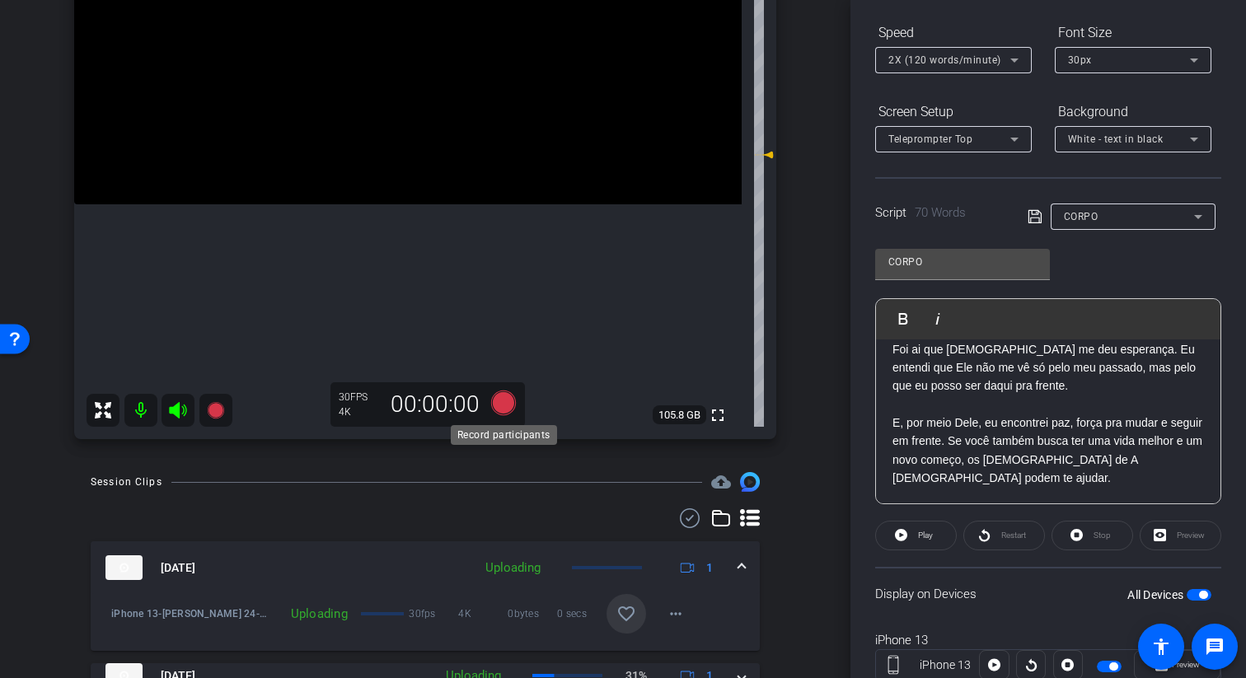
click at [501, 397] on icon at bounding box center [503, 403] width 25 height 25
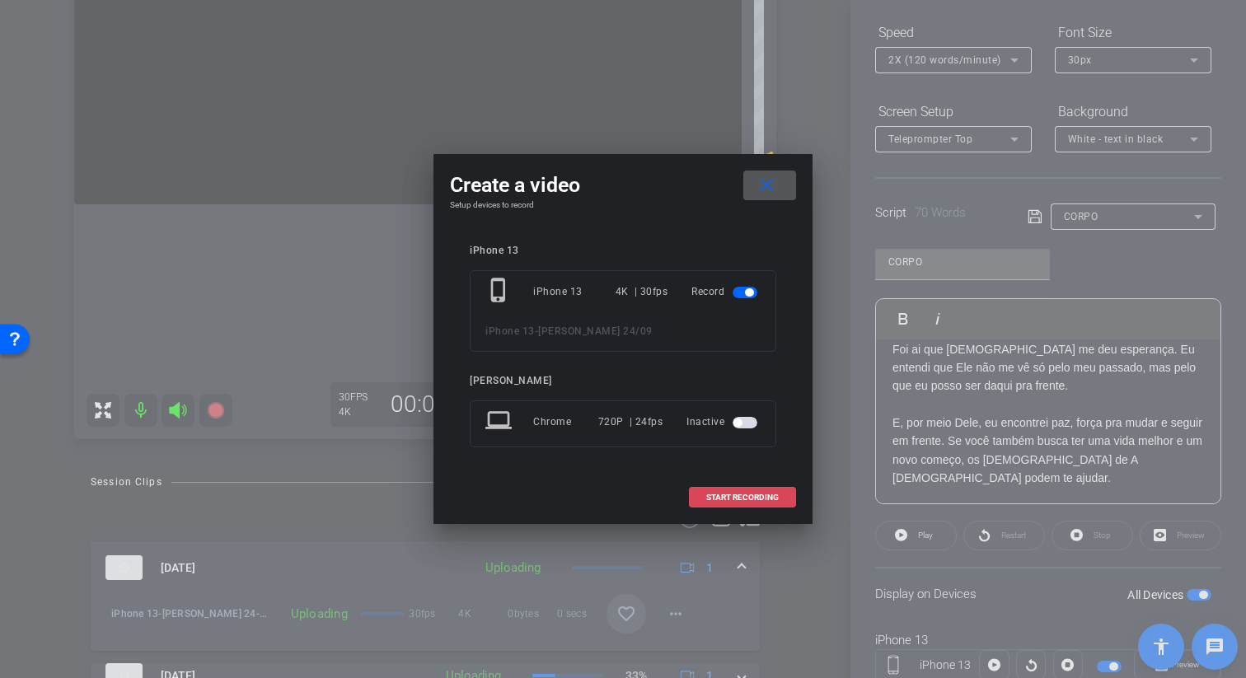
click at [779, 494] on span at bounding box center [742, 498] width 105 height 40
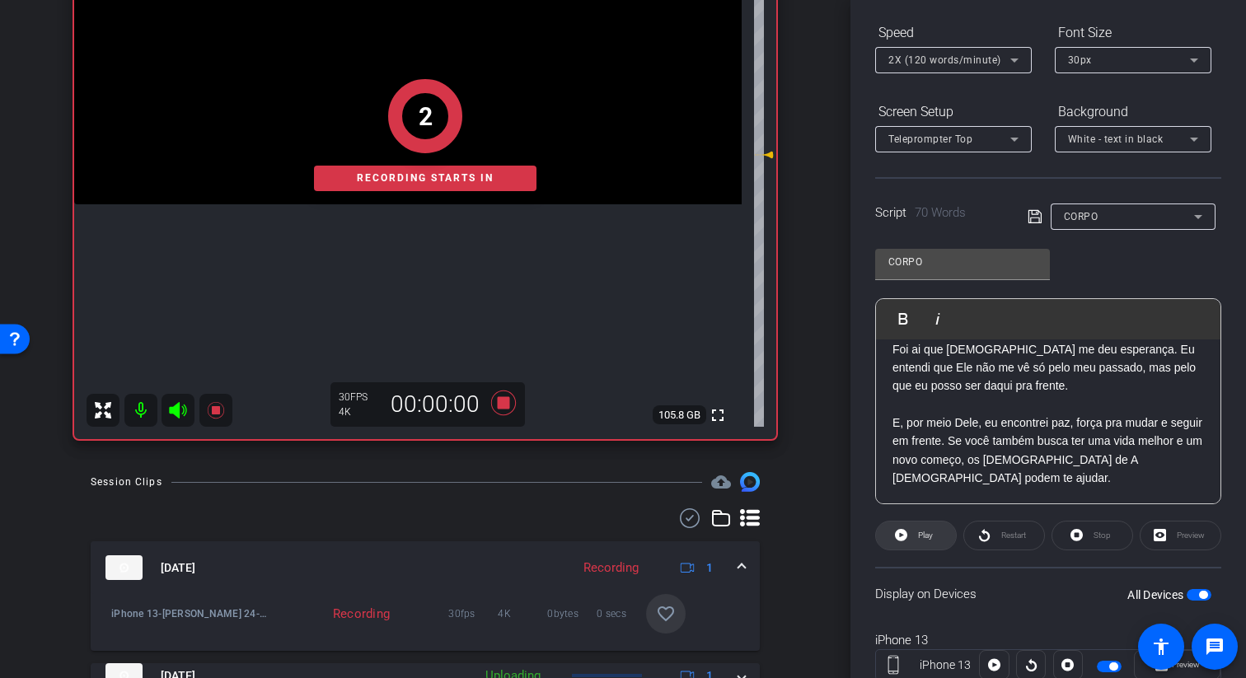
click at [927, 534] on span "Play" at bounding box center [925, 535] width 15 height 9
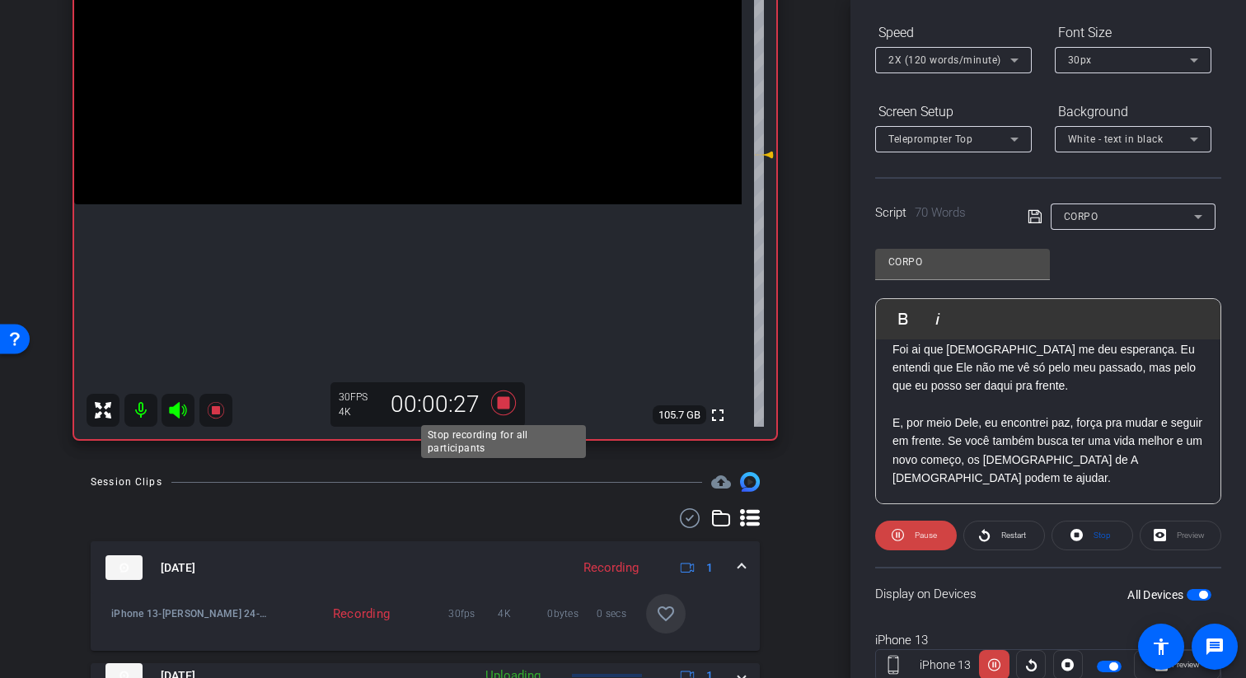
click at [499, 404] on icon at bounding box center [503, 403] width 25 height 25
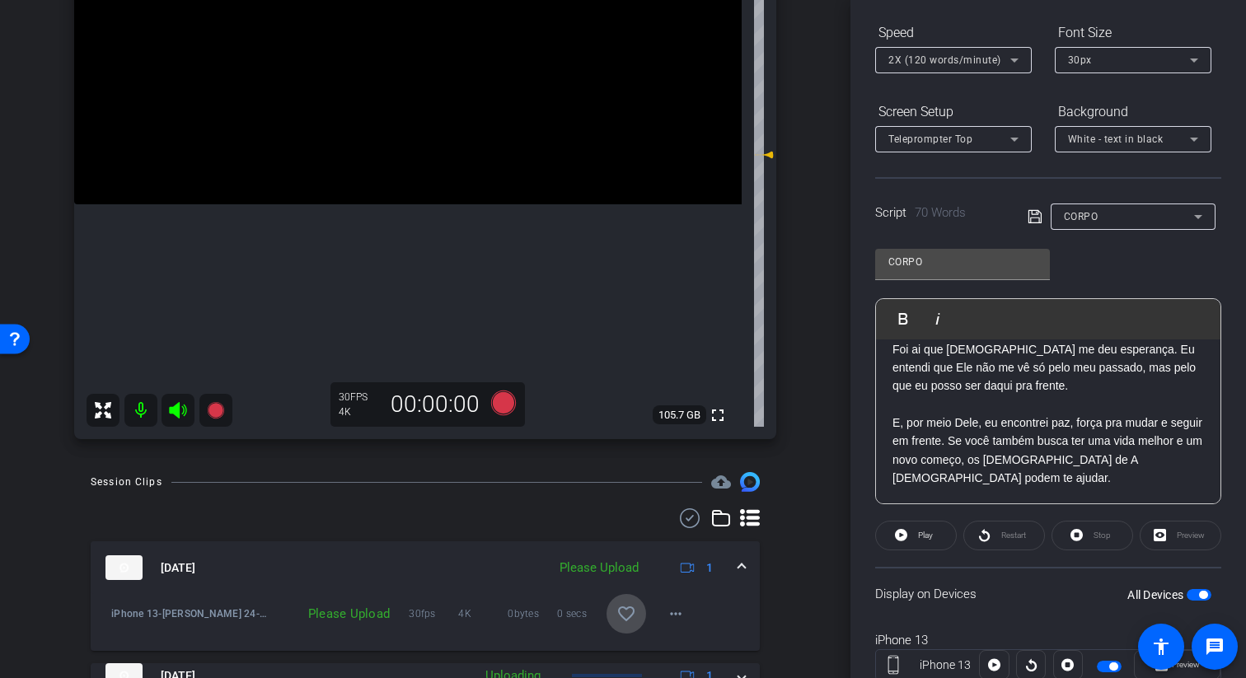
click at [628, 618] on mat-icon "favorite_border" at bounding box center [626, 614] width 20 height 20
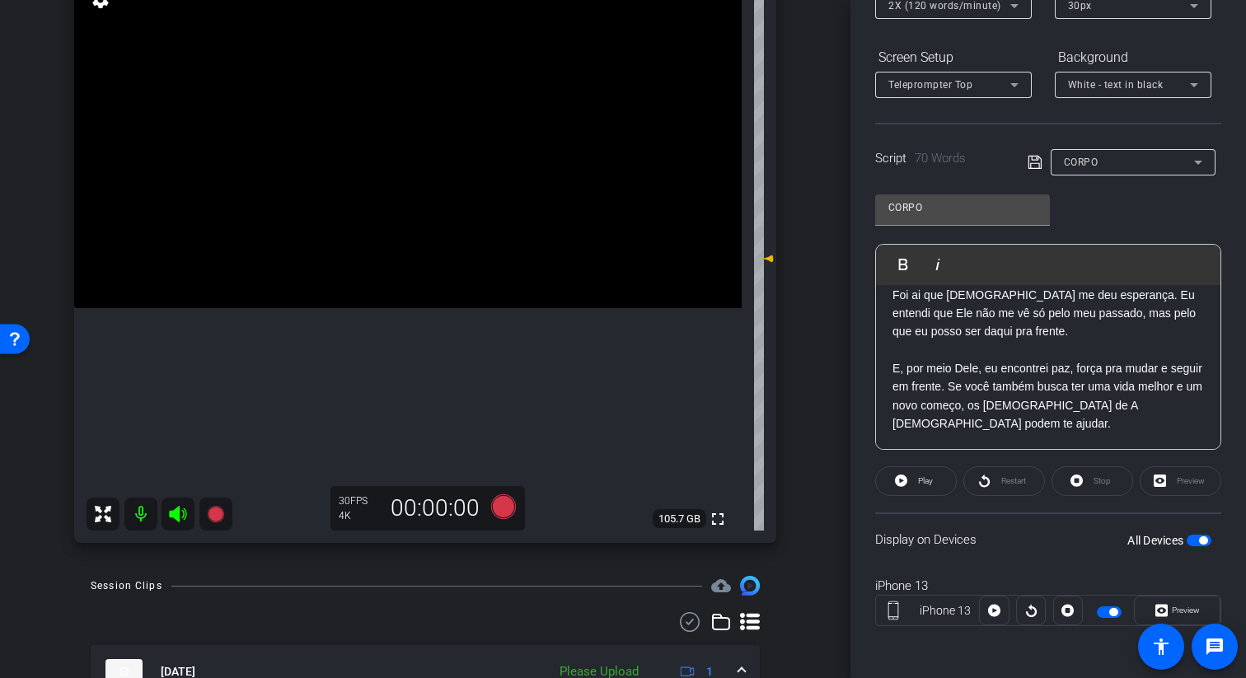
scroll to position [187, 0]
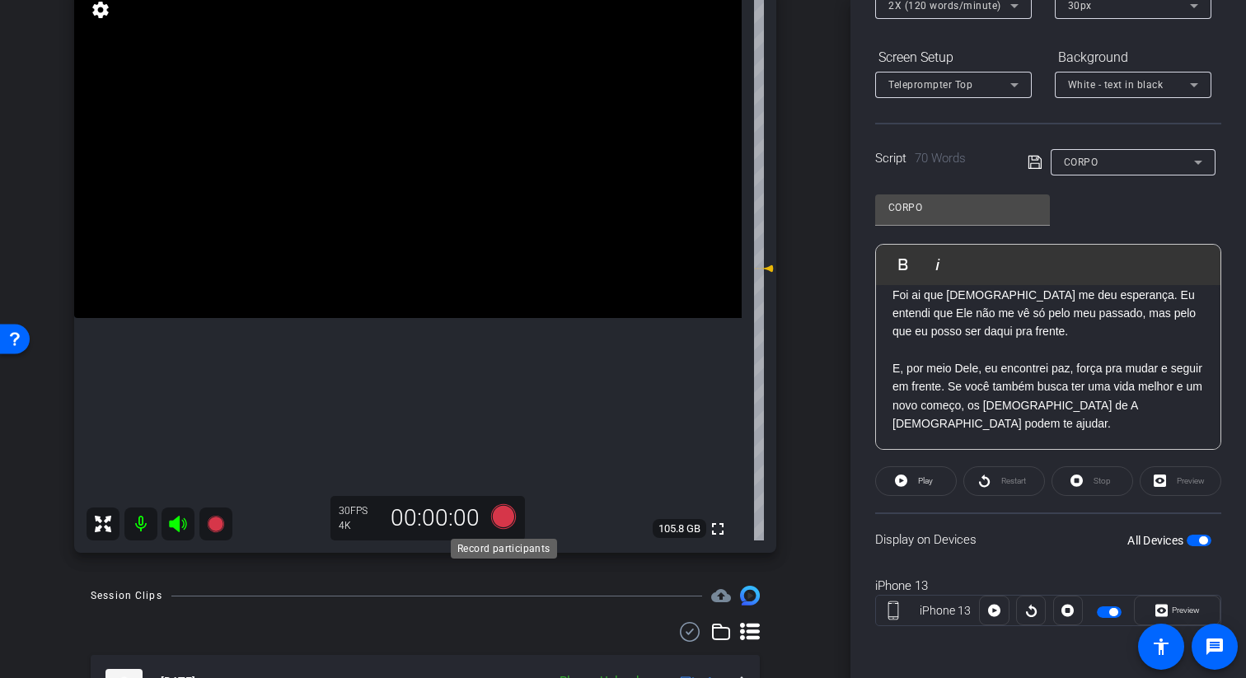
click at [508, 523] on icon at bounding box center [503, 516] width 25 height 25
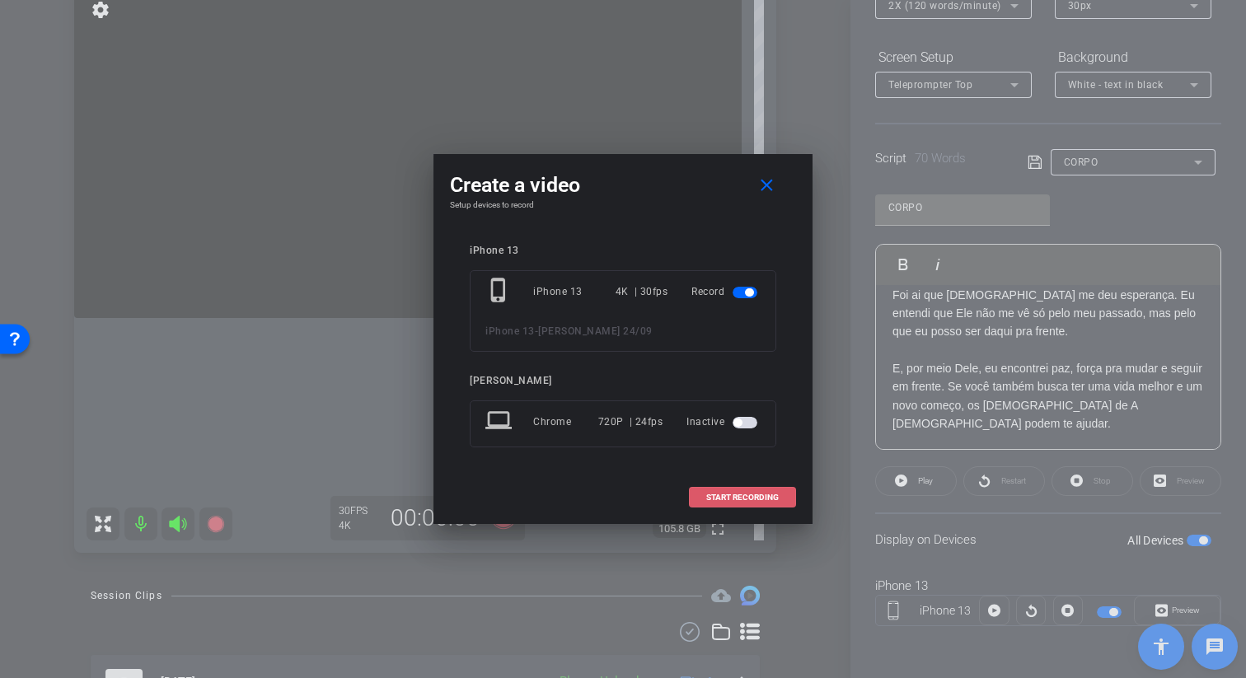
click at [707, 500] on span "START RECORDING" at bounding box center [742, 498] width 73 height 8
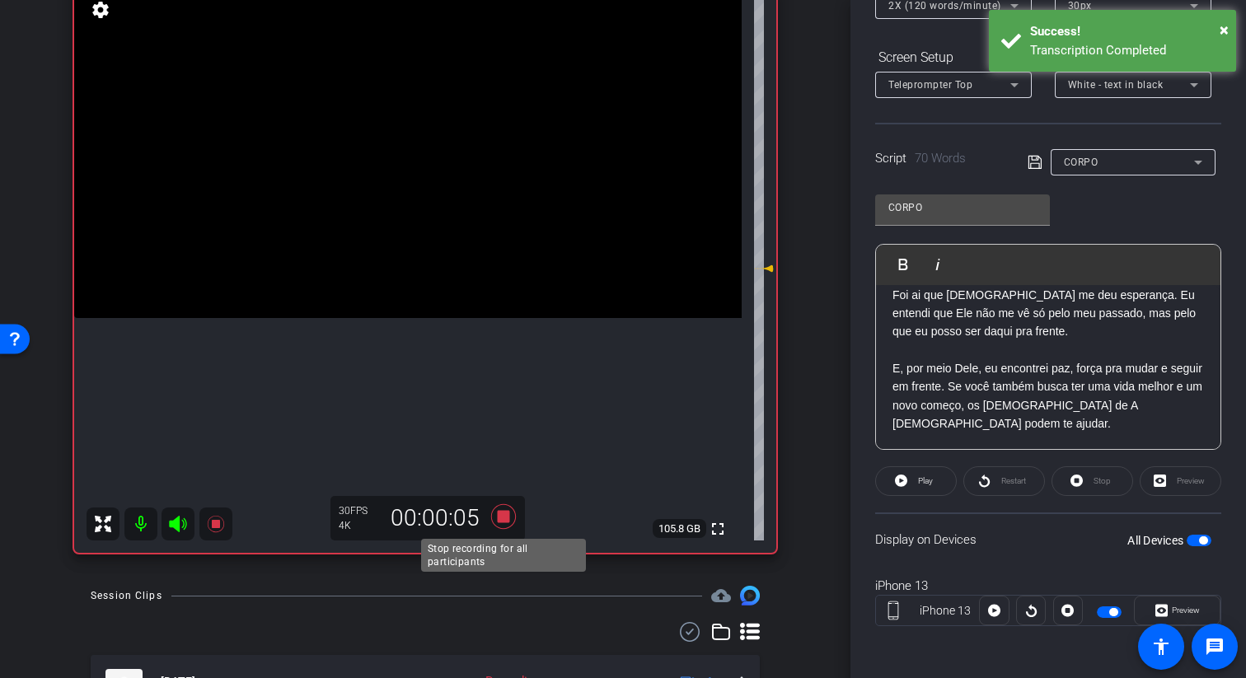
click at [502, 516] on icon at bounding box center [503, 516] width 25 height 25
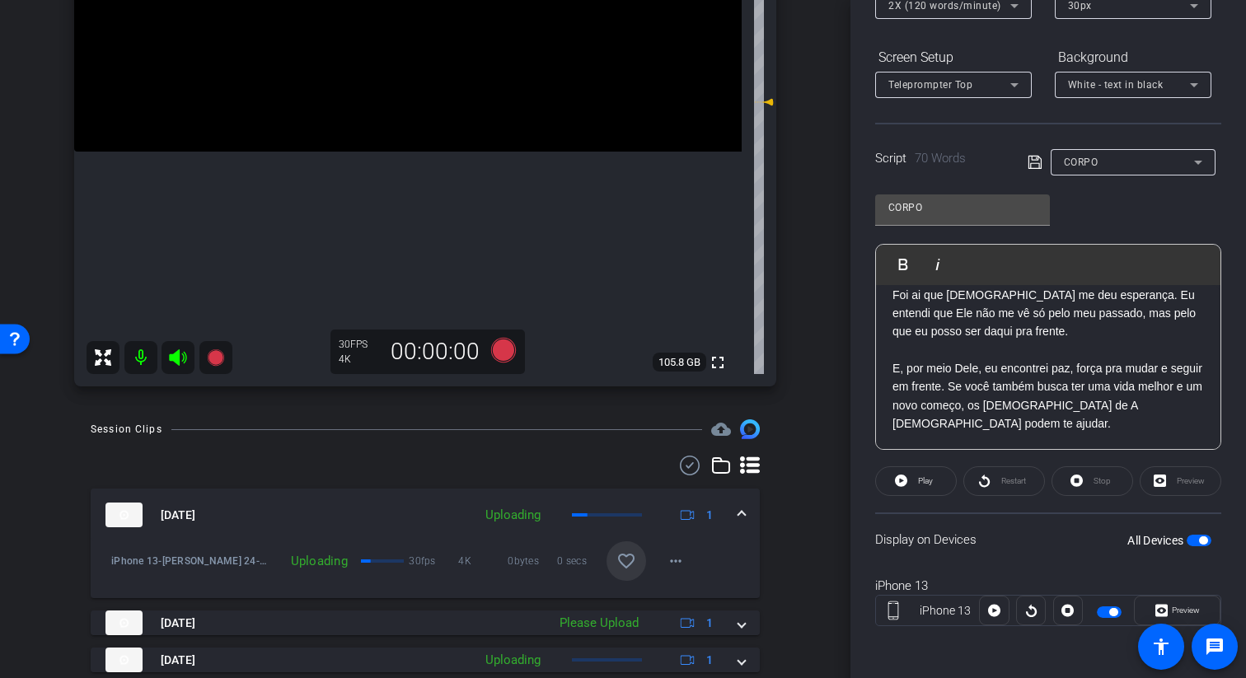
scroll to position [355, 0]
click at [625, 553] on mat-icon "favorite_border" at bounding box center [626, 560] width 20 height 20
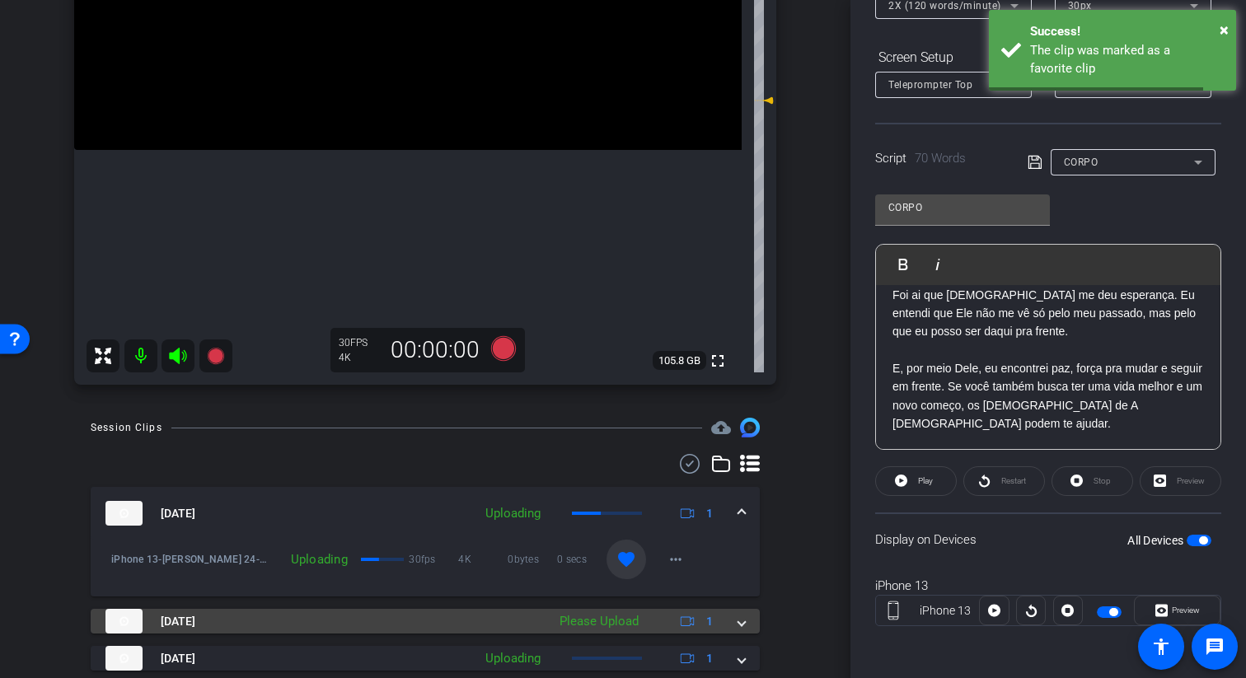
click at [745, 616] on mat-expansion-panel-header "Sep 24, 2025 Please Upload 1" at bounding box center [425, 621] width 669 height 25
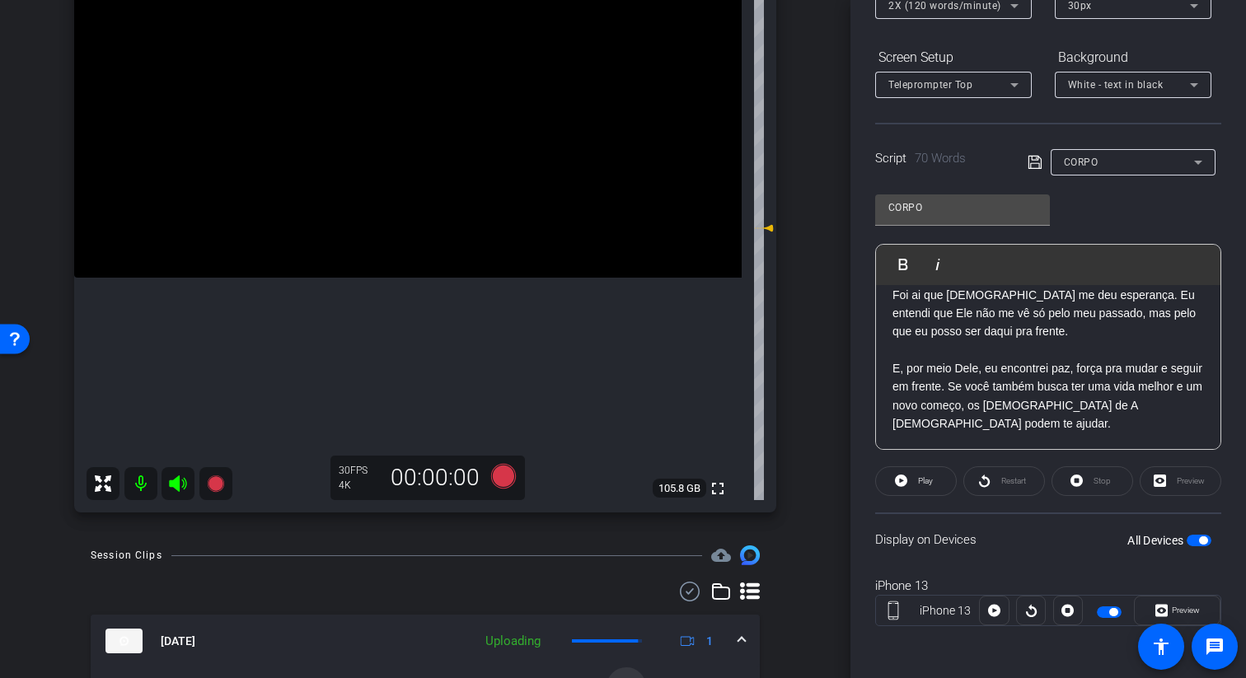
scroll to position [202, 0]
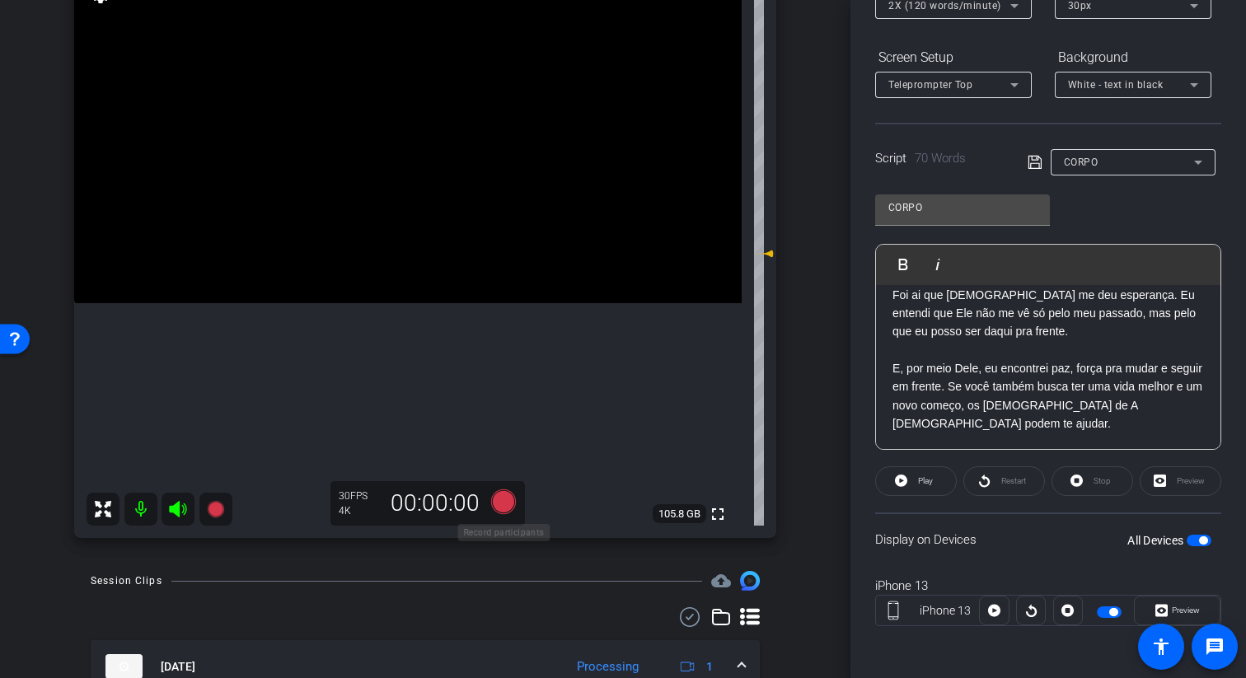
click at [501, 499] on icon at bounding box center [503, 502] width 25 height 25
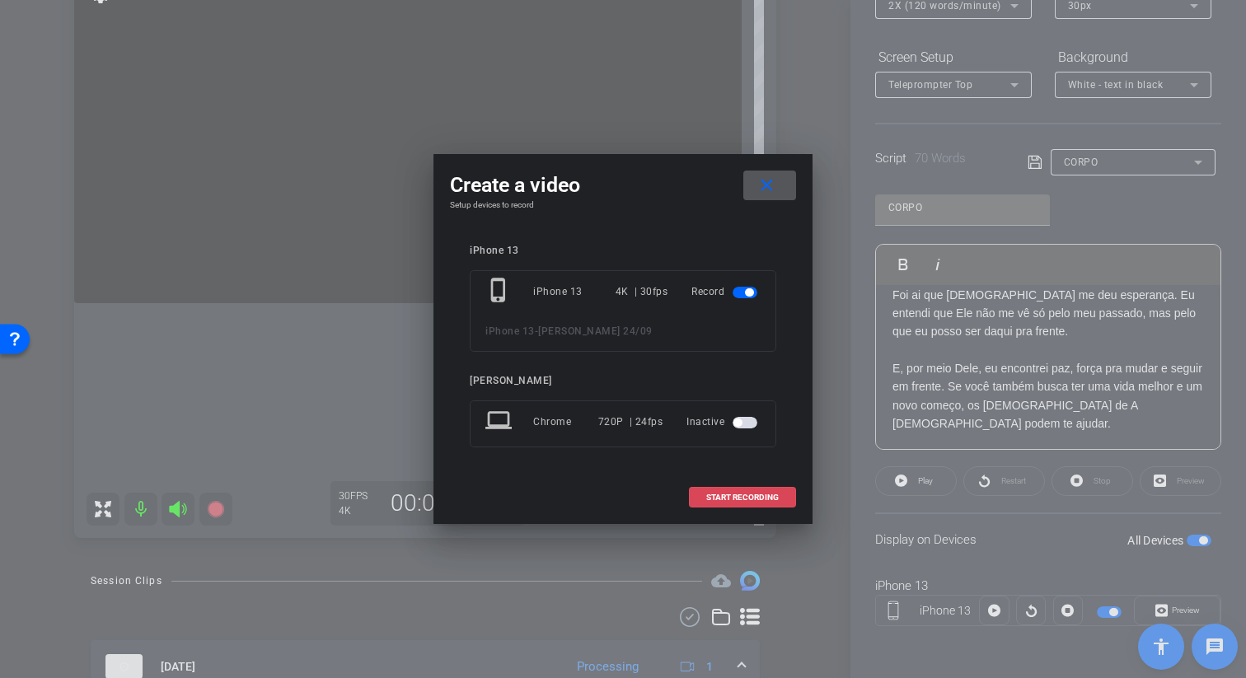
click at [709, 489] on span at bounding box center [742, 498] width 105 height 40
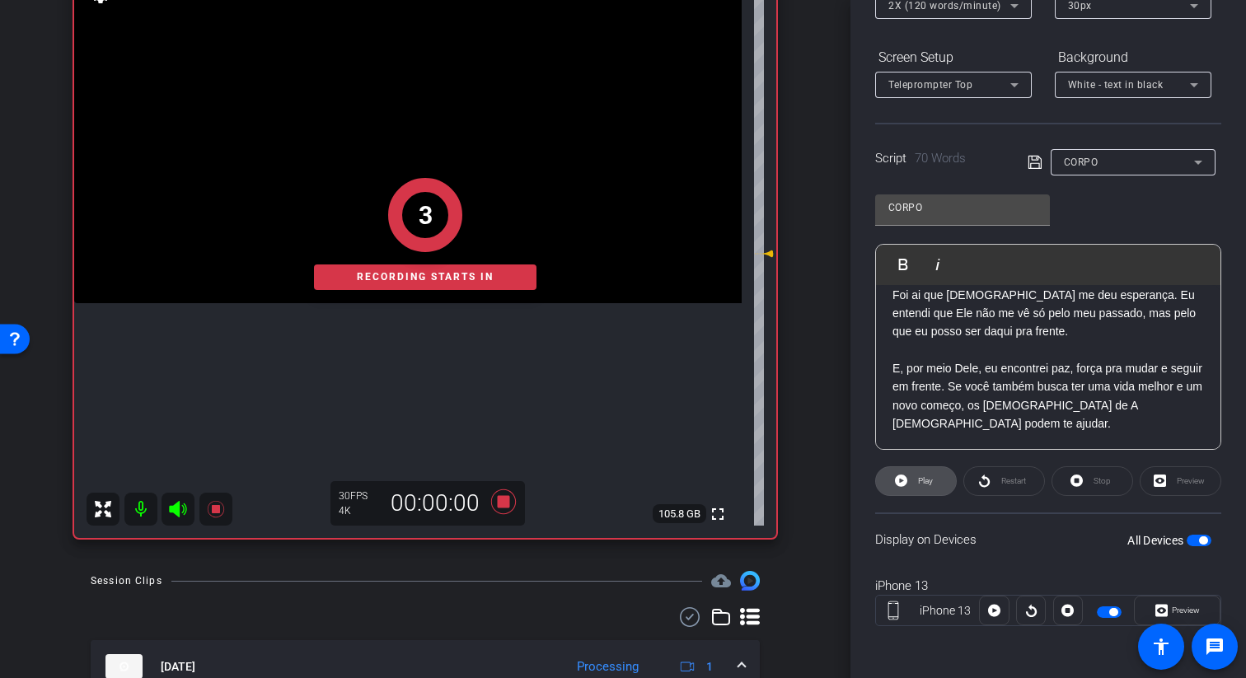
click at [905, 471] on icon at bounding box center [901, 481] width 12 height 21
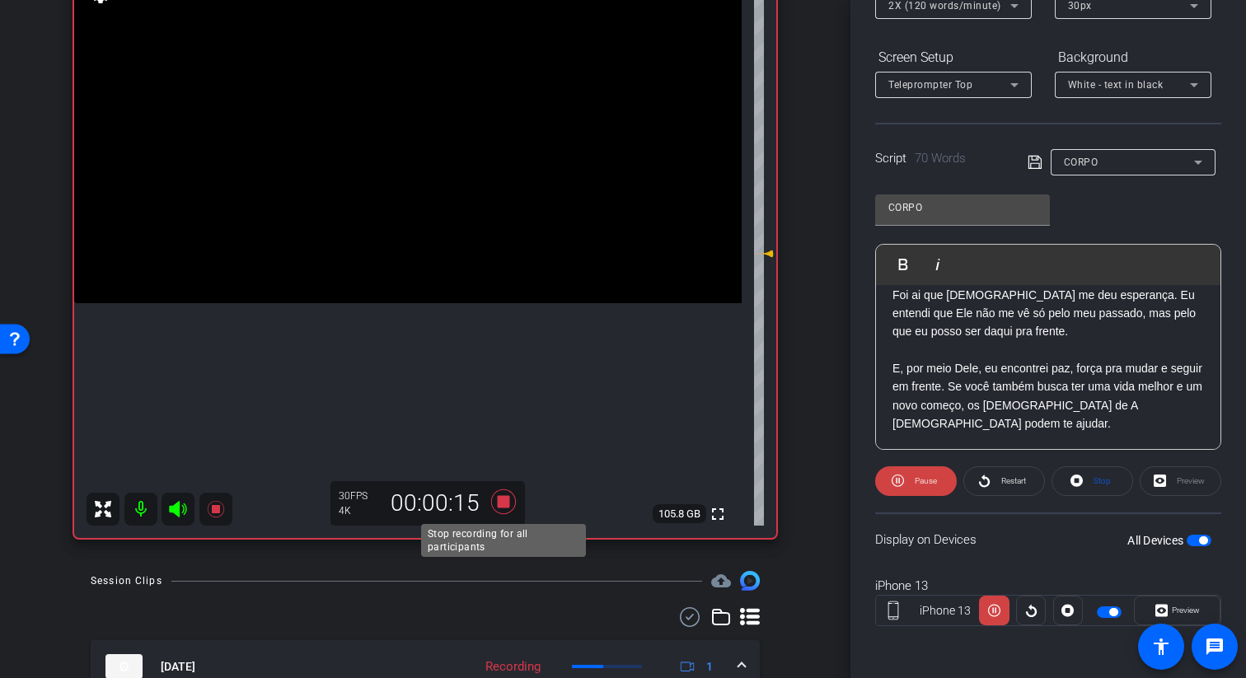
click at [519, 504] on icon at bounding box center [504, 502] width 40 height 30
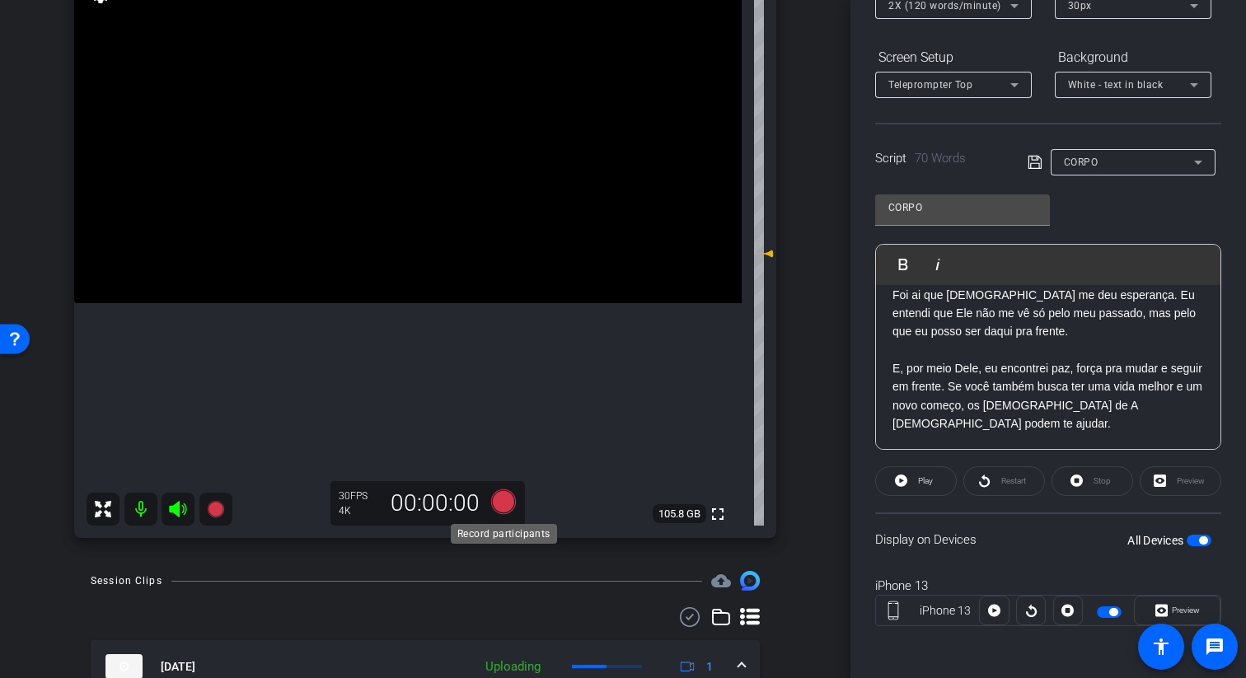
click at [505, 511] on icon at bounding box center [503, 502] width 25 height 25
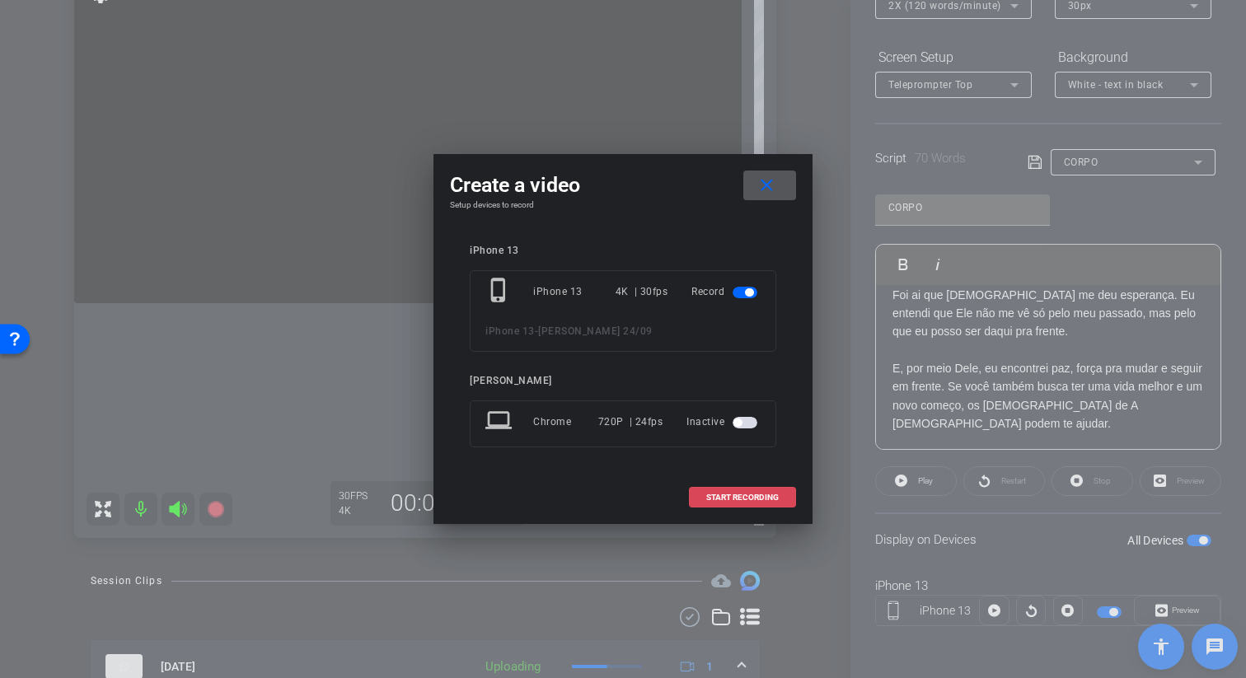
click at [694, 496] on span at bounding box center [742, 498] width 105 height 40
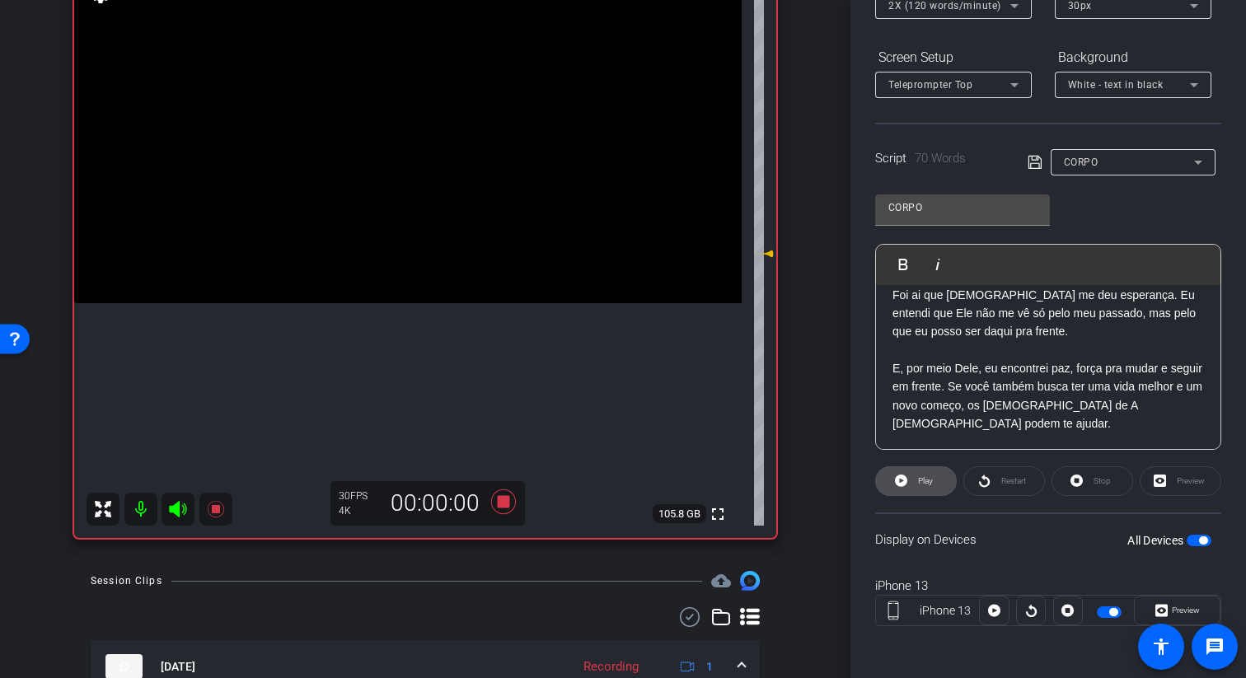
click at [913, 490] on span at bounding box center [916, 481] width 80 height 40
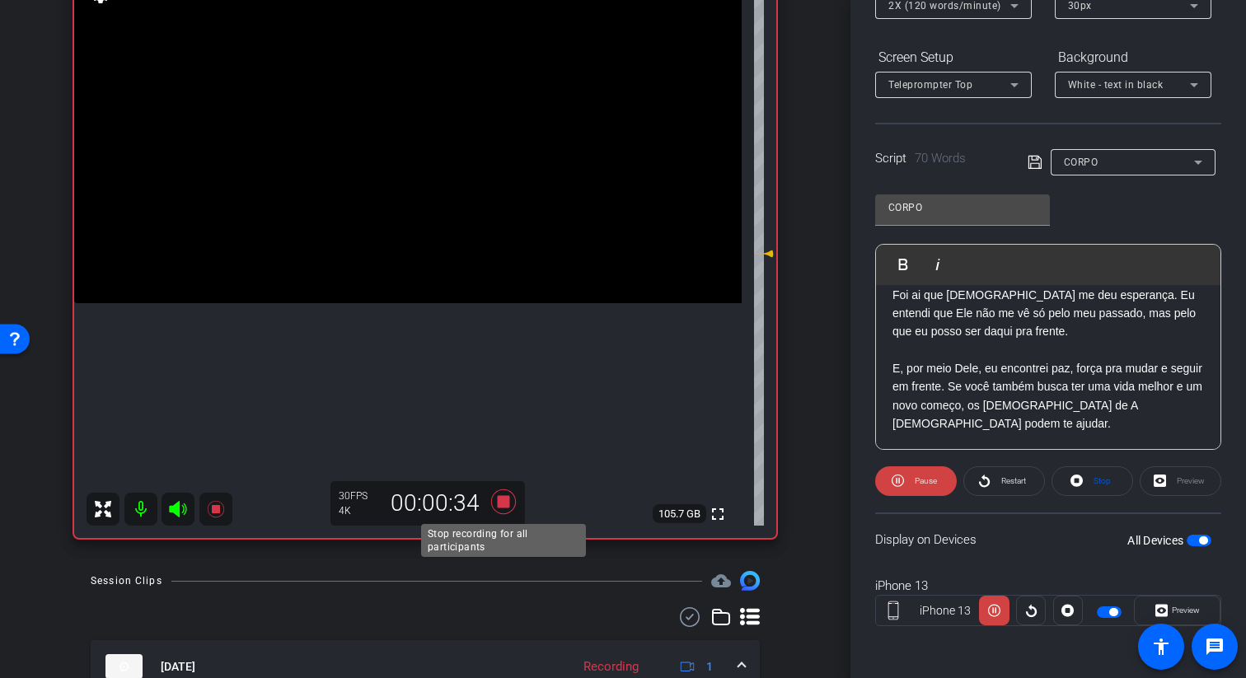
click at [505, 502] on icon at bounding box center [503, 502] width 25 height 25
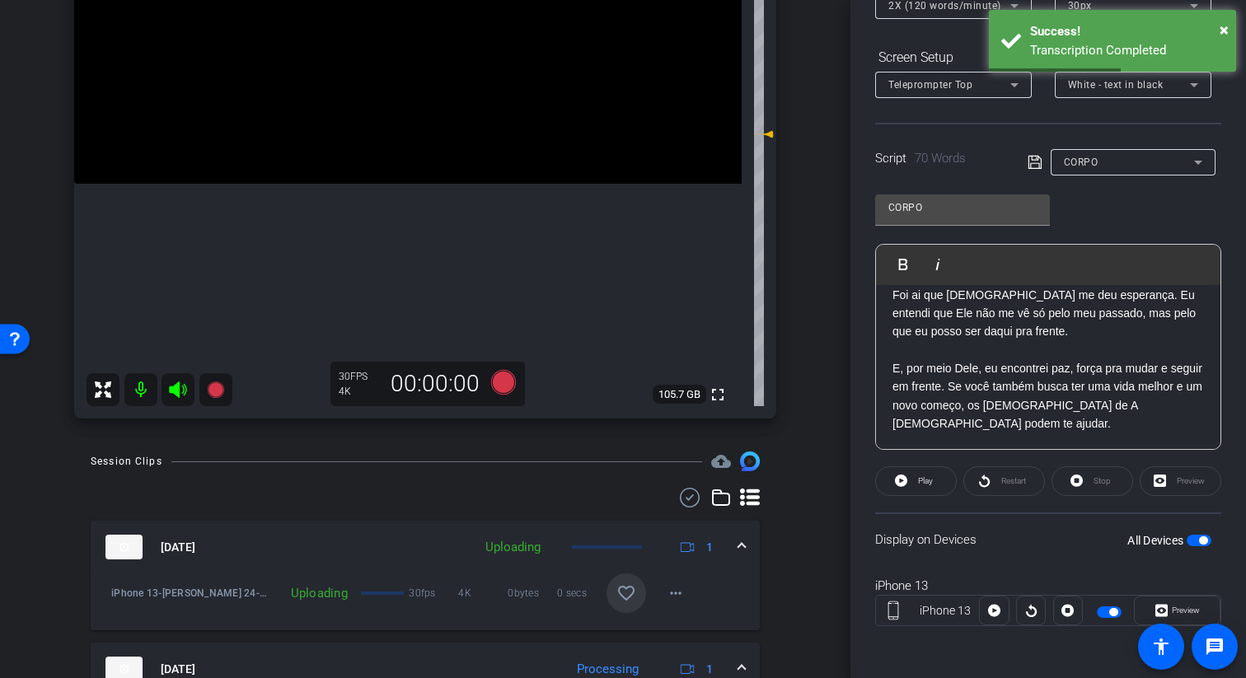
scroll to position [332, 0]
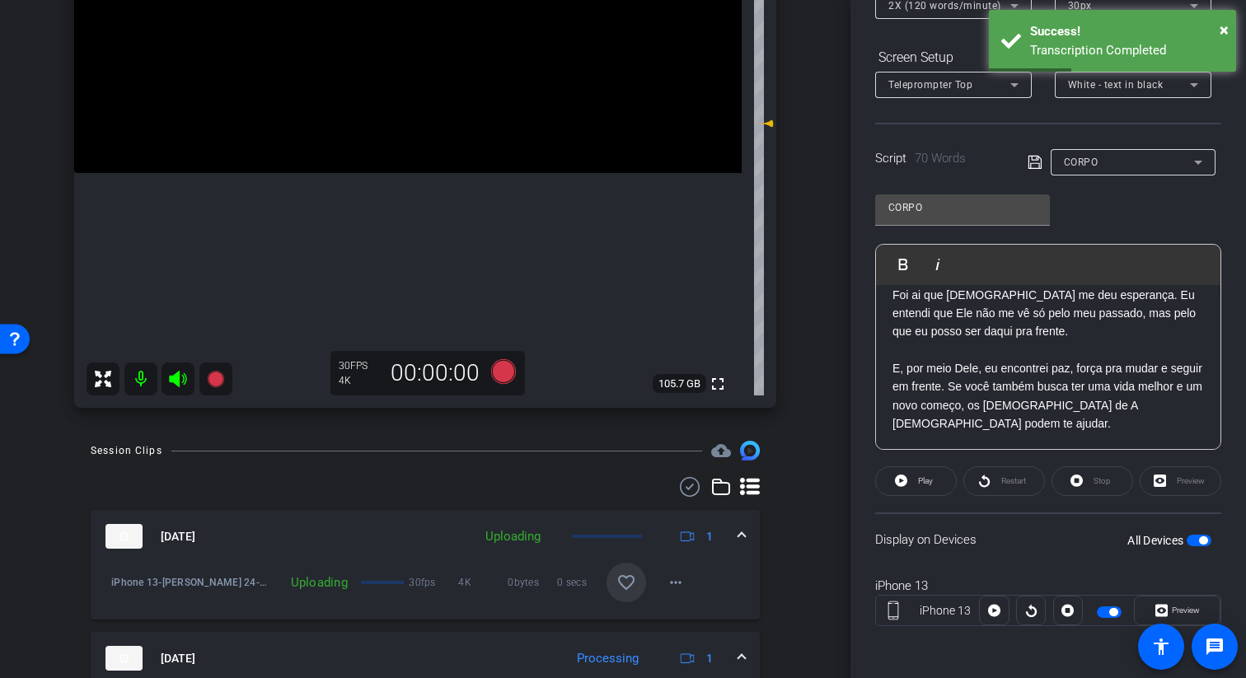
click at [630, 580] on mat-icon "favorite_border" at bounding box center [626, 583] width 20 height 20
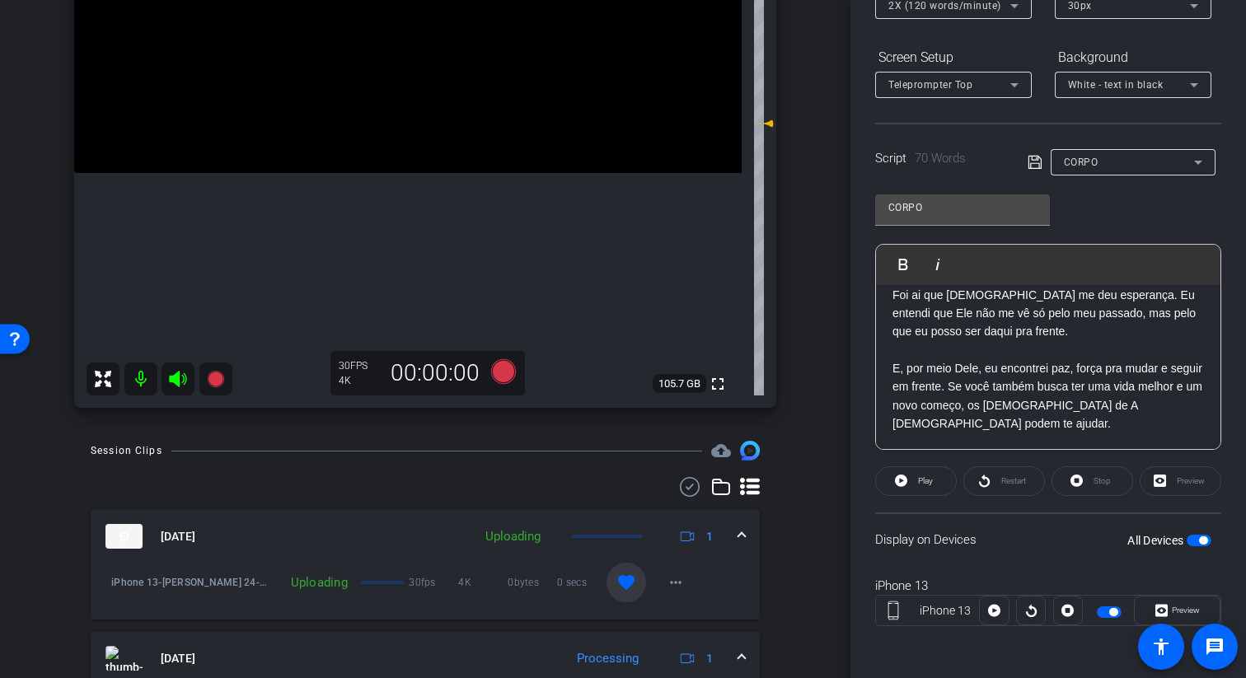
scroll to position [0, 0]
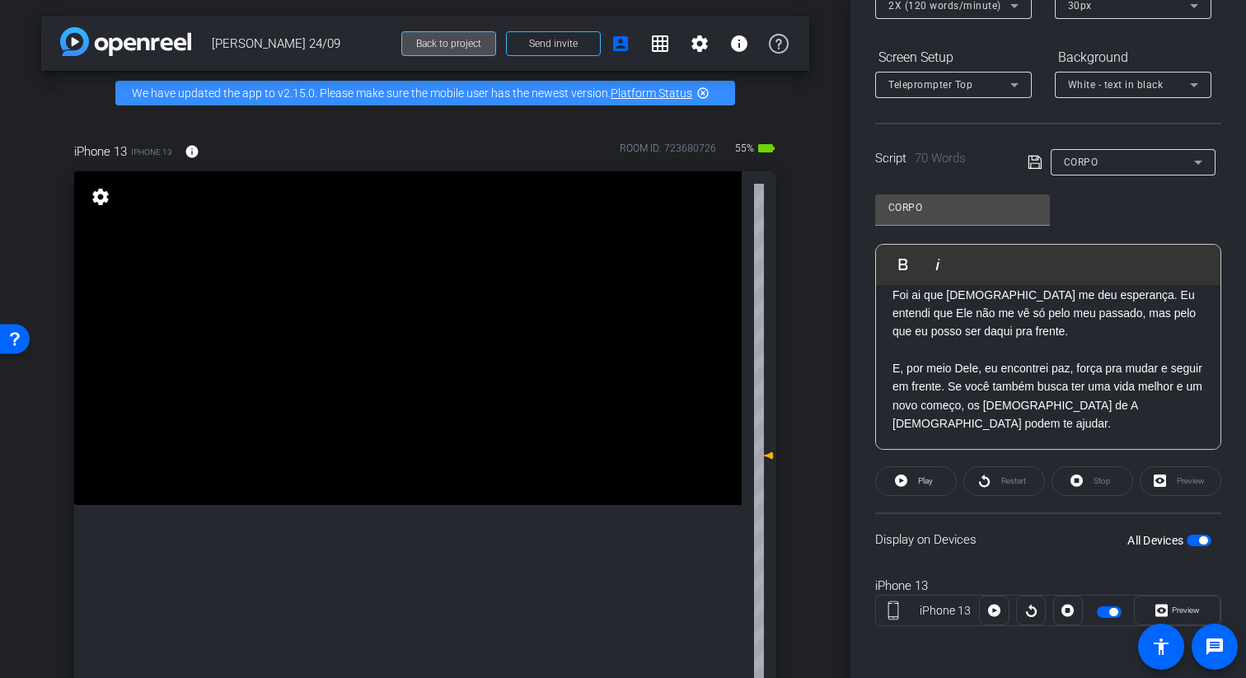
click at [464, 39] on span "Back to project" at bounding box center [448, 44] width 65 height 12
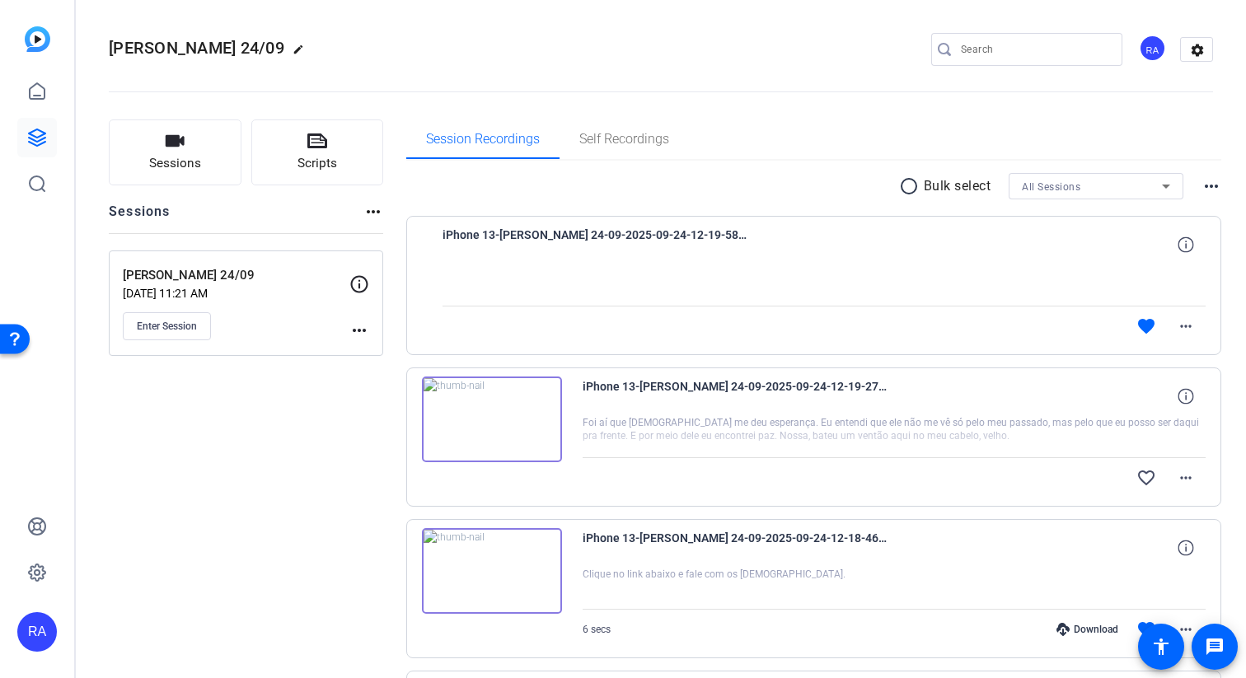
click at [360, 283] on icon at bounding box center [359, 284] width 20 height 20
click at [357, 280] on icon at bounding box center [359, 284] width 20 height 20
click at [486, 420] on img at bounding box center [492, 420] width 140 height 86
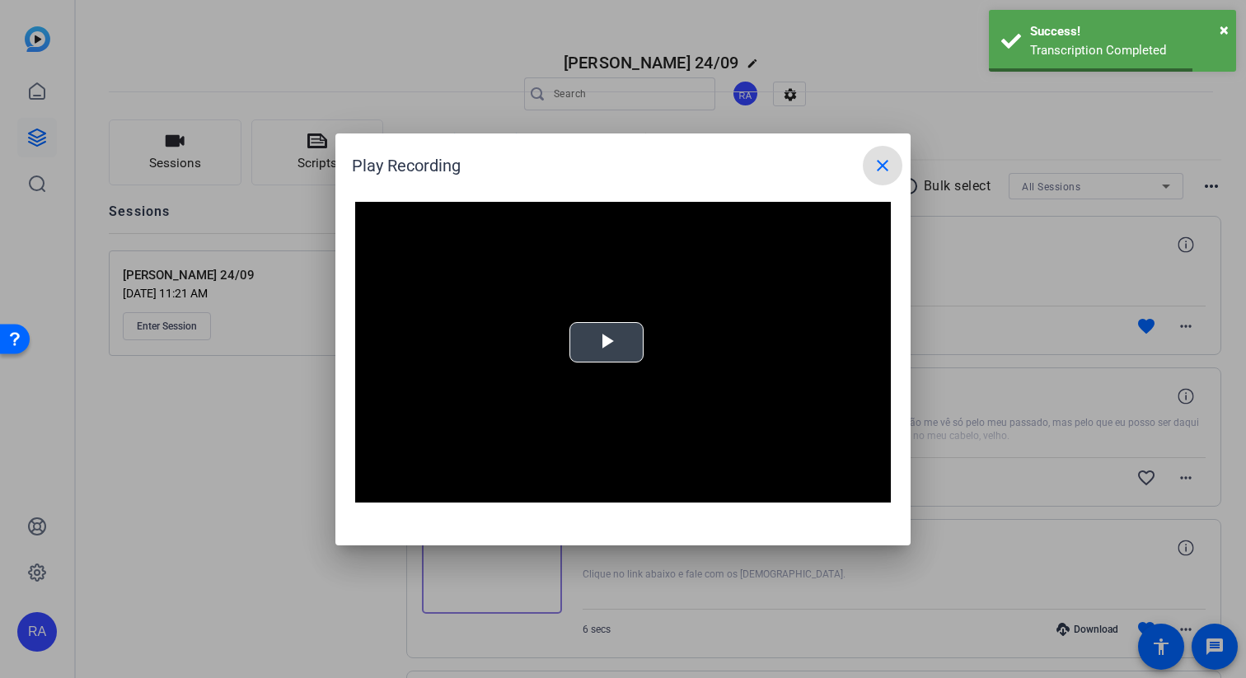
click at [597, 370] on video "Video Player" at bounding box center [623, 353] width 536 height 302
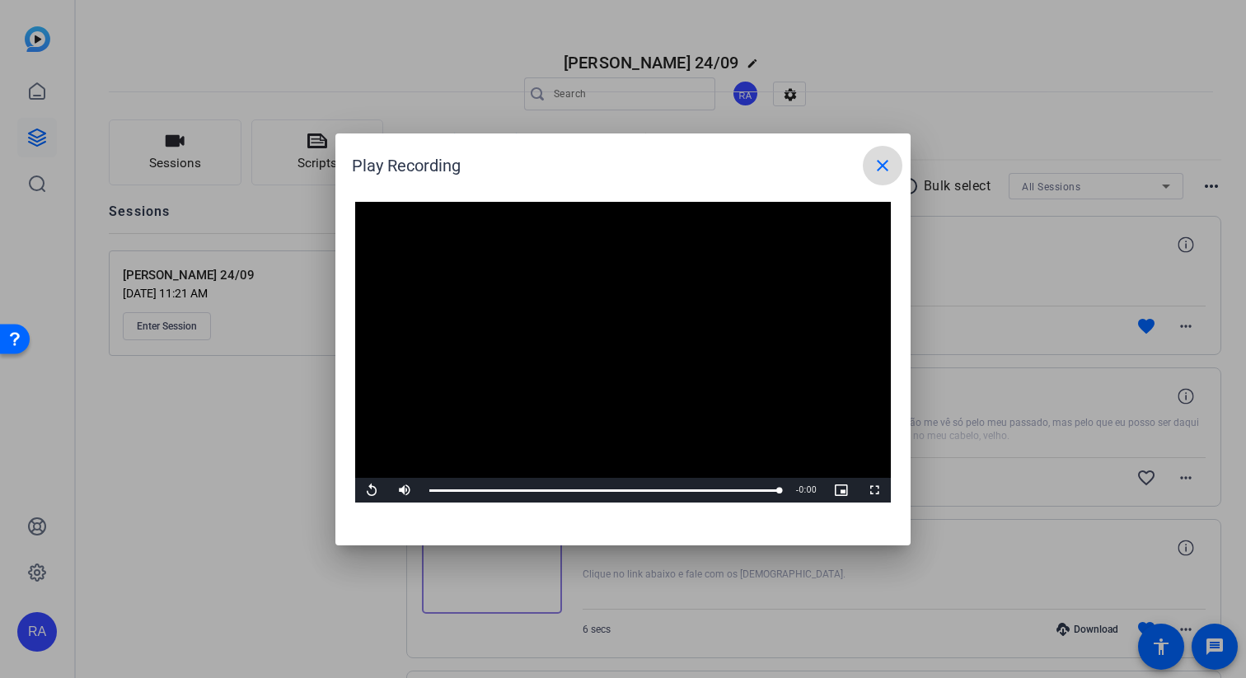
click at [882, 169] on mat-icon "close" at bounding box center [883, 166] width 20 height 20
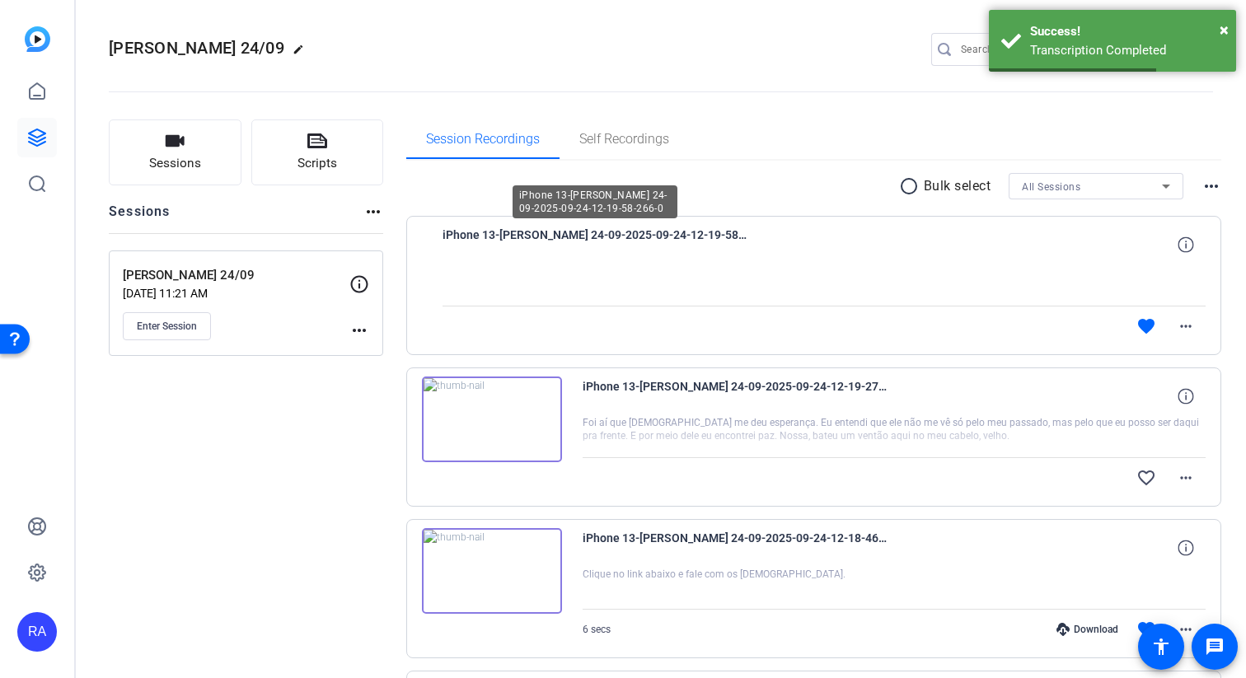
click at [493, 265] on div at bounding box center [825, 285] width 764 height 41
click at [508, 238] on span "iPhone 13-[PERSON_NAME] 24-09-2025-09-24-12-19-58-266-0" at bounding box center [595, 245] width 305 height 40
click at [881, 318] on div "favorite more_horiz" at bounding box center [938, 327] width 535 height 40
click at [626, 286] on div at bounding box center [825, 285] width 764 height 41
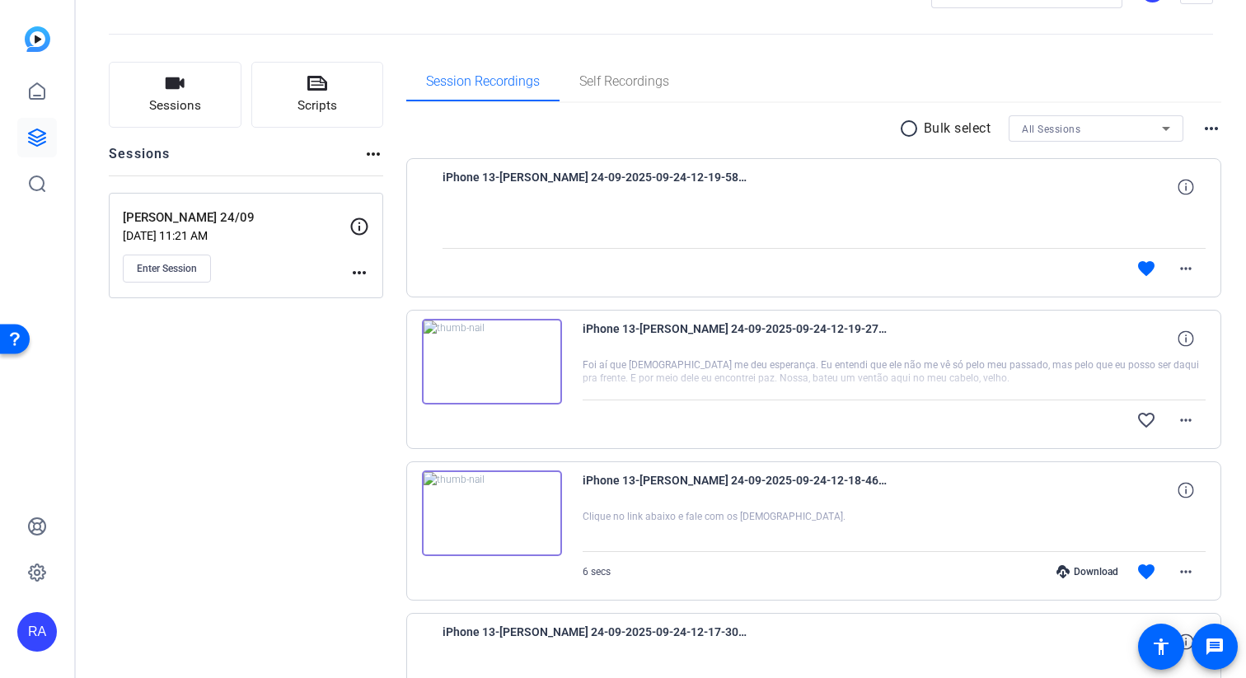
scroll to position [1, 0]
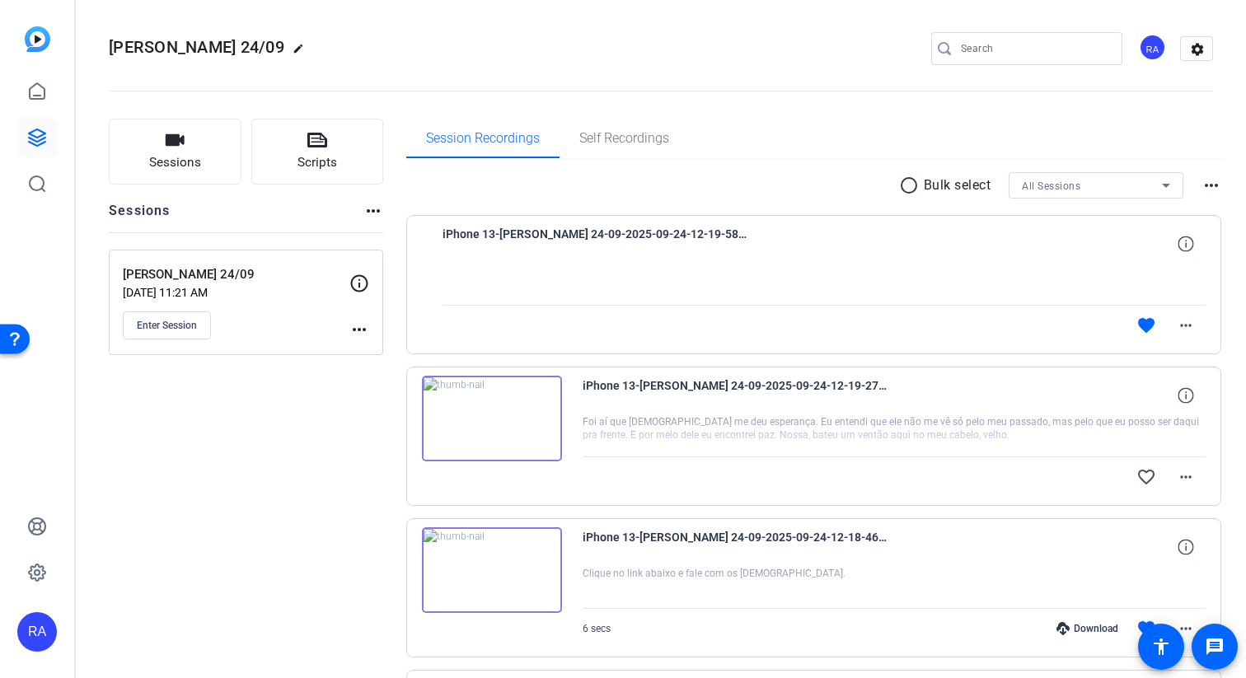
click at [457, 277] on div at bounding box center [825, 284] width 764 height 41
click at [1188, 241] on icon at bounding box center [1186, 244] width 16 height 16
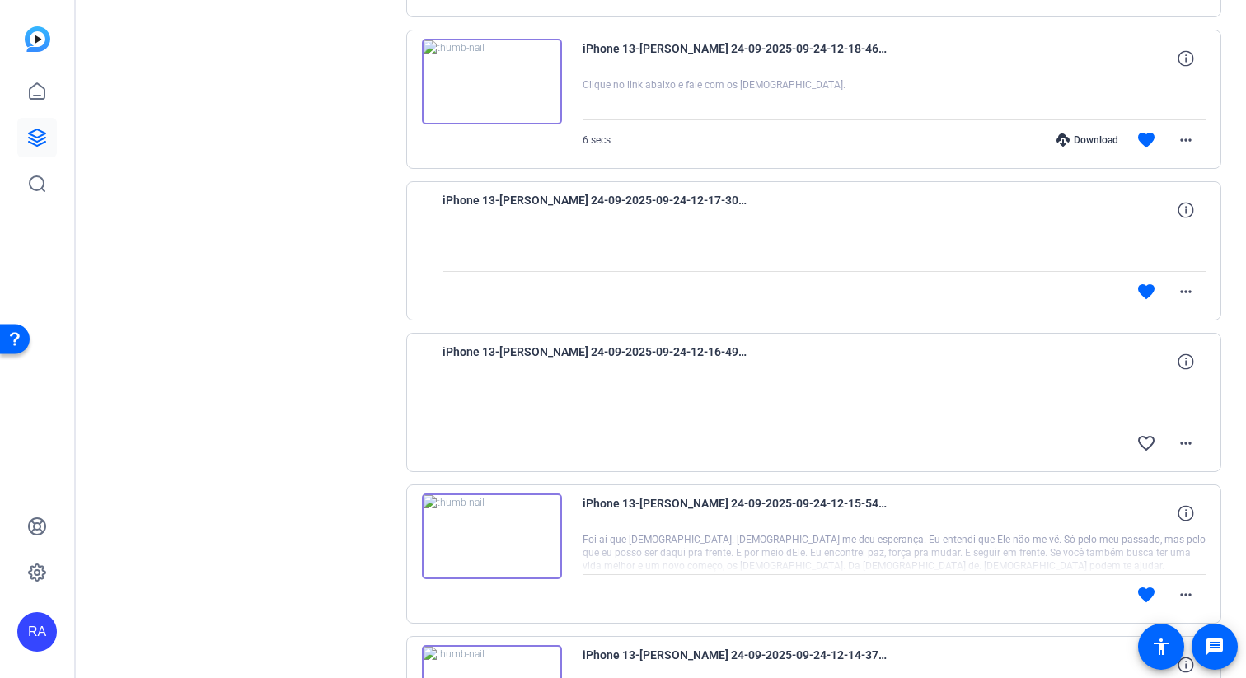
scroll to position [497, 0]
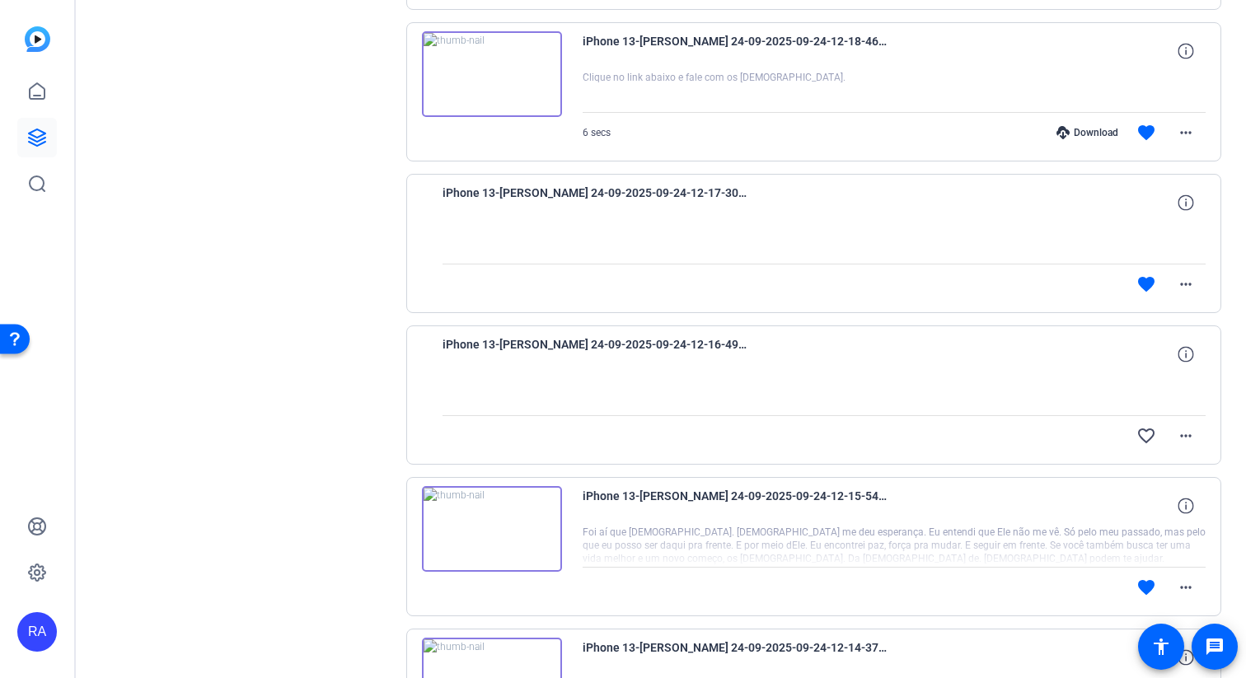
click at [569, 283] on div "favorite more_horiz" at bounding box center [825, 285] width 764 height 40
click at [430, 240] on div "iPhone 13-Gustavo 24-09-2025-09-24-12-17-30-332-0 favorite more_horiz" at bounding box center [814, 243] width 816 height 139
click at [486, 223] on div at bounding box center [825, 243] width 764 height 41
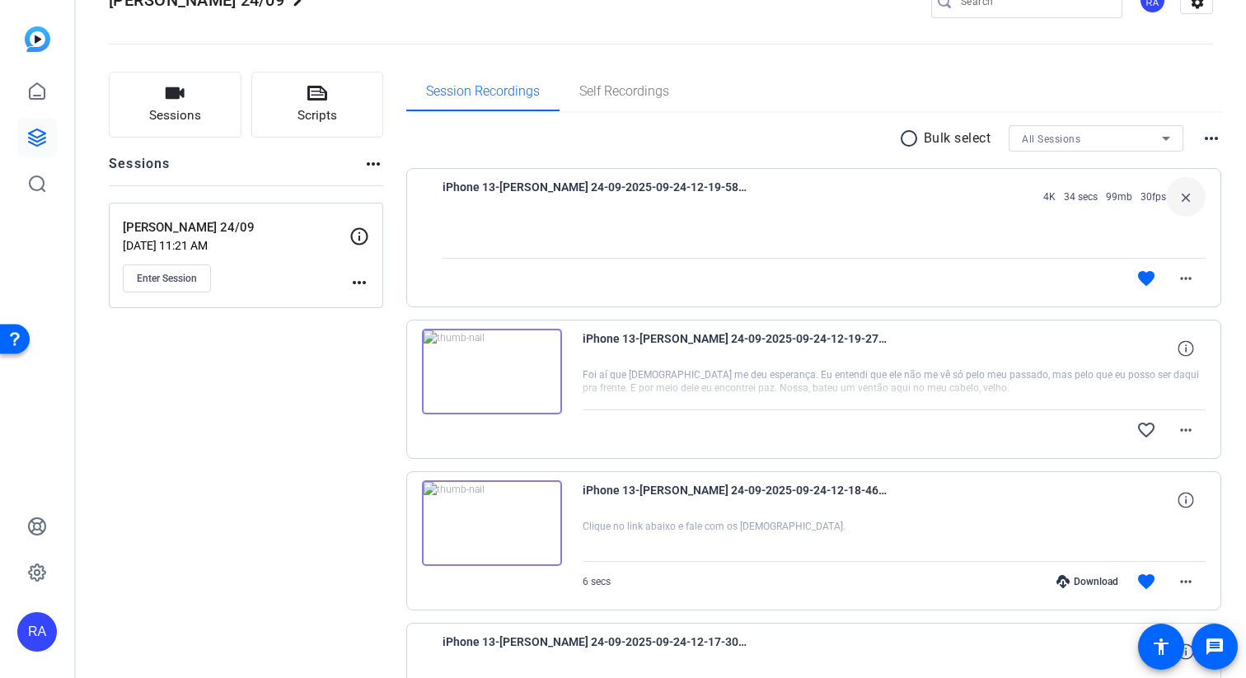
scroll to position [0, 0]
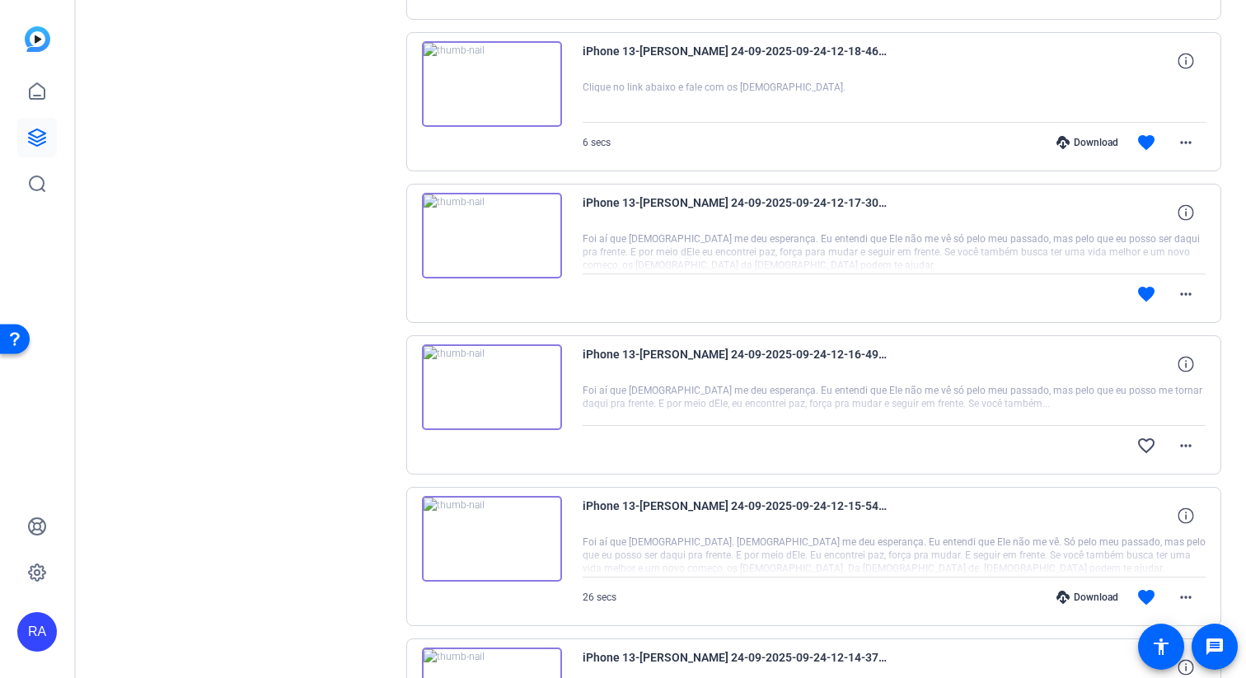
scroll to position [615, 0]
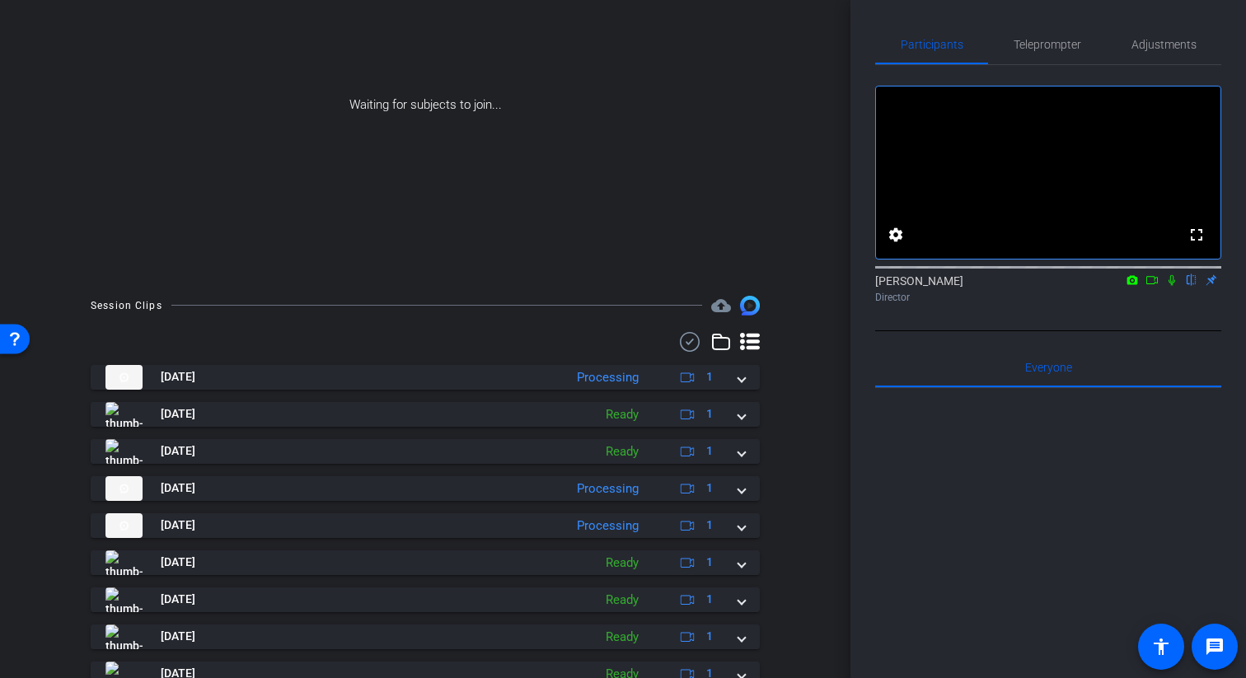
scroll to position [192, 0]
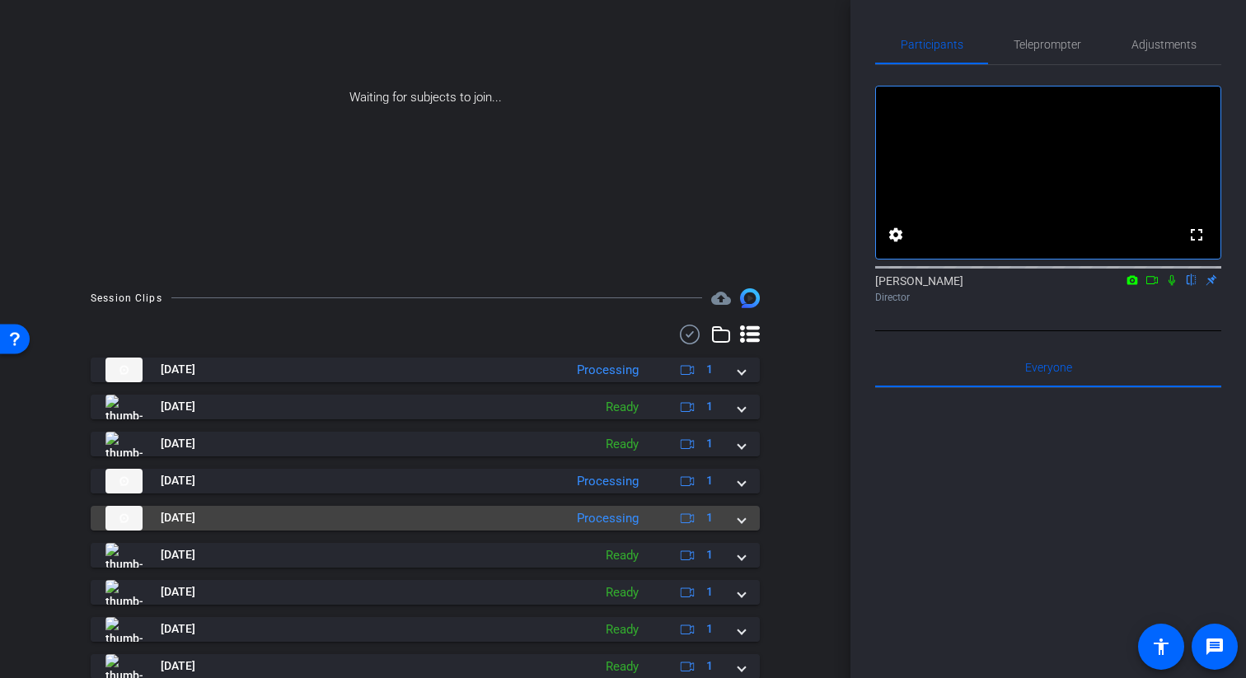
click at [743, 526] on span at bounding box center [741, 517] width 7 height 17
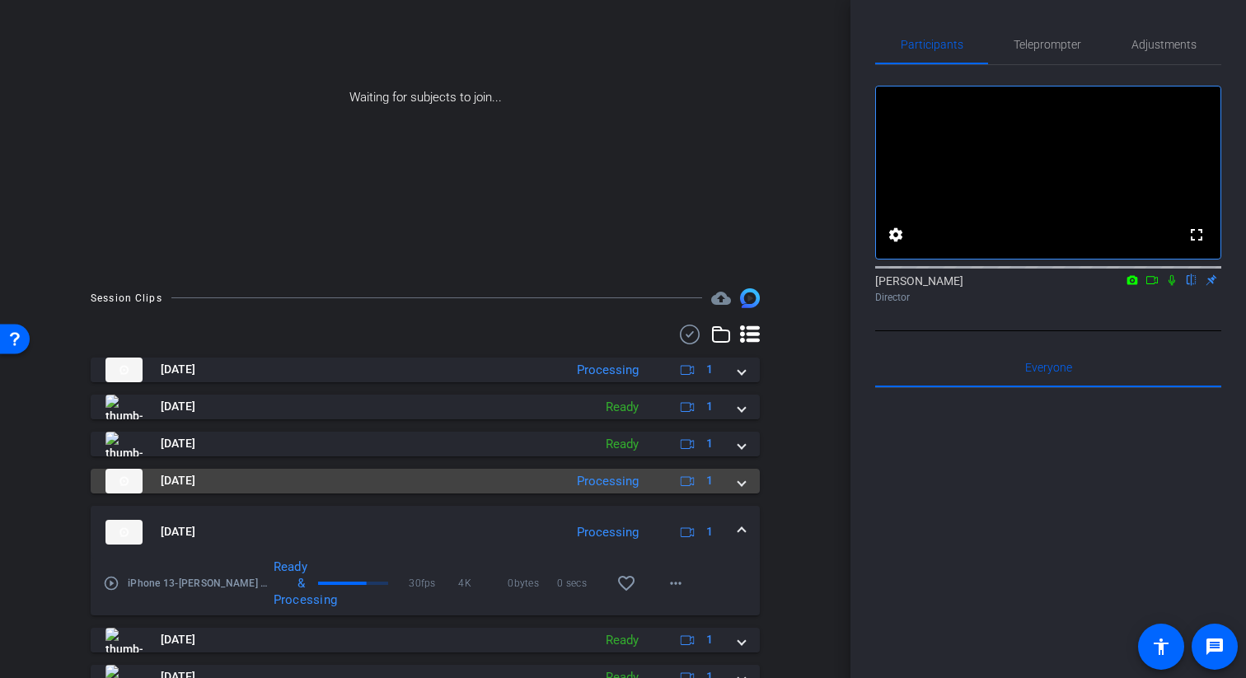
click at [739, 474] on span at bounding box center [741, 480] width 7 height 17
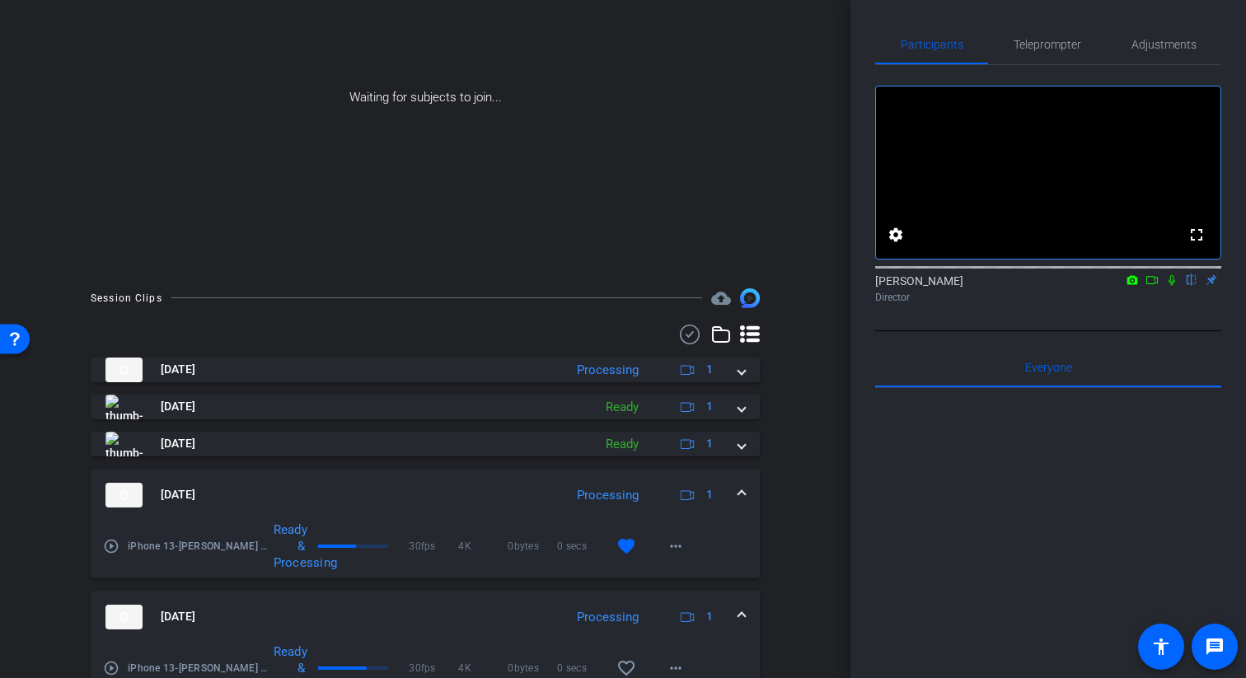
click at [739, 474] on mat-expansion-panel-header "[DATE] Processing 1" at bounding box center [425, 495] width 669 height 53
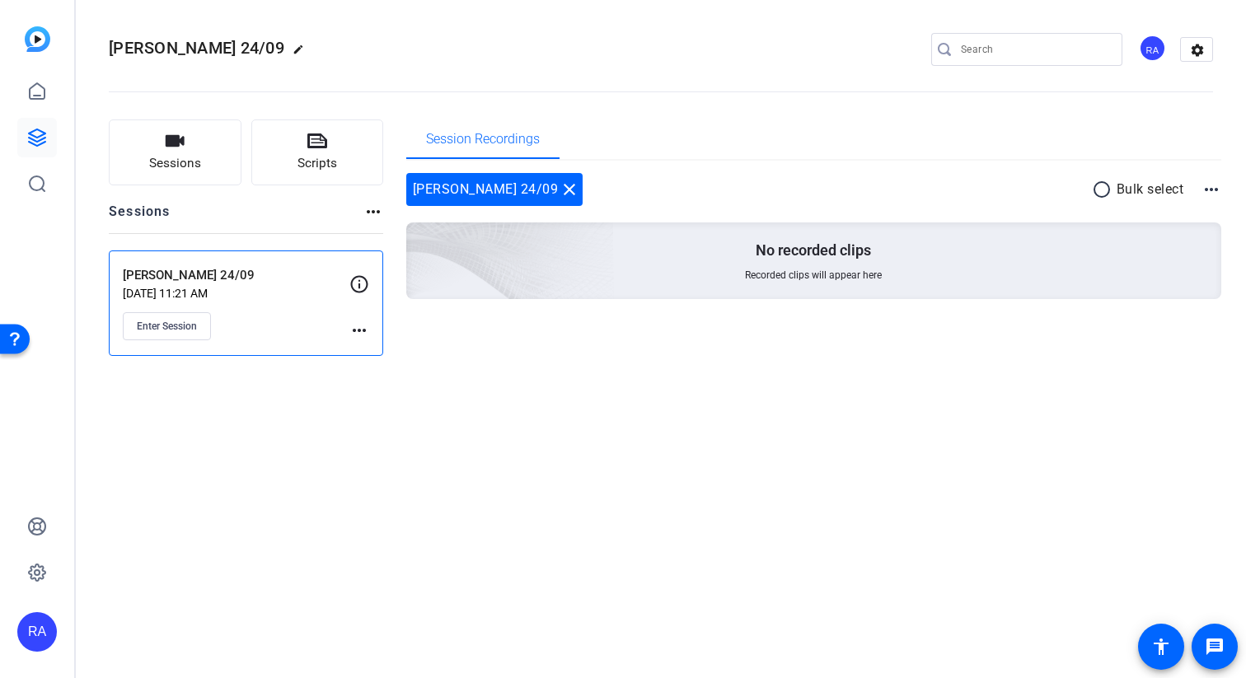
click at [188, 277] on p "[PERSON_NAME] 24/09" at bounding box center [236, 275] width 227 height 19
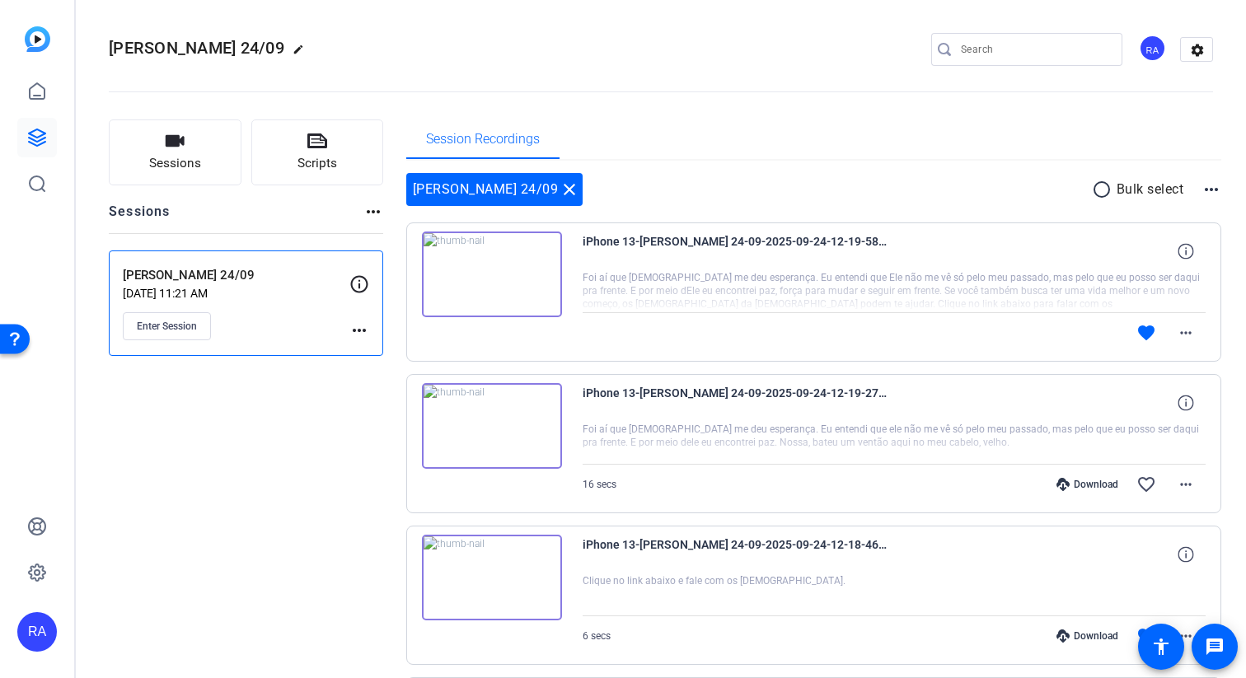
click at [480, 280] on img at bounding box center [492, 275] width 140 height 86
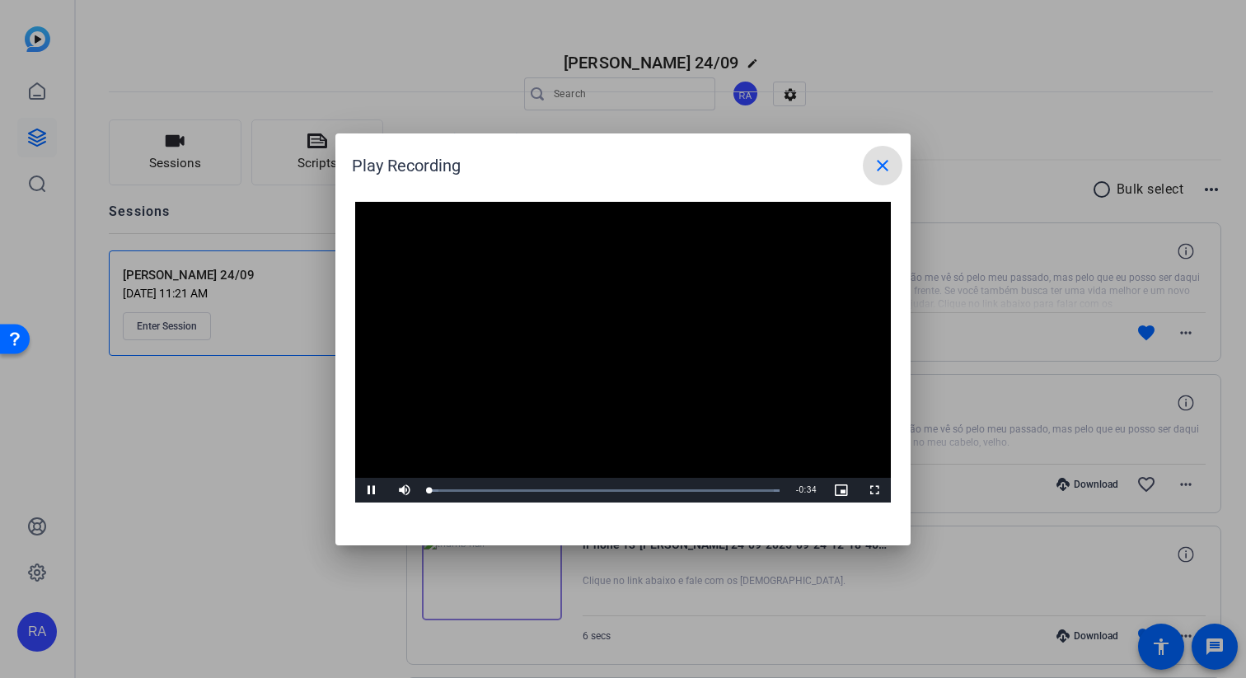
click at [602, 343] on video "Video Player" at bounding box center [623, 353] width 536 height 302
click at [716, 494] on div "Loaded : 100.00% 0:28 0:01" at bounding box center [604, 490] width 367 height 25
click at [886, 171] on mat-icon "close" at bounding box center [883, 166] width 20 height 20
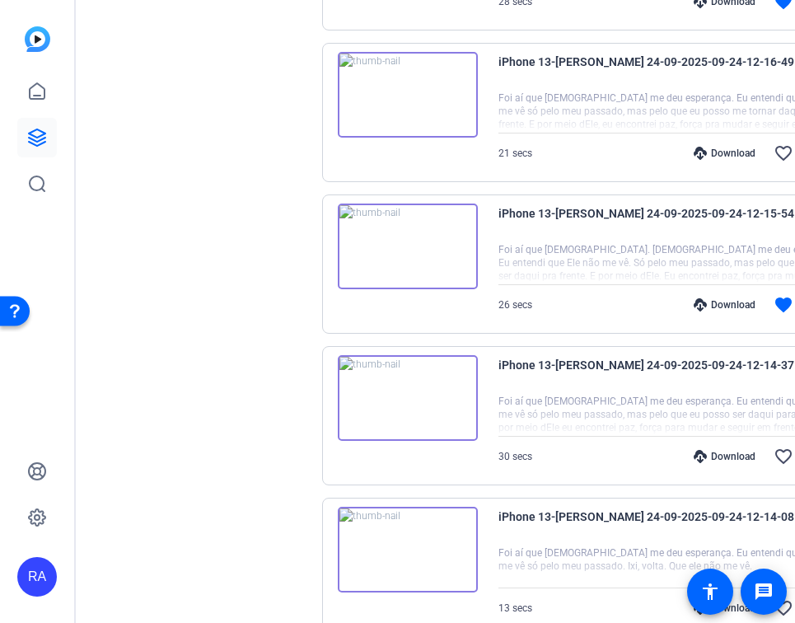
scroll to position [850, 0]
